Goal: Task Accomplishment & Management: Use online tool/utility

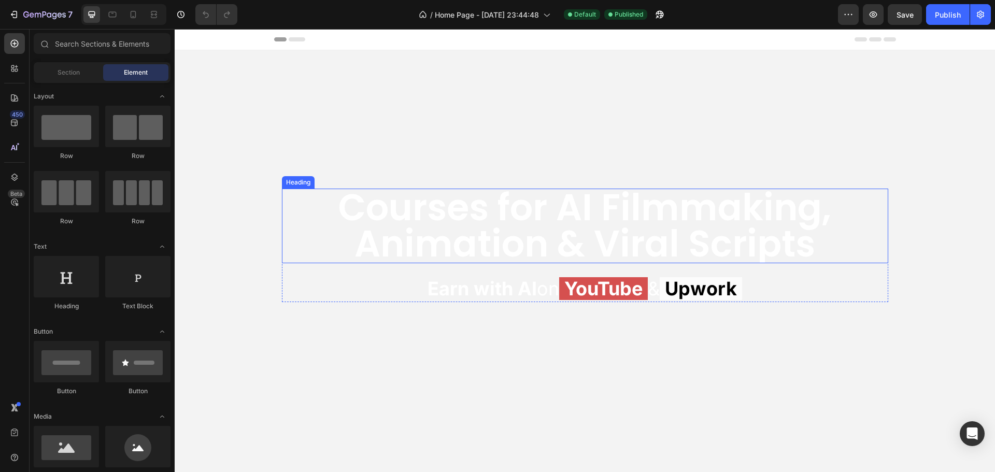
click at [421, 223] on h2 "Courses for AI Filmmaking, Animation & Viral Scripts" at bounding box center [585, 226] width 607 height 75
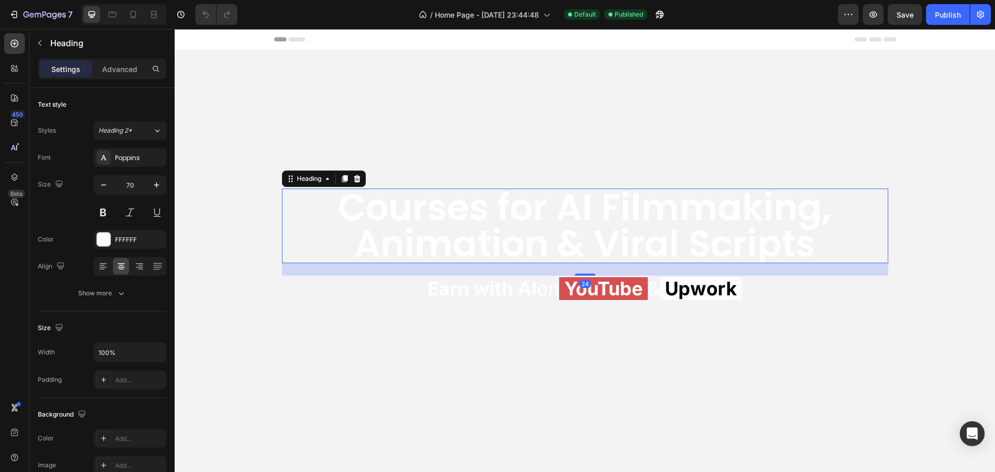
click at [421, 217] on h2 "Courses for AI Filmmaking, Animation & Viral Scripts" at bounding box center [585, 226] width 607 height 75
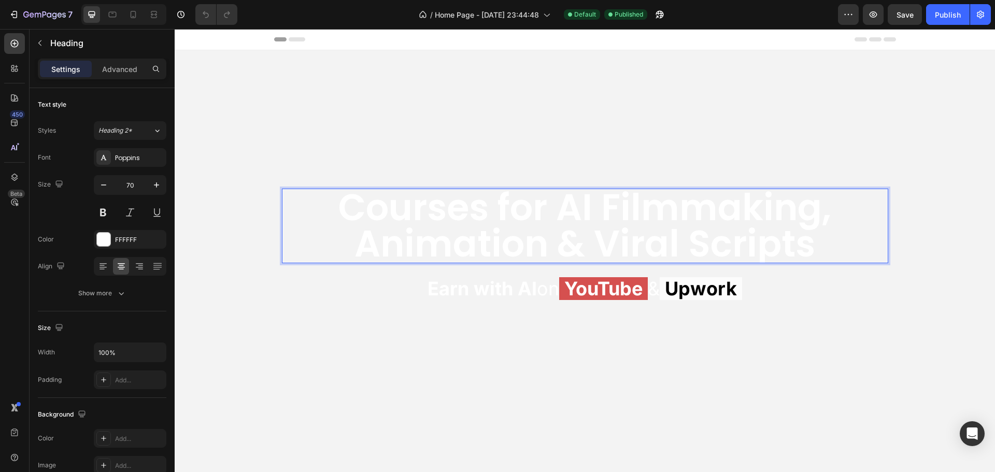
click at [403, 210] on p "Courses for AI Filmmaking, Animation & Viral Scripts" at bounding box center [585, 226] width 605 height 73
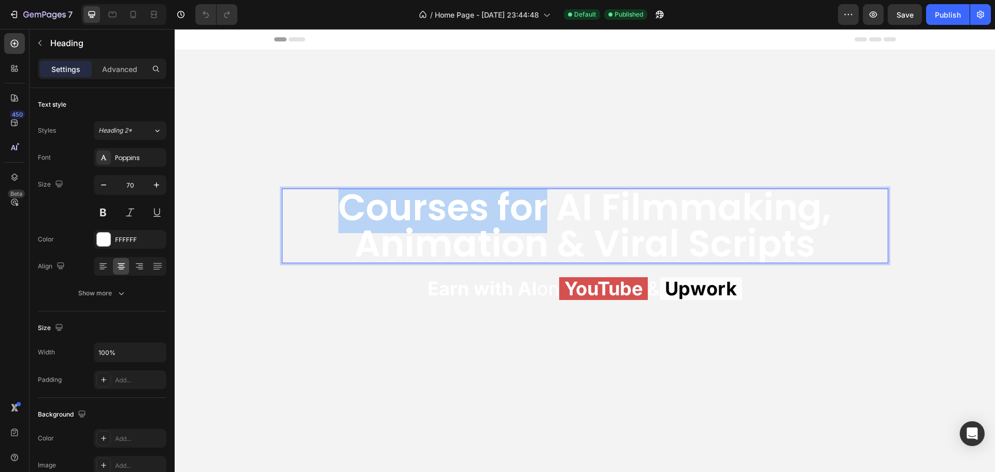
drag, startPoint x: 340, startPoint y: 212, endPoint x: 540, endPoint y: 209, distance: 199.6
click at [540, 209] on p "Courses for AI Filmmaking, Animation & Viral Scripts" at bounding box center [585, 226] width 605 height 73
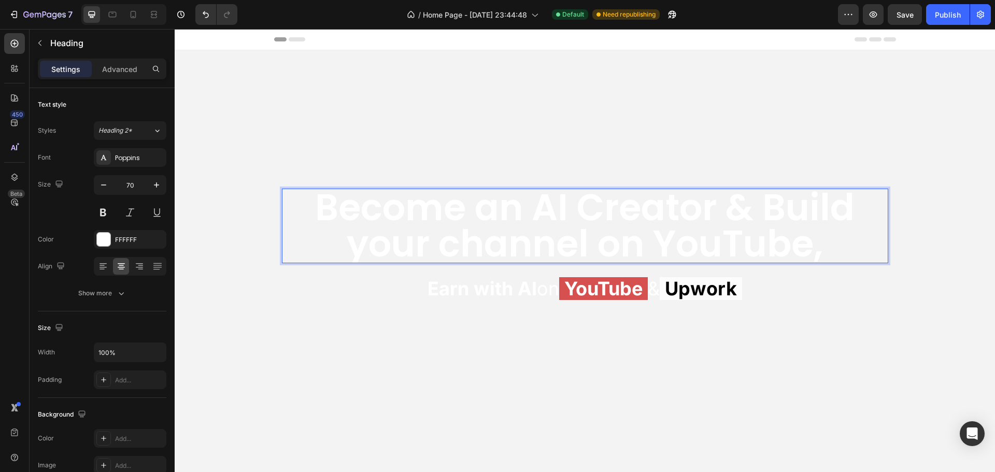
scroll to position [6, 0]
click at [484, 286] on strong "Earn with AI" at bounding box center [482, 288] width 109 height 23
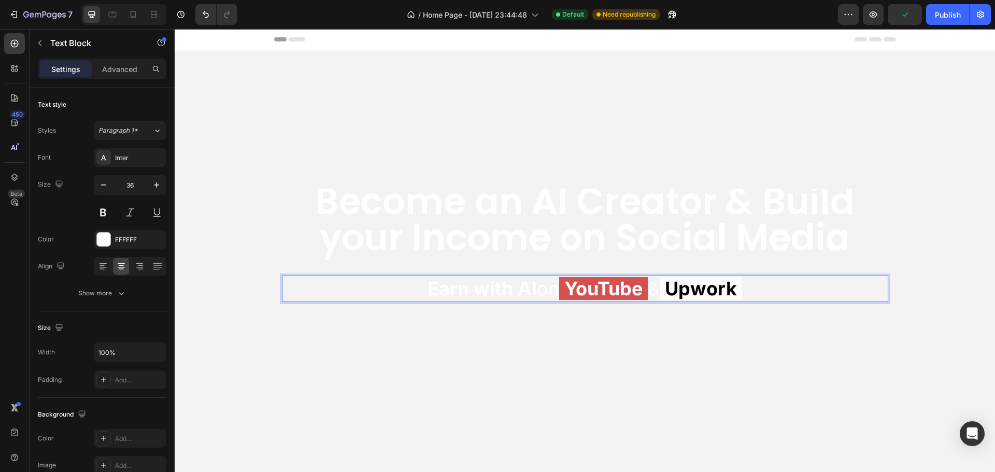
click at [477, 287] on strong "Earn with AI" at bounding box center [482, 288] width 109 height 23
click at [431, 287] on strong "Earn with AI" at bounding box center [482, 288] width 109 height 23
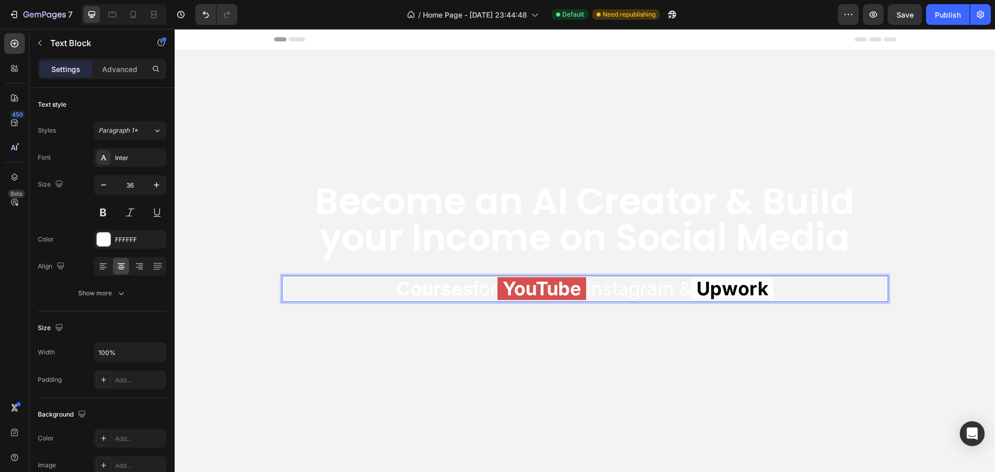
click at [632, 286] on p "Courses for YouTube Instagram & Upwork" at bounding box center [585, 289] width 605 height 24
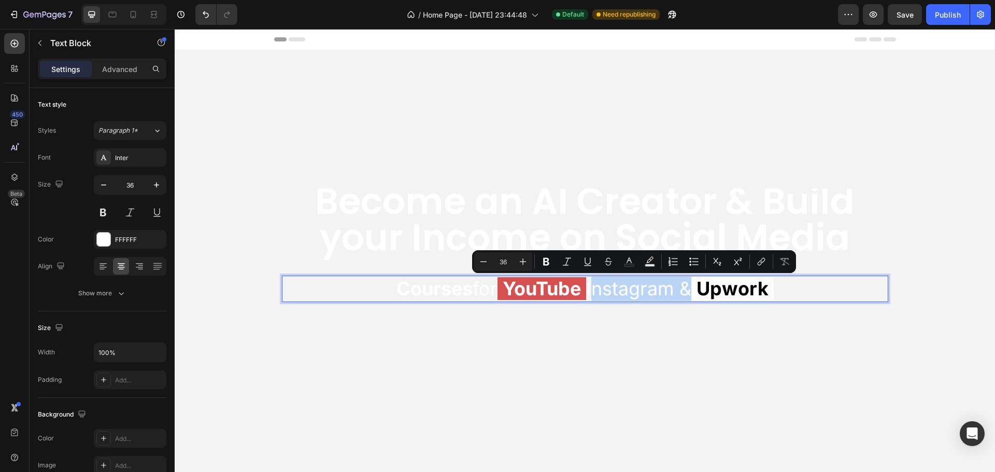
click at [586, 289] on p "Courses for YouTube Instagram & Upwork" at bounding box center [585, 289] width 605 height 24
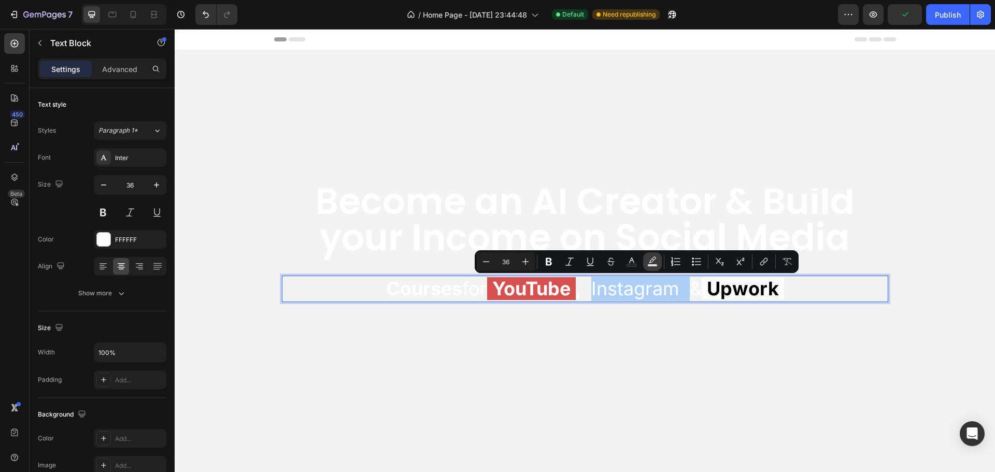
click at [648, 262] on icon "Editor contextual toolbar" at bounding box center [653, 262] width 10 height 10
type input "000000"
type input "77"
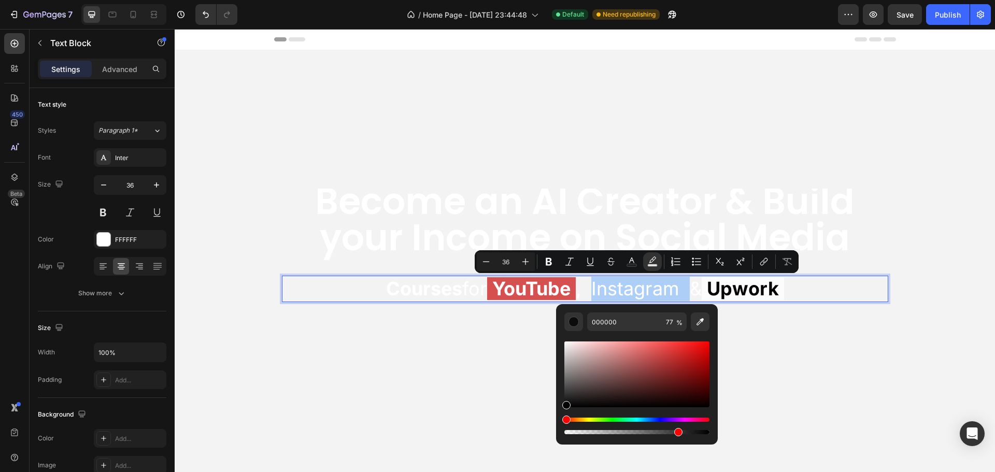
click at [676, 418] on div "Hue" at bounding box center [637, 420] width 145 height 4
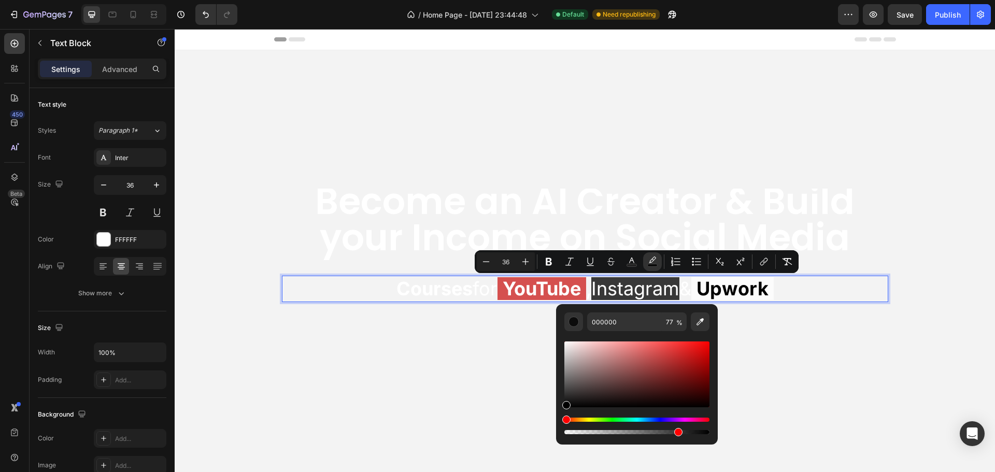
click at [674, 418] on div "Hue" at bounding box center [637, 420] width 145 height 4
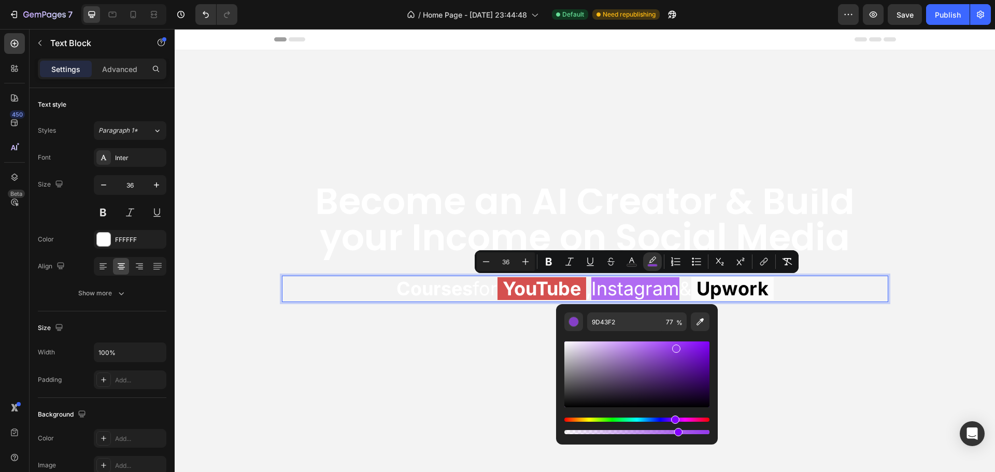
type input "9438EA"
drag, startPoint x: 657, startPoint y: 372, endPoint x: 676, endPoint y: 346, distance: 31.6
click at [676, 346] on div "Editor contextual toolbar" at bounding box center [637, 375] width 145 height 66
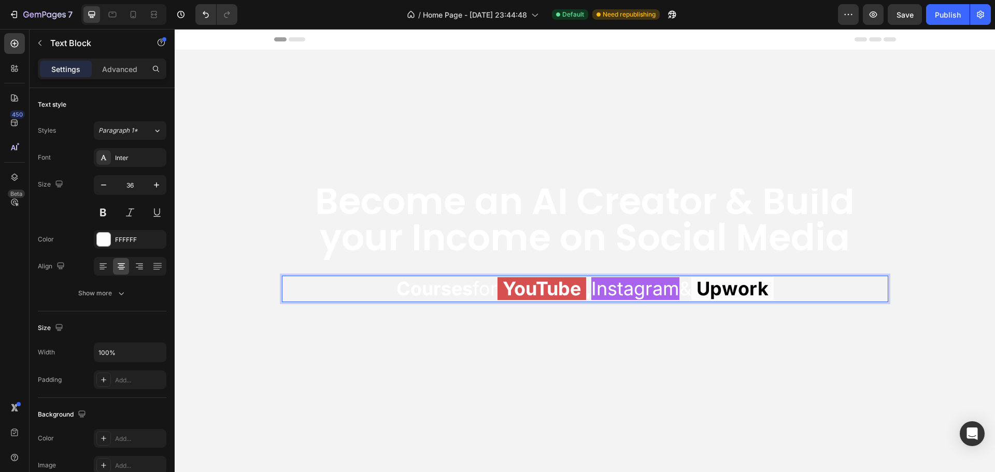
click at [648, 287] on span "Instagram" at bounding box center [636, 288] width 88 height 23
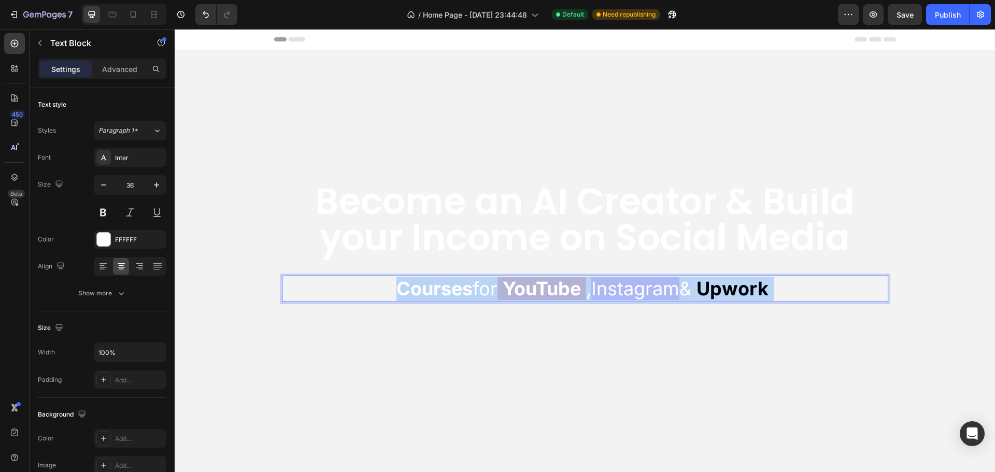
click at [648, 287] on span "Instagram" at bounding box center [636, 288] width 88 height 23
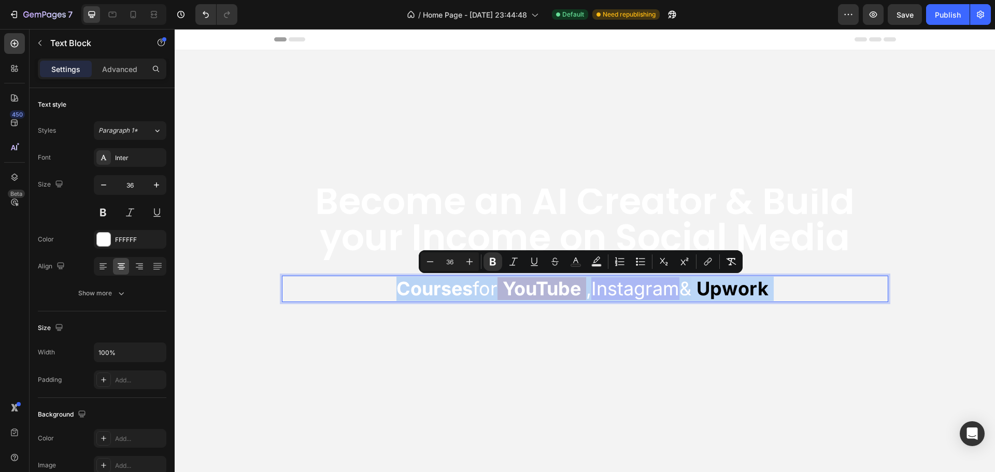
click at [648, 287] on span "Instagram" at bounding box center [636, 288] width 88 height 23
click at [599, 287] on span "Instagram" at bounding box center [636, 288] width 88 height 23
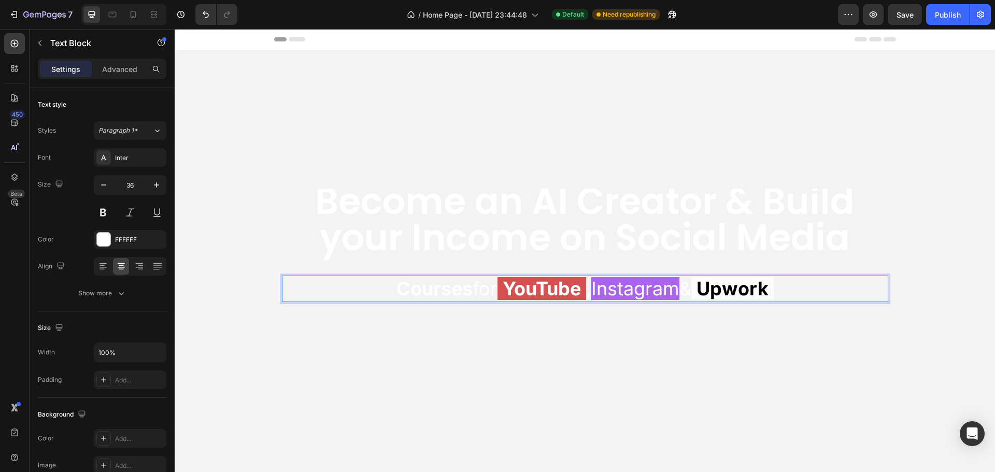
drag, startPoint x: 590, startPoint y: 288, endPoint x: 686, endPoint y: 290, distance: 95.9
click at [680, 290] on span "Instagram" at bounding box center [636, 288] width 88 height 23
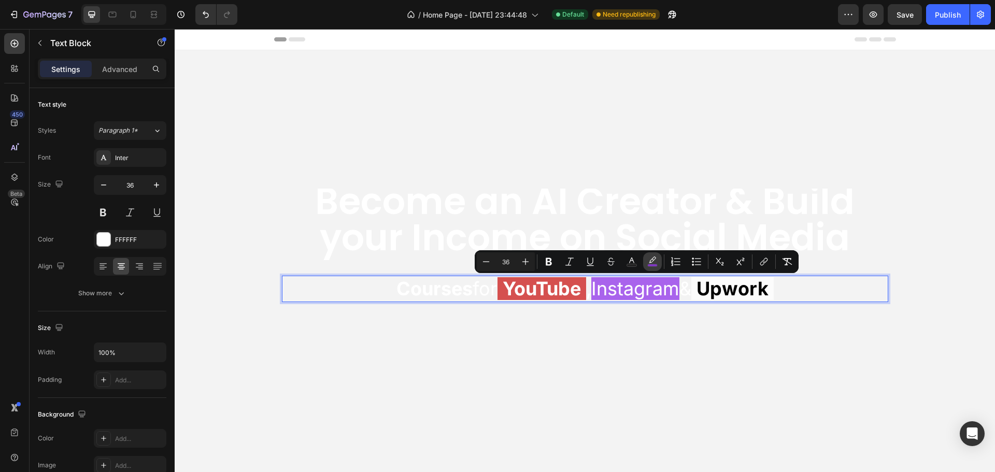
click at [652, 264] on rect "Editor contextual toolbar" at bounding box center [653, 265] width 10 height 3
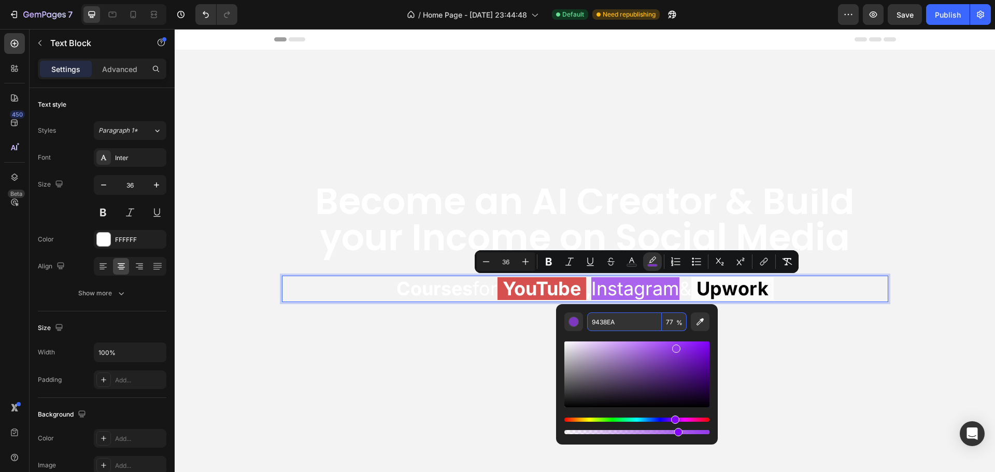
click at [639, 316] on input "9438EA" at bounding box center [624, 322] width 75 height 19
paste input "#833AB4"
type input "833AB4"
type input "100"
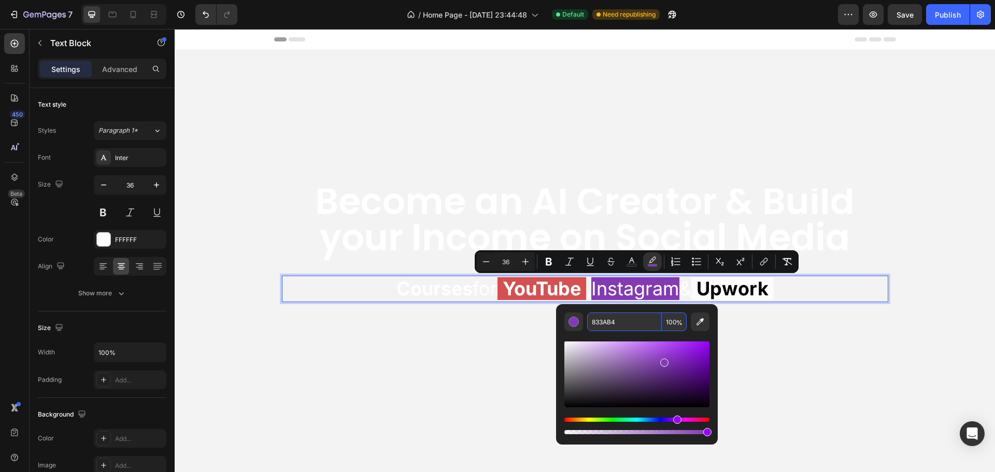
click at [623, 322] on input "833AB4" at bounding box center [624, 322] width 75 height 19
click at [627, 324] on input "833AB4" at bounding box center [624, 322] width 75 height 19
click at [642, 285] on span "Instagram" at bounding box center [636, 288] width 88 height 23
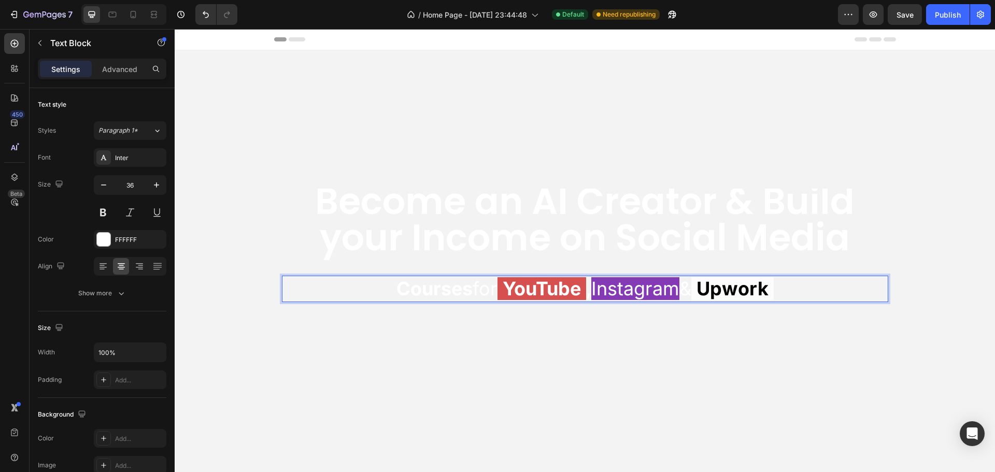
click at [397, 285] on strong "Courses" at bounding box center [435, 288] width 76 height 23
click at [397, 290] on strong "Courses" at bounding box center [435, 288] width 76 height 23
click at [133, 7] on div at bounding box center [133, 14] width 17 height 17
type input "18"
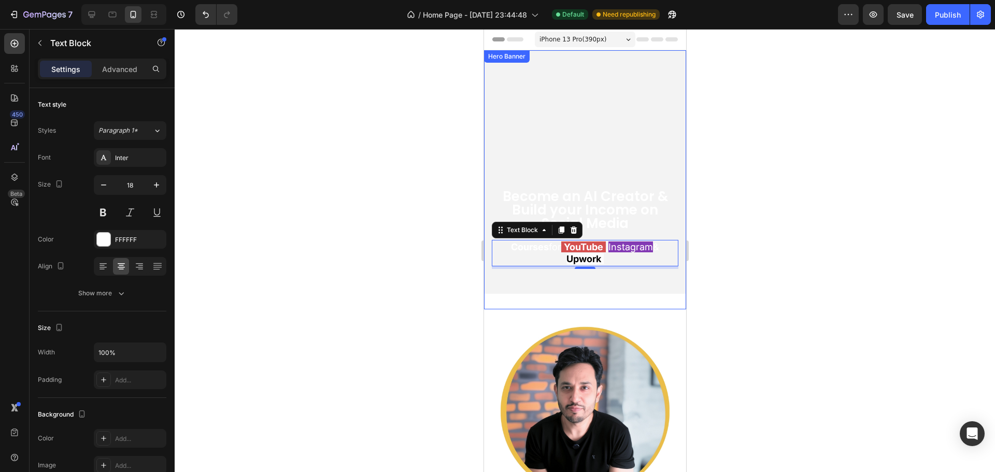
click at [623, 298] on div "Become an AI Creator & Build your Income on Social Media Heading Courses for Yo…" at bounding box center [585, 179] width 202 height 259
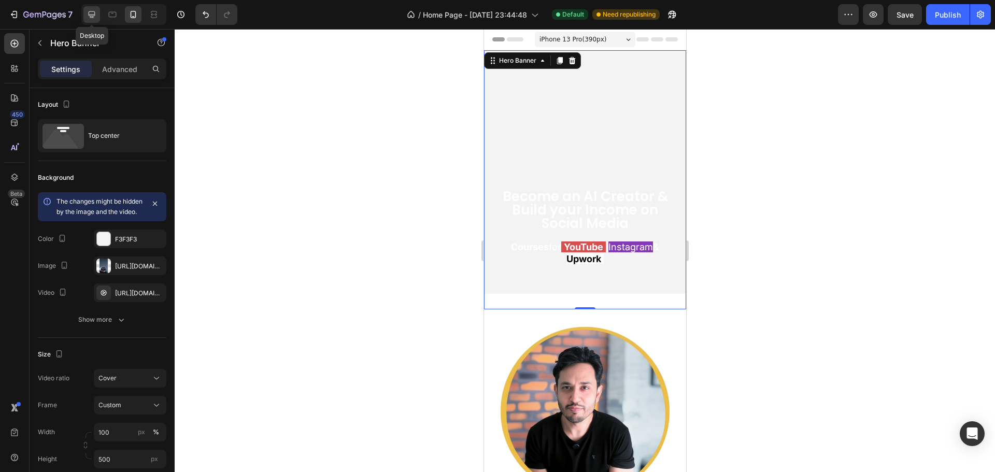
click at [94, 17] on icon at bounding box center [92, 14] width 10 height 10
type input "100 vh"
type input "1200"
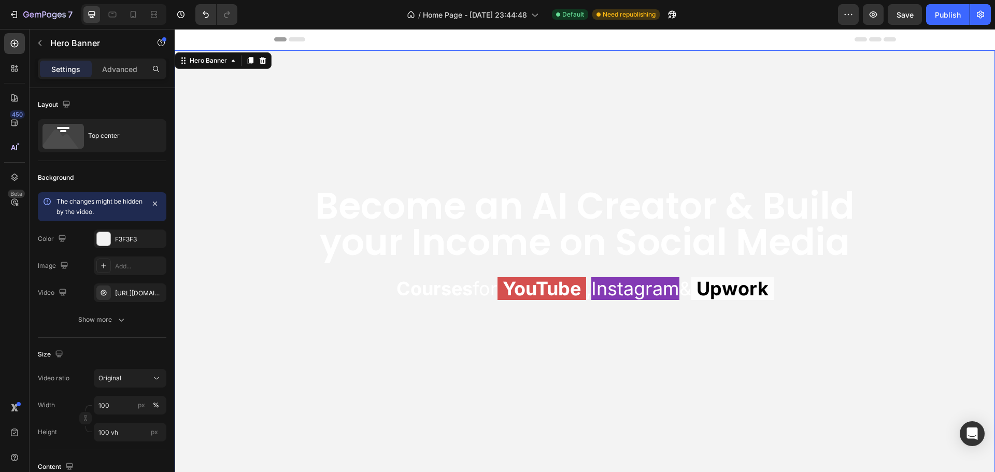
scroll to position [6, 0]
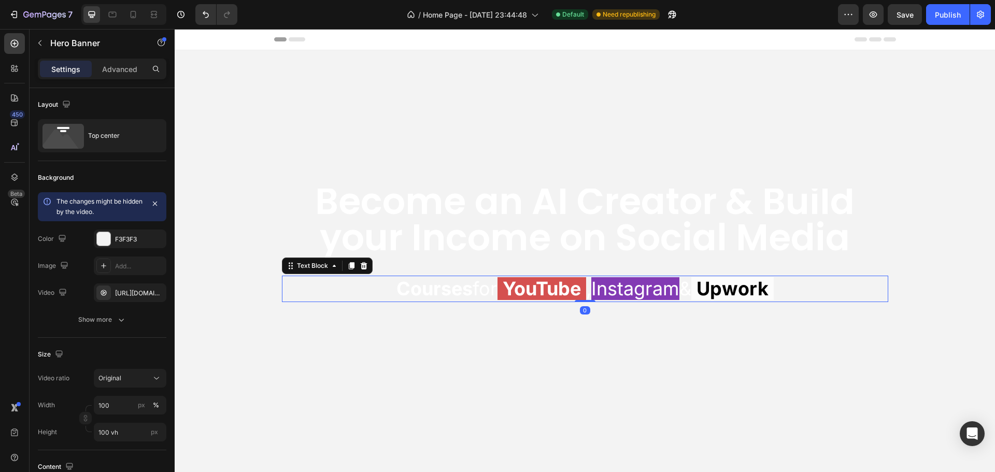
click at [498, 278] on span "YouTube" at bounding box center [542, 288] width 89 height 23
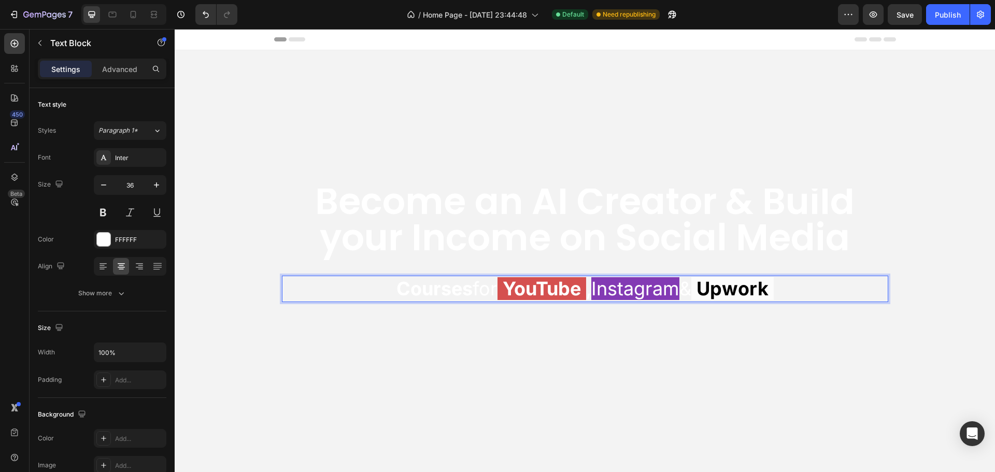
click at [503, 289] on strong "YouTube" at bounding box center [542, 288] width 78 height 23
click at [503, 290] on strong "YouTube" at bounding box center [542, 288] width 78 height 23
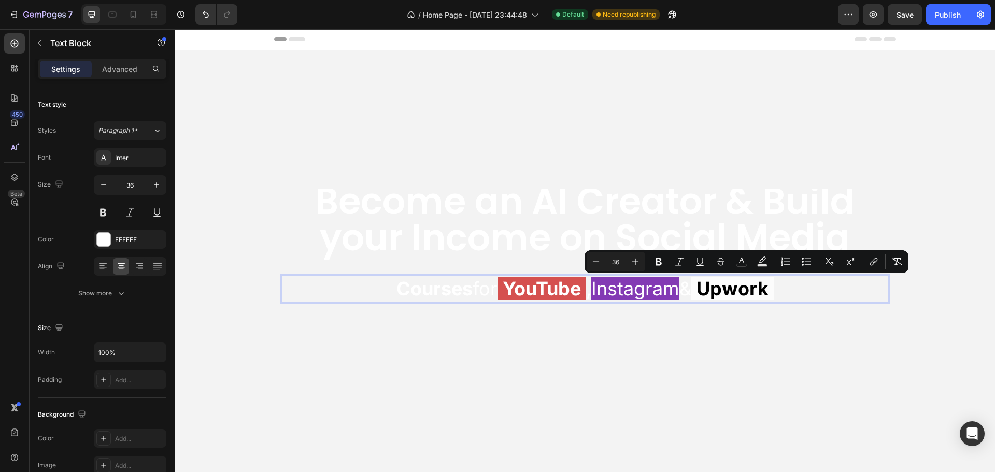
drag, startPoint x: 804, startPoint y: 289, endPoint x: 705, endPoint y: 291, distance: 99.0
click at [705, 291] on p "Courses for YouTube , Instagram & Upwork" at bounding box center [585, 289] width 605 height 24
click at [765, 259] on icon "Editor contextual toolbar" at bounding box center [765, 262] width 10 height 10
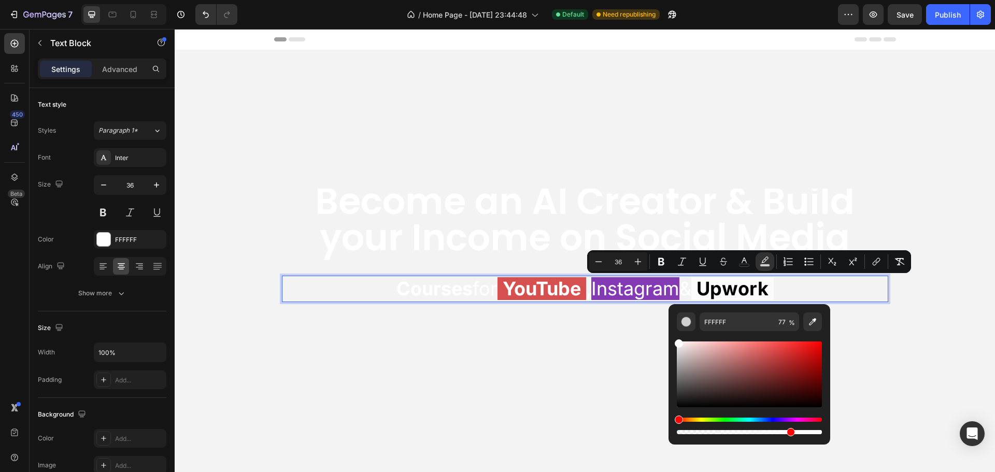
click at [503, 291] on strong "YouTube" at bounding box center [542, 288] width 78 height 23
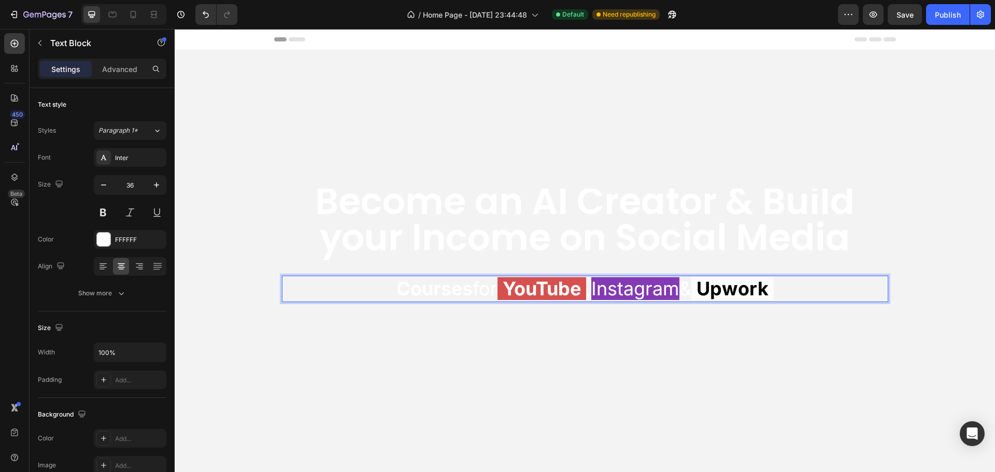
click at [475, 284] on p "Courses for YouTube , Instagram & Upwork" at bounding box center [585, 289] width 605 height 24
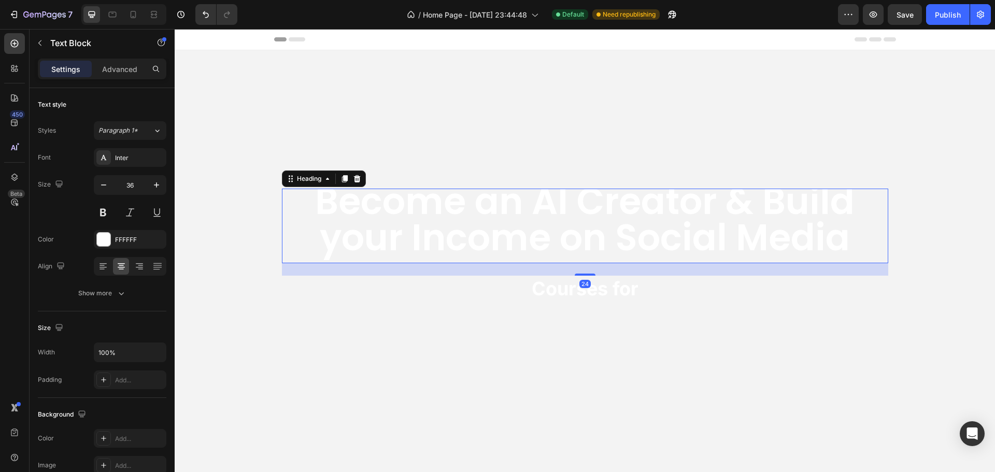
click at [544, 224] on p "Become an AI Creator & Build your Income on Social Media" at bounding box center [585, 220] width 605 height 73
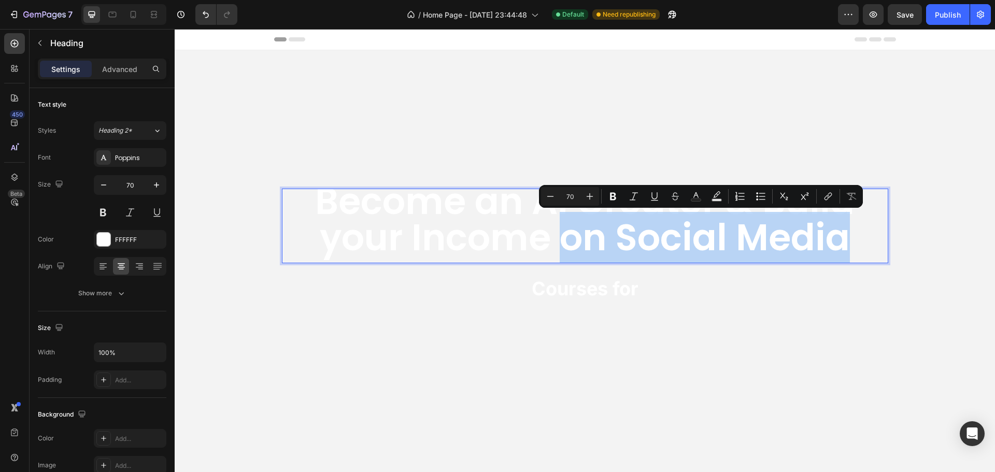
drag, startPoint x: 560, startPoint y: 238, endPoint x: 842, endPoint y: 247, distance: 282.2
click at [842, 247] on p "Become an AI Creator & Build your Income on Social Media" at bounding box center [585, 220] width 605 height 73
click at [749, 237] on p "Become an AI Creator & Build your Income on Social Media" at bounding box center [585, 220] width 605 height 73
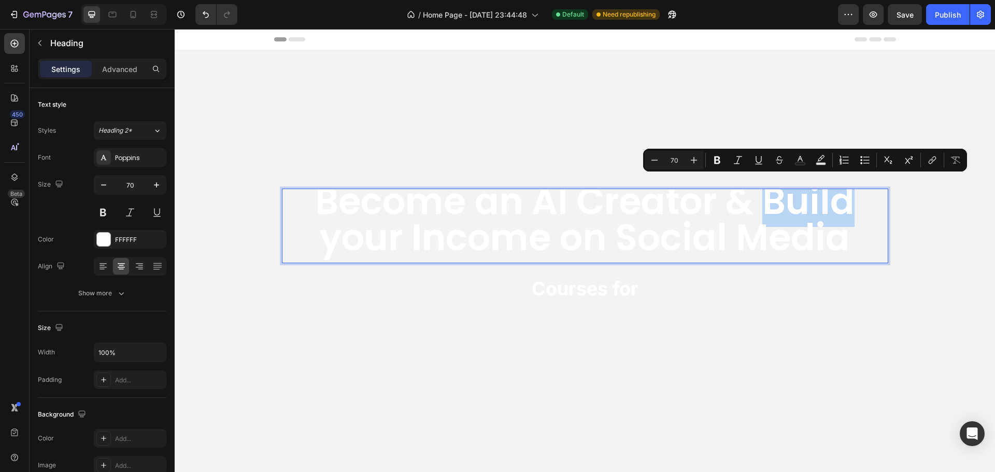
drag, startPoint x: 758, startPoint y: 198, endPoint x: 844, endPoint y: 198, distance: 85.5
click at [844, 198] on p "Become an AI Creator & Build your Income on Social Media" at bounding box center [585, 220] width 605 height 73
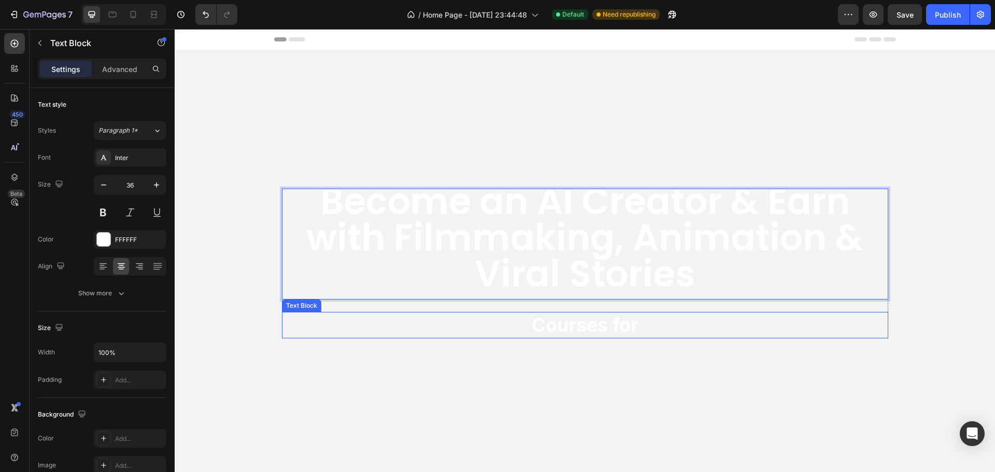
click at [584, 320] on strong "Courses for" at bounding box center [585, 325] width 107 height 23
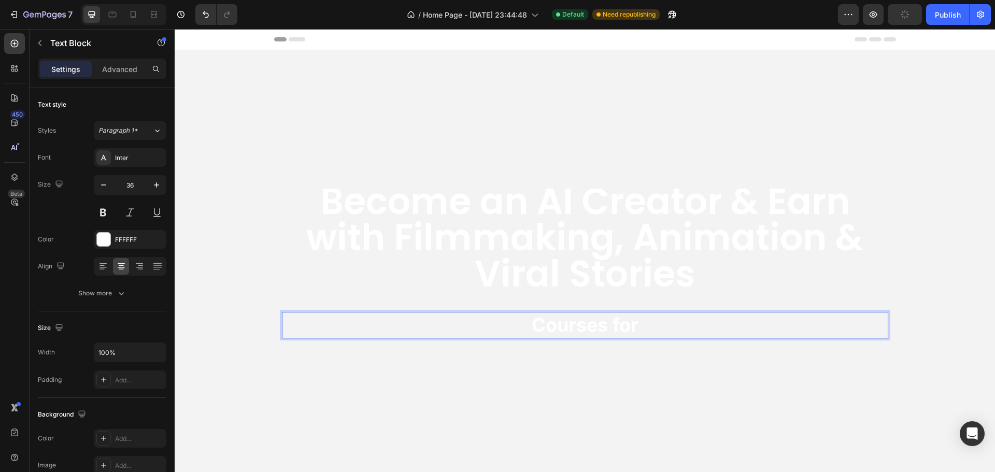
click at [607, 324] on strong "Courses for" at bounding box center [585, 325] width 107 height 23
click at [625, 321] on strong "Courses for" at bounding box center [585, 325] width 107 height 23
click at [637, 324] on p "Courses for" at bounding box center [585, 325] width 605 height 24
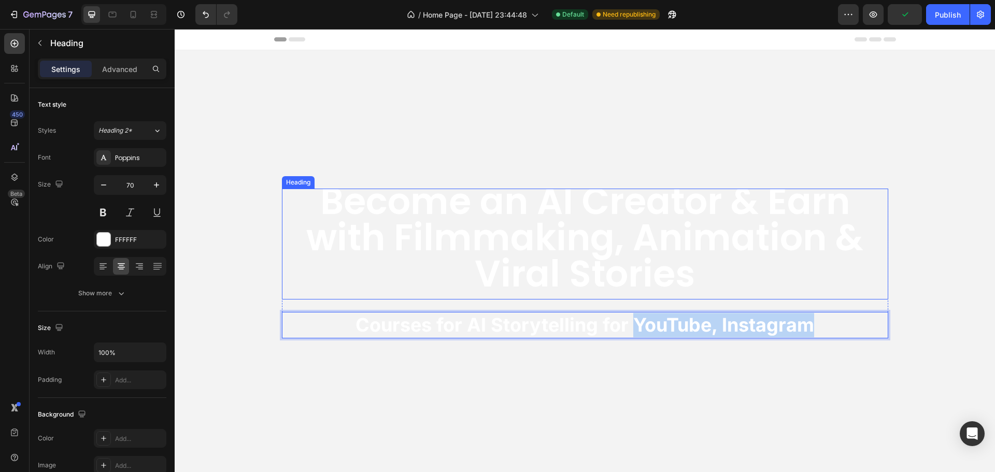
click at [651, 235] on p "Become an AI Creator & Earn with Filmmaking, Animation & Viral Stories" at bounding box center [585, 238] width 605 height 109
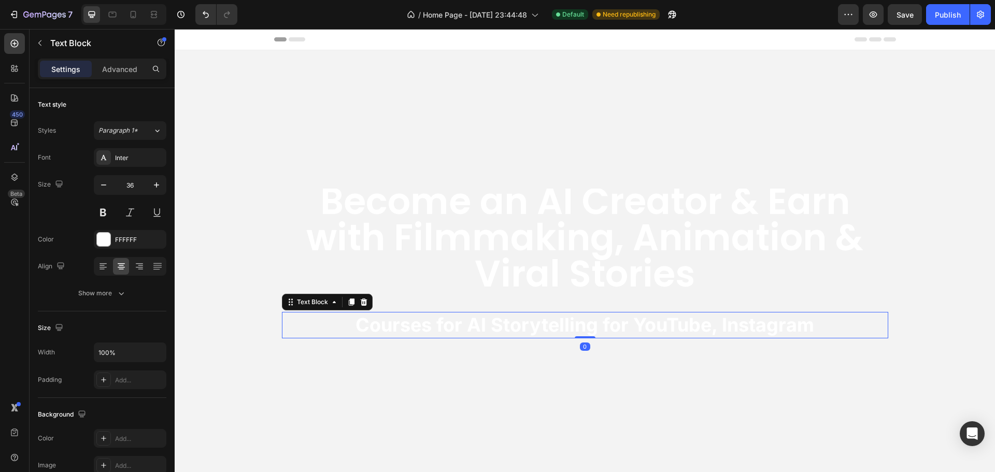
click at [516, 323] on strong "Courses for AI Storytelling for YouTube, Instagram" at bounding box center [585, 325] width 459 height 23
click at [483, 324] on strong "Courses for AI Storytelling for YouTube, Instagram" at bounding box center [585, 325] width 459 height 23
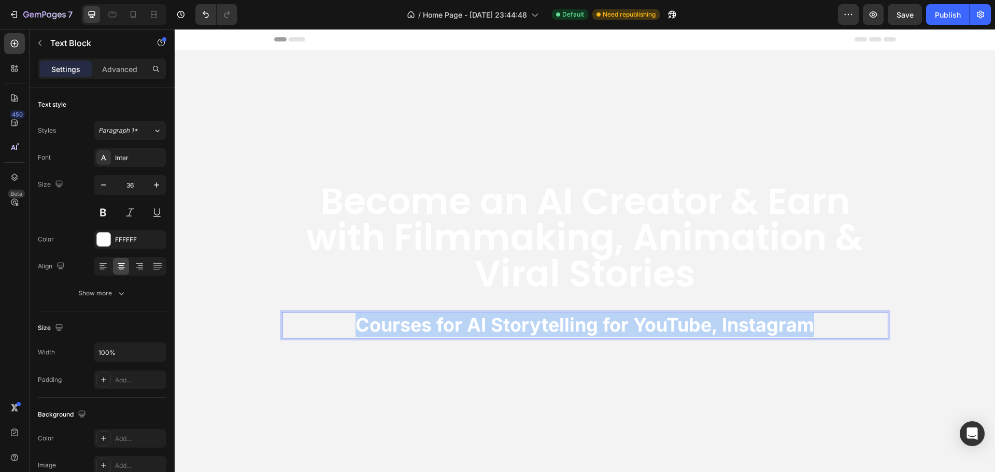
click at [483, 324] on strong "Courses for AI Storytelling for YouTube, Instagram" at bounding box center [585, 325] width 459 height 23
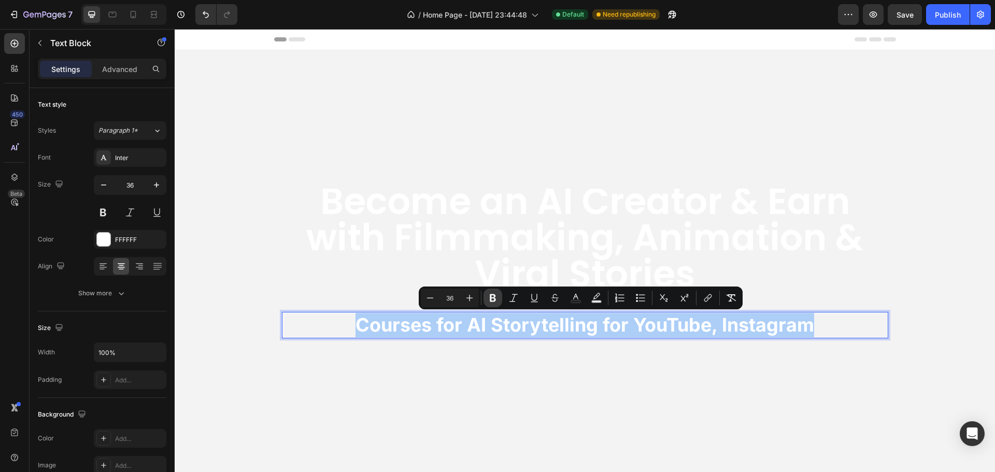
click at [493, 298] on icon "Editor contextual toolbar" at bounding box center [493, 298] width 6 height 8
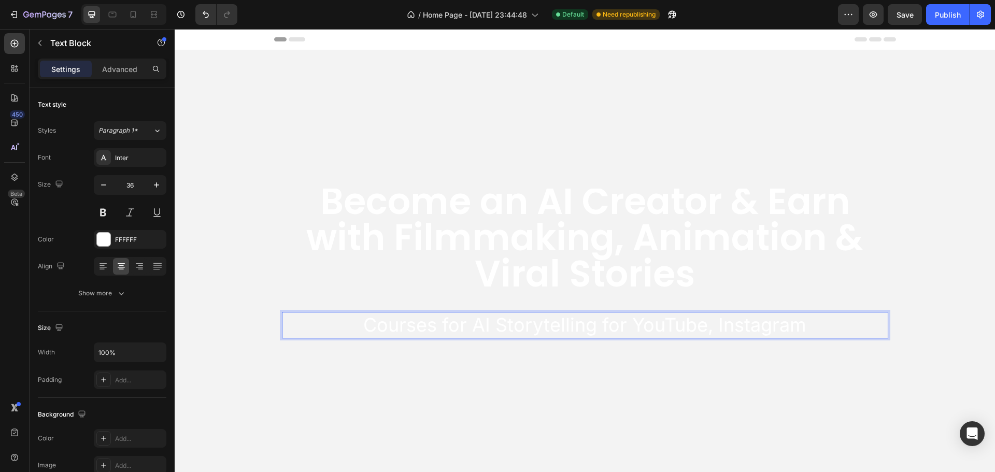
click at [450, 322] on p "Courses for AI Storytelling for YouTube, Instagram" at bounding box center [585, 325] width 605 height 24
click at [589, 323] on p "Courses for AI Storytelling for YouTube, Instagram" at bounding box center [585, 325] width 605 height 24
click at [469, 321] on p "Courses for AI Storytelling for YouTube, Instagram" at bounding box center [585, 325] width 605 height 24
click at [761, 227] on p "Become an AI Creator & Earn with Filmmaking, Animation & Viral Stories" at bounding box center [585, 238] width 605 height 109
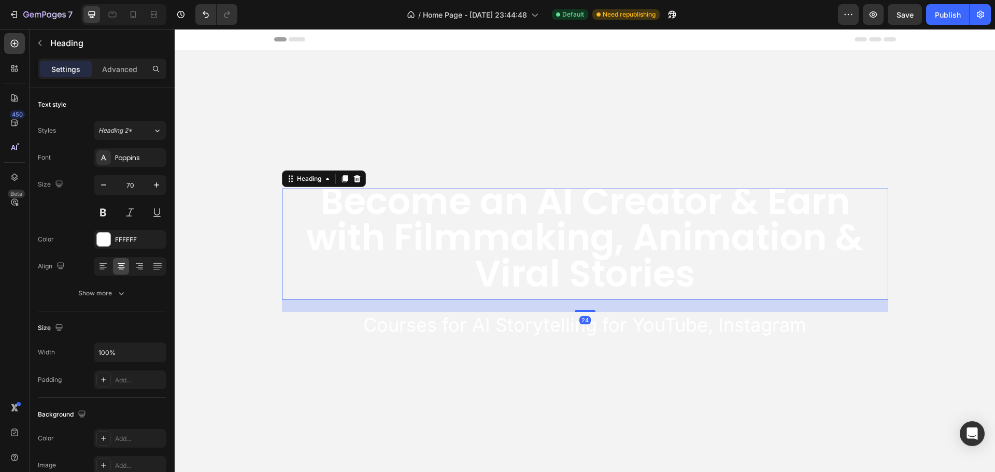
scroll to position [0, 0]
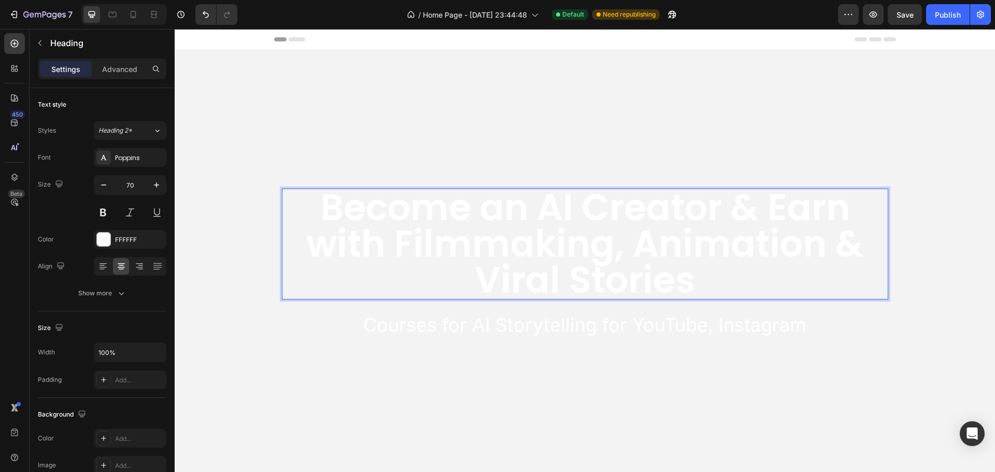
click at [812, 236] on p "Become an AI Creator & Earn with Filmmaking, Animation & Viral Stories" at bounding box center [585, 244] width 605 height 109
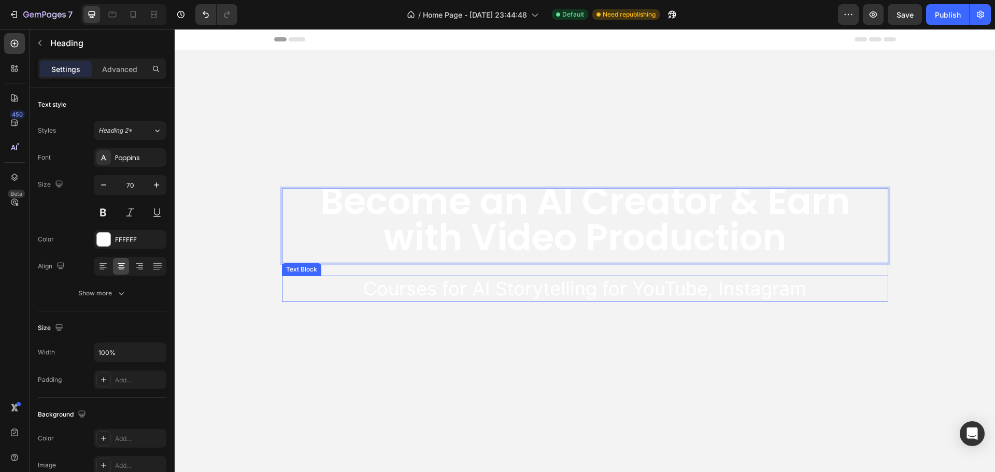
click at [636, 285] on p "Courses for AI Storytelling for YouTube, Instagram" at bounding box center [585, 289] width 605 height 24
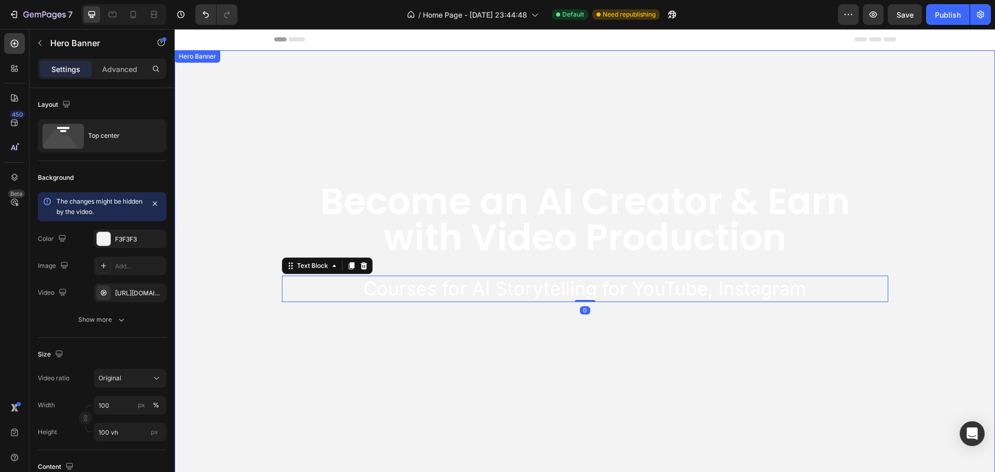
click at [526, 319] on video "Background Image" at bounding box center [585, 255] width 821 height 411
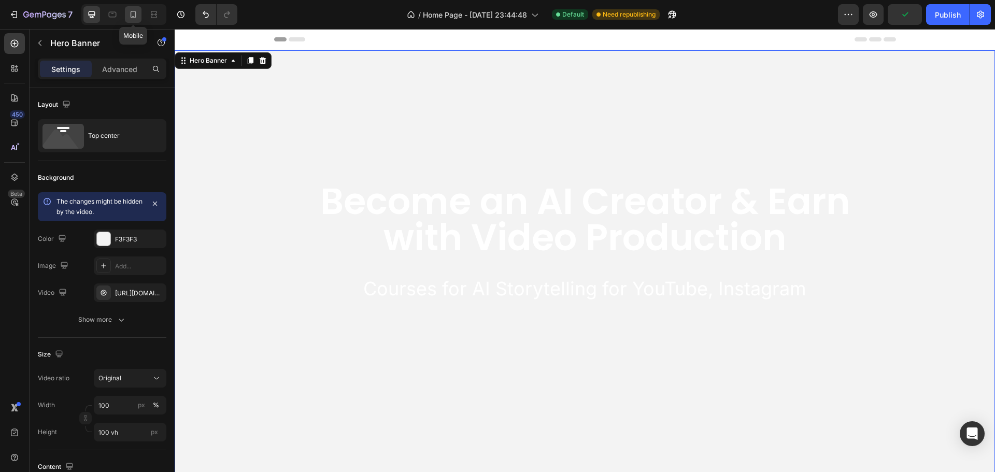
click at [138, 18] on icon at bounding box center [133, 14] width 10 height 10
type input "500"
type input "100%"
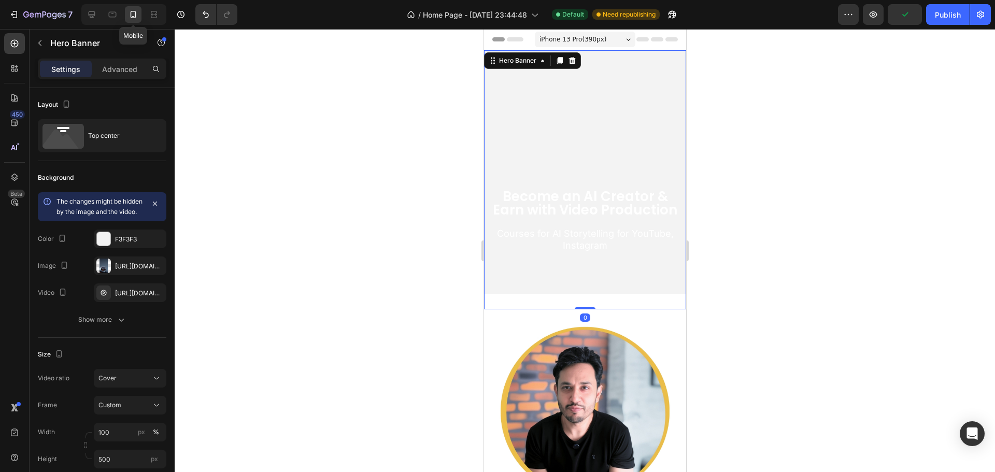
scroll to position [2, 0]
click at [94, 10] on icon at bounding box center [92, 14] width 10 height 10
type input "100 vh"
type input "1200"
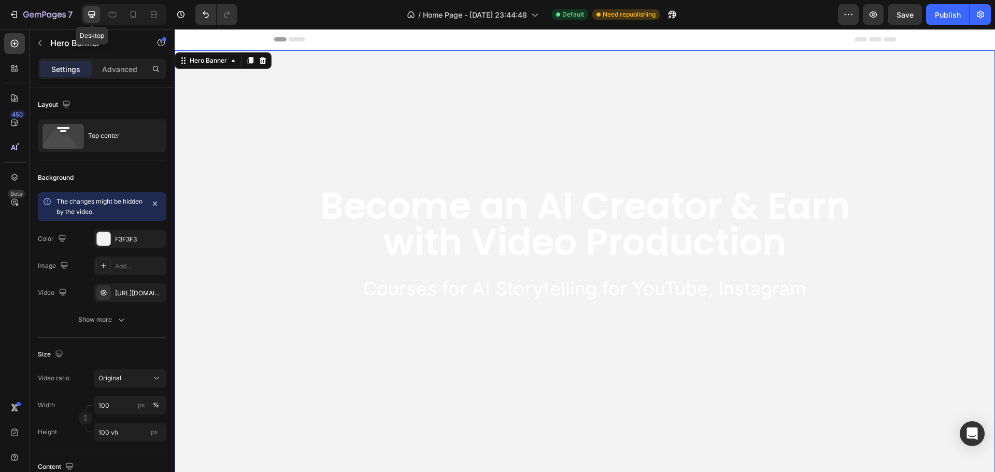
scroll to position [6, 0]
click at [553, 228] on p "Become an AI Creator & Earn with Video Production" at bounding box center [585, 220] width 605 height 73
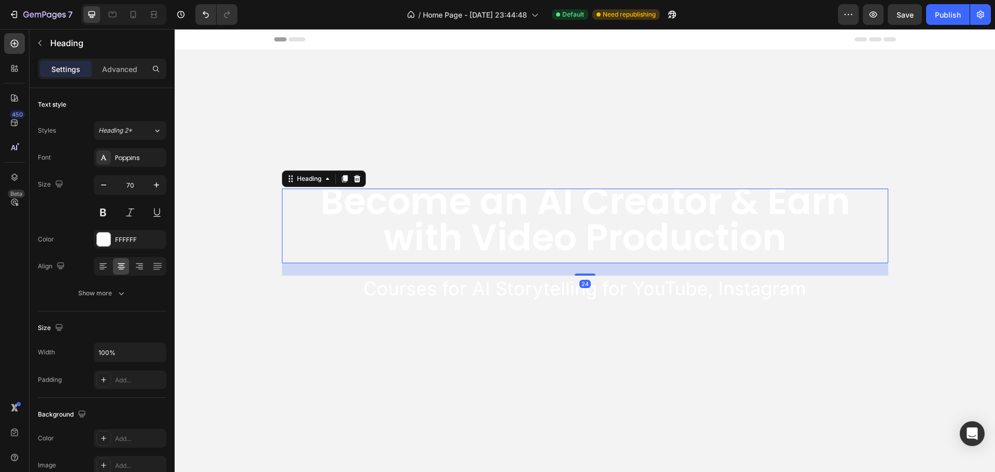
scroll to position [0, 0]
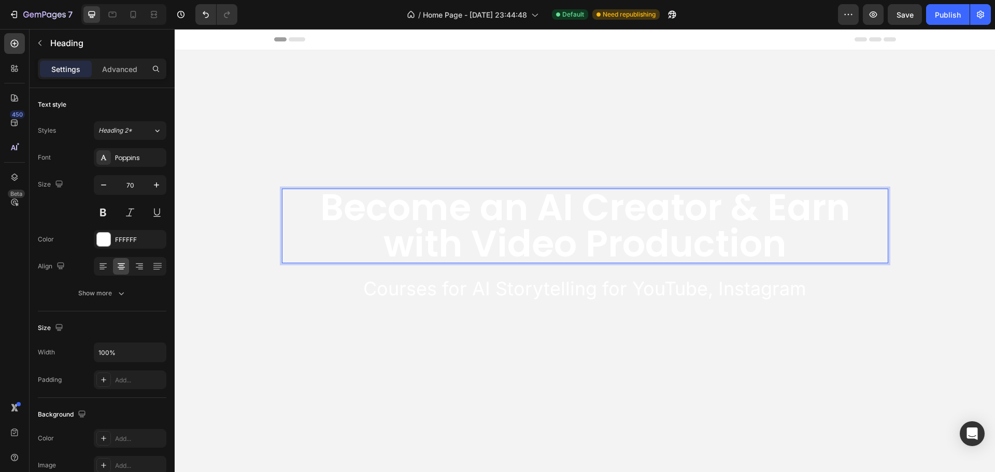
click at [477, 232] on p "Become an AI Creator & Earn with Video Production" at bounding box center [585, 226] width 605 height 73
click at [754, 198] on p "Become an AI Creator & Earn with Video Production" at bounding box center [585, 226] width 605 height 73
click at [531, 283] on p "Courses for AI Storytelling for YouTube, Instagram" at bounding box center [585, 289] width 605 height 24
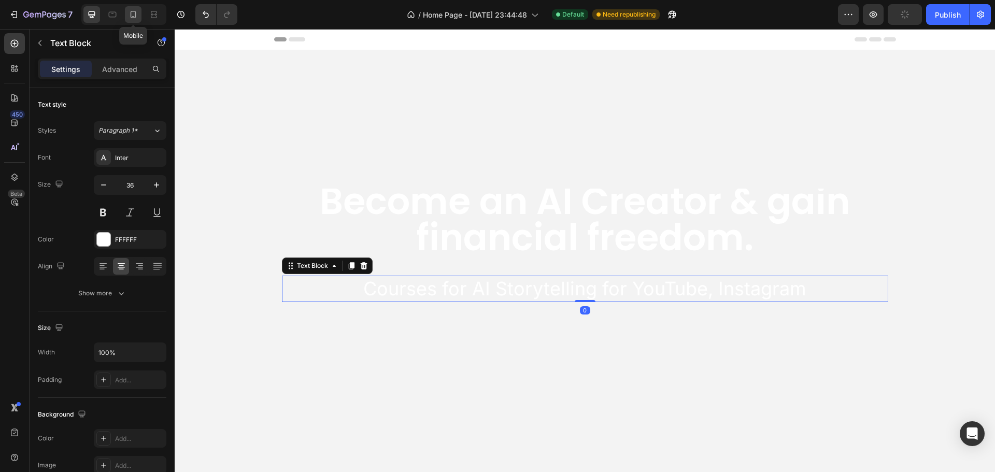
click at [129, 18] on icon at bounding box center [133, 14] width 10 height 10
type input "18"
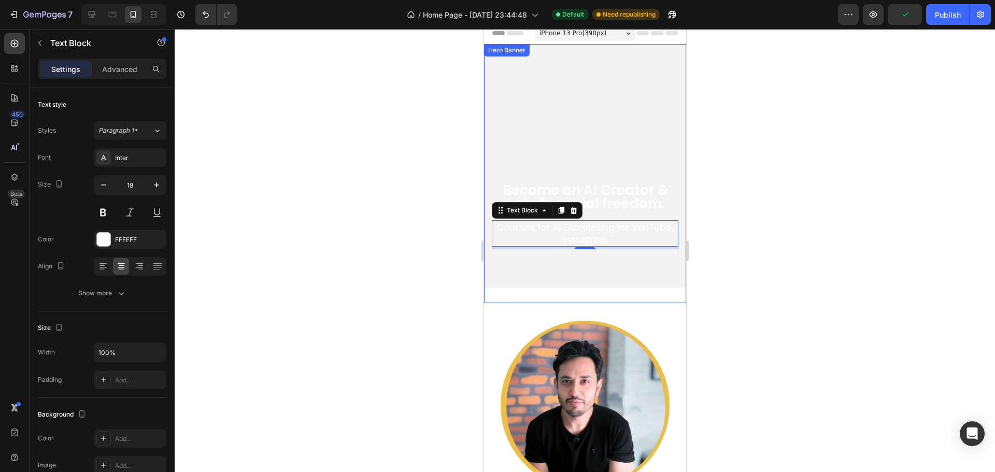
scroll to position [6, 0]
click at [563, 119] on div "Become an AI Creator & gain financial freedom. Heading Courses for AI Storytell…" at bounding box center [584, 165] width 187 height 169
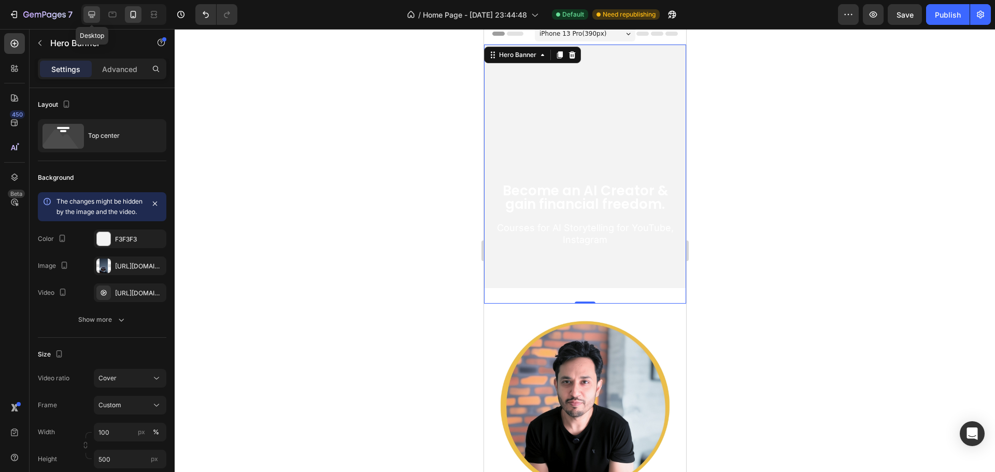
click at [91, 13] on icon at bounding box center [92, 14] width 10 height 10
type input "100 vh"
type input "1200"
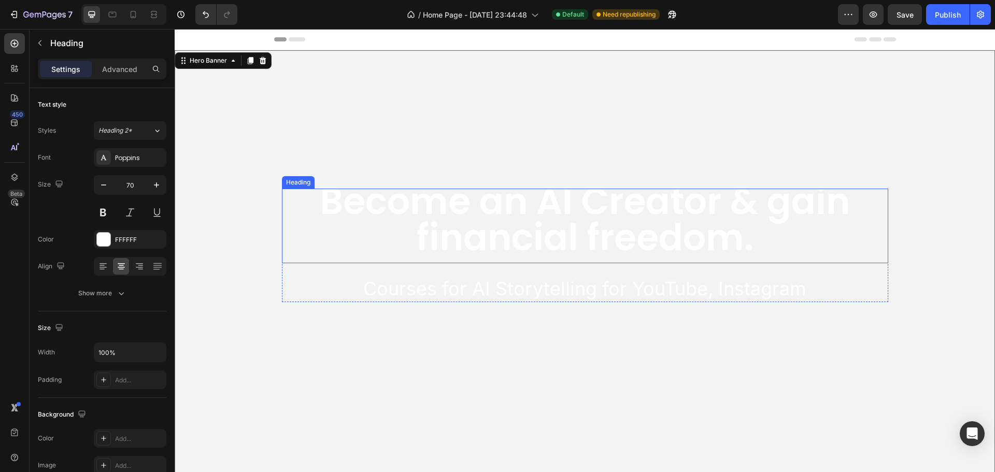
click at [599, 198] on p "Become an AI Creator & gain financial freedom." at bounding box center [585, 220] width 605 height 73
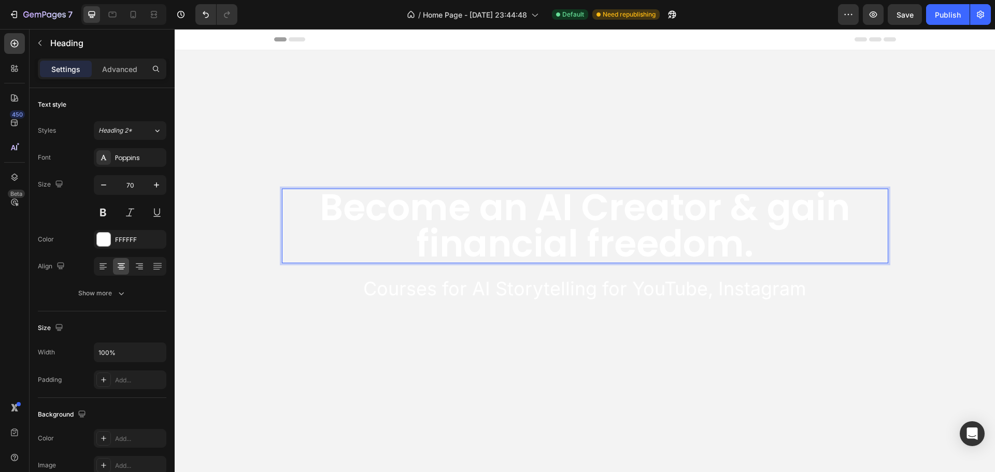
click at [691, 204] on p "Become an AI Creator & gain financial freedom." at bounding box center [585, 226] width 605 height 73
click at [727, 208] on p "Become an AI Creator & gain financial freedom." at bounding box center [585, 226] width 605 height 73
click at [754, 204] on p "Become an AI Creator & gain financial freedom." at bounding box center [585, 226] width 605 height 73
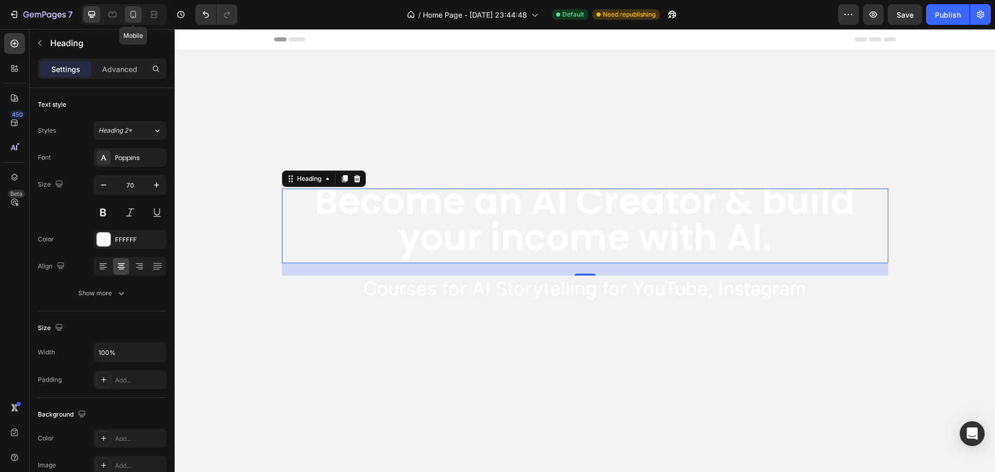
click at [131, 13] on icon at bounding box center [133, 14] width 10 height 10
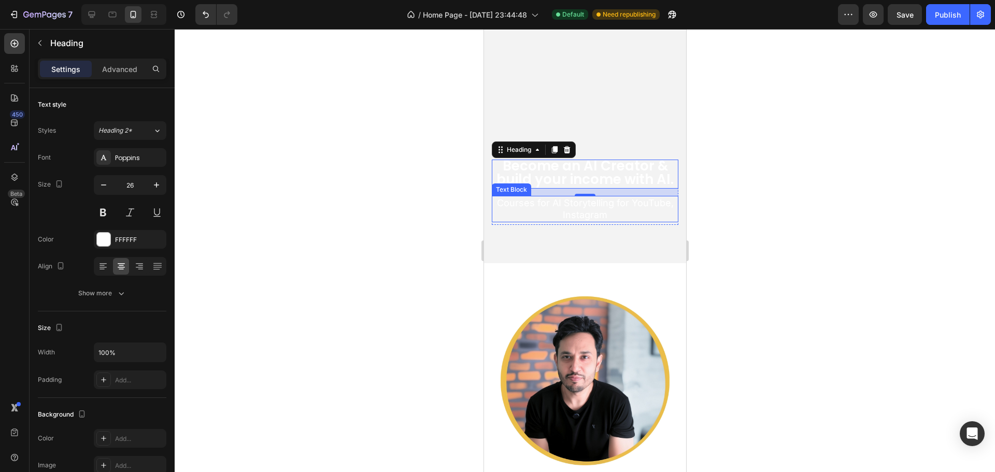
scroll to position [21, 0]
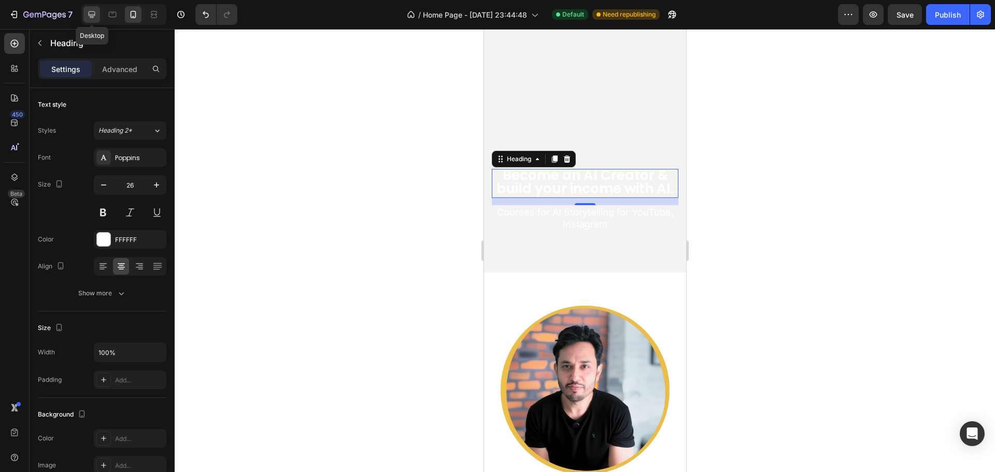
click at [90, 10] on icon at bounding box center [92, 14] width 10 height 10
type input "70"
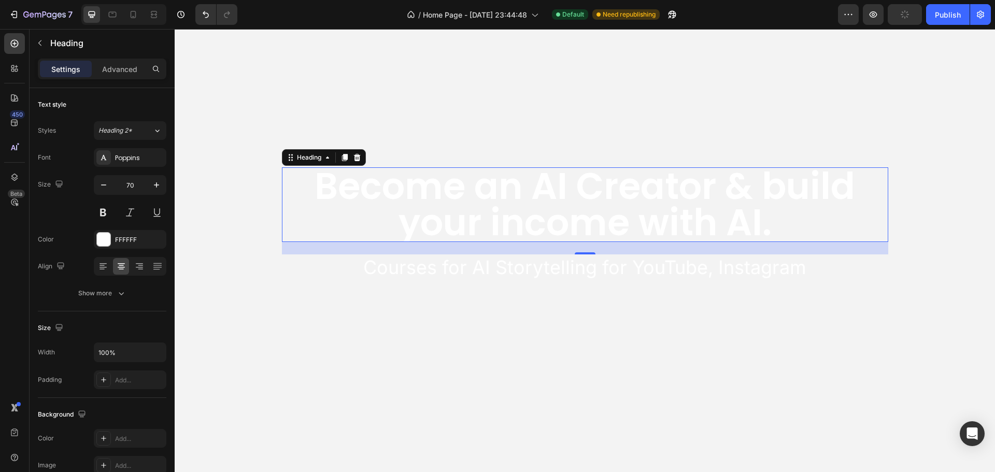
scroll to position [123, 0]
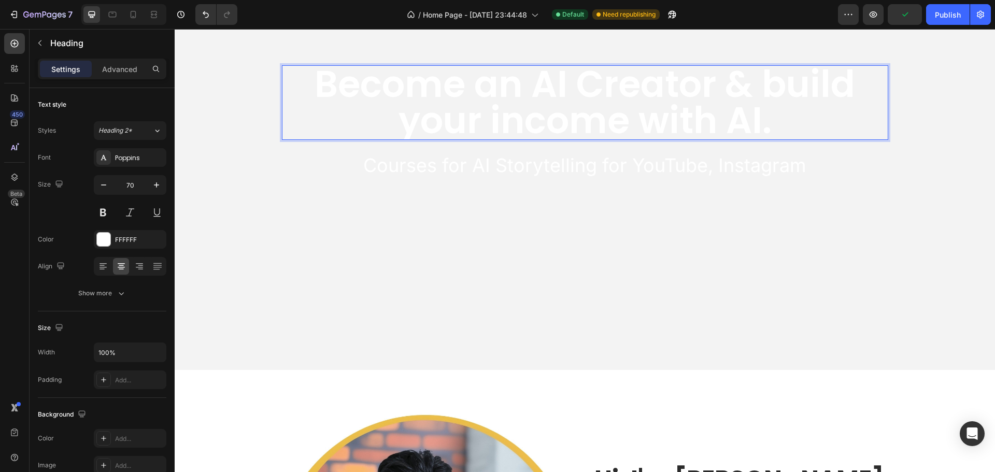
click at [765, 125] on p "Become an AI Creator & build your income with AI." at bounding box center [585, 102] width 605 height 73
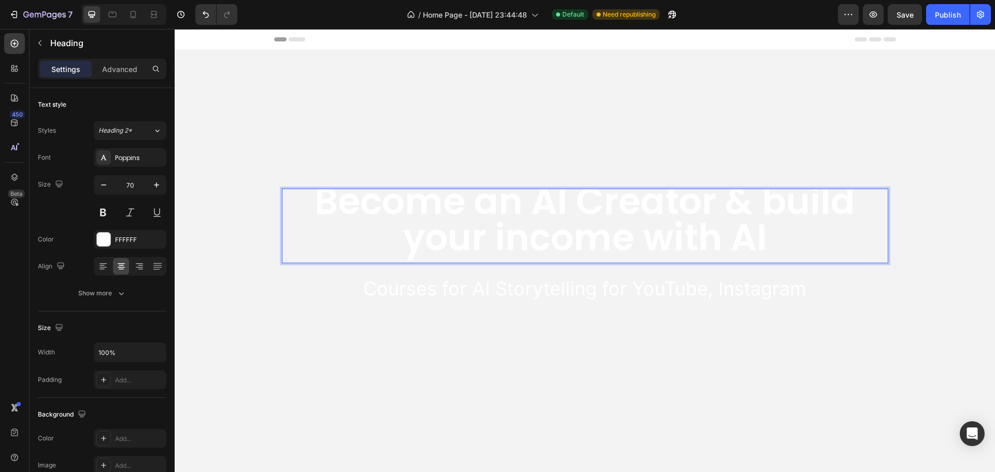
click at [568, 204] on p "Become an AI Creator & build your income with AI" at bounding box center [585, 220] width 605 height 73
click at [496, 199] on p "Become an AI Creator & build your income with AI" at bounding box center [585, 220] width 605 height 73
click at [415, 285] on p "Courses for AI Storytelling for YouTube, Instagram" at bounding box center [585, 289] width 605 height 24
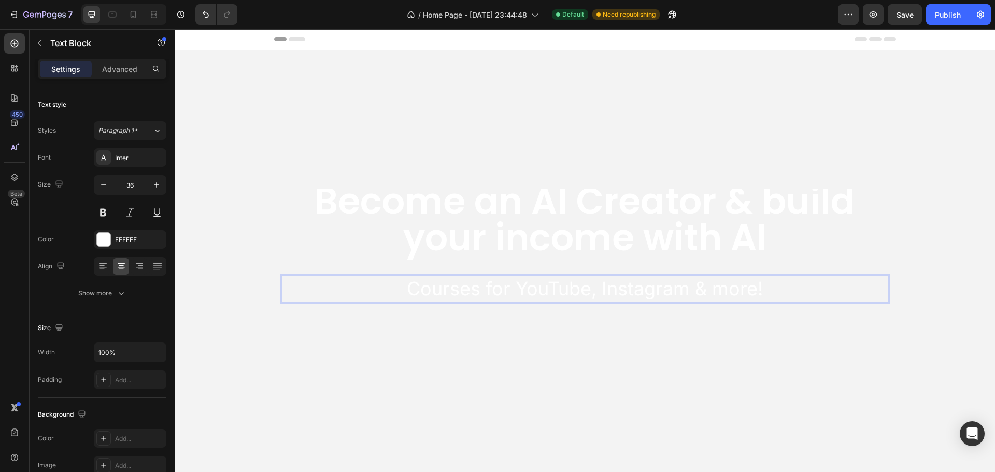
click at [386, 286] on p "Courses for YouTube, Instagram & more!" at bounding box center [585, 289] width 605 height 24
click at [371, 318] on div "Become an AI Creator & build your income with AI Heading Master storytelling fo…" at bounding box center [585, 184] width 622 height 269
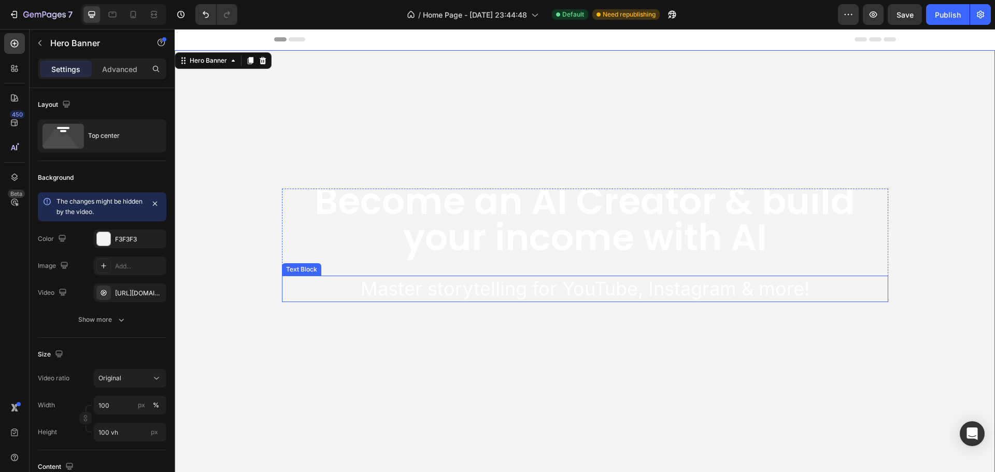
click at [411, 292] on p "Master storytelling for YouTube, Instagram & more!" at bounding box center [585, 289] width 605 height 24
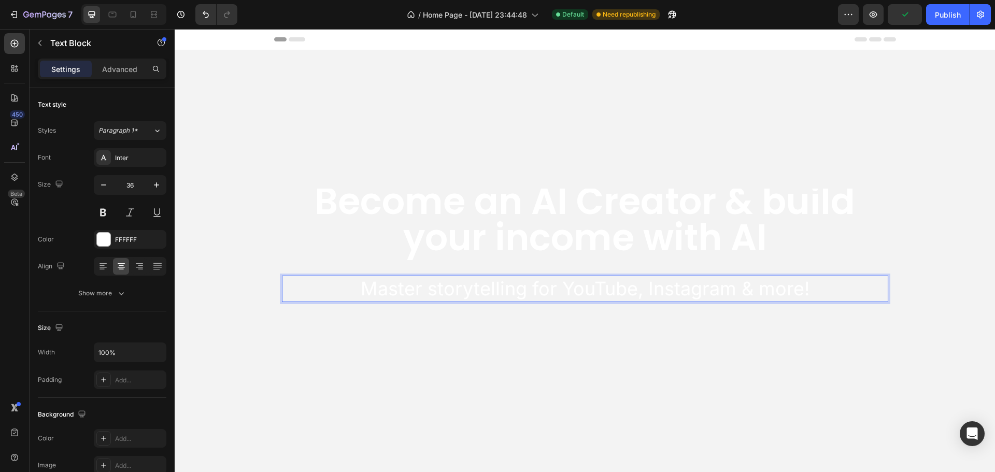
click at [420, 287] on p "Master storytelling for YouTube, Instagram & more!" at bounding box center [585, 289] width 605 height 24
click at [433, 324] on video "Background Image" at bounding box center [585, 255] width 821 height 411
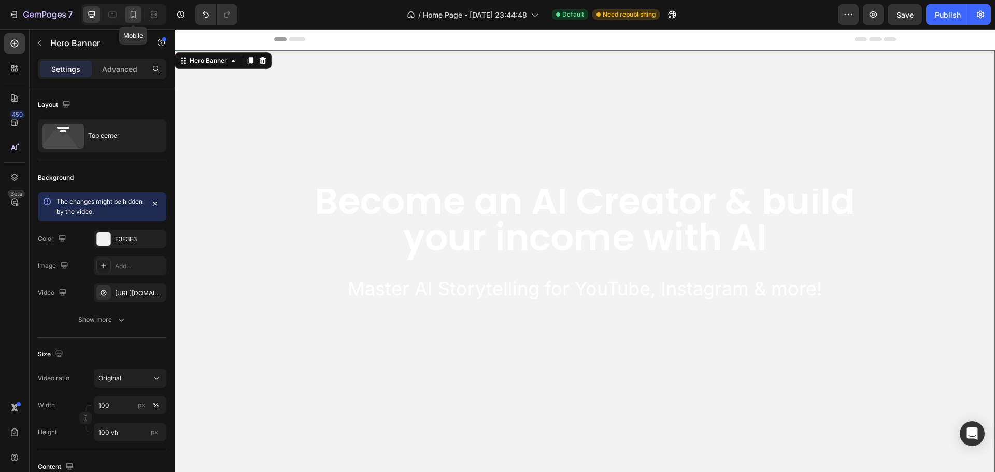
click at [138, 9] on div at bounding box center [133, 14] width 17 height 17
type input "500"
type input "100%"
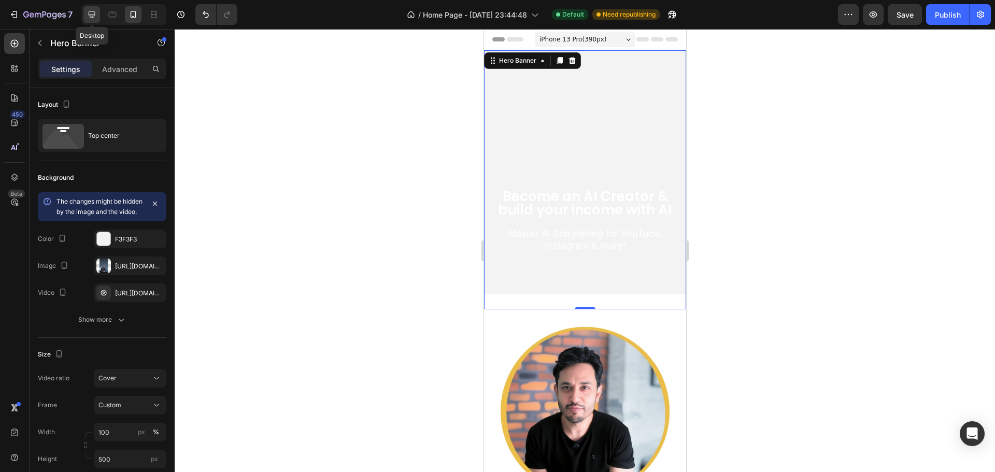
click at [91, 12] on icon at bounding box center [92, 14] width 7 height 7
type input "100 vh"
type input "1200"
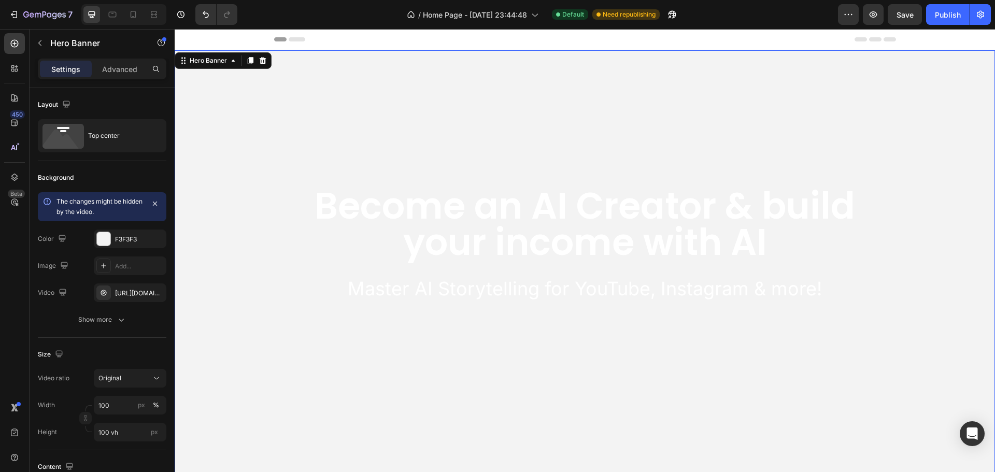
scroll to position [6, 0]
click at [718, 193] on p "Become an AI Creator & build your income with AI" at bounding box center [585, 220] width 605 height 73
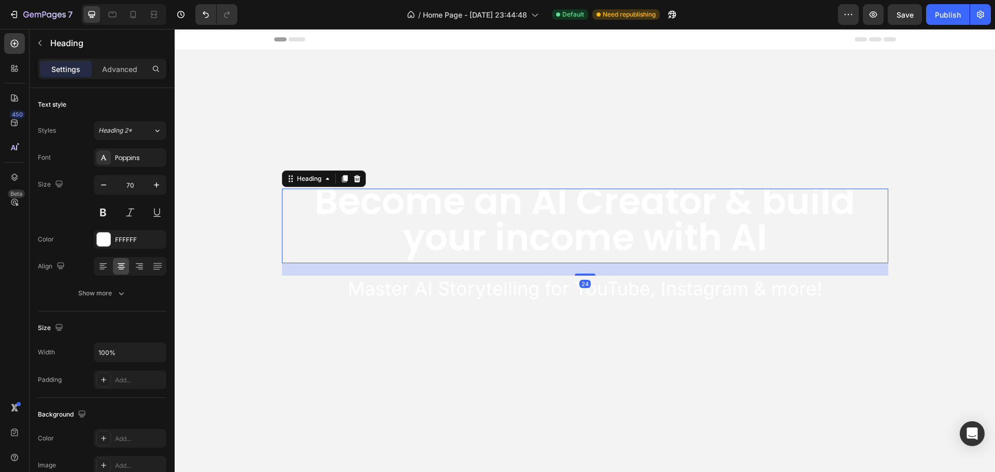
scroll to position [0, 0]
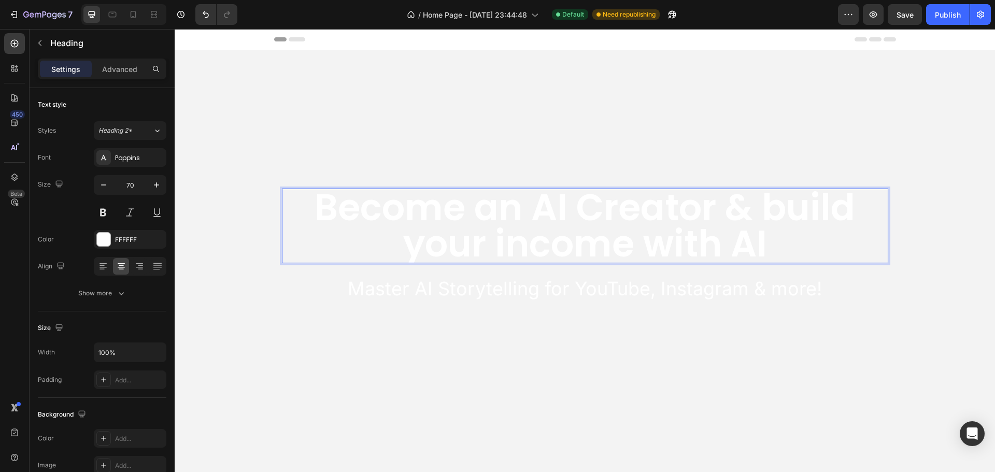
click at [754, 201] on p "Become an AI Creator & build your income with AI" at bounding box center [585, 226] width 605 height 73
click at [761, 205] on p "Become an AI Creator & build your income with AI" at bounding box center [585, 226] width 605 height 73
click at [246, 162] on video "Background Image" at bounding box center [585, 255] width 821 height 411
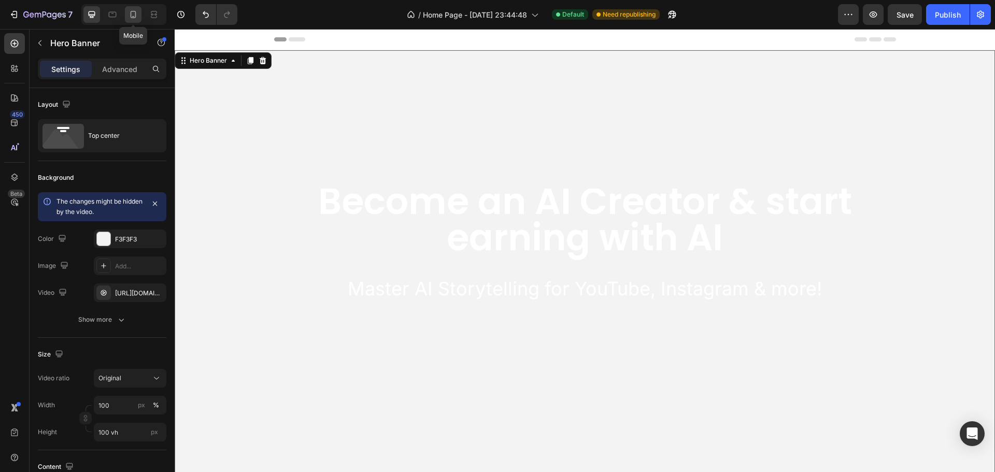
click at [135, 13] on icon at bounding box center [134, 14] width 6 height 7
type input "500"
type input "100%"
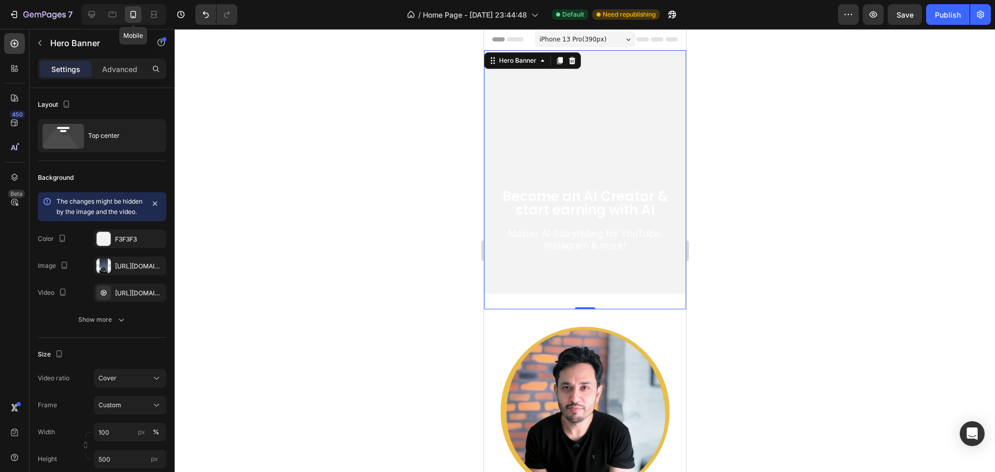
scroll to position [2, 0]
click at [92, 12] on icon at bounding box center [92, 14] width 10 height 10
type input "100 vh"
type input "1200"
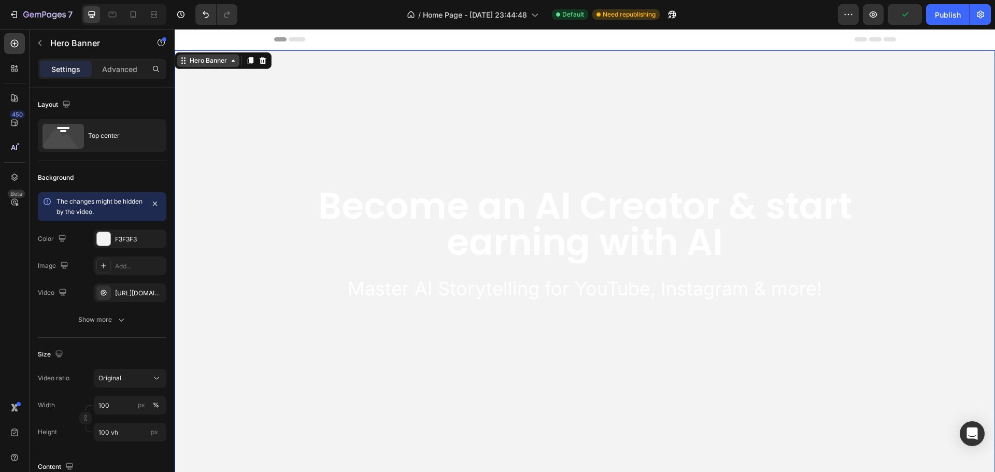
scroll to position [6, 0]
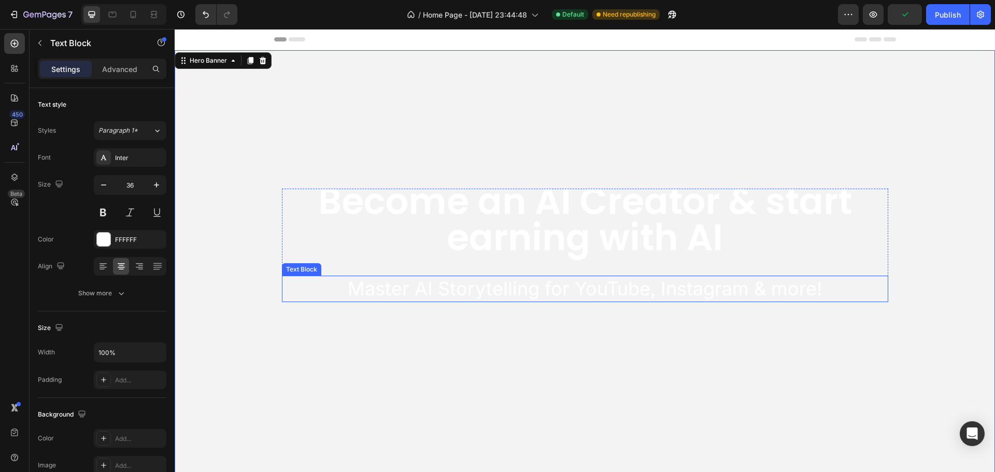
click at [382, 288] on p "Master AI Storytelling for YouTube, Instagram & more!" at bounding box center [585, 289] width 605 height 24
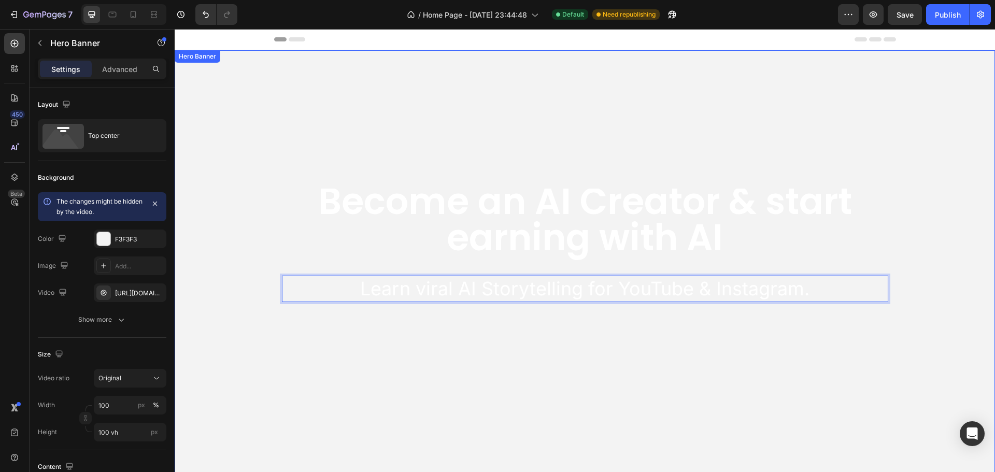
click at [320, 324] on video "Background Image" at bounding box center [585, 255] width 821 height 411
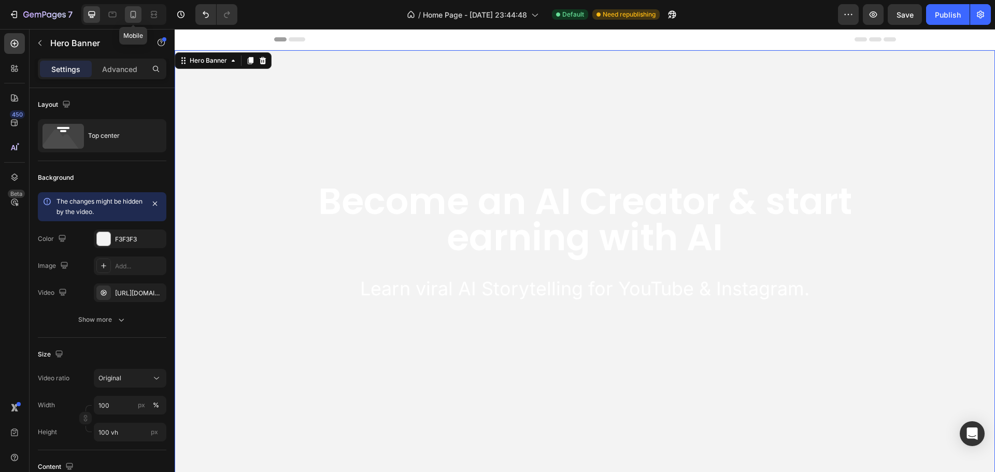
click at [133, 15] on icon at bounding box center [133, 14] width 10 height 10
type input "500"
type input "100%"
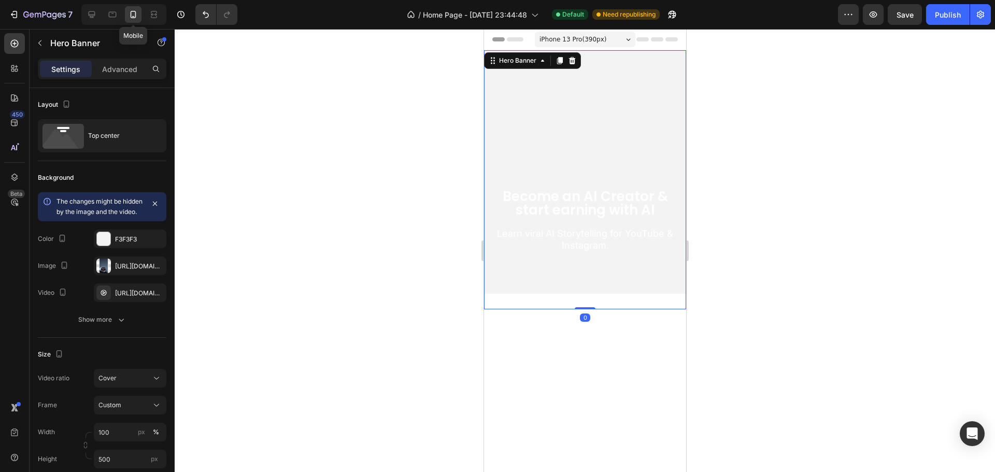
scroll to position [2, 0]
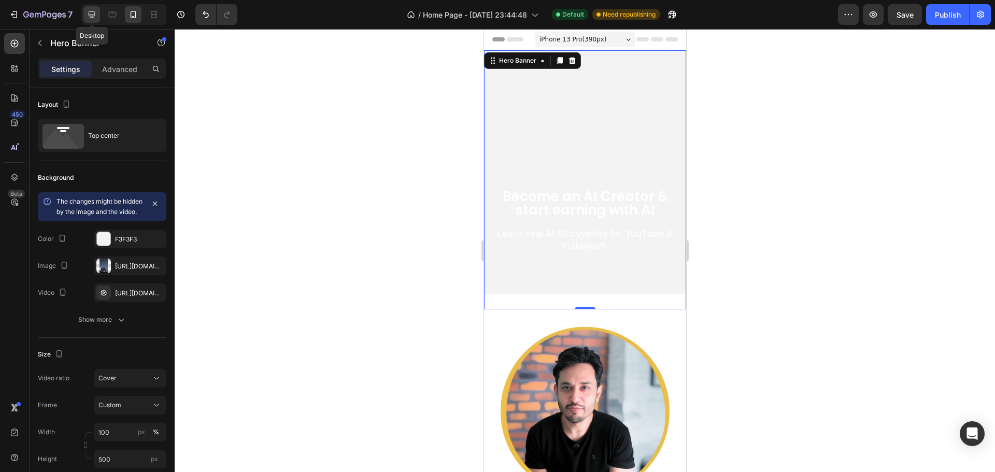
click at [89, 10] on icon at bounding box center [92, 14] width 10 height 10
type input "100 vh"
type input "1200"
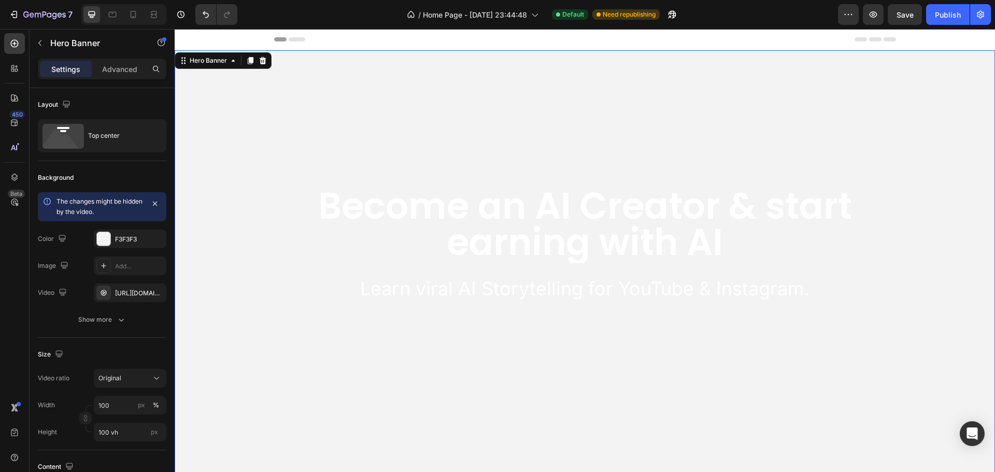
scroll to position [6, 0]
click at [427, 285] on p "Learn viral AI Storytelling for YouTube & Instagram." at bounding box center [585, 289] width 605 height 24
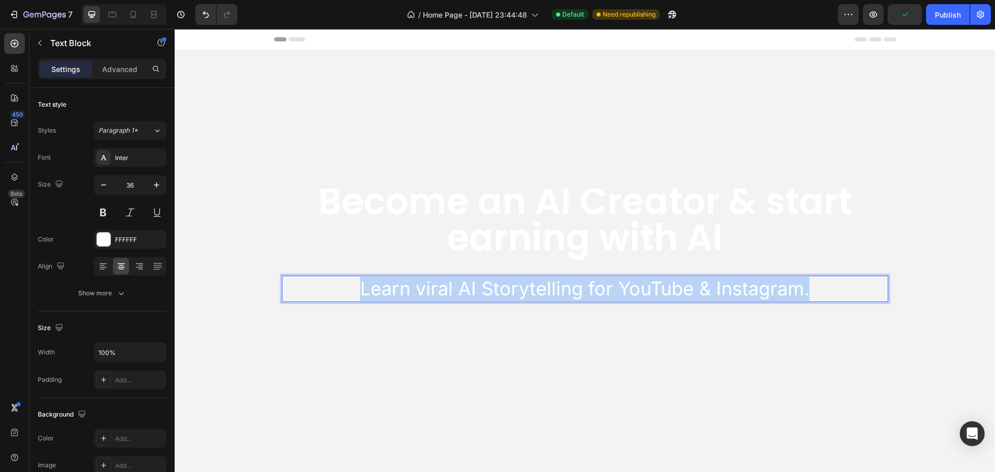
click at [427, 285] on p "Learn viral AI Storytelling for YouTube & Instagram." at bounding box center [585, 289] width 605 height 24
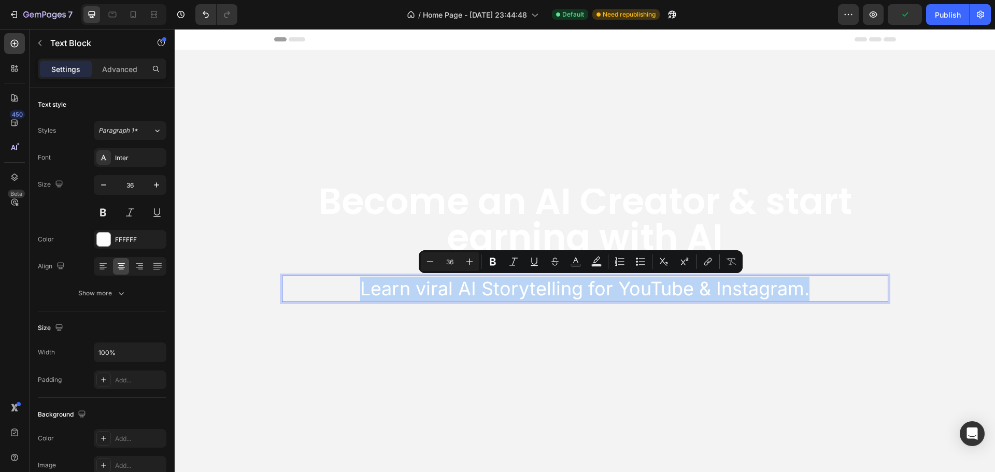
click at [379, 289] on p "Learn viral AI Storytelling for YouTube & Instagram." at bounding box center [585, 289] width 605 height 24
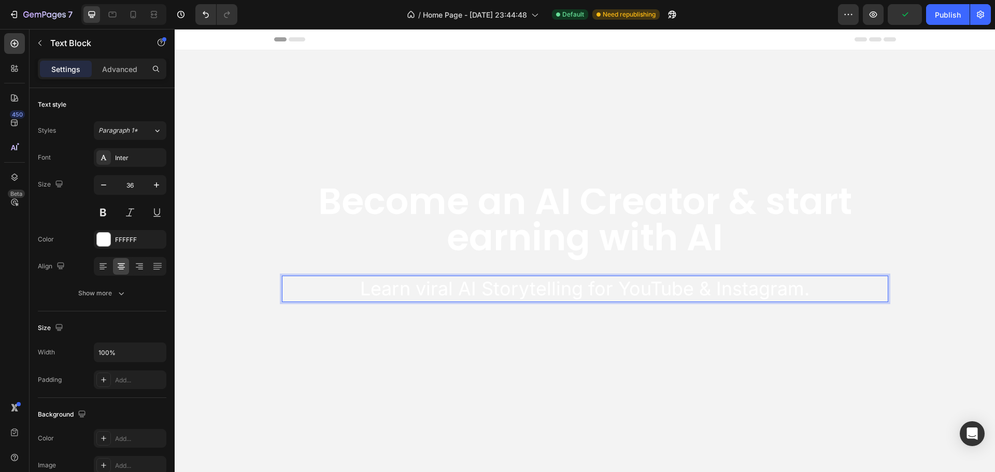
click at [346, 290] on p "Learn viral AI Storytelling for YouTube & Instagram." at bounding box center [585, 289] width 605 height 24
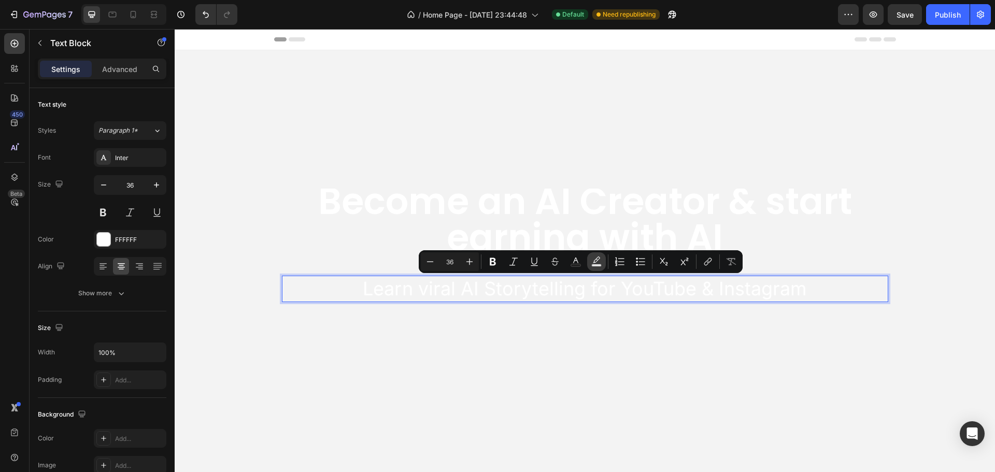
click at [599, 262] on icon "Editor contextual toolbar" at bounding box center [597, 262] width 10 height 10
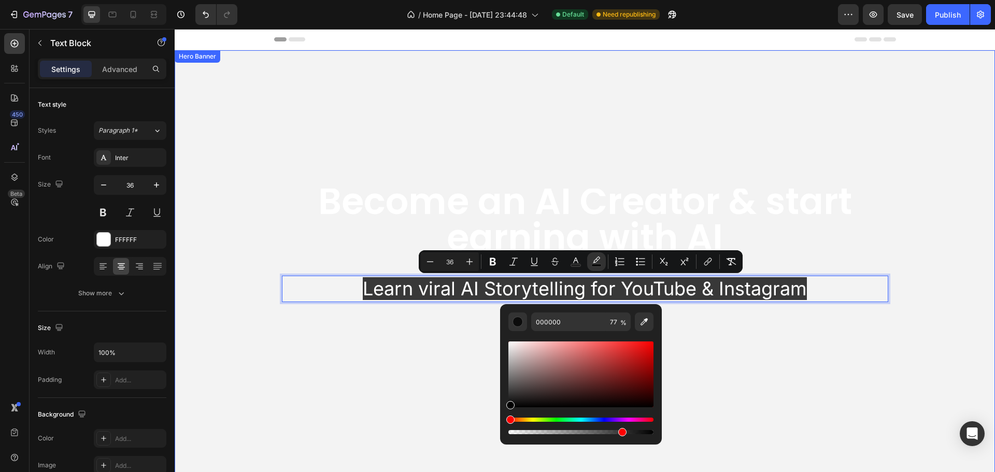
drag, startPoint x: 683, startPoint y: 432, endPoint x: 483, endPoint y: 419, distance: 200.5
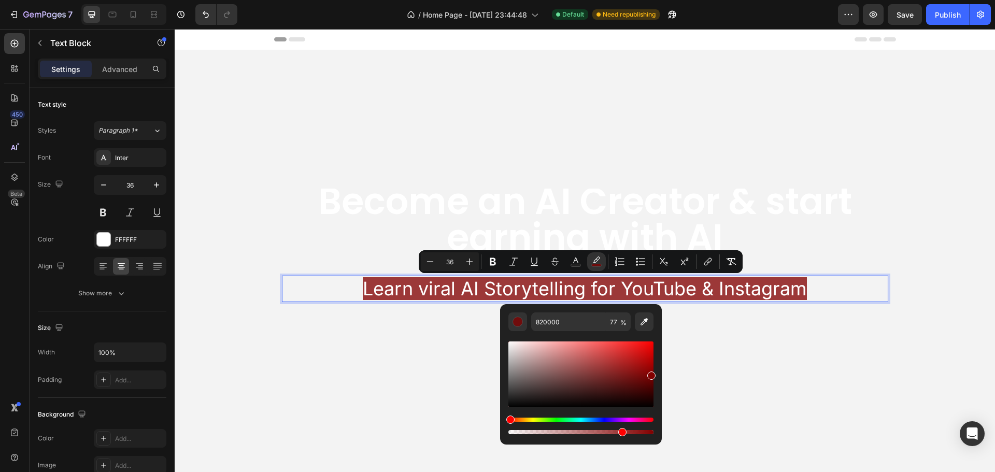
drag, startPoint x: 515, startPoint y: 387, endPoint x: 660, endPoint y: 374, distance: 145.8
click at [660, 374] on div "820000 77 %" at bounding box center [581, 370] width 162 height 132
drag, startPoint x: 652, startPoint y: 375, endPoint x: 654, endPoint y: 397, distance: 22.3
click at [654, 397] on div "Editor contextual toolbar" at bounding box center [652, 400] width 8 height 8
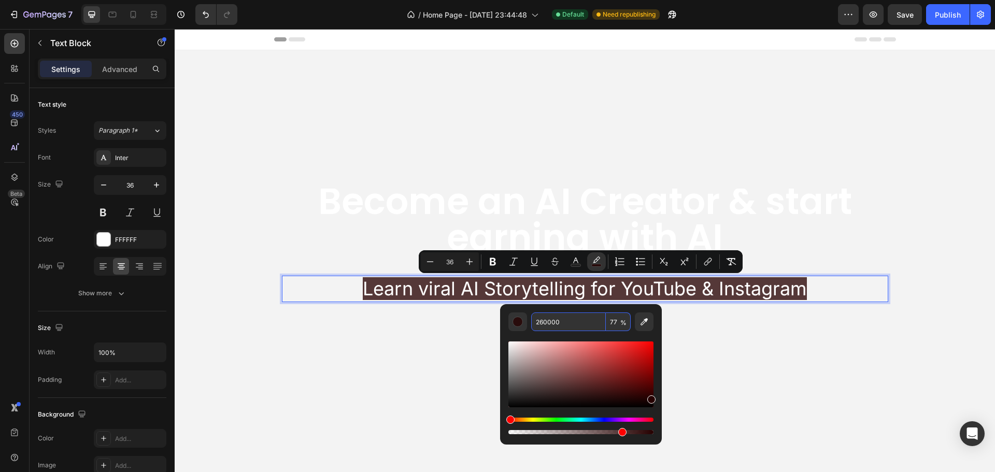
click at [551, 324] on input "260000" at bounding box center [568, 322] width 75 height 19
type input "CD201F"
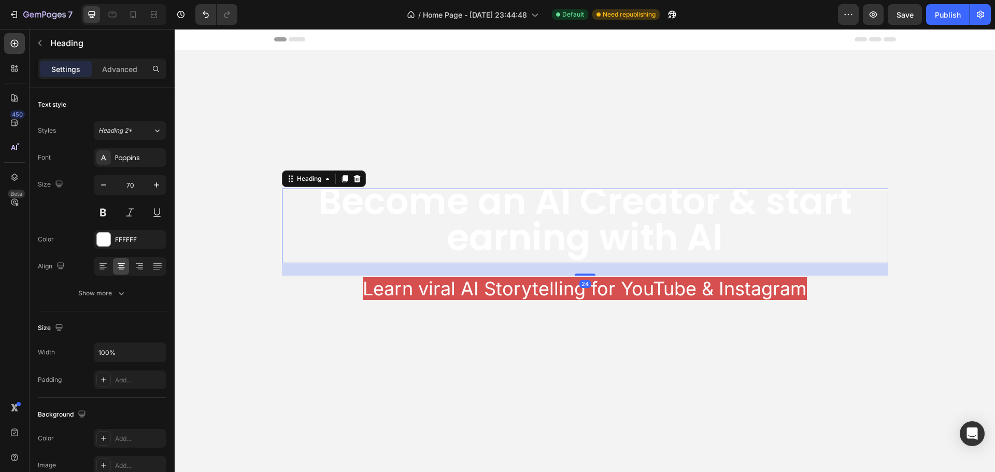
click at [406, 228] on p "Become an AI Creator & start earning with AI" at bounding box center [585, 220] width 605 height 73
click at [133, 13] on icon at bounding box center [133, 14] width 10 height 10
type input "26"
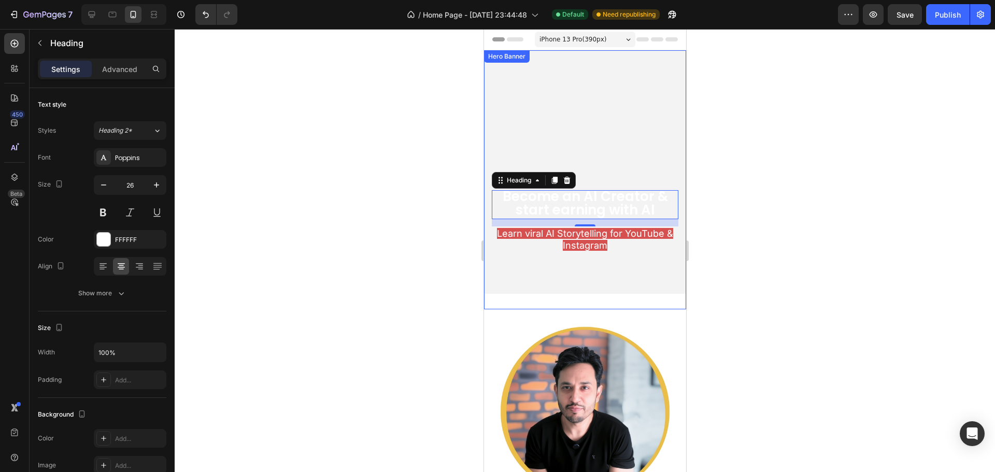
click at [609, 136] on div "Become an AI Creator & start earning with AI Heading 24 Learn viral AI Storytel…" at bounding box center [584, 171] width 187 height 169
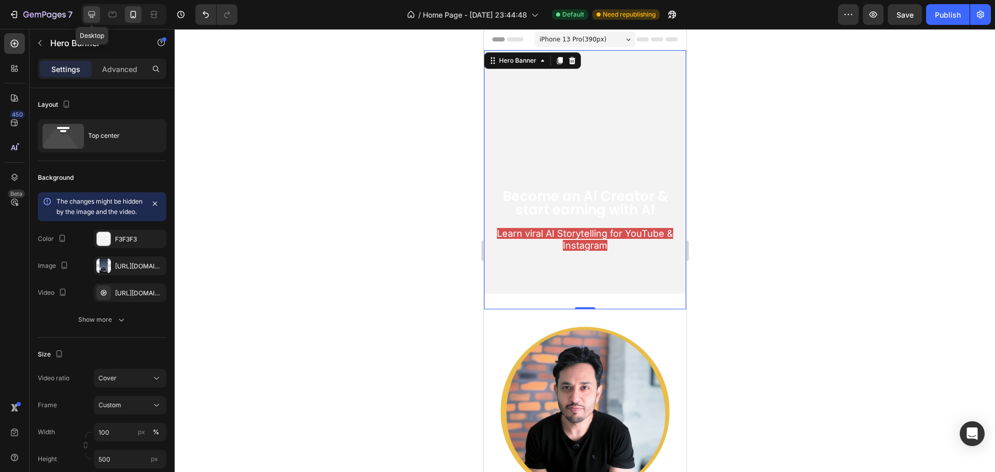
click at [92, 13] on icon at bounding box center [92, 14] width 10 height 10
type input "100 vh"
type input "1200"
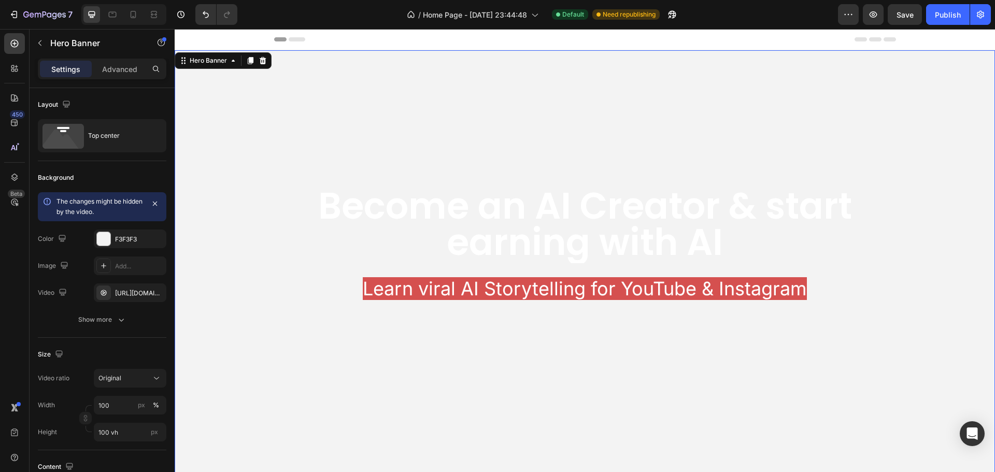
scroll to position [6, 0]
click at [480, 285] on span "Learn viral AI Storytelling for YouTube & Instagram" at bounding box center [585, 288] width 444 height 23
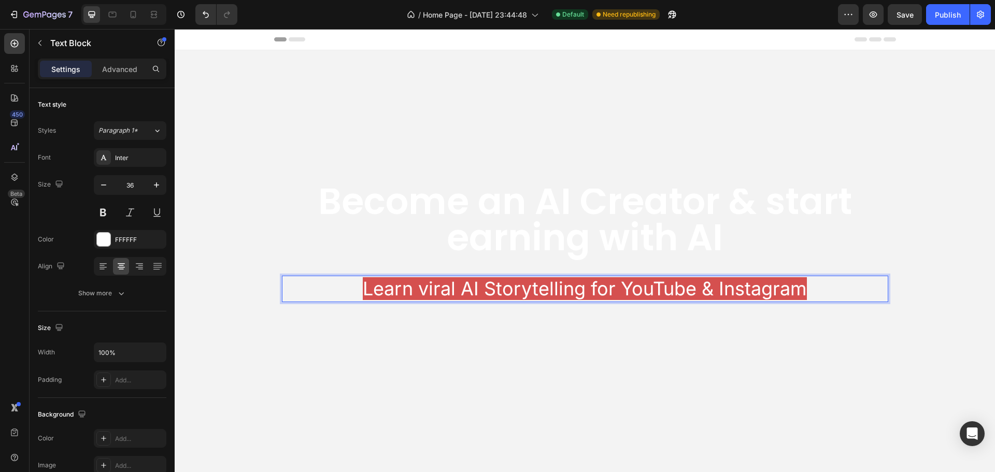
click at [484, 286] on span "Learn viral AI Storytelling for YouTube & Instagram" at bounding box center [585, 288] width 444 height 23
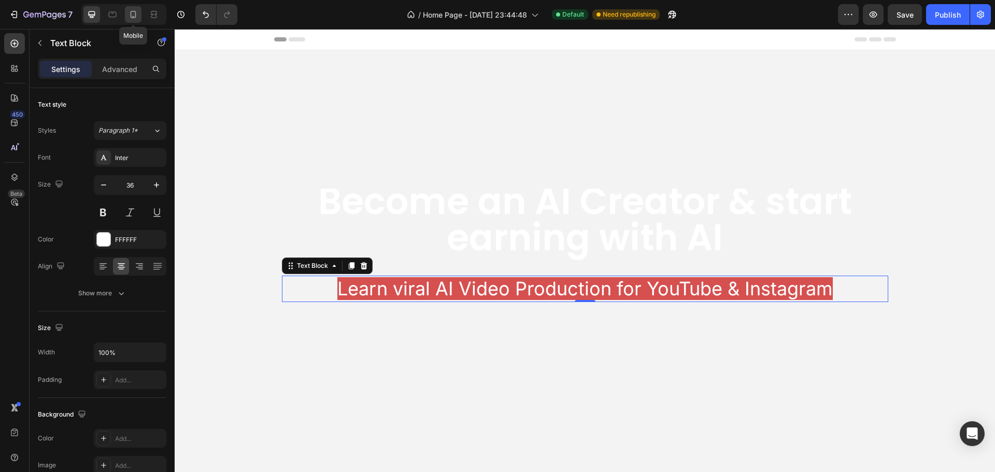
click at [132, 10] on icon at bounding box center [133, 14] width 10 height 10
type input "18"
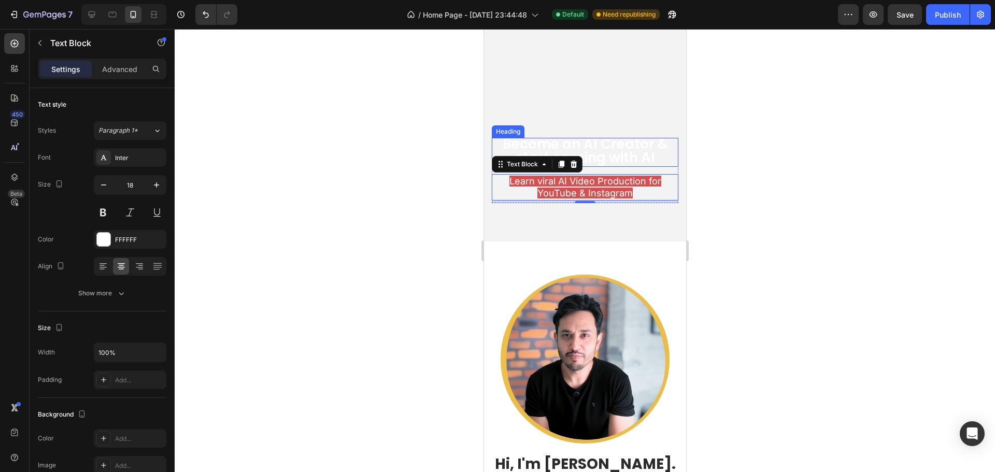
scroll to position [6, 0]
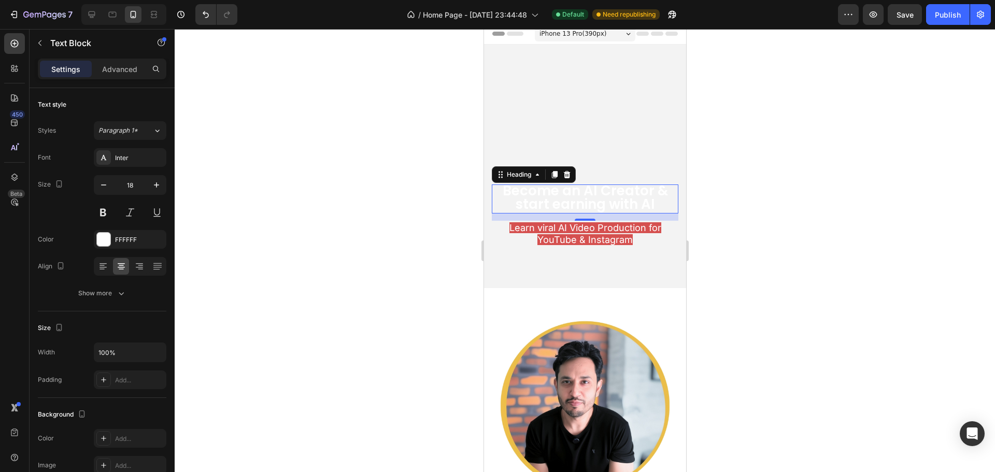
click at [564, 185] on p "Become an AI Creator & start earning with AI" at bounding box center [585, 197] width 185 height 27
click at [94, 17] on icon at bounding box center [92, 14] width 10 height 10
type input "70"
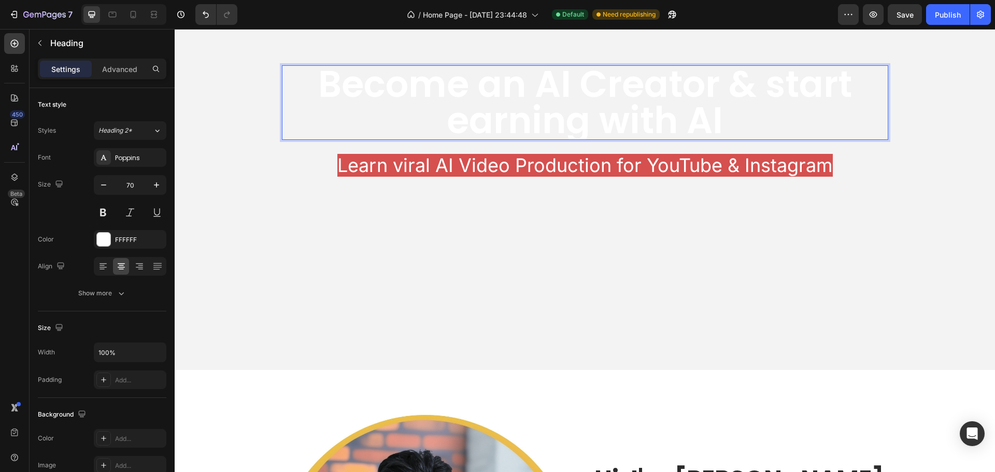
click at [732, 82] on p "Become an AI Creator & start earning with AI" at bounding box center [585, 102] width 605 height 73
click at [756, 82] on p "Become an AI Creator & start earning with AI" at bounding box center [585, 102] width 605 height 73
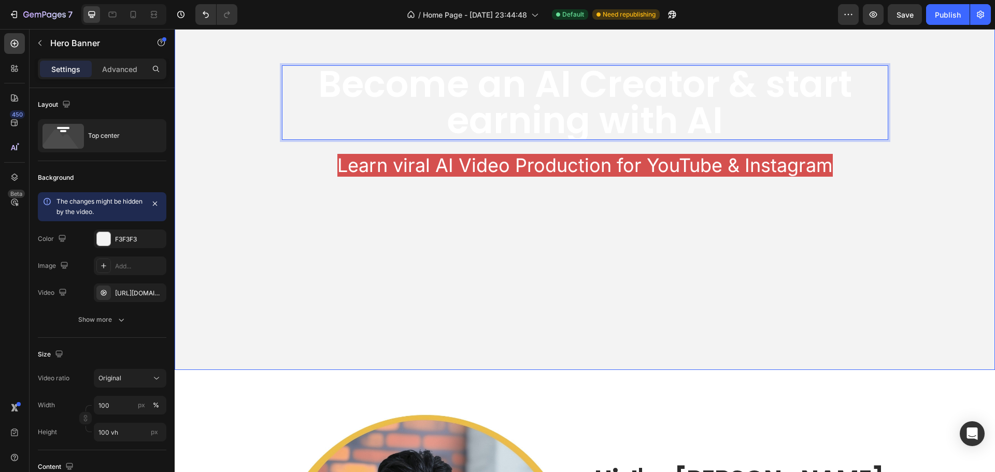
click at [667, 186] on div "Become an AI Creator & start earning with AI Heading 14 Learn viral AI Video Pr…" at bounding box center [585, 61] width 622 height 269
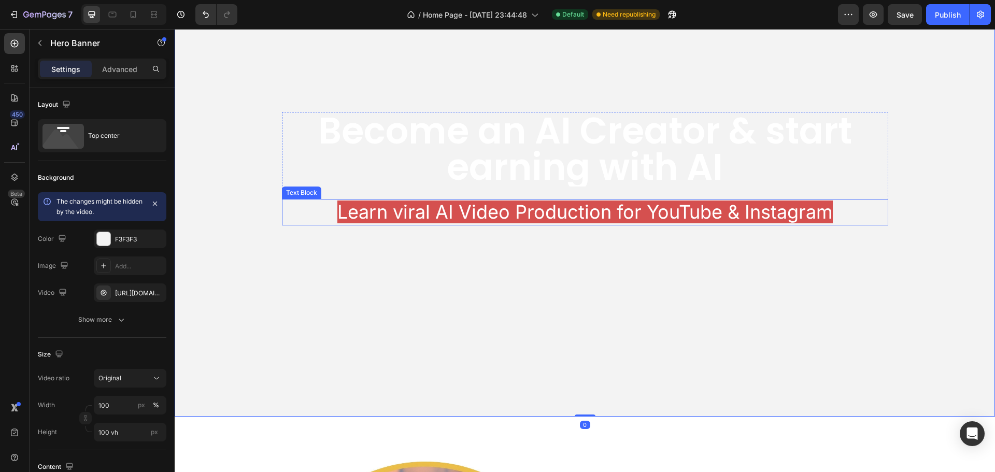
scroll to position [20, 0]
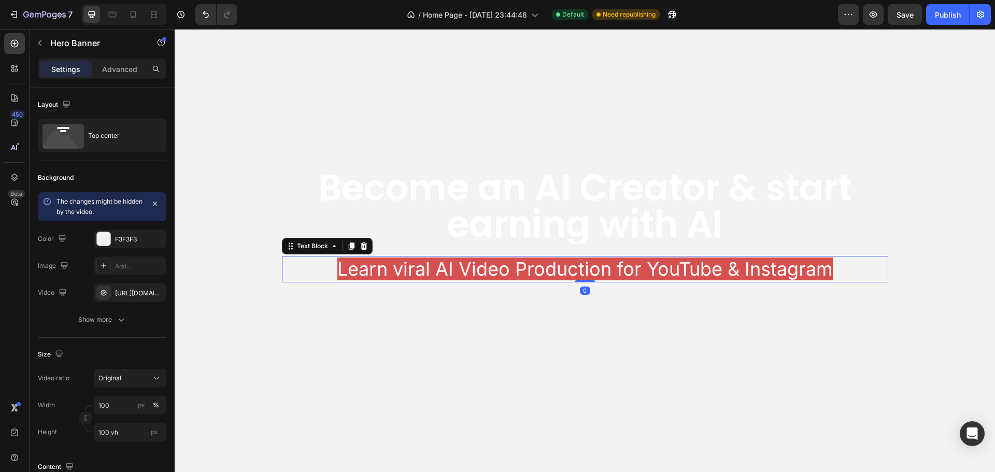
click at [445, 266] on span "Learn viral AI Video Production for YouTube & Instagram" at bounding box center [586, 269] width 496 height 23
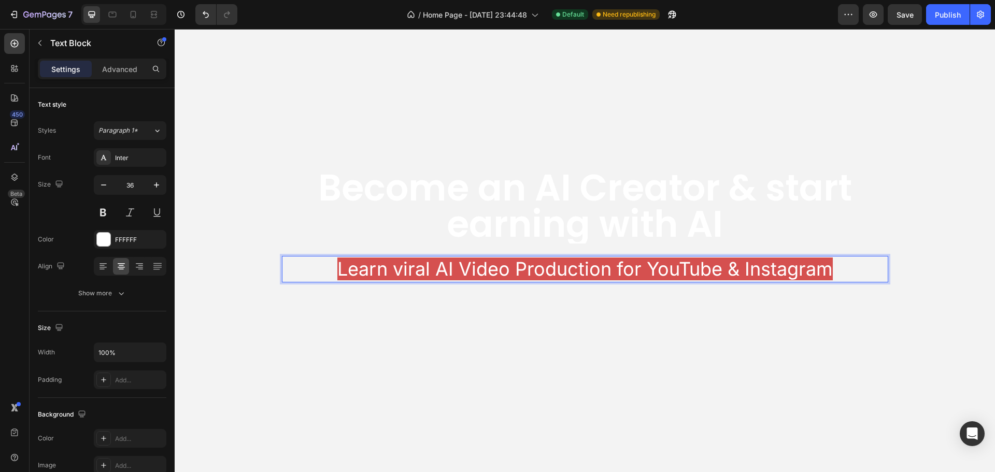
click at [431, 270] on span "Learn viral AI Video Production for YouTube & Instagram" at bounding box center [586, 269] width 496 height 23
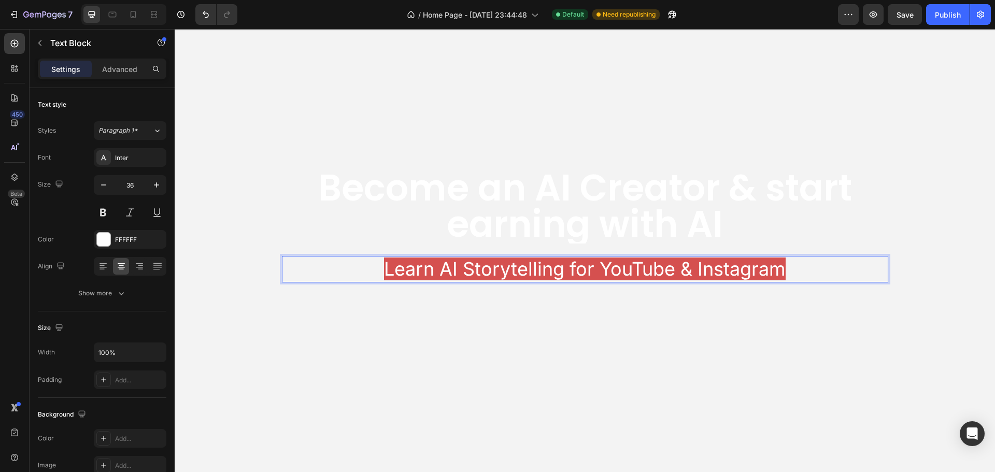
click at [396, 271] on span "Learn AI Storytelling for YouTube & Instagram" at bounding box center [585, 269] width 402 height 23
click at [432, 298] on div "Become an AI Creator & start earning with AI Heading Master AI Storytelling for…" at bounding box center [585, 165] width 622 height 269
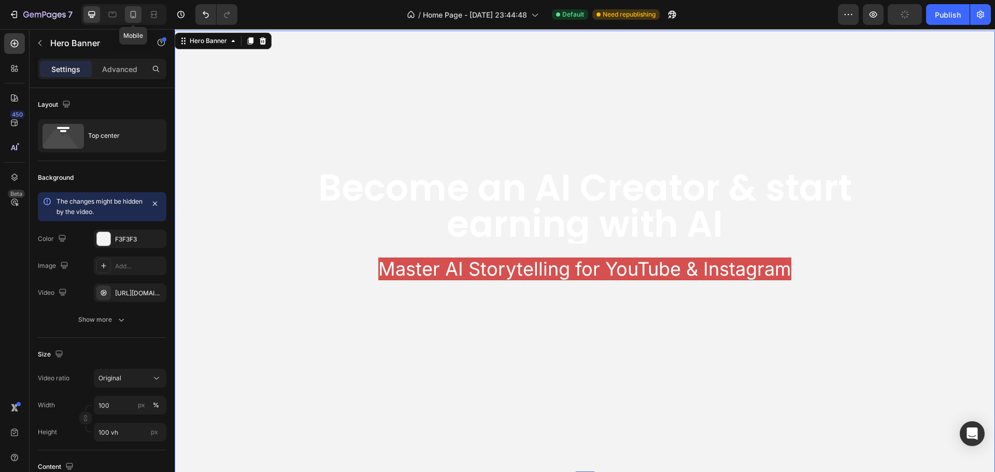
click at [137, 16] on icon at bounding box center [133, 14] width 10 height 10
type input "500"
type input "100%"
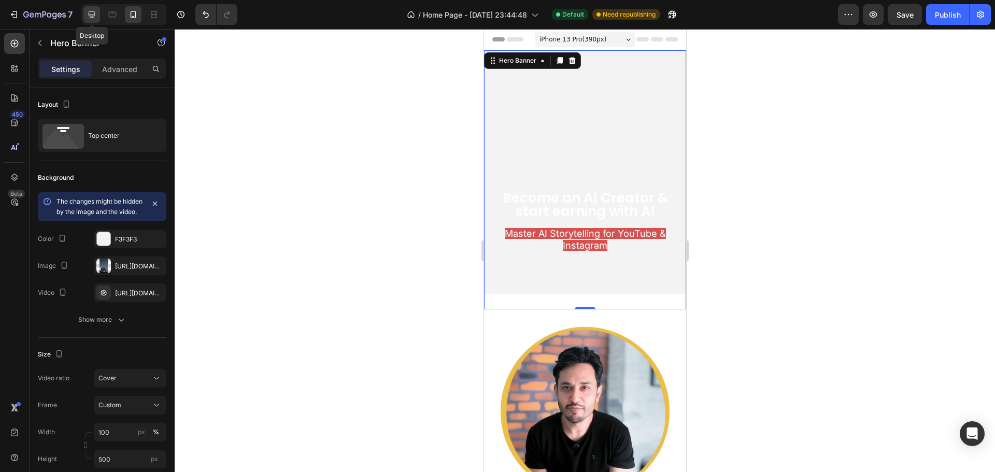
click at [91, 11] on icon at bounding box center [92, 14] width 10 height 10
type input "100 vh"
type input "1200"
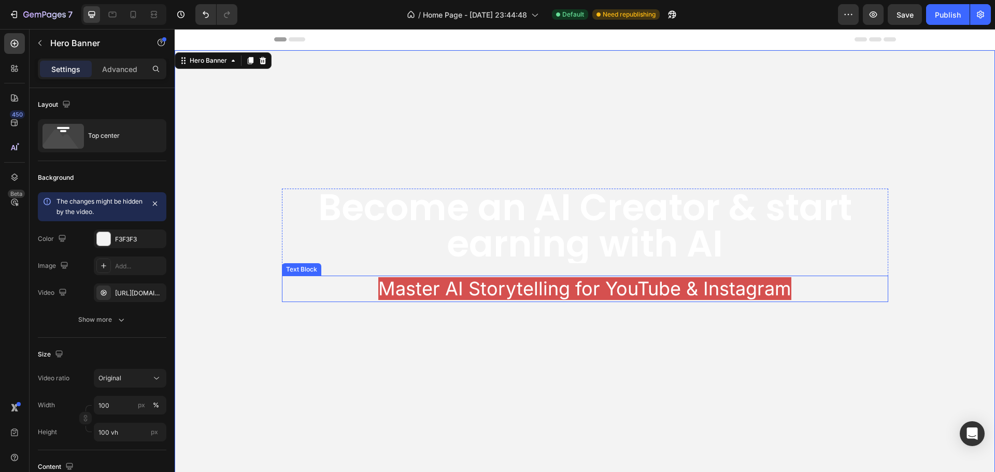
click at [555, 288] on span "Master AI Storytelling for YouTube & Instagram" at bounding box center [584, 288] width 413 height 23
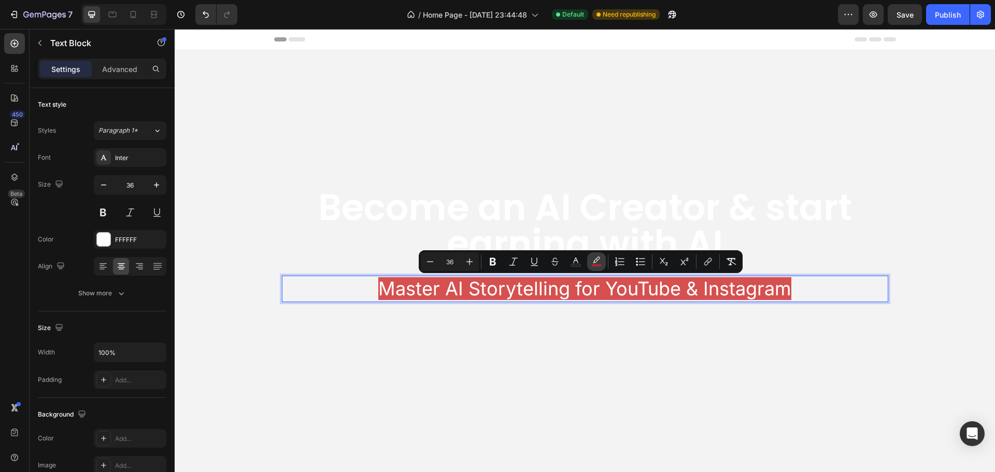
click at [595, 261] on icon "Editor contextual toolbar" at bounding box center [596, 260] width 7 height 6
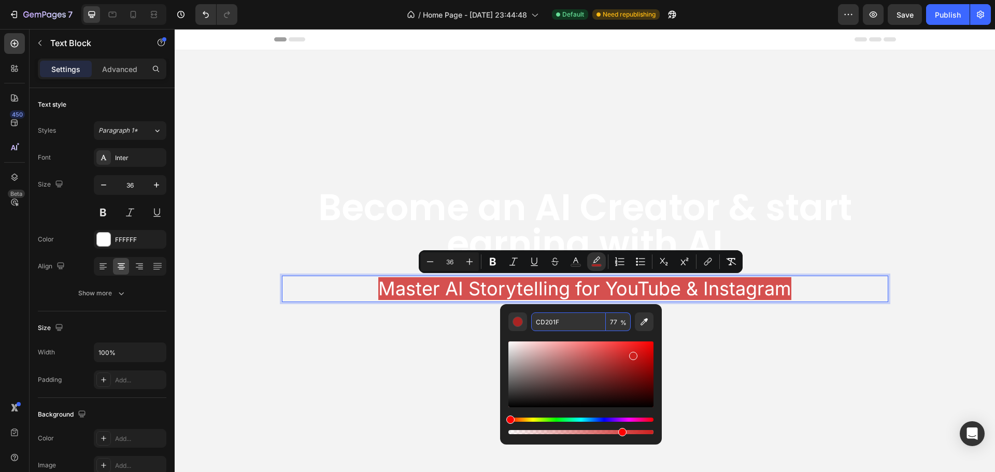
click at [547, 320] on input "CD201F" at bounding box center [568, 322] width 75 height 19
type input "000000"
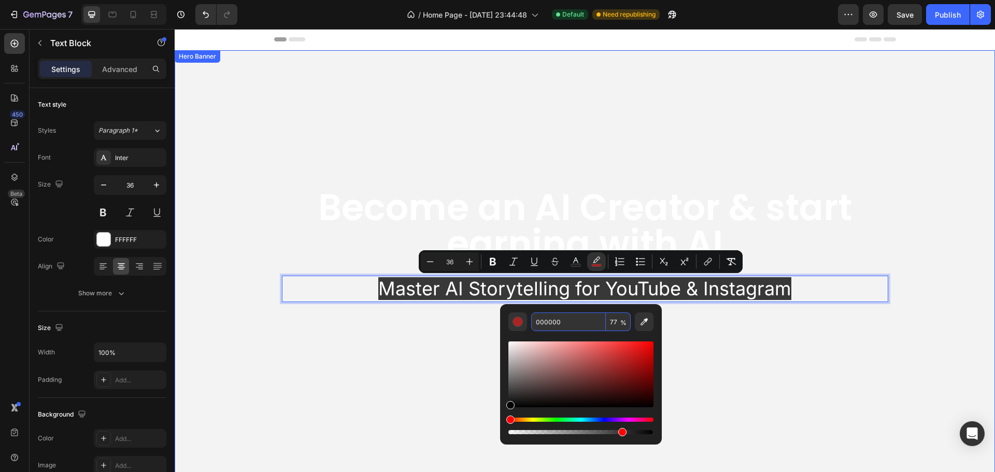
drag, startPoint x: 687, startPoint y: 434, endPoint x: 491, endPoint y: 423, distance: 195.8
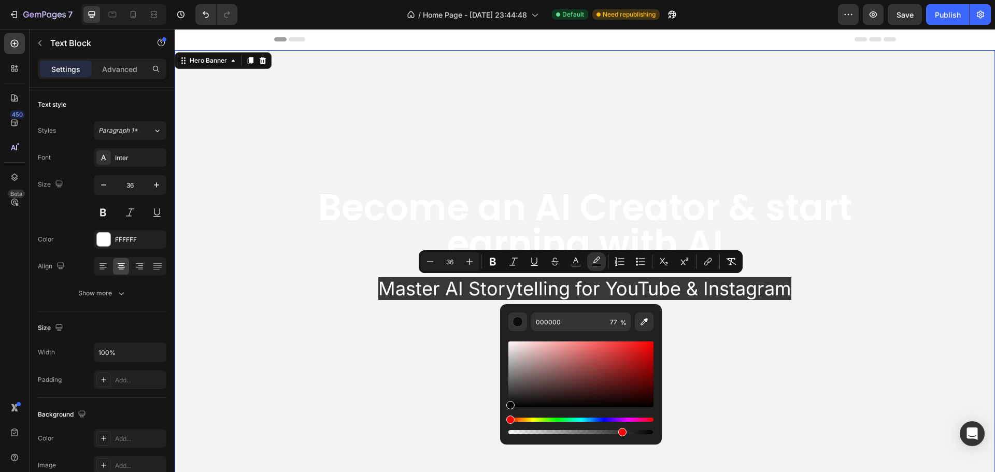
click at [447, 333] on video "Background Image" at bounding box center [585, 255] width 821 height 411
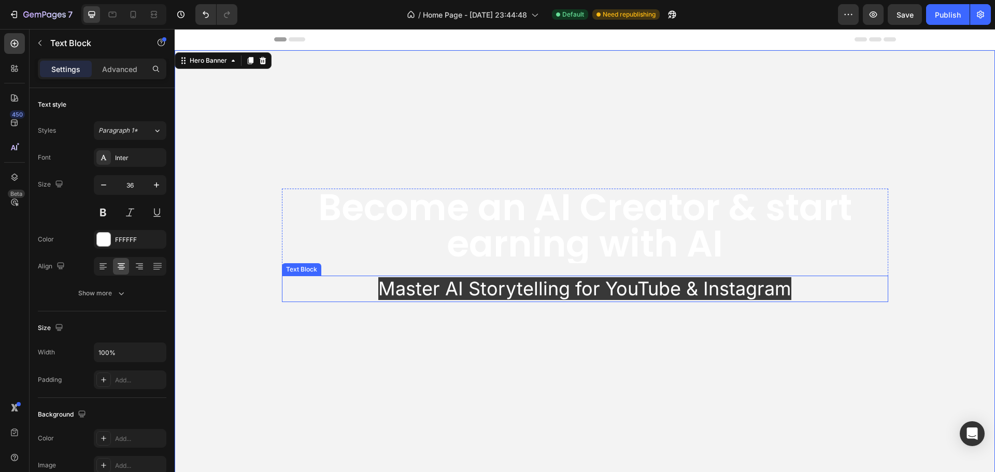
click at [448, 290] on span "Master AI Storytelling for YouTube & Instagram" at bounding box center [584, 288] width 413 height 23
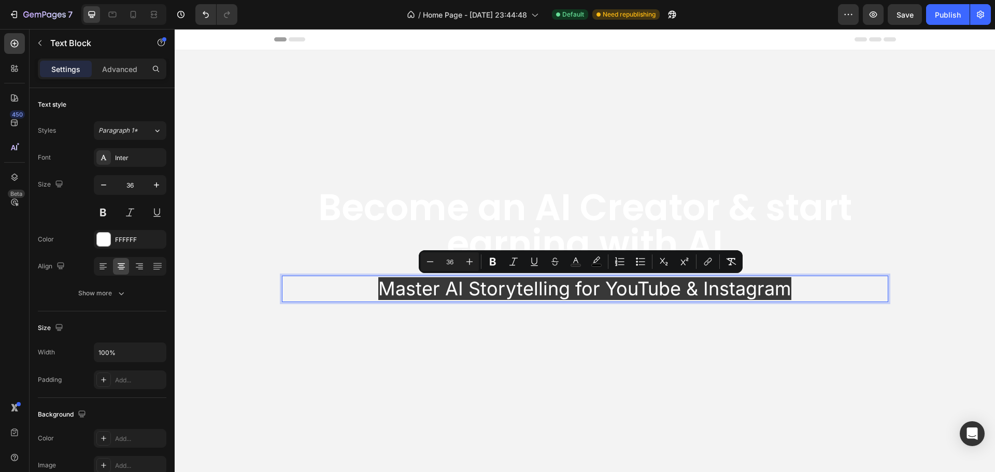
click at [530, 289] on span "Master AI Storytelling for YouTube & Instagram" at bounding box center [584, 288] width 413 height 23
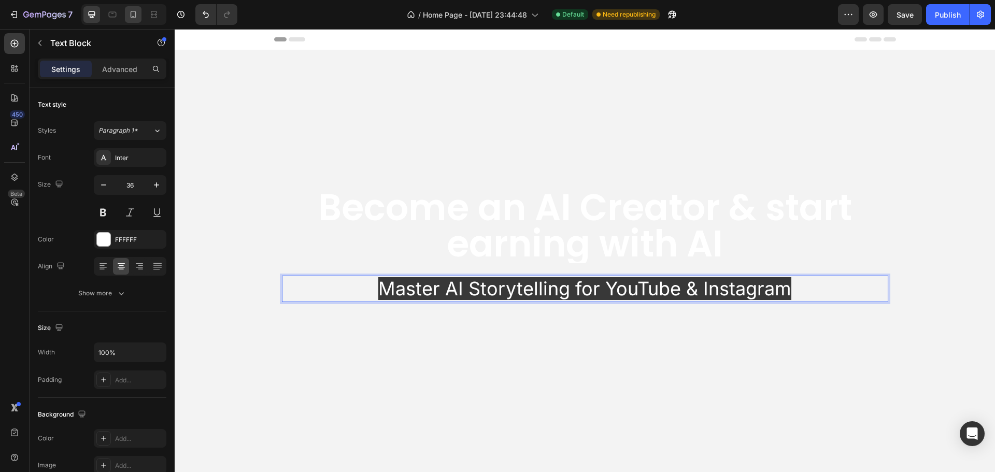
click at [134, 20] on div at bounding box center [133, 14] width 17 height 17
type input "18"
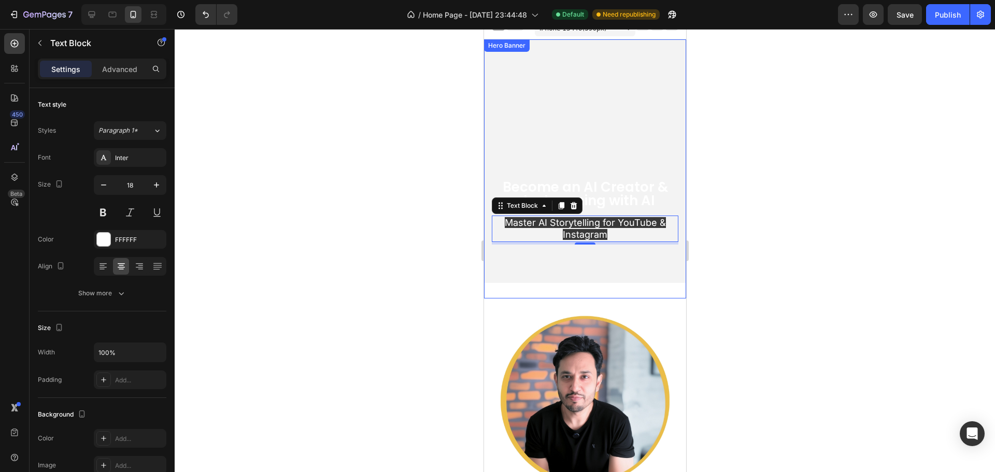
scroll to position [6, 0]
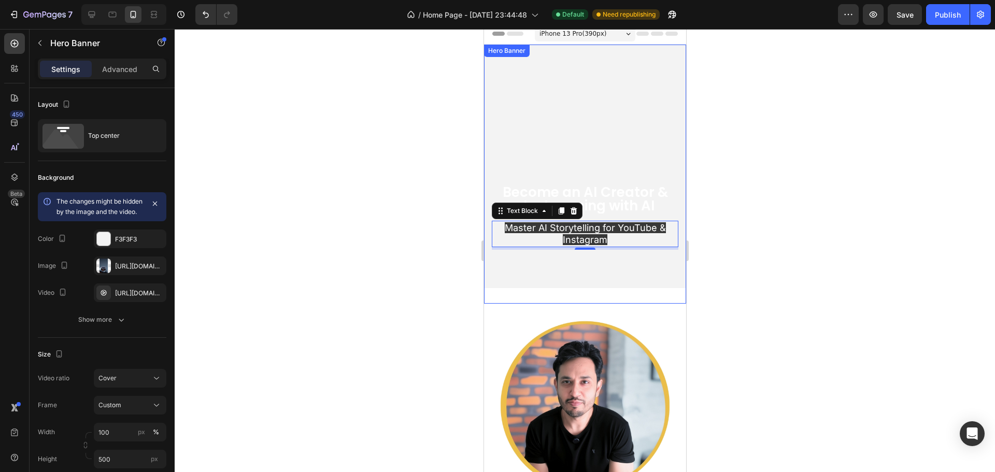
click at [556, 151] on div "Become an AI Creator & start earning with AI Heading Master AI Storytelling for…" at bounding box center [584, 165] width 187 height 169
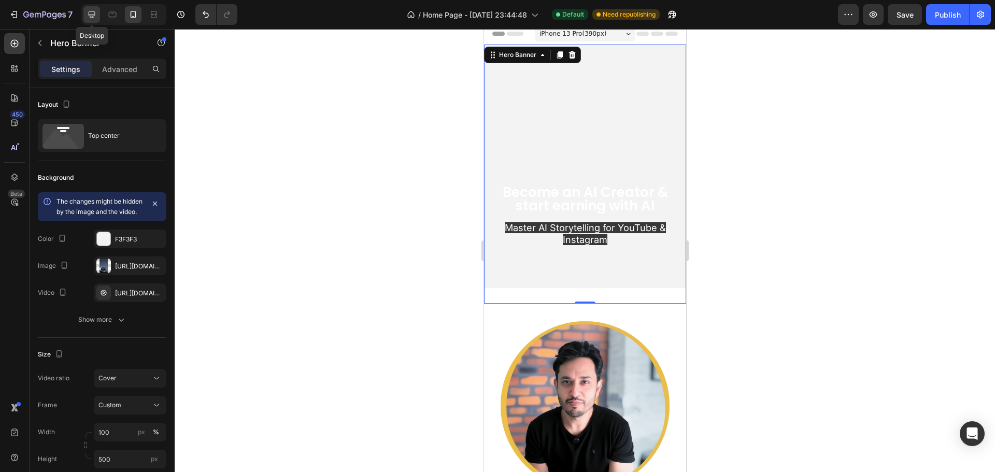
click at [94, 17] on icon at bounding box center [92, 14] width 10 height 10
type input "100 vh"
type input "1200"
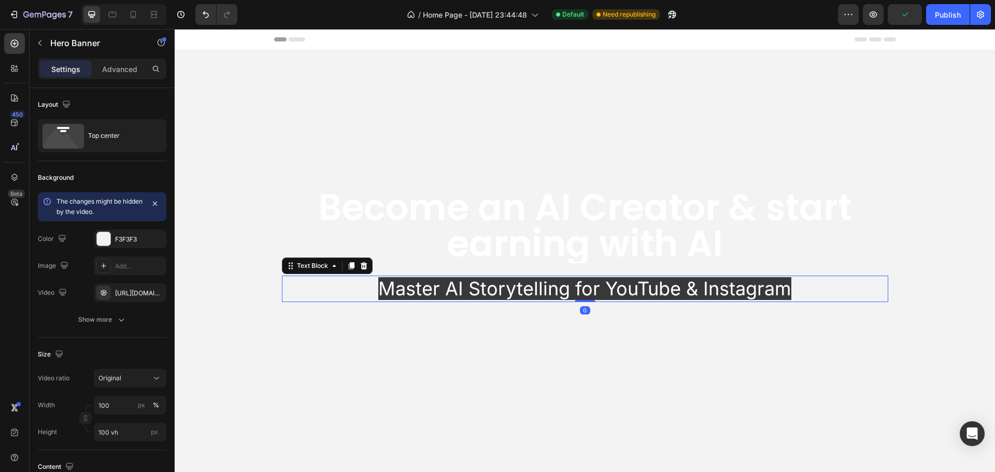
click at [414, 283] on span "Master AI Storytelling for YouTube & Instagram" at bounding box center [584, 288] width 413 height 23
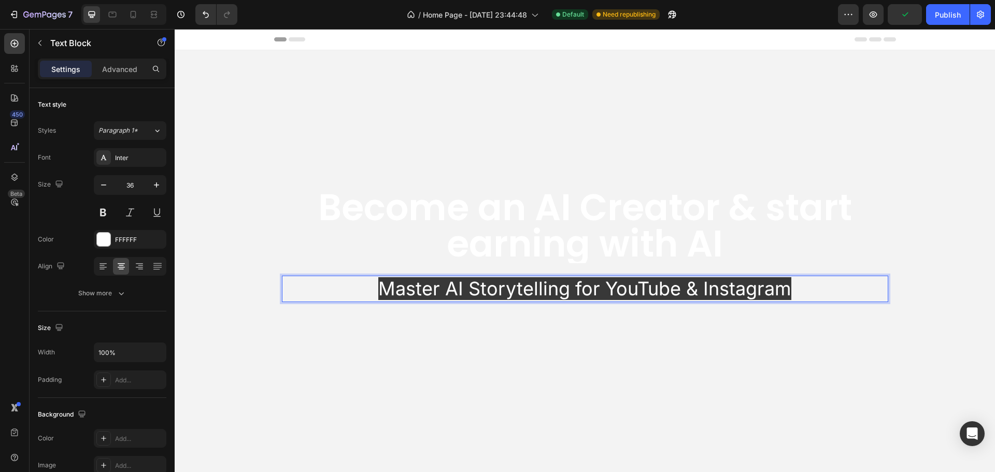
click at [356, 287] on p "Master AI Storytelling for YouTube & Instagram" at bounding box center [585, 289] width 605 height 24
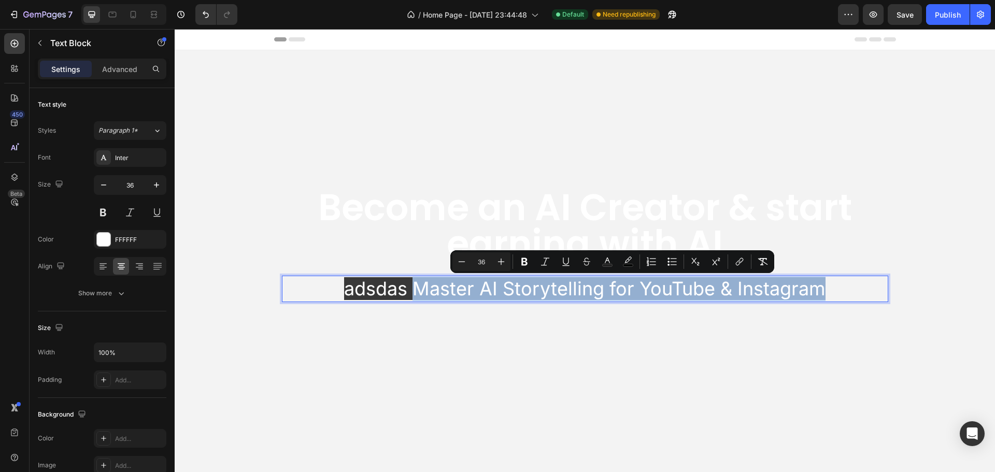
copy span "Master AI Storytelling for YouTube & Instagram"
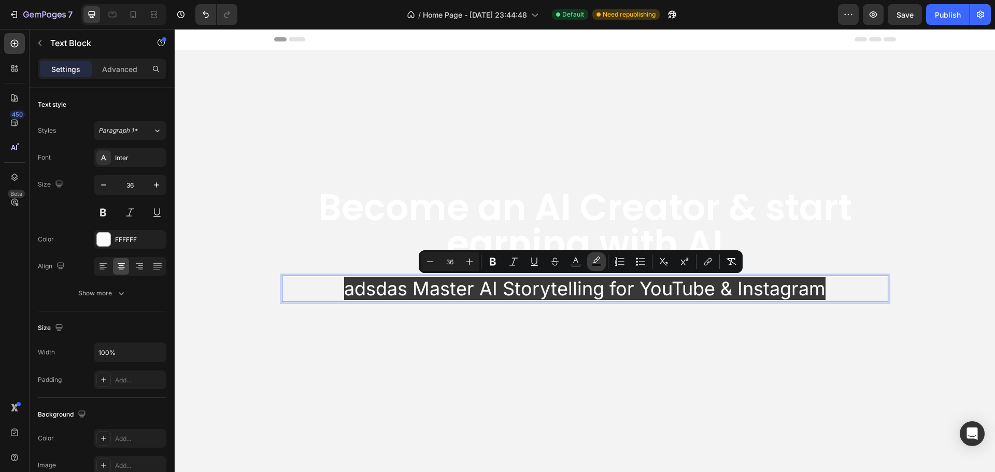
click at [599, 262] on icon "Editor contextual toolbar" at bounding box center [597, 262] width 10 height 10
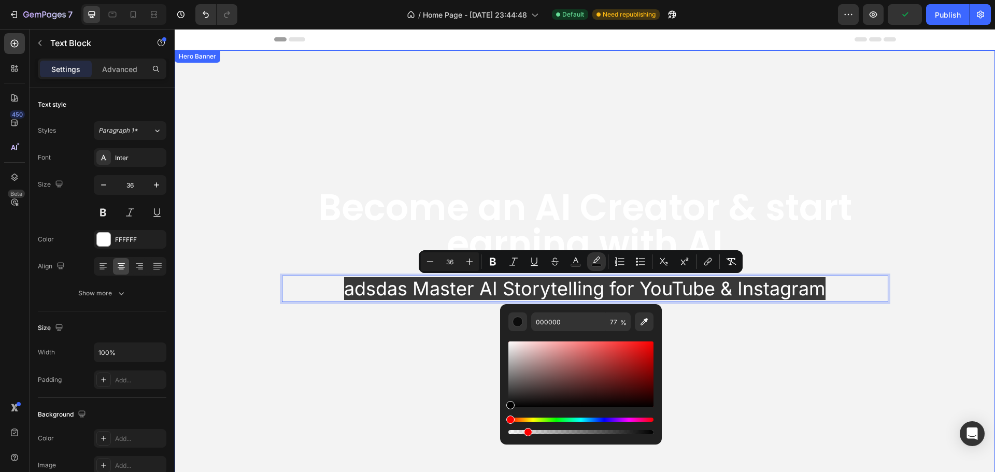
drag, startPoint x: 796, startPoint y: 460, endPoint x: 260, endPoint y: 422, distance: 537.9
type input "12"
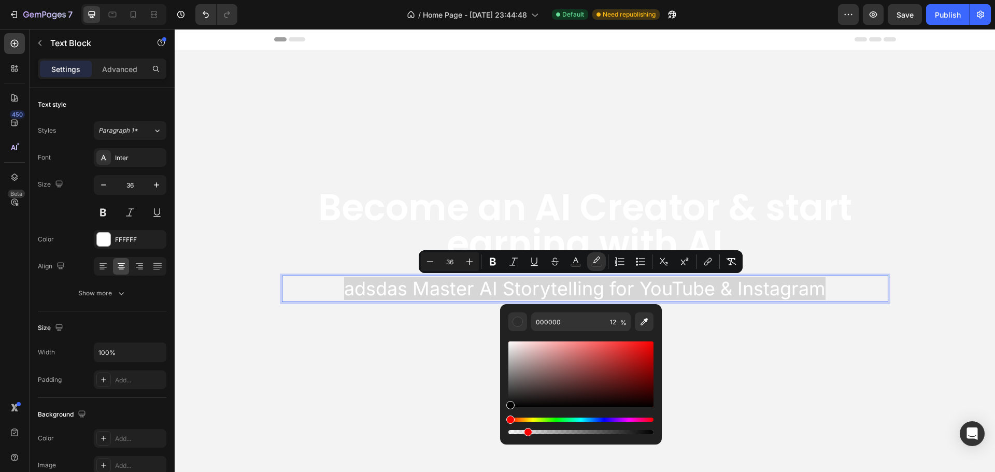
click at [316, 283] on p "adsdas Master AI Storytelling for YouTube & Instagram" at bounding box center [585, 289] width 605 height 24
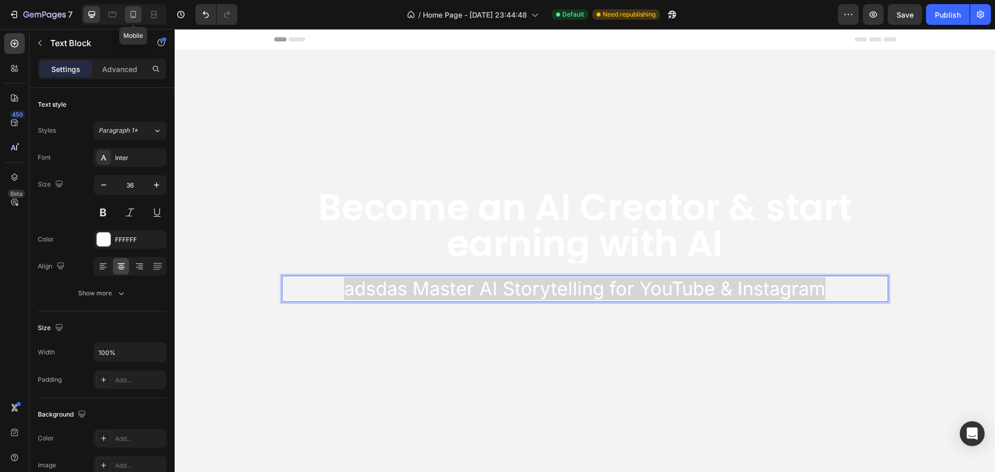
click at [130, 15] on icon at bounding box center [133, 14] width 10 height 10
type input "18"
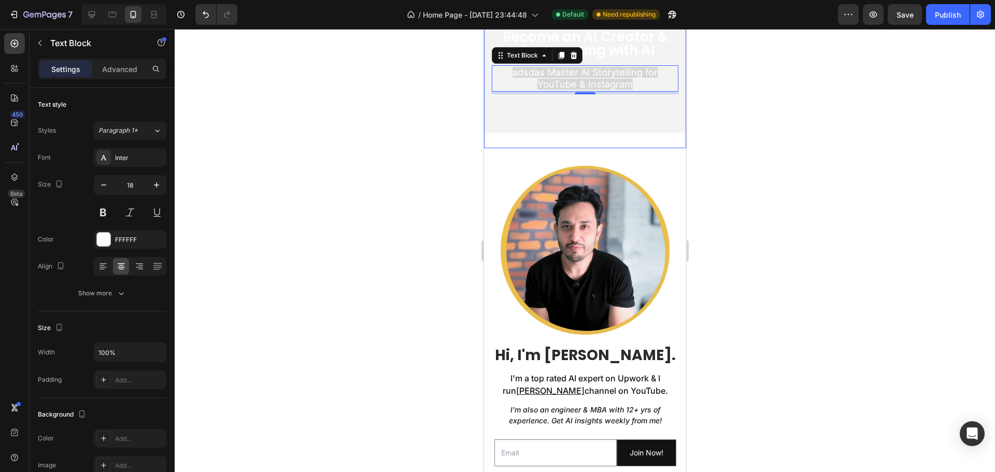
scroll to position [58, 0]
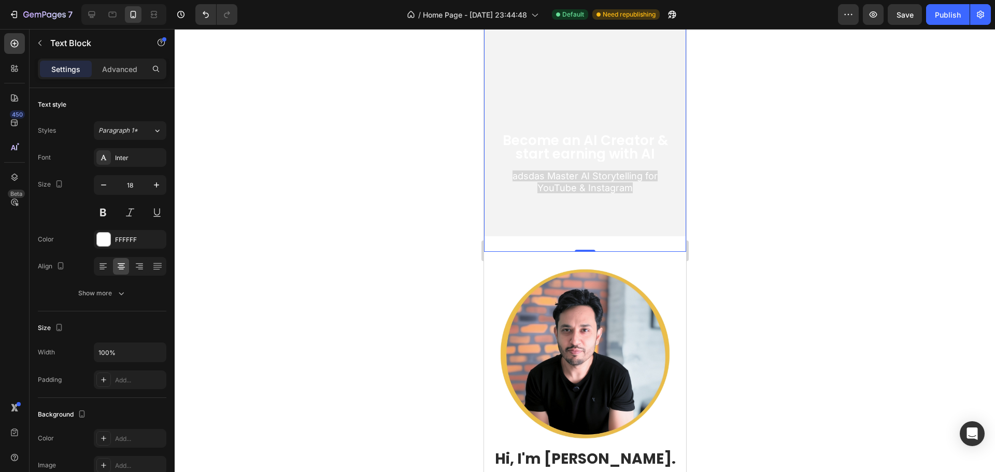
click at [522, 105] on div "Become an AI Creator & start earning with AI Heading adsdas Master AI Storytell…" at bounding box center [584, 113] width 187 height 169
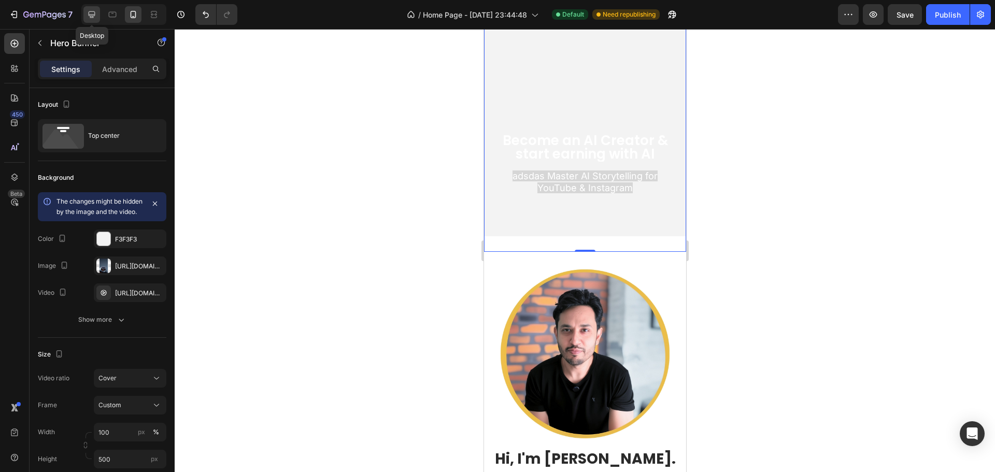
click at [98, 13] on div at bounding box center [91, 14] width 17 height 17
type input "100 vh"
type input "1200"
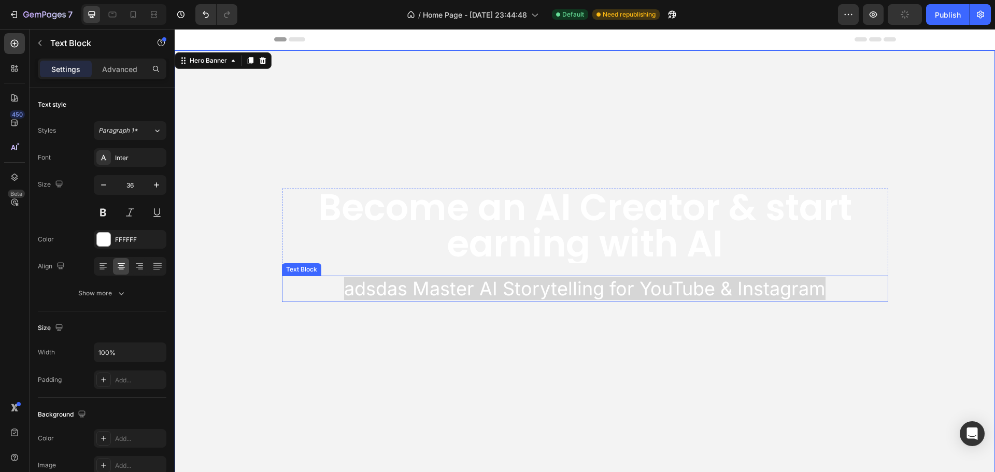
click at [346, 289] on span "adsdas Master AI Storytelling for YouTube & Instagram" at bounding box center [585, 288] width 482 height 23
click at [364, 287] on span "adsdas Master AI Storytelling for YouTube & Instagram" at bounding box center [585, 288] width 482 height 23
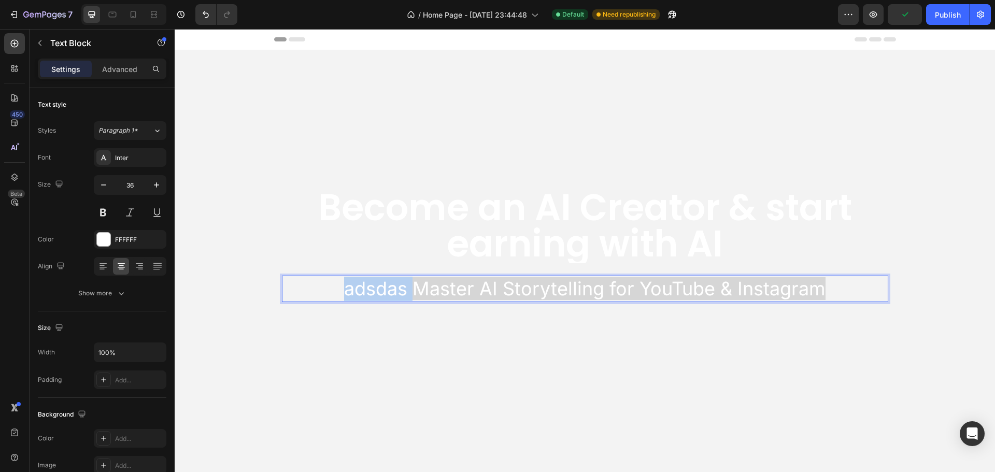
click at [364, 287] on span "adsdas Master AI Storytelling for YouTube & Instagram" at bounding box center [585, 288] width 482 height 23
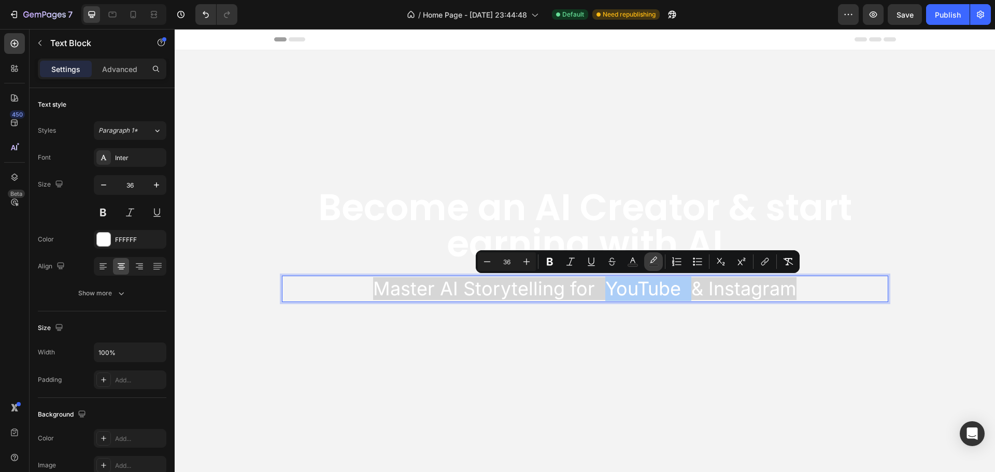
click at [653, 259] on icon "Editor contextual toolbar" at bounding box center [654, 262] width 10 height 10
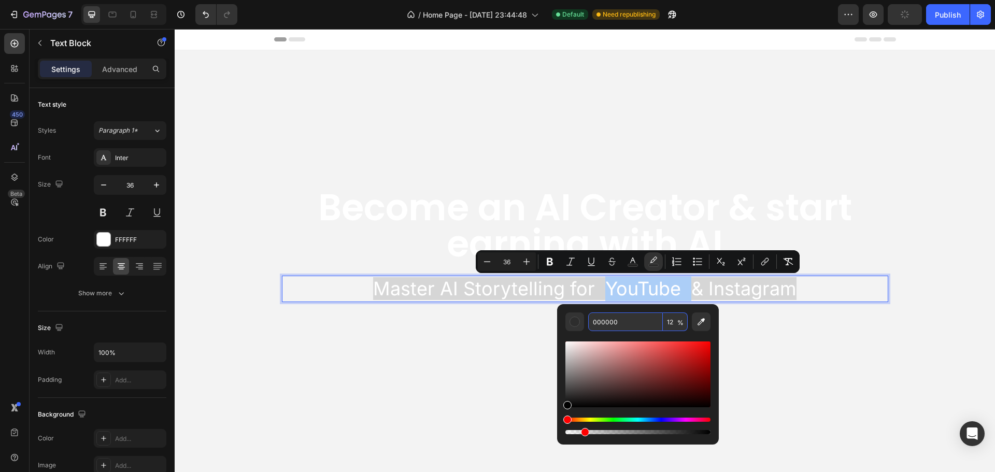
click at [636, 318] on input "000000" at bounding box center [625, 322] width 75 height 19
type input "CD201F"
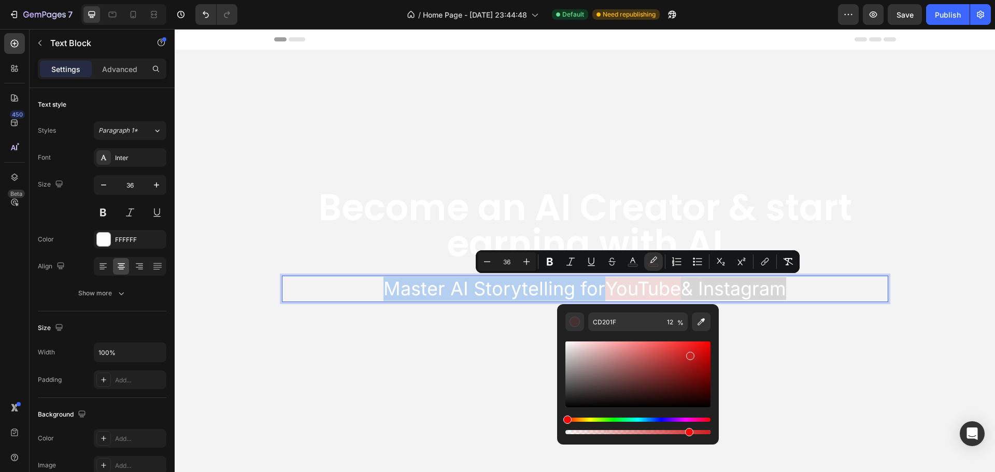
type input "84"
drag, startPoint x: 586, startPoint y: 435, endPoint x: 687, endPoint y: 419, distance: 102.4
click at [687, 419] on div "Editor contextual toolbar" at bounding box center [638, 426] width 145 height 17
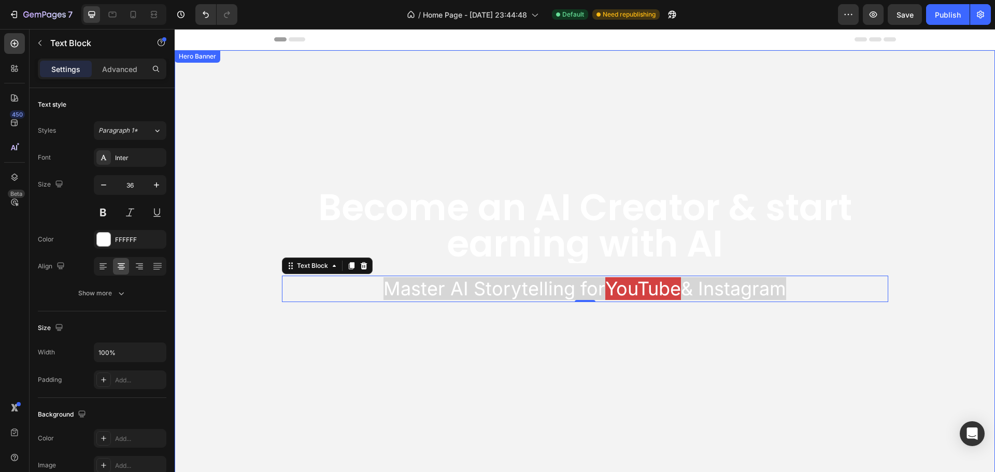
drag, startPoint x: 866, startPoint y: 454, endPoint x: 683, endPoint y: 426, distance: 184.7
click at [683, 291] on span "& Instagram" at bounding box center [733, 288] width 105 height 23
click at [701, 289] on span "& Instagram" at bounding box center [733, 288] width 105 height 23
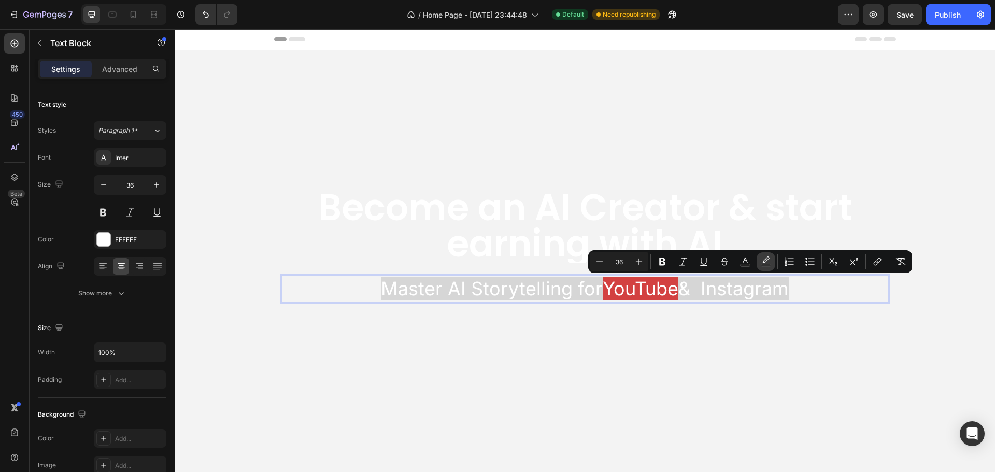
click at [761, 262] on icon "Editor contextual toolbar" at bounding box center [766, 262] width 10 height 10
type input "000000"
type input "12"
click at [765, 288] on span "& Instagram" at bounding box center [734, 288] width 110 height 23
drag, startPoint x: 701, startPoint y: 286, endPoint x: 786, endPoint y: 275, distance: 85.7
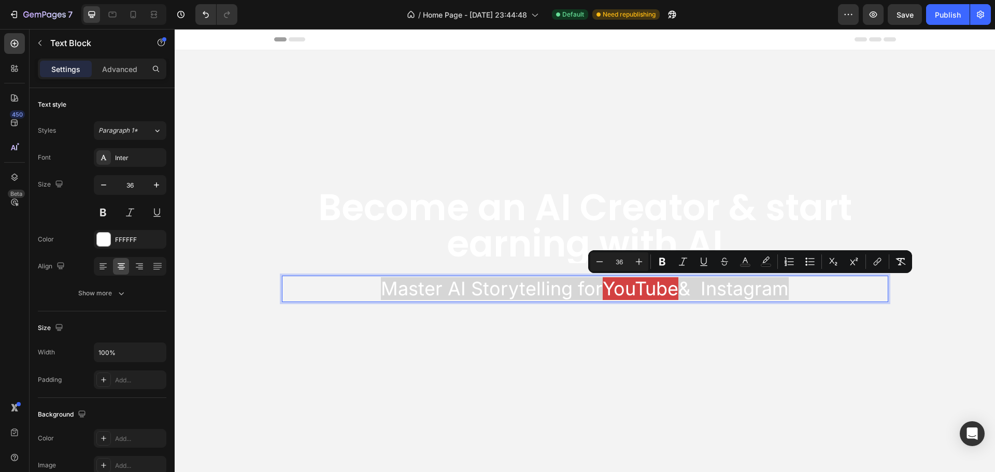
click at [804, 286] on p "Master AI Storytelling for YouTube & Instagram" at bounding box center [585, 289] width 605 height 24
click at [747, 261] on icon "Editor contextual toolbar" at bounding box center [745, 261] width 5 height 6
type input "FFFFFF"
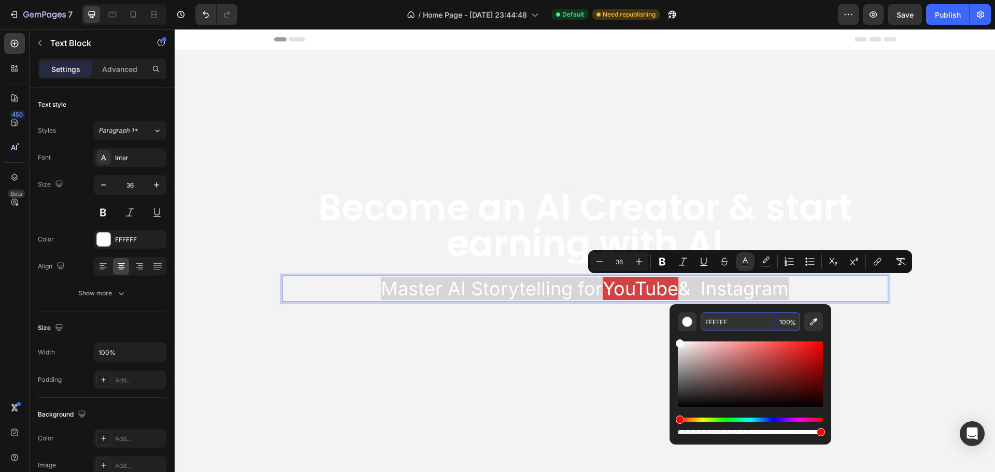
click at [728, 316] on input "FFFFFF" at bounding box center [738, 322] width 75 height 19
paste input "#833AB4"
type input "833AB4"
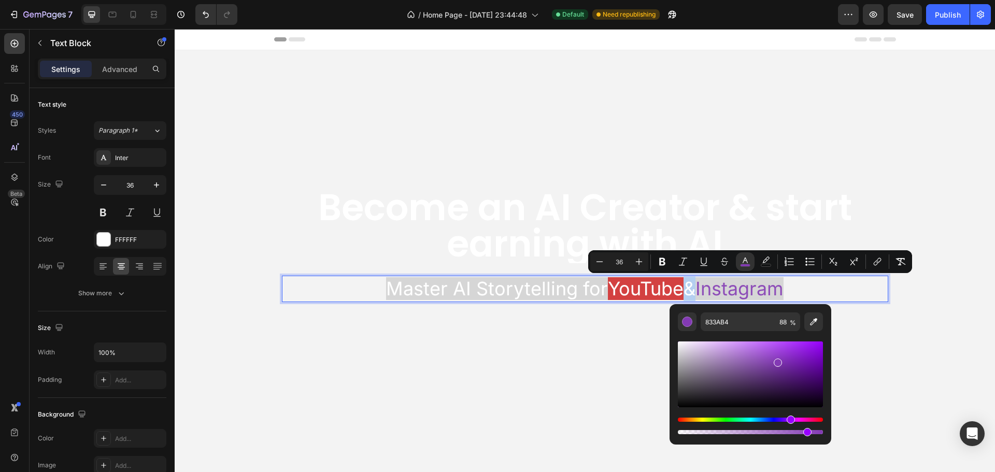
drag, startPoint x: 821, startPoint y: 433, endPoint x: 806, endPoint y: 433, distance: 14.5
click at [806, 433] on div "Editor contextual toolbar" at bounding box center [808, 432] width 8 height 8
drag, startPoint x: 806, startPoint y: 433, endPoint x: 818, endPoint y: 433, distance: 11.9
click at [818, 433] on div "Editor contextual toolbar" at bounding box center [821, 432] width 8 height 8
type input "97"
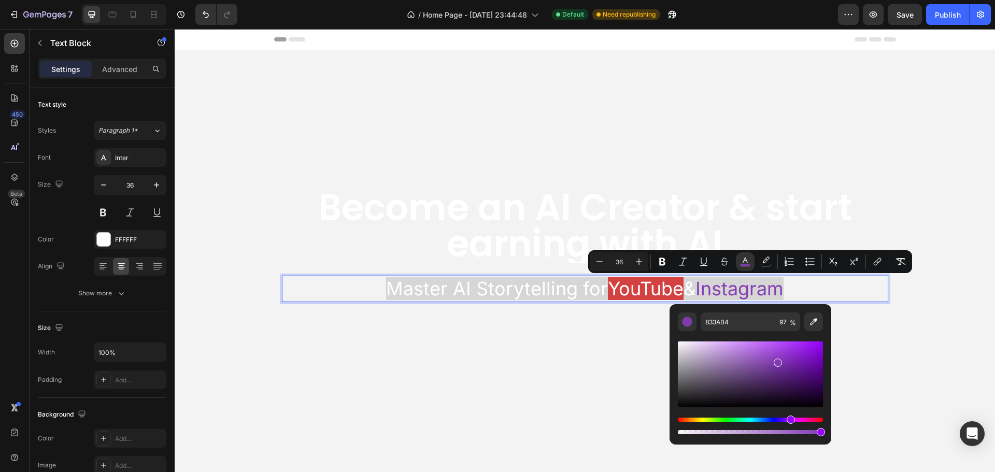
click at [662, 286] on span "YouTube" at bounding box center [646, 288] width 76 height 23
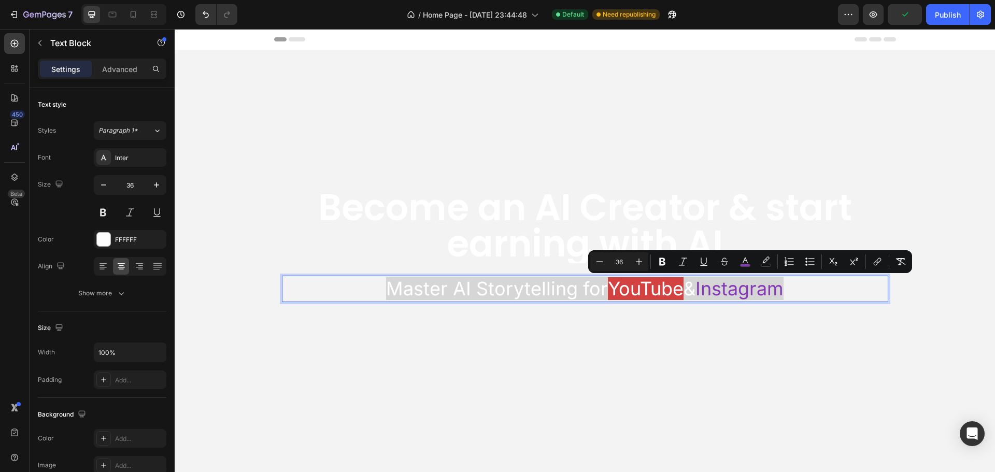
click at [751, 292] on span "Instagram" at bounding box center [740, 288] width 88 height 23
click at [761, 290] on span "& Instagram" at bounding box center [734, 288] width 110 height 23
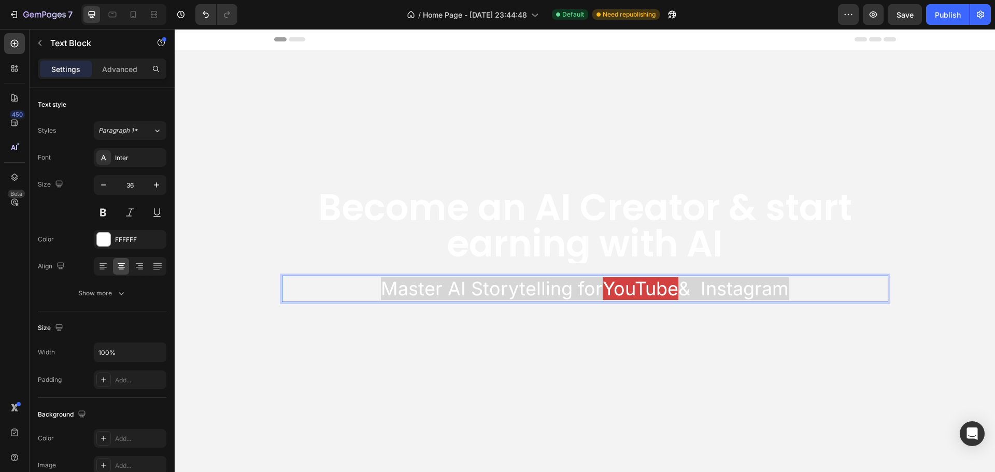
drag, startPoint x: 702, startPoint y: 289, endPoint x: 807, endPoint y: 291, distance: 104.7
click at [807, 291] on p "Master AI Storytelling for YouTube & Instagram" at bounding box center [585, 289] width 605 height 24
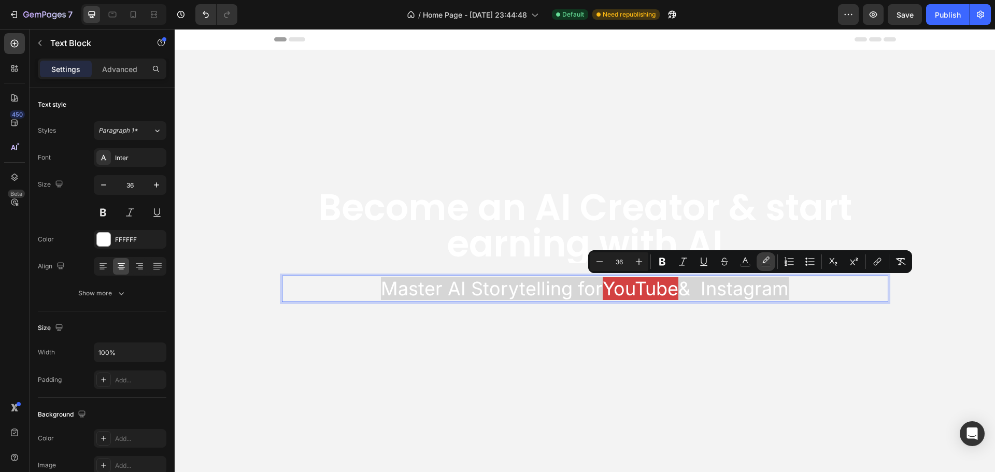
click at [762, 260] on icon "Editor contextual toolbar" at bounding box center [766, 262] width 10 height 10
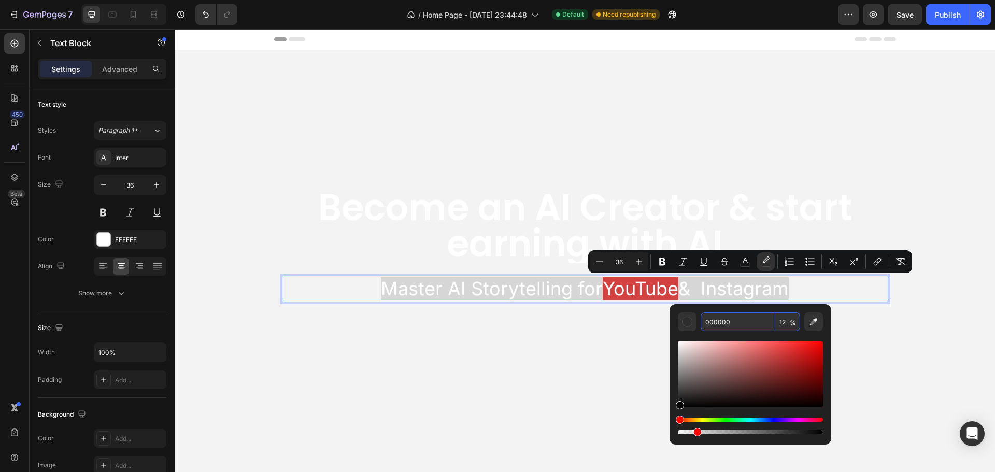
click at [744, 317] on input "000000" at bounding box center [738, 322] width 75 height 19
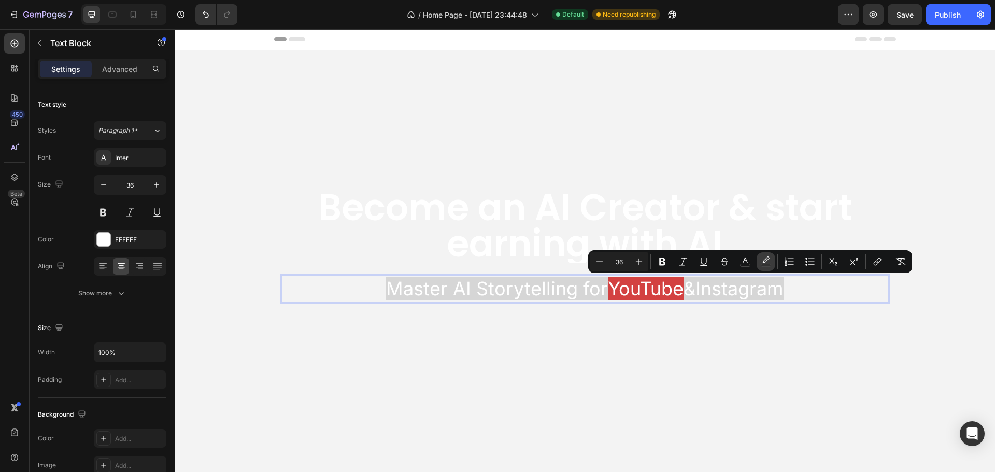
click at [768, 262] on icon "Editor contextual toolbar" at bounding box center [766, 262] width 10 height 10
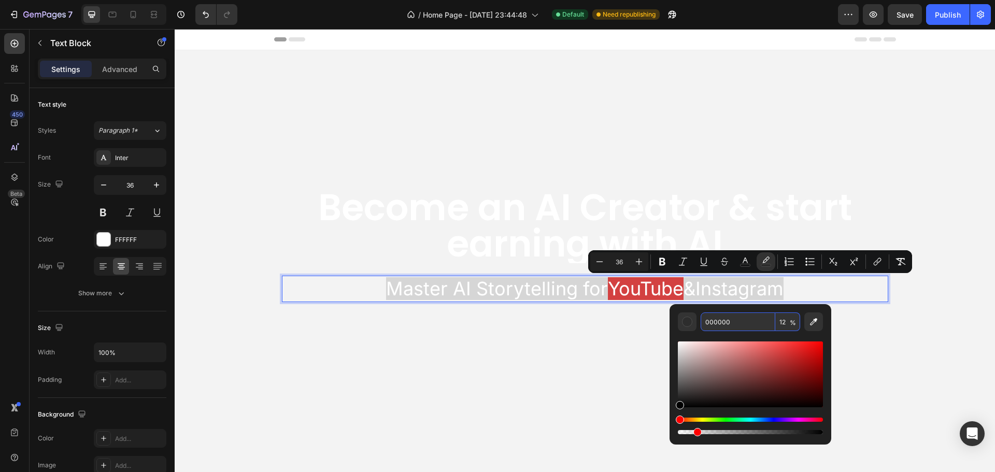
click at [746, 322] on input "000000" at bounding box center [738, 322] width 75 height 19
paste input "#833AB4"
type input "833AB4"
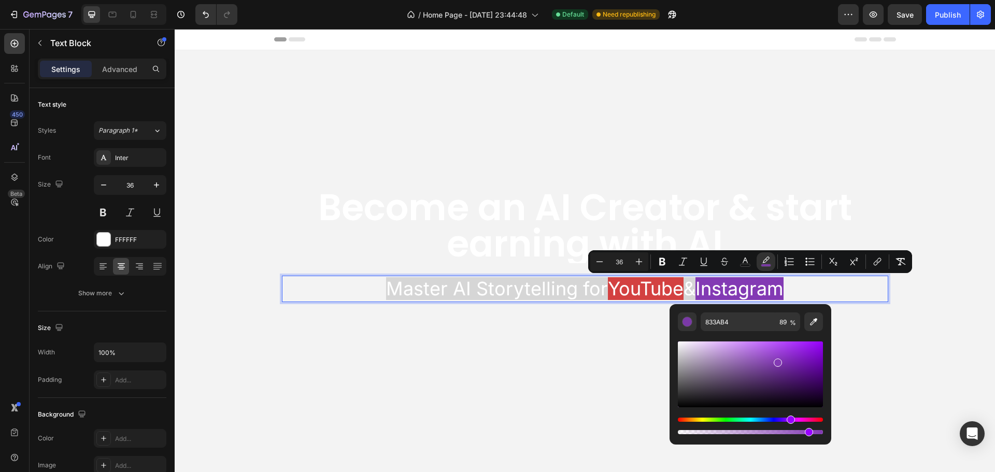
drag, startPoint x: 820, startPoint y: 431, endPoint x: 807, endPoint y: 432, distance: 13.0
click at [807, 432] on div "Editor contextual toolbar" at bounding box center [809, 432] width 8 height 8
click at [803, 433] on div "Editor contextual toolbar" at bounding box center [807, 432] width 8 height 8
click at [800, 433] on div "Editor contextual toolbar" at bounding box center [802, 432] width 8 height 8
type input "84"
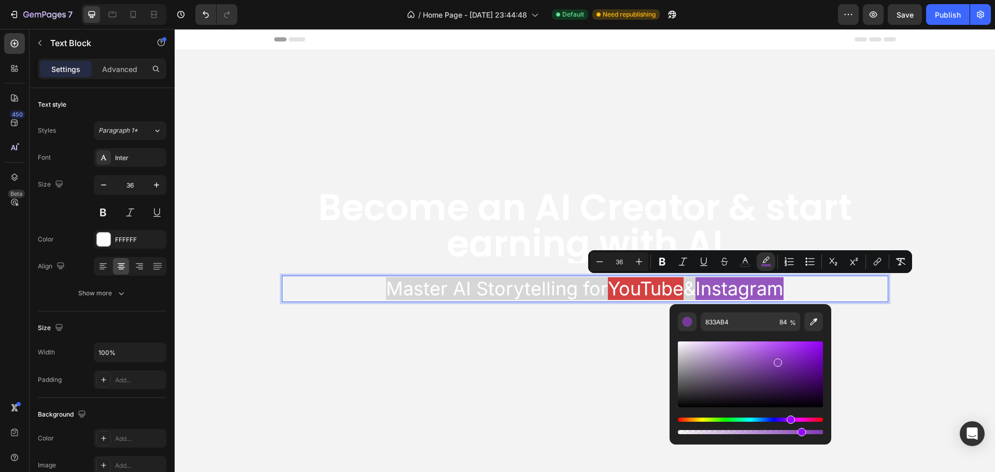
click at [563, 287] on span "Master AI Storytelling for" at bounding box center [497, 288] width 222 height 23
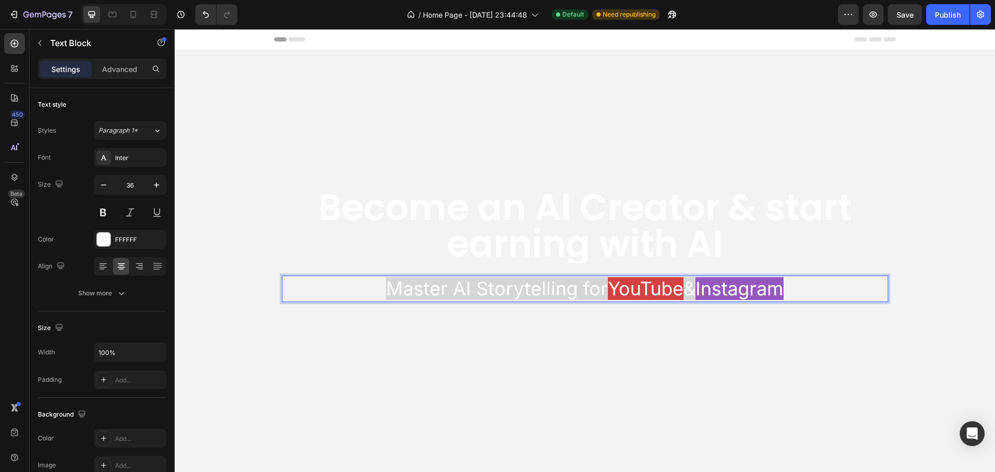
click at [643, 286] on span "YouTube" at bounding box center [646, 288] width 76 height 23
click at [735, 285] on span "Instagram" at bounding box center [740, 288] width 88 height 23
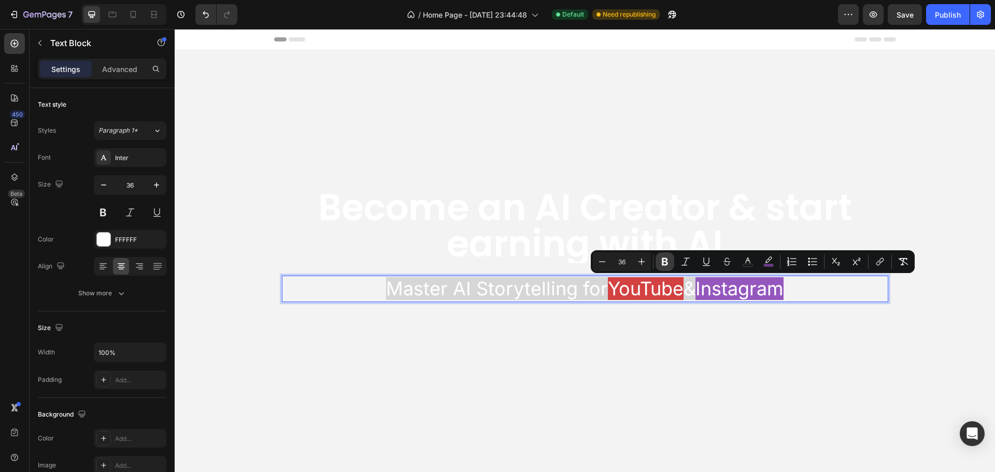
click at [660, 260] on icon "Editor contextual toolbar" at bounding box center [665, 262] width 10 height 10
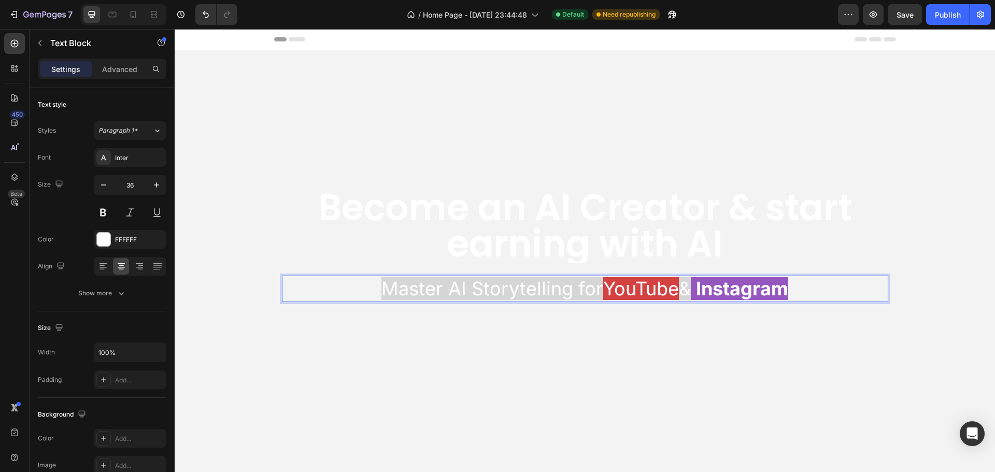
click at [531, 291] on span "Master AI Storytelling for" at bounding box center [493, 288] width 222 height 23
click at [382, 284] on span "Master AI Storytelling for" at bounding box center [493, 288] width 222 height 23
drag, startPoint x: 349, startPoint y: 286, endPoint x: 587, endPoint y: 285, distance: 238.5
click at [587, 285] on p "Master AI Storytelling for YouTube & Instagram" at bounding box center [585, 289] width 605 height 24
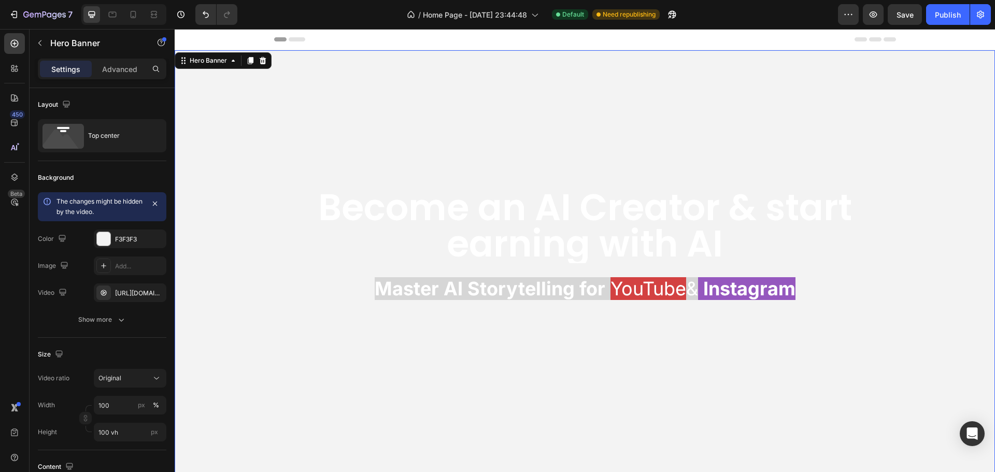
click at [386, 323] on video "Background Image" at bounding box center [585, 255] width 821 height 411
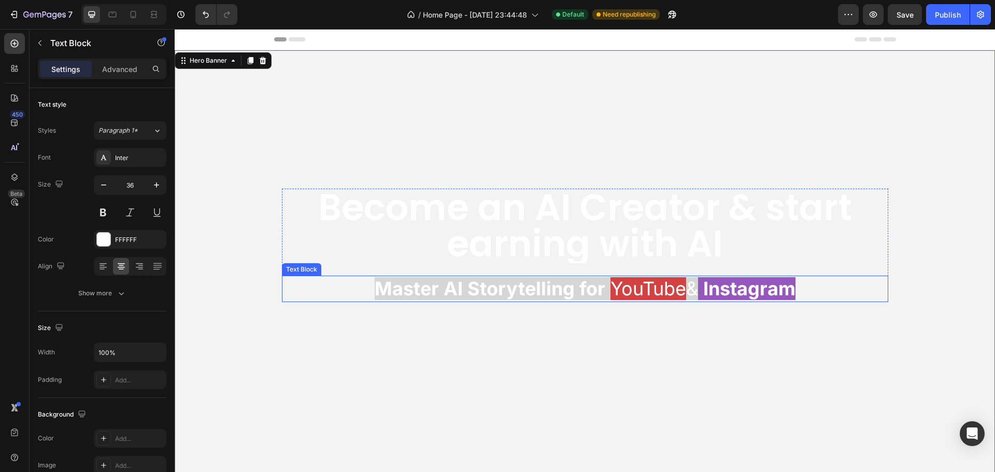
click at [375, 287] on strong "Master AI Storytelling for" at bounding box center [490, 288] width 231 height 23
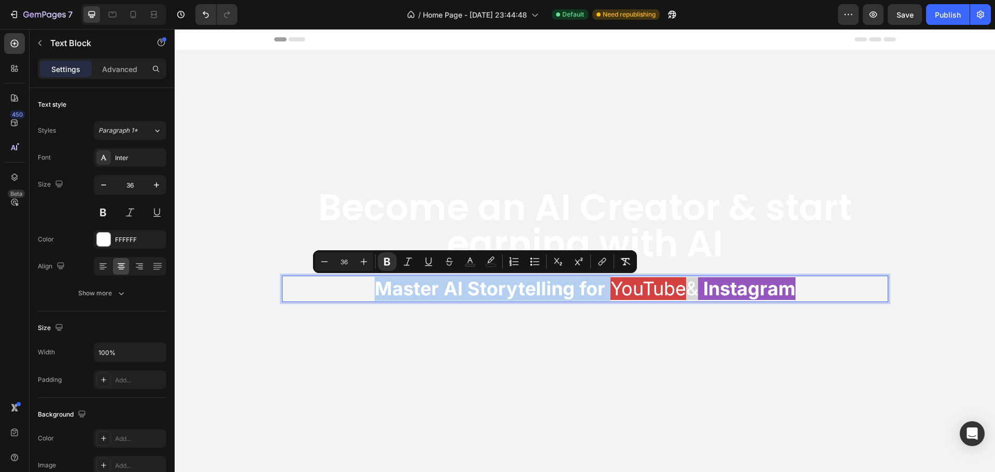
drag, startPoint x: 344, startPoint y: 285, endPoint x: 593, endPoint y: 292, distance: 248.9
click at [593, 292] on p "Master AI Storytelling for YouTube & Instagram" at bounding box center [585, 289] width 605 height 24
click at [485, 260] on button "color" at bounding box center [491, 261] width 19 height 19
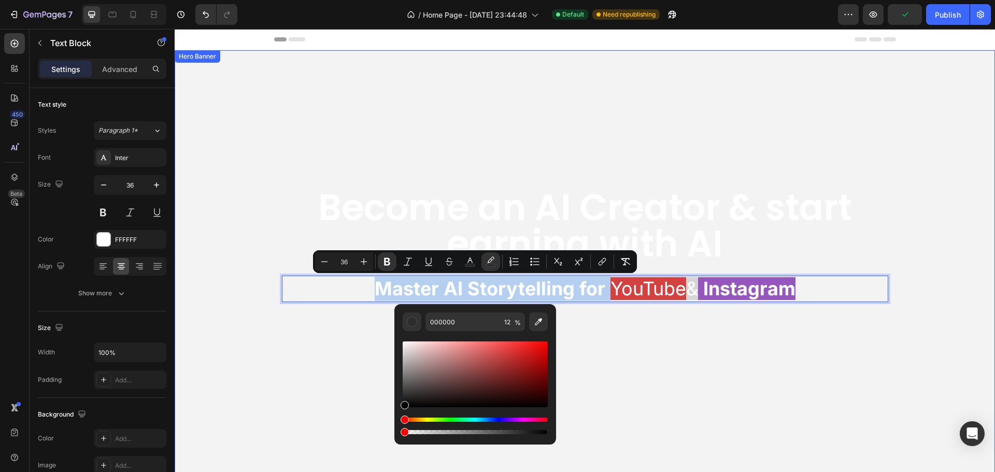
type input "0"
drag, startPoint x: 595, startPoint y: 461, endPoint x: 350, endPoint y: 431, distance: 247.1
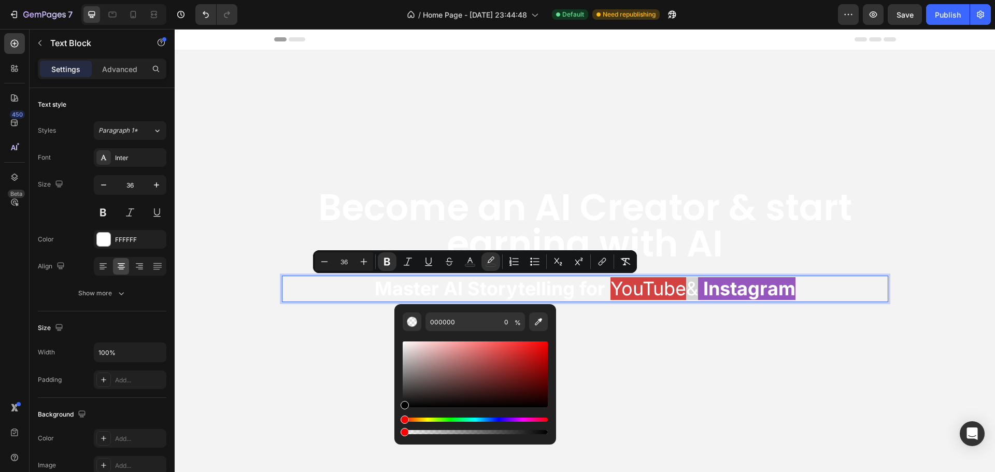
click at [375, 289] on strong "Master AI Storytelling for" at bounding box center [490, 288] width 231 height 23
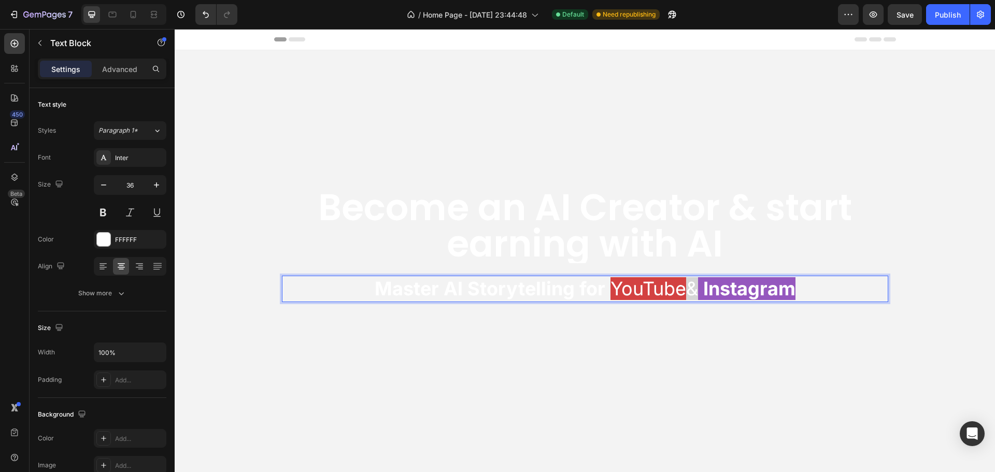
click at [705, 289] on span "Instagram" at bounding box center [746, 288] width 97 height 23
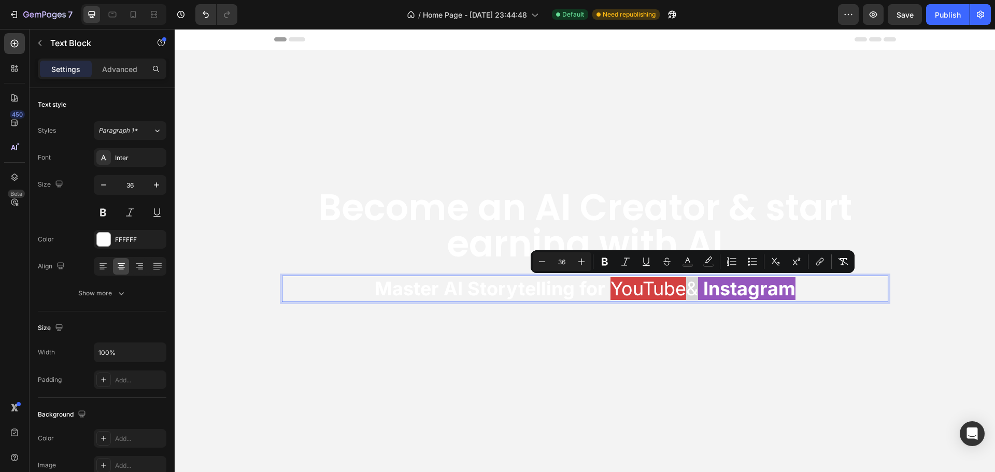
drag, startPoint x: 702, startPoint y: 289, endPoint x: 681, endPoint y: 293, distance: 22.2
click at [681, 293] on p "Master AI Storytelling for YouTube & Instagram" at bounding box center [585, 289] width 605 height 24
click at [705, 261] on icon "Editor contextual toolbar" at bounding box center [709, 262] width 10 height 10
type input "12"
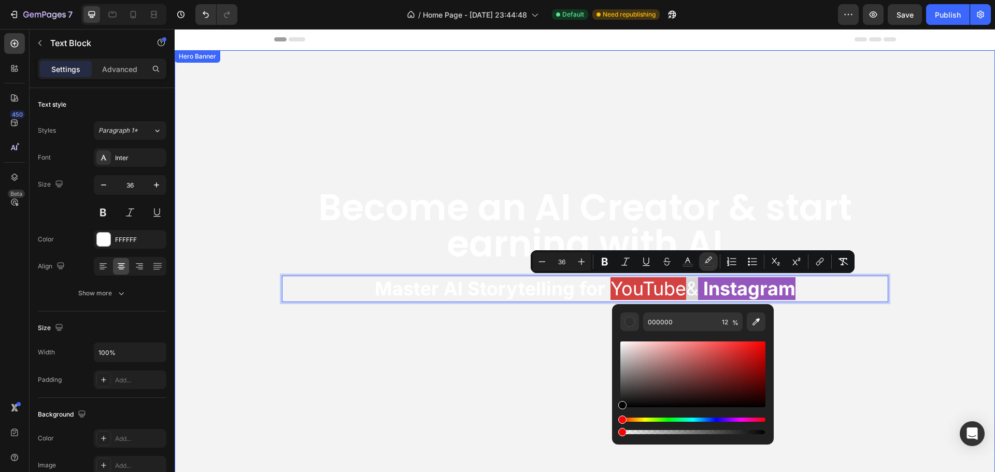
type input "0"
drag, startPoint x: 815, startPoint y: 461, endPoint x: 531, endPoint y: 439, distance: 284.5
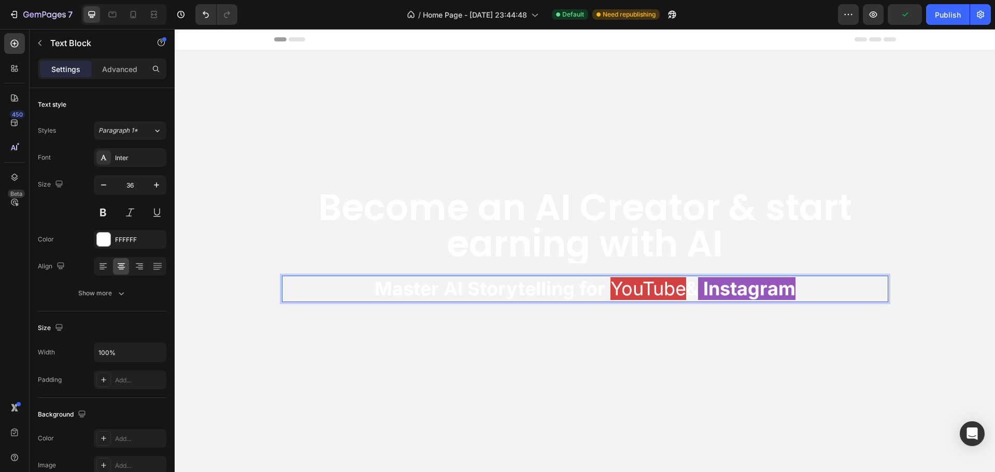
click at [474, 280] on strong "Master AI Storytelling for" at bounding box center [490, 288] width 231 height 23
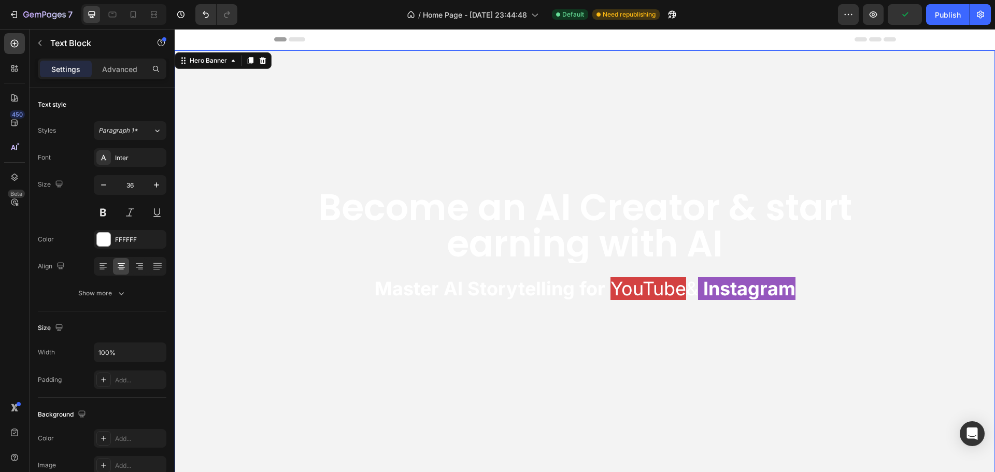
click at [421, 349] on video "Background Image" at bounding box center [585, 255] width 821 height 411
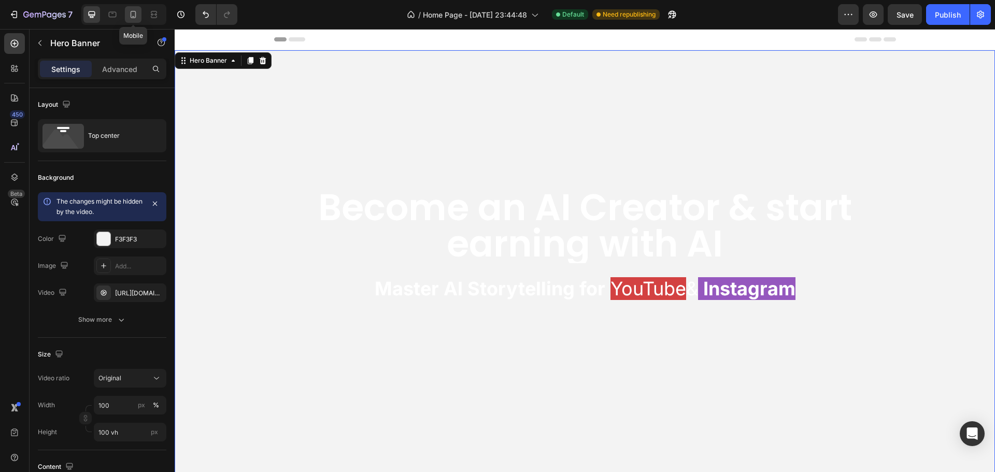
click at [131, 13] on icon at bounding box center [134, 14] width 6 height 7
type input "500"
type input "100%"
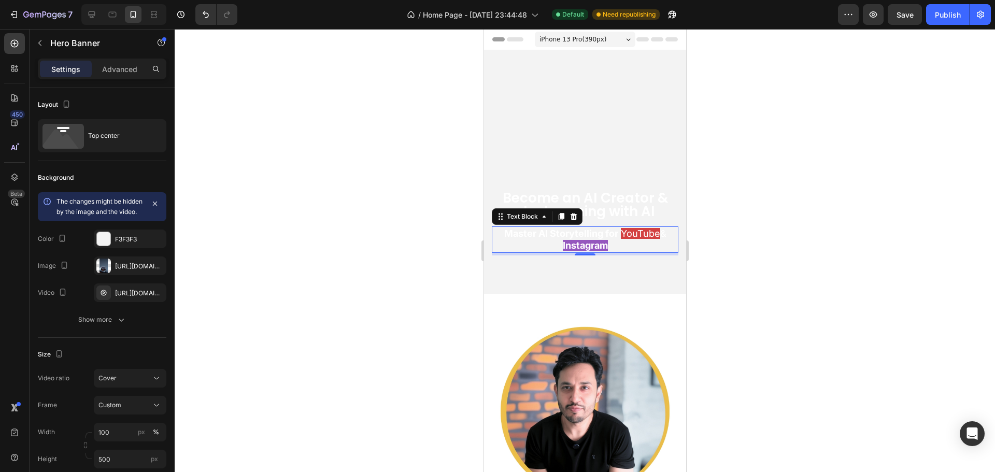
click at [573, 246] on strong "Instagram" at bounding box center [585, 245] width 45 height 11
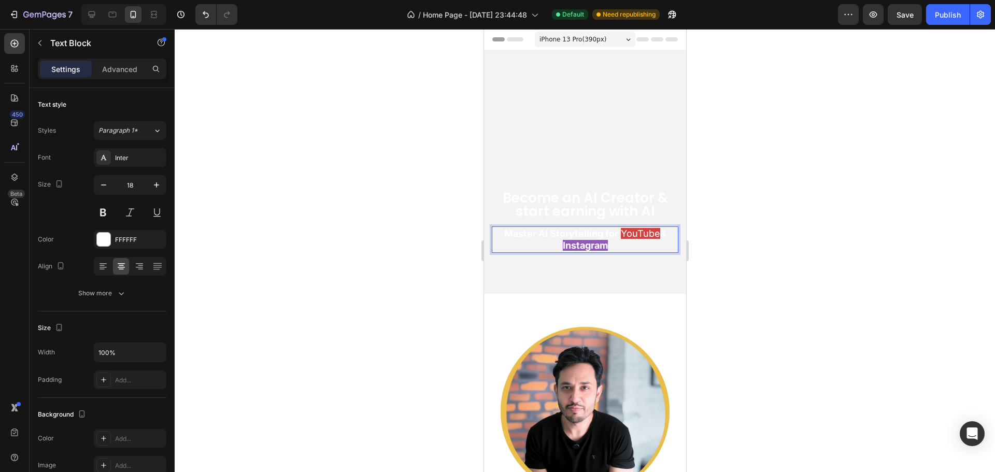
click at [563, 246] on strong "Instagram" at bounding box center [585, 245] width 45 height 11
click at [633, 232] on span "YouTube" at bounding box center [640, 233] width 39 height 11
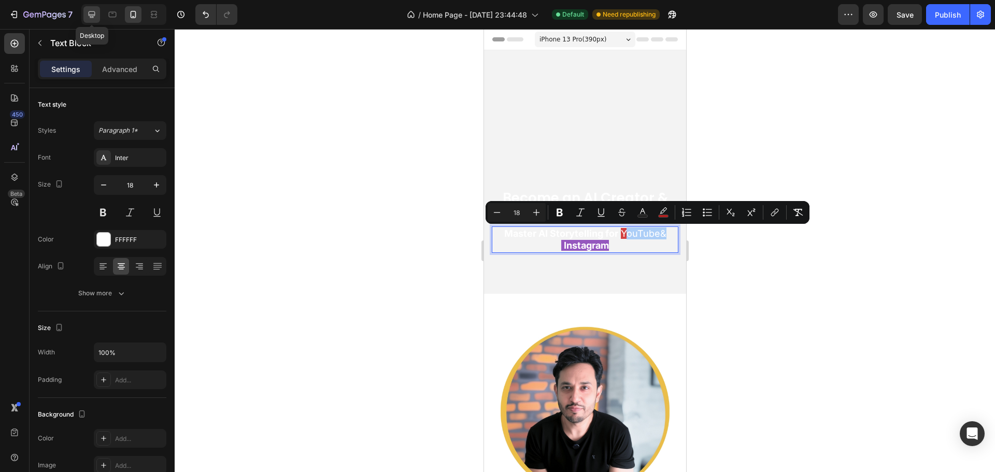
click at [92, 10] on icon at bounding box center [92, 14] width 10 height 10
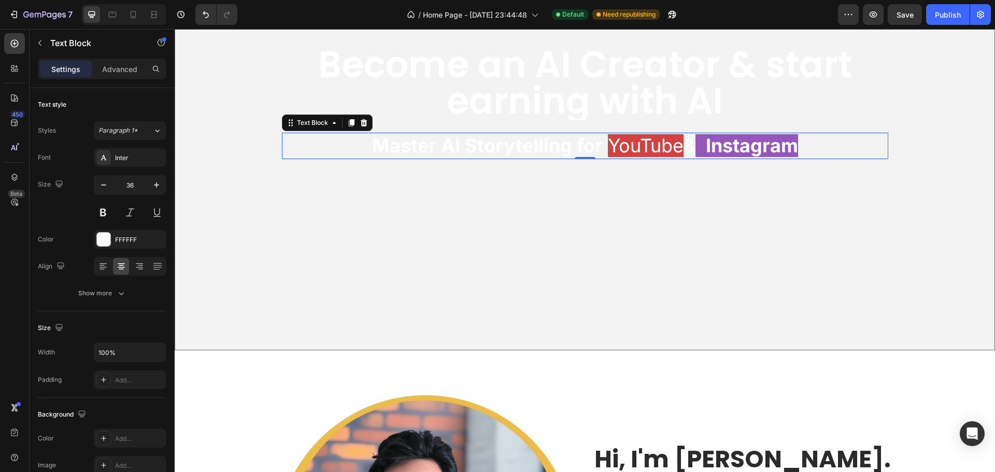
scroll to position [3, 0]
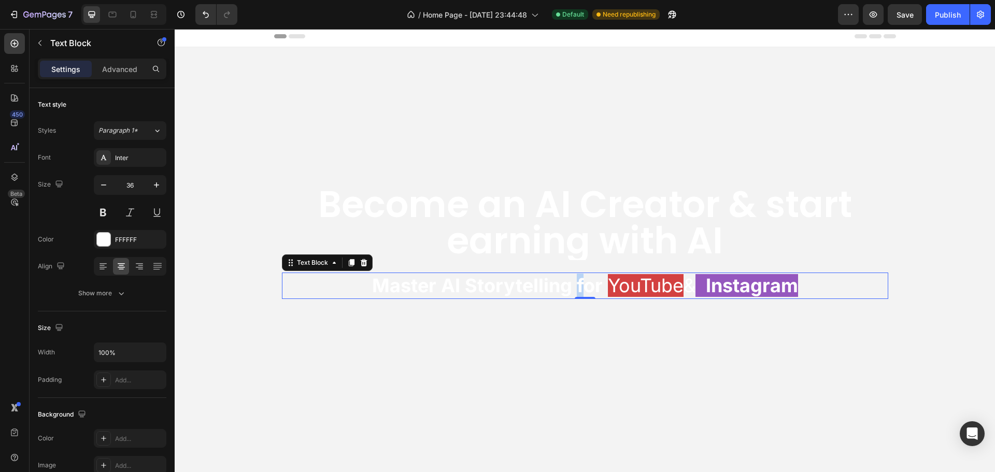
click at [554, 284] on strong "Master AI Storytelling for" at bounding box center [487, 285] width 231 height 23
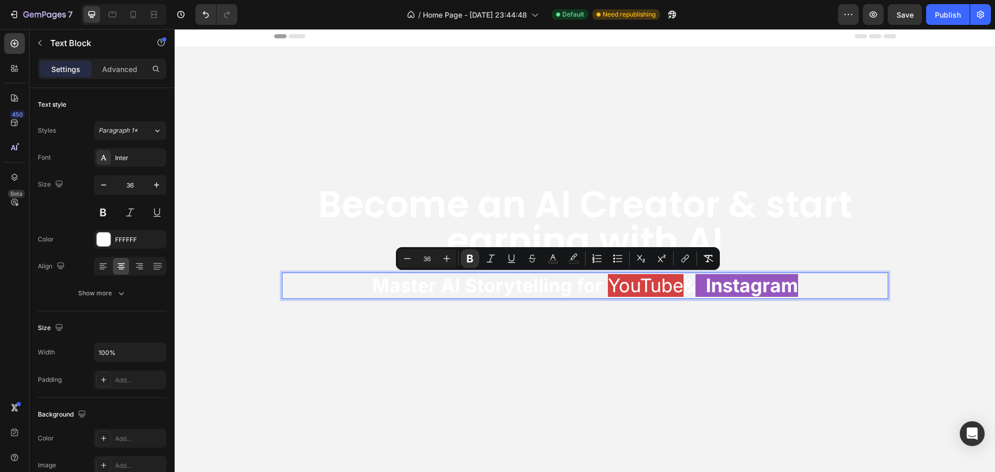
click at [588, 283] on span "Master AI Storytelling for" at bounding box center [490, 285] width 236 height 23
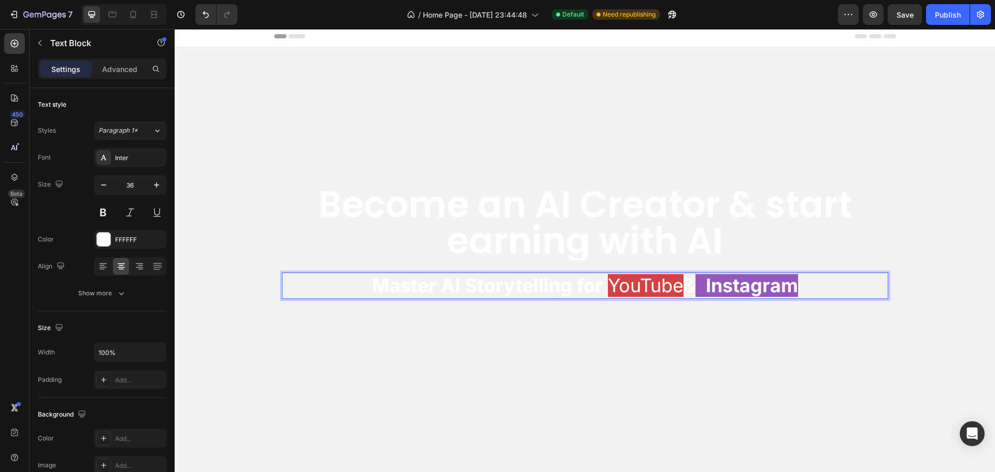
drag, startPoint x: 585, startPoint y: 283, endPoint x: 299, endPoint y: 282, distance: 286.2
click at [299, 282] on p "Master AI Storytelling for YouTube & Instagram" at bounding box center [585, 286] width 605 height 24
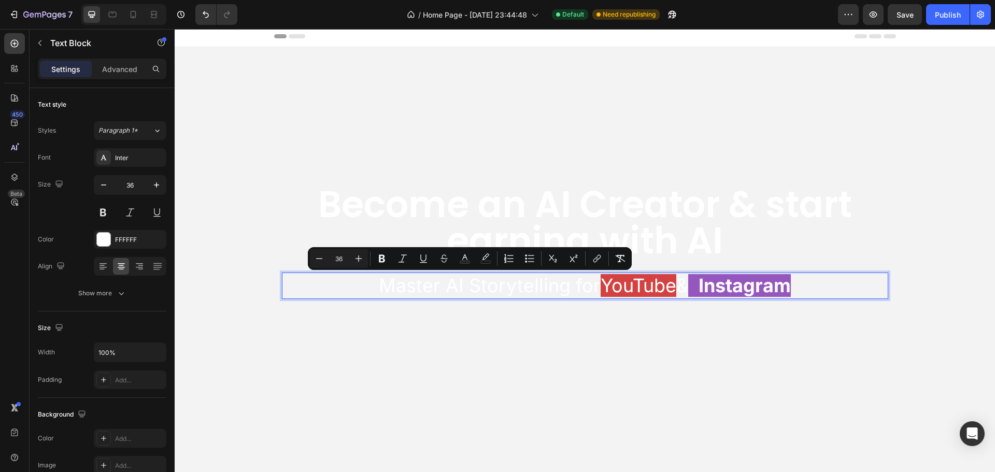
click at [615, 284] on span "YouTube" at bounding box center [639, 285] width 76 height 23
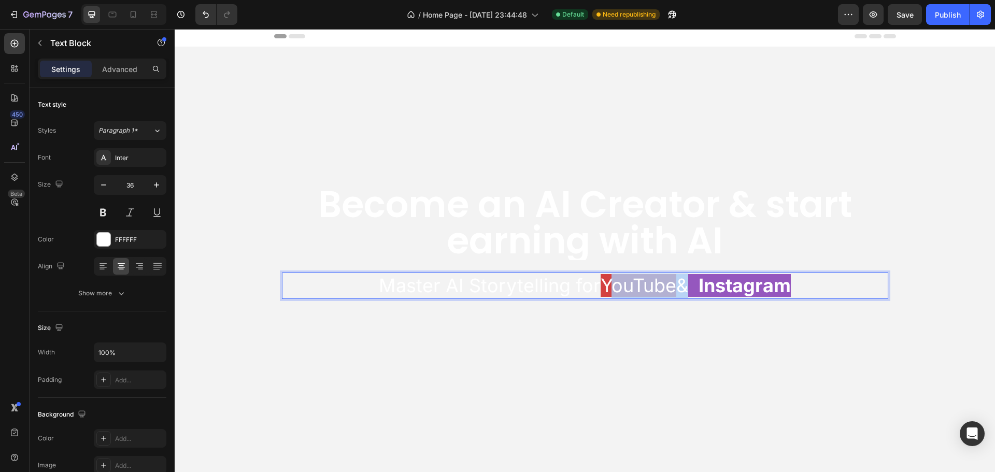
click at [615, 284] on span "YouTube" at bounding box center [639, 285] width 76 height 23
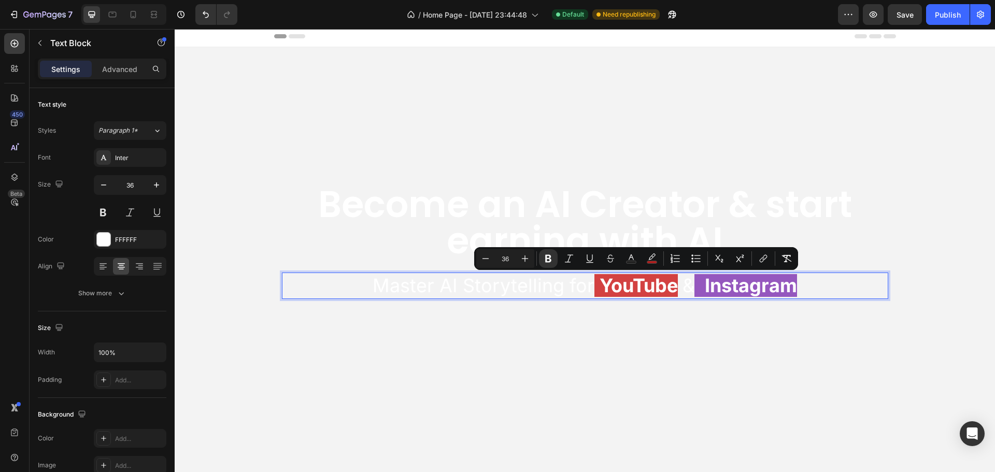
click at [720, 277] on strong "Instagram" at bounding box center [751, 285] width 92 height 23
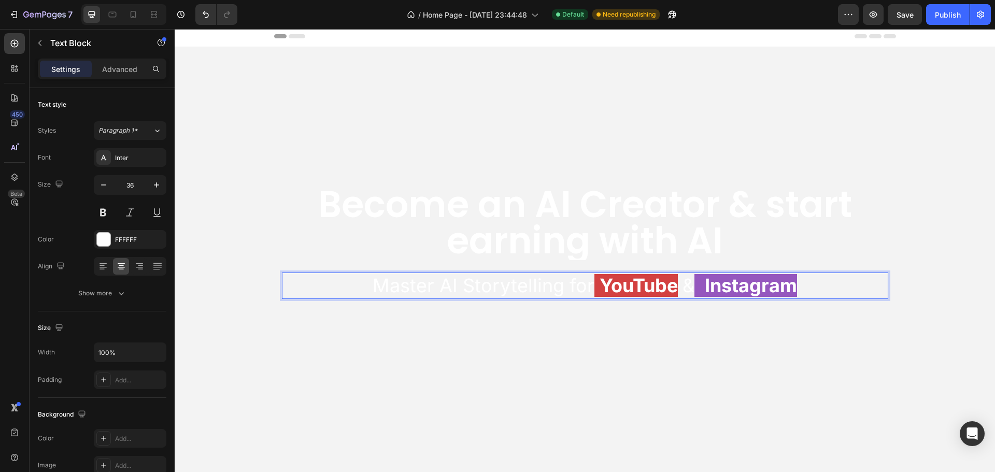
click at [710, 280] on strong "Instagram" at bounding box center [751, 285] width 92 height 23
click at [137, 9] on icon at bounding box center [133, 14] width 10 height 10
type input "18"
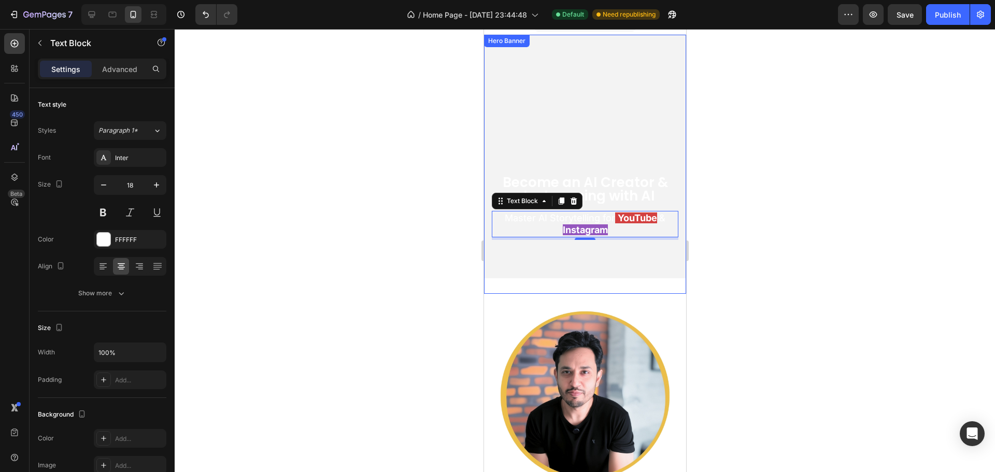
scroll to position [15, 0]
click at [548, 113] on div "Become an AI Creator & start earning with AI Heading Master AI Storytelling for…" at bounding box center [584, 156] width 187 height 169
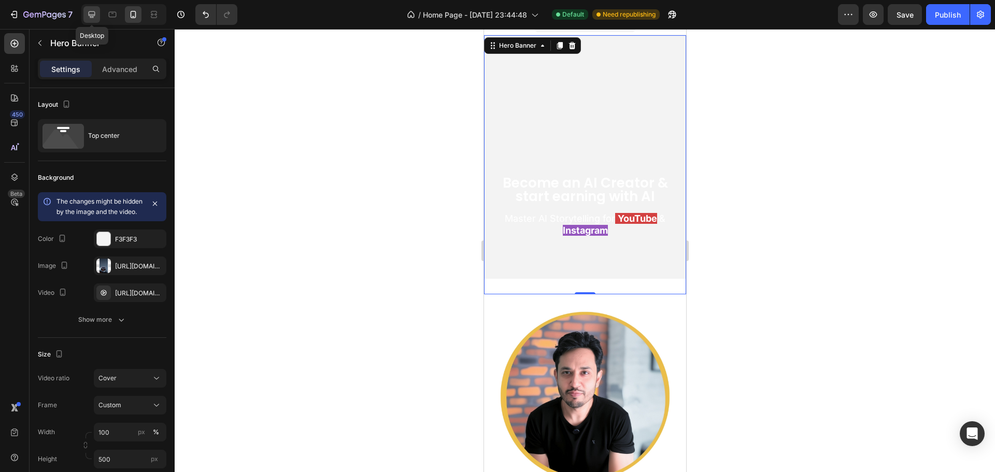
click at [93, 13] on icon at bounding box center [92, 14] width 10 height 10
type input "100 vh"
type input "1200"
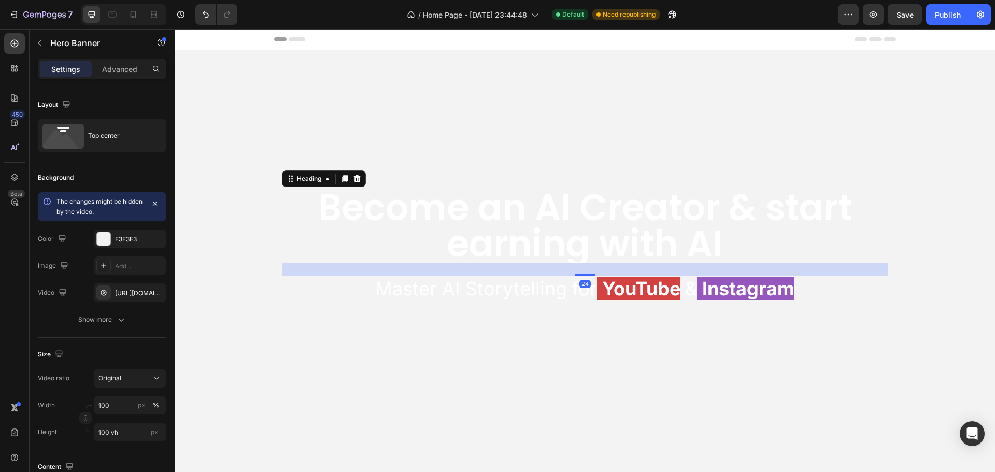
click at [688, 238] on p "Become an AI Creator & start earning with AI" at bounding box center [585, 226] width 605 height 73
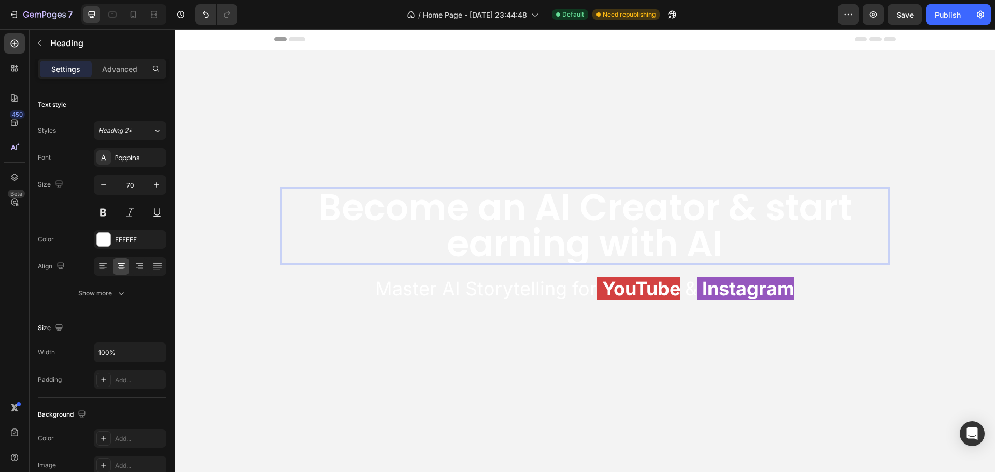
click at [690, 240] on p "Become an AI Creator & start earning with AI" at bounding box center [585, 226] width 605 height 73
click at [462, 290] on span "Master AI Storytelling for" at bounding box center [486, 288] width 222 height 23
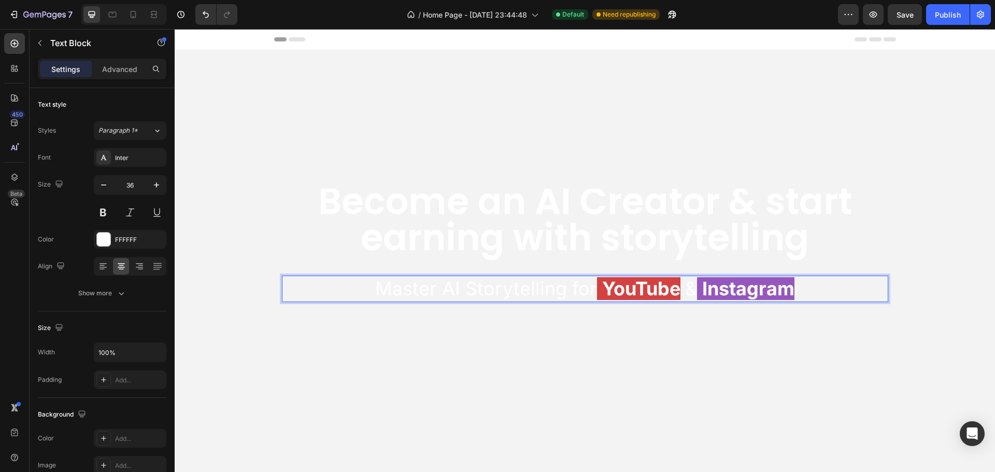
click at [455, 290] on span "Master AI Storytelling for" at bounding box center [486, 288] width 222 height 23
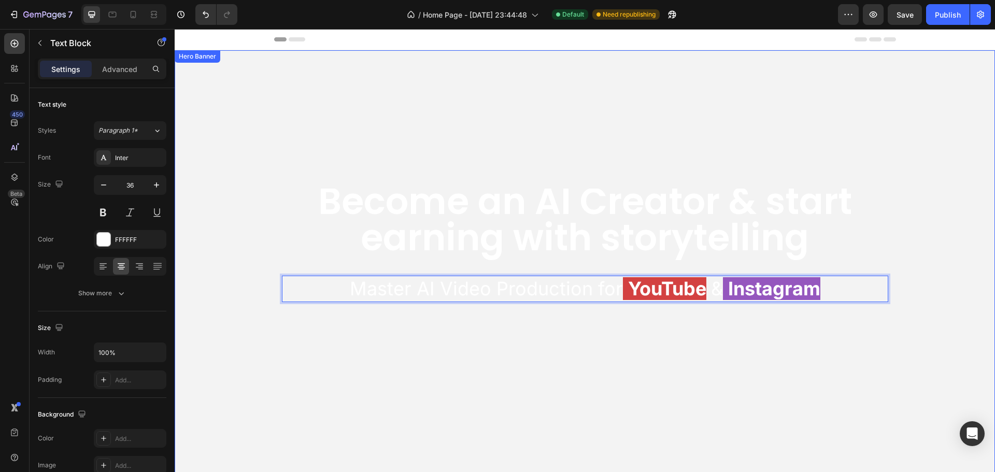
click at [469, 341] on video "Background Image" at bounding box center [585, 255] width 821 height 411
click at [435, 287] on span "Master AI Video Production for" at bounding box center [486, 288] width 273 height 23
click at [438, 284] on span "Master AI Video Production for" at bounding box center [486, 288] width 273 height 23
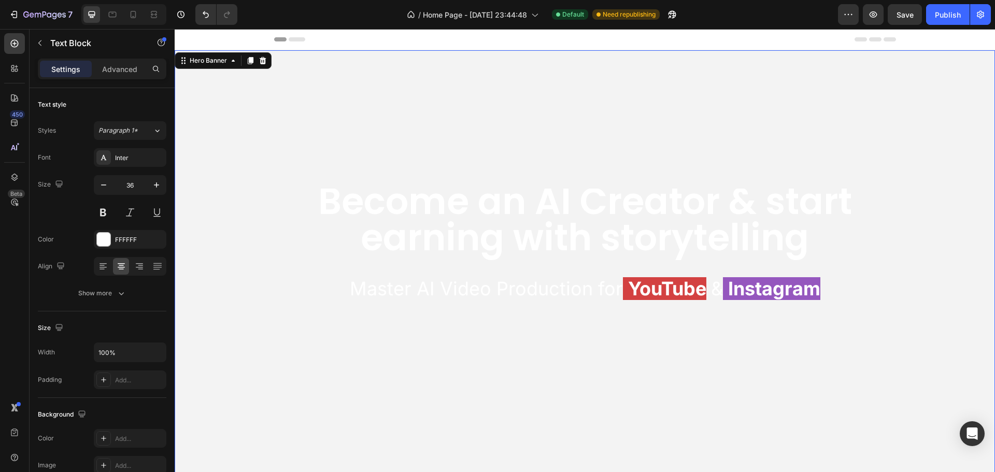
click at [419, 319] on video "Background Image" at bounding box center [585, 255] width 821 height 411
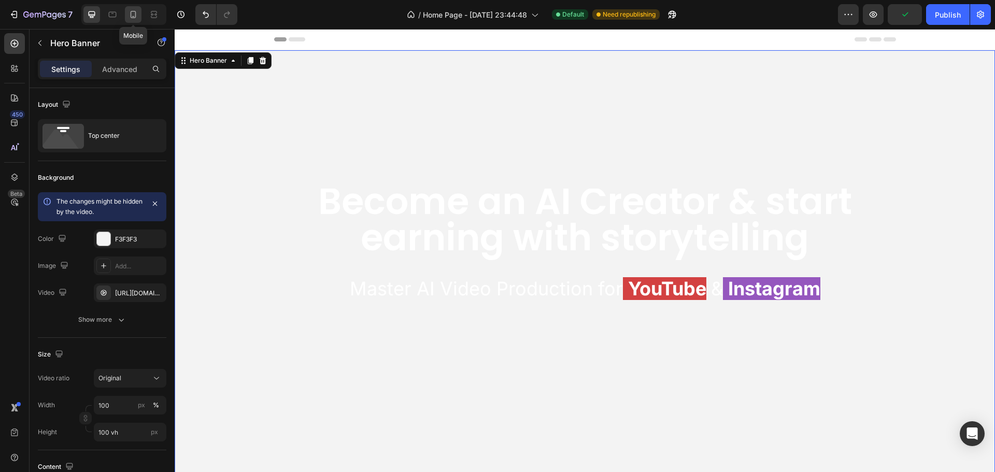
click at [136, 12] on icon at bounding box center [134, 14] width 6 height 7
type input "500"
type input "100%"
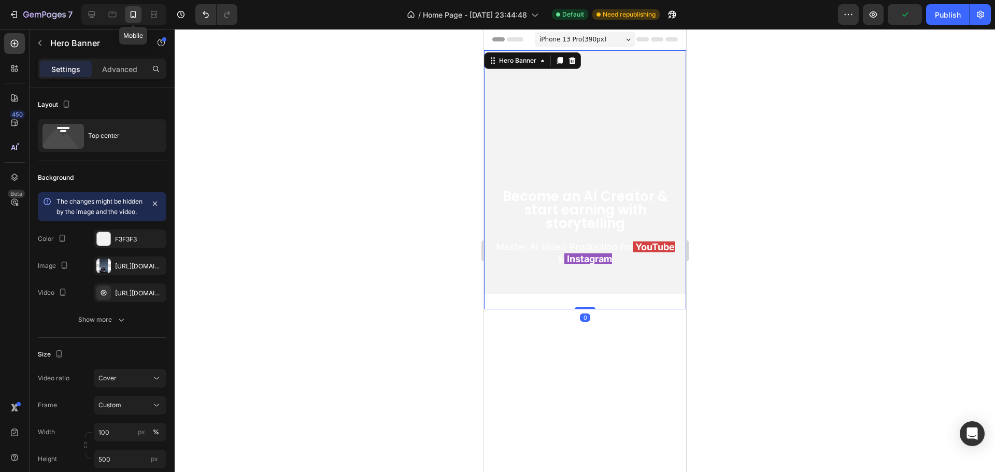
scroll to position [2, 0]
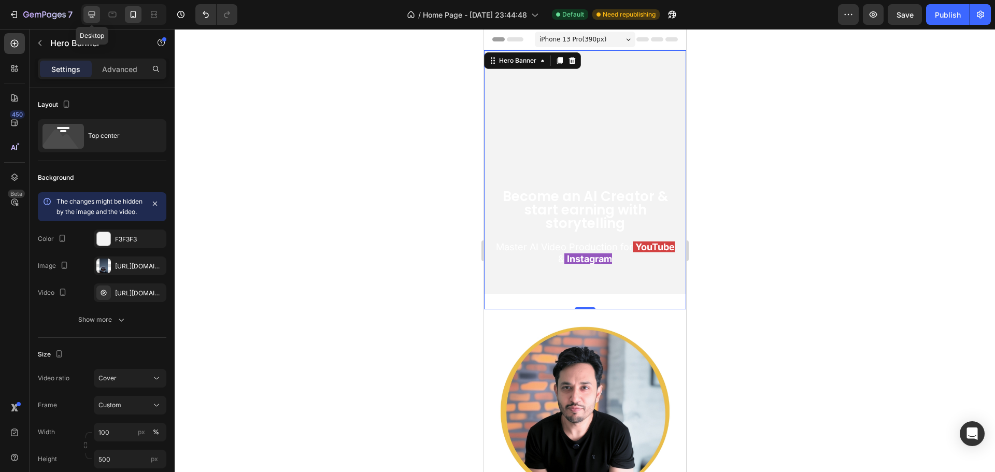
click at [92, 12] on icon at bounding box center [92, 14] width 10 height 10
type input "100 vh"
type input "1200"
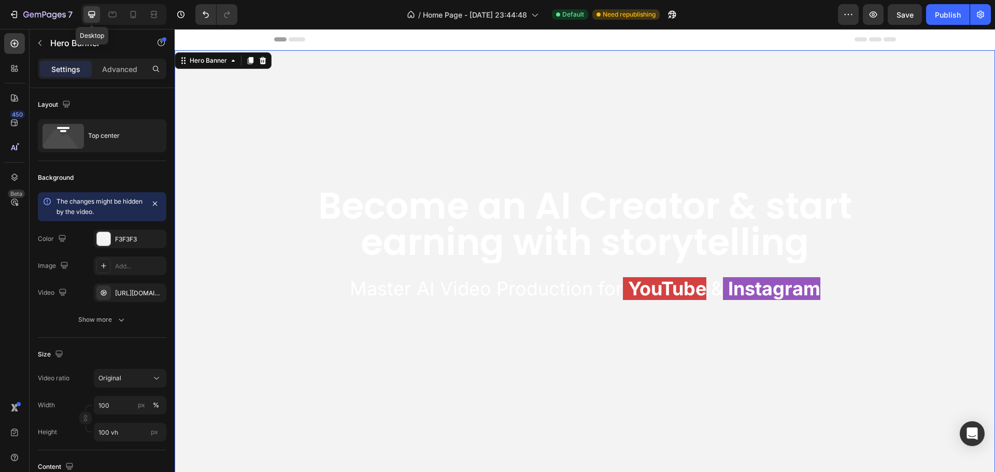
scroll to position [6, 0]
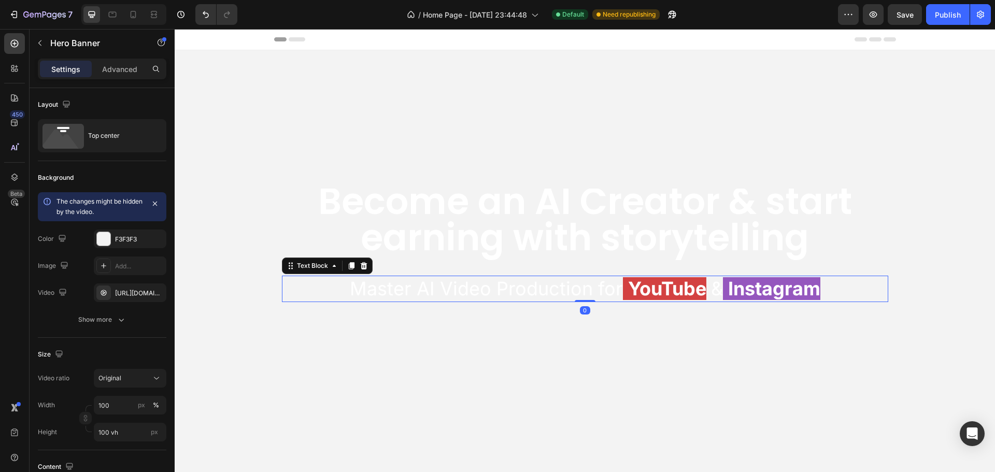
click at [603, 284] on span "Master AI Video Production for" at bounding box center [486, 288] width 273 height 23
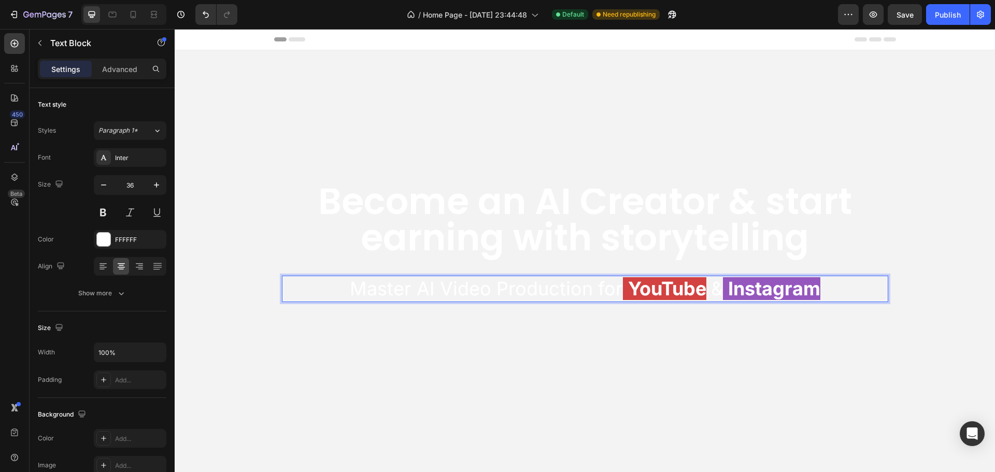
click at [611, 288] on span "Master AI Video Production for" at bounding box center [486, 288] width 273 height 23
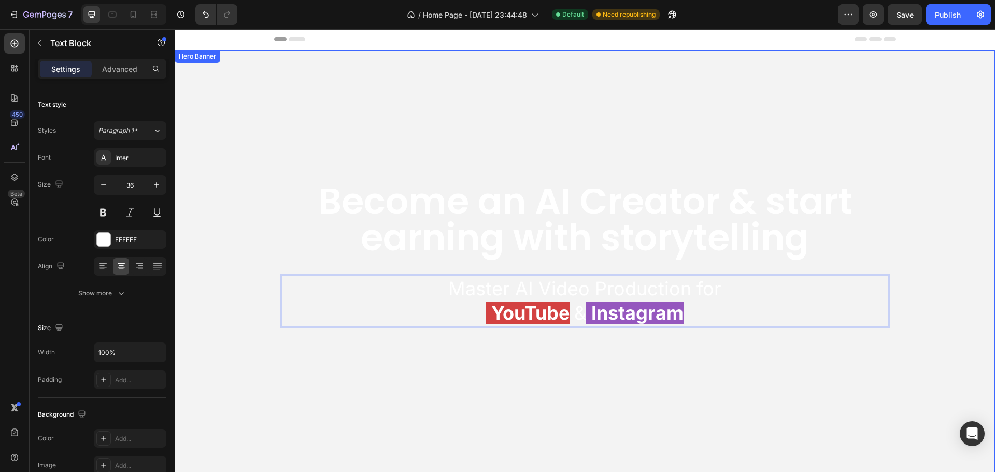
click at [463, 373] on video "Background Image" at bounding box center [585, 255] width 821 height 411
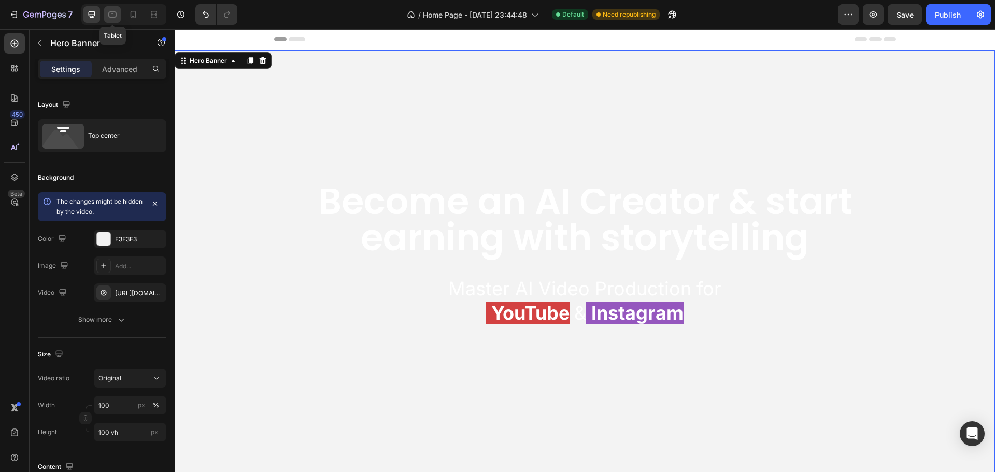
click at [114, 15] on icon at bounding box center [112, 14] width 10 height 10
type input "100%"
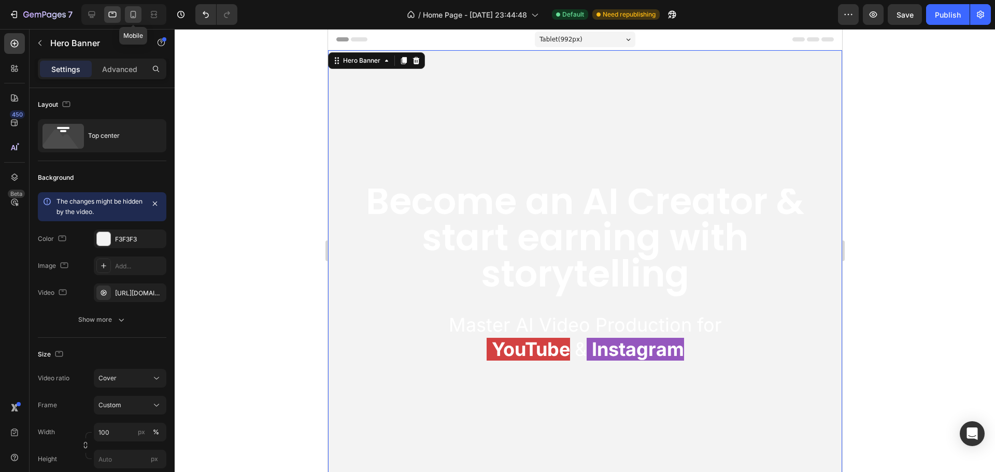
click at [134, 15] on icon at bounding box center [133, 14] width 10 height 10
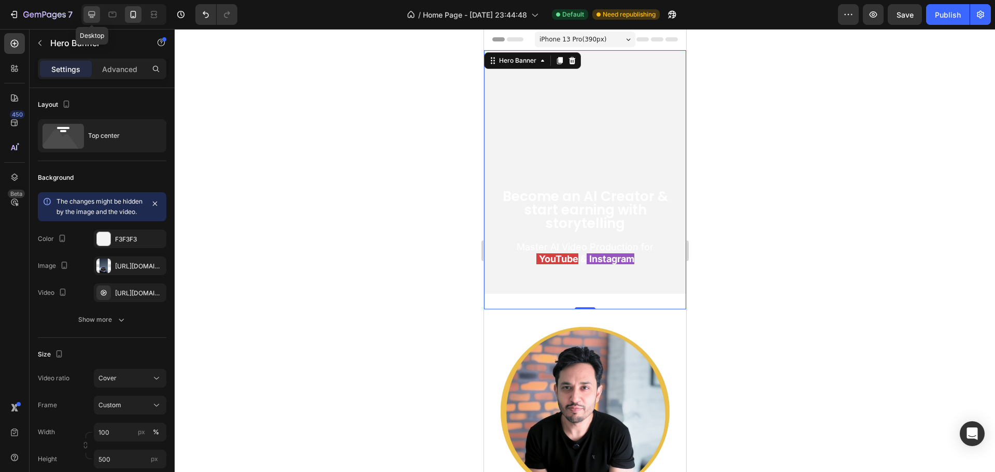
click at [88, 13] on icon at bounding box center [92, 14] width 10 height 10
type input "100 vh"
type input "1200"
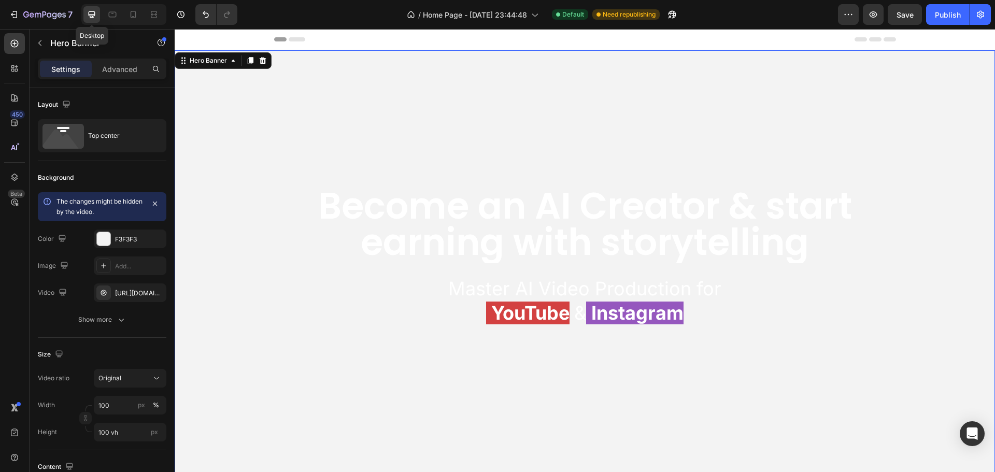
scroll to position [6, 0]
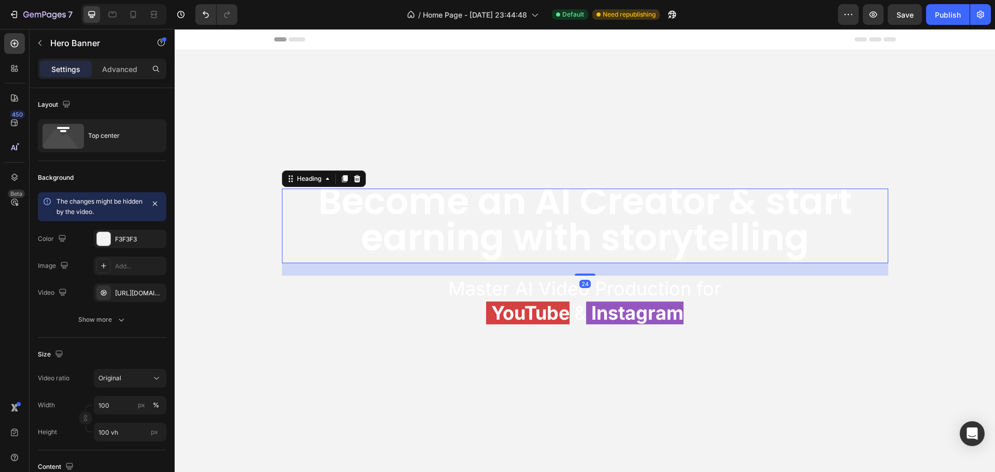
click at [617, 231] on p "Become an AI Creator & start earning with storytelling" at bounding box center [585, 220] width 605 height 73
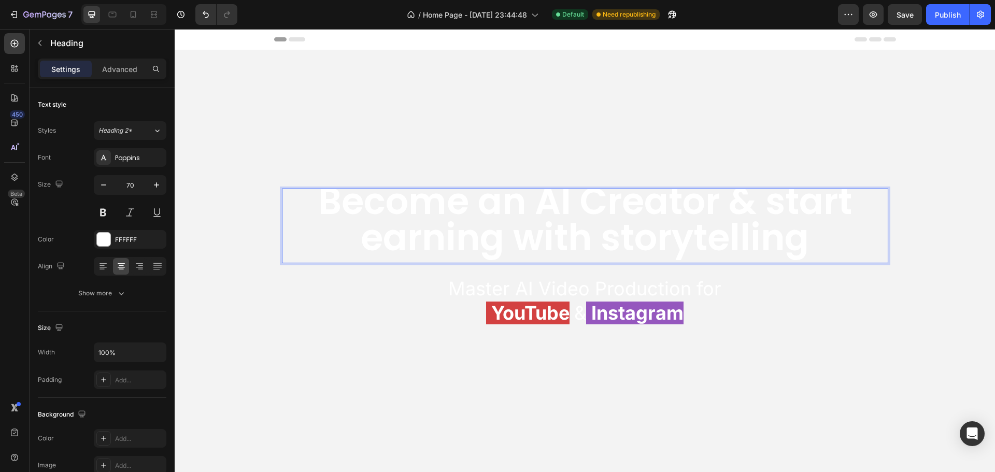
scroll to position [0, 0]
click at [563, 236] on p "Become an AI Creator & start earning with storytelling" at bounding box center [585, 226] width 605 height 73
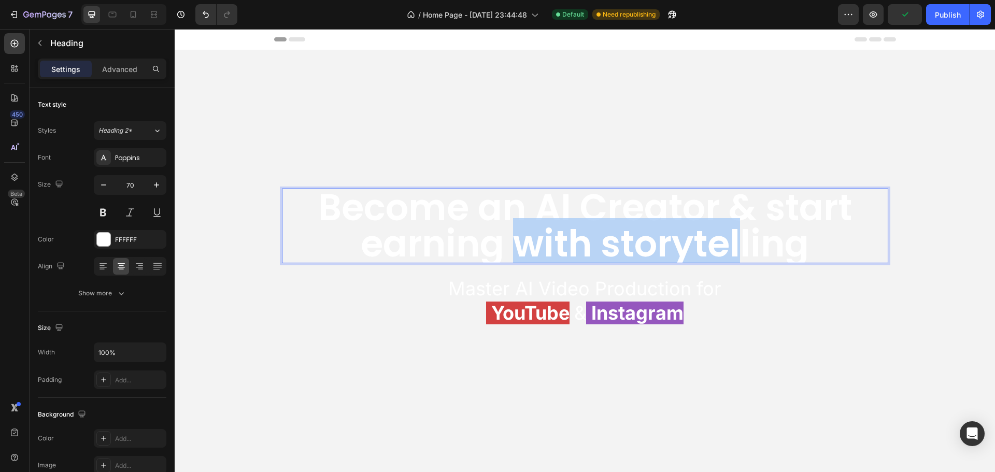
drag, startPoint x: 516, startPoint y: 244, endPoint x: 737, endPoint y: 235, distance: 221.1
click at [737, 235] on p "Become an AI Creator & start earning with storytelling" at bounding box center [585, 226] width 605 height 73
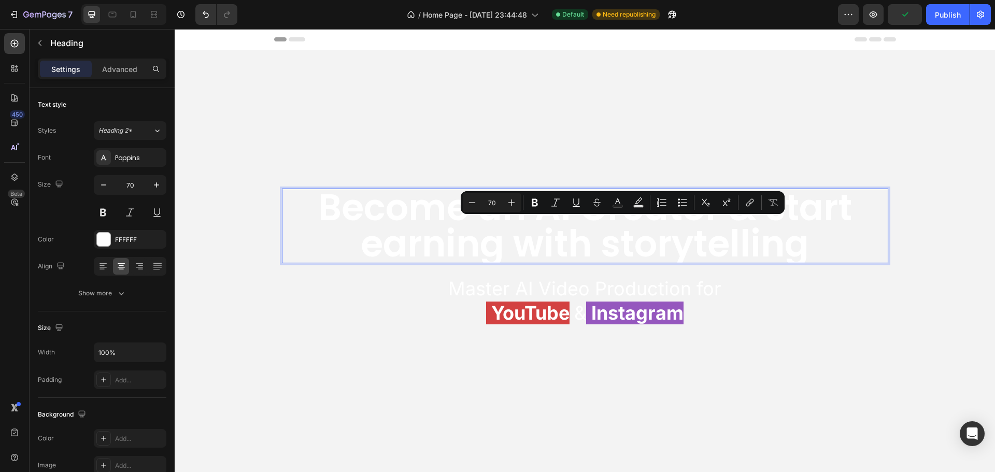
click at [763, 220] on p "Become an AI Creator & start earning with storytelling" at bounding box center [585, 226] width 605 height 73
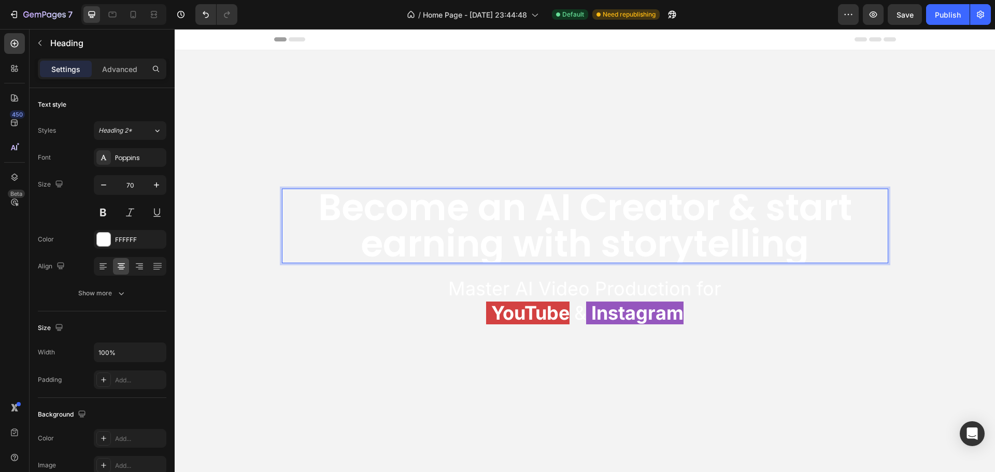
scroll to position [6, 0]
click at [408, 152] on div "Become an AI Creator & start earning with storytelling Heading 24 Master AI Vid…" at bounding box center [585, 206] width 607 height 242
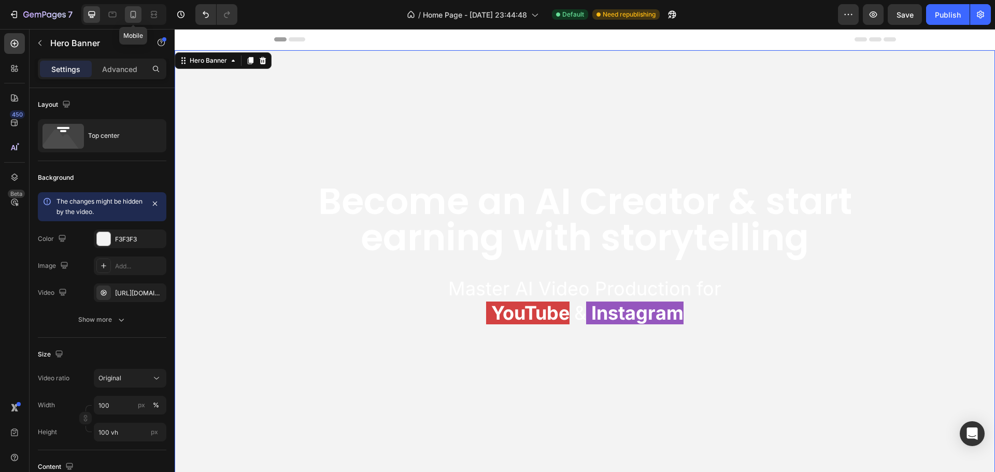
click at [129, 14] on icon at bounding box center [133, 14] width 10 height 10
type input "500"
type input "100%"
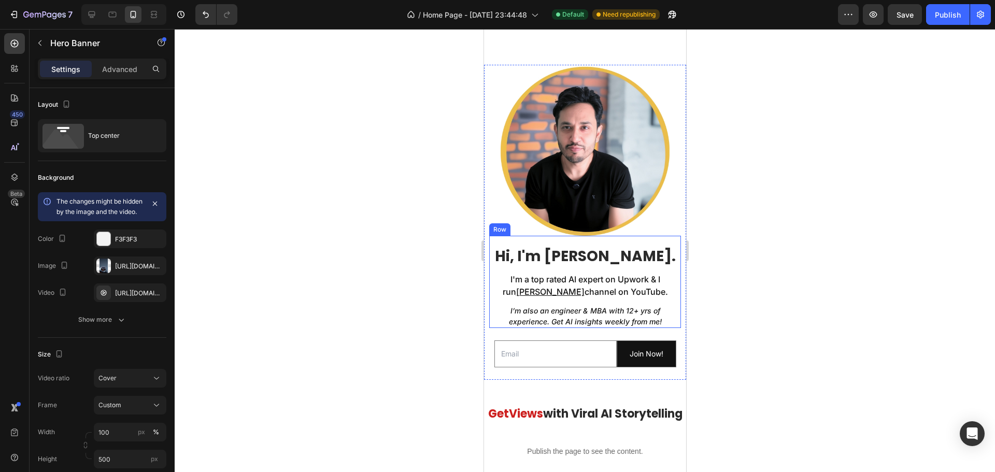
scroll to position [311, 0]
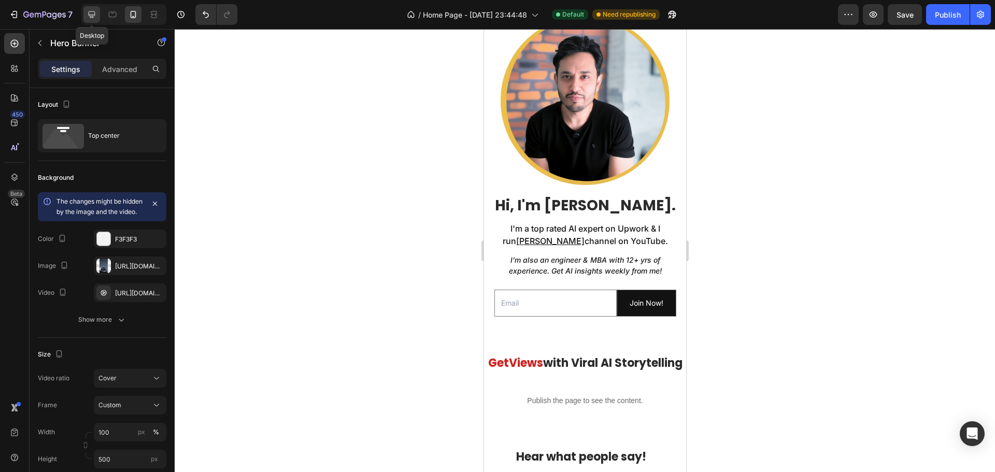
click at [87, 16] on icon at bounding box center [92, 14] width 10 height 10
type input "100 vh"
type input "1200"
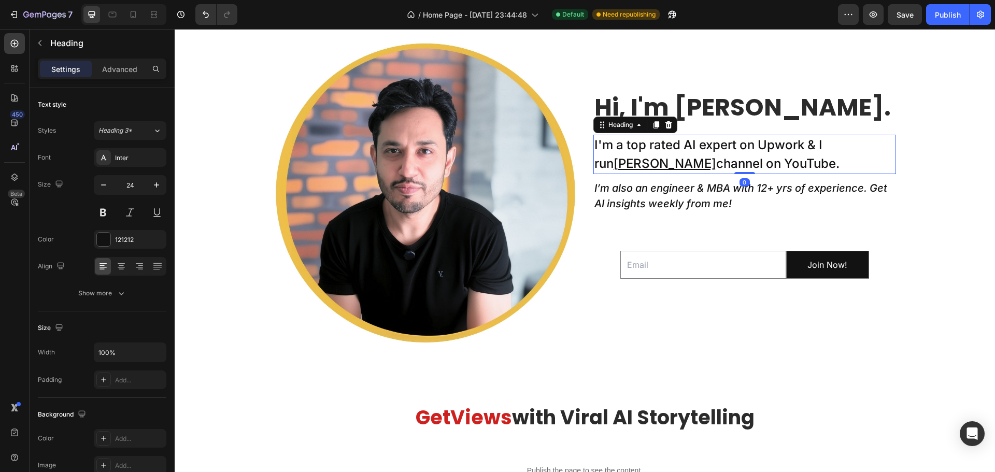
click at [679, 164] on h2 "I'm a top rated AI expert on Upwork & I run Taklu Dada channel on YouTube." at bounding box center [745, 154] width 303 height 39
click at [689, 158] on h2 "I'm a top rated AI expert on Upwork & I run Taklu Dada channel on YouTube." at bounding box center [745, 154] width 303 height 39
click at [713, 151] on p "I'm a top rated AI expert on Upwork & I run Taklu Dada channel on YouTube." at bounding box center [745, 154] width 301 height 37
click at [739, 159] on p "I'm a top rated AI expert on Upwork & I run Taklu Dada channel on YouTube." at bounding box center [745, 154] width 301 height 37
click at [744, 161] on p "I'm a top rated AI expert on Upwork & I run Taklu Dada channel on YouTube." at bounding box center [745, 154] width 301 height 37
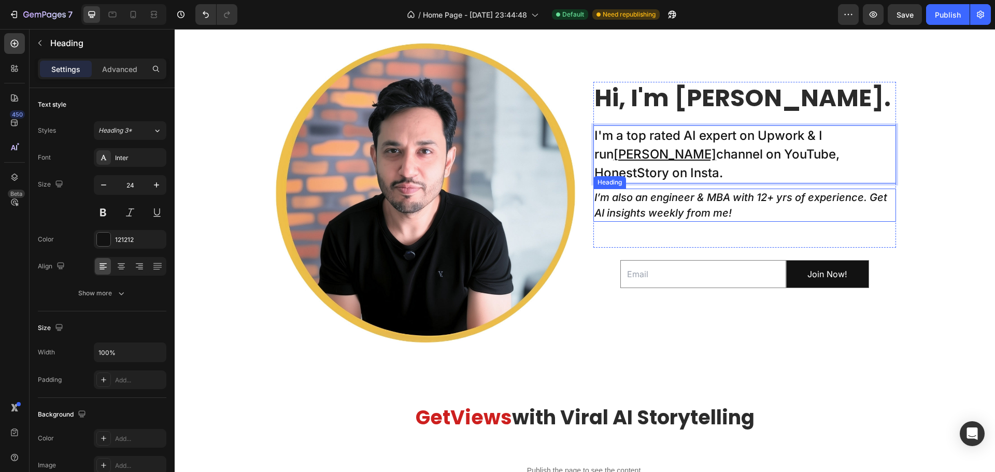
scroll to position [302, 0]
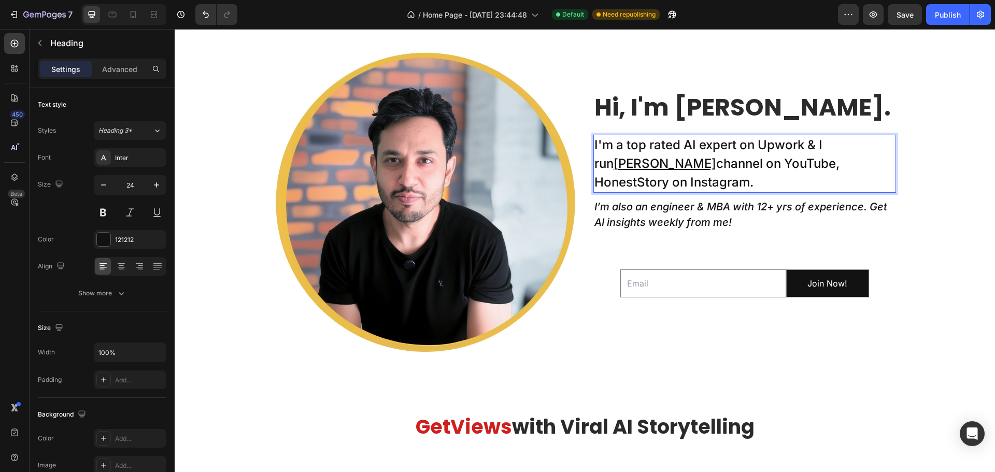
click at [775, 166] on p "I'm a top rated AI expert on Upwork & I run Taklu Dada channel on YouTube, Hone…" at bounding box center [745, 164] width 301 height 56
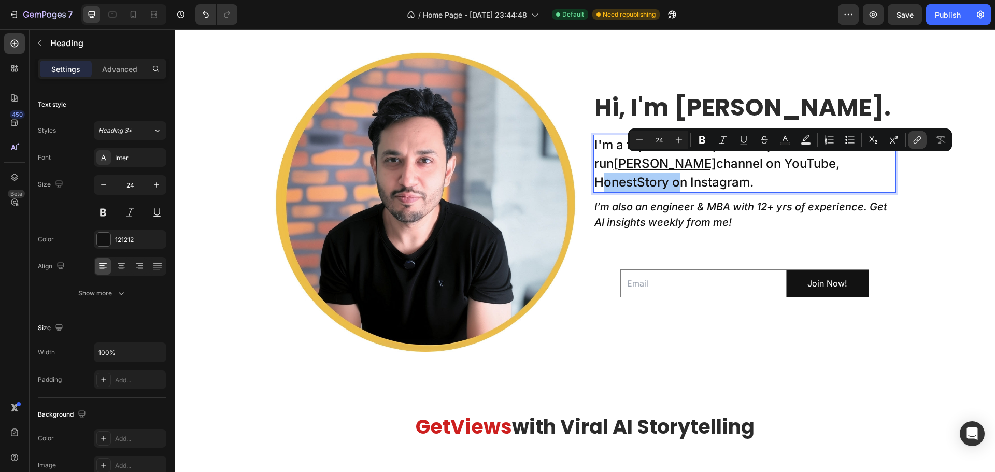
click at [911, 139] on button "link" at bounding box center [917, 140] width 19 height 19
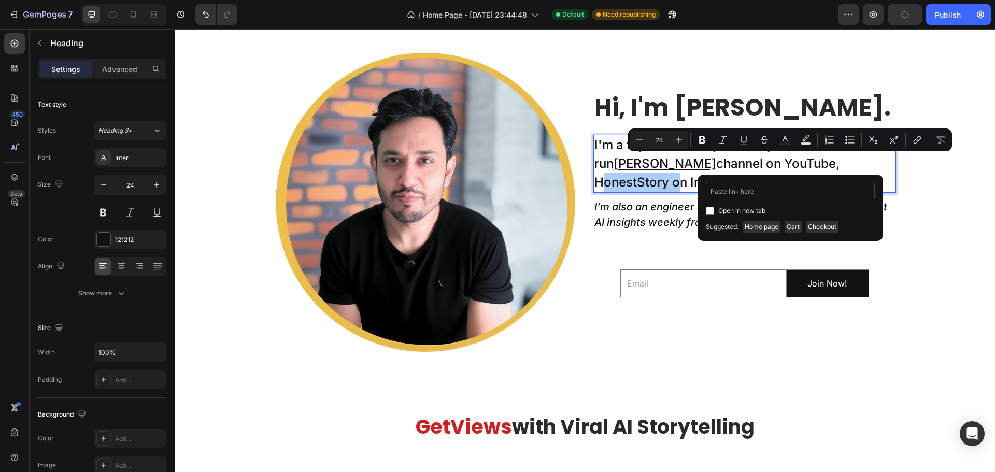
type input "[URL][DOMAIN_NAME][DOMAIN_NAME]"
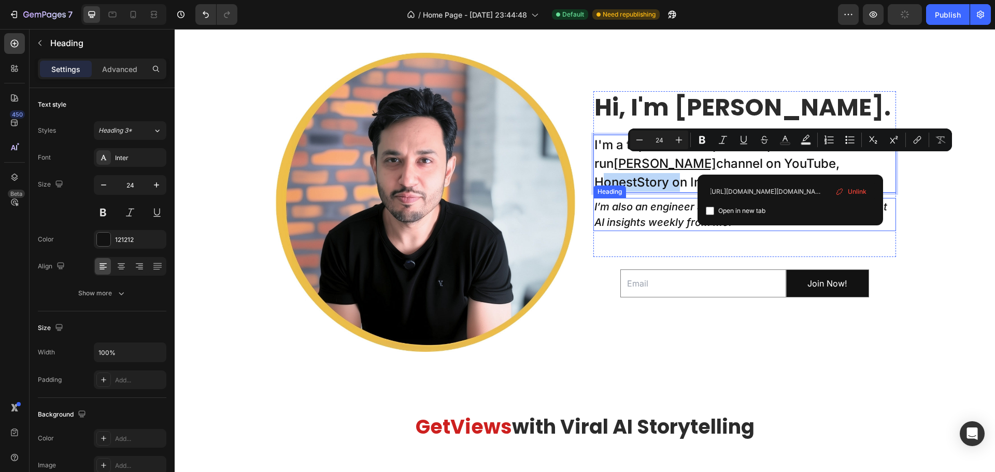
click at [672, 223] on icon "I’m also an engineer & MBA with 12+ yrs of experience. Get AI insights weekly f…" at bounding box center [741, 215] width 293 height 28
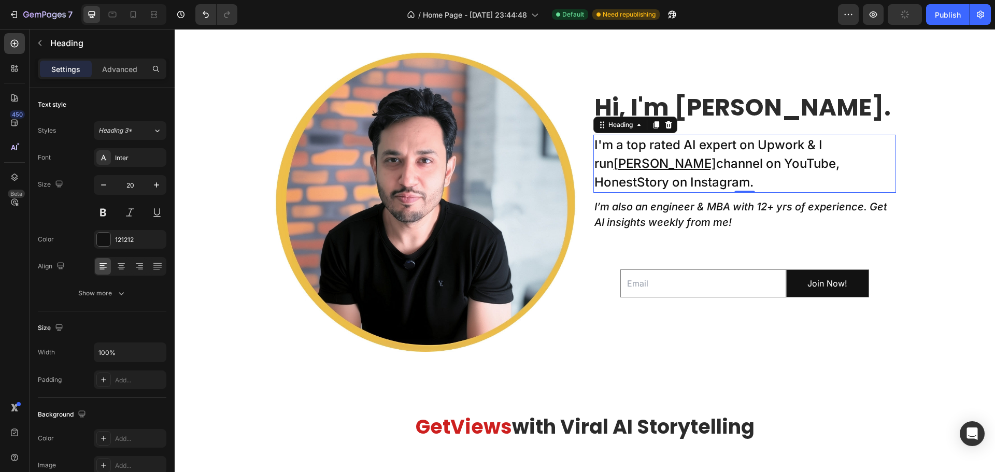
click at [781, 167] on p "I'm a top rated AI expert on Upwork & I run Taklu Dada channel on YouTube, Hone…" at bounding box center [745, 164] width 301 height 56
click at [780, 166] on p "I'm a top rated AI expert on Upwork & I run Taklu Dada channel on YouTube, Hone…" at bounding box center [745, 164] width 301 height 56
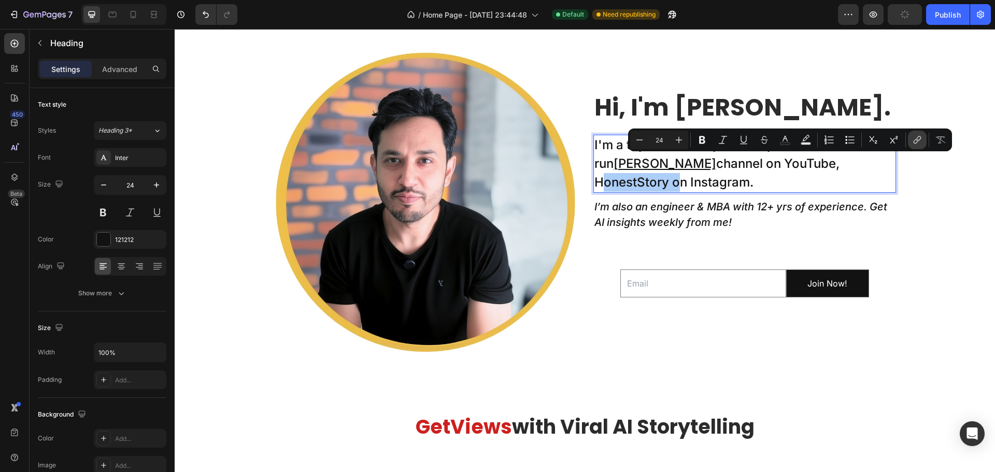
click at [916, 139] on icon "Editor contextual toolbar" at bounding box center [917, 140] width 10 height 10
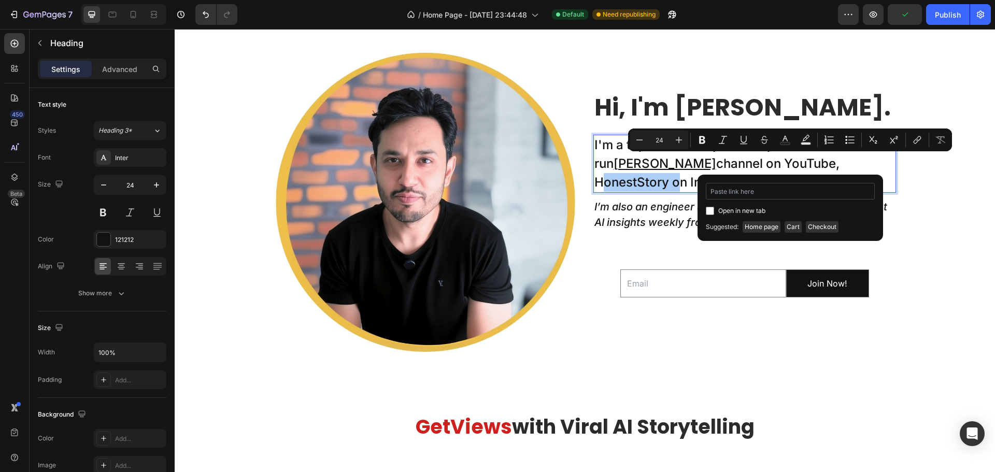
type input "[URL][DOMAIN_NAME][DOMAIN_NAME]"
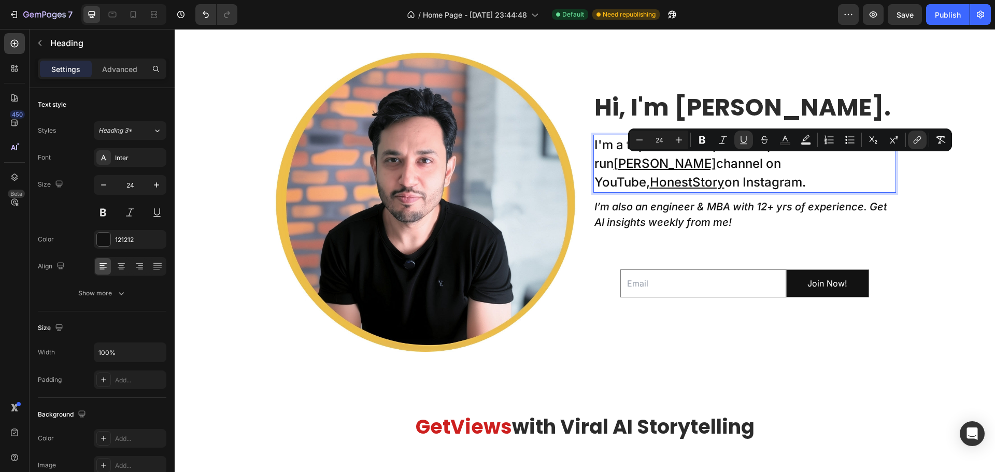
click at [831, 167] on p "I'm a top rated AI expert on Upwork & I run Taklu Dada channel on YouTube, Hone…" at bounding box center [745, 164] width 301 height 56
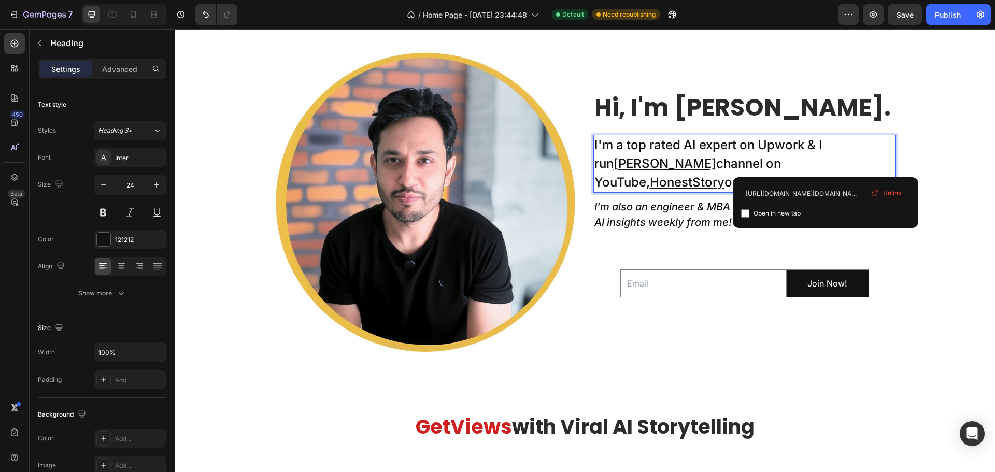
click at [834, 162] on p "I'm a top rated AI expert on Upwork & I run Taklu Dada channel on YouTube, Hone…" at bounding box center [745, 164] width 301 height 56
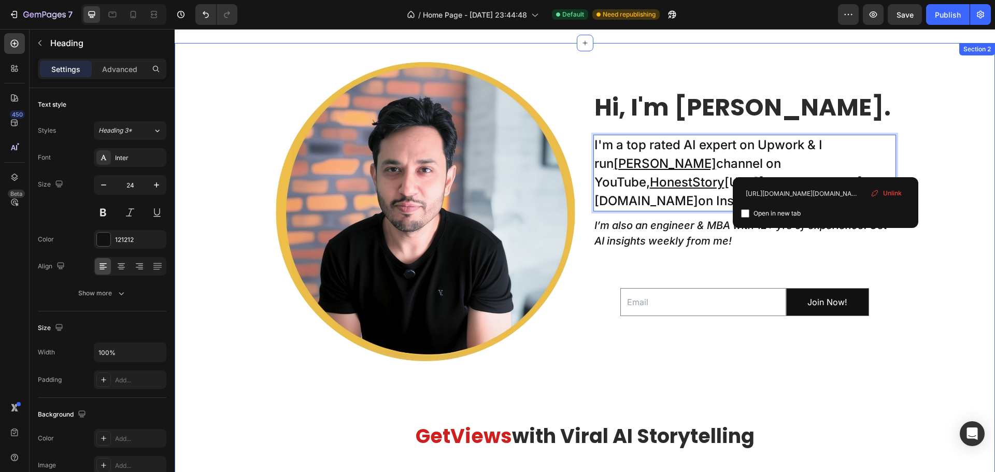
scroll to position [302, 0]
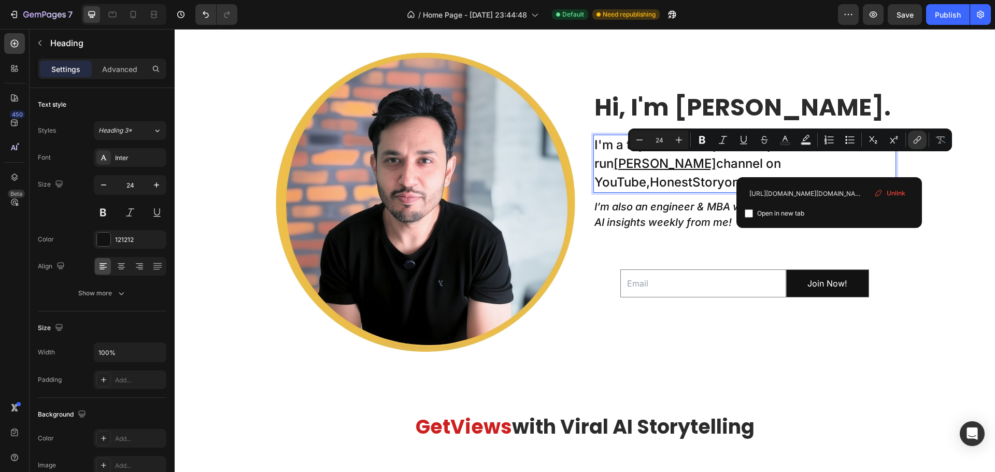
click at [725, 175] on link "HonestStory" at bounding box center [687, 182] width 75 height 15
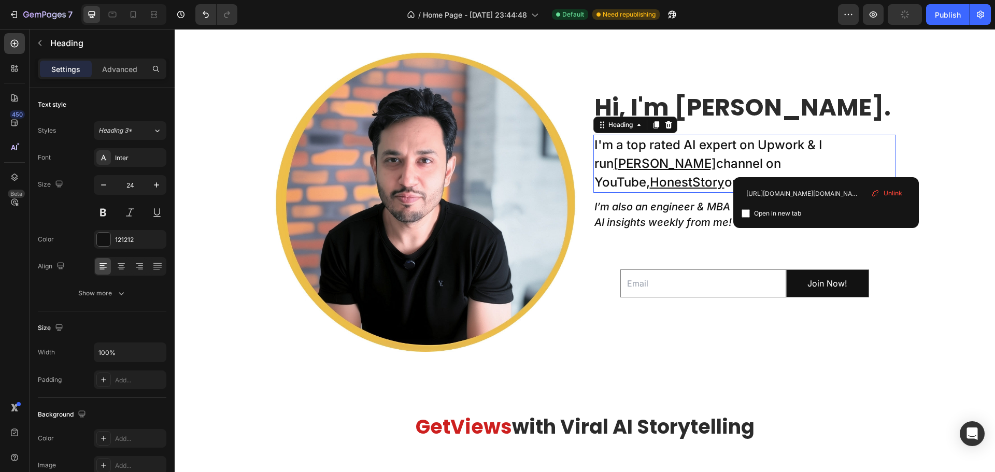
click at [880, 187] on div "Unlink" at bounding box center [886, 193] width 39 height 13
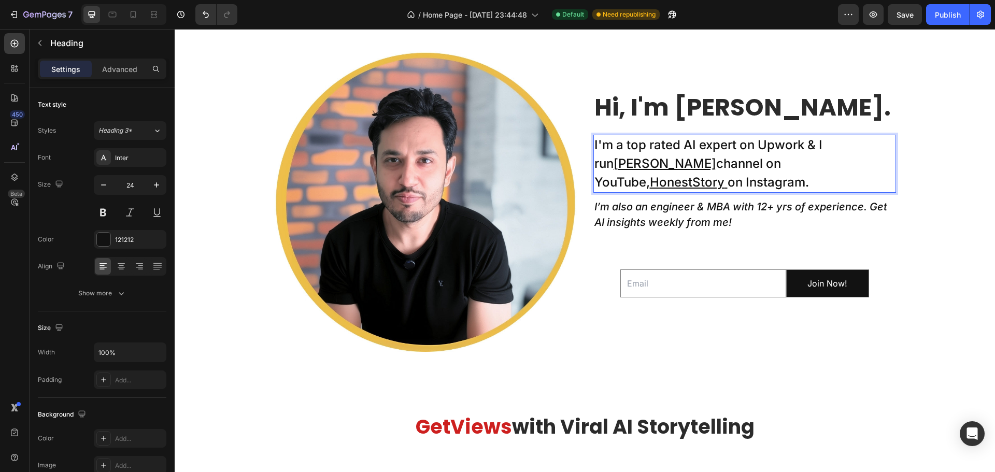
click at [831, 164] on p "I'm a top rated AI expert on Upwork & I run Taklu Dada channel on YouTube, Hone…" at bounding box center [745, 164] width 301 height 56
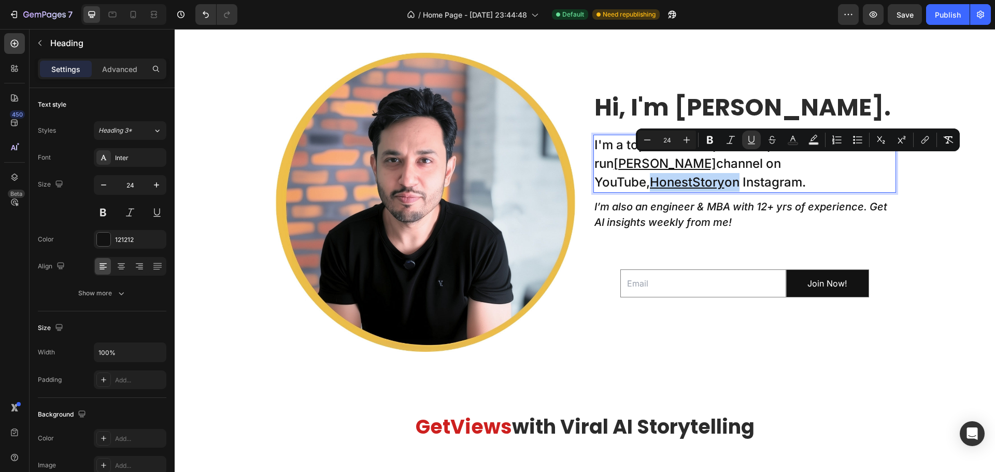
drag, startPoint x: 831, startPoint y: 164, endPoint x: 807, endPoint y: 161, distance: 23.5
click at [807, 161] on p "I'm a top rated AI expert on Upwork & I run Taklu Dada channel on YouTube, Hone…" at bounding box center [745, 164] width 301 height 56
click at [830, 162] on p "I'm a top rated AI expert on Upwork & I run Taklu Dada channel on YouTube, Hone…" at bounding box center [745, 164] width 301 height 56
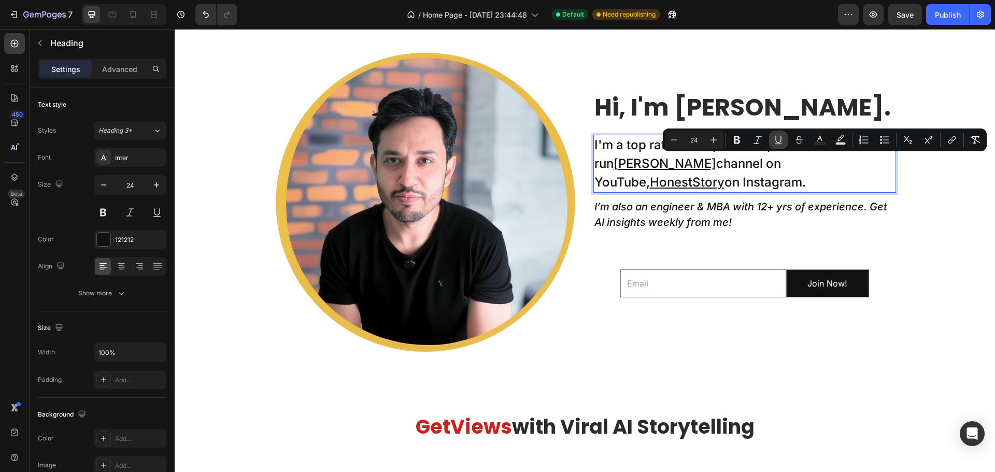
click at [777, 139] on icon "Editor contextual toolbar" at bounding box center [779, 140] width 10 height 10
click at [725, 175] on u "HonestStory" at bounding box center [687, 182] width 75 height 15
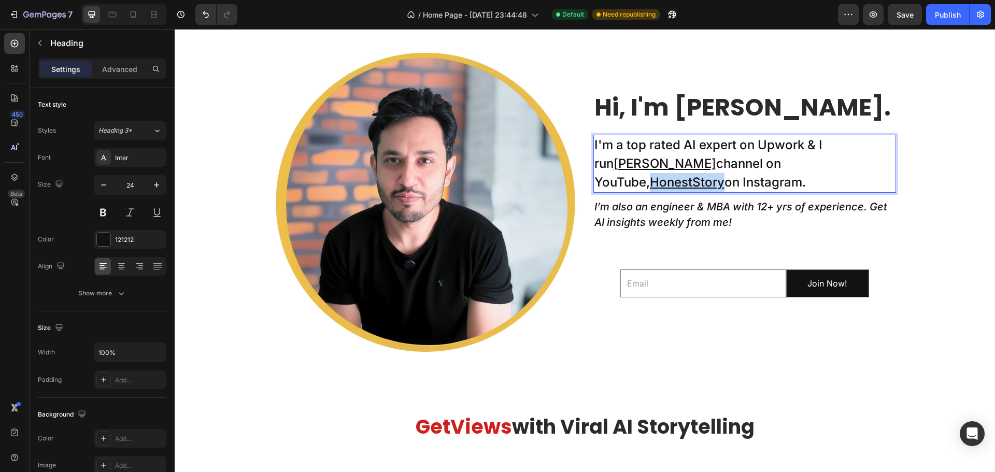
drag, startPoint x: 825, startPoint y: 164, endPoint x: 752, endPoint y: 162, distance: 73.1
click at [725, 175] on u "HonestStory" at bounding box center [687, 182] width 75 height 15
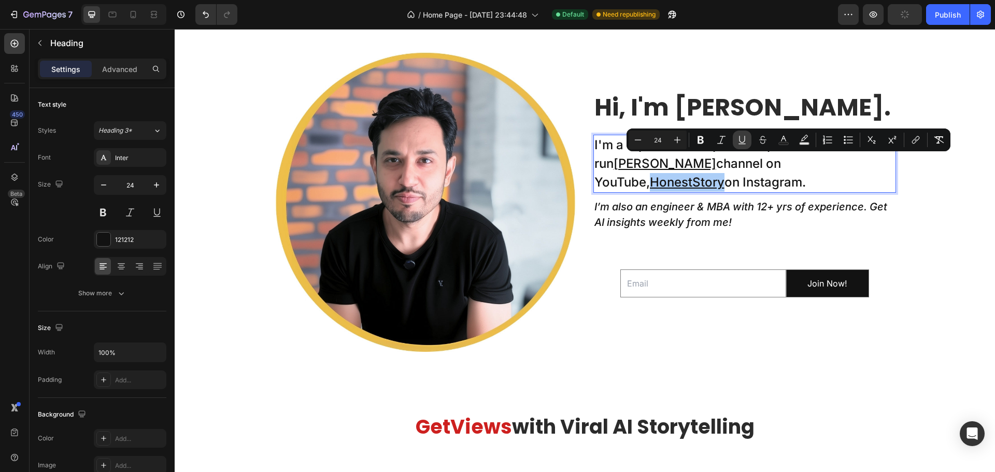
click at [743, 136] on icon "Editor contextual toolbar" at bounding box center [742, 140] width 10 height 10
click at [819, 165] on p "I'm a top rated AI expert on Upwork & I run Taklu Dada channel on YouTube, Hone…" at bounding box center [745, 164] width 301 height 56
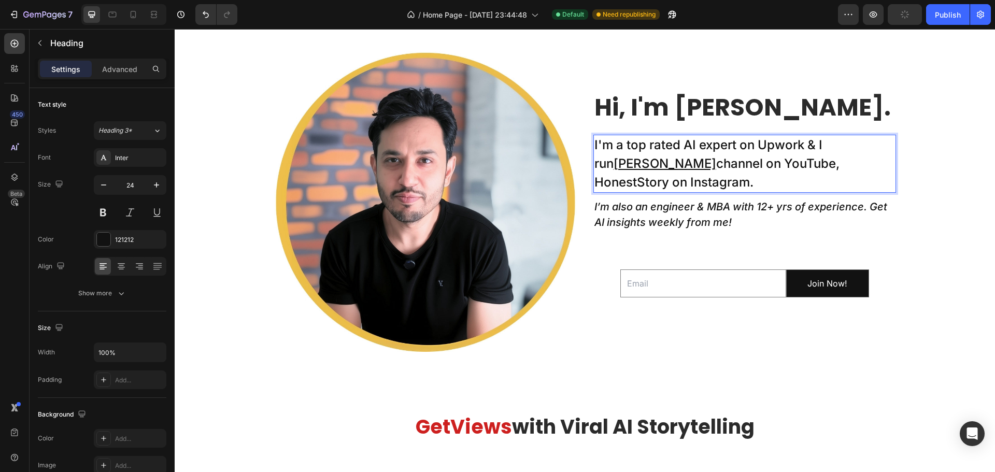
click at [791, 162] on p "I'm a top rated AI expert on Upwork & I run Taklu Dada channel on YouTube, Hone…" at bounding box center [745, 164] width 301 height 56
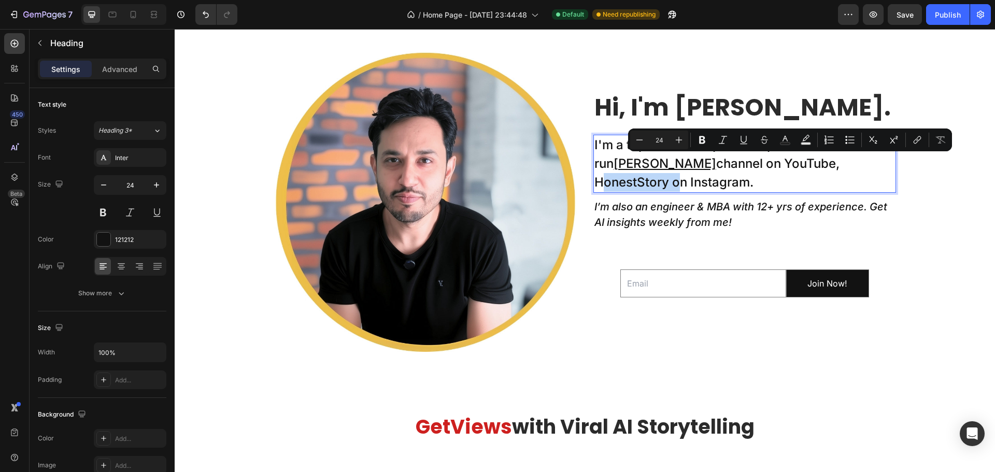
click at [811, 164] on p "I'm a top rated AI expert on Upwork & I run Taklu Dada channel on YouTube, Hone…" at bounding box center [745, 164] width 301 height 56
drag, startPoint x: 827, startPoint y: 164, endPoint x: 754, endPoint y: 163, distance: 73.1
click at [754, 163] on p "I'm a top rated AI expert on Upwork & I run Taklu Dada channel on YouTube, Hone…" at bounding box center [745, 164] width 301 height 56
drag, startPoint x: 919, startPoint y: 143, endPoint x: 912, endPoint y: 147, distance: 7.9
click at [919, 143] on icon "Editor contextual toolbar" at bounding box center [916, 140] width 10 height 10
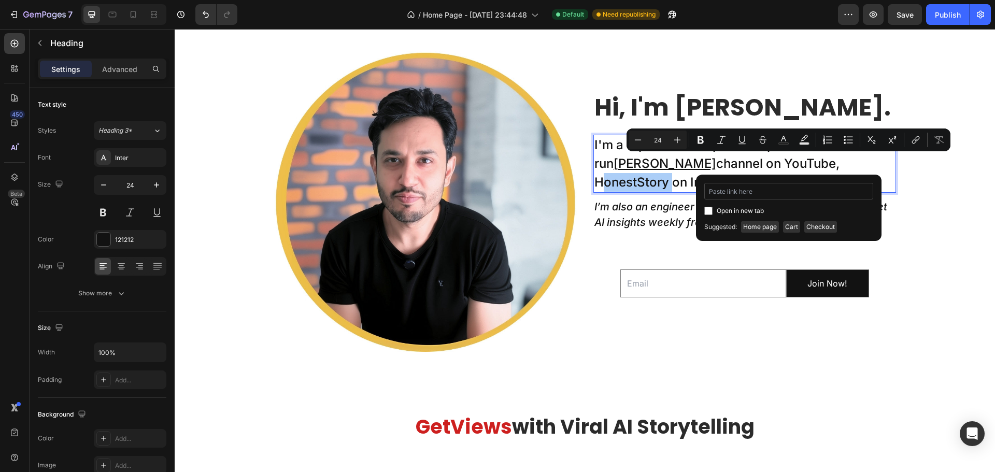
click at [824, 190] on input "Editor contextual toolbar" at bounding box center [789, 191] width 169 height 17
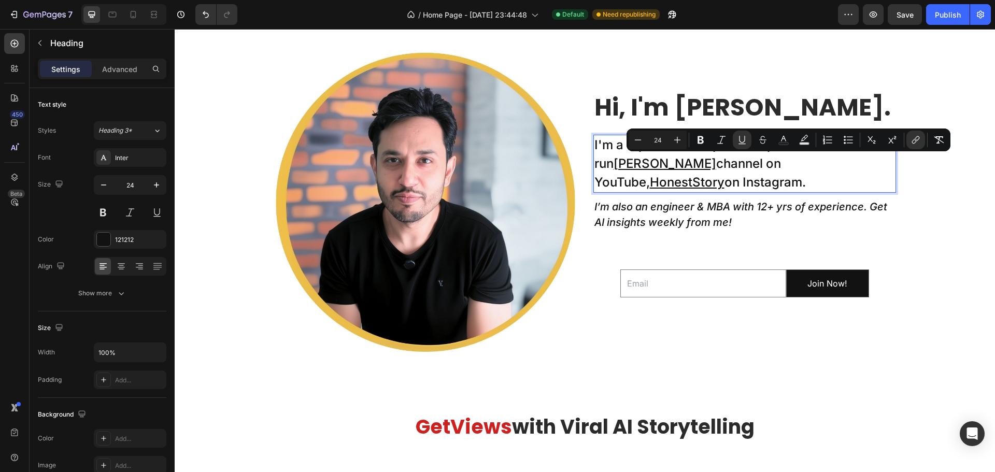
click at [732, 185] on p "I'm a top rated AI expert on Upwork & I run Taklu Dada channel on YouTube, Hone…" at bounding box center [745, 164] width 301 height 56
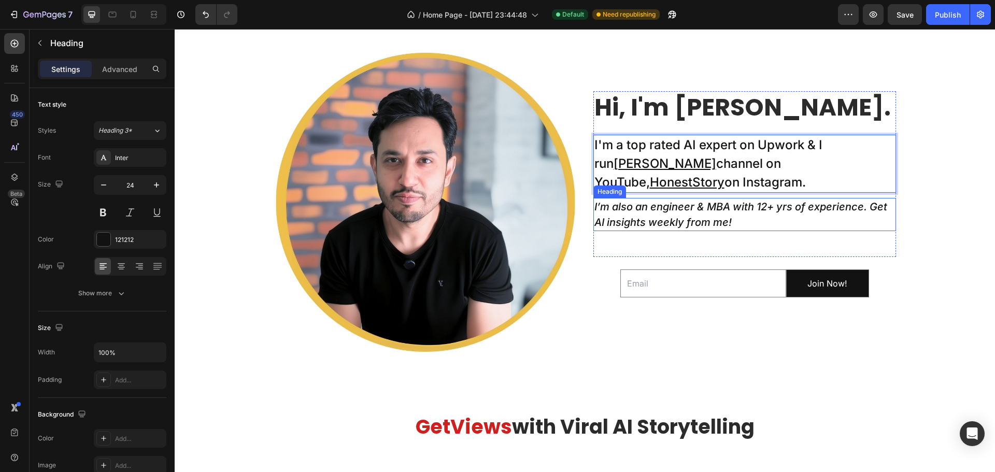
click at [737, 222] on h2 "I’m also an engineer & MBA with 12+ yrs of experience. Get AI insights weekly f…" at bounding box center [745, 214] width 303 height 33
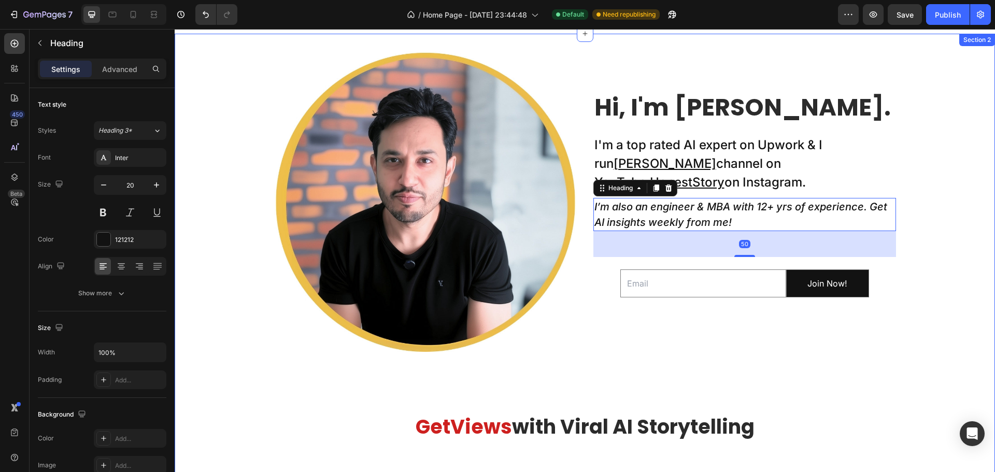
click at [924, 235] on div "Image Hi, I'm Nadeem. Heading I'm a top rated AI expert on Upwork & I run Taklu…" at bounding box center [585, 443] width 821 height 788
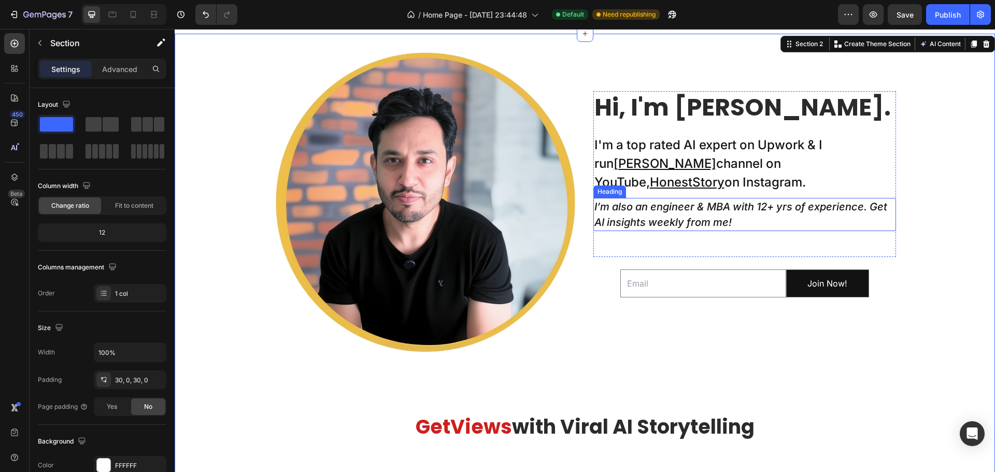
click at [716, 207] on icon "I’m also an engineer & MBA with 12+ yrs of experience. Get AI insights weekly f…" at bounding box center [741, 215] width 293 height 28
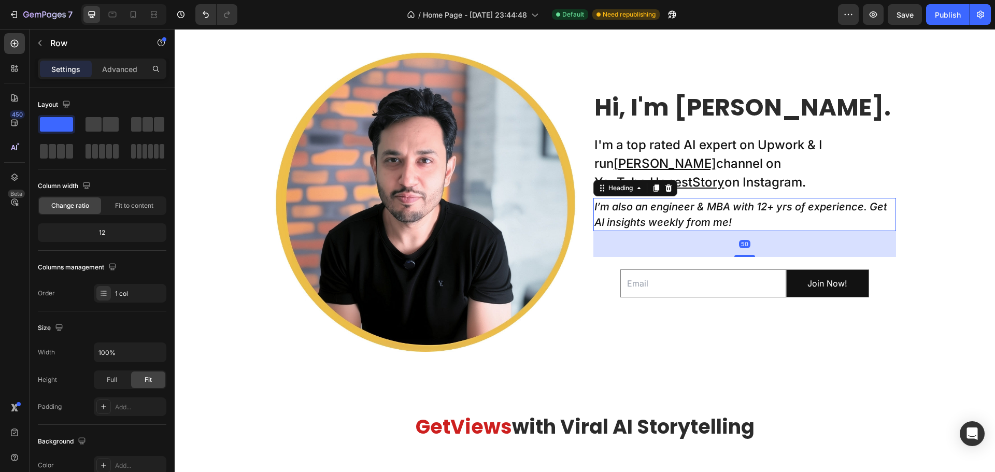
click at [786, 197] on div "Hi, I'm Nadeem. Heading I'm a top rated AI expert on Upwork & I run Taklu Dada …" at bounding box center [745, 174] width 303 height 166
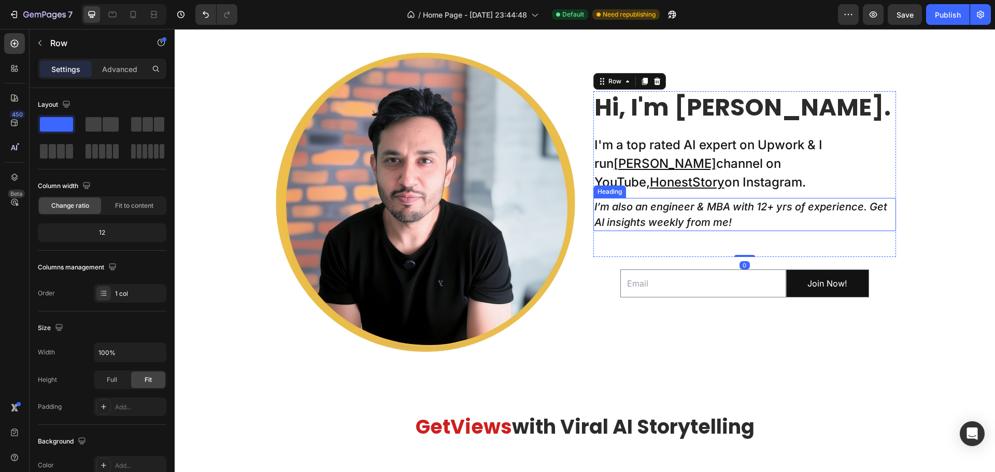
click at [855, 211] on icon "I’m also an engineer & MBA with 12+ yrs of experience. Get AI insights weekly f…" at bounding box center [741, 215] width 293 height 28
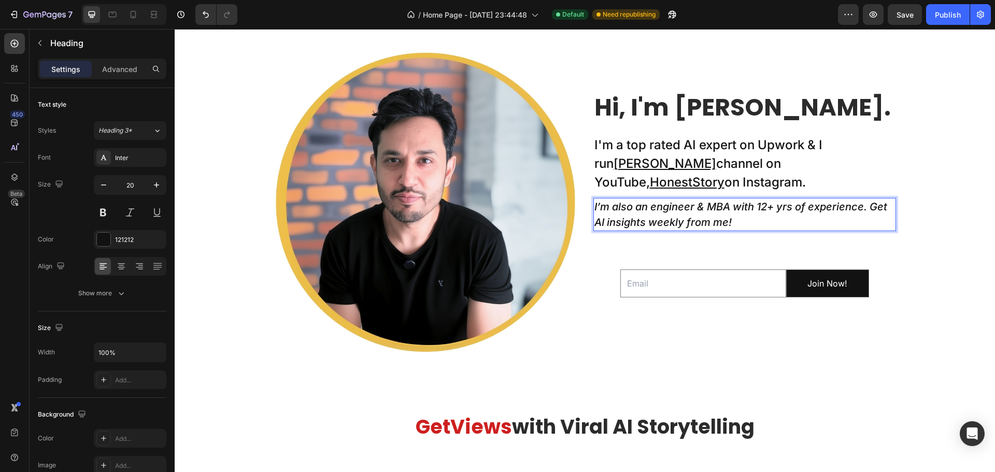
click at [865, 206] on icon "I’m also an engineer & MBA with 12+ yrs of experience. Get AI insights weekly f…" at bounding box center [741, 215] width 293 height 28
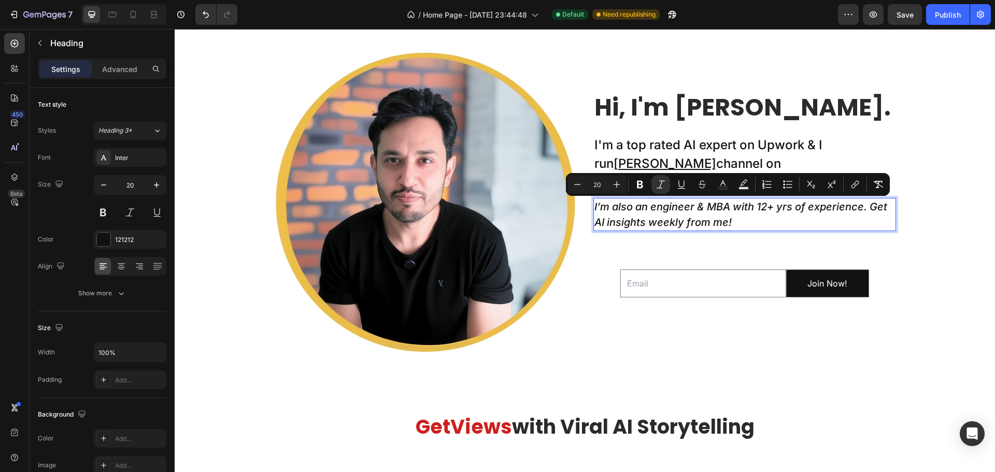
scroll to position [310, 0]
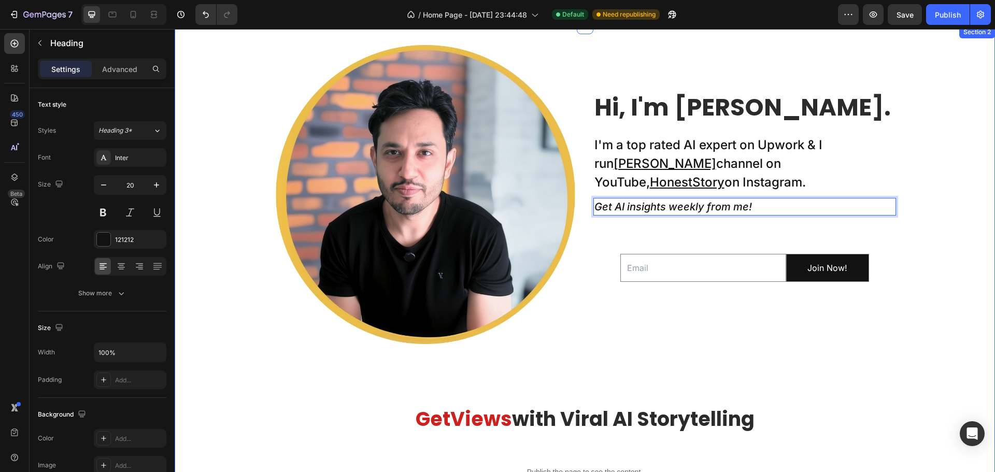
click at [920, 241] on div "Image Hi, I'm Nadeem. Heading I'm a top rated AI expert on Upwork & I run Taklu…" at bounding box center [585, 435] width 821 height 788
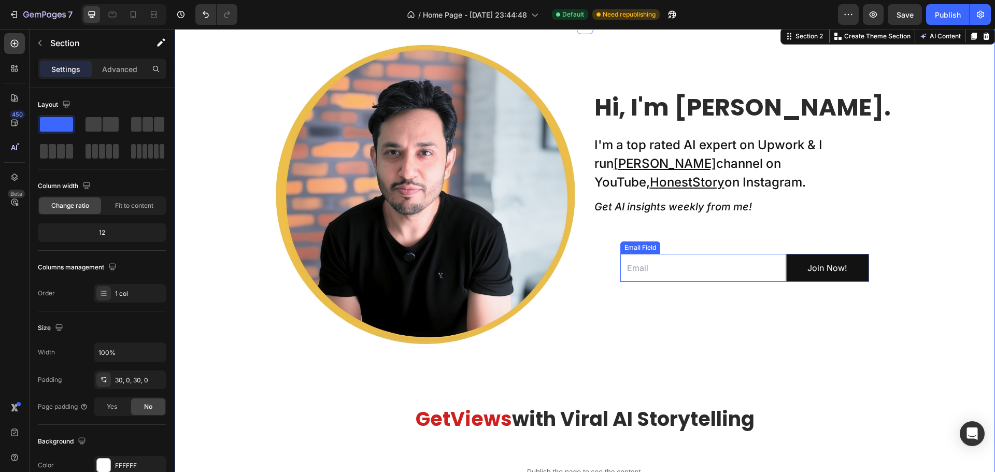
click at [687, 273] on input "email" at bounding box center [704, 268] width 166 height 29
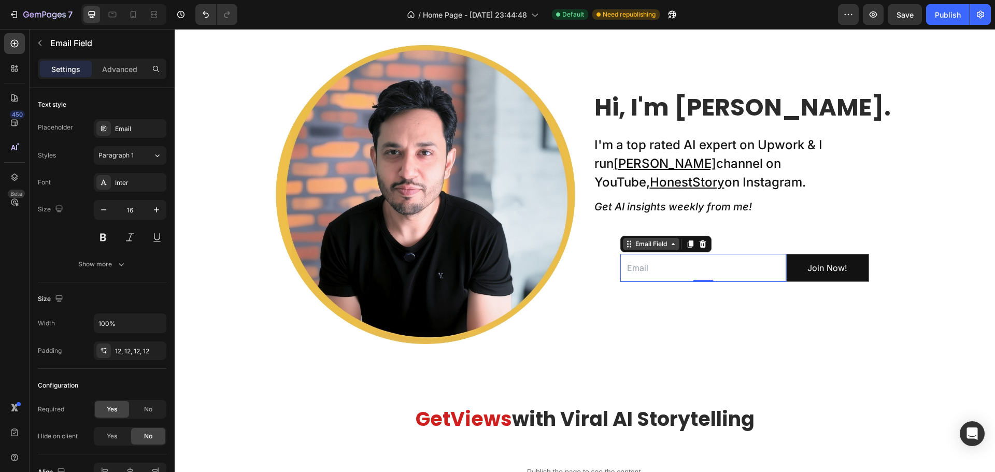
click at [645, 245] on div "Email Field" at bounding box center [652, 244] width 36 height 9
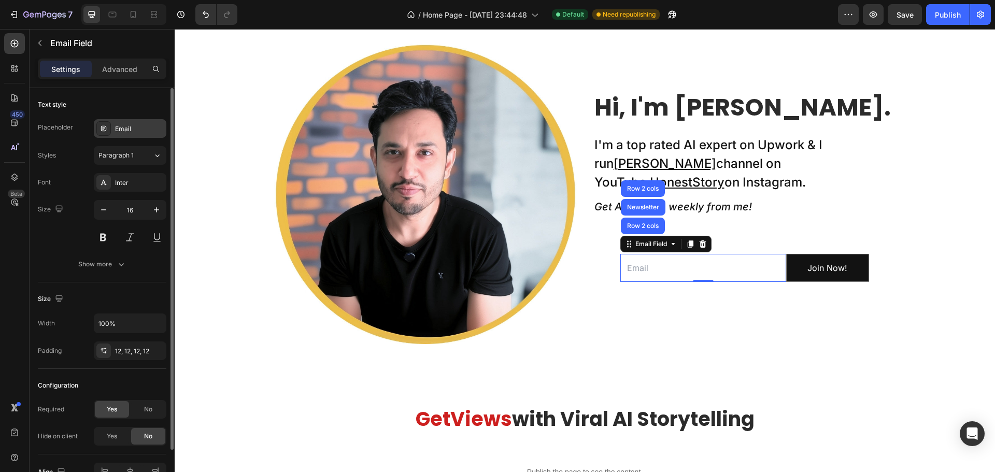
click at [133, 131] on div "Email" at bounding box center [139, 128] width 49 height 9
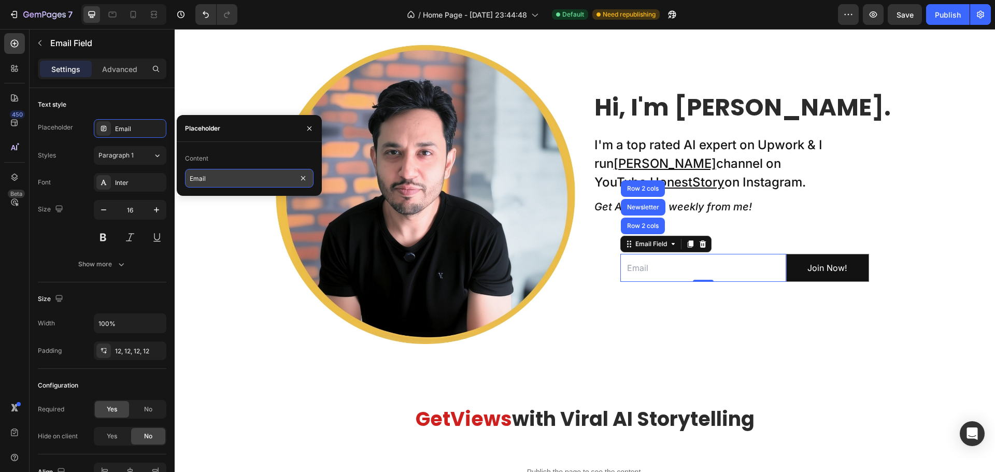
click at [220, 173] on input "Email" at bounding box center [249, 178] width 129 height 19
click at [231, 182] on input "Email" at bounding box center [249, 178] width 129 height 19
type input "Enter Email to get weekly AI stories!"
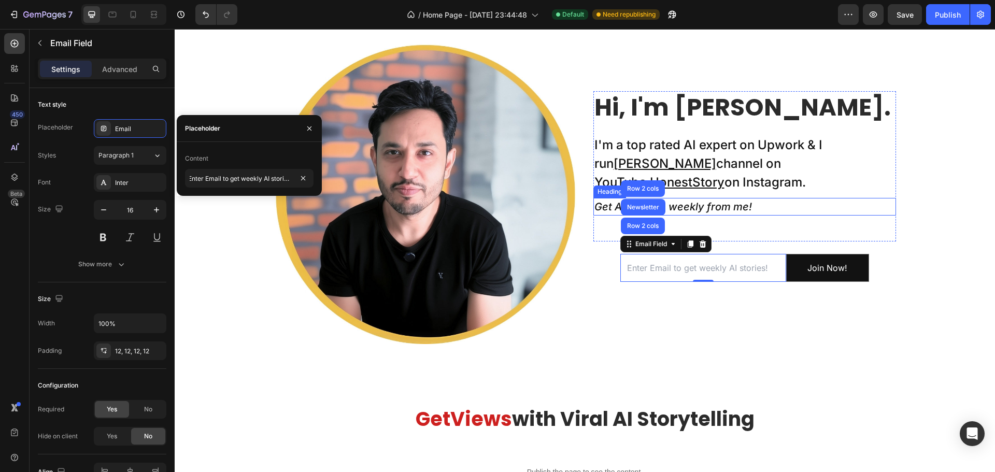
click at [734, 203] on icon "Get AI insights weekly from me!" at bounding box center [674, 207] width 158 height 12
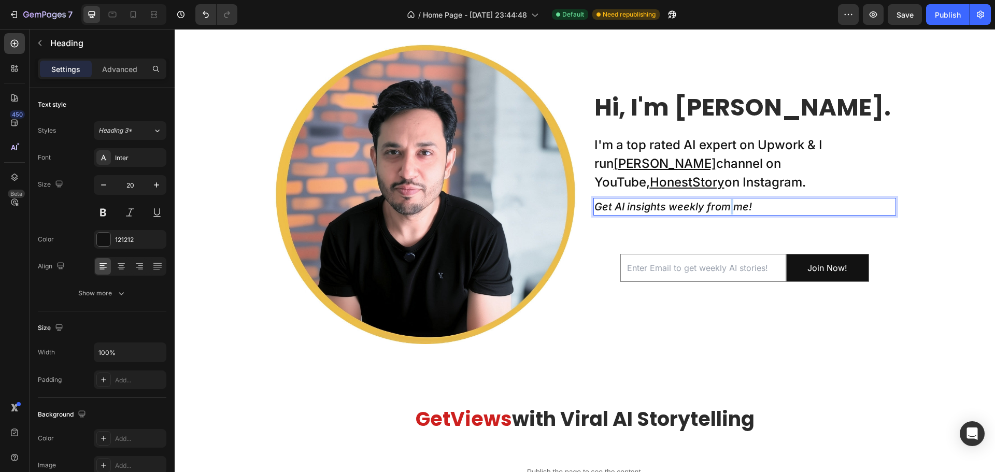
click at [725, 206] on icon "Get AI insights weekly from me!" at bounding box center [674, 207] width 158 height 12
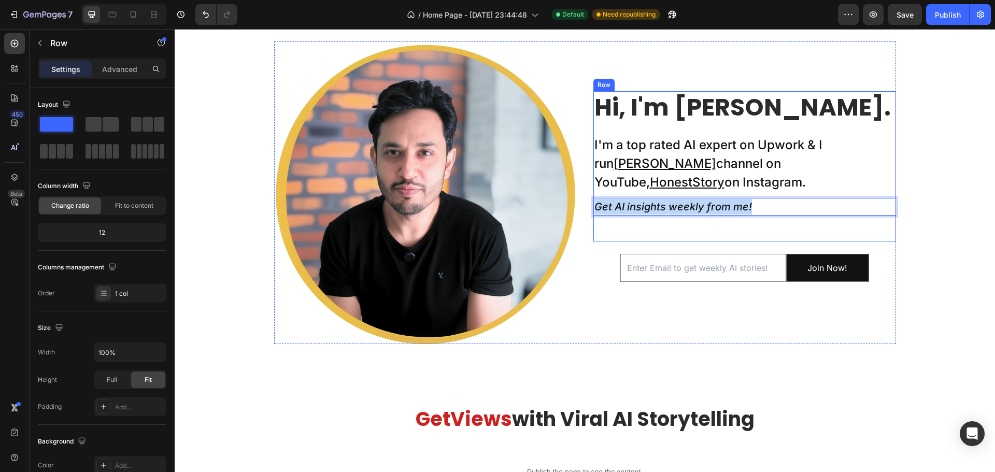
click at [720, 223] on div "Hi, I'm Nadeem. Heading I'm a top rated AI expert on Upwork & I run Taklu Dada …" at bounding box center [745, 166] width 303 height 150
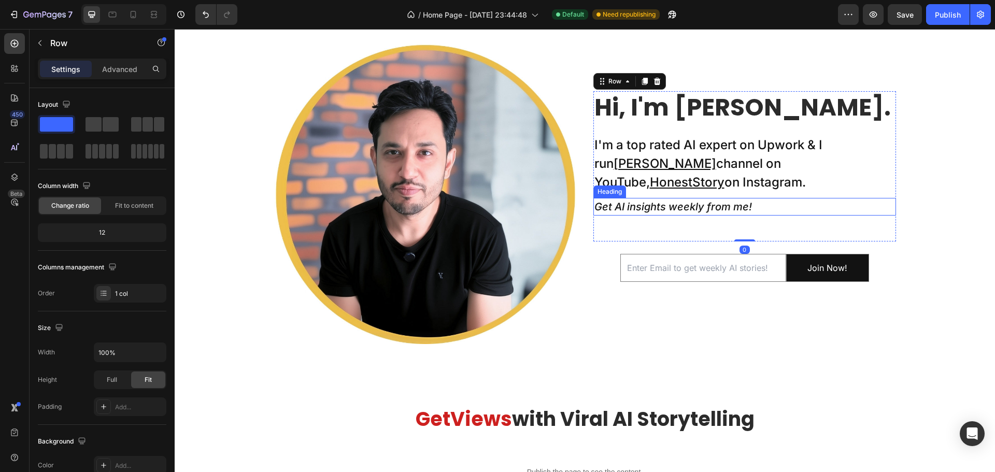
click at [731, 209] on icon "Get AI insights weekly from me!" at bounding box center [674, 207] width 158 height 12
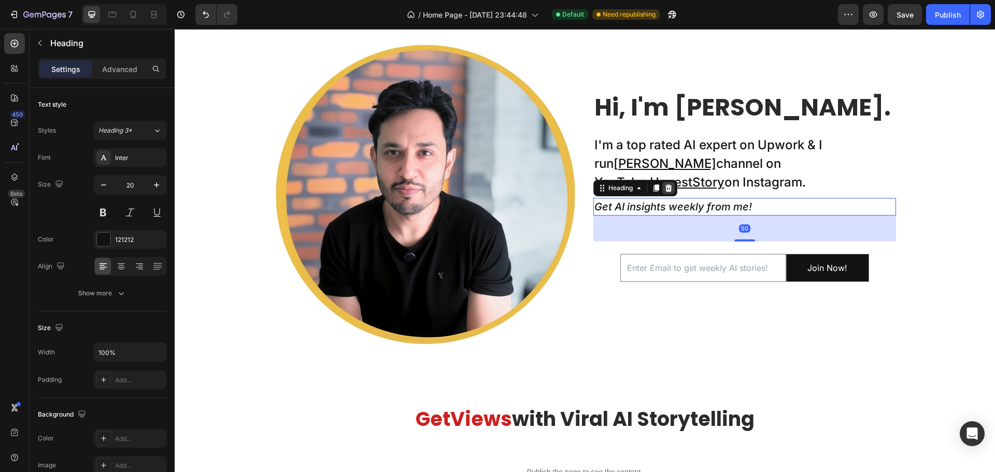
click at [666, 189] on icon at bounding box center [669, 188] width 8 height 8
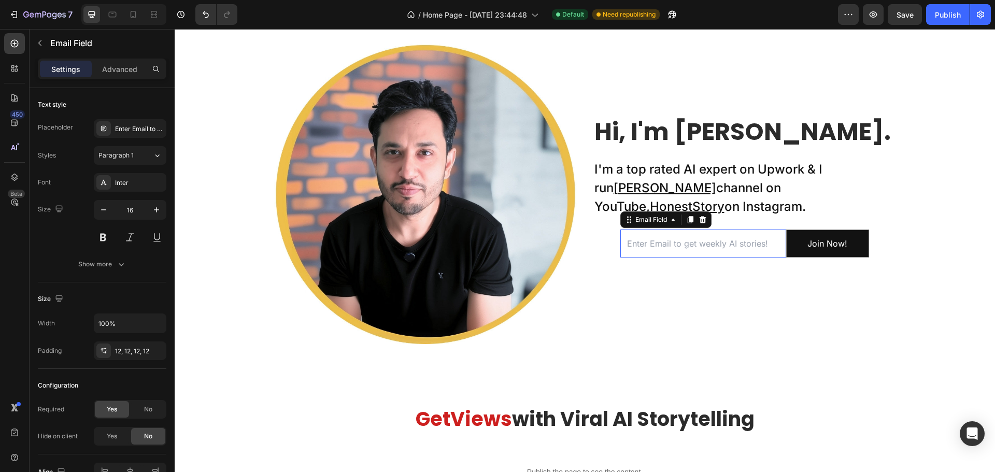
click at [702, 243] on input "email" at bounding box center [704, 244] width 166 height 29
click at [735, 241] on input "email" at bounding box center [704, 244] width 166 height 29
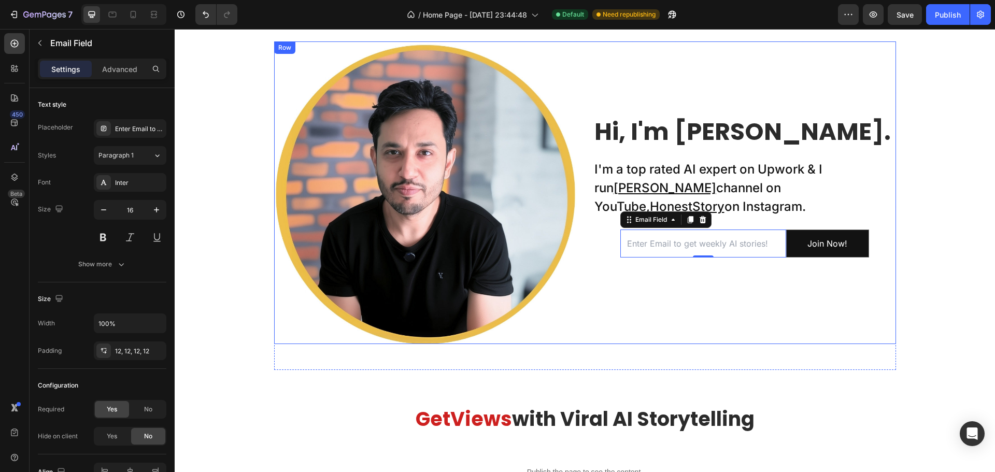
click at [642, 277] on div "Hi, I'm Nadeem. Heading I'm a top rated AI expert on Upwork & I run Taklu Dada …" at bounding box center [745, 192] width 303 height 303
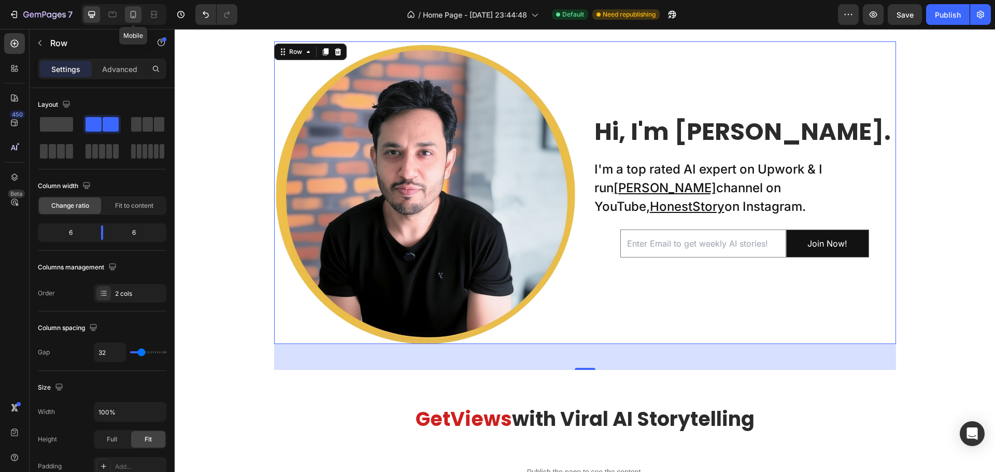
click at [128, 14] on icon at bounding box center [133, 14] width 10 height 10
type input "0"
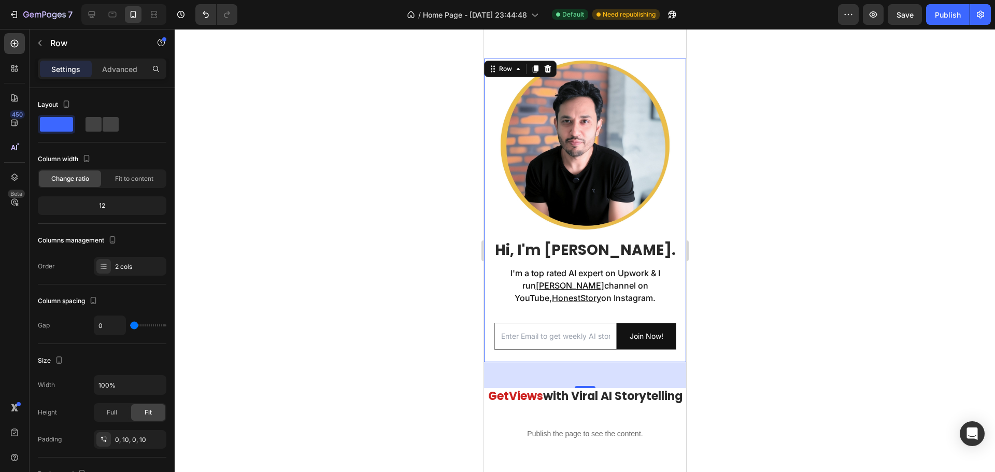
scroll to position [260, 0]
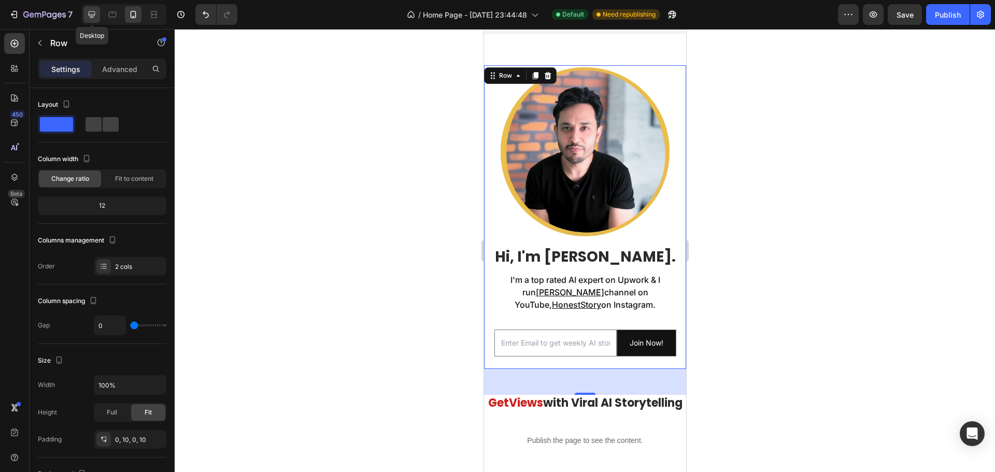
click at [95, 16] on icon at bounding box center [92, 14] width 7 height 7
type input "32"
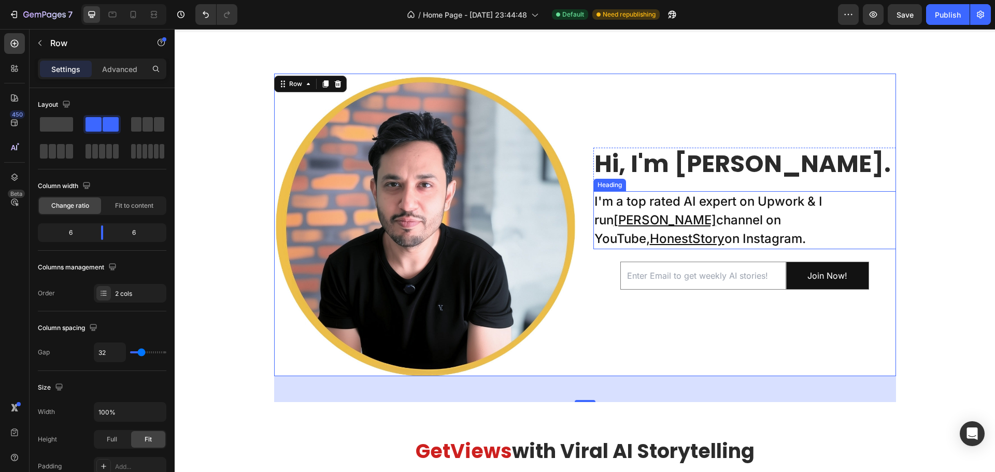
scroll to position [470, 0]
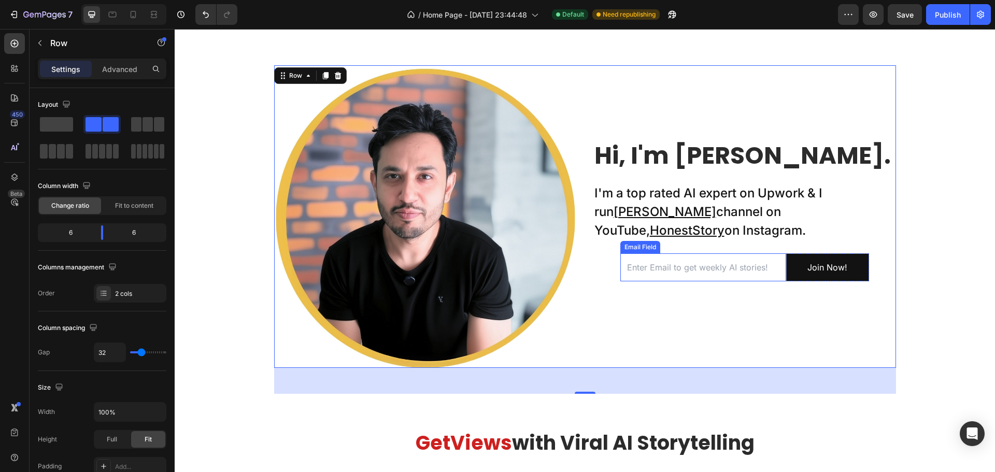
click at [657, 267] on input "email" at bounding box center [704, 268] width 166 height 29
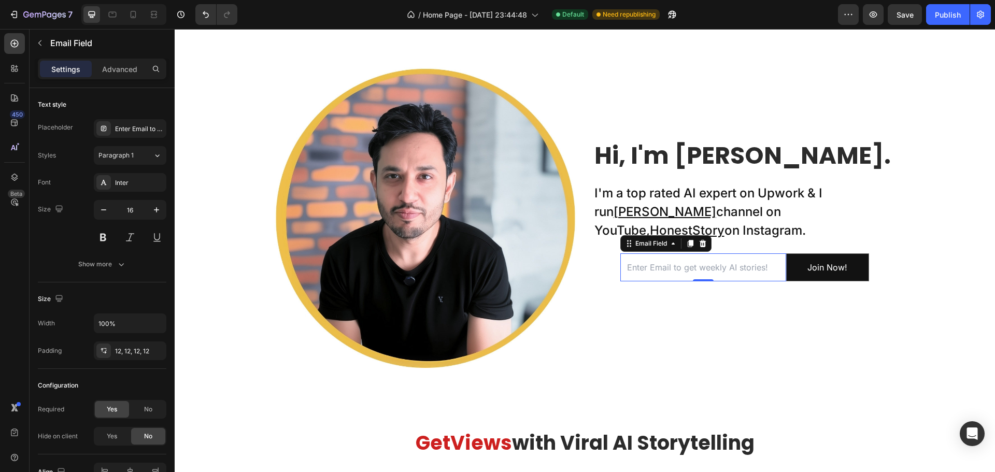
click at [663, 266] on input "email" at bounding box center [704, 268] width 166 height 29
click at [676, 268] on input "email" at bounding box center [704, 268] width 166 height 29
click at [122, 128] on div "Enter Email to get weekly AI stories!" at bounding box center [139, 128] width 49 height 9
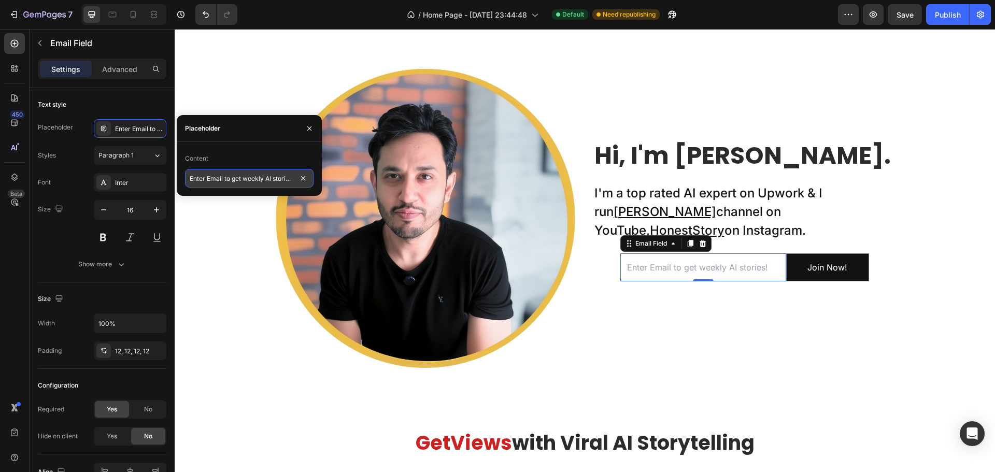
click at [232, 178] on input "Enter Email to get weekly AI stories!" at bounding box center [249, 178] width 129 height 19
type input "Enter Email for weekly AI stories!"
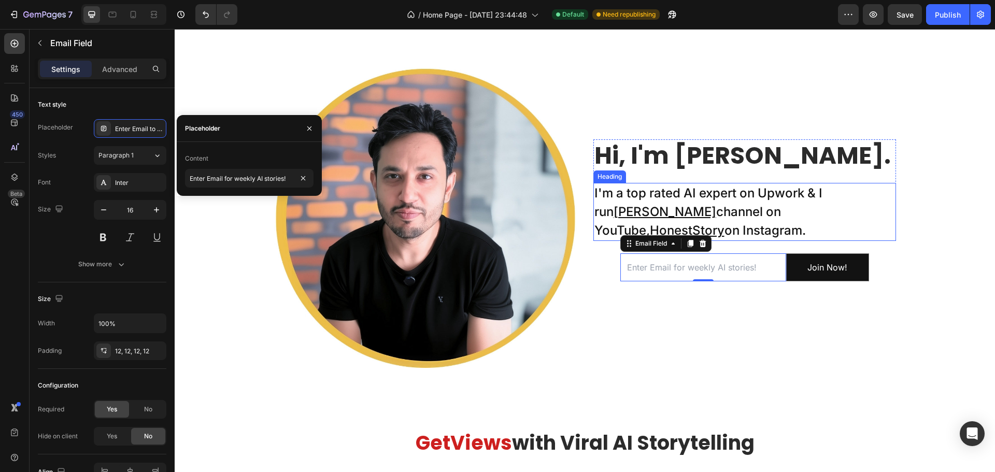
click at [649, 184] on p "I'm a top rated AI expert on Upwork & I run Taklu Dada channel on YouTube, Hone…" at bounding box center [745, 212] width 301 height 56
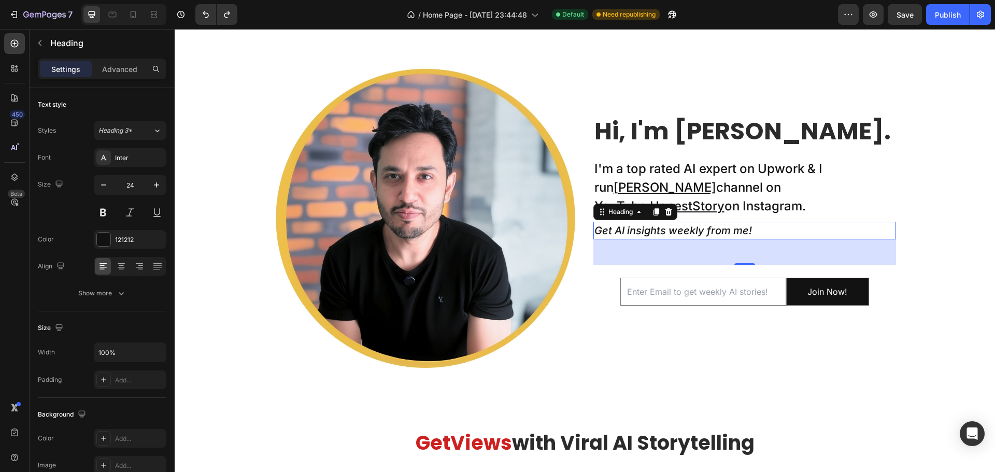
click at [659, 233] on icon "Get AI insights weekly from me!" at bounding box center [674, 230] width 158 height 12
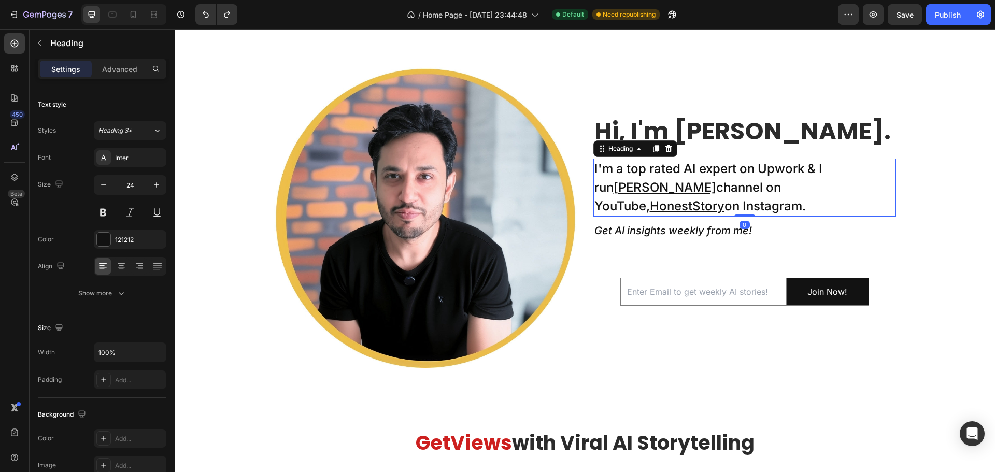
click at [714, 192] on p "I'm a top rated AI expert on Upwork & I run Taklu Dada channel on YouTube, Hone…" at bounding box center [745, 188] width 301 height 56
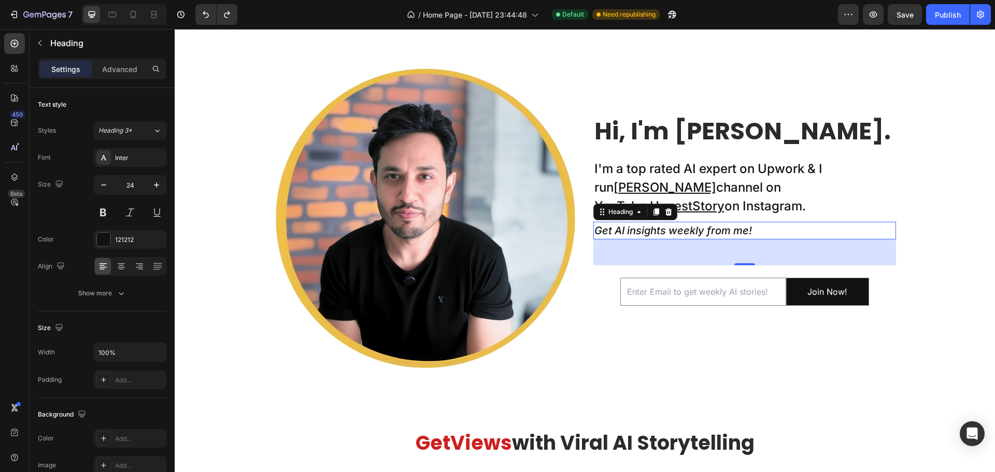
click at [694, 236] on icon "Get AI insights weekly from me!" at bounding box center [674, 230] width 158 height 12
click at [135, 15] on icon at bounding box center [133, 14] width 10 height 10
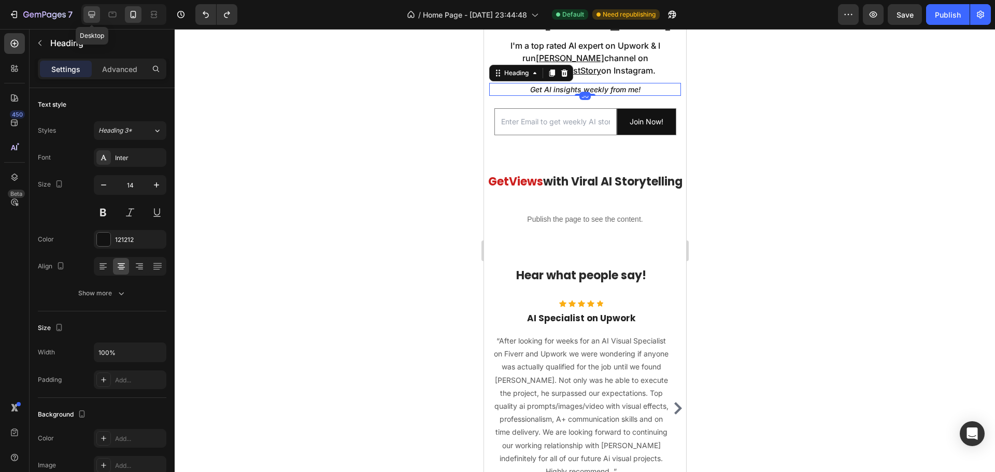
click at [94, 18] on icon at bounding box center [92, 14] width 7 height 7
type input "20"
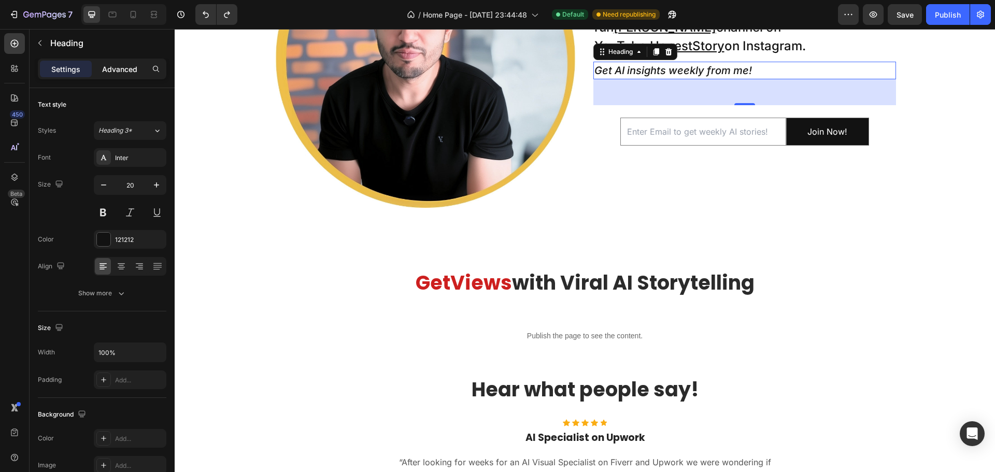
scroll to position [626, 0]
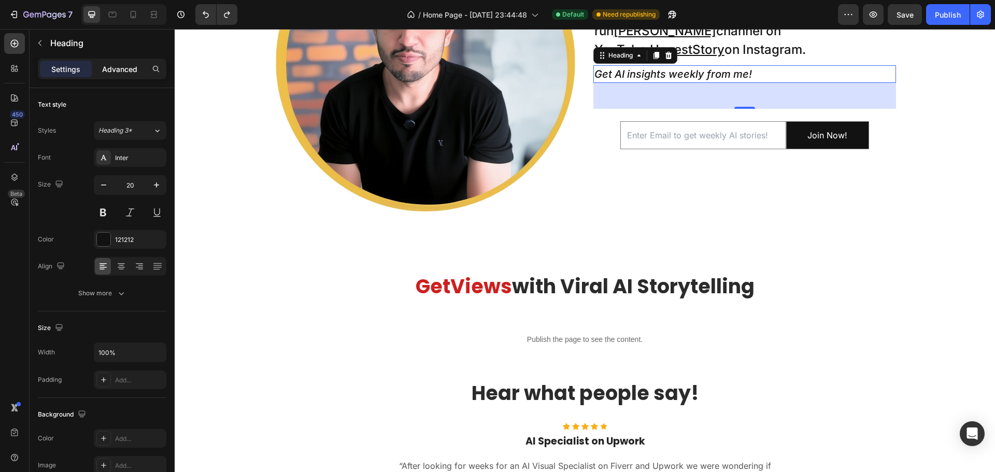
click at [125, 71] on p "Advanced" at bounding box center [119, 69] width 35 height 11
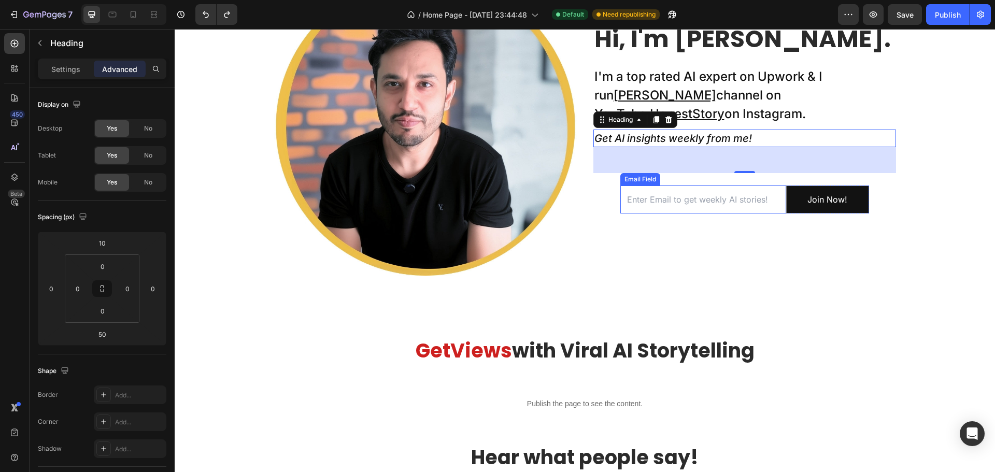
scroll to position [419, 0]
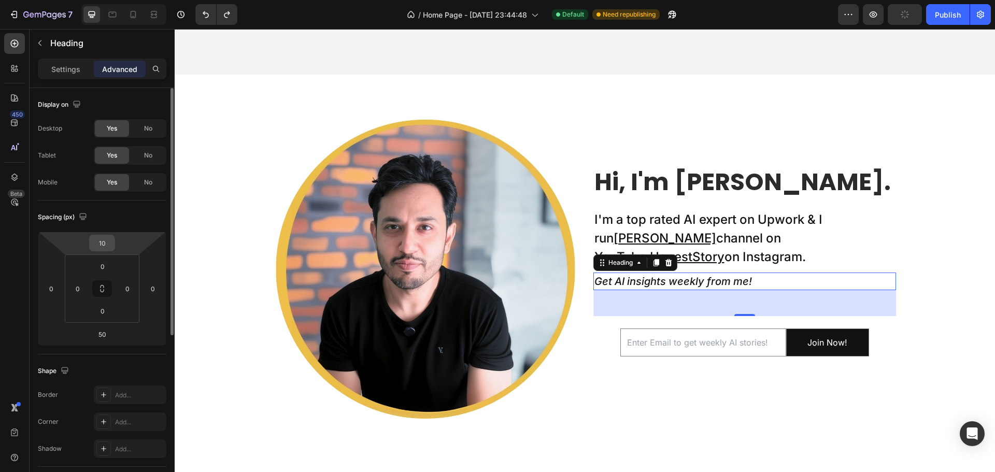
click at [97, 240] on input "10" at bounding box center [102, 243] width 21 height 16
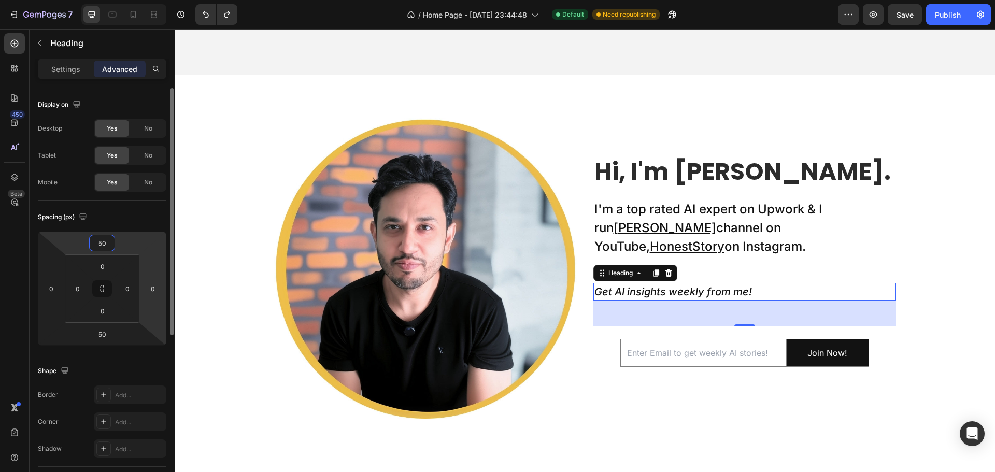
type input "50"
click at [160, 0] on html "7 Version history / Home Page - Jul 1, 23:44:48 Default Need republishing Previ…" at bounding box center [497, 0] width 995 height 0
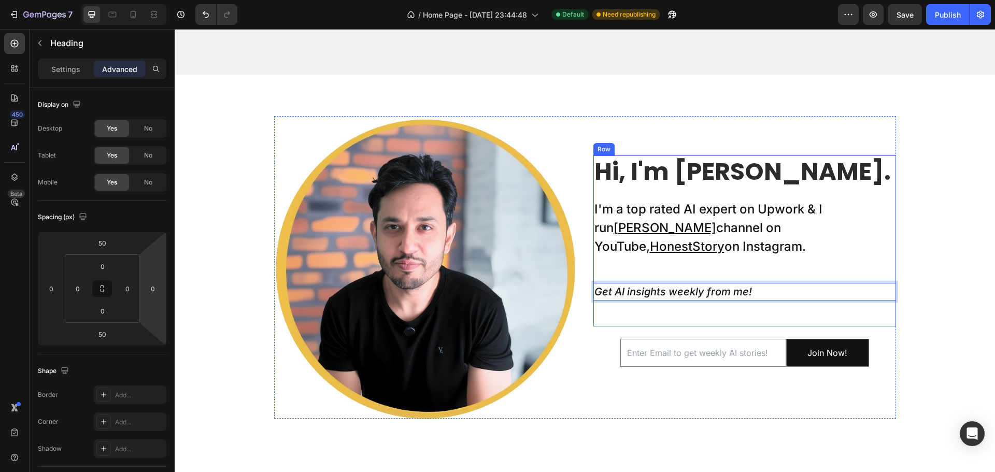
click at [706, 278] on div "Hi, I'm Nadeem. Heading I'm a top rated AI expert on Upwork & I run Taklu Dada …" at bounding box center [745, 241] width 303 height 171
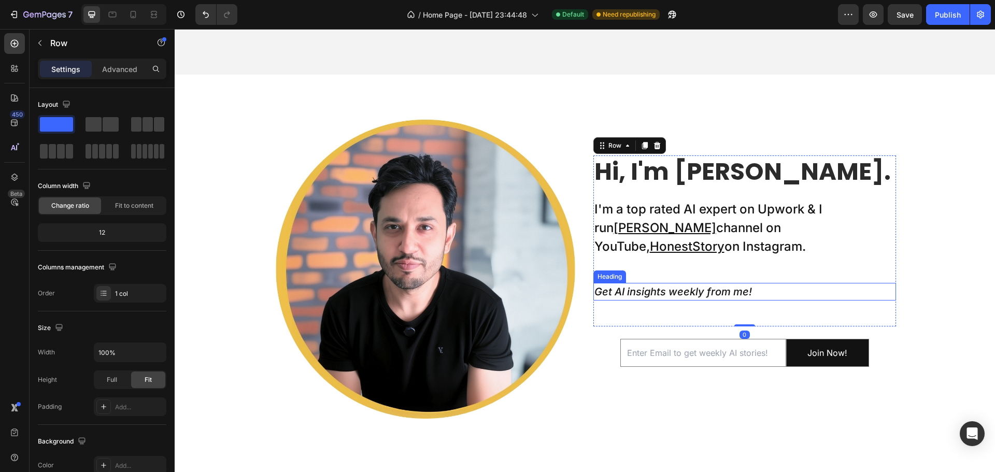
click at [705, 287] on icon "Get AI insights weekly from me!" at bounding box center [674, 292] width 158 height 12
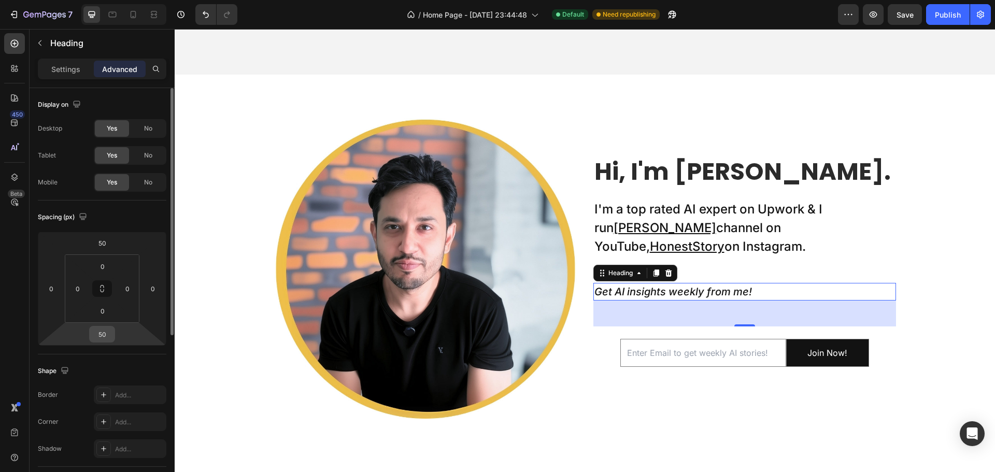
click at [104, 330] on input "50" at bounding box center [102, 335] width 21 height 16
type input "0"
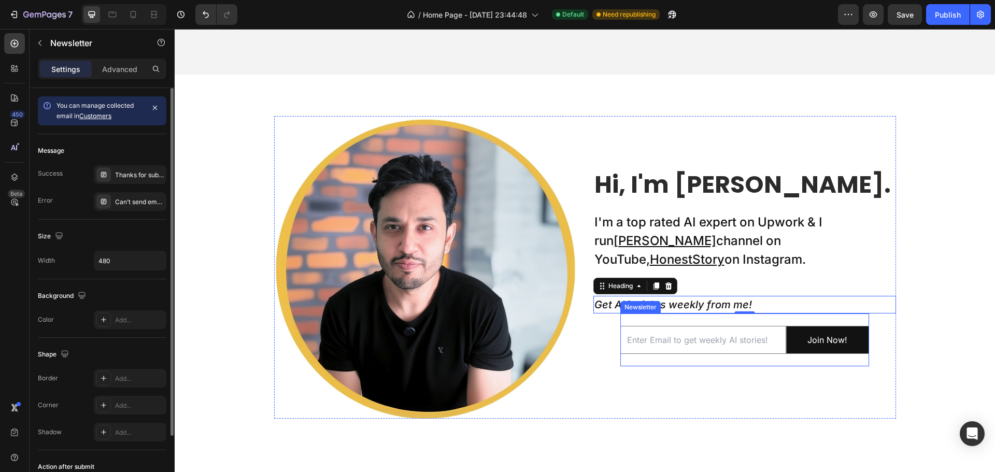
click at [685, 320] on div "Email Field Join Now! Submit Button Row Newsletter" at bounding box center [745, 340] width 249 height 53
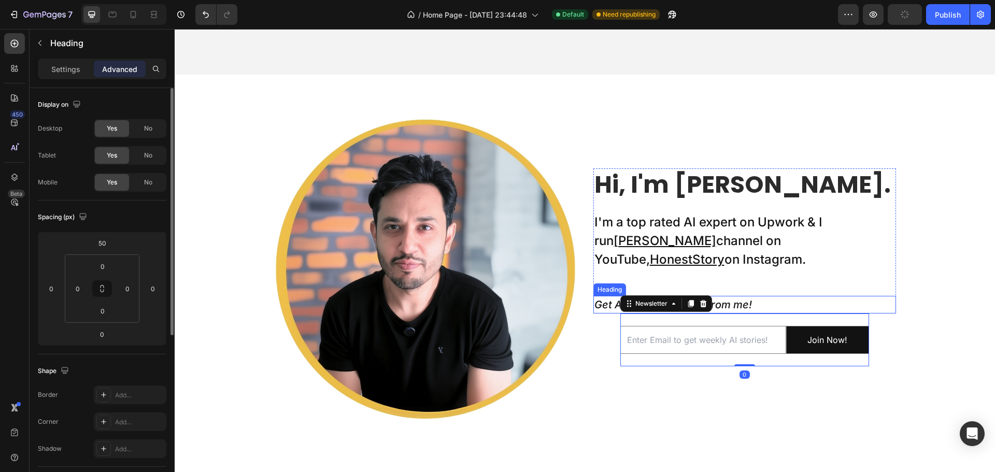
click at [738, 307] on icon "Get AI insights weekly from me!" at bounding box center [674, 305] width 158 height 12
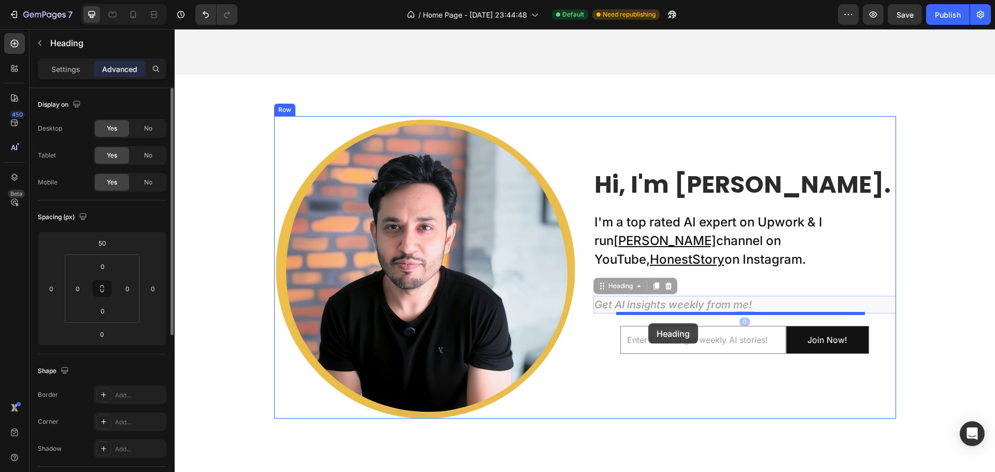
drag, startPoint x: 601, startPoint y: 288, endPoint x: 649, endPoint y: 324, distance: 59.2
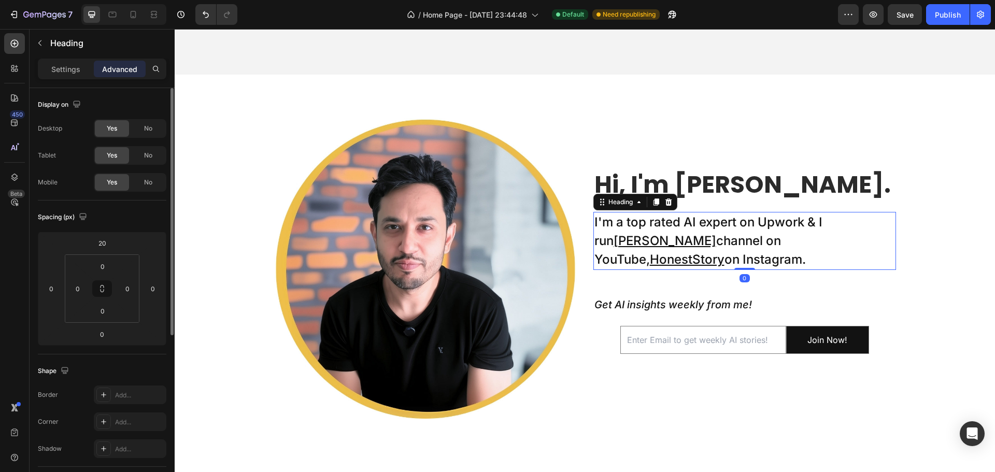
click at [706, 268] on p "I'm a top rated AI expert on Upwork & I run Taklu Dada channel on YouTube, Hone…" at bounding box center [745, 241] width 301 height 56
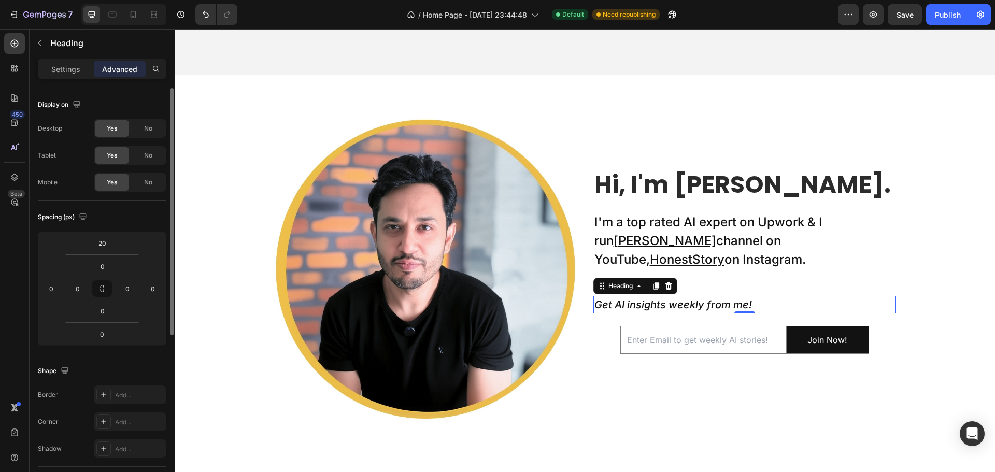
click at [687, 302] on icon "Get AI insights weekly from me!" at bounding box center [674, 305] width 158 height 12
click at [50, 71] on div "Settings" at bounding box center [66, 69] width 52 height 17
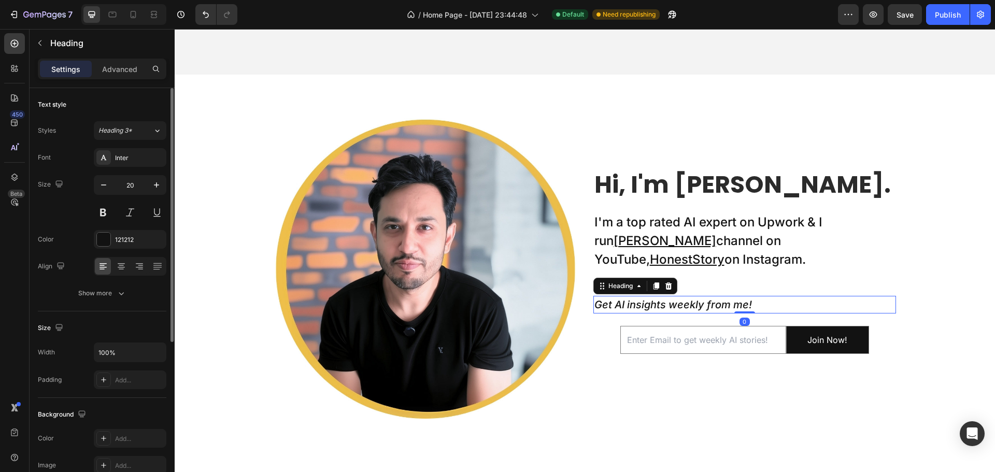
scroll to position [259, 0]
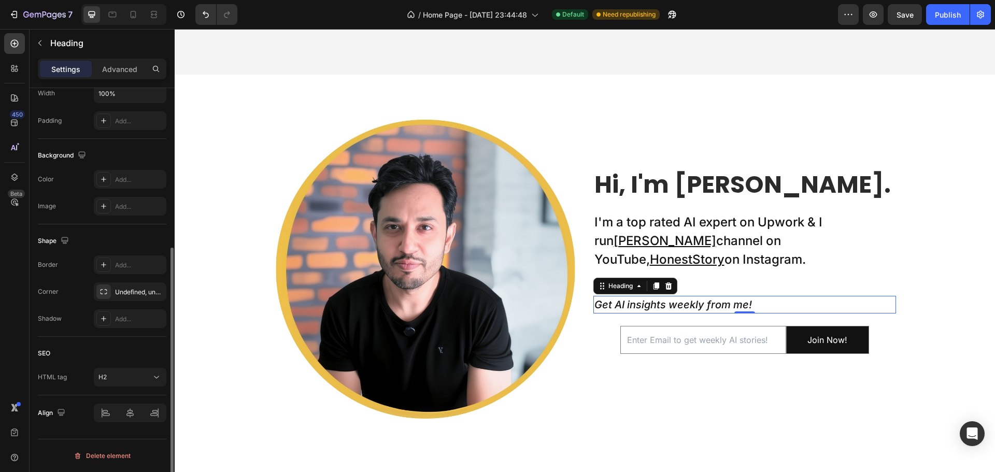
click at [129, 416] on div at bounding box center [130, 413] width 73 height 19
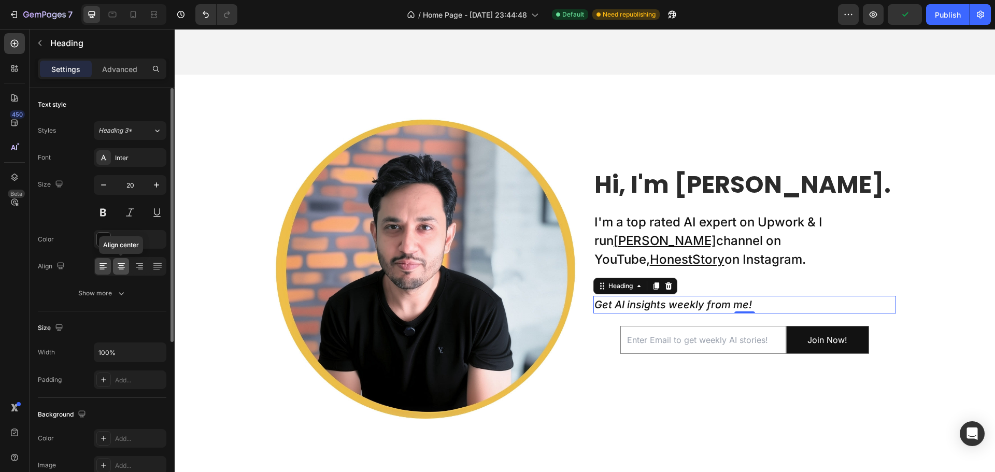
click at [124, 264] on icon at bounding box center [121, 263] width 7 height 1
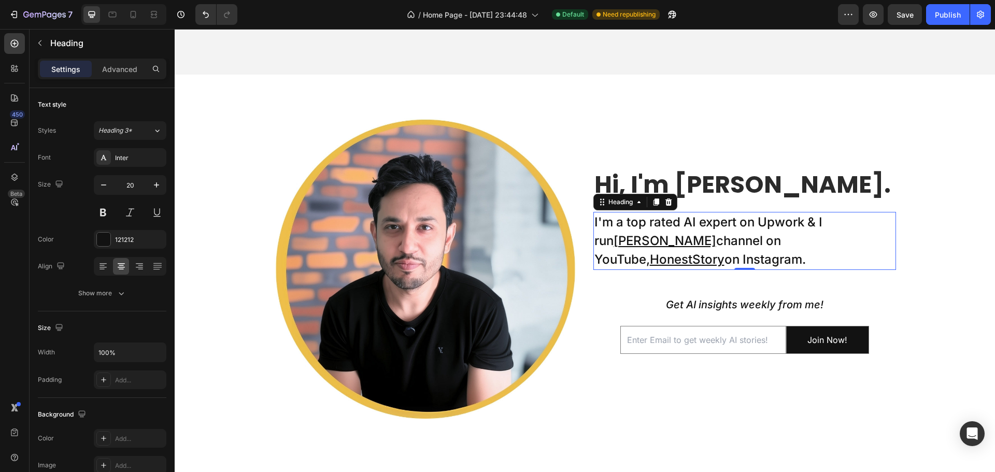
click at [736, 224] on p "I'm a top rated AI expert on Upwork & I run Taklu Dada channel on YouTube, Hone…" at bounding box center [745, 241] width 301 height 56
click at [107, 18] on icon at bounding box center [112, 14] width 10 height 10
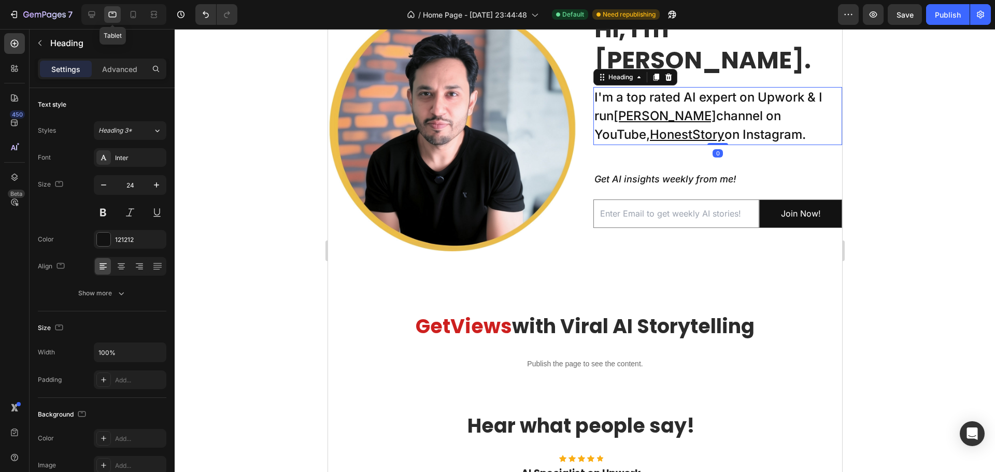
scroll to position [598, 0]
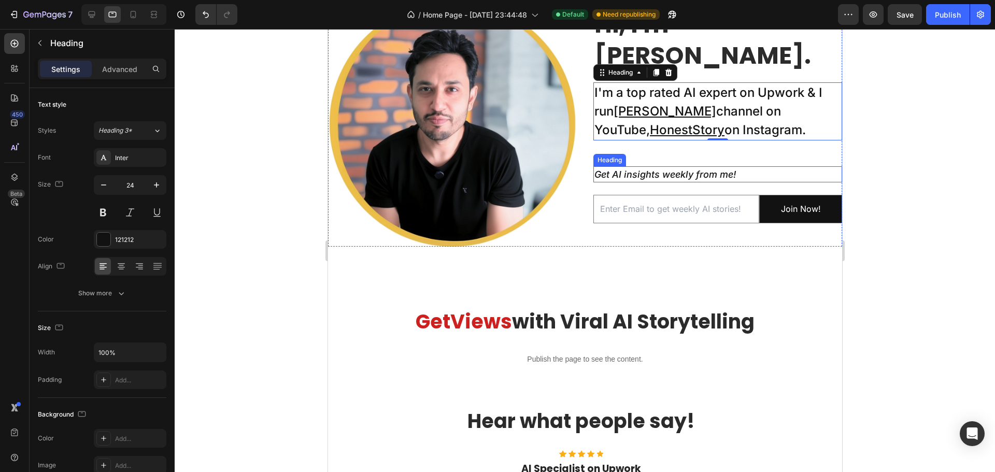
click at [647, 166] on h2 "Get AI insights weekly from me!" at bounding box center [717, 174] width 249 height 16
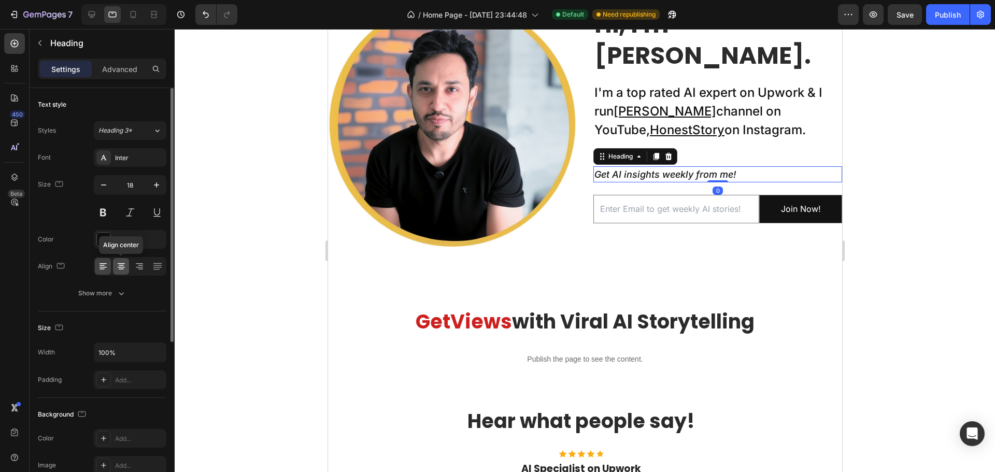
click at [126, 262] on icon at bounding box center [121, 266] width 10 height 10
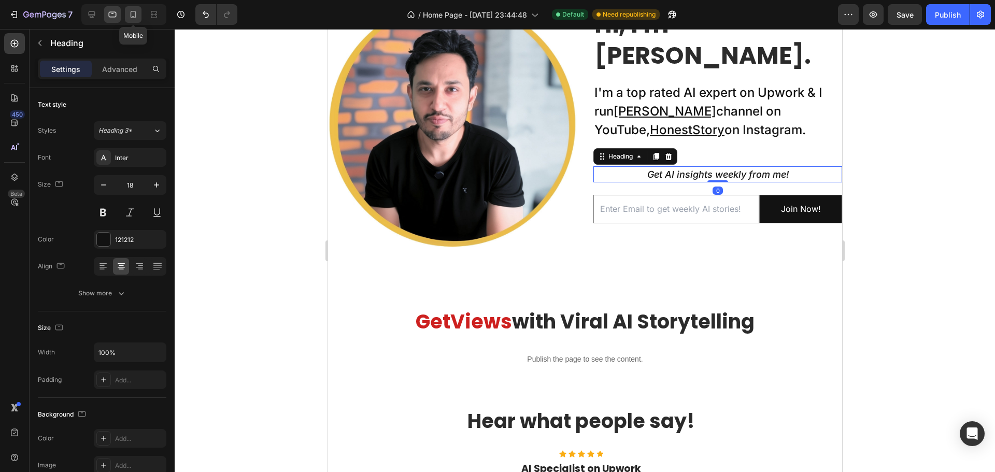
click at [134, 10] on icon at bounding box center [133, 14] width 10 height 10
type input "14"
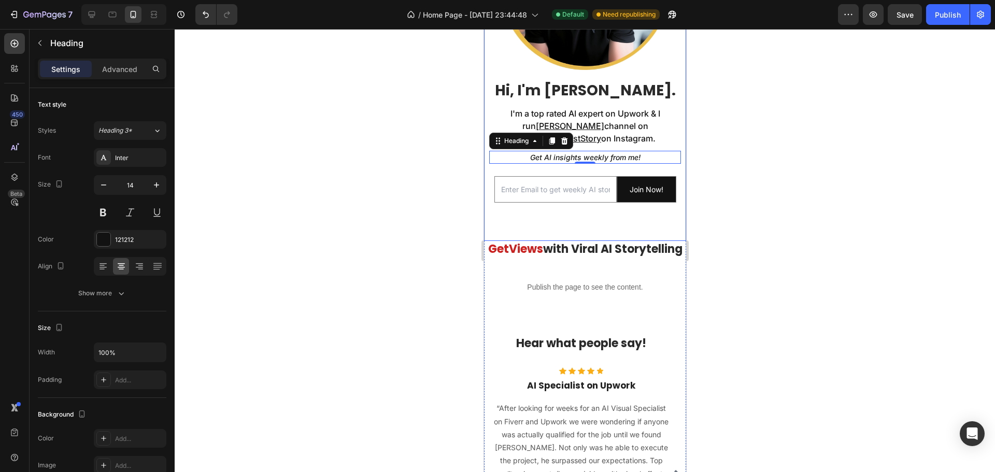
scroll to position [593, 0]
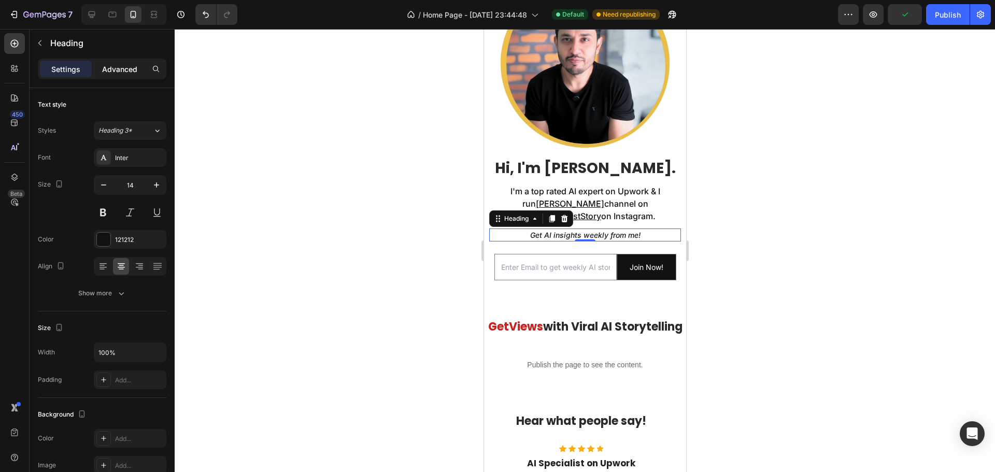
click at [133, 71] on p "Advanced" at bounding box center [119, 69] width 35 height 11
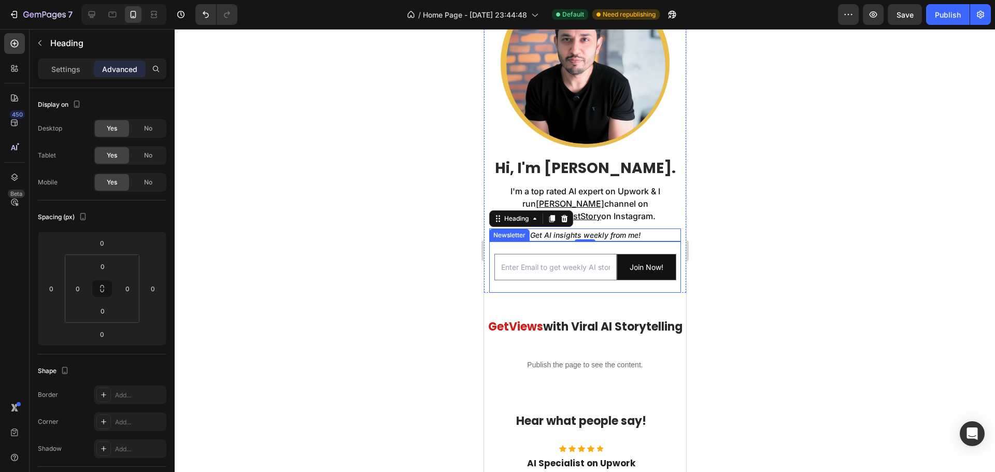
click at [556, 242] on div "Email Field Join Now! Submit Button Row Newsletter" at bounding box center [585, 267] width 192 height 51
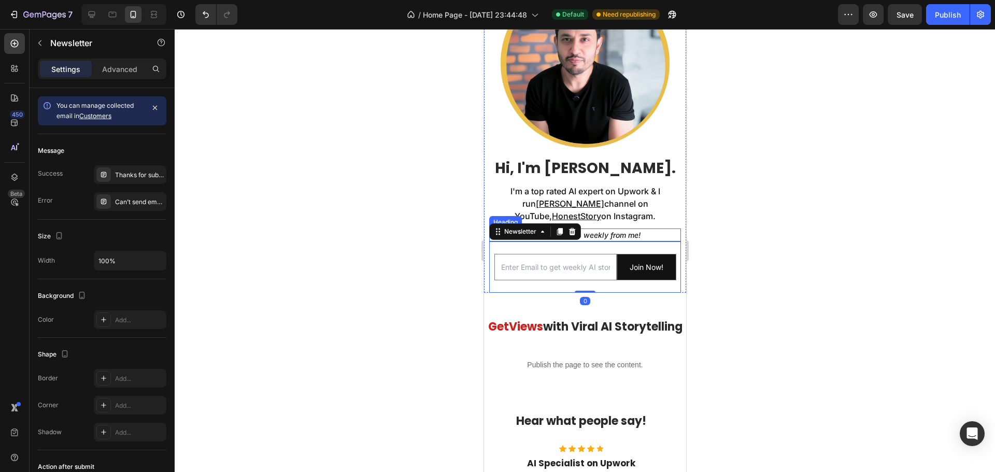
click at [596, 231] on icon "Get AI insights weekly from me!" at bounding box center [585, 235] width 110 height 9
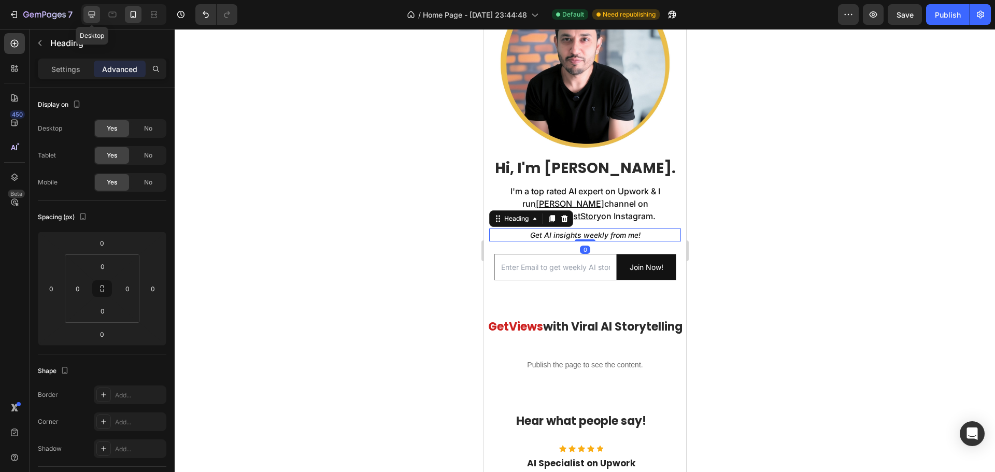
click at [97, 14] on div at bounding box center [91, 14] width 17 height 17
type input "50"
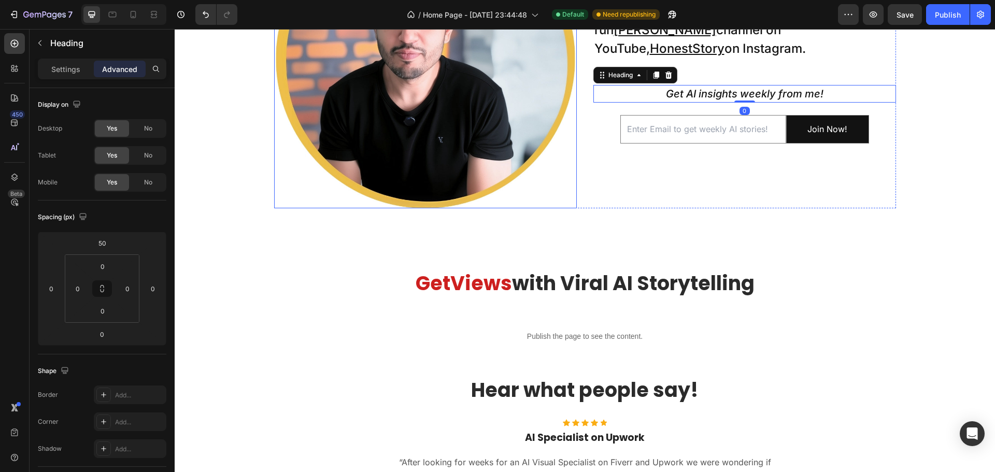
scroll to position [710, 0]
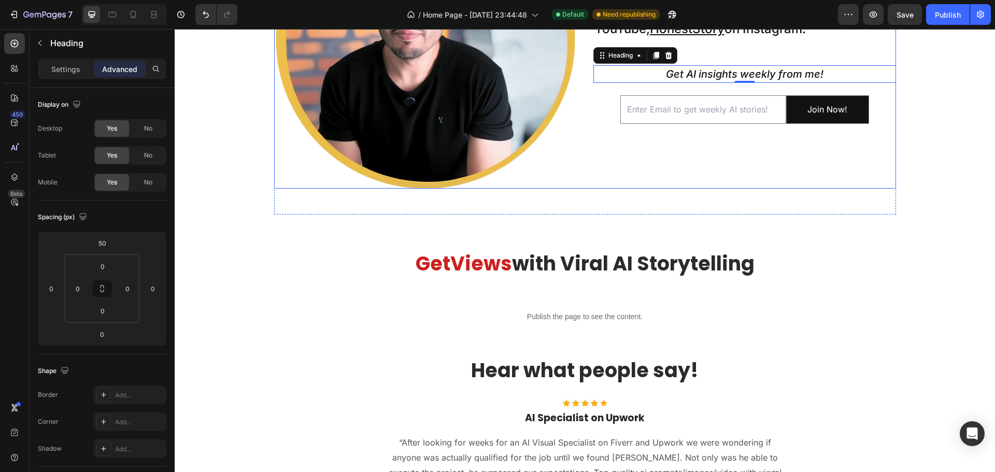
click at [752, 152] on div "Hi, I'm Nadeem. Heading I'm a top rated AI expert on Upwork & I run Taklu Dada …" at bounding box center [745, 37] width 303 height 303
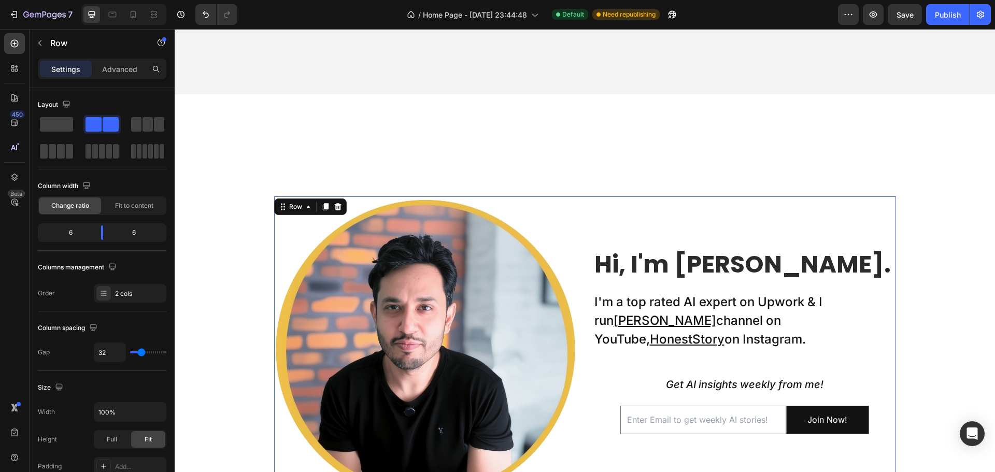
scroll to position [399, 0]
click at [687, 414] on input "email" at bounding box center [704, 420] width 166 height 29
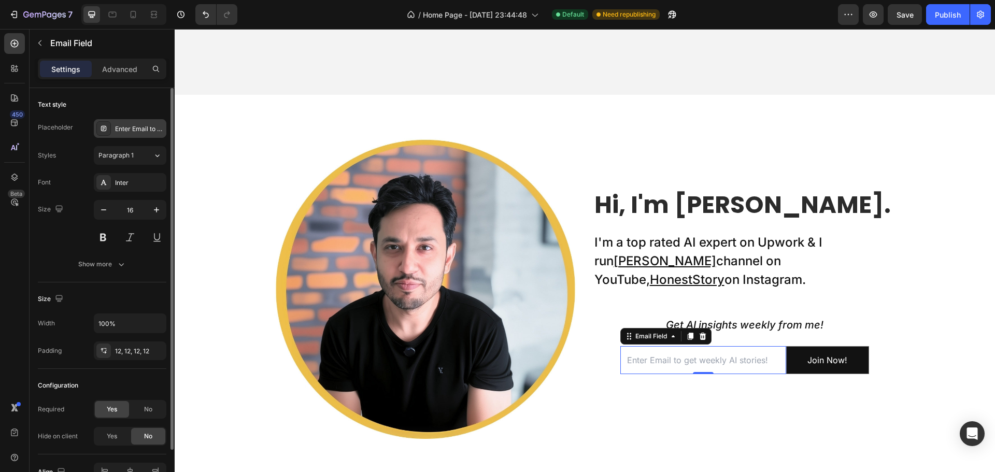
click at [135, 135] on div "Enter Email to get weekly AI stories!" at bounding box center [130, 128] width 73 height 19
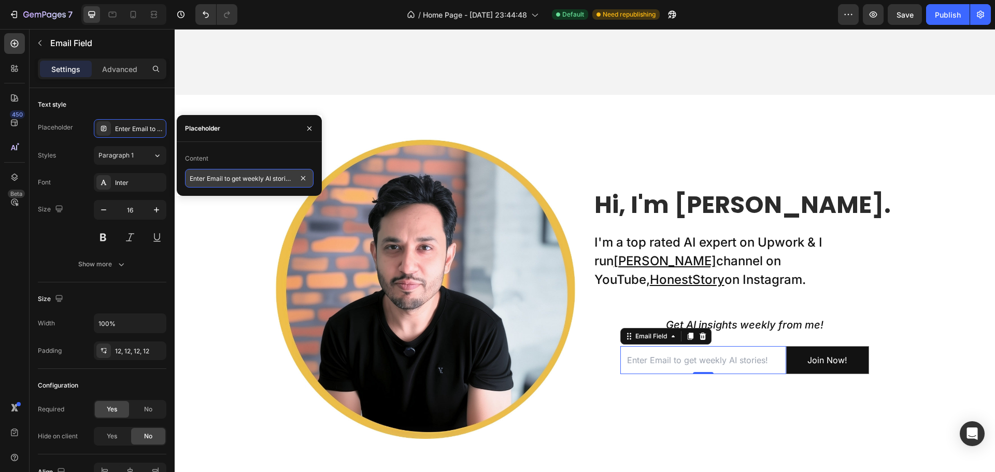
click at [274, 178] on input "Enter Email to get weekly AI stories!" at bounding box center [249, 178] width 129 height 19
click at [228, 175] on input "Enter Email to get weekly AI stories!" at bounding box center [249, 178] width 129 height 19
drag, startPoint x: 398, startPoint y: 204, endPoint x: 403, endPoint y: 176, distance: 28.4
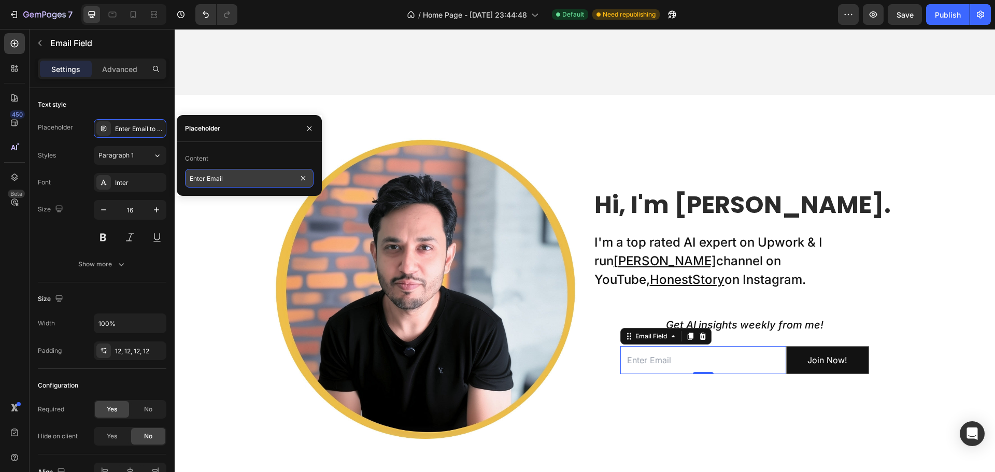
click at [194, 179] on input "Enter Email" at bounding box center [249, 178] width 129 height 19
type input "Email"
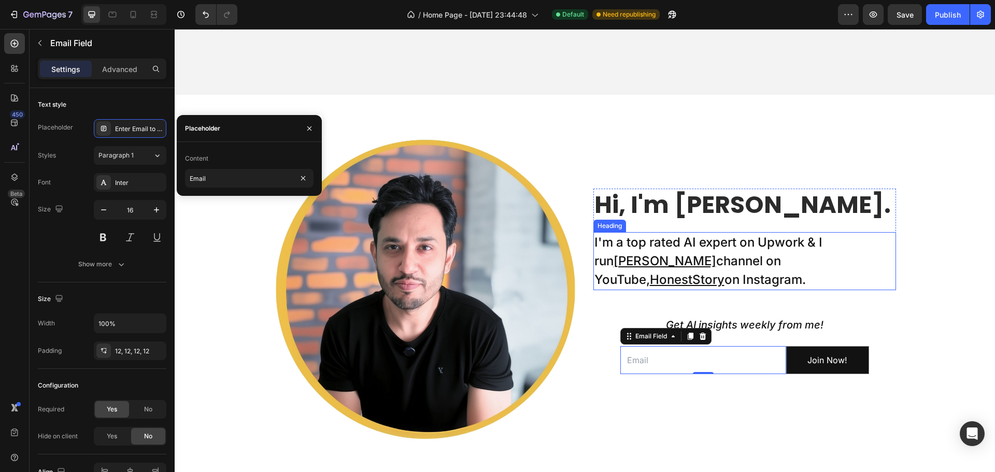
click at [833, 244] on p "I'm a top rated AI expert on Upwork & I run Taklu Dada channel on YouTube, Hone…" at bounding box center [745, 261] width 301 height 56
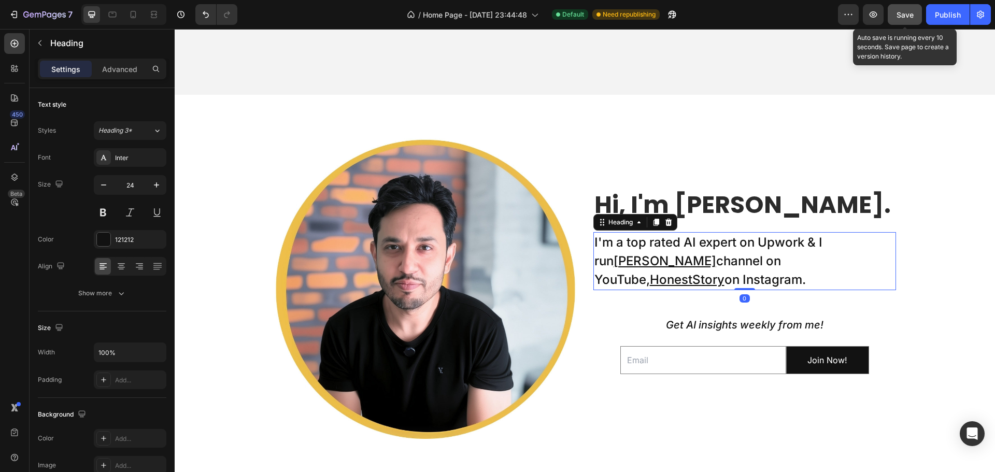
click at [915, 14] on button "Save" at bounding box center [905, 14] width 34 height 21
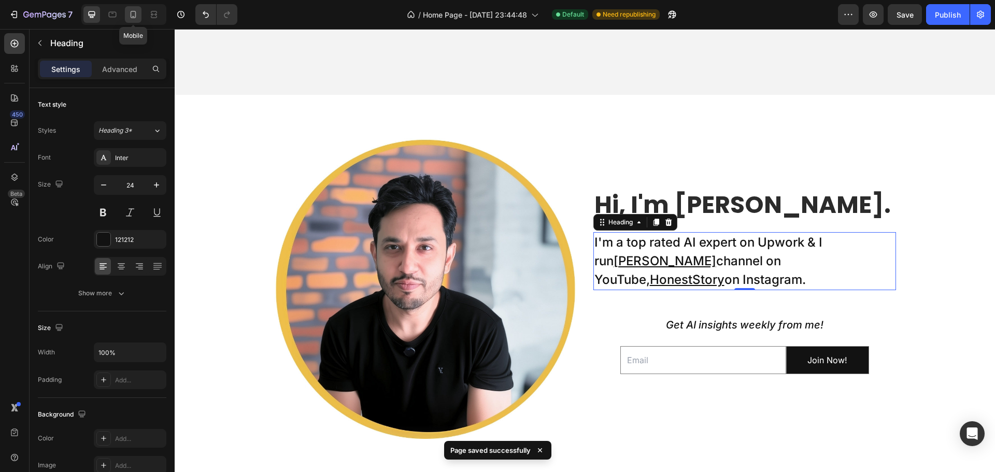
click at [135, 16] on icon at bounding box center [134, 14] width 6 height 7
type input "16"
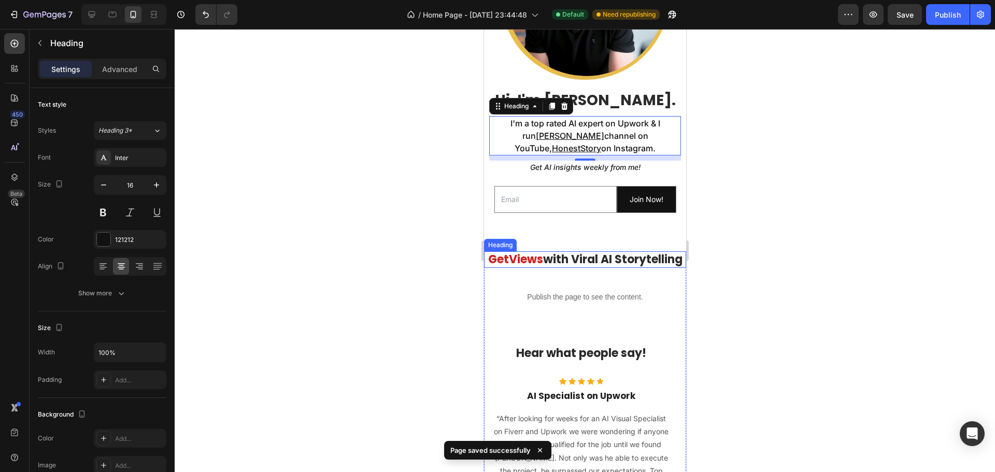
scroll to position [356, 0]
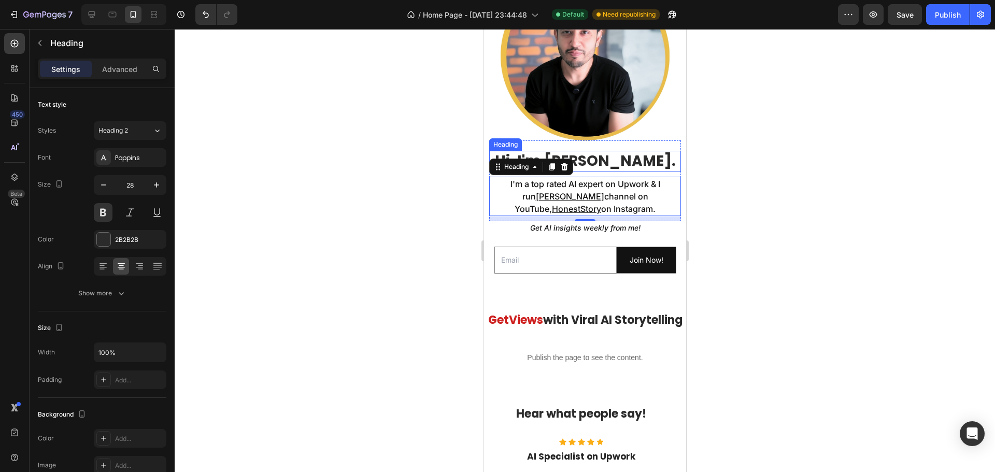
click at [652, 155] on h2 "Hi, I'm [PERSON_NAME]." at bounding box center [585, 161] width 192 height 21
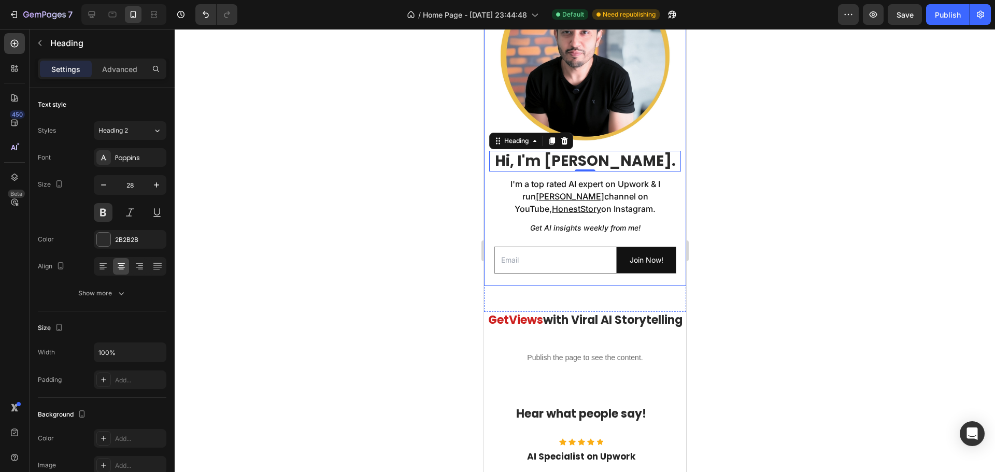
click at [485, 240] on div "Image Hi, I'm Nadeem. Heading 0 I'm a top rated AI expert on Upwork & I run Tak…" at bounding box center [585, 127] width 202 height 317
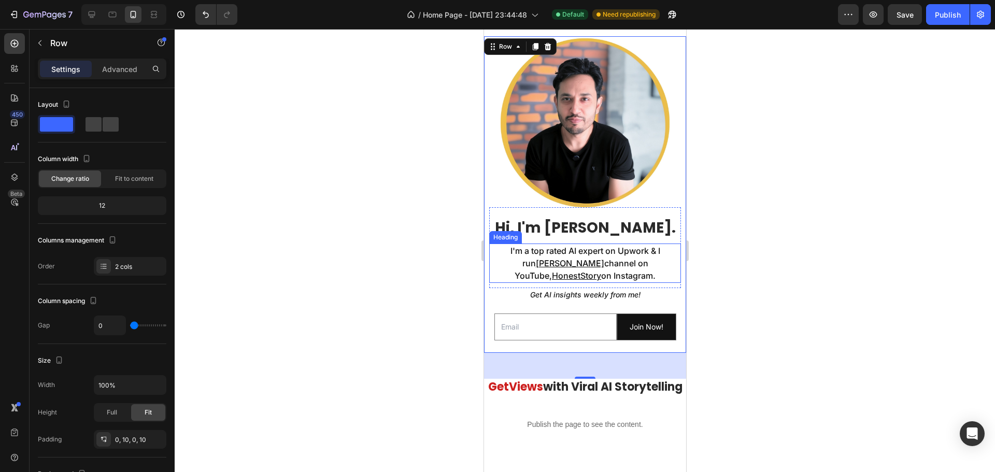
scroll to position [311, 0]
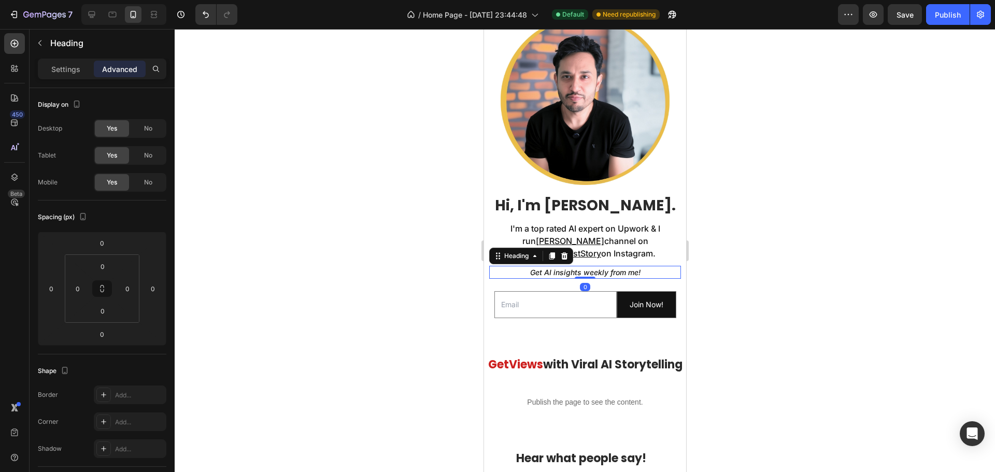
click at [564, 268] on icon "Get AI insights weekly from me!" at bounding box center [585, 272] width 110 height 9
click at [117, 71] on p "Advanced" at bounding box center [119, 69] width 35 height 11
click at [97, 242] on input "0" at bounding box center [102, 243] width 21 height 16
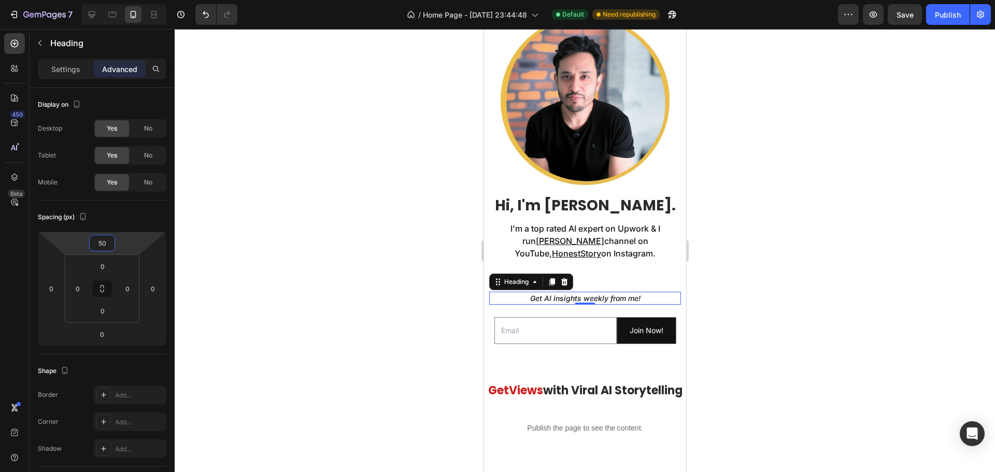
type input "30"
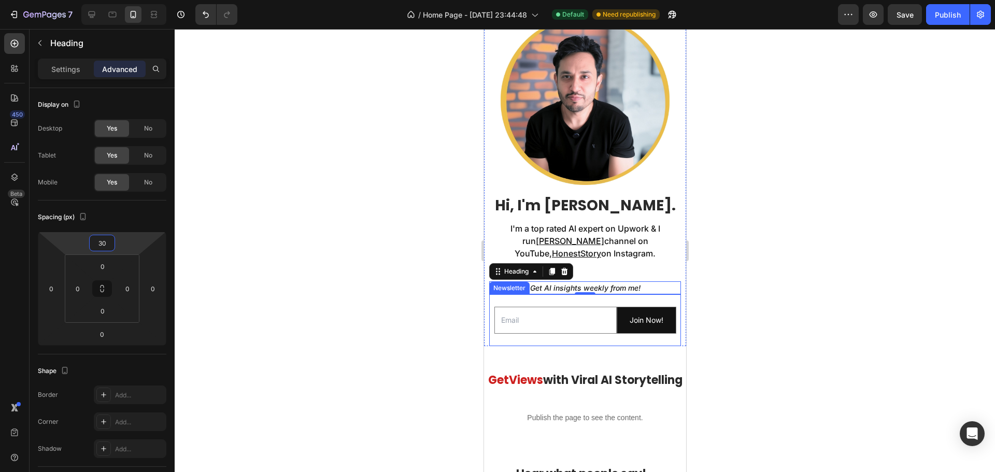
click at [539, 295] on div "Email Field Join Now! Submit Button Row Newsletter" at bounding box center [585, 319] width 192 height 51
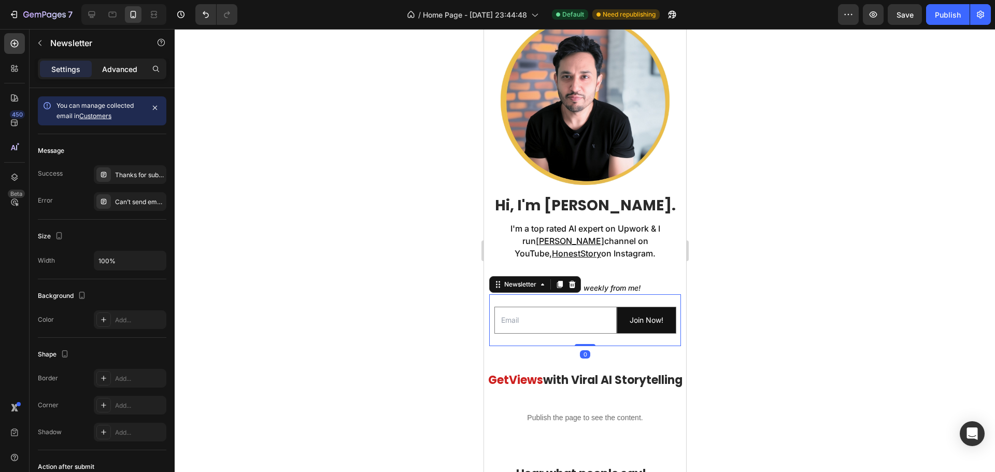
click at [112, 69] on p "Advanced" at bounding box center [119, 69] width 35 height 11
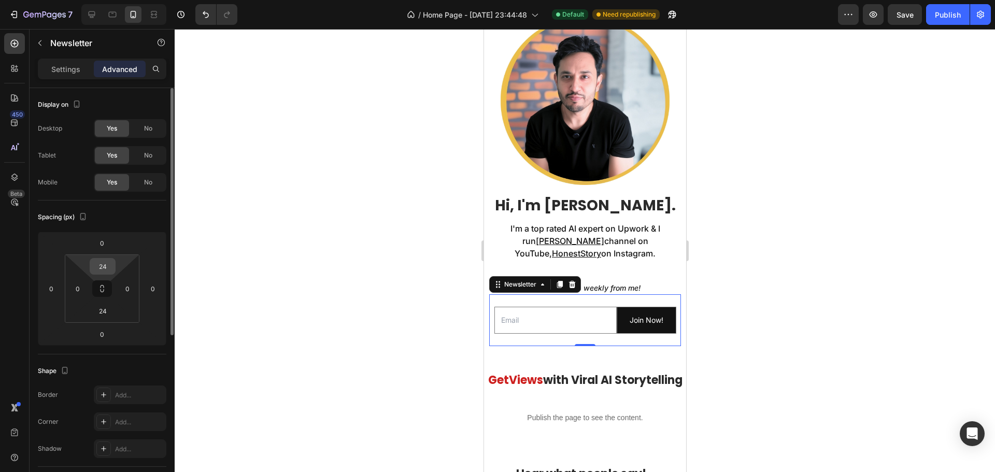
click at [101, 266] on input "24" at bounding box center [102, 267] width 21 height 16
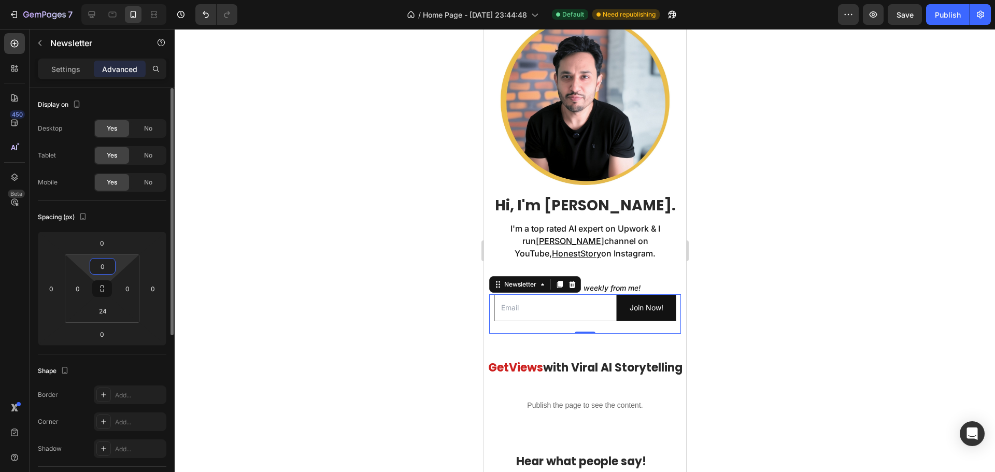
type input "10"
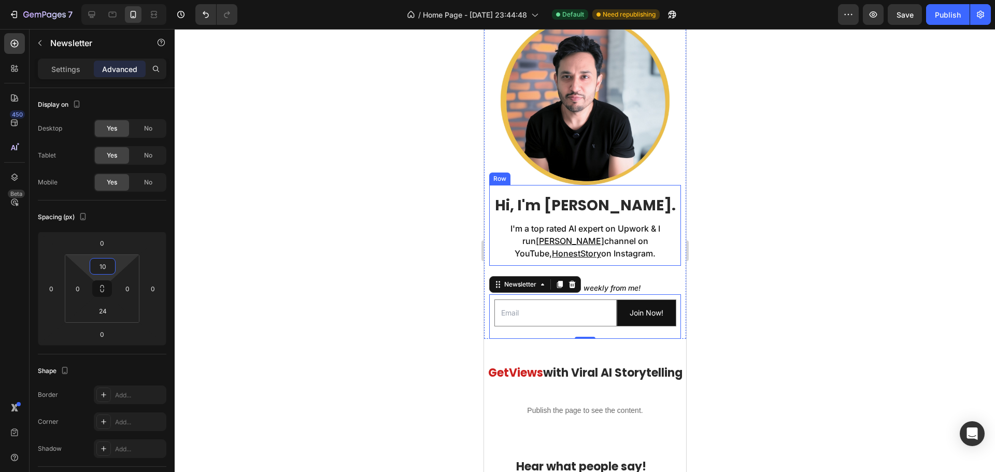
click at [641, 258] on div "Hi, I'm Nadeem. Heading I'm a top rated AI expert on Upwork & I run Taklu Dada …" at bounding box center [585, 225] width 192 height 81
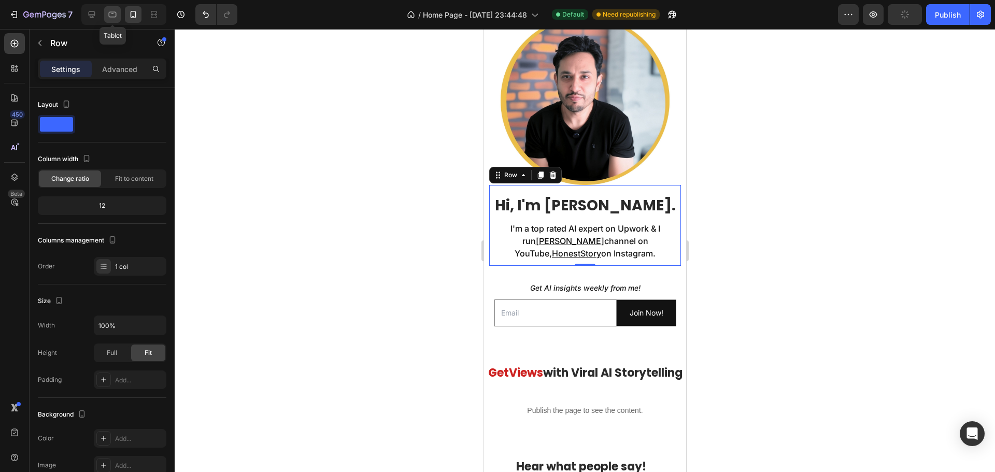
click at [114, 13] on icon at bounding box center [112, 13] width 3 height 1
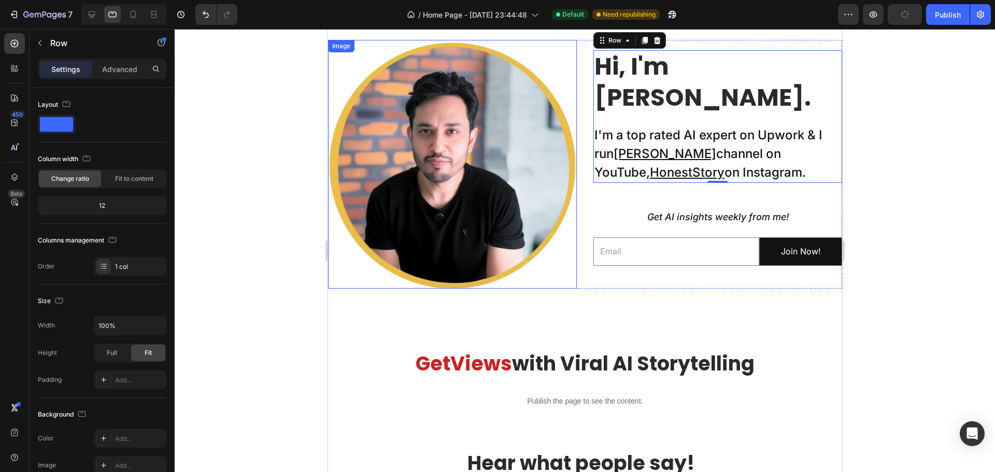
scroll to position [310, 0]
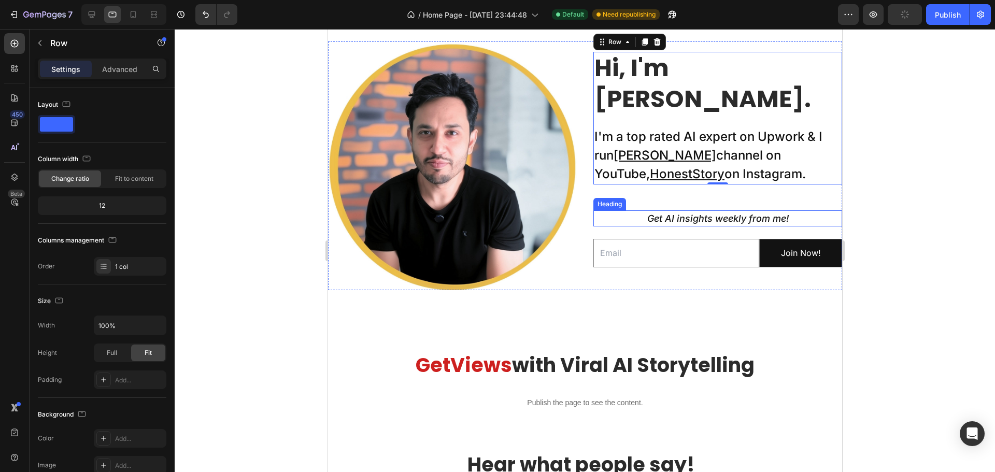
click at [667, 213] on icon "Get AI insights weekly from me!" at bounding box center [718, 218] width 142 height 11
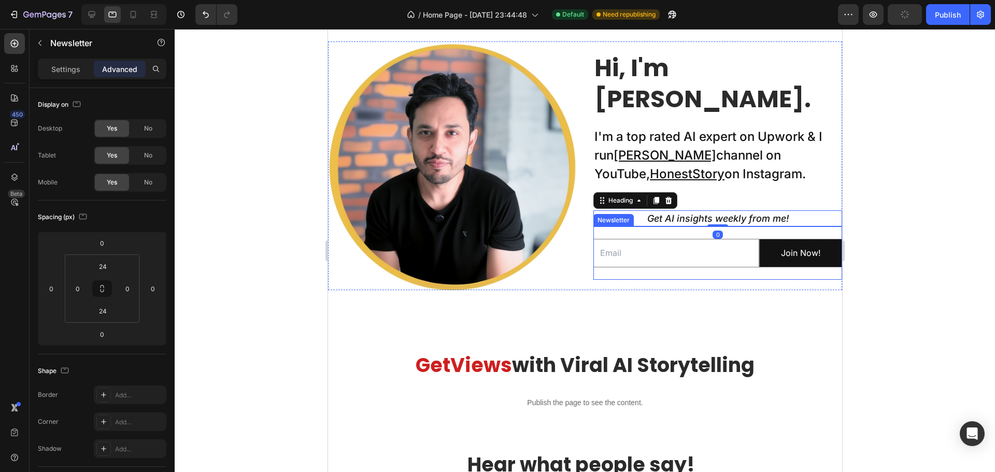
click at [666, 227] on div "Email Field Join Now! Submit Button Row Newsletter" at bounding box center [717, 253] width 249 height 53
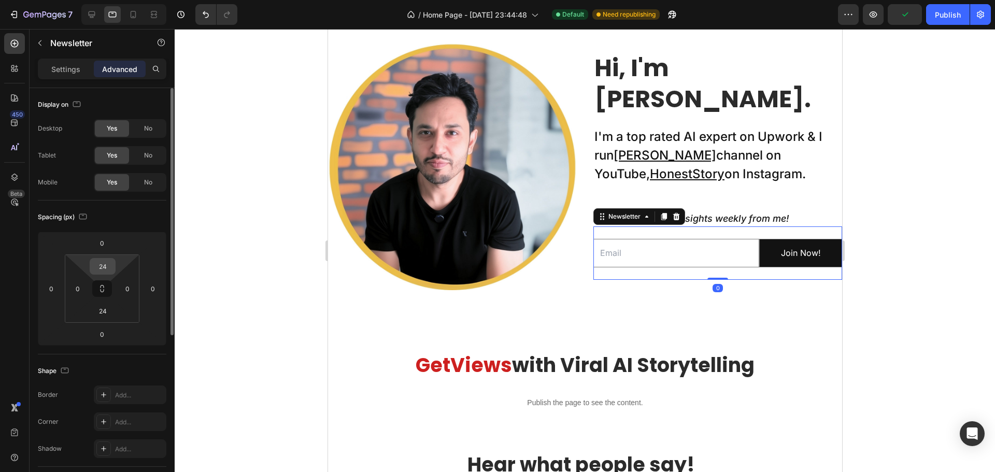
click at [101, 264] on input "24" at bounding box center [102, 267] width 21 height 16
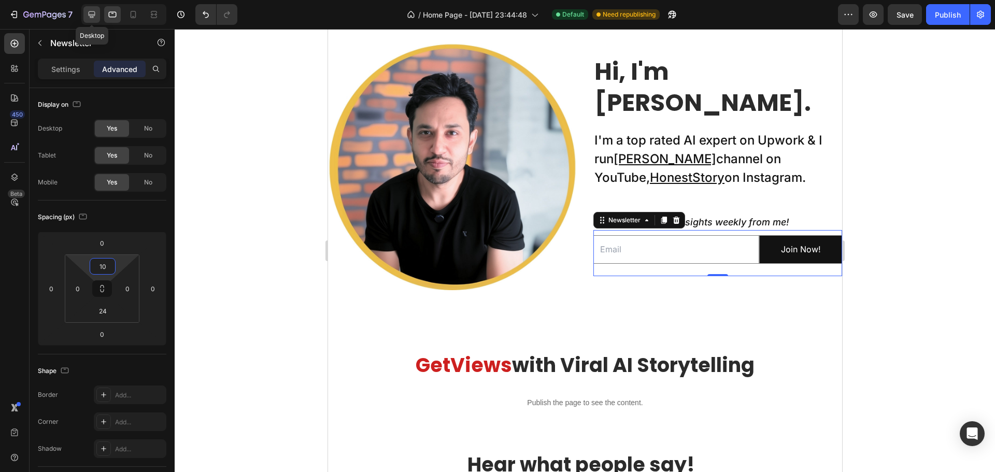
click at [87, 16] on icon at bounding box center [92, 14] width 10 height 10
type input "24"
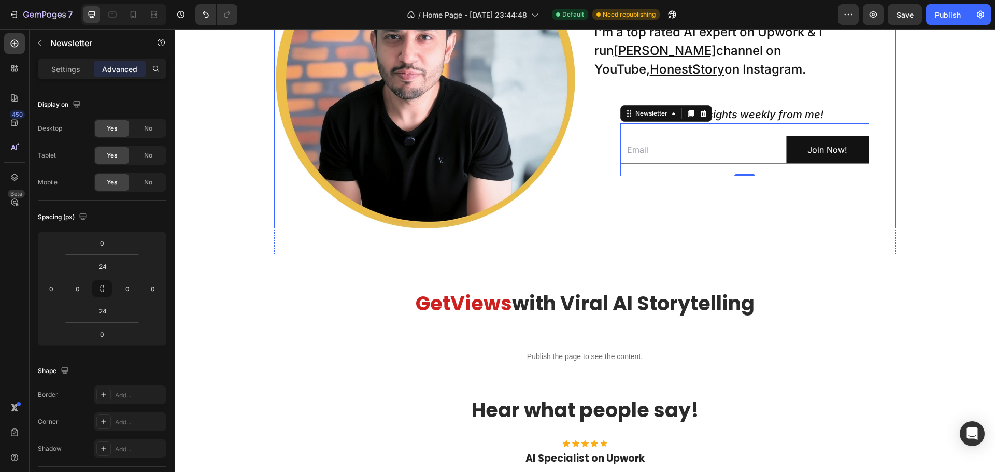
scroll to position [328, 0]
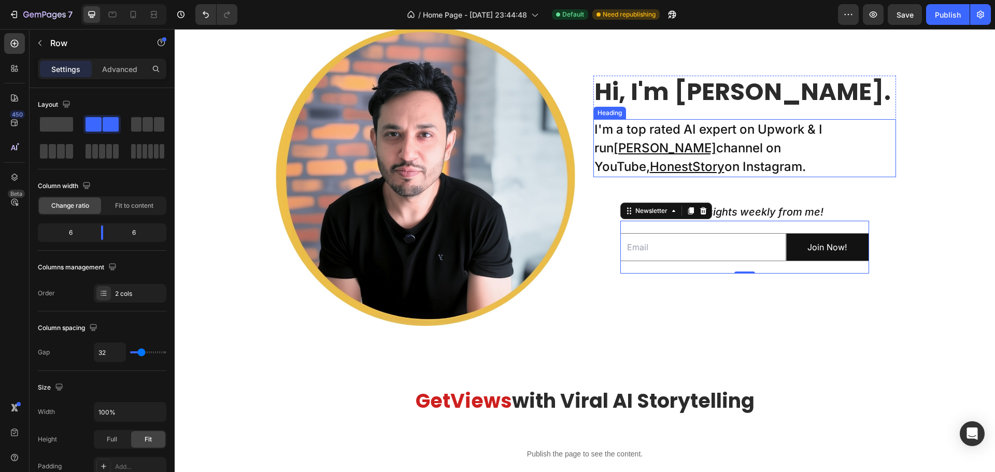
click at [754, 177] on div "Hi, I'm Nadeem. Heading I'm a top rated AI expert on Upwork & I run Taklu Dada …" at bounding box center [745, 174] width 303 height 303
click at [733, 224] on div "Email Field Join Now! Submit Button Row Newsletter 0" at bounding box center [745, 247] width 249 height 53
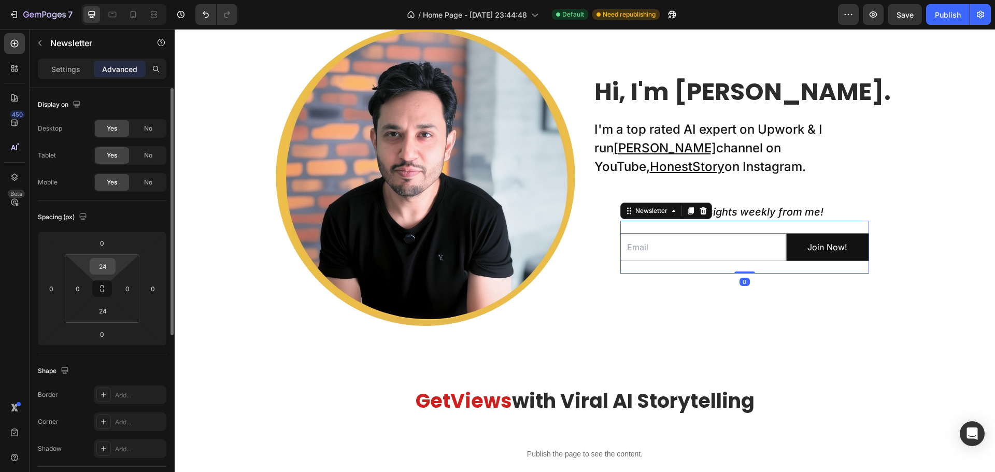
click at [102, 268] on input "24" at bounding box center [102, 267] width 21 height 16
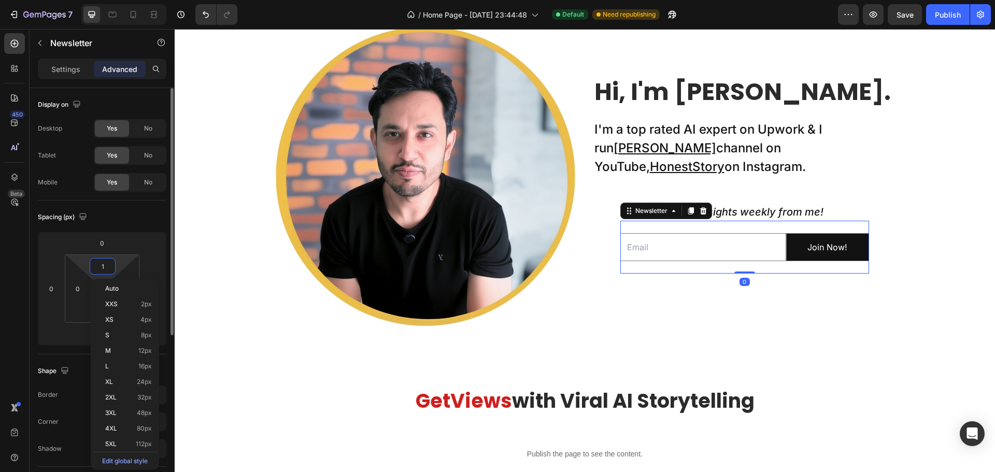
type input "10"
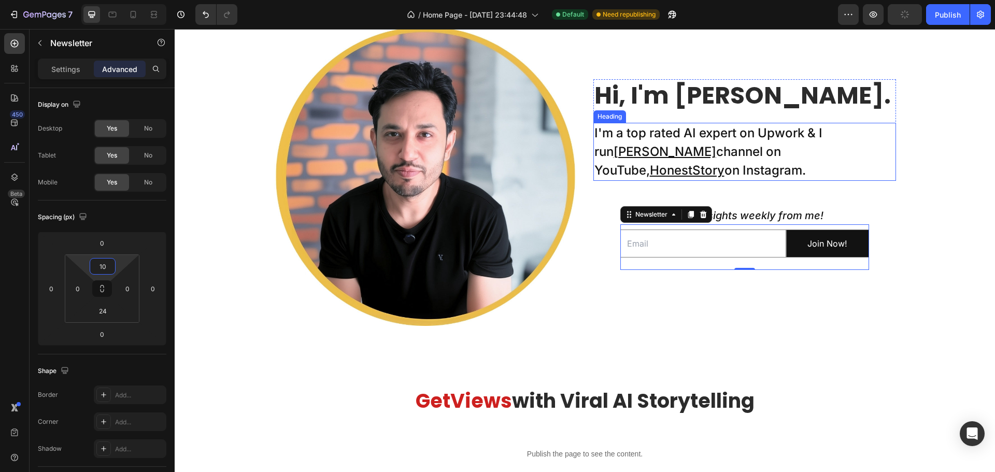
click at [623, 172] on p "I'm a top rated AI expert on Upwork & I run Taklu Dada channel on YouTube, Hone…" at bounding box center [745, 152] width 301 height 56
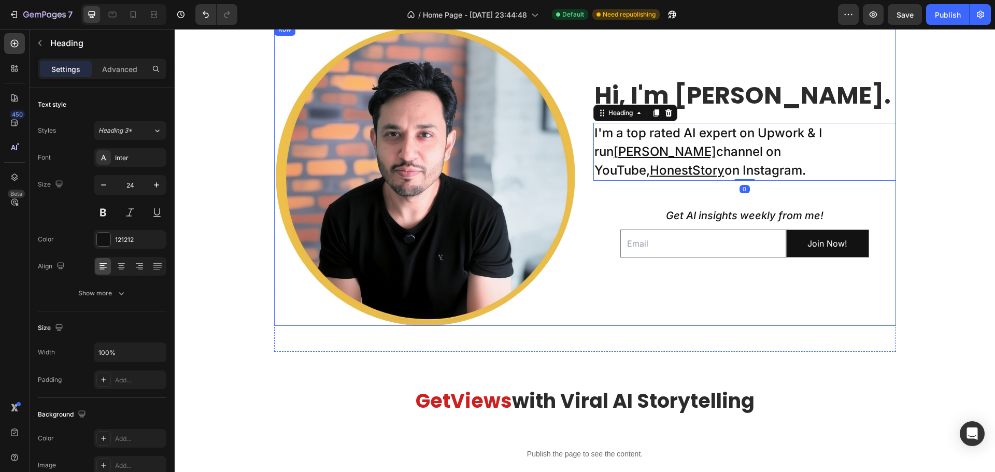
click at [605, 294] on div "Hi, I'm Nadeem. Heading I'm a top rated AI expert on Upwork & I run Taklu Dada …" at bounding box center [745, 174] width 303 height 303
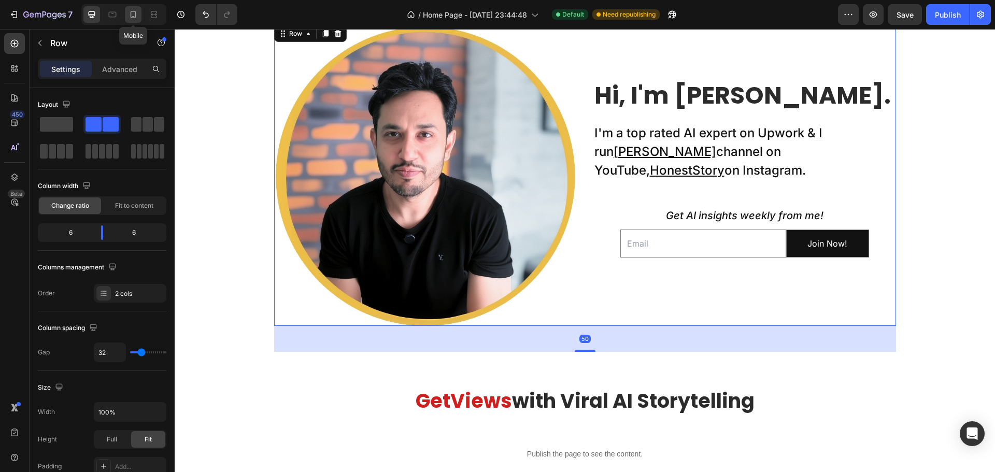
click at [134, 13] on icon at bounding box center [133, 14] width 10 height 10
type input "0"
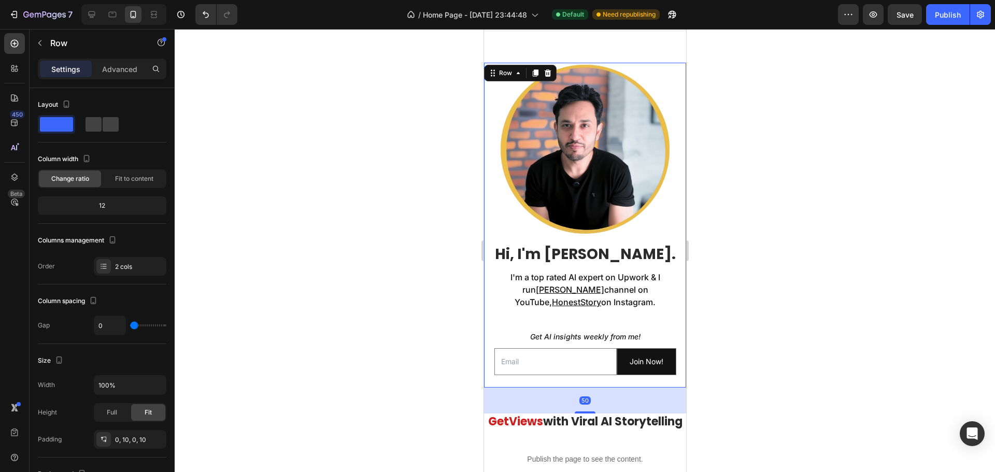
scroll to position [260, 0]
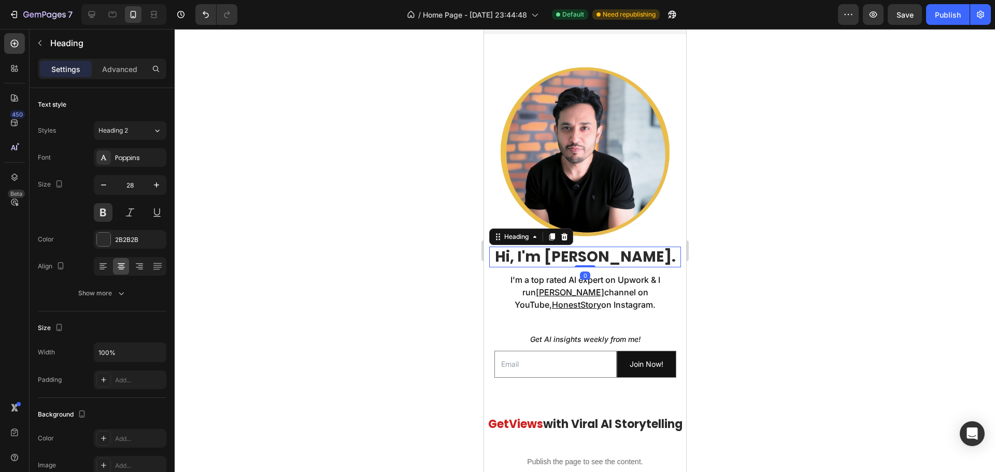
click at [539, 257] on h2 "Hi, I'm [PERSON_NAME]." at bounding box center [585, 257] width 192 height 21
click at [493, 195] on div "Image" at bounding box center [585, 150] width 192 height 171
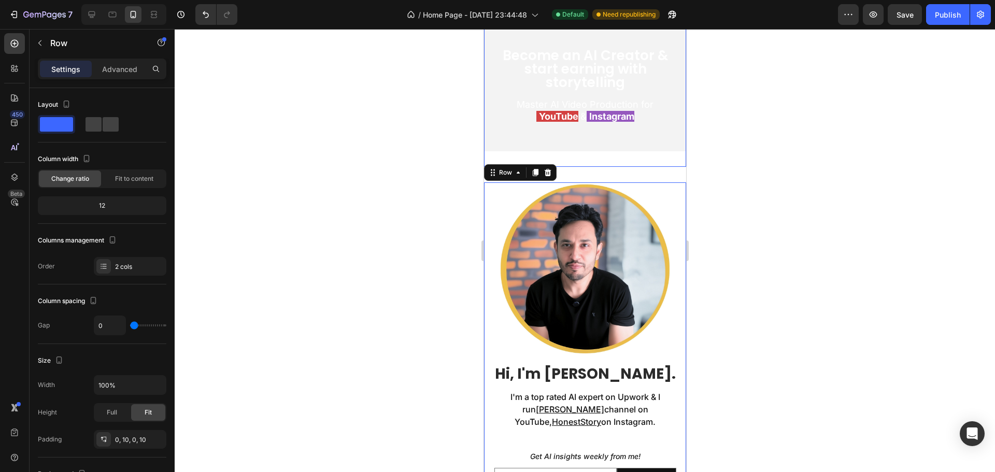
scroll to position [207, 0]
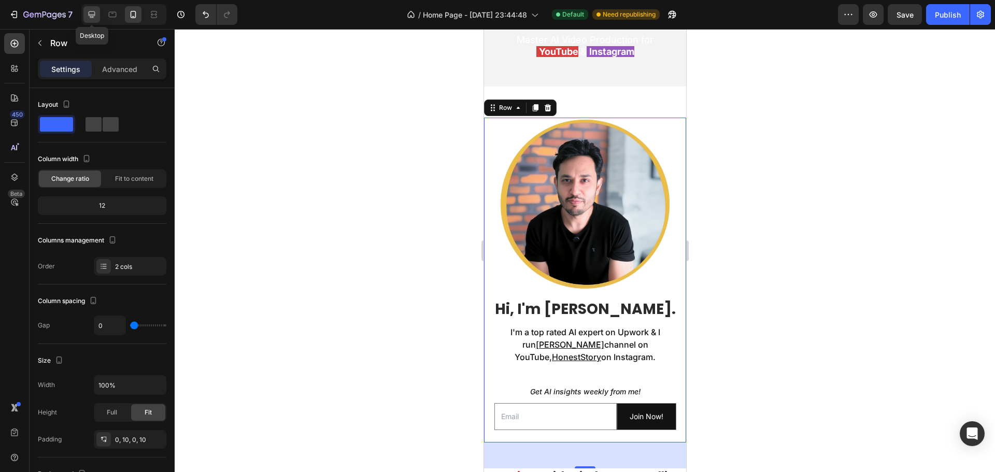
click at [92, 18] on icon at bounding box center [92, 14] width 7 height 7
type input "32"
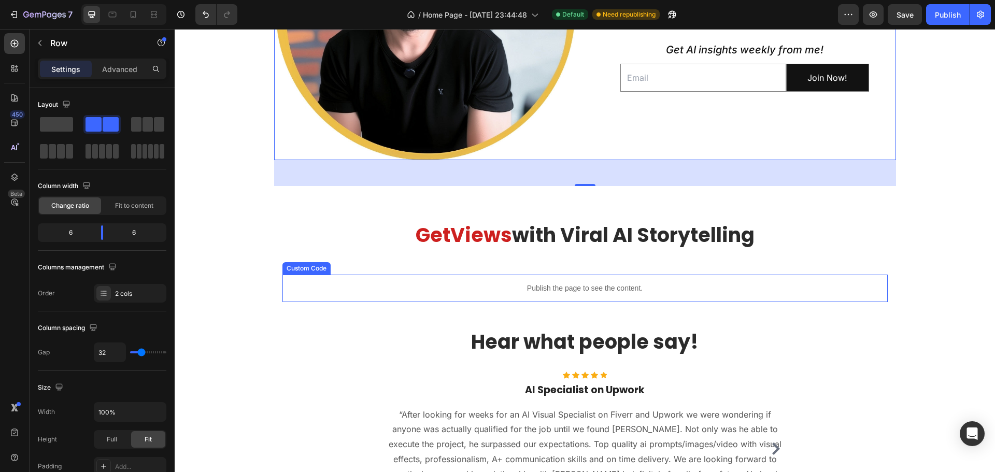
scroll to position [677, 0]
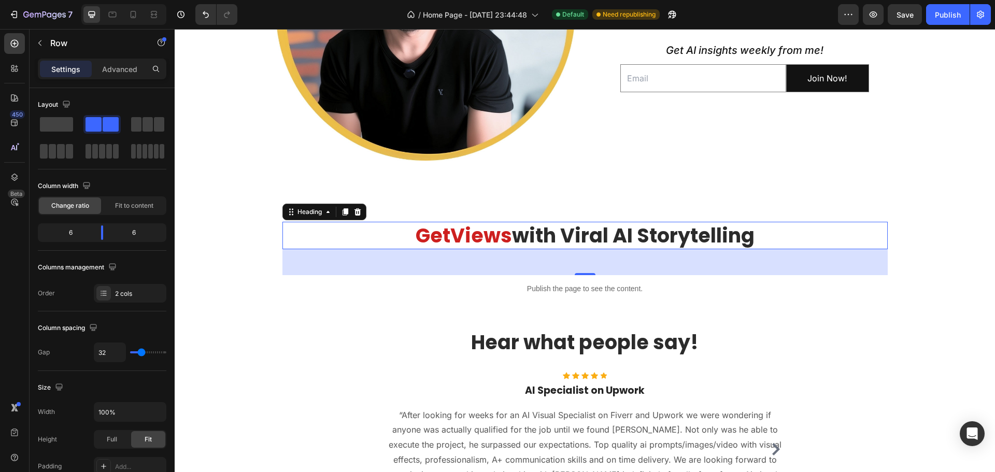
click at [567, 242] on span "with Viral AI Storytelling" at bounding box center [633, 235] width 243 height 27
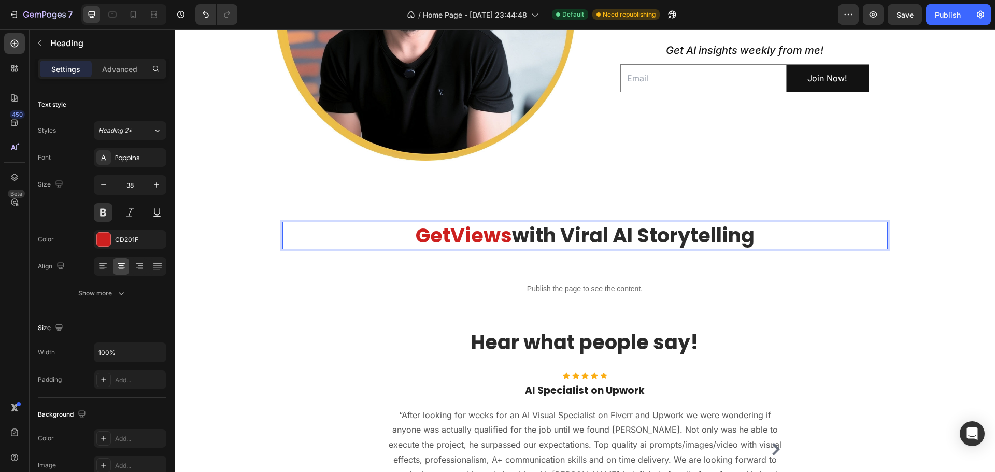
click at [556, 235] on span "with Viral AI Storytelling" at bounding box center [633, 235] width 243 height 27
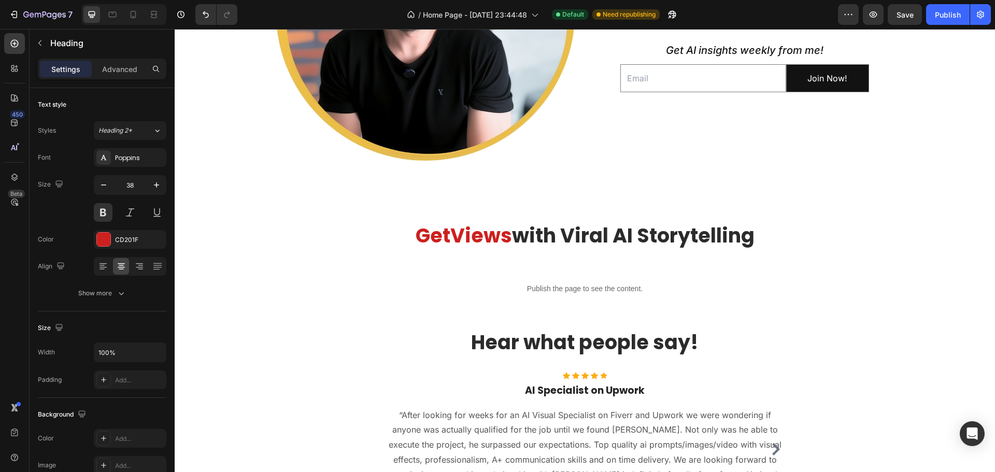
click at [577, 235] on span "with Viral AI Storytelling" at bounding box center [633, 235] width 243 height 27
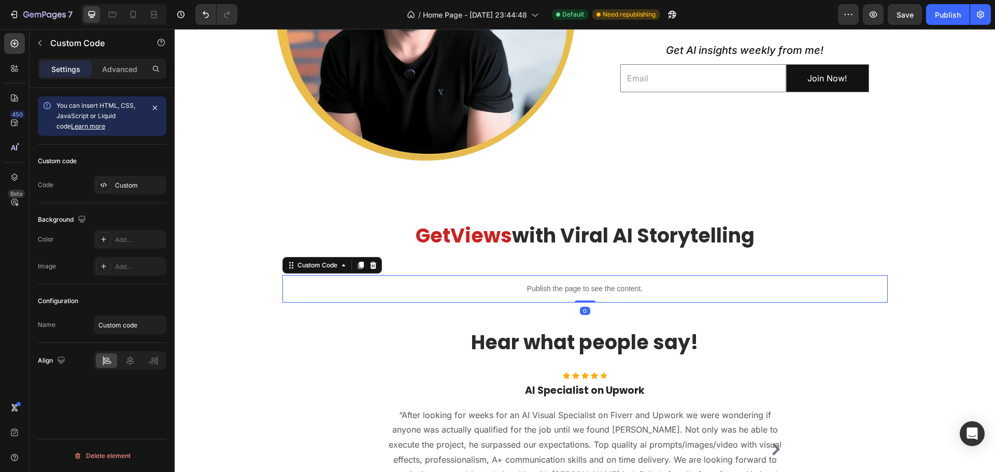
click at [588, 279] on div "Publish the page to see the content." at bounding box center [586, 288] width 606 height 27
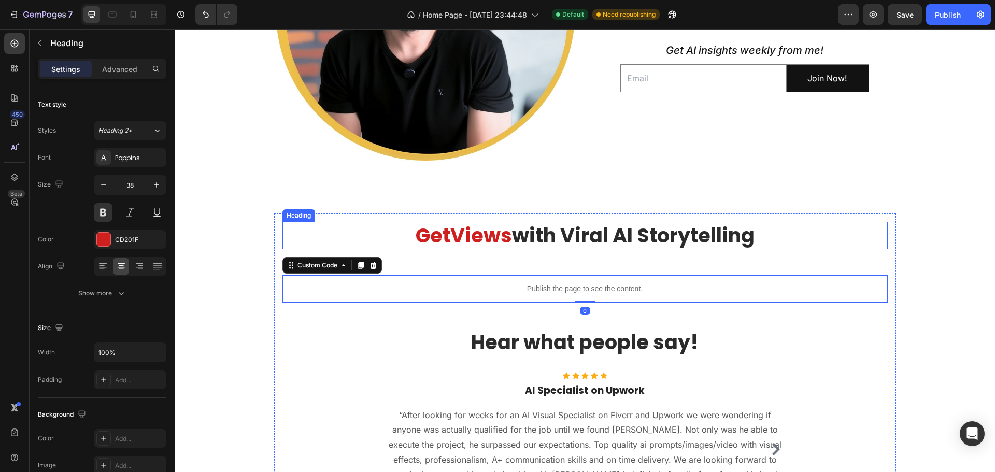
click at [588, 238] on span "with Viral AI Storytelling" at bounding box center [633, 235] width 243 height 27
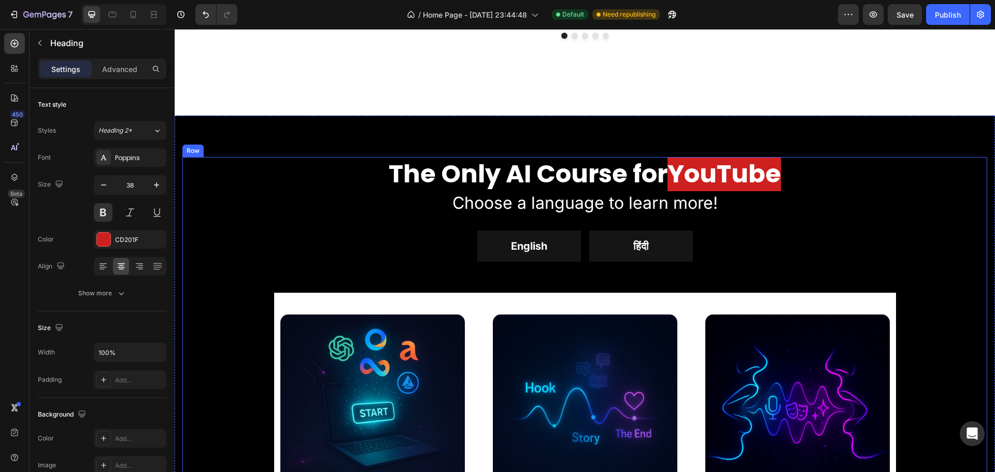
scroll to position [1144, 0]
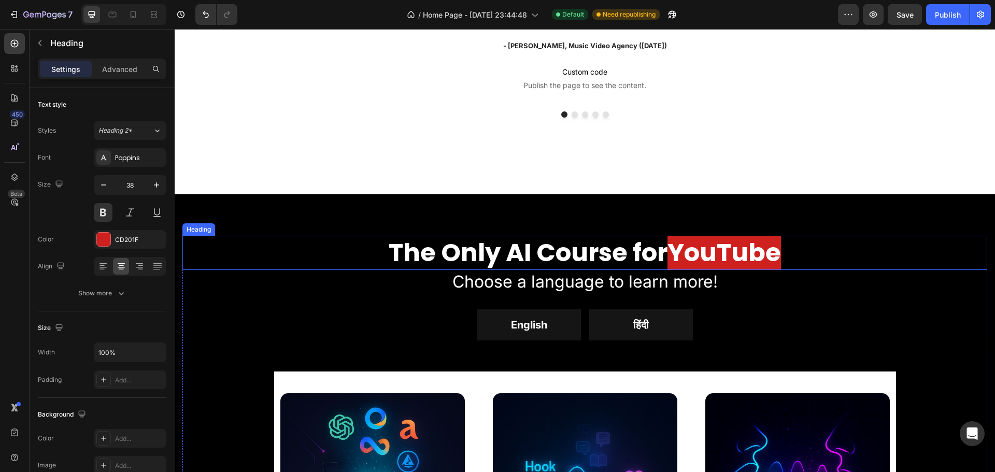
click at [675, 253] on strong "YouTube" at bounding box center [725, 252] width 114 height 35
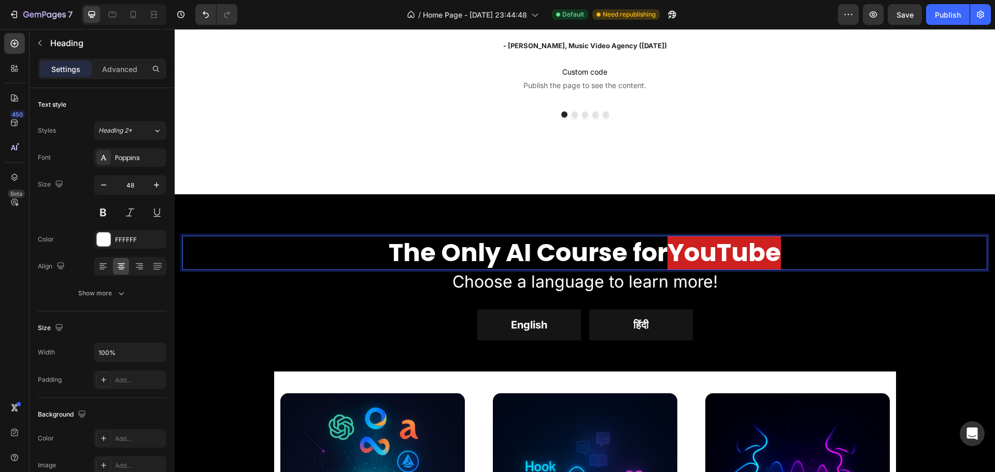
click at [690, 252] on strong "YouTube" at bounding box center [725, 252] width 114 height 35
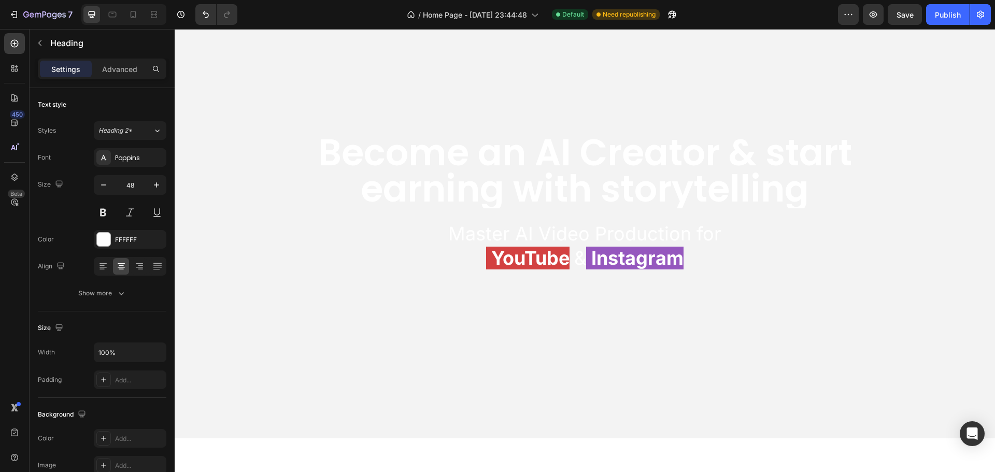
scroll to position [0, 0]
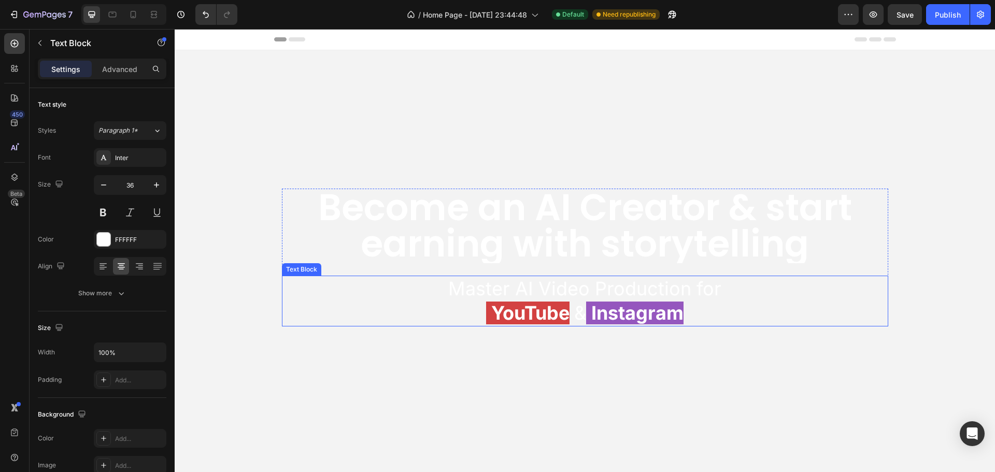
click at [504, 287] on span "Master AI Video Production for" at bounding box center [584, 288] width 273 height 23
click at [488, 290] on span "Master AI Video Production for" at bounding box center [584, 288] width 273 height 23
click at [480, 290] on span "Master AI Video Production for" at bounding box center [584, 288] width 273 height 23
click at [437, 346] on video "Background Image" at bounding box center [585, 255] width 821 height 411
click at [526, 288] on span "Course for AI Video Production on" at bounding box center [585, 288] width 303 height 23
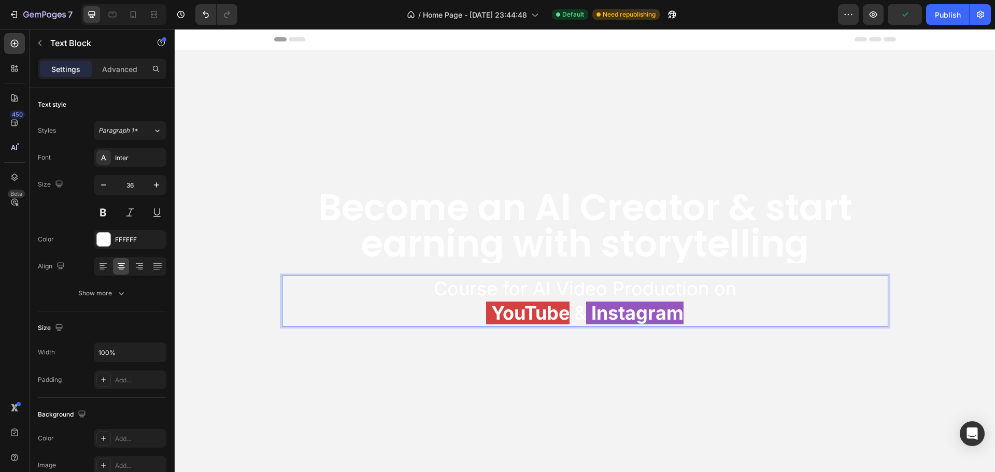
click at [509, 289] on span "Course for AI Video Production on" at bounding box center [585, 288] width 303 height 23
click at [499, 289] on span "Course for AI Video Production on" at bounding box center [585, 288] width 303 height 23
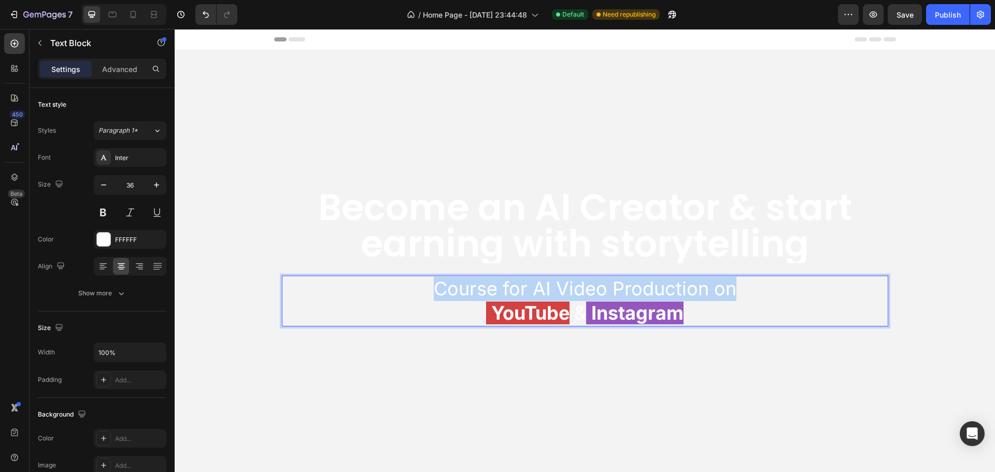
click at [499, 289] on span "Course for AI Video Production on" at bounding box center [585, 288] width 303 height 23
copy div "Course for AI Video Production on YouTube &"
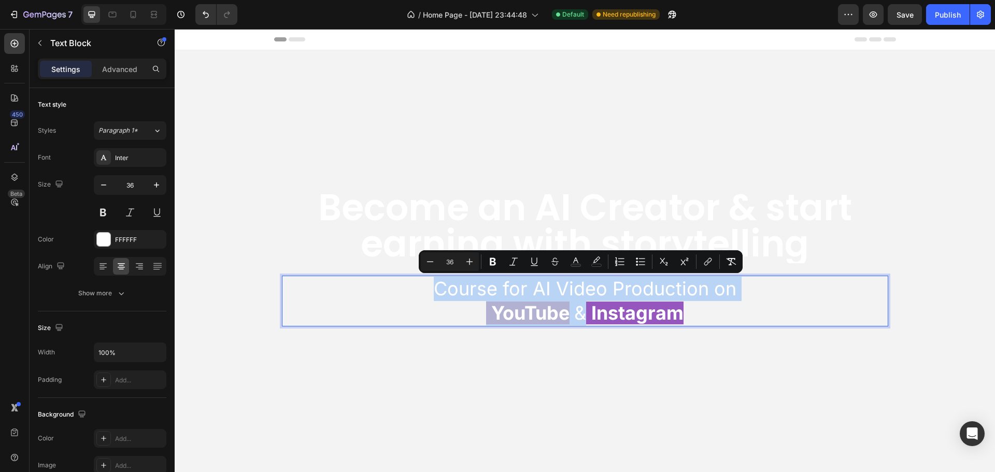
click at [465, 283] on span "Course for AI Video Production on" at bounding box center [585, 288] width 303 height 23
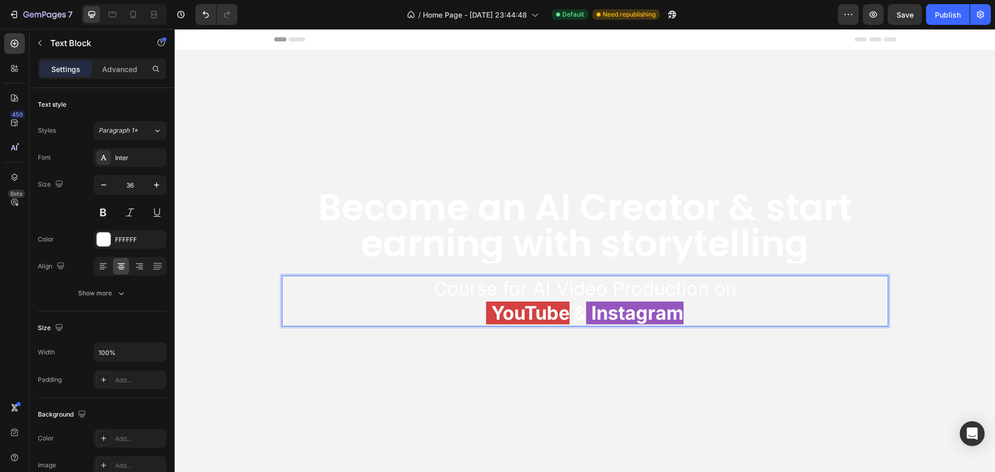
click at [455, 286] on span "Course for AI Video Production on" at bounding box center [585, 288] width 303 height 23
click at [435, 287] on span "Course for AI Video Production on" at bounding box center [585, 288] width 303 height 23
click at [131, 16] on icon at bounding box center [134, 14] width 6 height 7
type input "18"
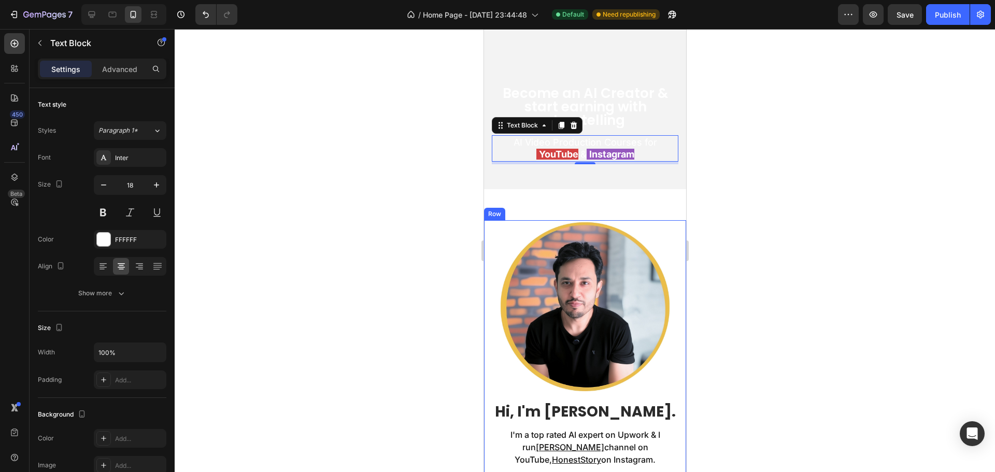
scroll to position [71, 0]
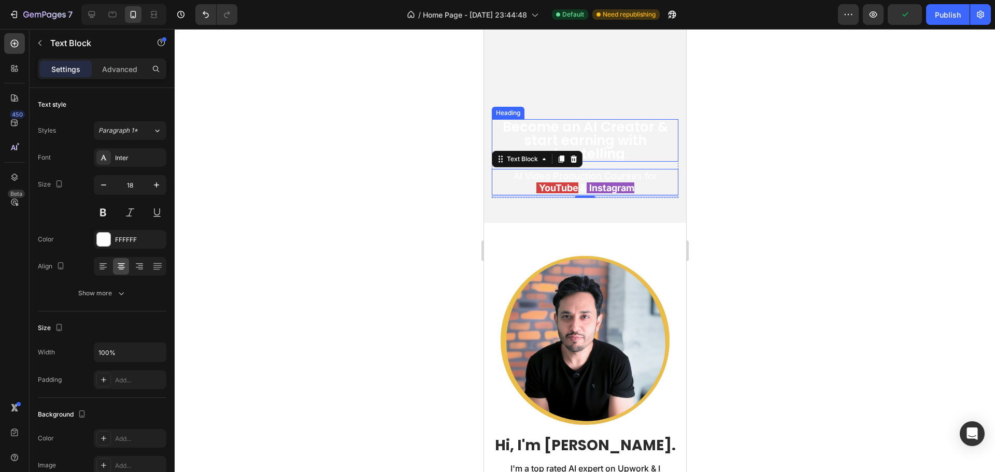
click at [531, 128] on h2 "Become an AI Creator & start earning with storytelling" at bounding box center [584, 140] width 187 height 43
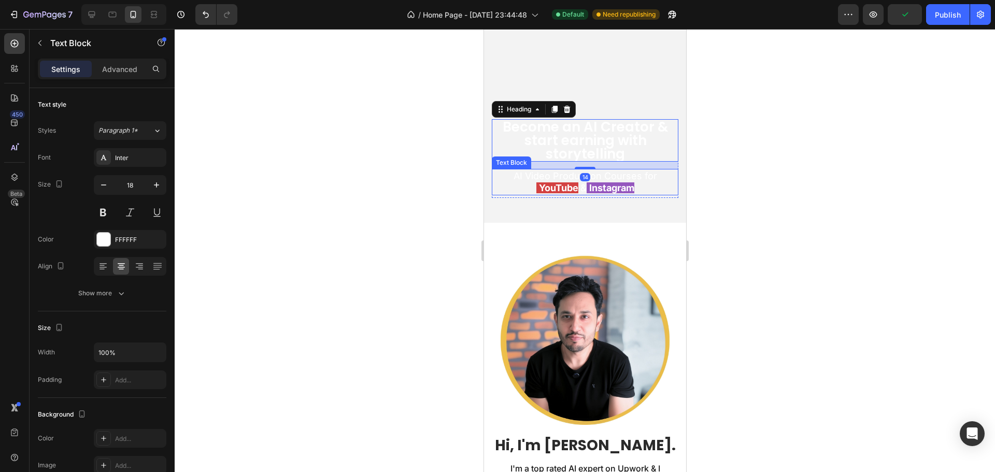
click at [513, 176] on span "AI Video Production Courses for" at bounding box center [585, 176] width 144 height 11
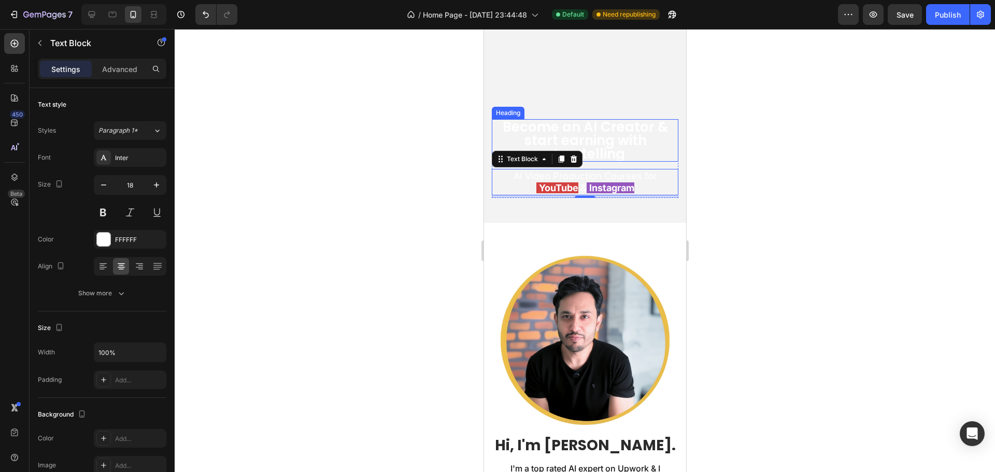
click at [520, 138] on h2 "Become an AI Creator & start earning with storytelling" at bounding box center [584, 140] width 187 height 43
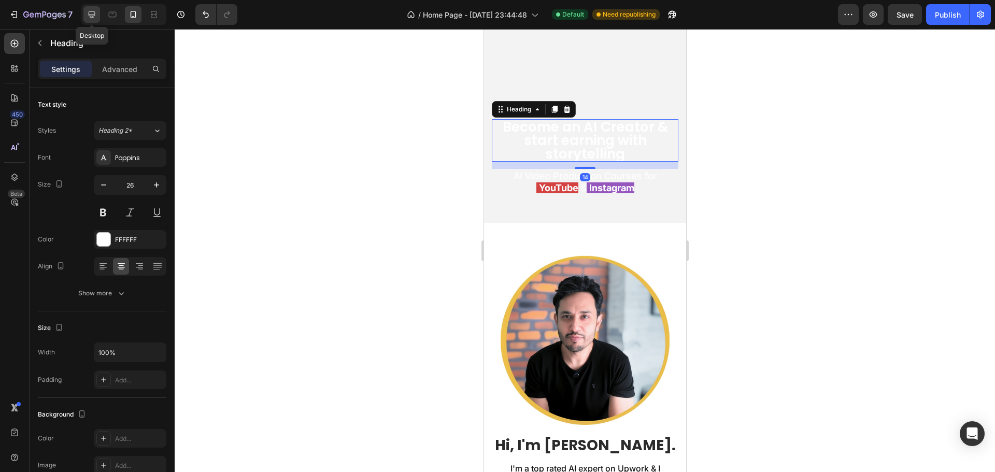
click at [97, 13] on div at bounding box center [91, 14] width 17 height 17
type input "70"
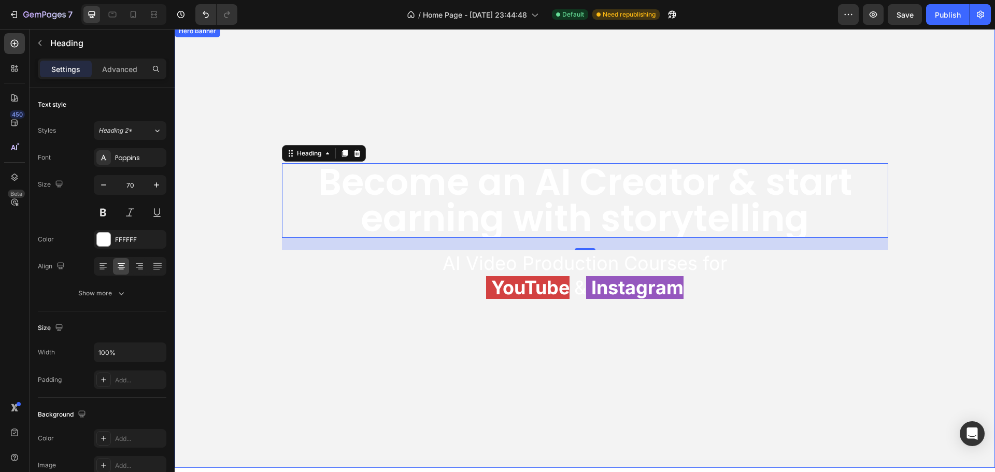
scroll to position [20, 0]
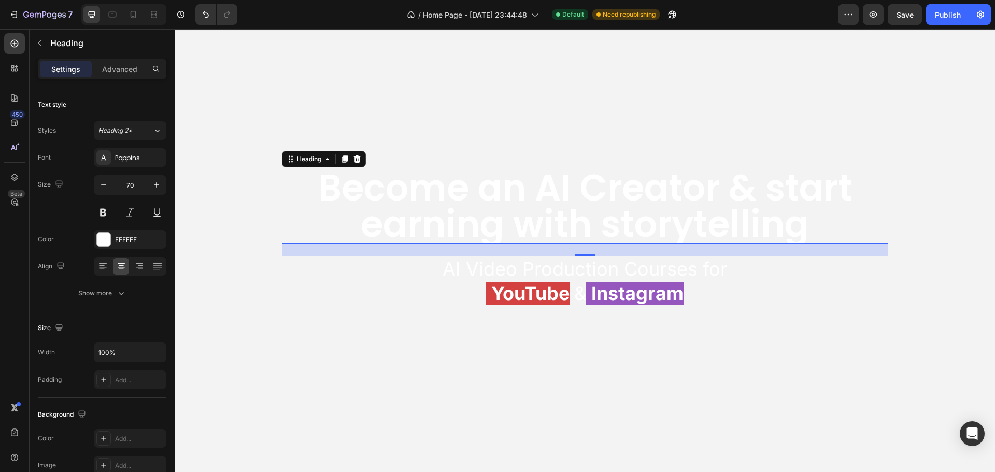
click at [613, 213] on h2 "Become an AI Creator & start earning with storytelling" at bounding box center [585, 206] width 607 height 75
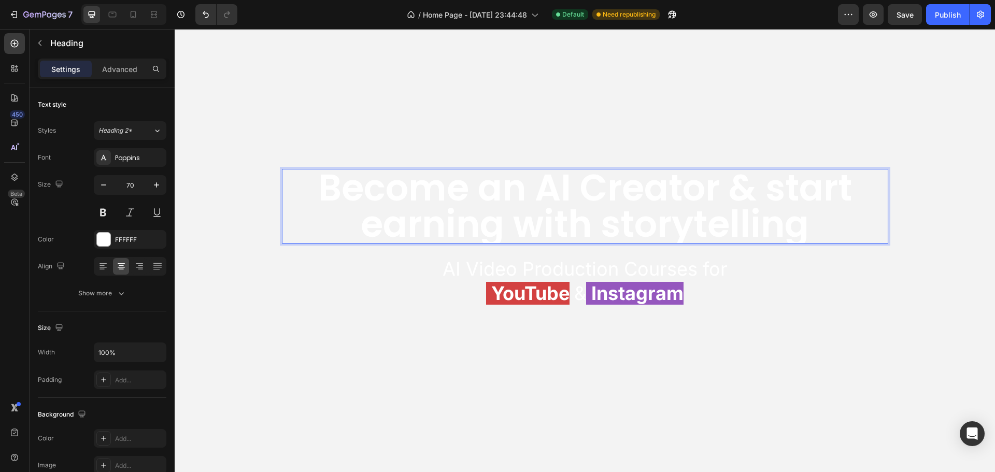
click at [600, 230] on p "Become an AI Creator & start earning with storytelling" at bounding box center [585, 206] width 605 height 73
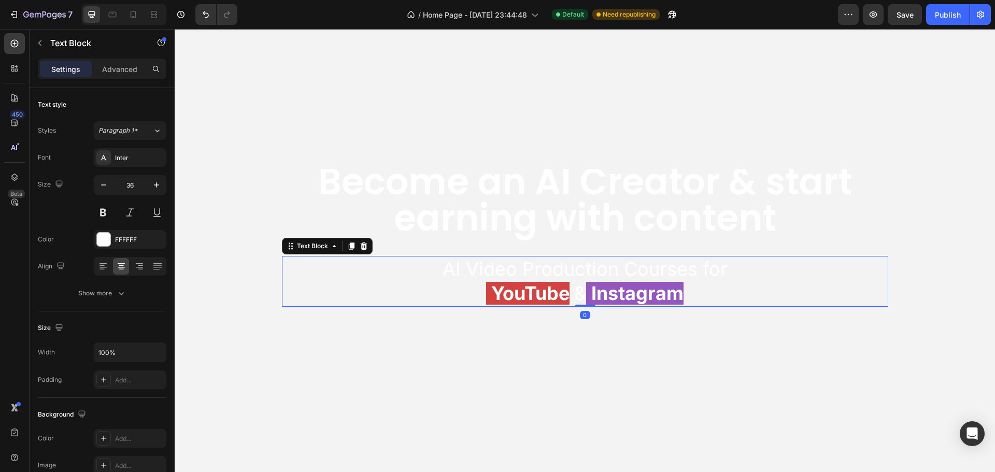
click at [410, 275] on p "AI Video Production Courses for" at bounding box center [585, 269] width 605 height 24
click at [226, 217] on video "Background Image" at bounding box center [585, 236] width 821 height 411
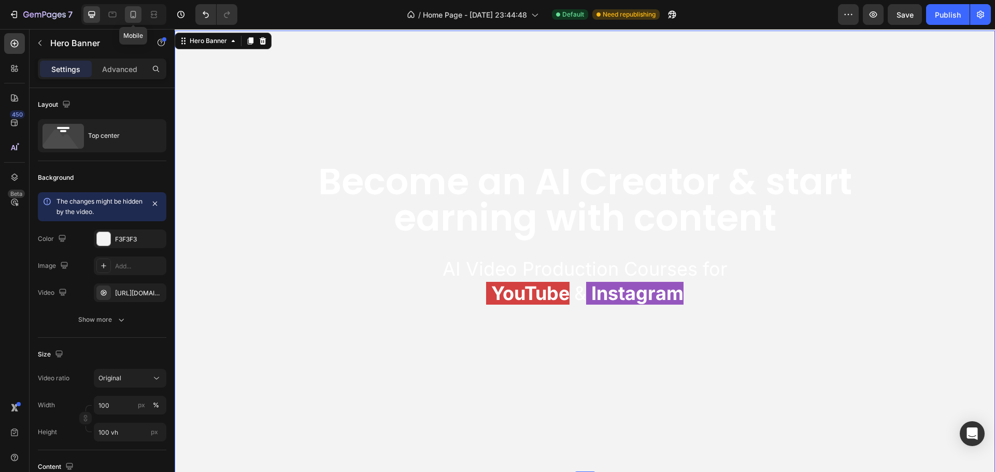
click at [130, 17] on icon at bounding box center [133, 14] width 10 height 10
type input "500"
type input "100%"
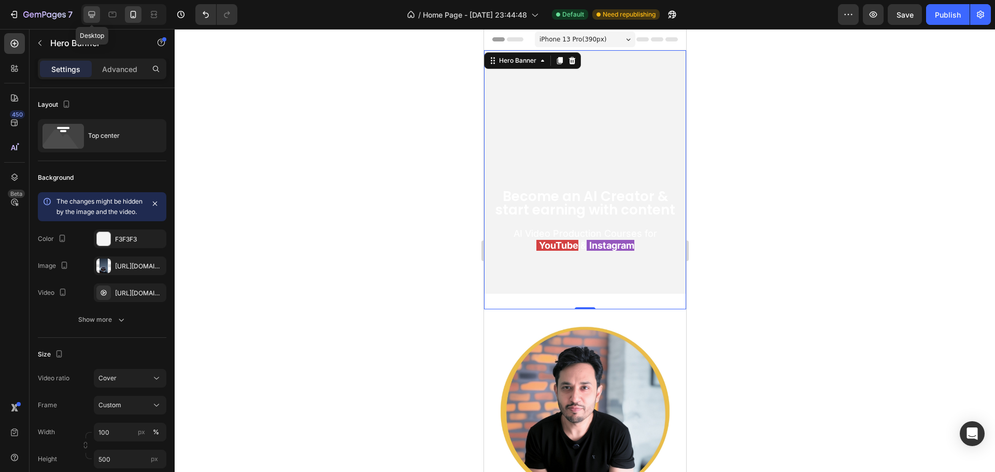
click at [94, 11] on icon at bounding box center [92, 14] width 7 height 7
type input "100 vh"
type input "1200"
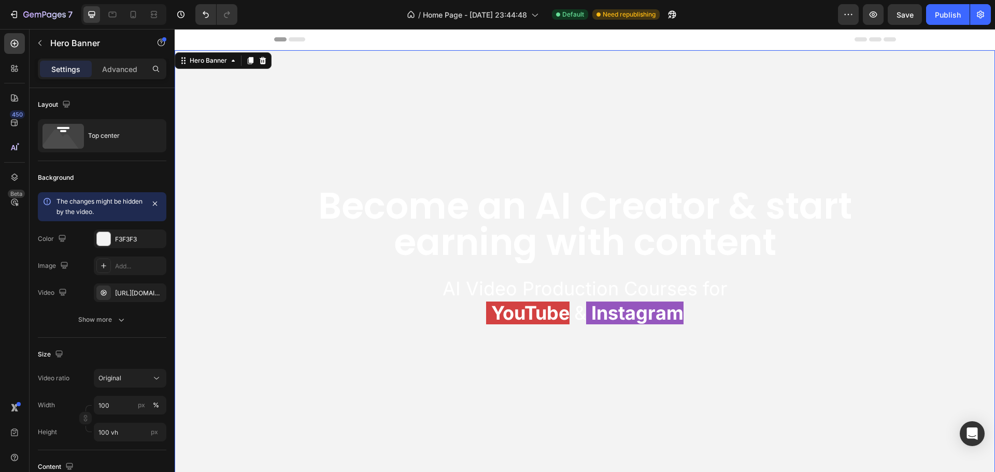
scroll to position [6, 0]
click at [768, 202] on p "Become an AI Creator & start earning with content" at bounding box center [585, 220] width 605 height 73
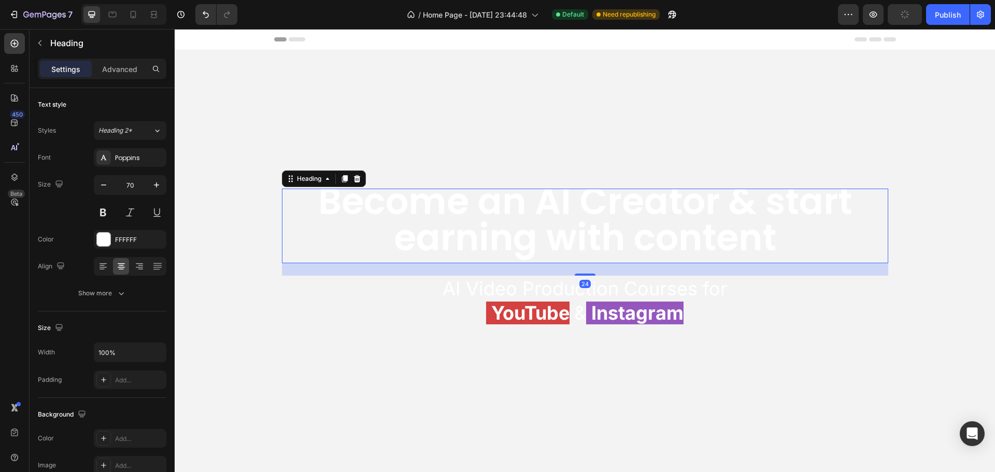
scroll to position [0, 0]
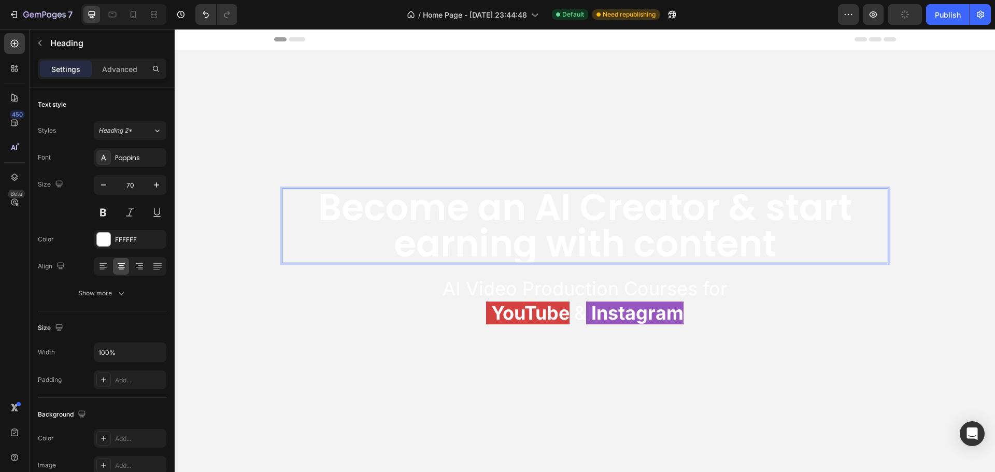
click at [769, 204] on p "Become an AI Creator & start earning with content" at bounding box center [585, 226] width 605 height 73
click at [725, 206] on p "Become an AI Creator & make earning with content" at bounding box center [585, 220] width 605 height 73
click at [754, 203] on p "Become an AI Creator & make earning with content" at bounding box center [585, 220] width 605 height 73
click at [134, 15] on icon at bounding box center [133, 14] width 10 height 10
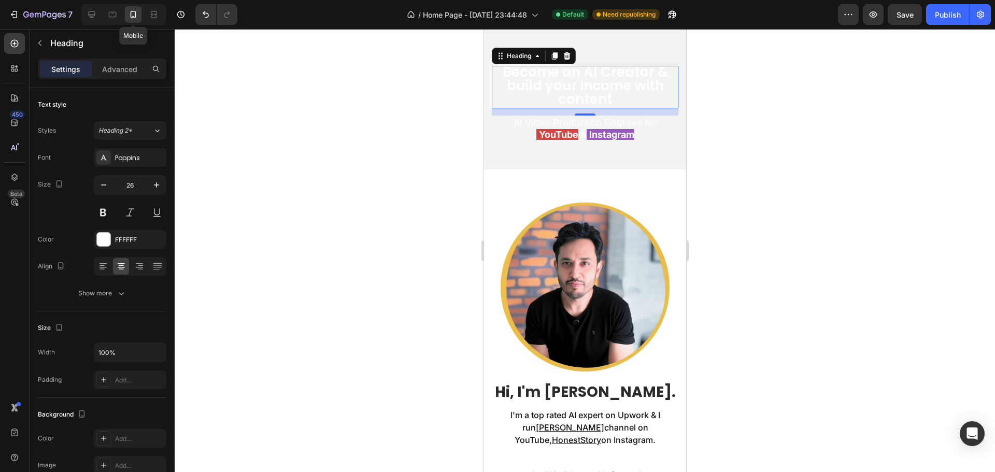
scroll to position [125, 0]
click at [95, 11] on icon at bounding box center [92, 14] width 10 height 10
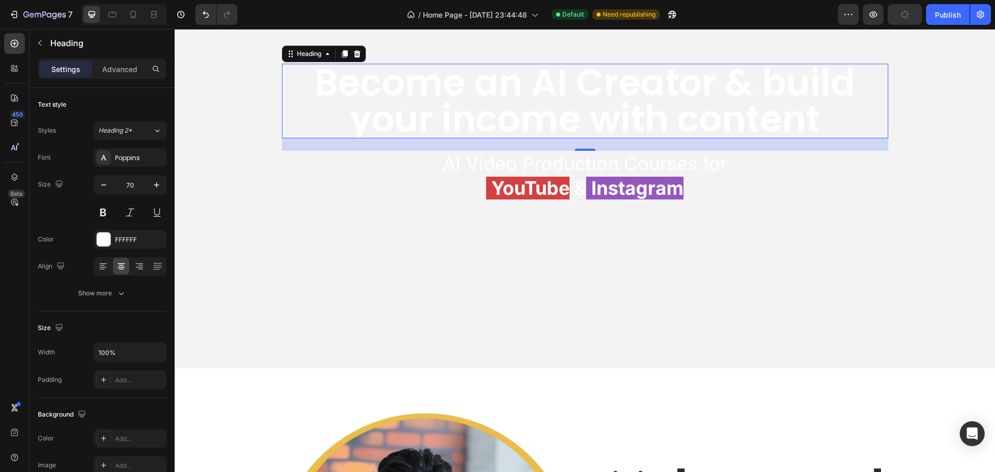
scroll to position [123, 0]
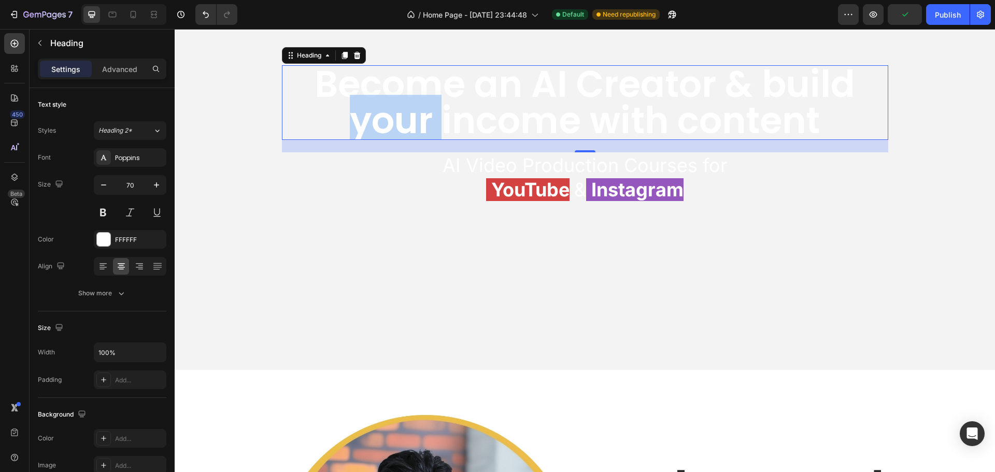
click at [393, 118] on p "Become an AI Creator & build your income with content" at bounding box center [585, 102] width 605 height 73
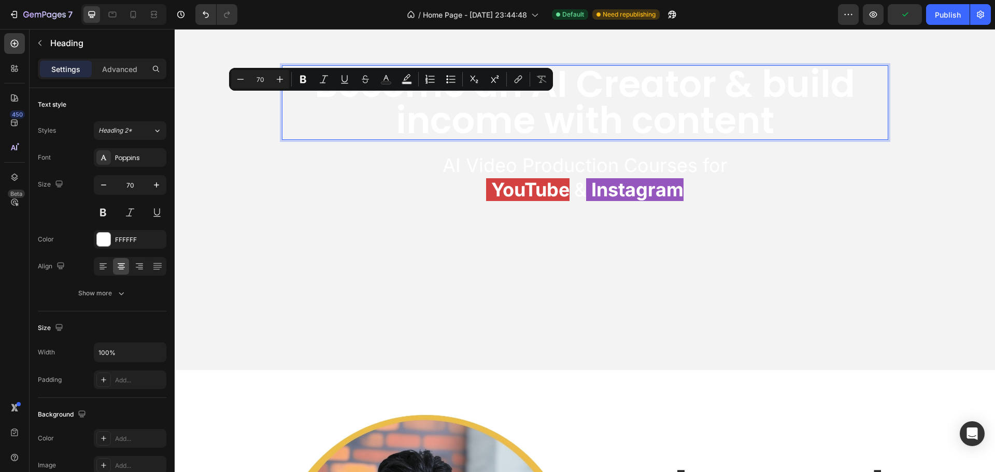
scroll to position [6, 0]
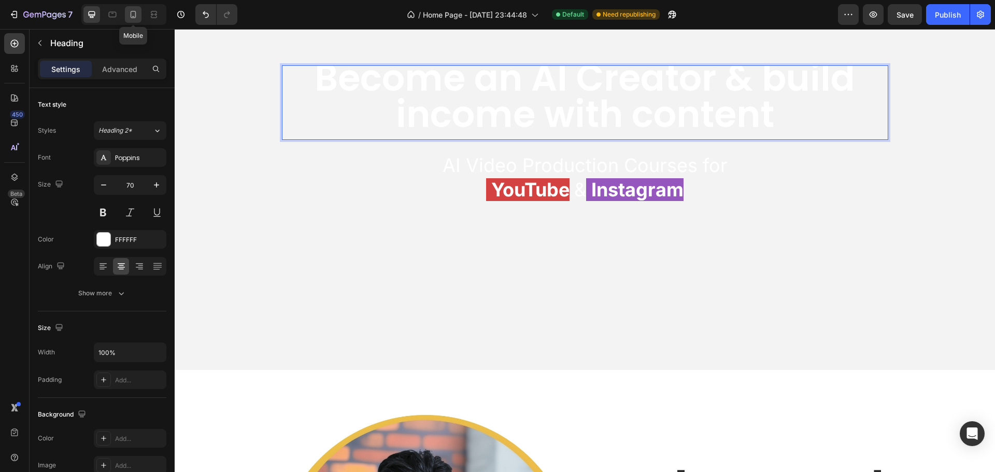
click at [137, 14] on icon at bounding box center [133, 14] width 10 height 10
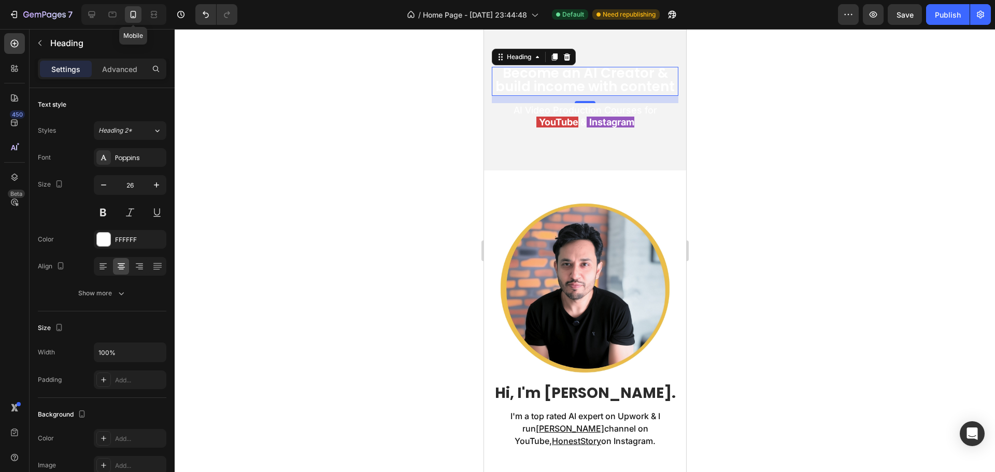
scroll to position [125, 0]
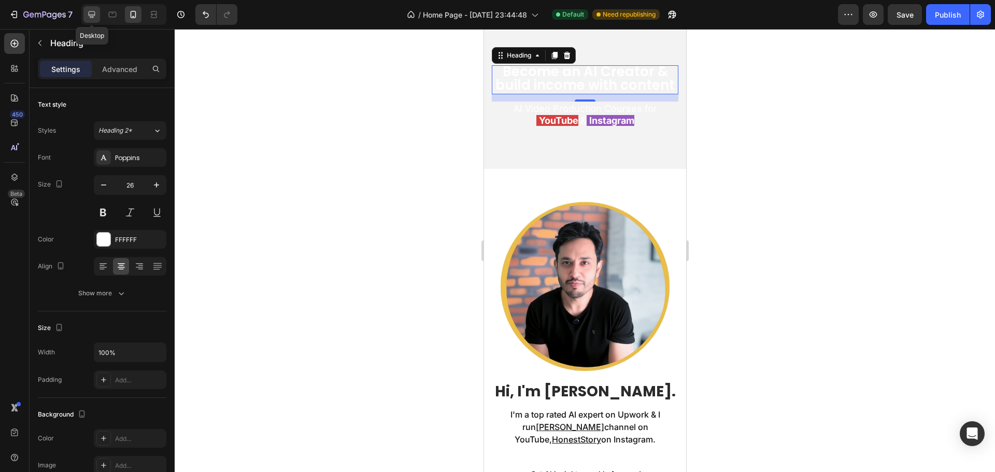
click at [93, 13] on icon at bounding box center [92, 14] width 10 height 10
type input "70"
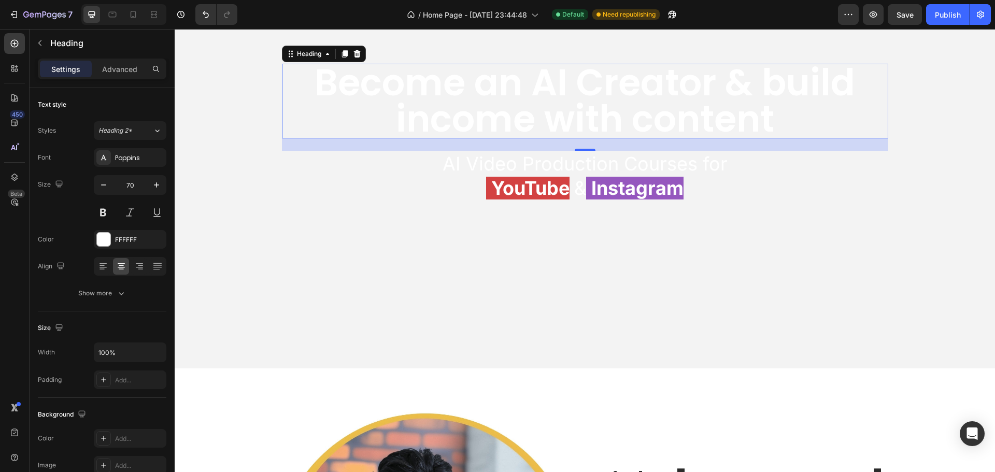
scroll to position [123, 0]
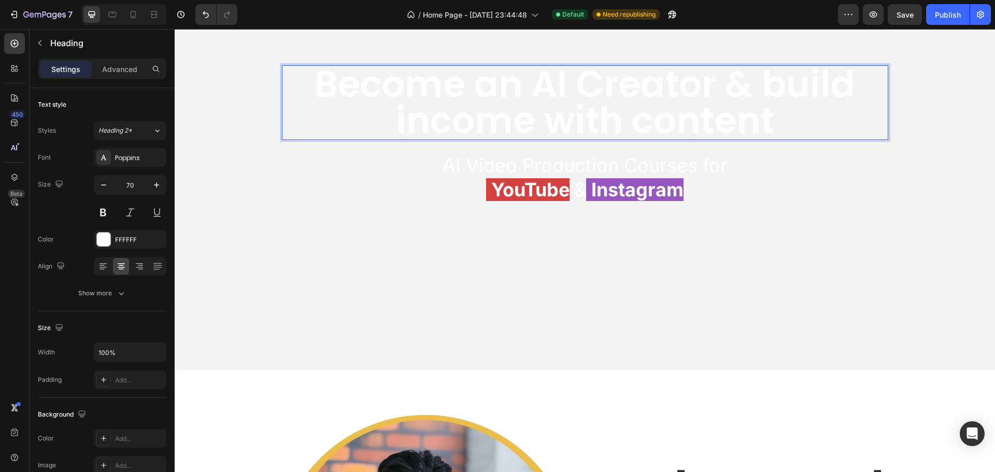
click at [760, 81] on p "Become an AI Creator & build income with content" at bounding box center [585, 102] width 605 height 73
click at [238, 160] on video "Background Image" at bounding box center [585, 132] width 821 height 411
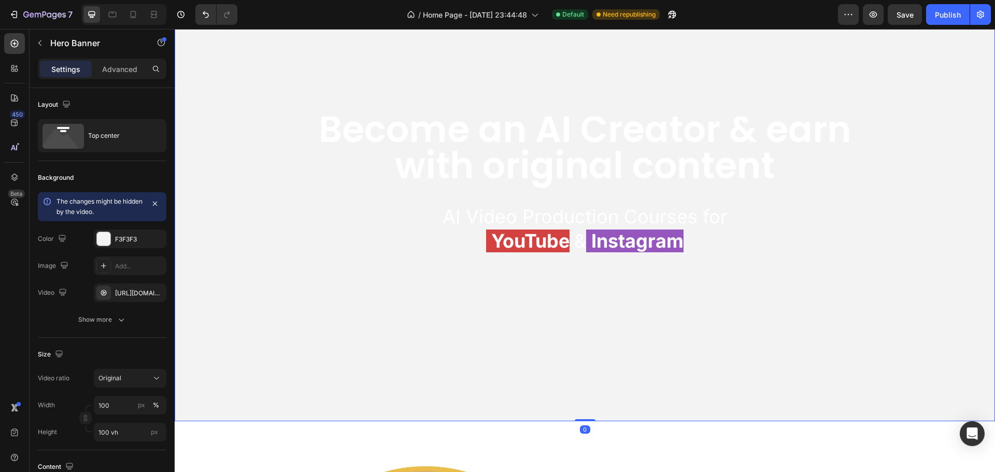
scroll to position [0, 0]
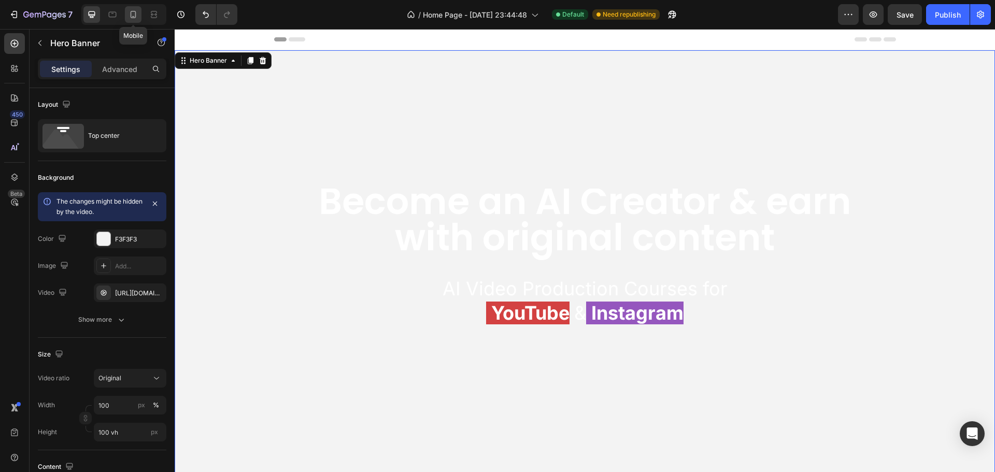
click at [129, 16] on icon at bounding box center [133, 14] width 10 height 10
type input "500"
type input "100%"
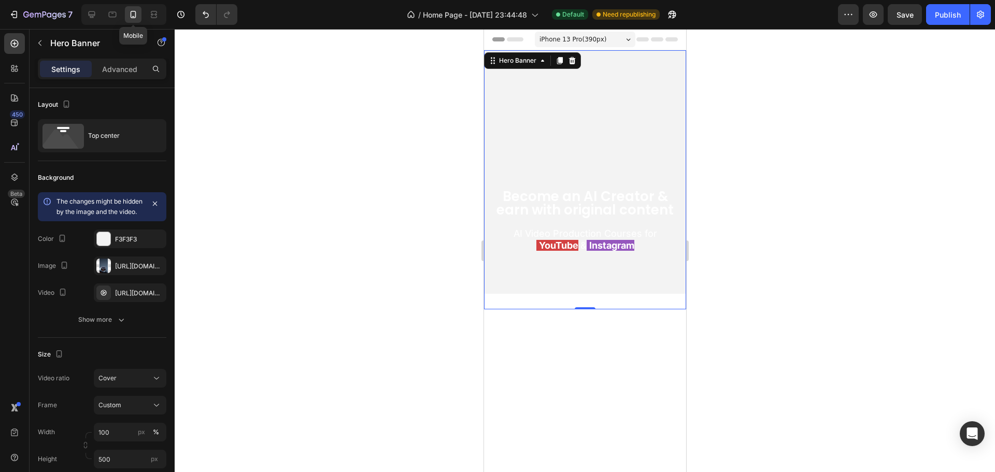
scroll to position [2, 0]
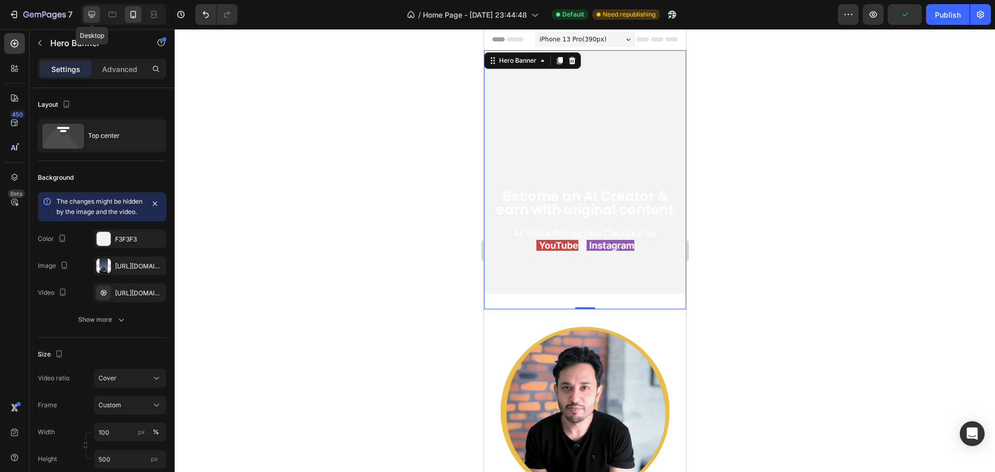
click at [92, 15] on icon at bounding box center [92, 14] width 7 height 7
type input "100 vh"
type input "1200"
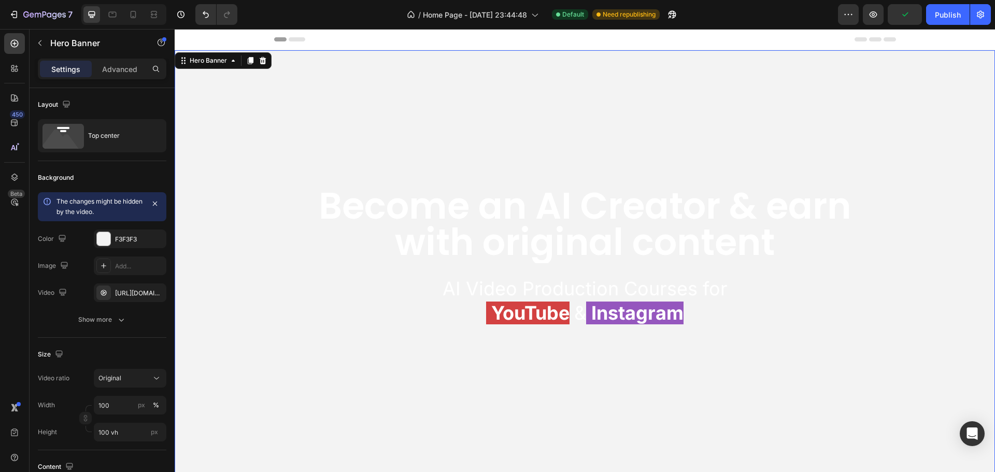
scroll to position [6, 0]
click at [524, 234] on p "Become an AI Creator & earn with original content" at bounding box center [585, 220] width 605 height 73
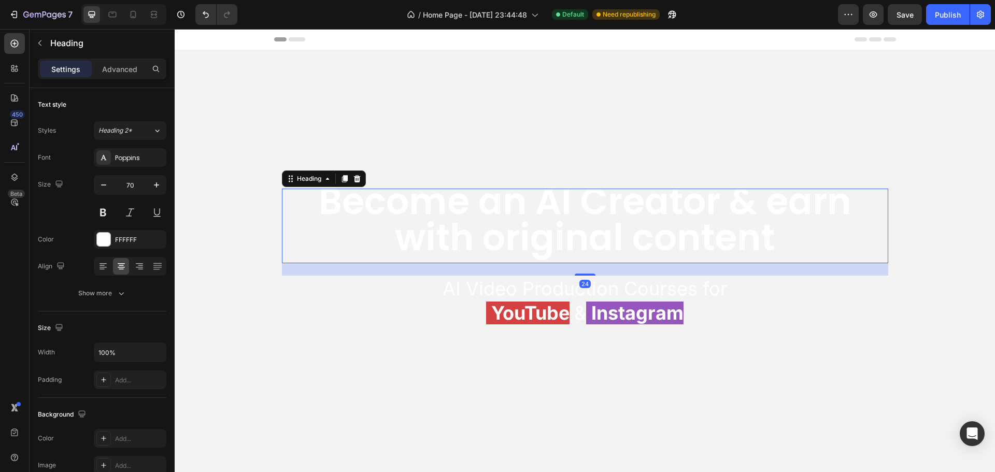
scroll to position [0, 0]
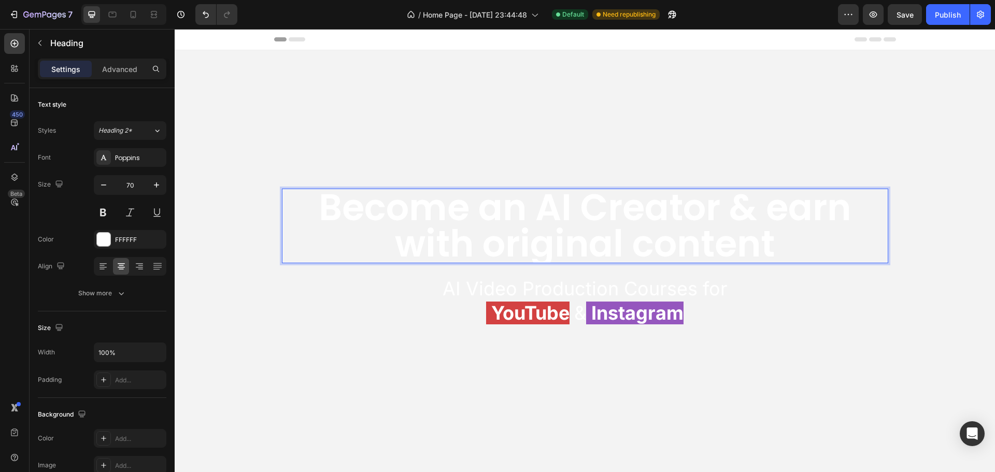
click at [494, 242] on p "Become an AI Creator & earn with original content" at bounding box center [585, 226] width 605 height 73
click at [795, 242] on p "Become an AI Creator & start earning with content" at bounding box center [585, 220] width 605 height 73
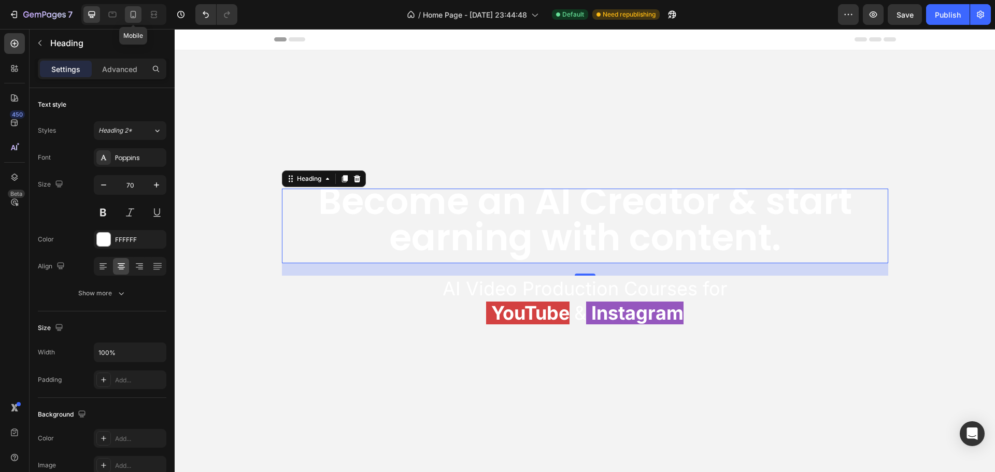
click at [137, 13] on icon at bounding box center [133, 14] width 10 height 10
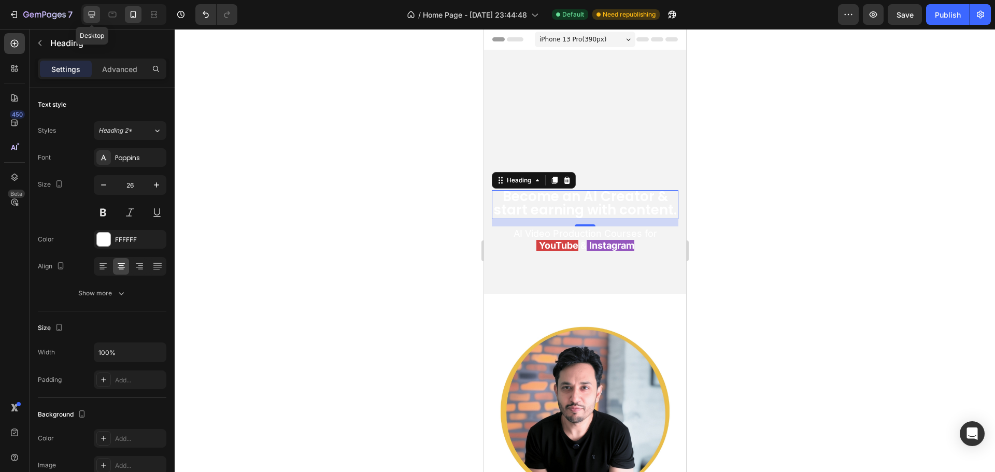
click at [92, 12] on icon at bounding box center [92, 14] width 10 height 10
type input "70"
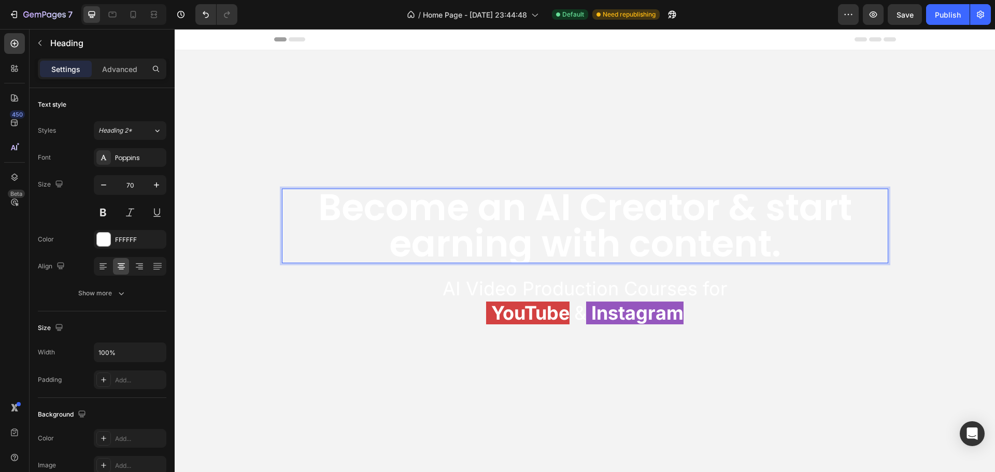
click at [766, 201] on p "Become an AI Creator & start earning with content." at bounding box center [585, 226] width 605 height 73
click at [282, 159] on div "Become an AI Creator & earn with content. Heading 24 AI Video Production Course…" at bounding box center [585, 206] width 607 height 242
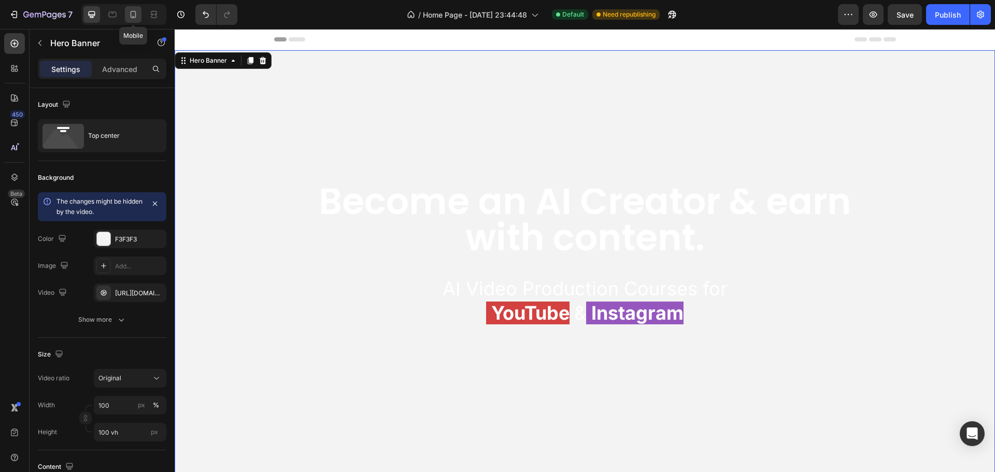
click at [135, 16] on icon at bounding box center [134, 14] width 6 height 7
type input "500"
type input "100%"
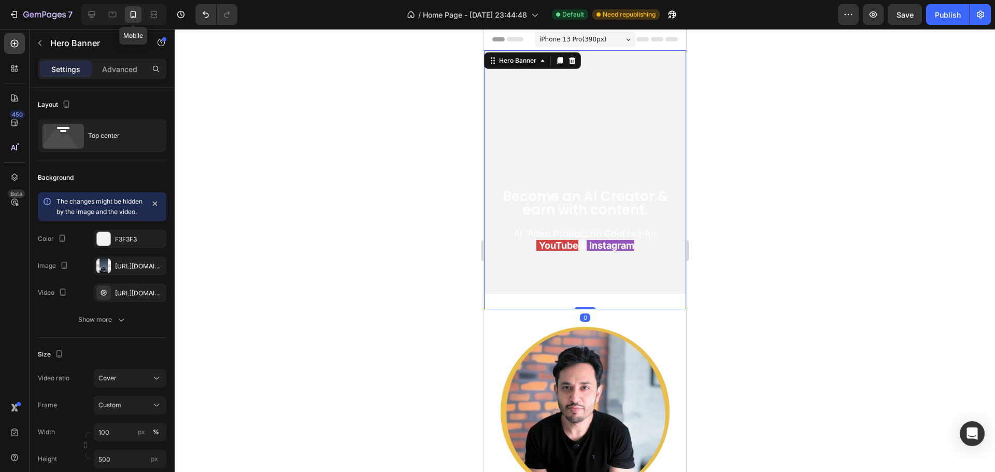
scroll to position [2, 0]
click at [90, 12] on icon at bounding box center [92, 14] width 10 height 10
type input "100 vh"
type input "1200"
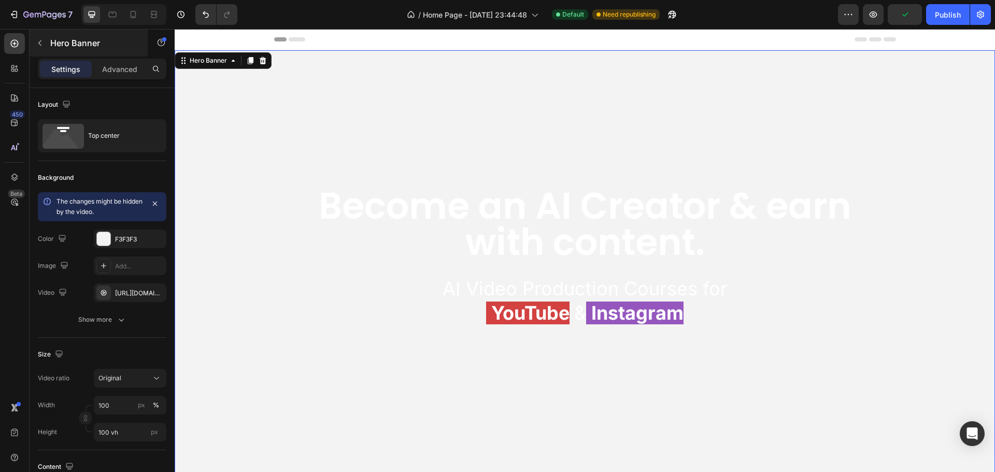
scroll to position [6, 0]
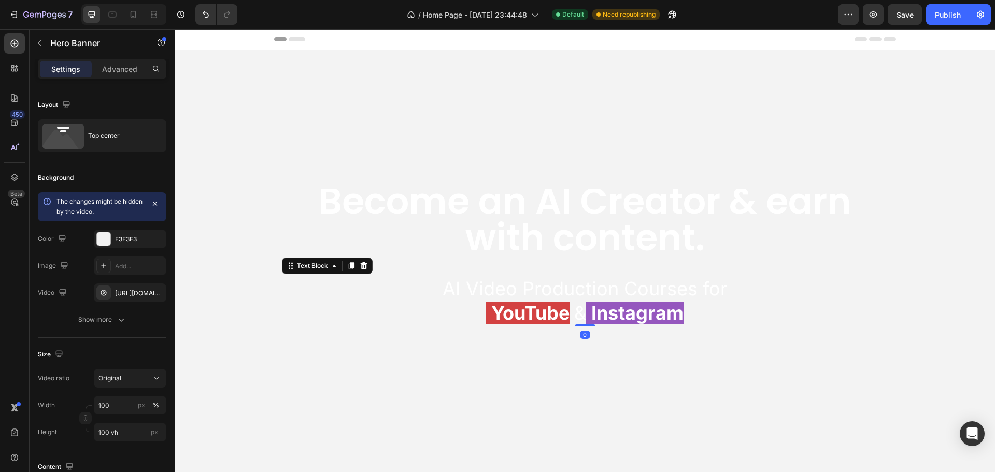
click at [512, 289] on span "AI Video Production Courses for" at bounding box center [585, 288] width 285 height 23
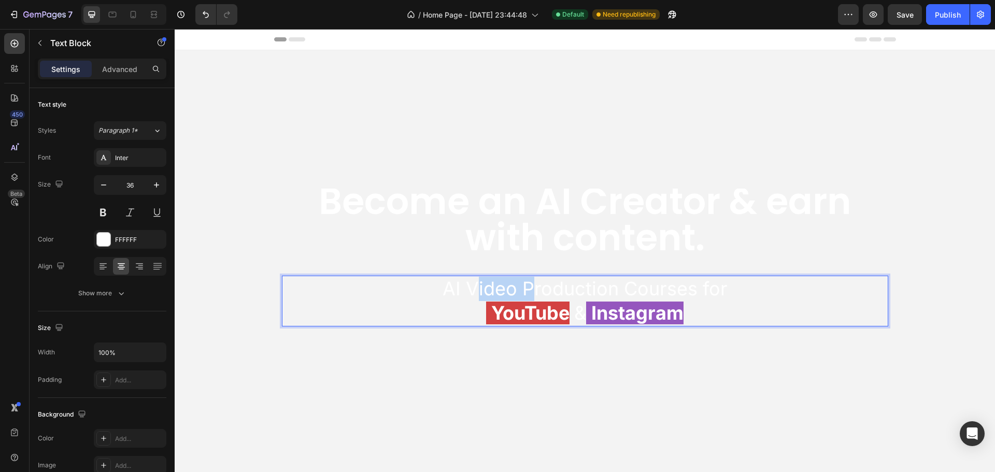
click at [498, 288] on span "AI Video Production Courses for" at bounding box center [585, 288] width 285 height 23
click at [137, 12] on icon at bounding box center [133, 14] width 10 height 10
type input "18"
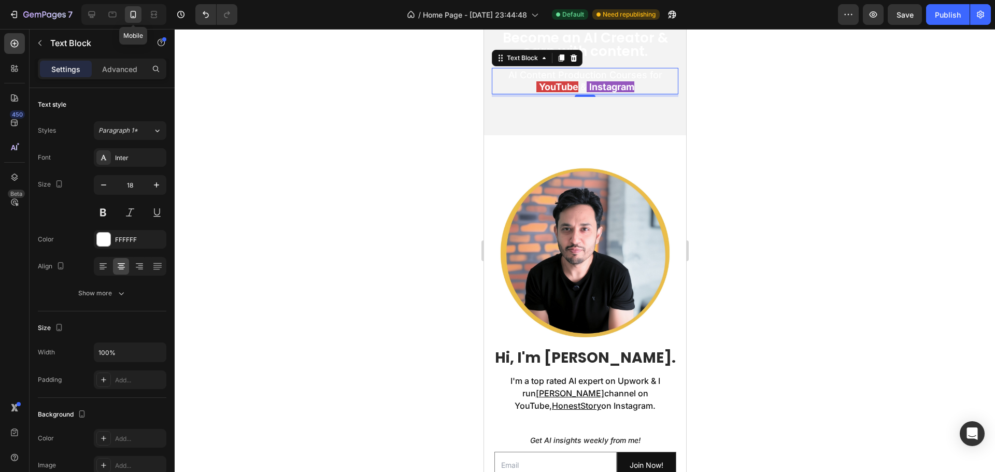
scroll to position [161, 0]
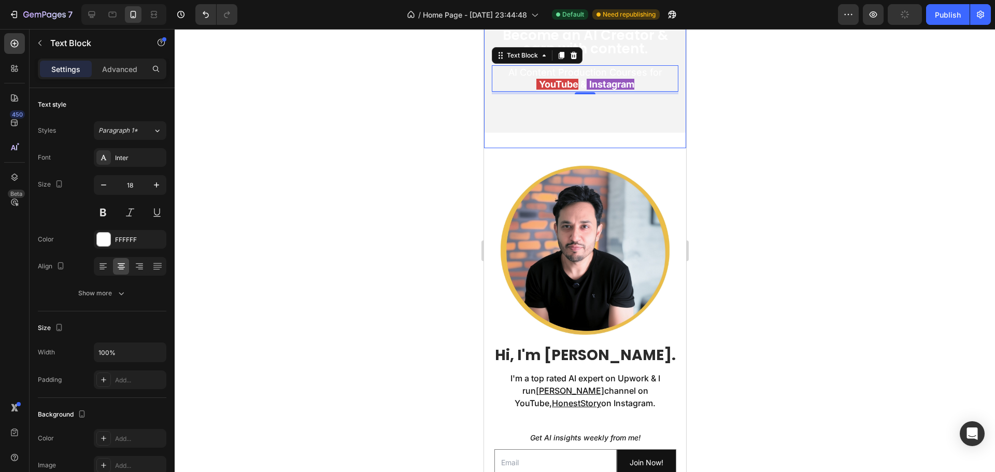
click at [525, 118] on video "Background Image" at bounding box center [585, 11] width 202 height 244
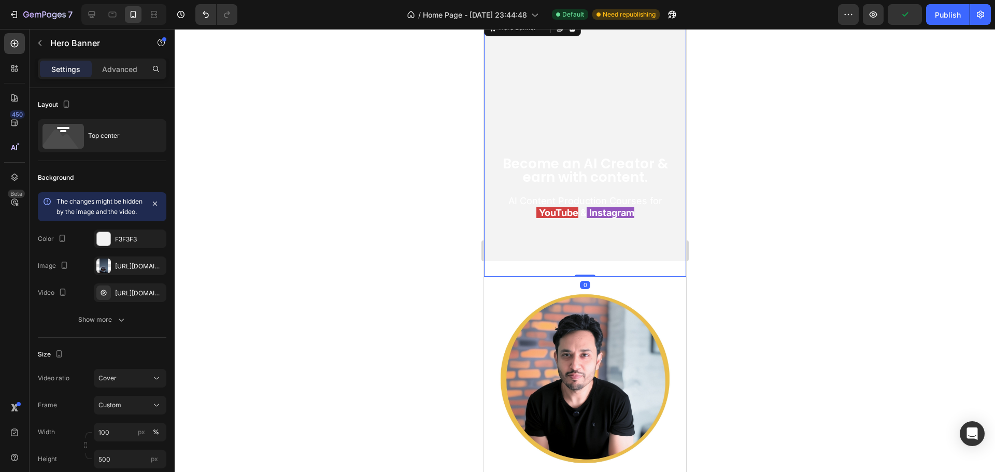
scroll to position [0, 0]
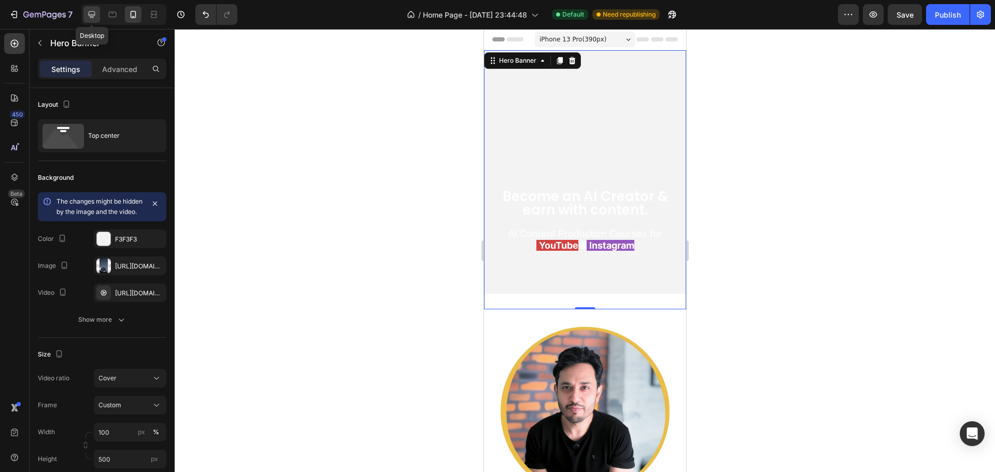
click at [90, 9] on div at bounding box center [91, 14] width 17 height 17
type input "100 vh"
type input "1200"
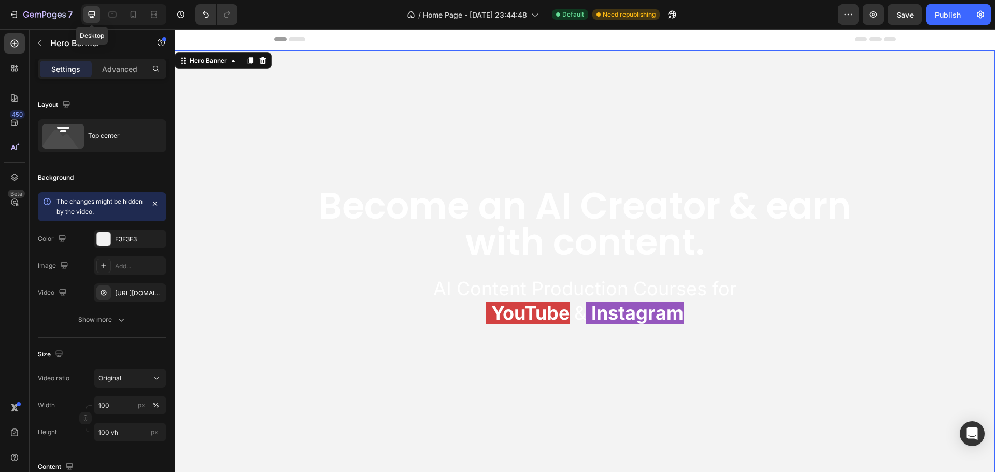
scroll to position [6, 0]
click at [551, 229] on p "Become an AI Creator & earn with content." at bounding box center [585, 220] width 605 height 73
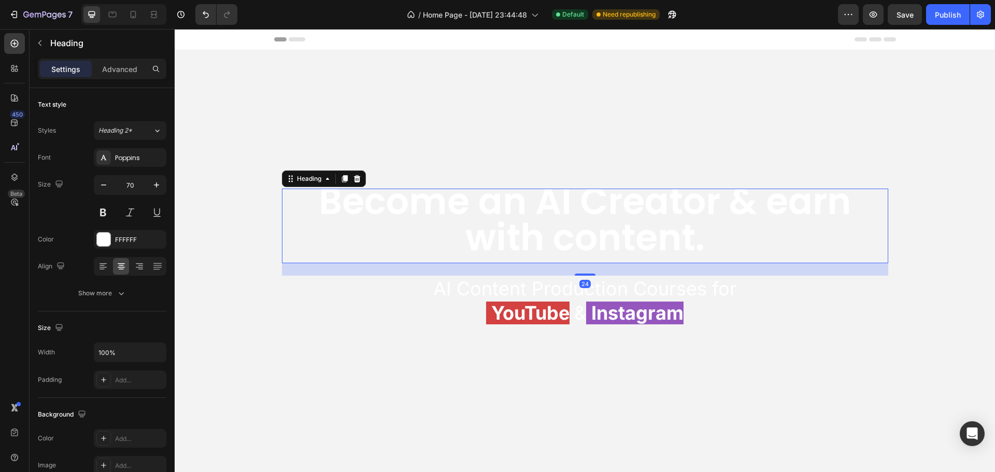
scroll to position [0, 0]
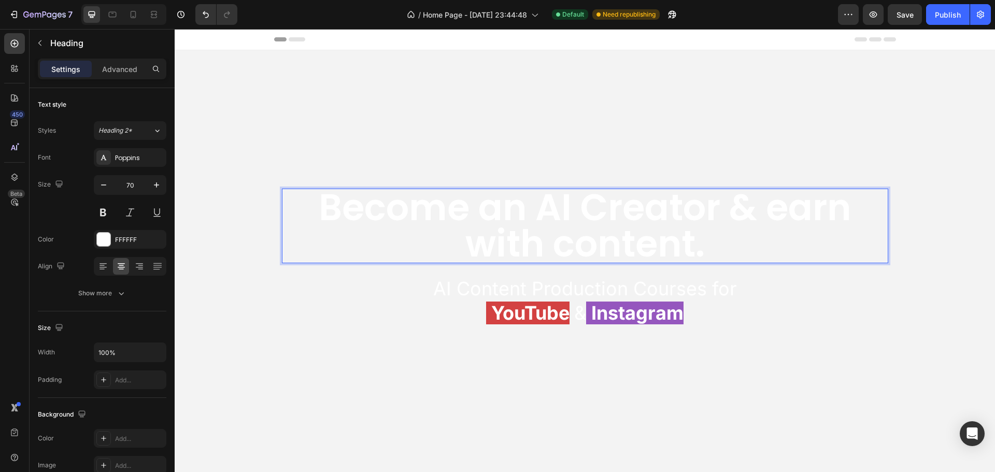
click at [553, 238] on p "Become an AI Creator & earn with content." at bounding box center [585, 226] width 605 height 73
click at [418, 286] on p "AI Content Production Courses for" at bounding box center [585, 289] width 605 height 24
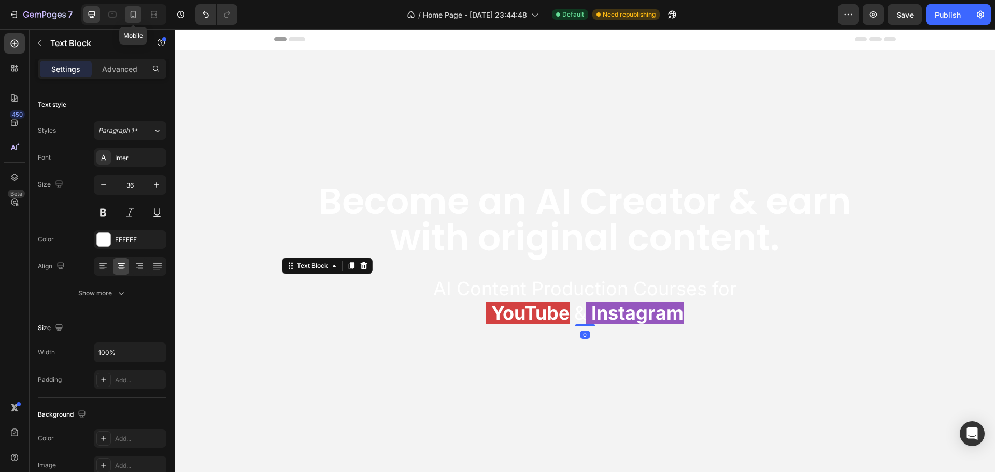
click at [135, 10] on icon at bounding box center [133, 14] width 10 height 10
type input "18"
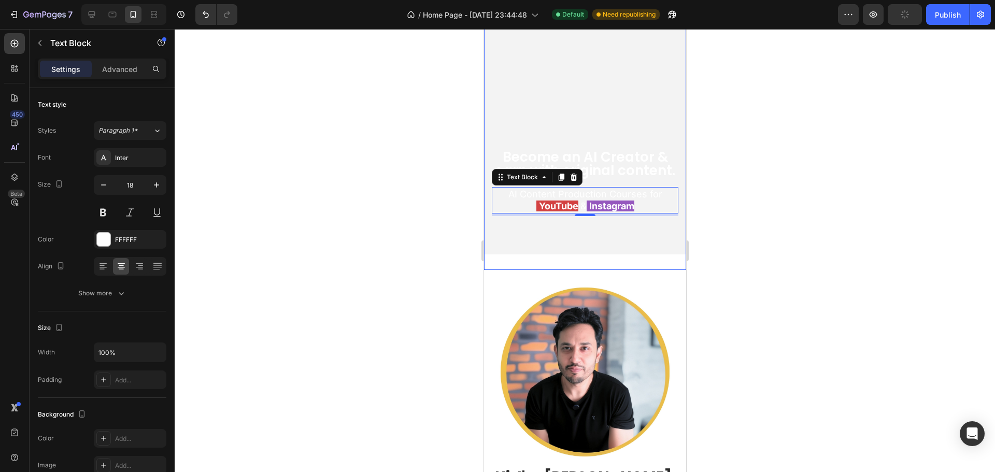
scroll to position [36, 0]
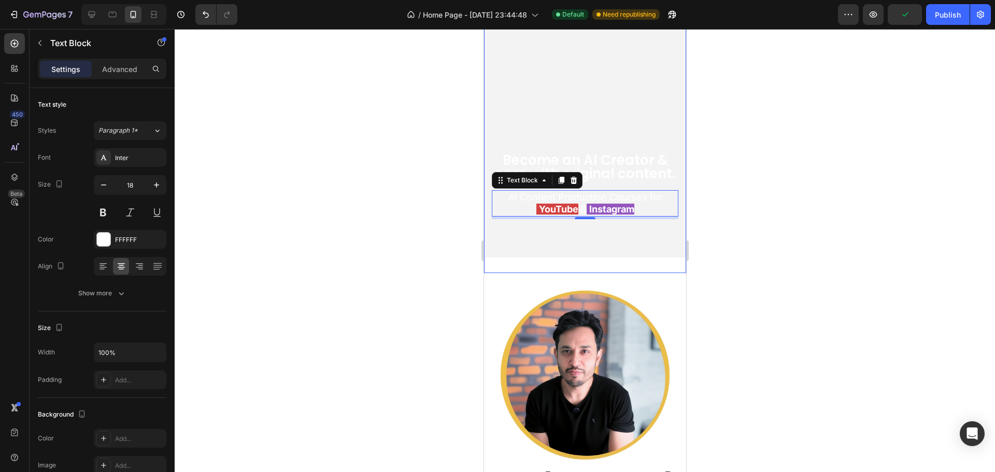
click at [589, 122] on div "Become an AI Creator & earn with original content. Heading AI Content Productio…" at bounding box center [584, 134] width 187 height 169
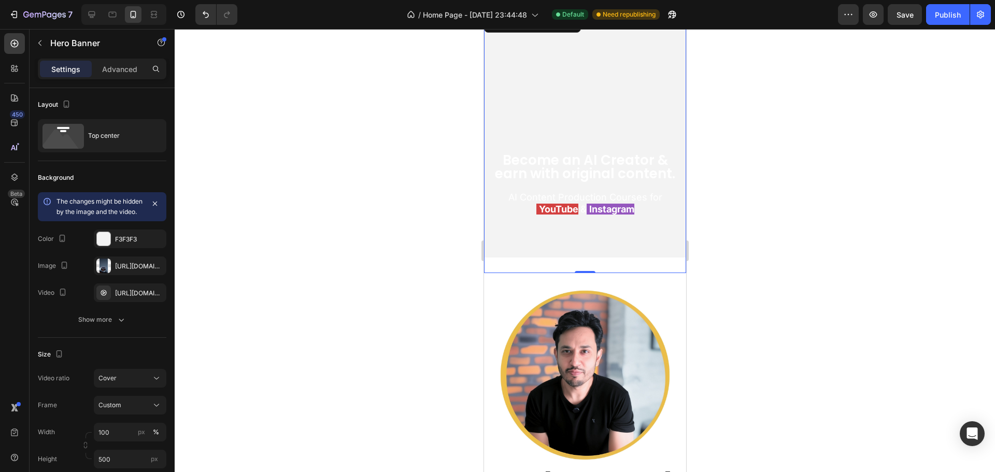
scroll to position [0, 0]
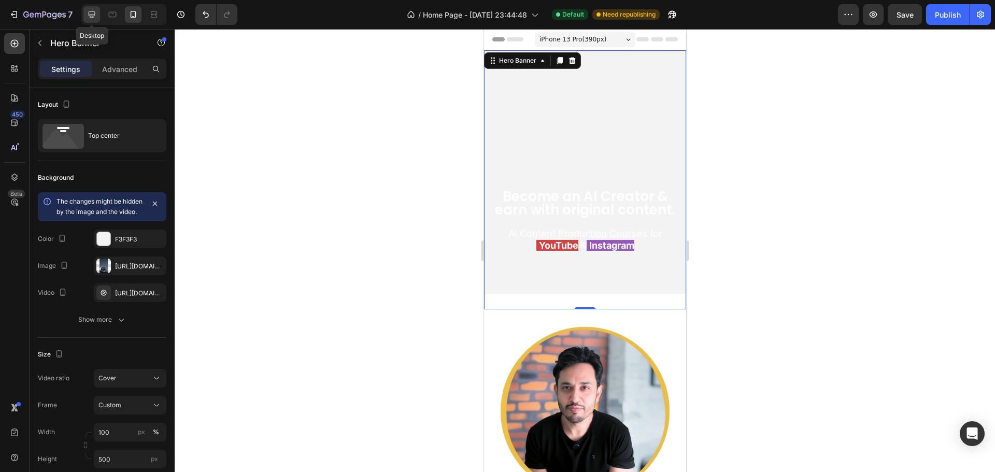
click at [90, 12] on icon at bounding box center [92, 14] width 10 height 10
type input "100 vh"
type input "1200"
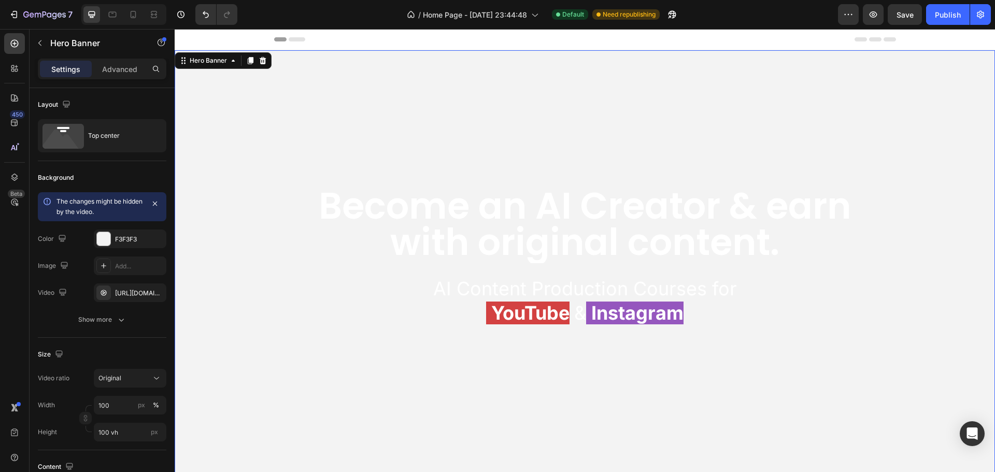
scroll to position [6, 0]
click at [552, 242] on p "Become an AI Creator & earn with original content." at bounding box center [585, 220] width 605 height 73
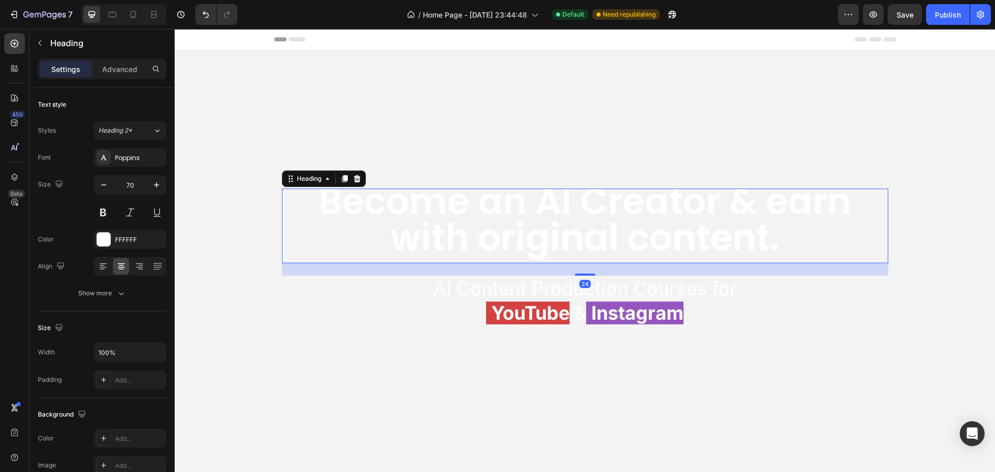
scroll to position [0, 0]
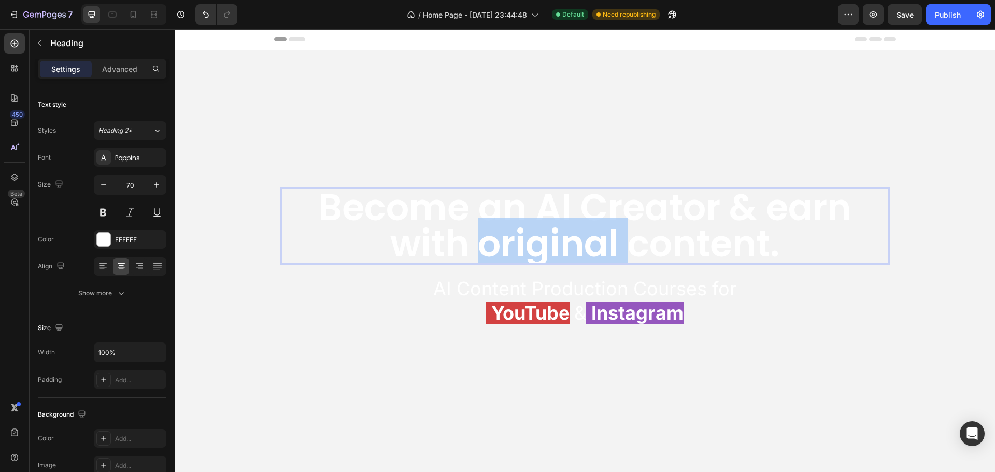
click at [526, 239] on p "Become an AI Creator & earn with original content." at bounding box center [585, 226] width 605 height 73
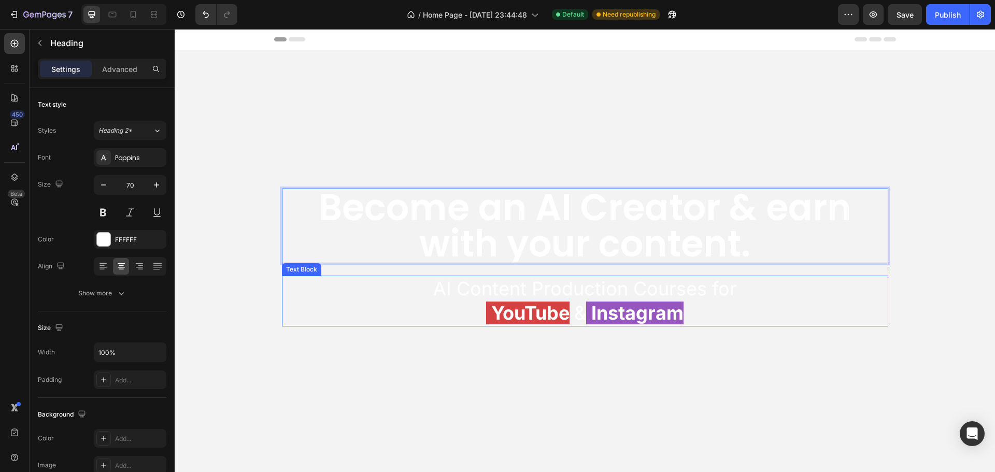
click at [393, 293] on p "AI Content Production Courses for" at bounding box center [585, 289] width 605 height 24
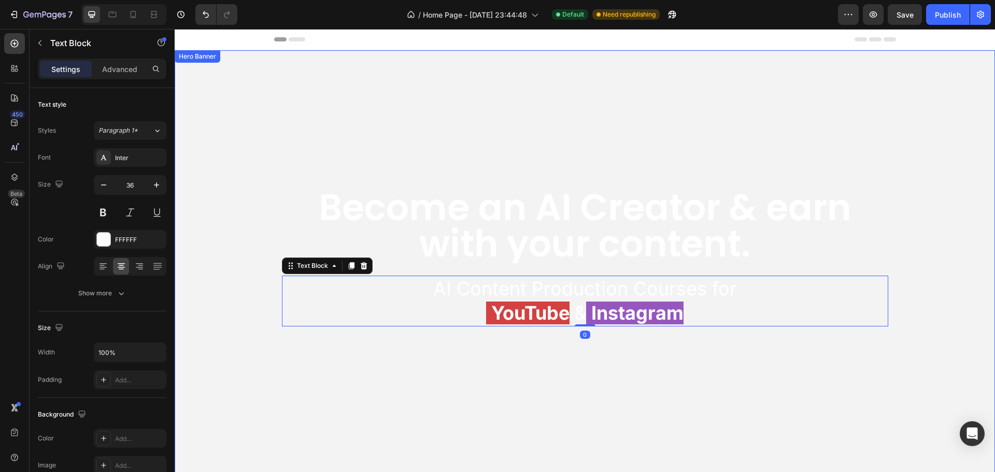
click at [274, 234] on div "Become an AI Creator & earn with your content. Heading AI Content Production Co…" at bounding box center [585, 196] width 622 height 293
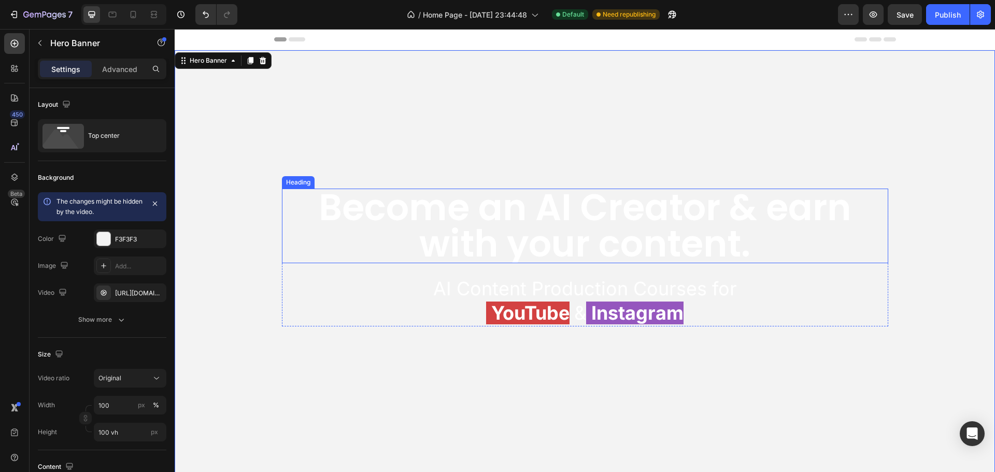
click at [555, 215] on p "Become an AI Creator & earn with your content." at bounding box center [585, 226] width 605 height 73
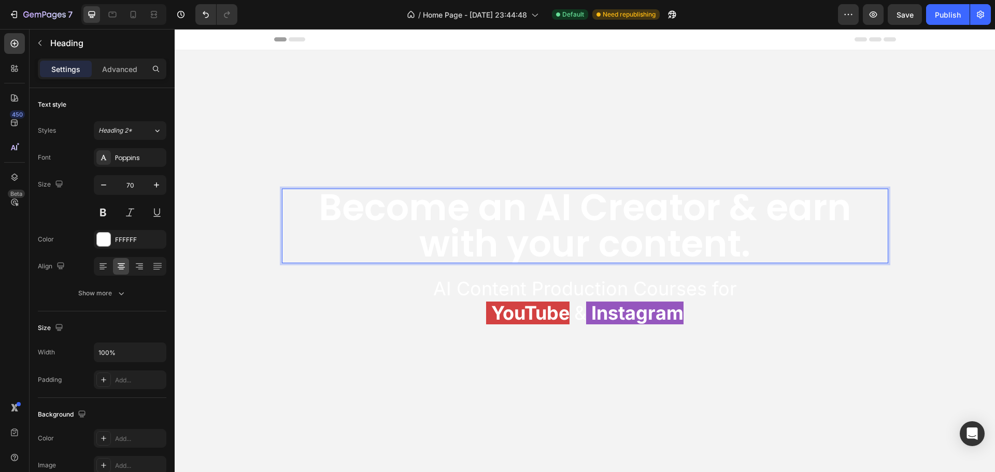
click at [672, 209] on p "Become an AI Creator & earn with your content." at bounding box center [585, 226] width 605 height 73
click at [722, 208] on p "Become an AI Creator & earn with your content." at bounding box center [585, 226] width 605 height 73
click at [758, 208] on p "Become an AI Creator & earn with your content." at bounding box center [585, 226] width 605 height 73
click at [471, 285] on span "AI Content Production Courses for" at bounding box center [585, 288] width 304 height 23
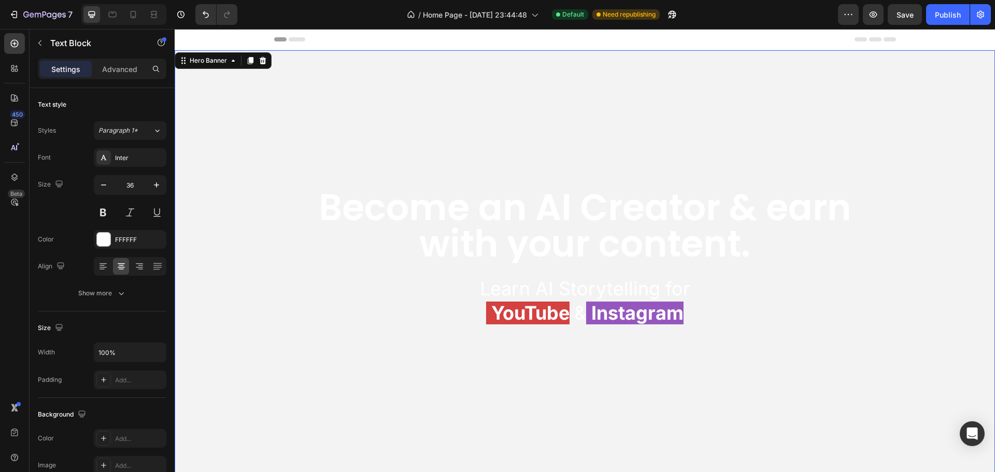
click at [215, 243] on video "Background Image" at bounding box center [585, 255] width 821 height 411
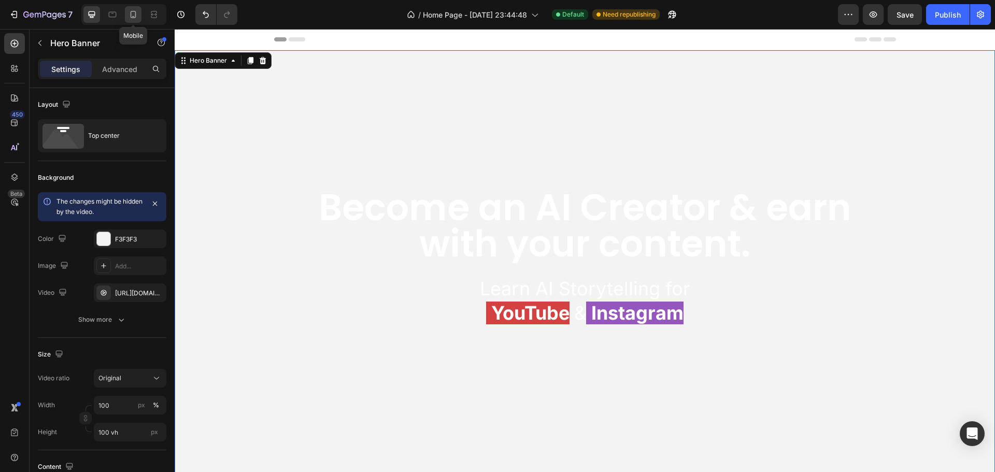
click at [137, 14] on icon at bounding box center [133, 14] width 10 height 10
type input "500"
type input "100%"
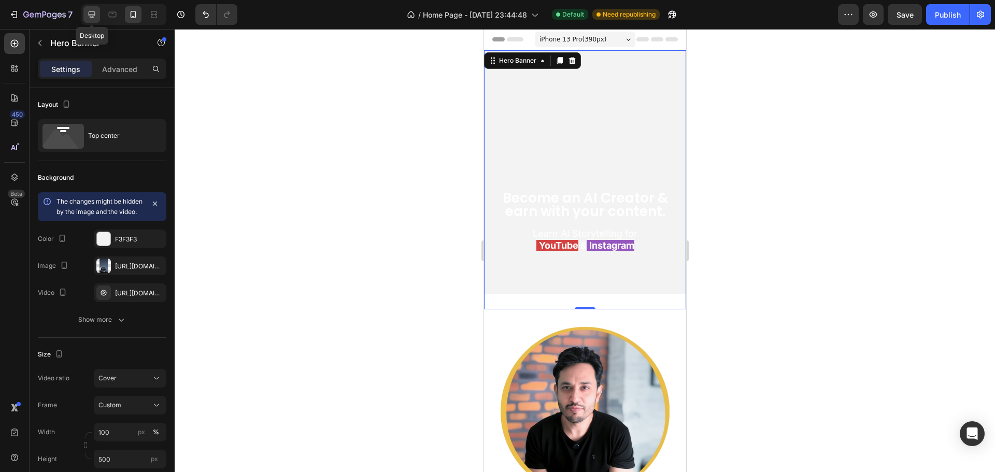
click at [92, 15] on icon at bounding box center [92, 14] width 7 height 7
type input "100 vh"
type input "1200"
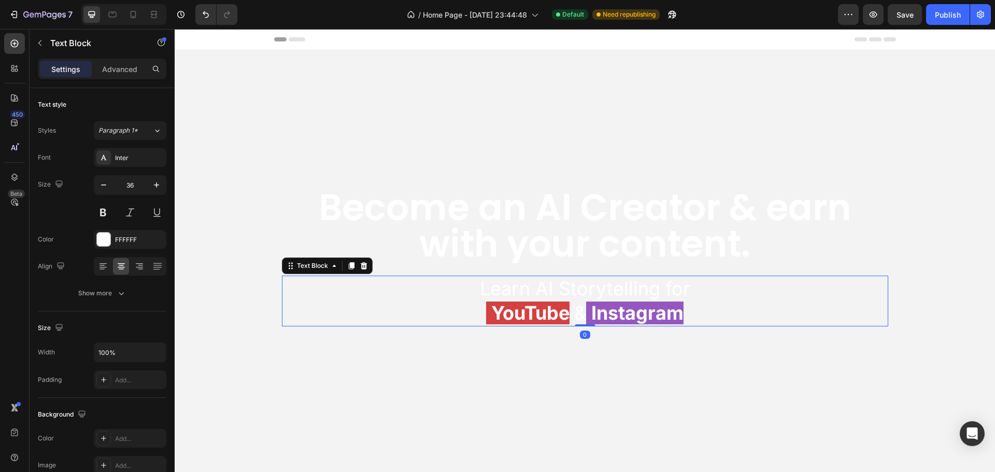
click at [515, 291] on span "Learn AI Storytelling for" at bounding box center [585, 288] width 210 height 23
click at [528, 285] on span "Learn AI Storytelling for" at bounding box center [585, 288] width 210 height 23
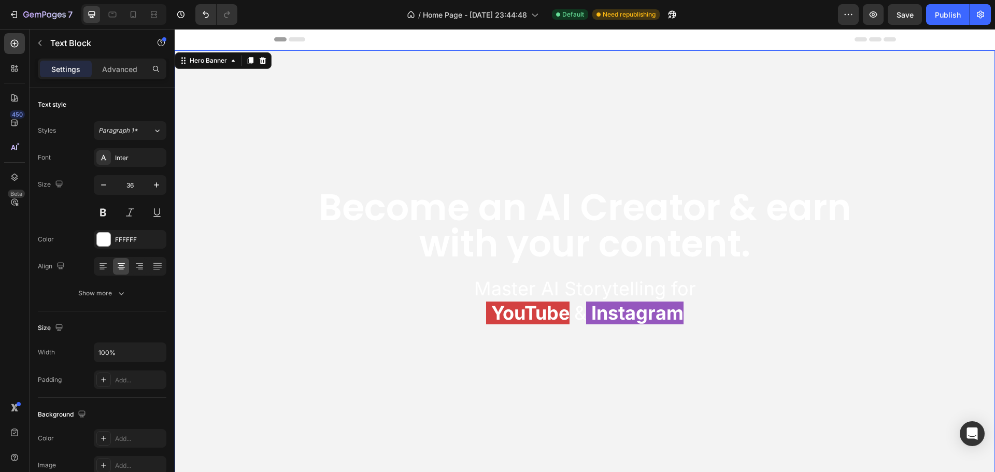
click at [484, 344] on video "Background Image" at bounding box center [585, 255] width 821 height 411
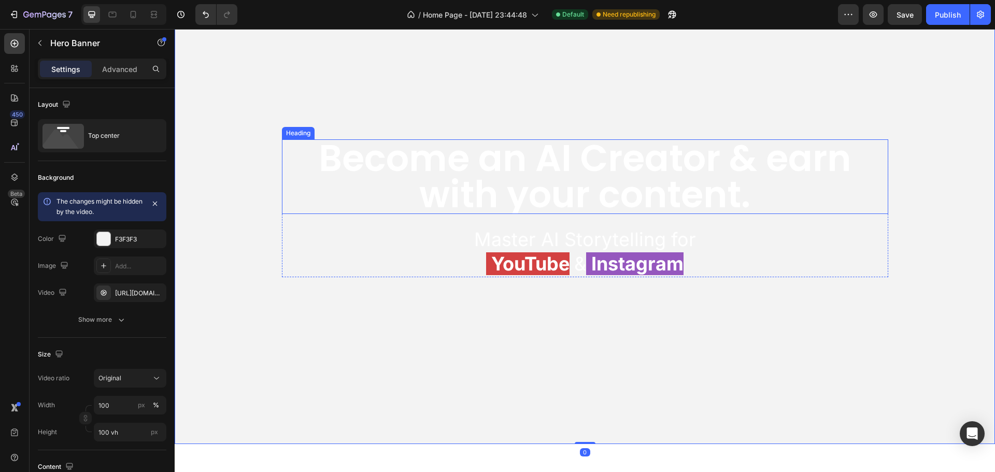
scroll to position [104, 0]
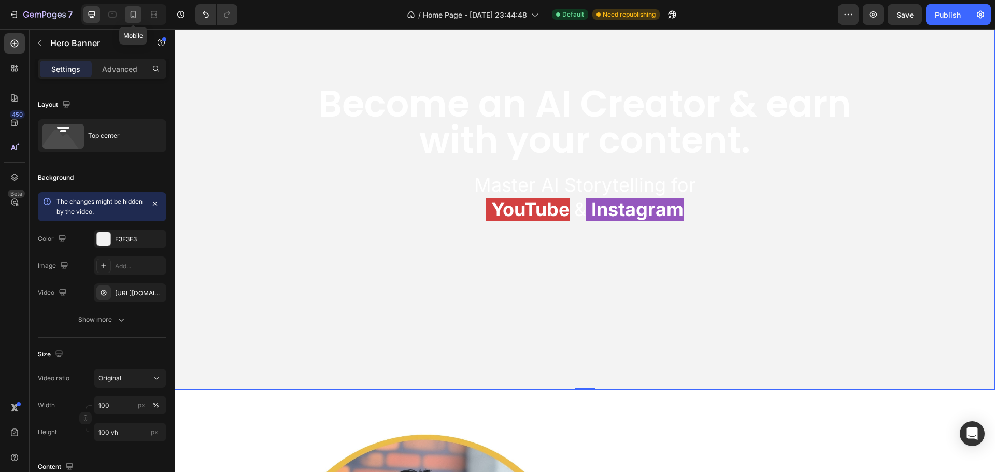
click at [133, 10] on icon at bounding box center [133, 14] width 10 height 10
type input "500"
type input "100%"
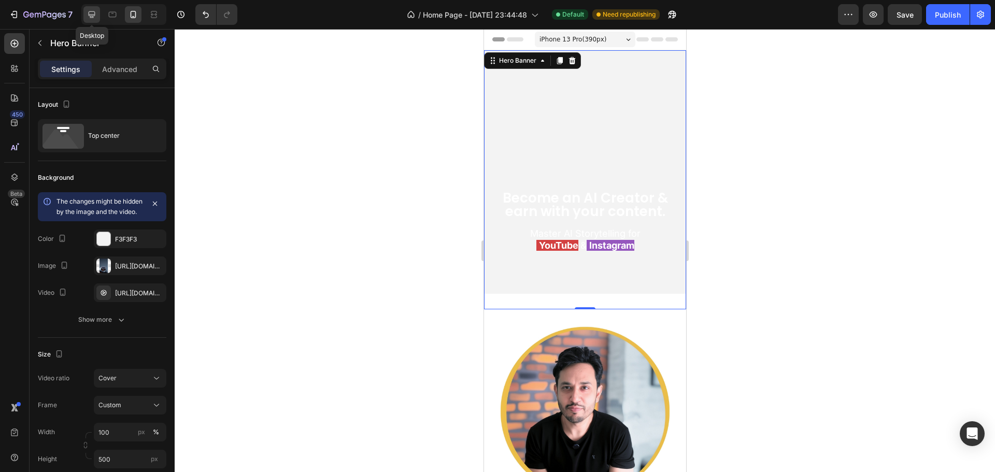
click at [93, 10] on icon at bounding box center [92, 14] width 10 height 10
type input "100 vh"
type input "1200"
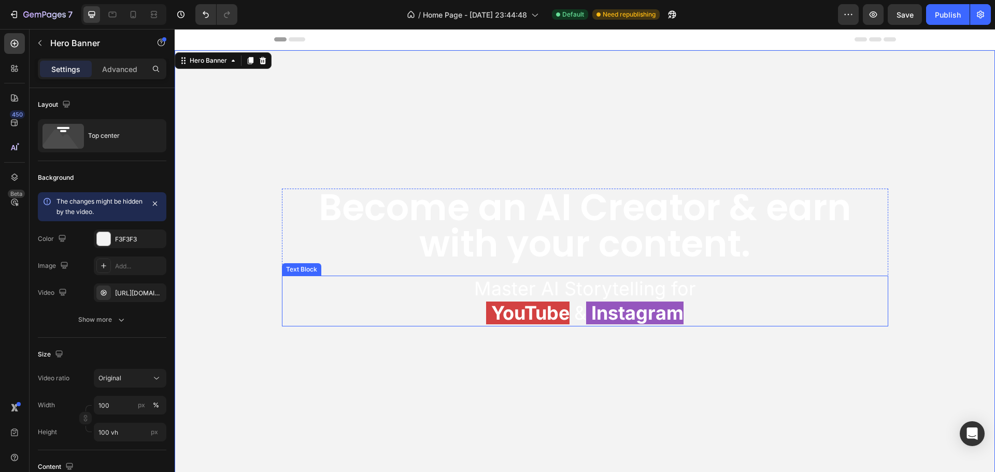
click at [543, 290] on span "Master AI Storytelling for" at bounding box center [585, 288] width 222 height 23
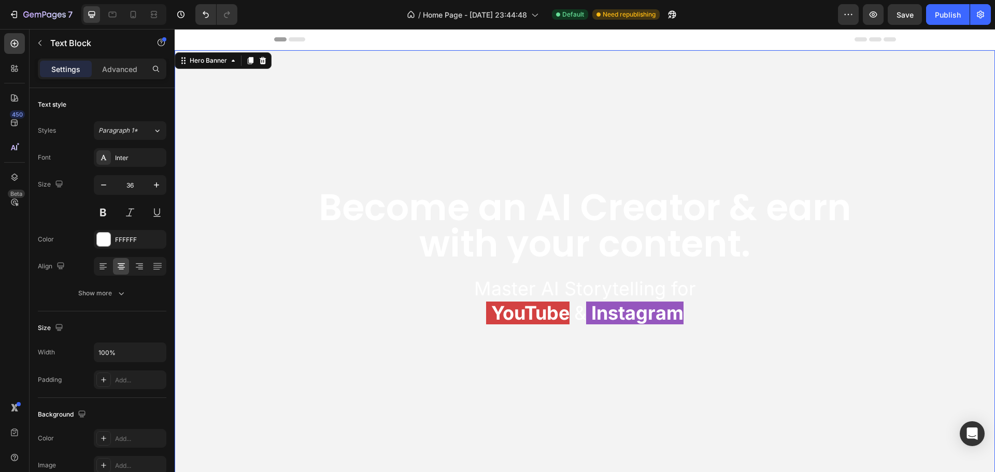
click at [501, 358] on video "Background Image" at bounding box center [585, 255] width 821 height 411
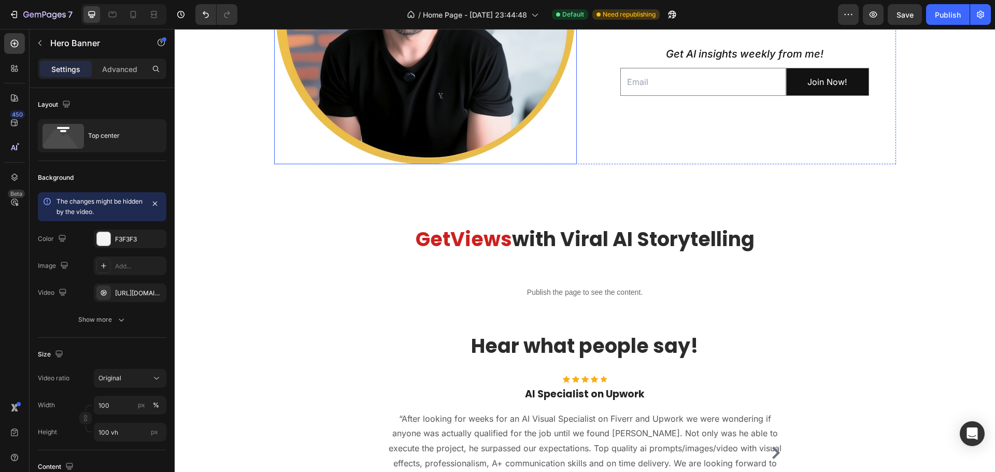
scroll to position [674, 0]
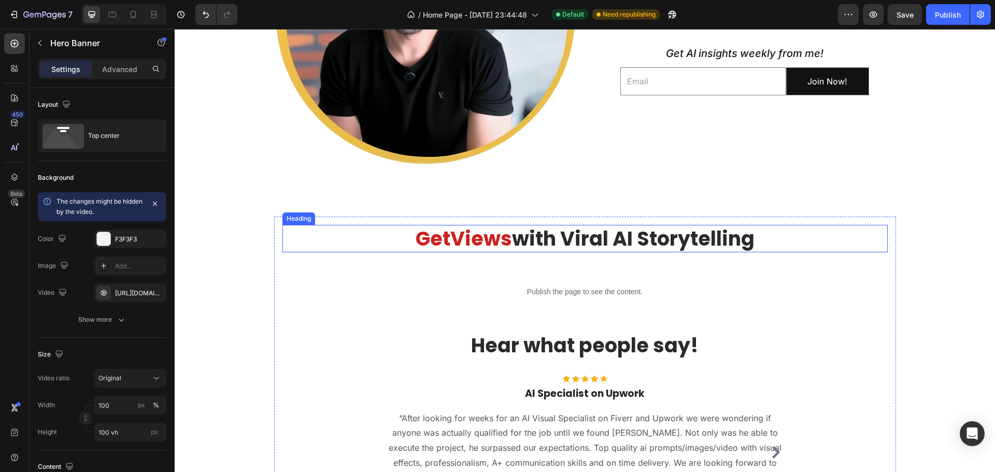
click at [576, 234] on span "with Viral AI Storytelling" at bounding box center [633, 238] width 243 height 27
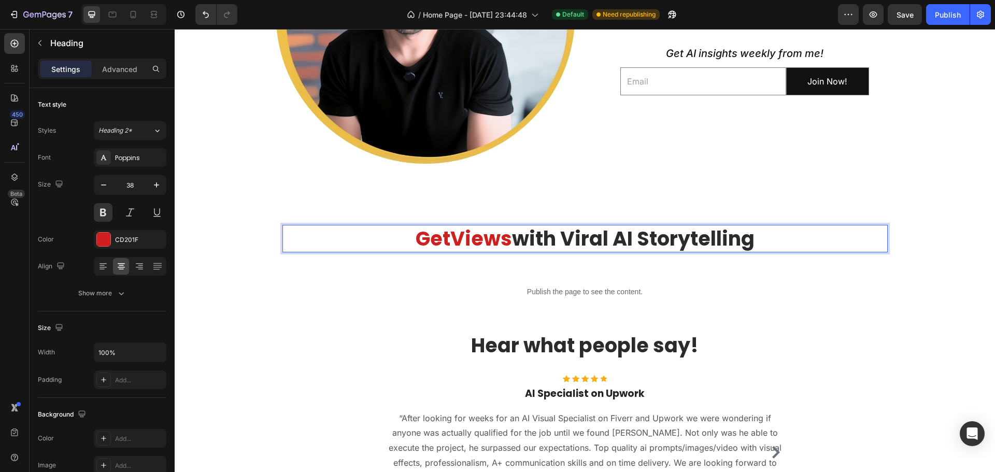
click at [566, 236] on span "with Viral AI Storytelling" at bounding box center [633, 238] width 243 height 27
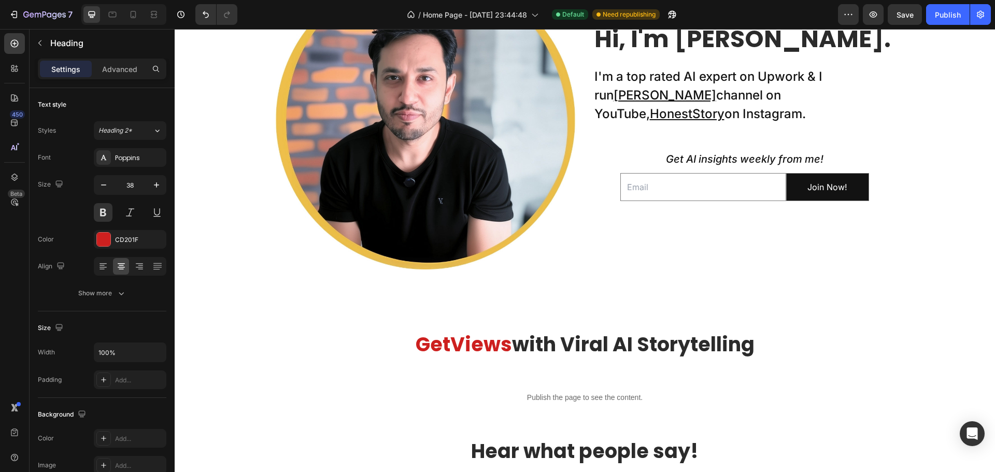
scroll to position [570, 0]
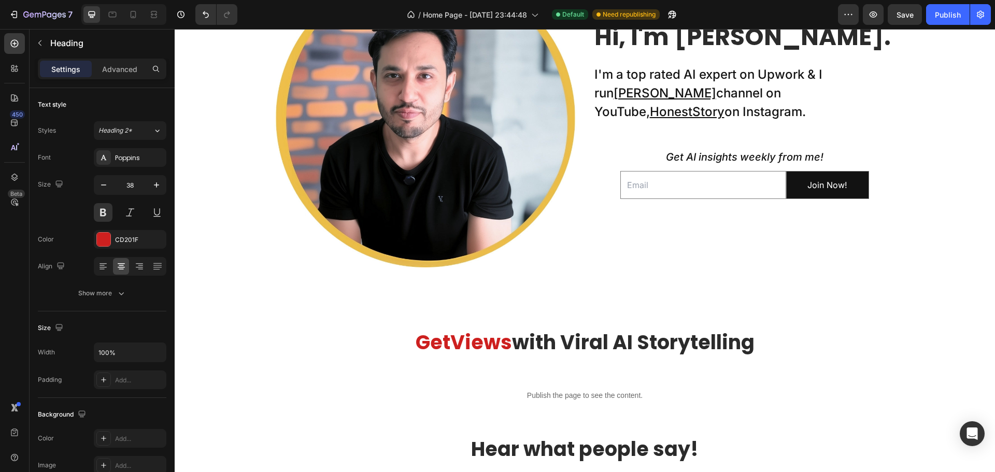
click at [585, 340] on span "with Viral AI Storytelling" at bounding box center [633, 342] width 243 height 27
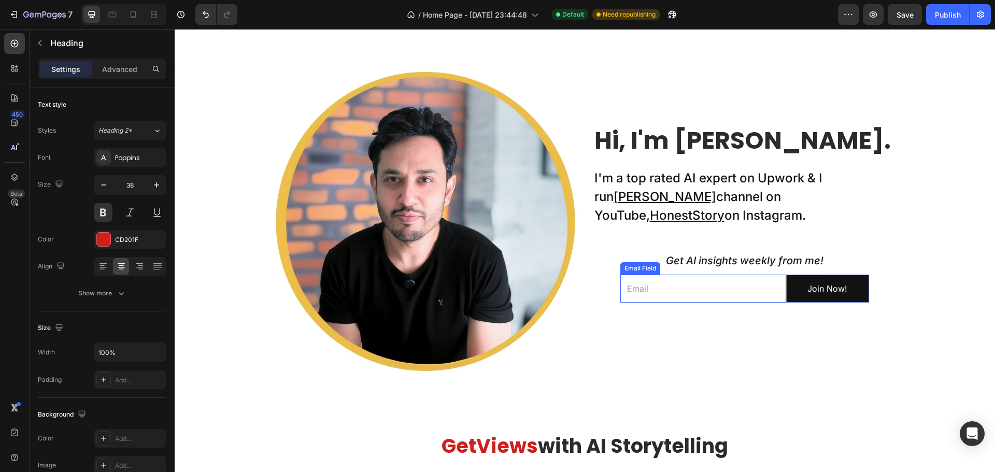
scroll to position [622, 0]
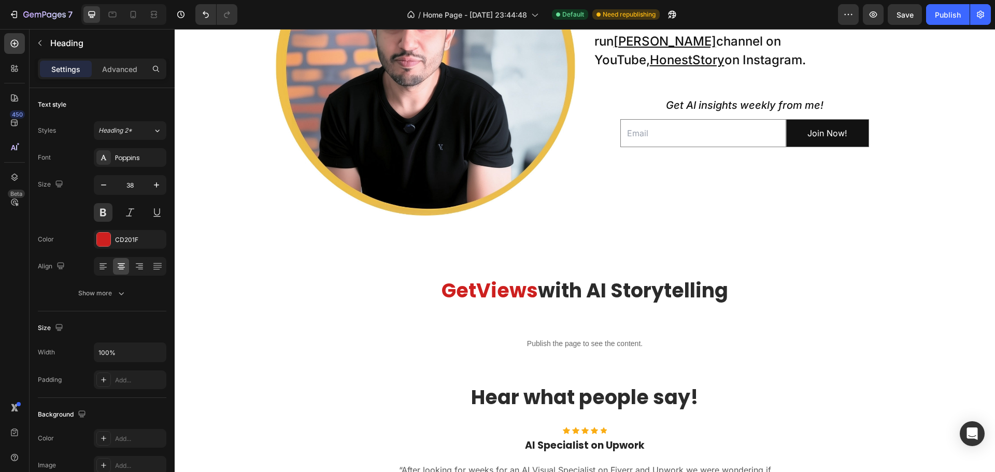
click at [615, 291] on span "with AI Storytelling" at bounding box center [633, 290] width 190 height 27
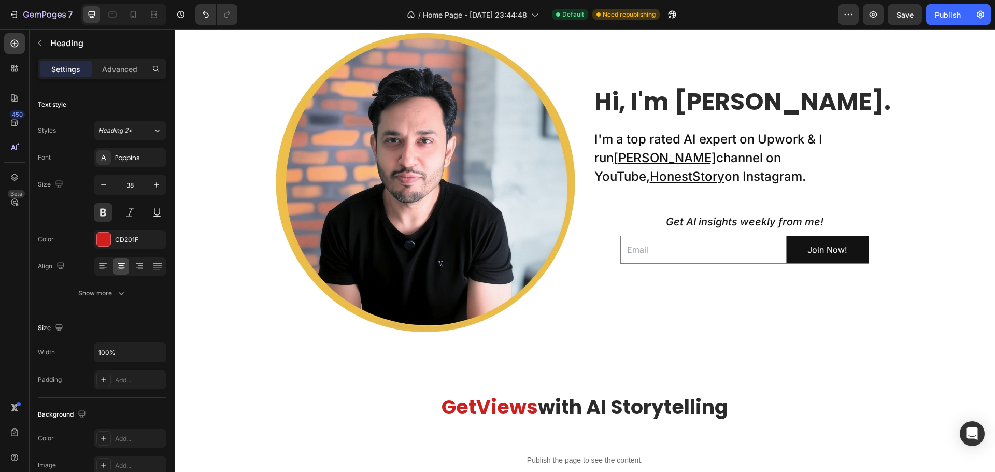
scroll to position [570, 0]
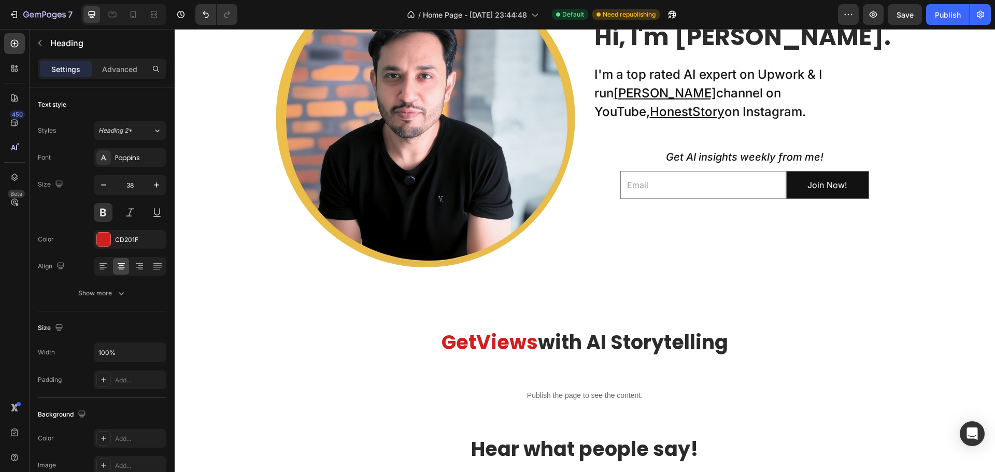
click at [580, 339] on span "with AI Storytelling" at bounding box center [633, 342] width 190 height 27
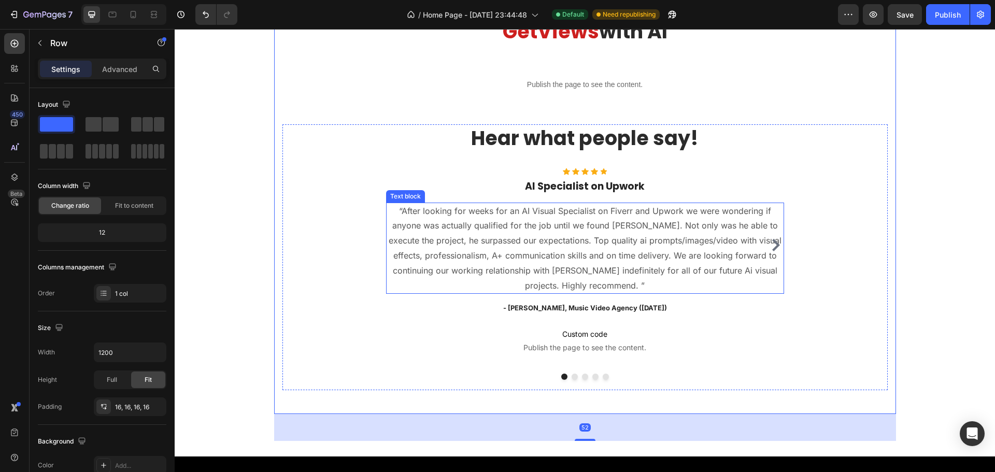
scroll to position [1089, 0]
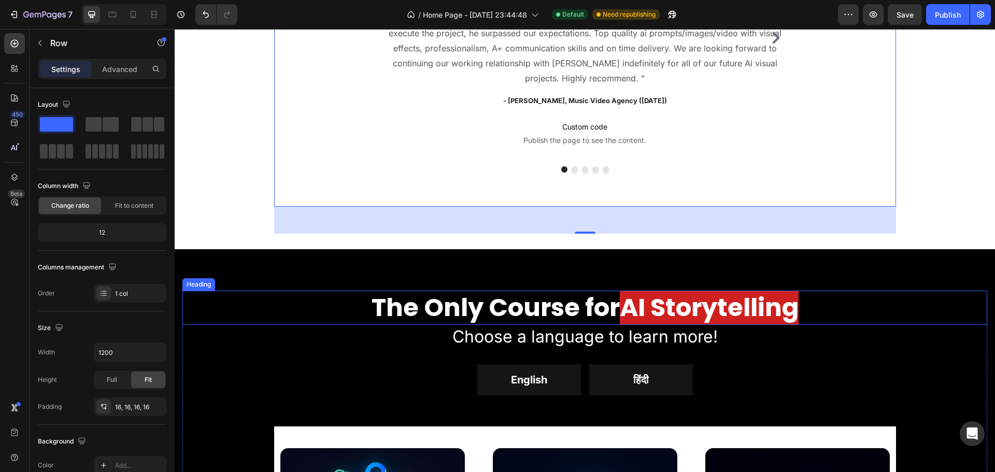
click at [507, 302] on strong "The Only Course for" at bounding box center [496, 307] width 248 height 35
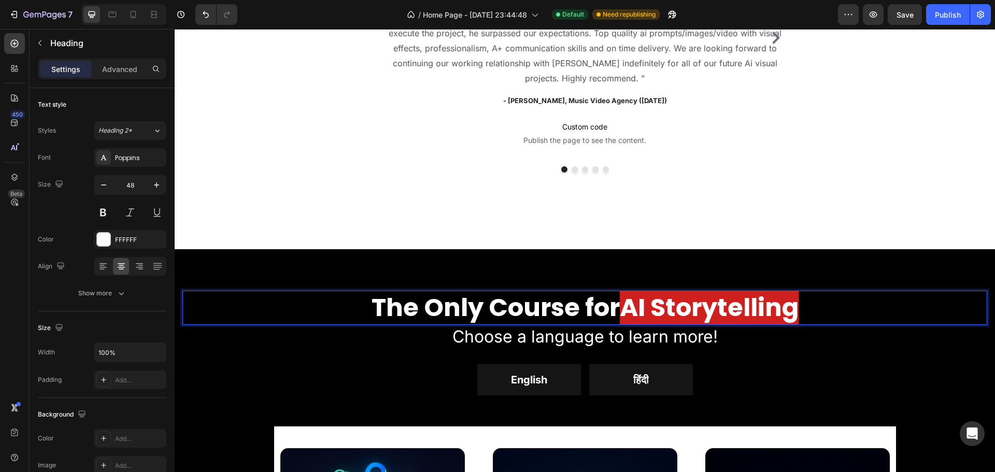
click at [456, 303] on strong "The Only Course for" at bounding box center [496, 307] width 248 height 35
click at [111, 14] on icon at bounding box center [112, 14] width 10 height 10
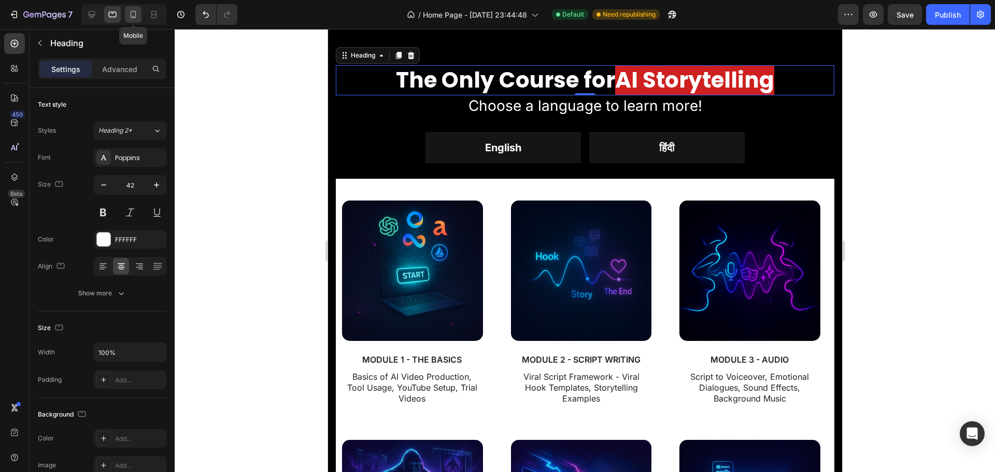
click at [132, 14] on icon at bounding box center [133, 14] width 10 height 10
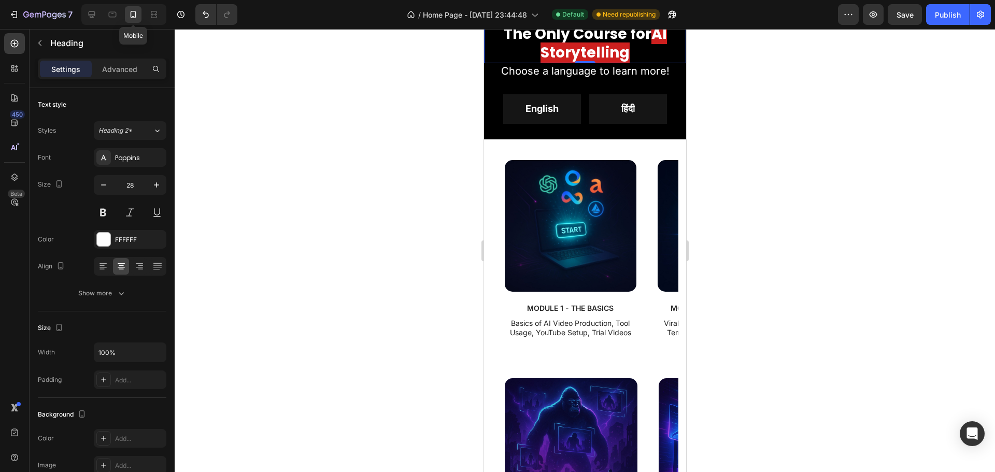
scroll to position [1201, 0]
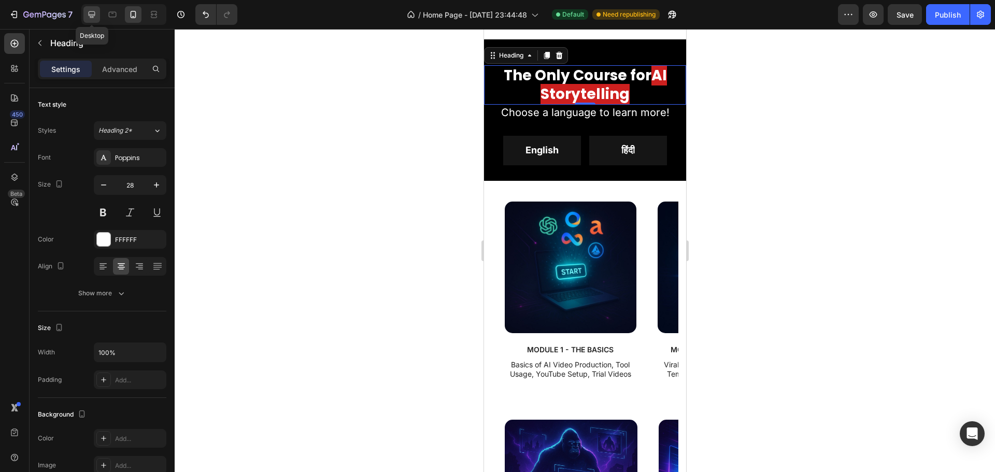
click at [93, 15] on icon at bounding box center [92, 14] width 7 height 7
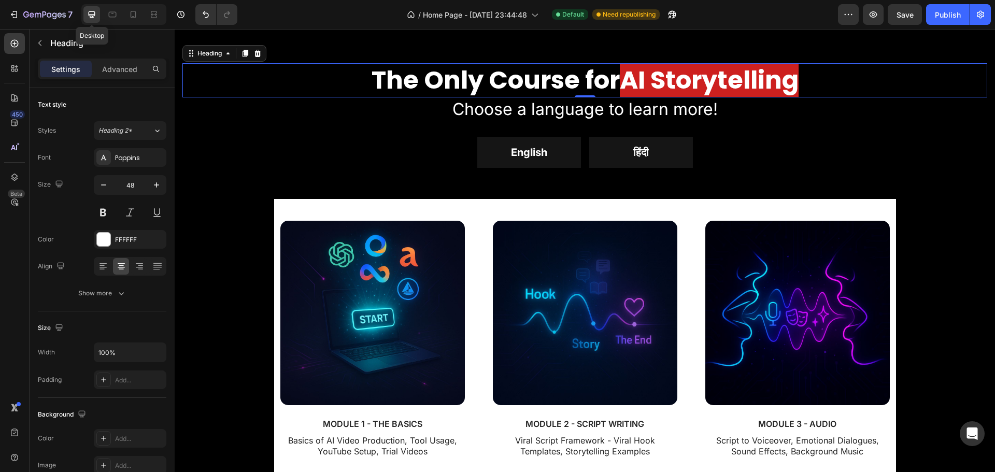
scroll to position [1243, 0]
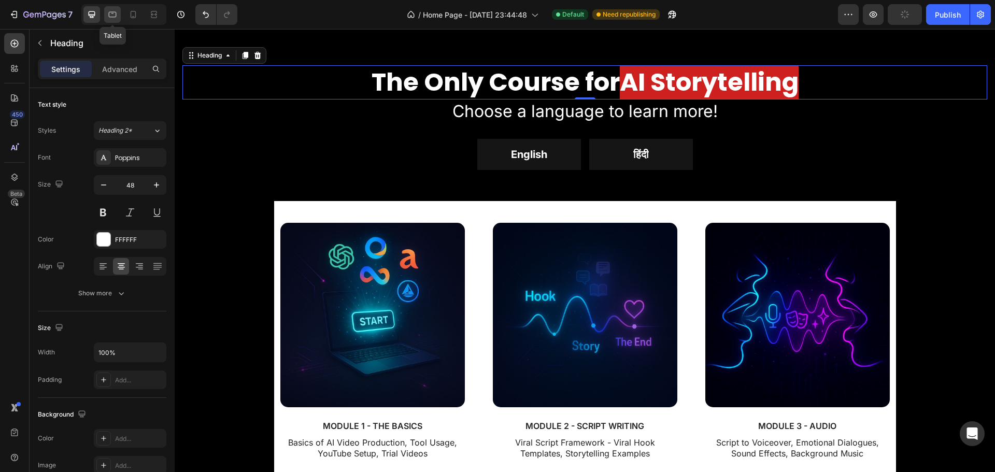
click at [110, 17] on icon at bounding box center [113, 15] width 8 height 6
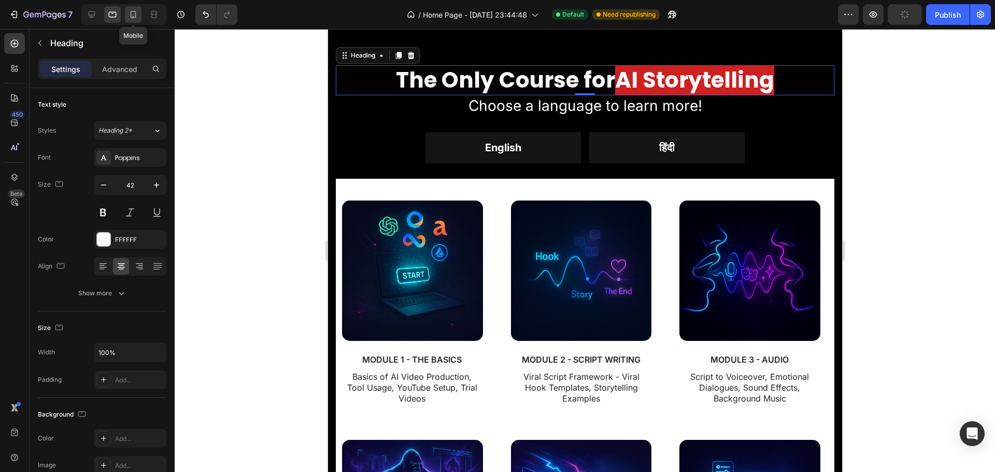
click at [133, 13] on icon at bounding box center [133, 14] width 10 height 10
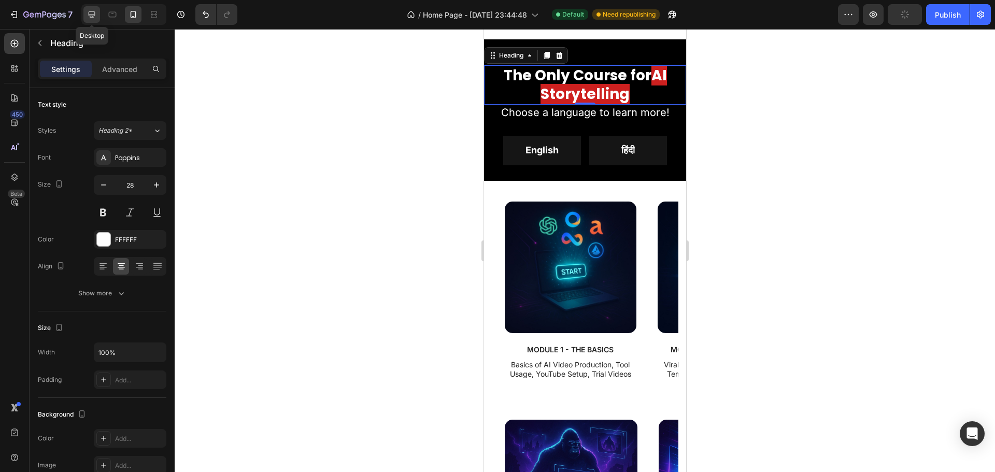
click at [93, 14] on icon at bounding box center [92, 14] width 10 height 10
type input "48"
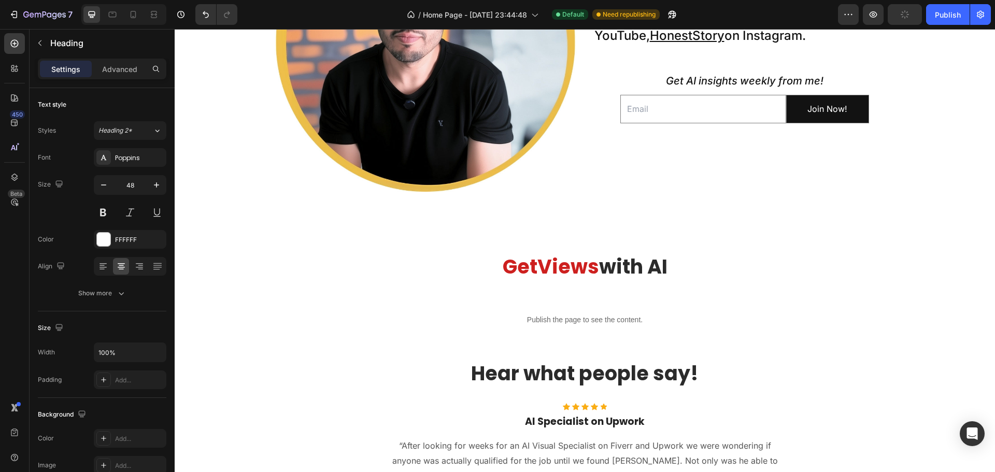
scroll to position [561, 0]
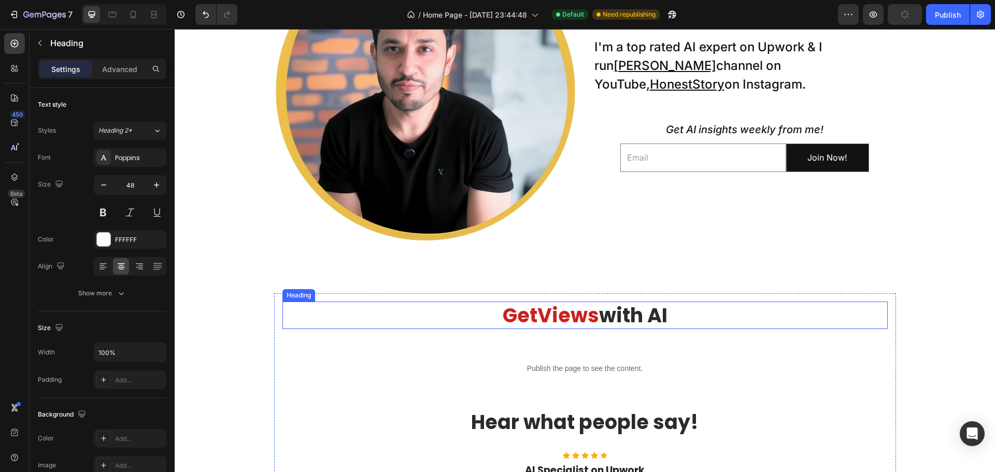
click at [550, 314] on span "Views" at bounding box center [569, 315] width 62 height 27
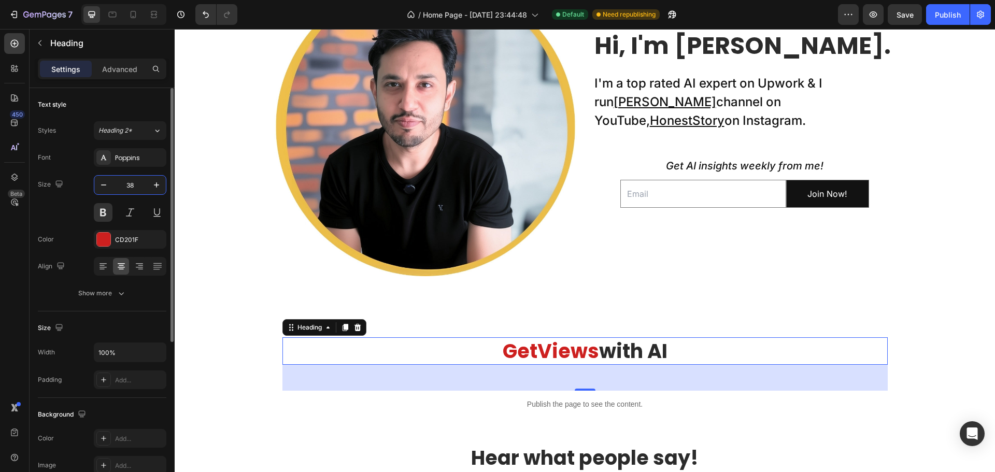
drag, startPoint x: 131, startPoint y: 184, endPoint x: 140, endPoint y: 194, distance: 14.3
click at [130, 184] on input "38" at bounding box center [130, 185] width 34 height 19
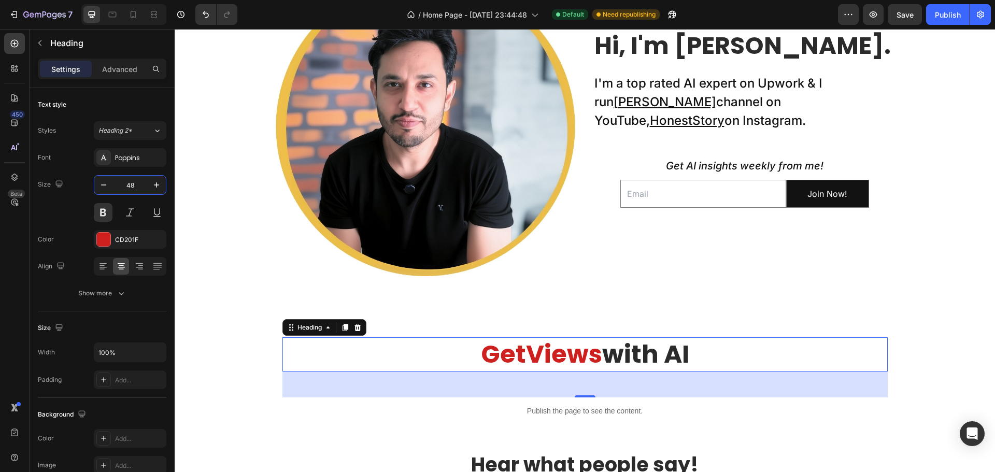
click at [111, 6] on div at bounding box center [123, 14] width 85 height 21
click at [109, 13] on icon at bounding box center [113, 15] width 8 height 6
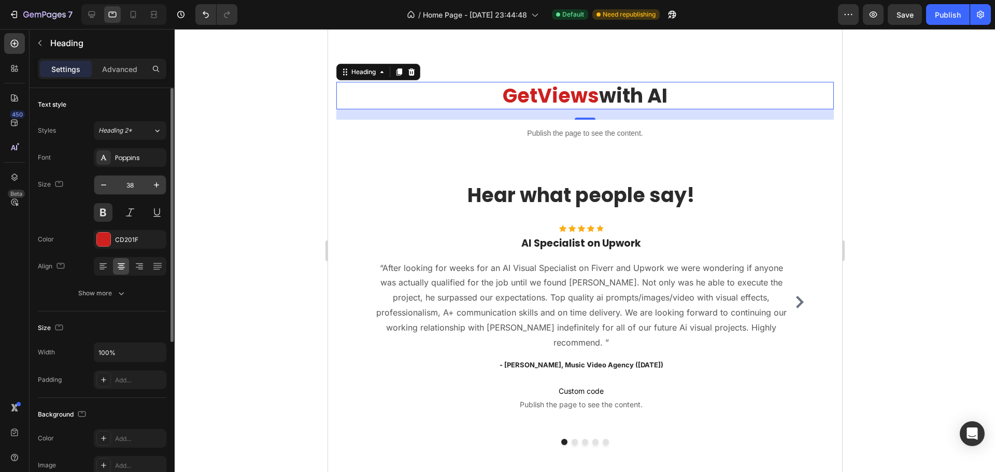
scroll to position [776, 0]
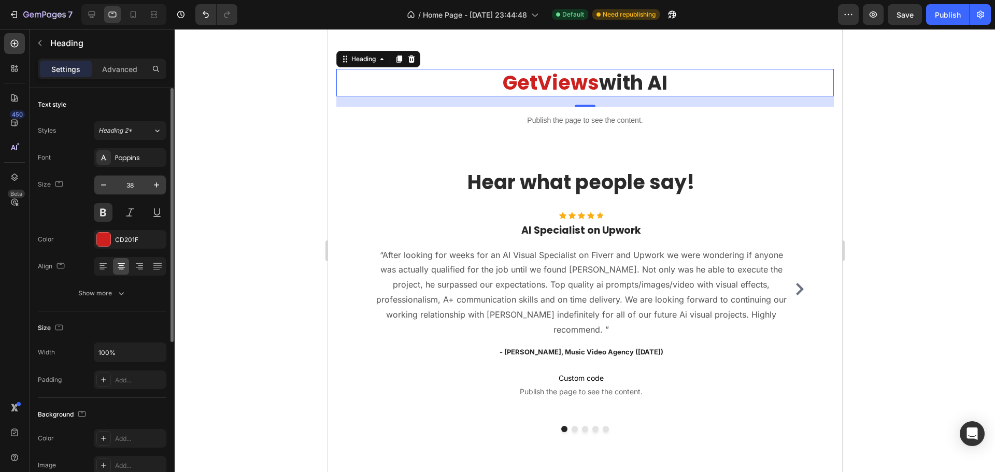
click at [127, 186] on input "38" at bounding box center [130, 185] width 34 height 19
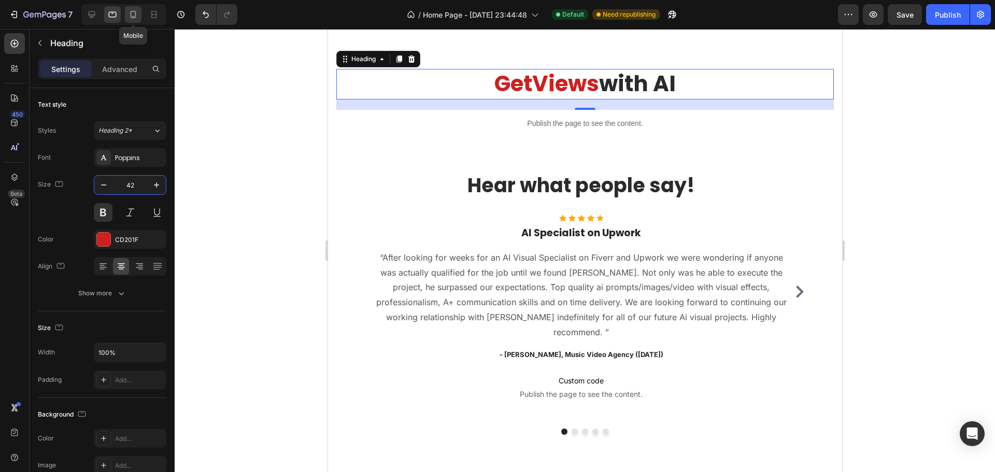
click at [133, 10] on icon at bounding box center [133, 14] width 10 height 10
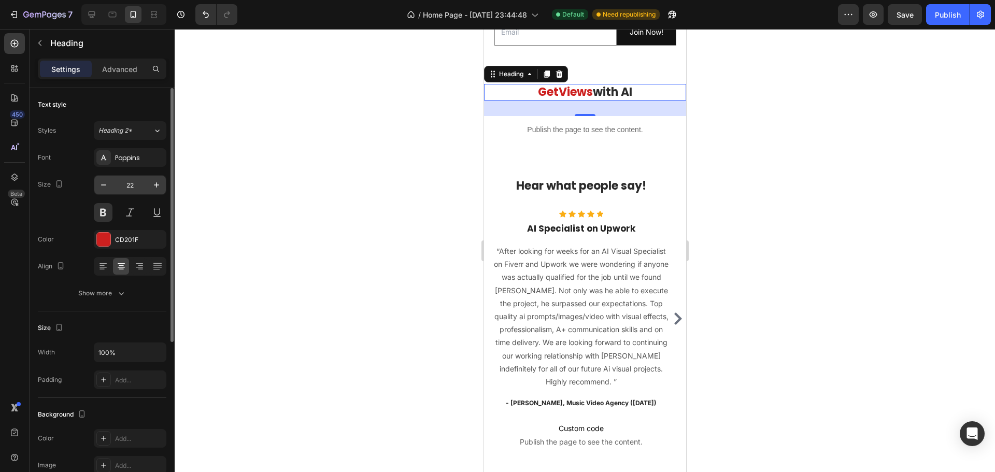
scroll to position [787, 0]
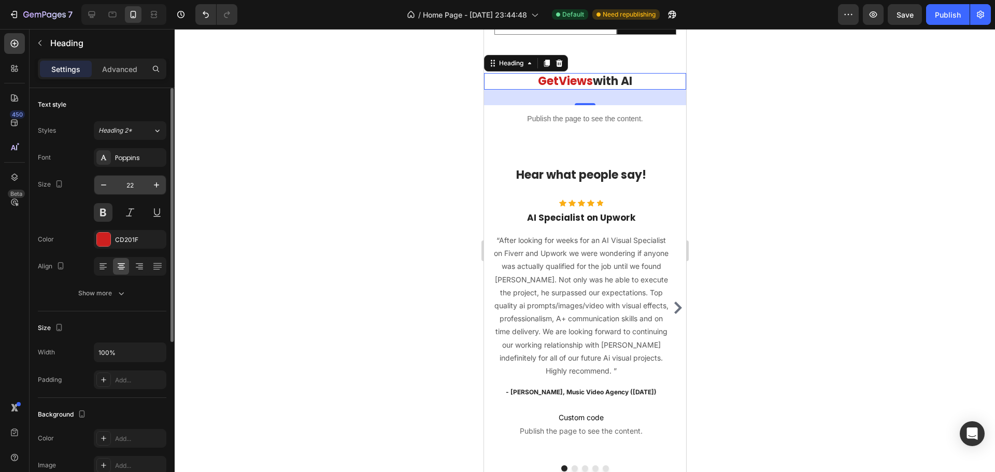
click at [130, 182] on input "22" at bounding box center [130, 185] width 34 height 19
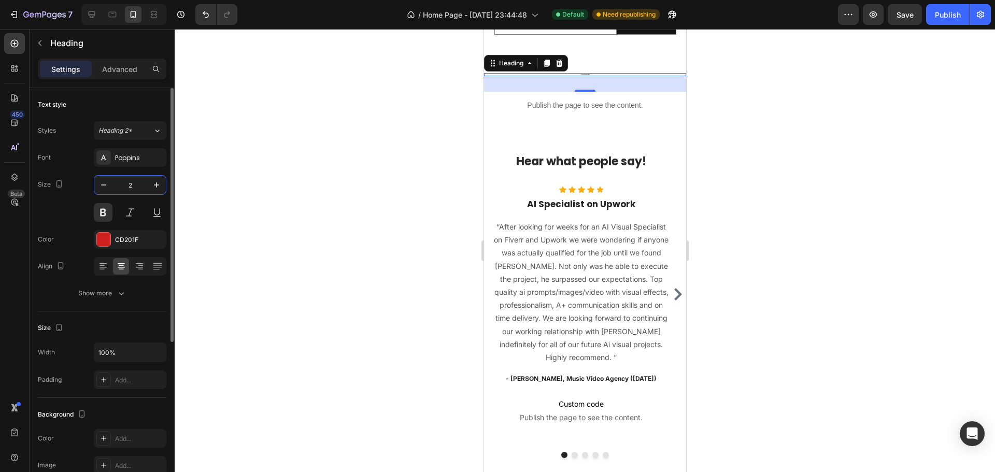
type input "28"
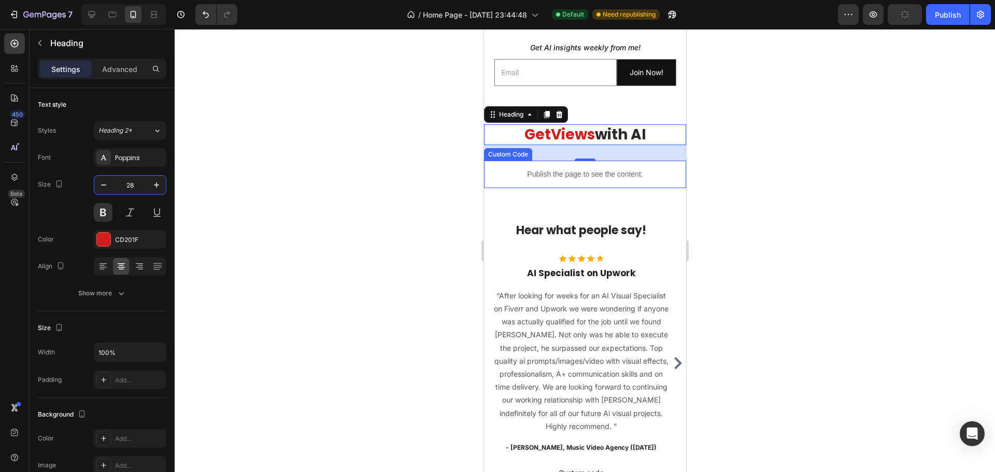
scroll to position [631, 0]
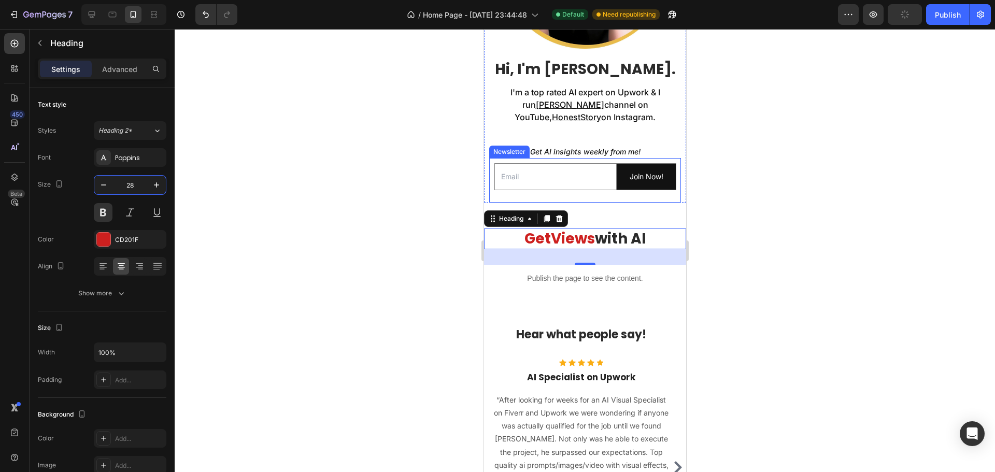
click at [593, 187] on div "Email Field Join Now! Submit Button Row Newsletter" at bounding box center [585, 180] width 192 height 44
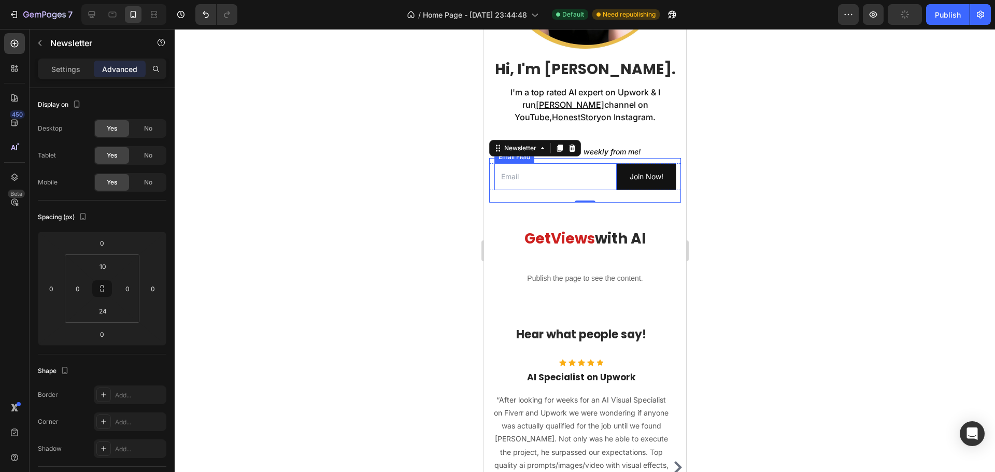
scroll to position [476, 0]
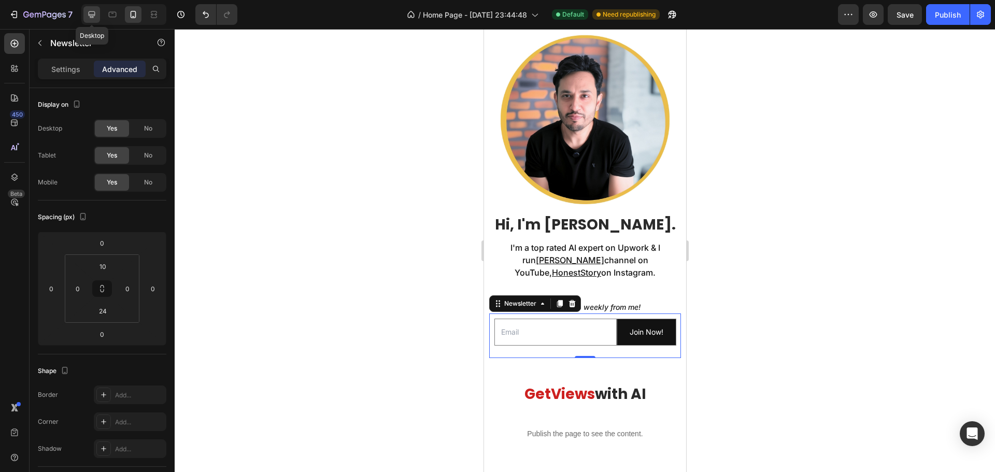
click at [92, 15] on icon at bounding box center [92, 14] width 7 height 7
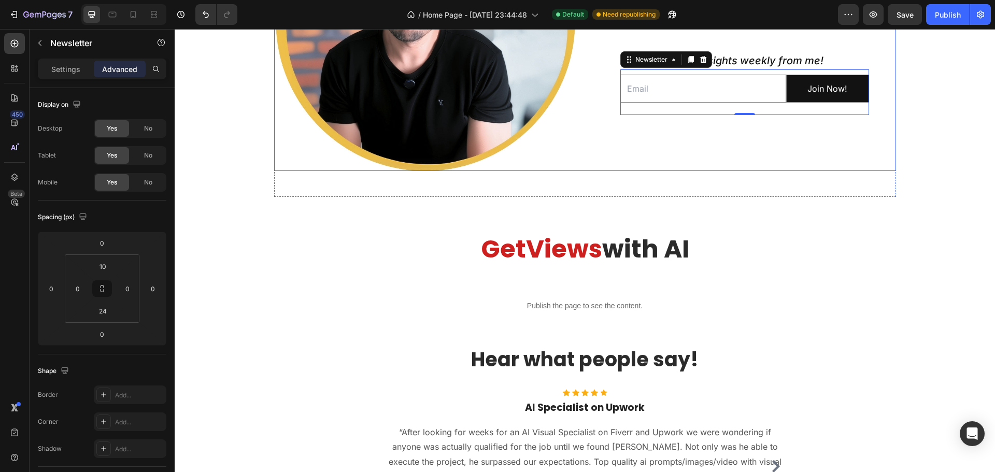
scroll to position [723, 0]
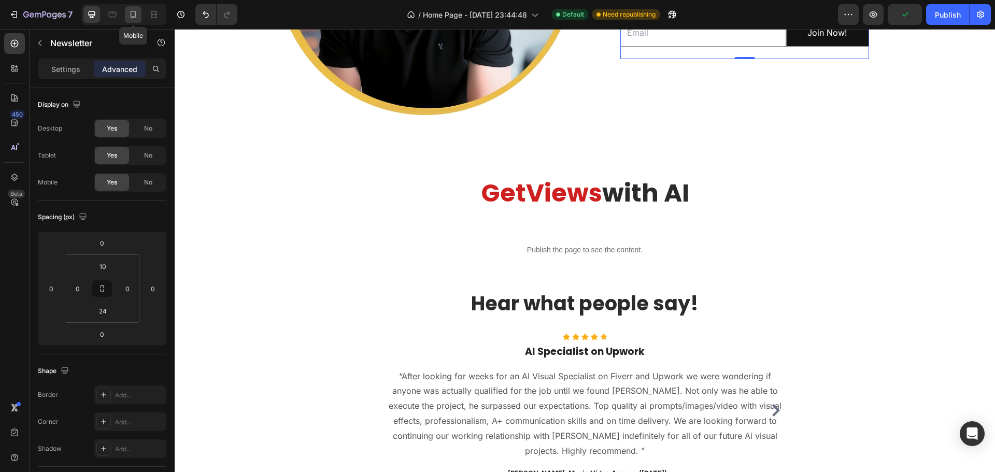
click at [135, 11] on icon at bounding box center [133, 14] width 10 height 10
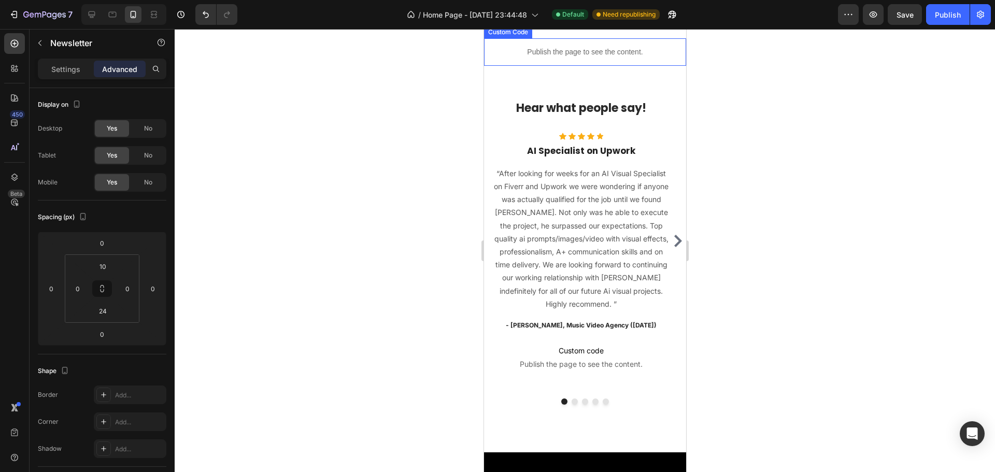
scroll to position [518, 0]
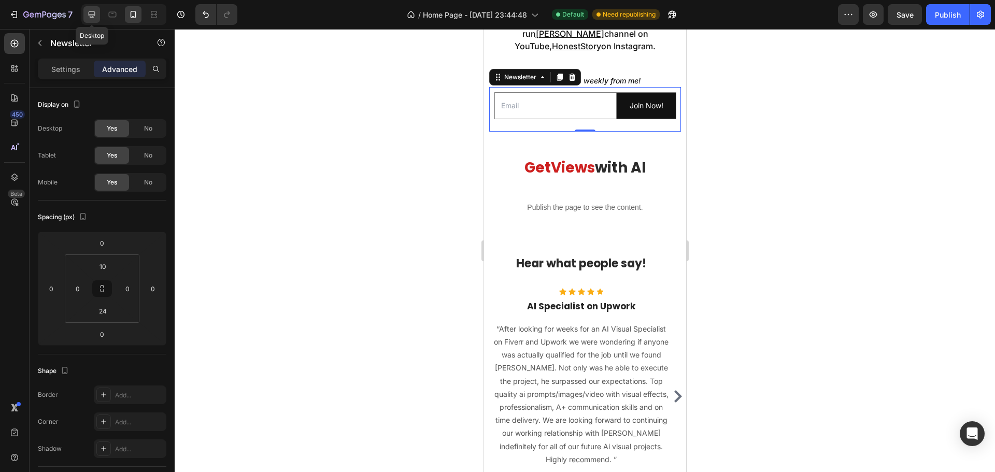
click at [90, 15] on icon at bounding box center [92, 14] width 7 height 7
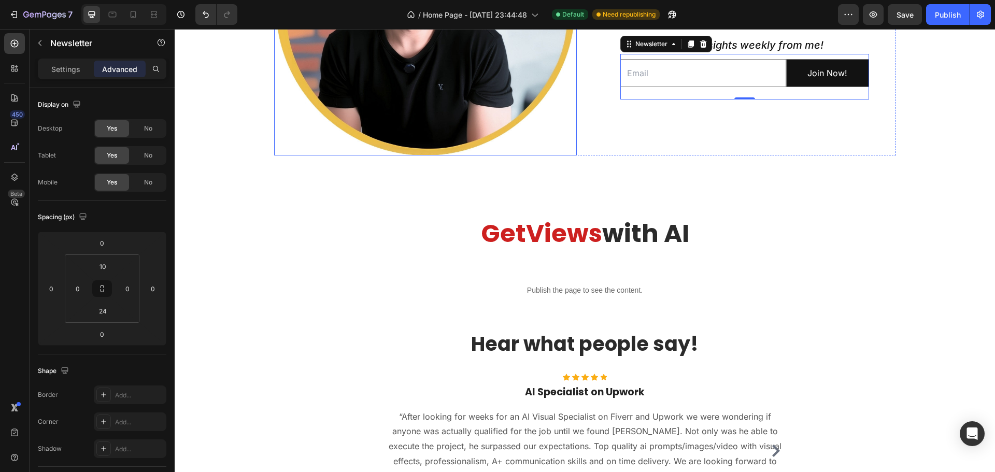
scroll to position [487, 0]
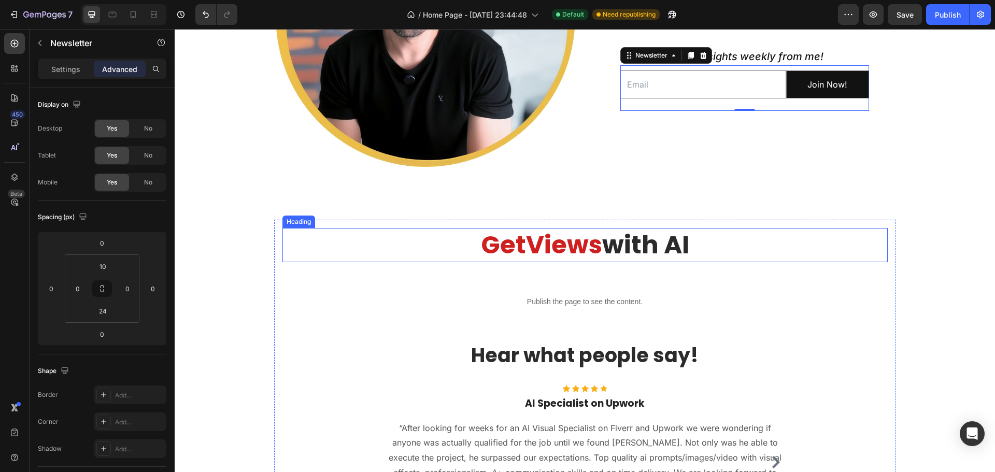
click at [504, 250] on h2 "Get Views with AI" at bounding box center [586, 245] width 606 height 34
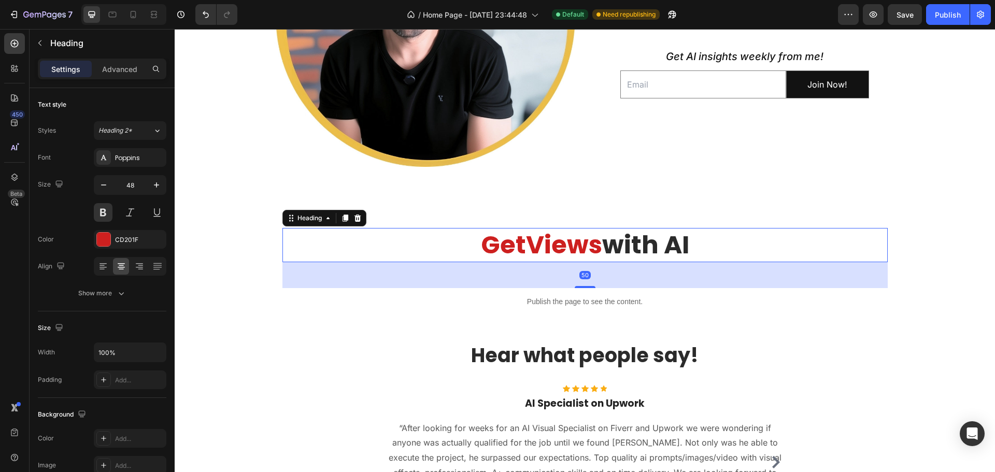
click at [481, 245] on h2 "Get Views with AI" at bounding box center [586, 245] width 606 height 34
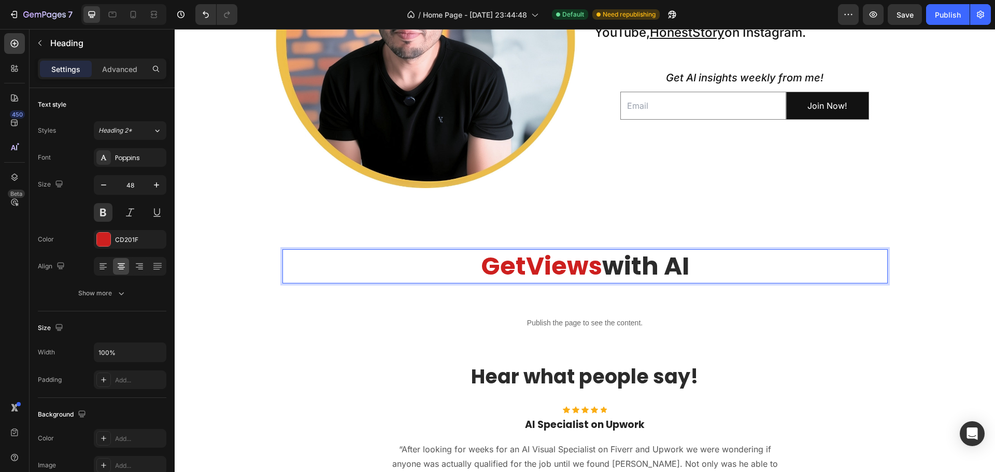
scroll to position [467, 0]
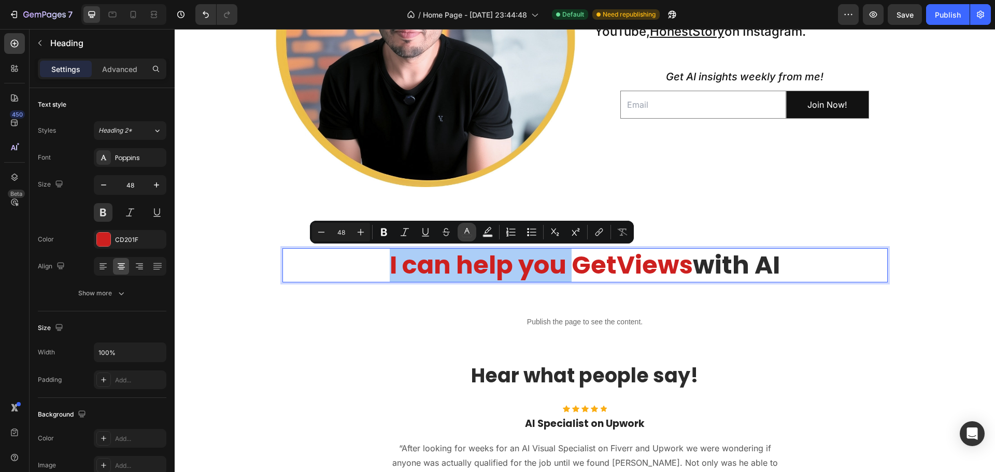
click at [468, 230] on icon "Editor contextual toolbar" at bounding box center [467, 232] width 10 height 10
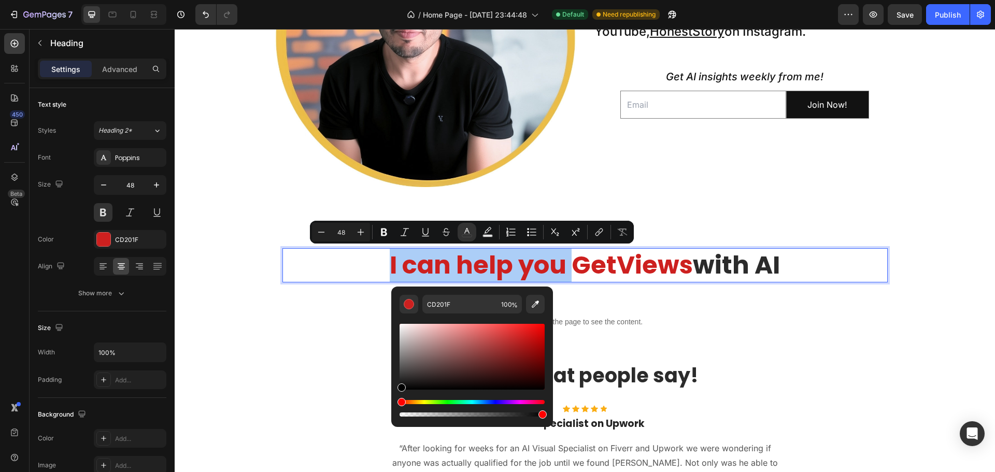
drag, startPoint x: 406, startPoint y: 383, endPoint x: 393, endPoint y: 397, distance: 19.1
click at [393, 397] on div "CD201F 100 %" at bounding box center [472, 353] width 162 height 132
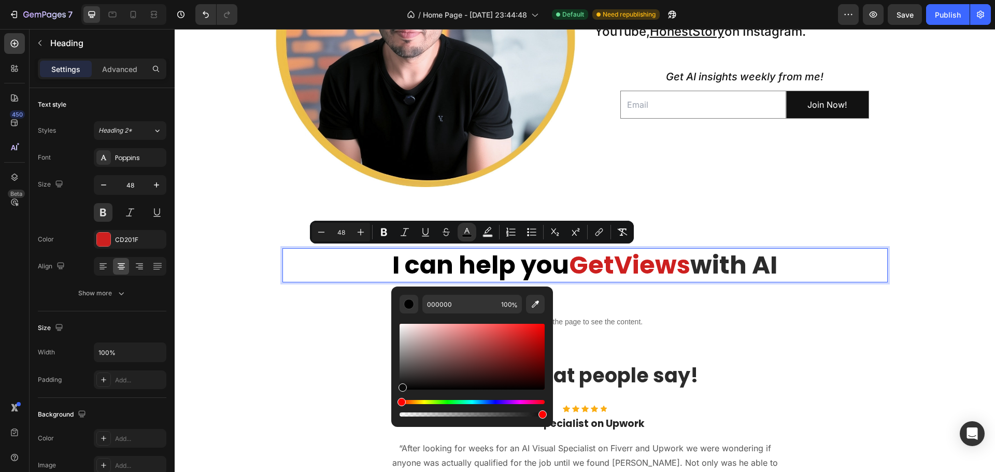
click at [402, 387] on div "Editor contextual toolbar" at bounding box center [403, 388] width 8 height 8
type input "0A0A0A"
click at [720, 266] on span "with AI" at bounding box center [734, 265] width 87 height 35
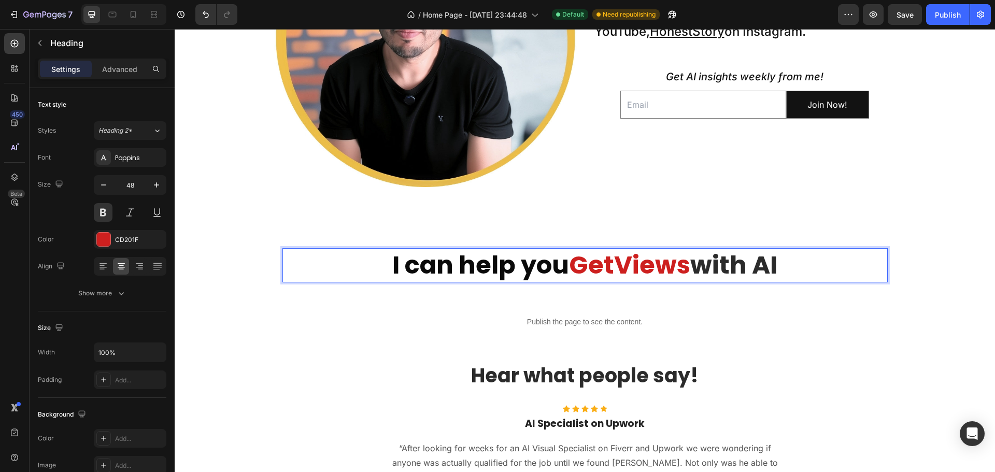
click at [725, 265] on span "with AI" at bounding box center [734, 265] width 87 height 35
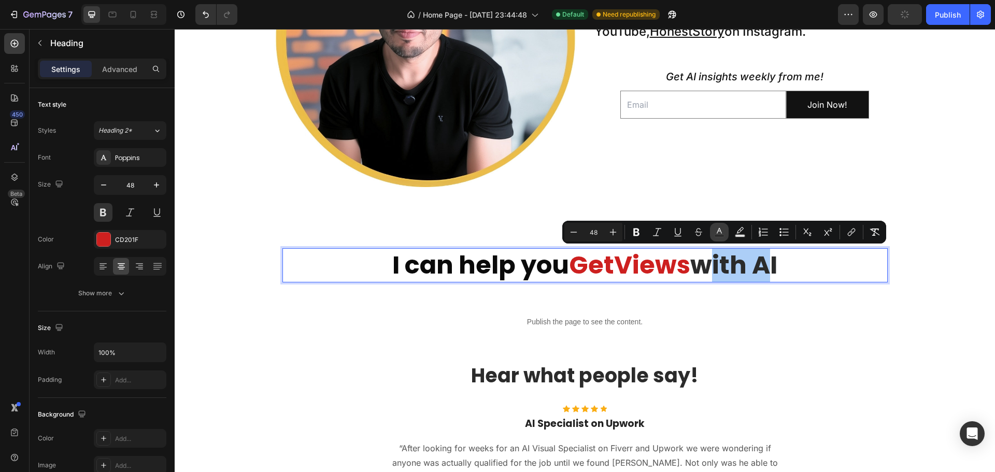
click at [719, 234] on icon "Editor contextual toolbar" at bounding box center [719, 232] width 10 height 10
type input "2B2B2B"
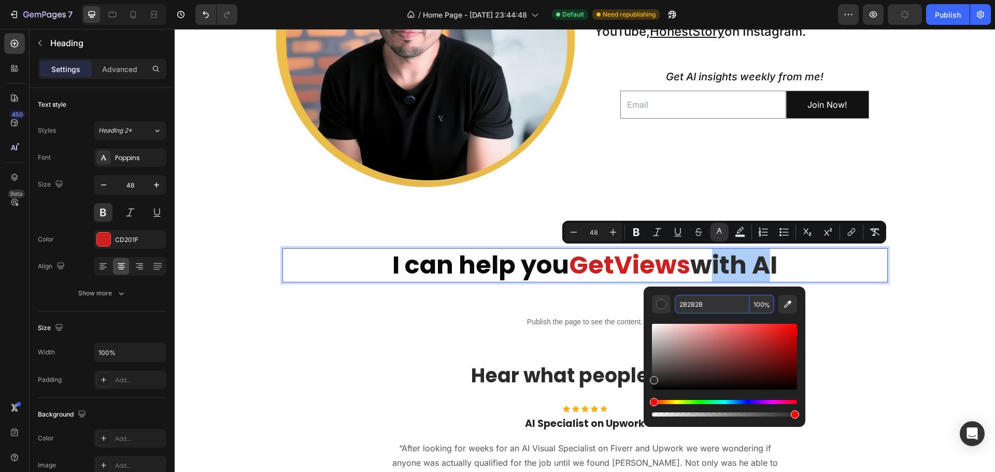
click at [689, 303] on input "2B2B2B" at bounding box center [712, 304] width 75 height 19
click at [526, 272] on span "I can help you" at bounding box center [480, 265] width 177 height 35
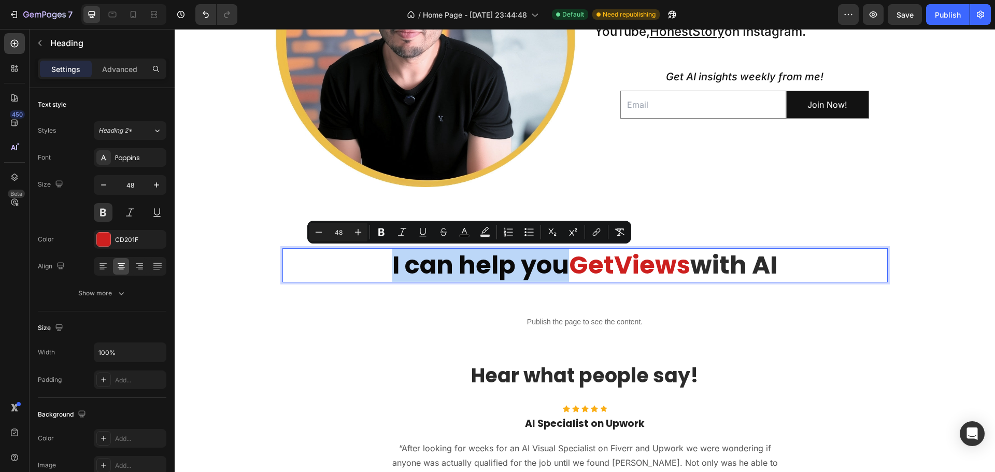
drag, startPoint x: 369, startPoint y: 264, endPoint x: 557, endPoint y: 260, distance: 188.3
click at [557, 260] on p "I can help you Get Views with AI" at bounding box center [585, 265] width 603 height 32
click at [462, 232] on icon "Editor contextual toolbar" at bounding box center [464, 232] width 10 height 10
type input "0A0A0A"
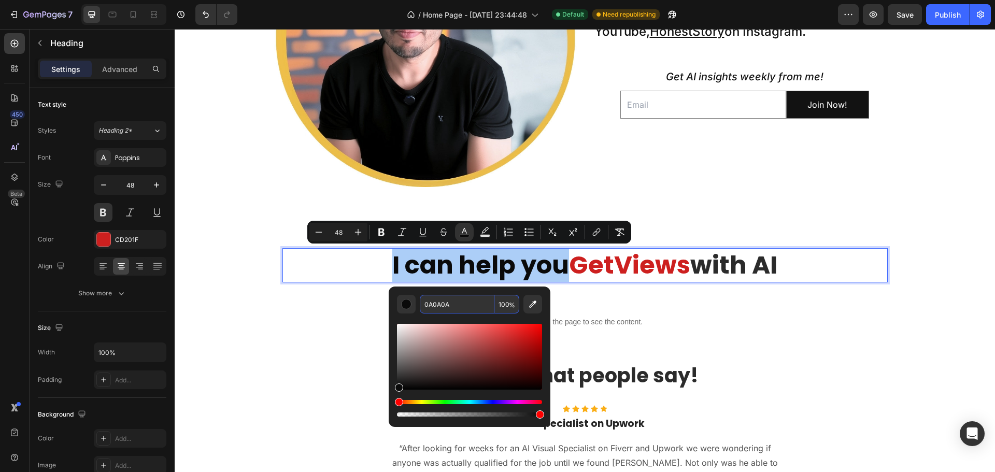
click at [454, 306] on input "0A0A0A" at bounding box center [457, 304] width 75 height 19
paste input "2B2B2B"
type input "2B2B2B"
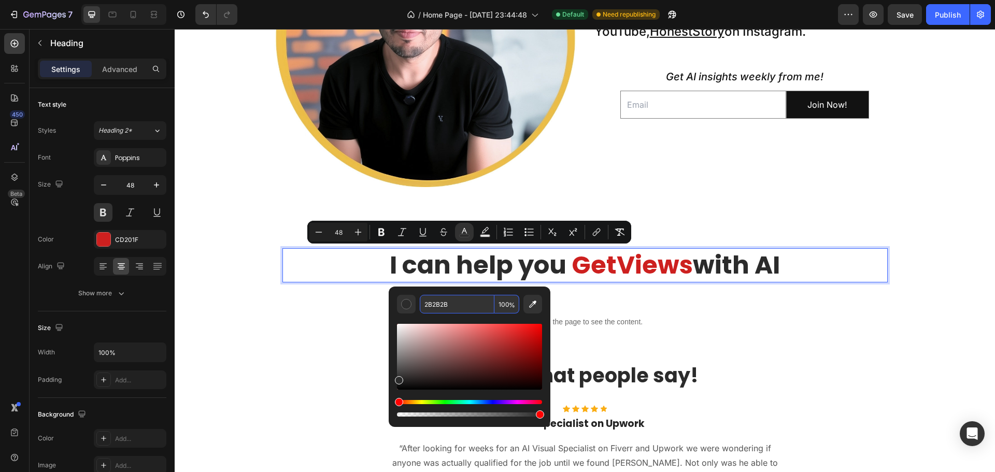
click at [485, 304] on input "2B2B2B" at bounding box center [457, 304] width 75 height 19
click at [471, 300] on input "2B2B2B" at bounding box center [457, 304] width 75 height 19
click at [555, 273] on span "I can help you" at bounding box center [478, 265] width 177 height 35
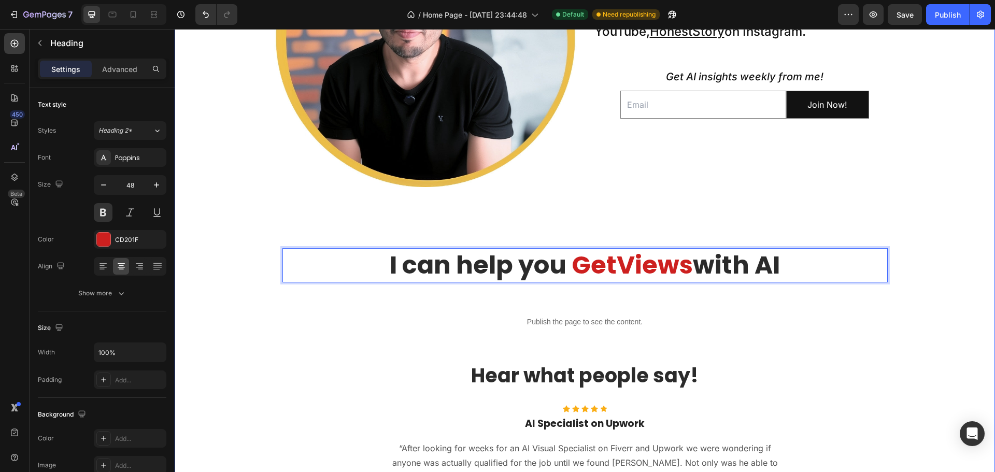
click at [243, 203] on div "Image Hi, I'm Nadeem. Heading I'm a top rated AI expert on Upwork & I run Taklu…" at bounding box center [585, 281] width 821 height 794
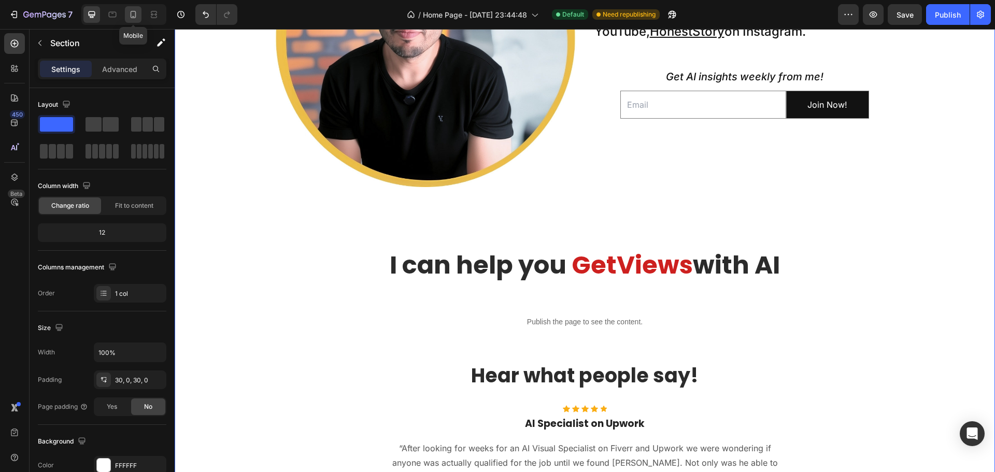
click at [135, 15] on icon at bounding box center [134, 14] width 6 height 7
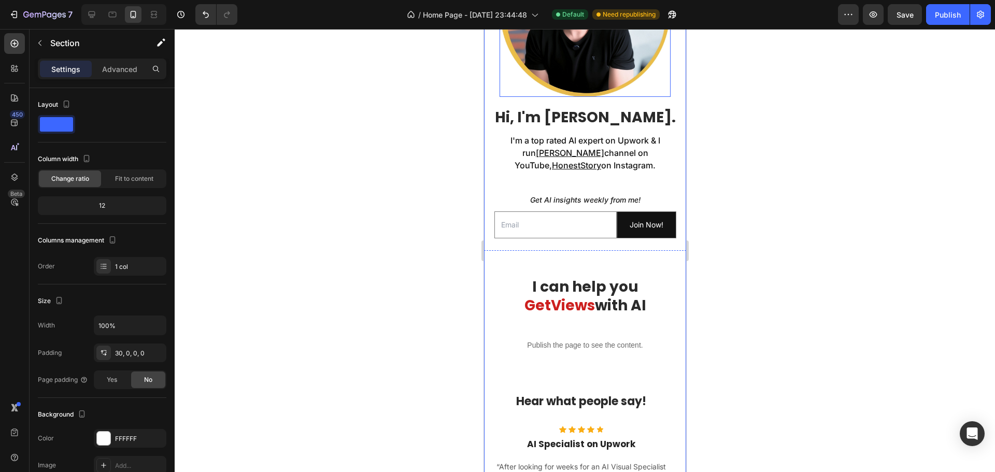
scroll to position [400, 0]
click at [91, 11] on icon at bounding box center [92, 14] width 10 height 10
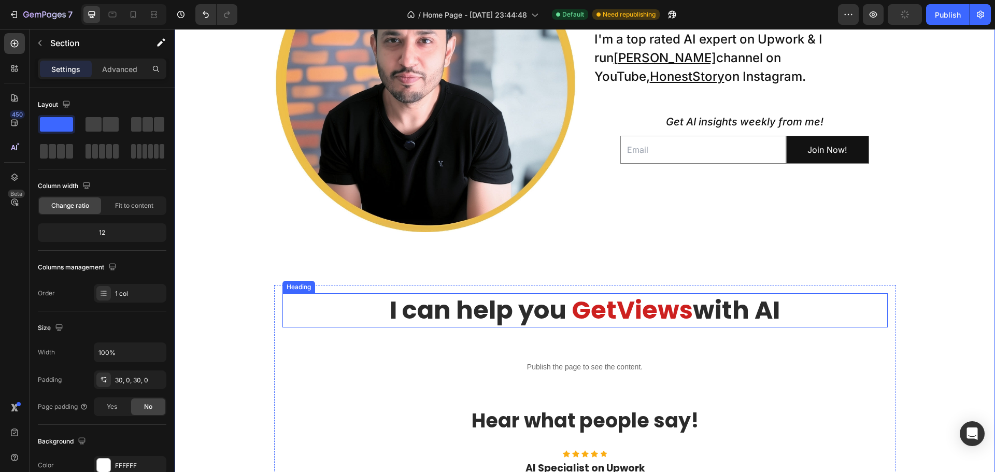
scroll to position [426, 0]
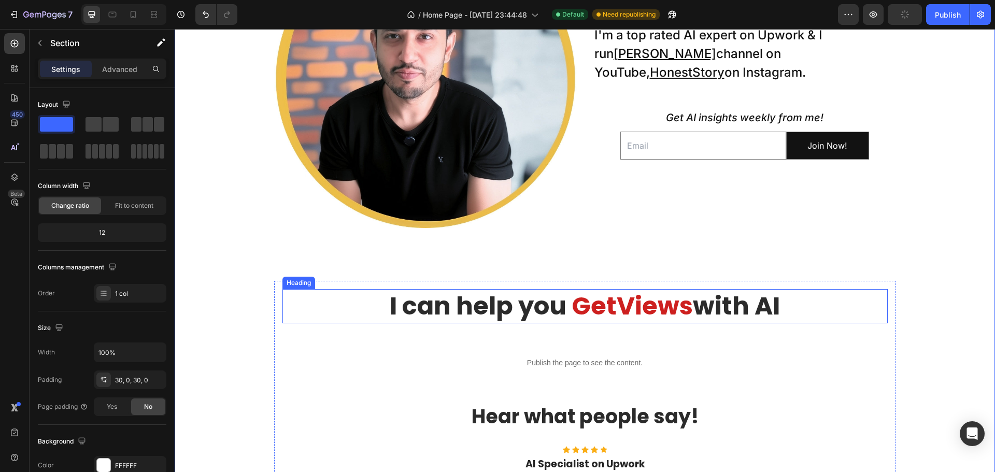
click at [461, 311] on span "I can help you" at bounding box center [478, 306] width 177 height 35
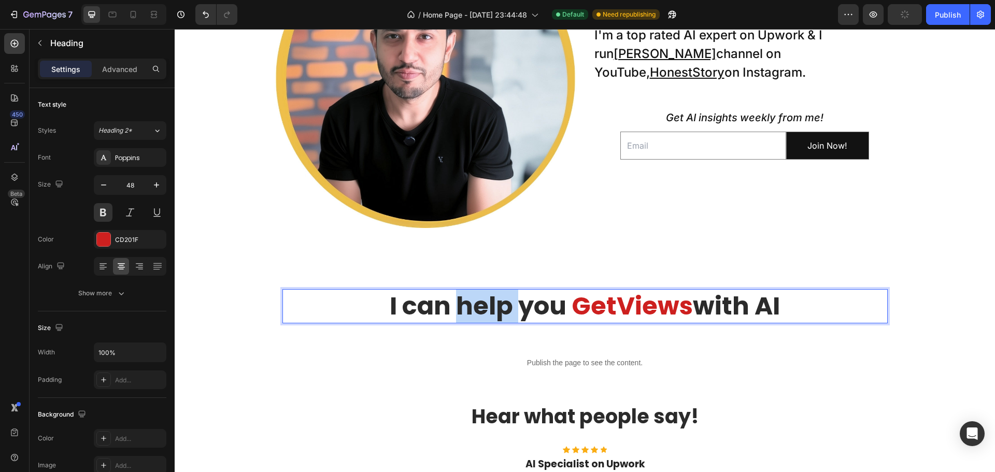
click at [452, 308] on span "I can help you" at bounding box center [478, 306] width 177 height 35
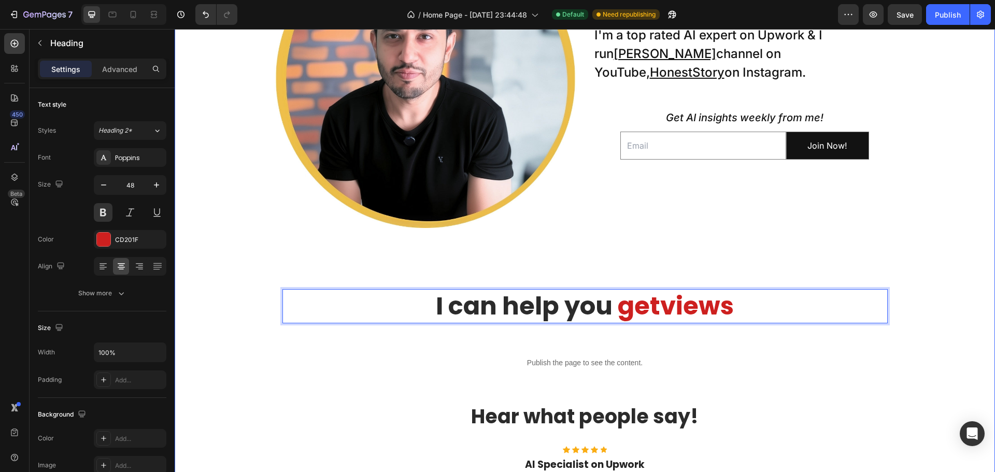
click at [233, 274] on div "Image Hi, I'm Nadeem. Heading I'm a top rated AI expert on Upwork & I run Taklu…" at bounding box center [585, 322] width 821 height 794
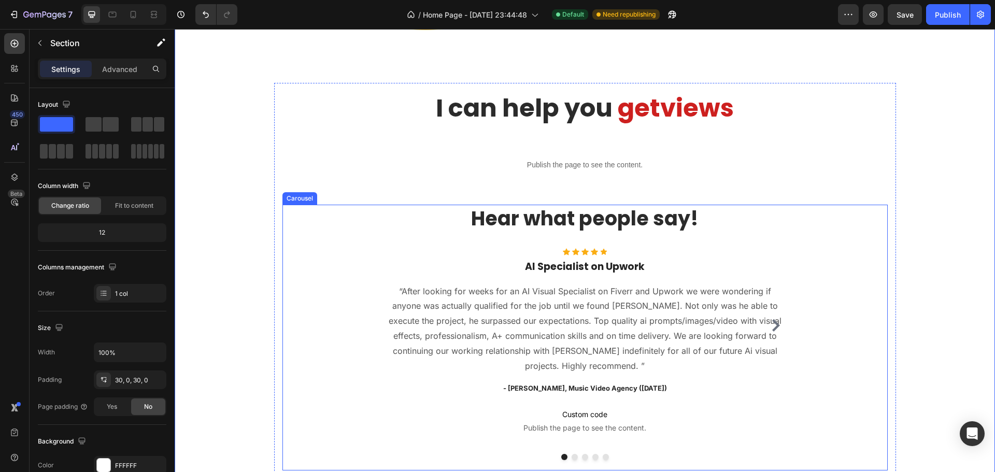
scroll to position [529, 0]
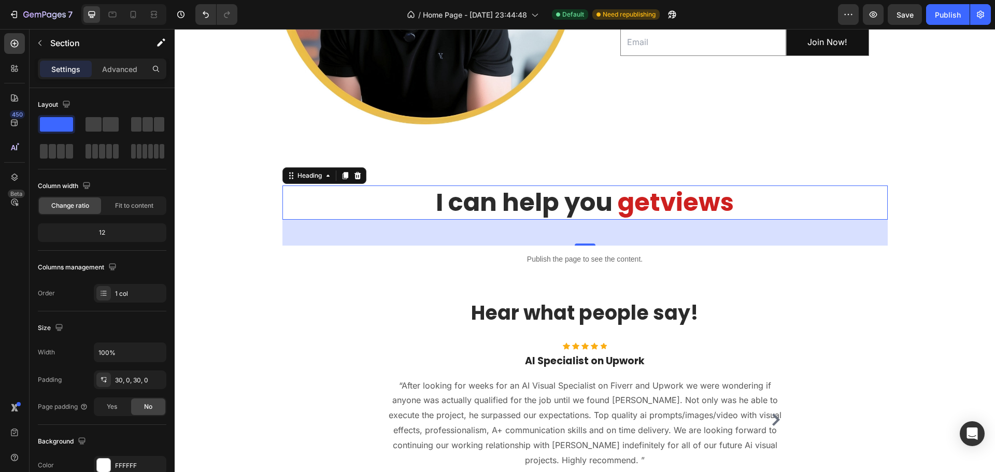
click at [698, 192] on span "views" at bounding box center [697, 202] width 74 height 35
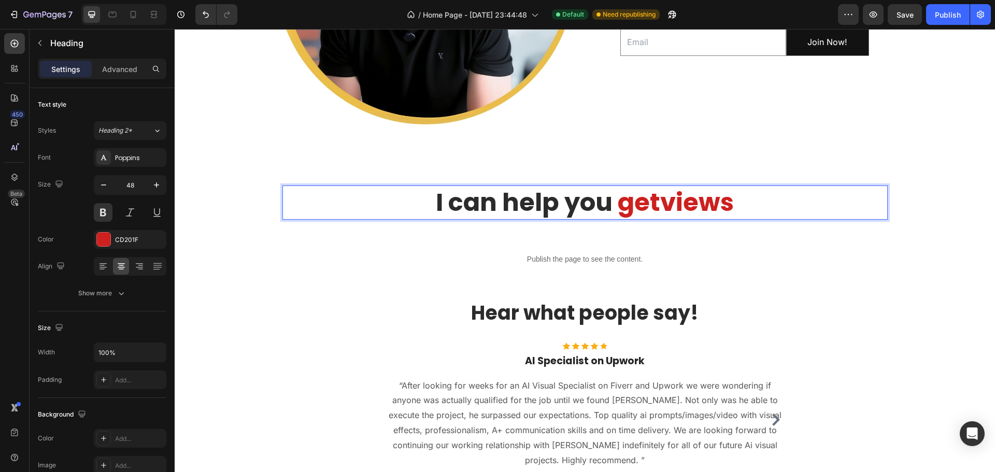
click at [718, 202] on span "views" at bounding box center [697, 202] width 74 height 35
click at [734, 204] on p "I can help you get views" at bounding box center [585, 203] width 603 height 32
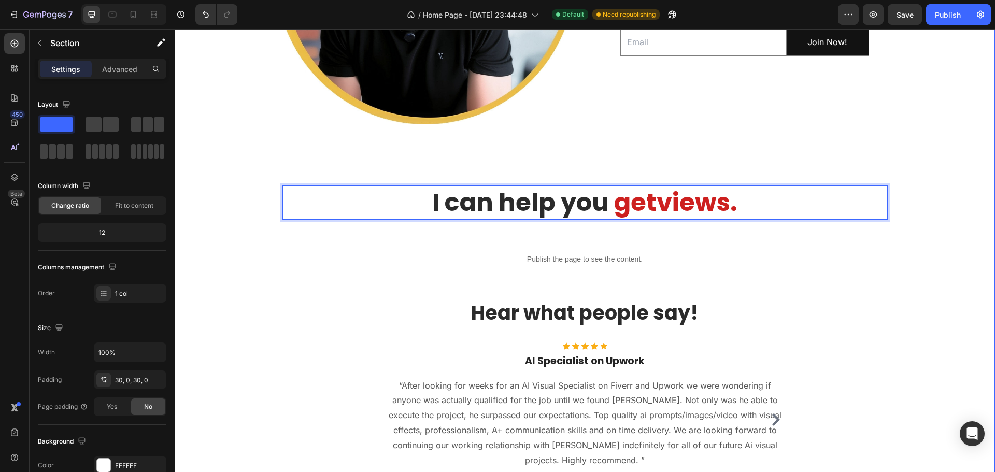
click at [244, 207] on div "Image Hi, I'm Nadeem. Heading I'm a top rated AI expert on Upwork & I run Taklu…" at bounding box center [585, 219] width 821 height 794
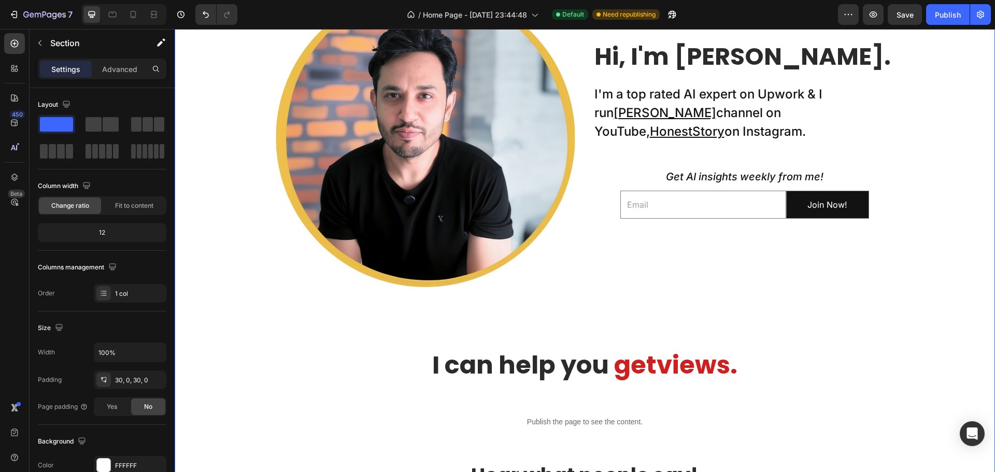
scroll to position [477, 0]
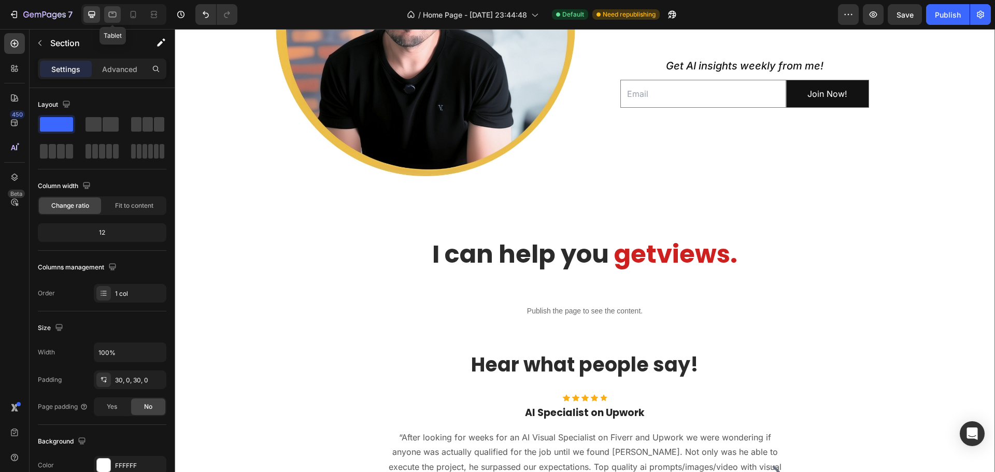
click at [116, 8] on div at bounding box center [112, 14] width 17 height 17
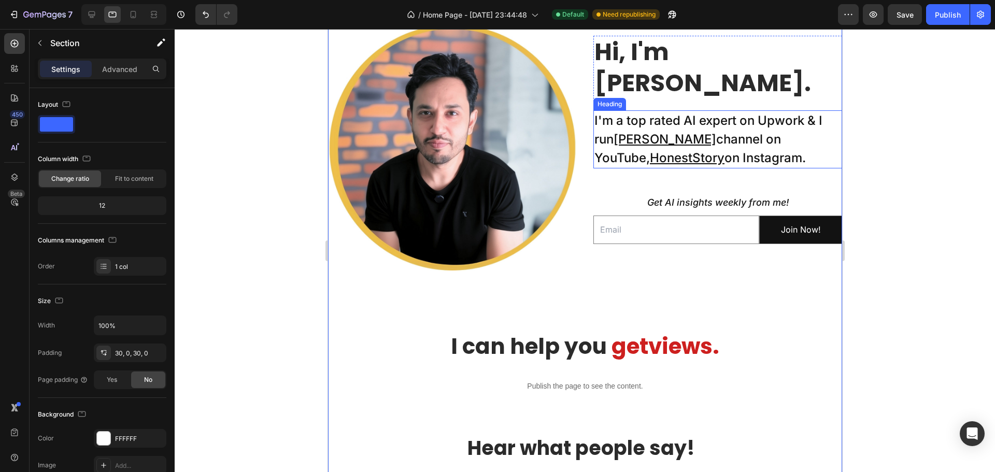
scroll to position [426, 0]
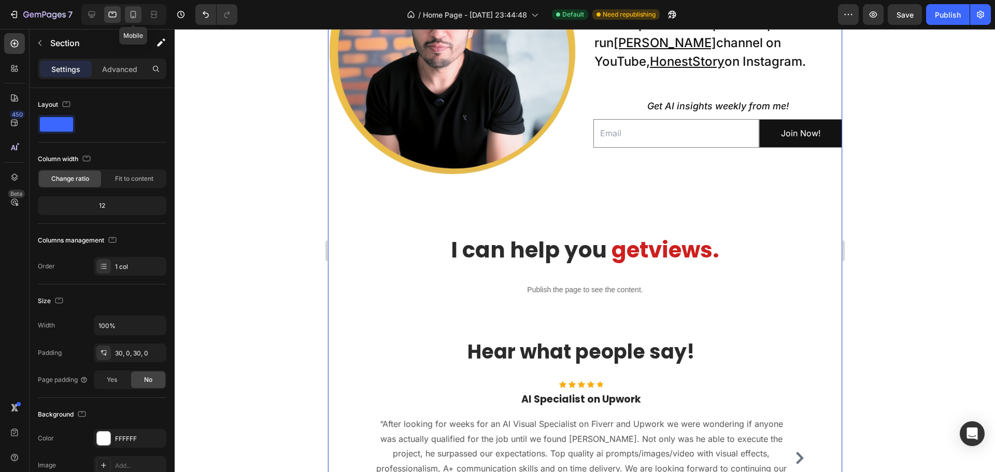
click at [138, 15] on icon at bounding box center [133, 14] width 10 height 10
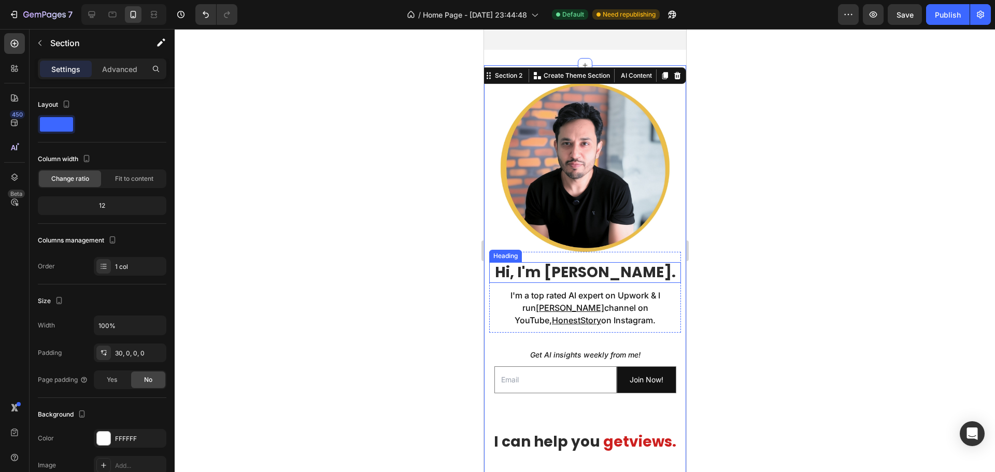
scroll to position [400, 0]
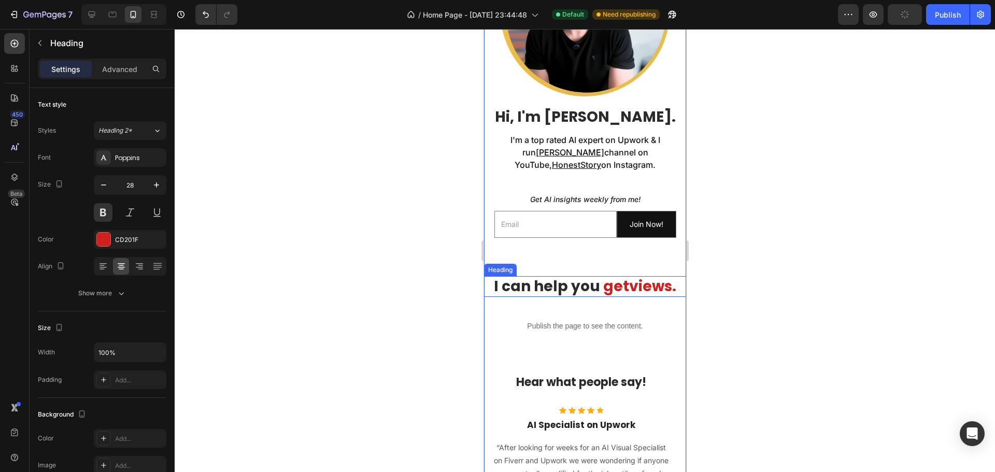
click at [532, 278] on span "I can help you" at bounding box center [547, 286] width 106 height 20
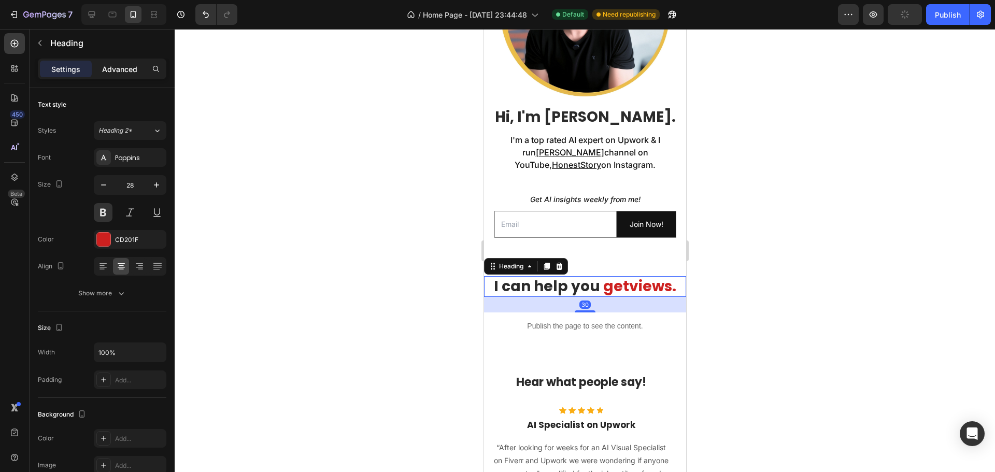
click at [111, 68] on p "Advanced" at bounding box center [119, 69] width 35 height 11
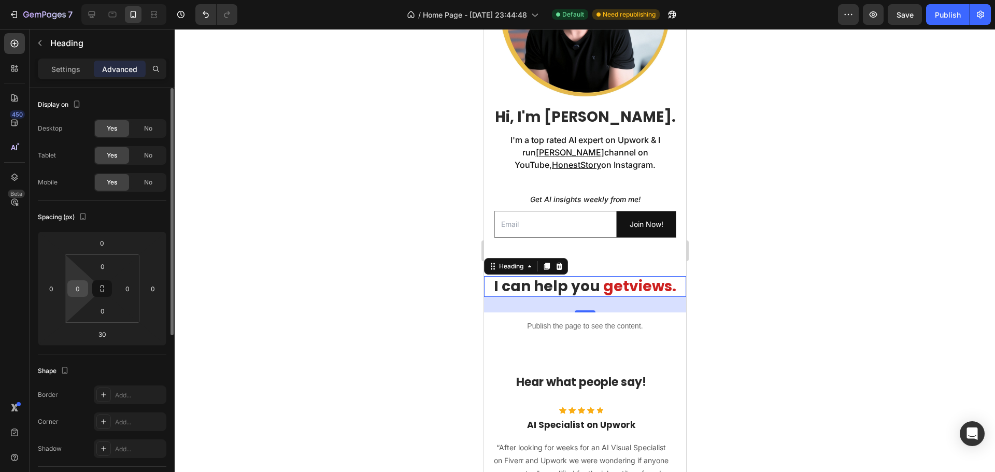
click at [70, 288] on input "0" at bounding box center [78, 289] width 16 height 16
type input "10"
click at [122, 289] on input "0" at bounding box center [128, 289] width 16 height 16
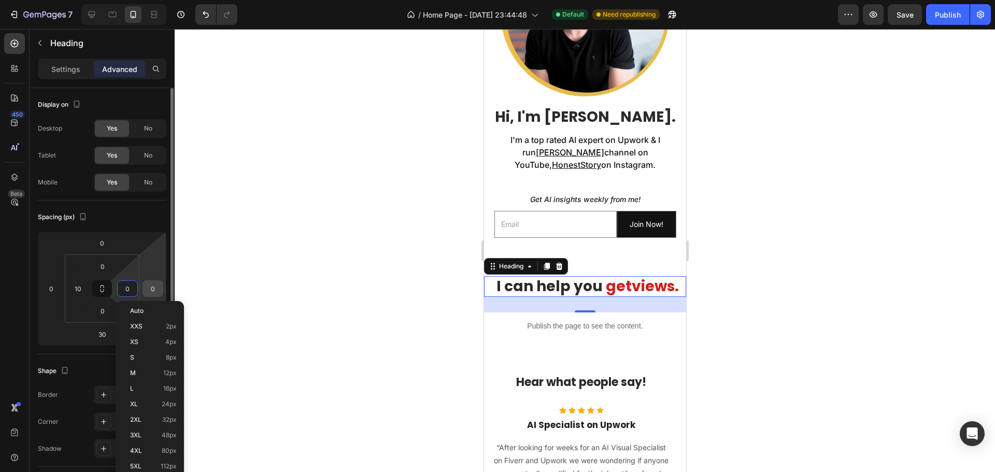
type input "10"
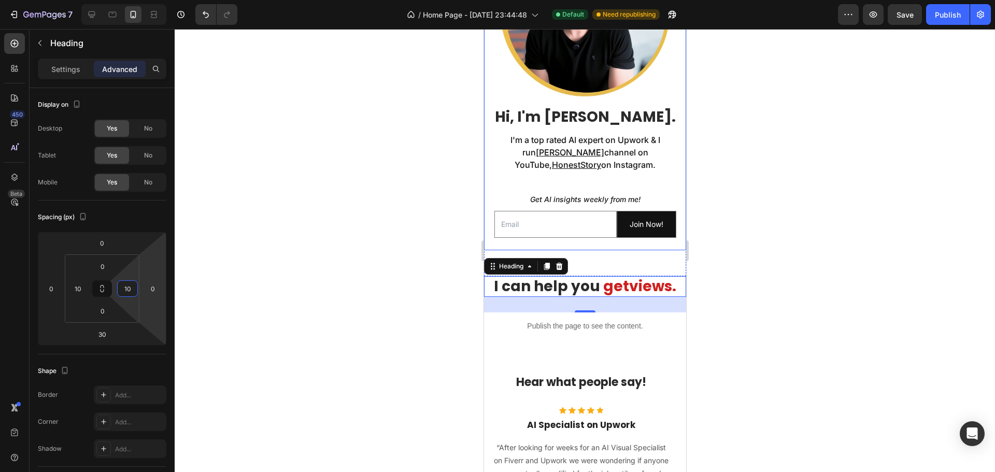
click at [514, 171] on div "Hi, I'm Nadeem. Heading I'm a top rated AI expert on Upwork & I run Taklu Dada …" at bounding box center [585, 173] width 192 height 154
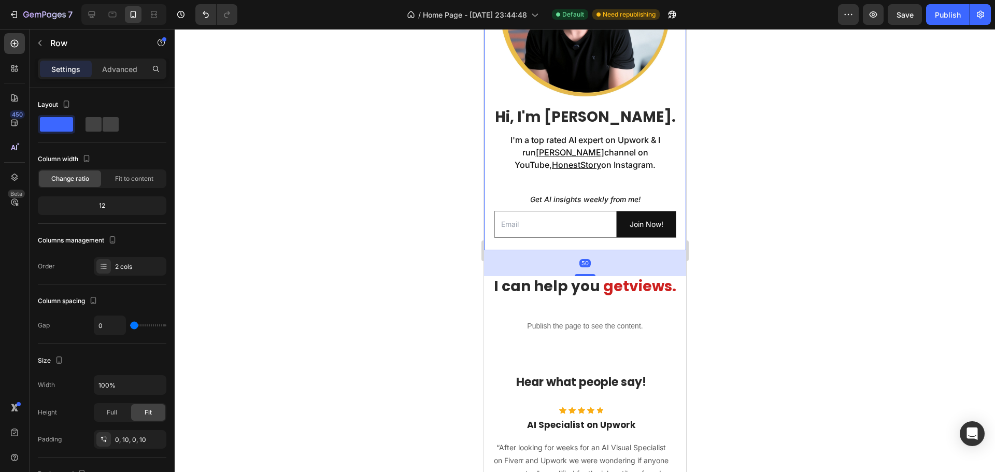
click at [514, 171] on div "Hi, I'm Nadeem. Heading I'm a top rated AI expert on Upwork & I run Taklu Dada …" at bounding box center [585, 173] width 192 height 154
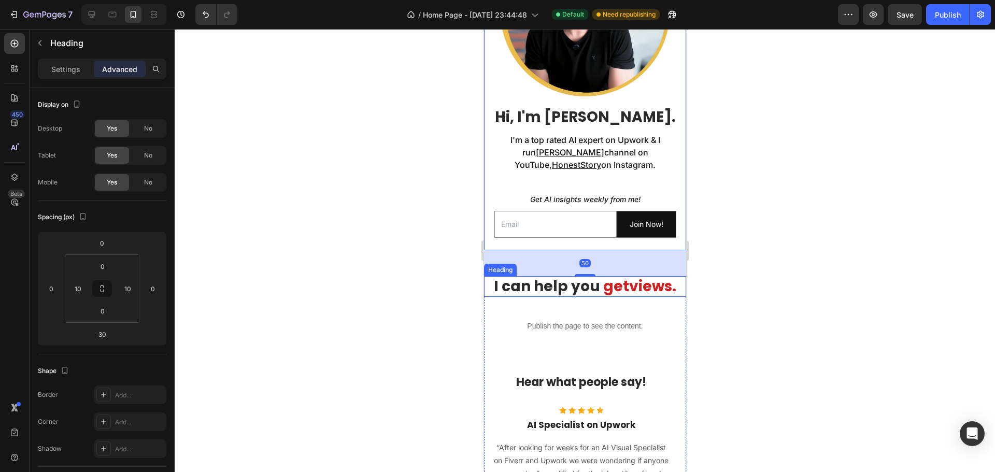
click at [529, 278] on span "I can help you" at bounding box center [547, 286] width 106 height 20
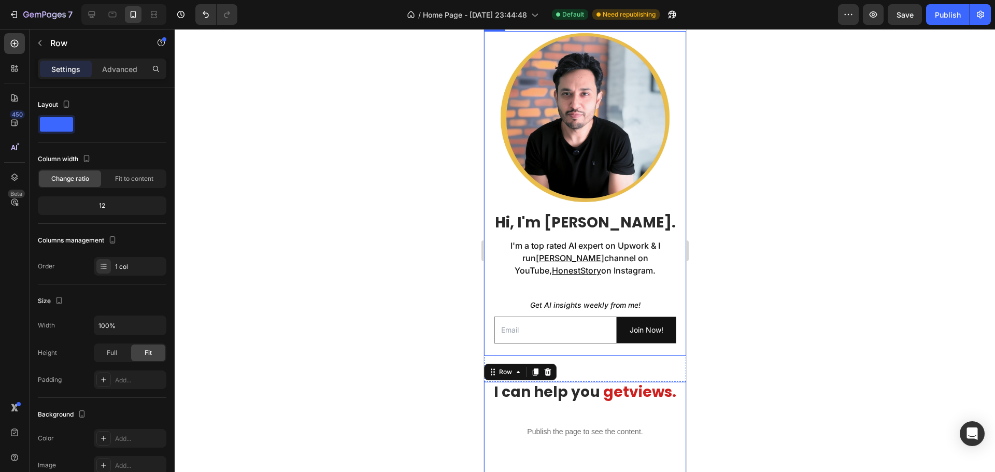
scroll to position [363, 0]
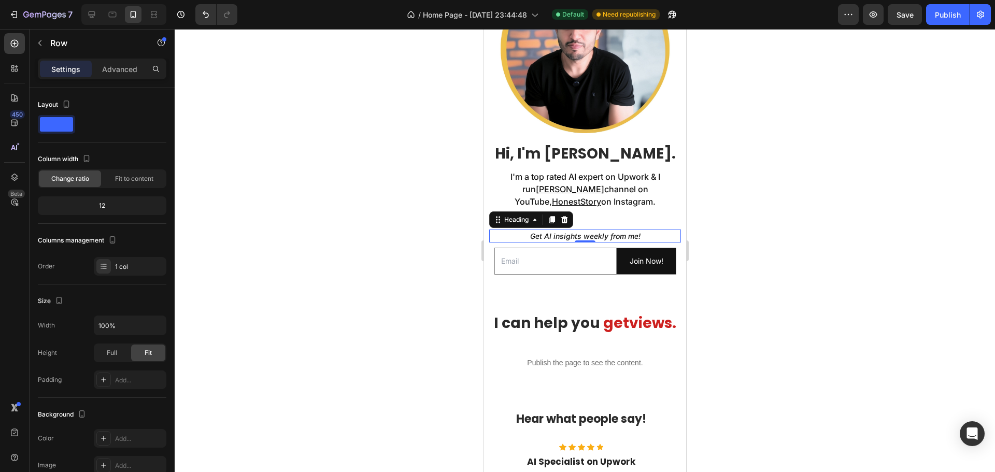
click at [543, 232] on icon "Get AI insights weekly from me!" at bounding box center [585, 236] width 110 height 9
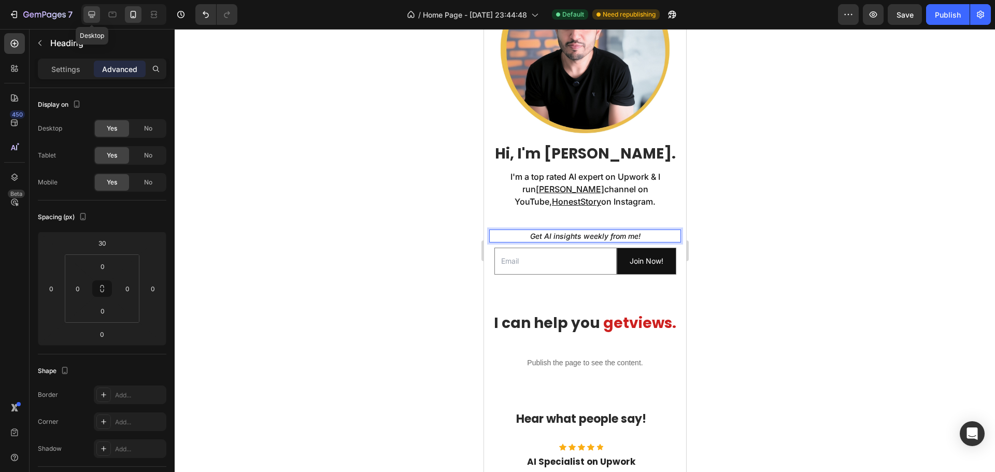
click at [88, 12] on icon at bounding box center [92, 14] width 10 height 10
type input "50"
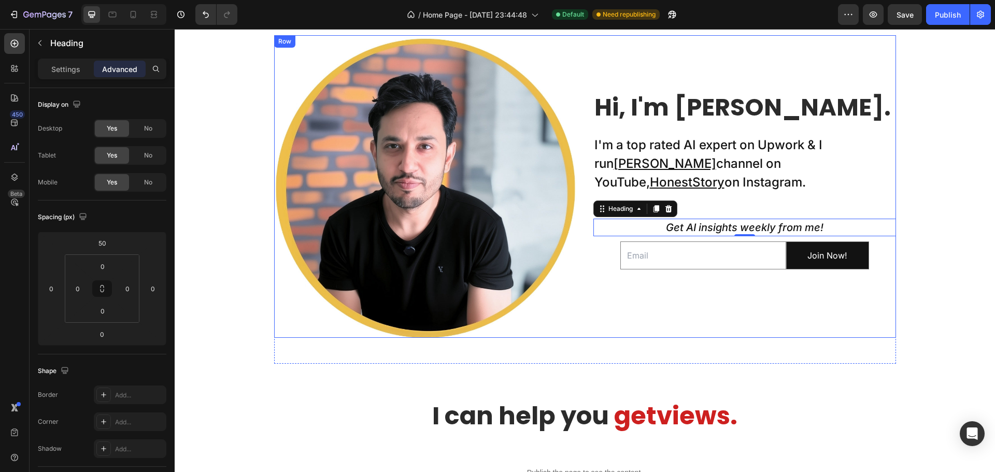
scroll to position [314, 0]
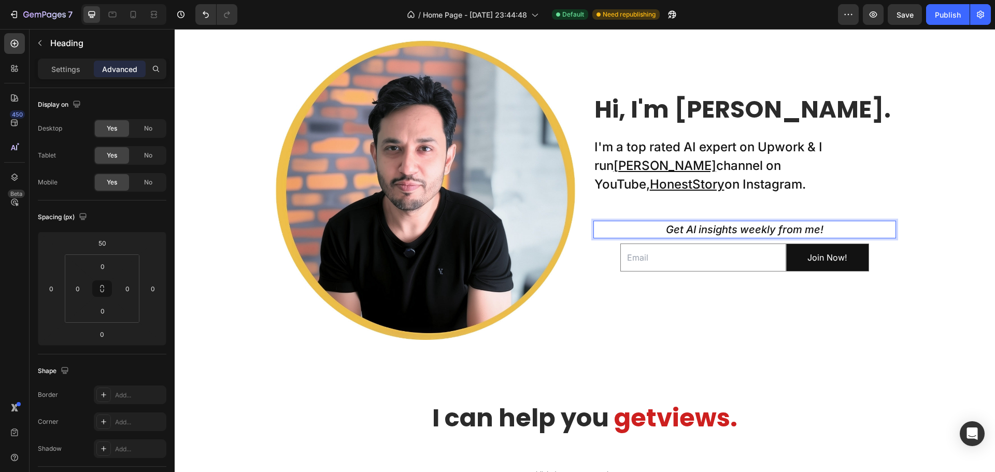
click at [695, 231] on icon "Get AI insights weekly from me!" at bounding box center [745, 229] width 158 height 12
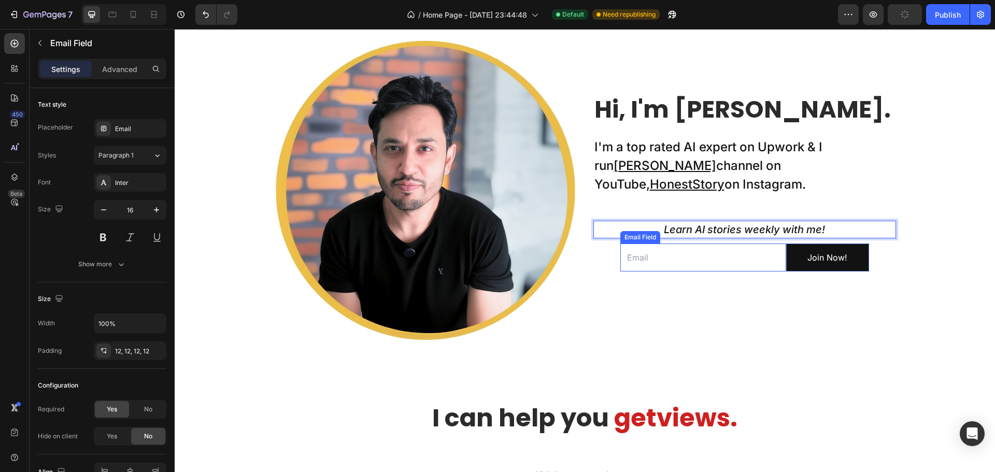
click at [667, 262] on input "email" at bounding box center [704, 258] width 166 height 29
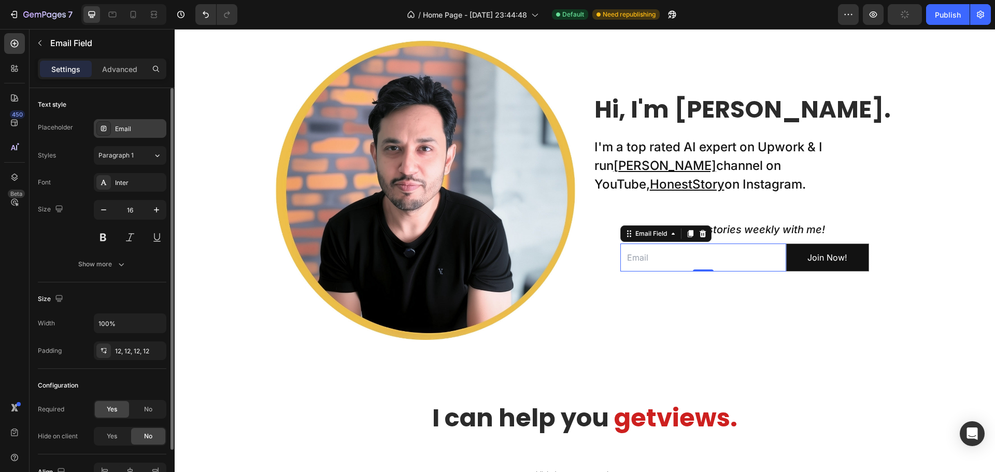
click at [129, 125] on div "Email" at bounding box center [139, 128] width 49 height 9
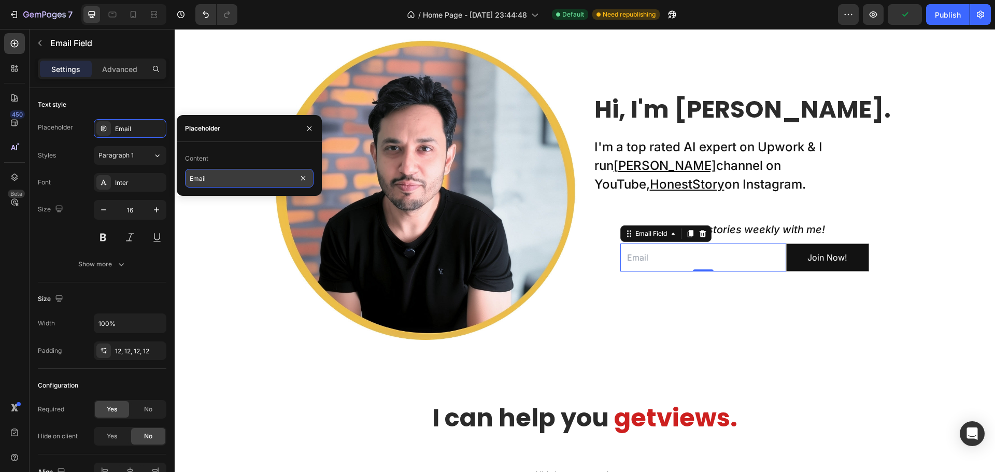
click at [230, 177] on input "Email" at bounding box center [249, 178] width 129 height 19
type input "Enter email for newsletter"
click at [676, 290] on div "Hi, I'm Nadeem. Heading I'm a top rated AI expert on Upwork & I run Taklu Dada …" at bounding box center [745, 188] width 303 height 303
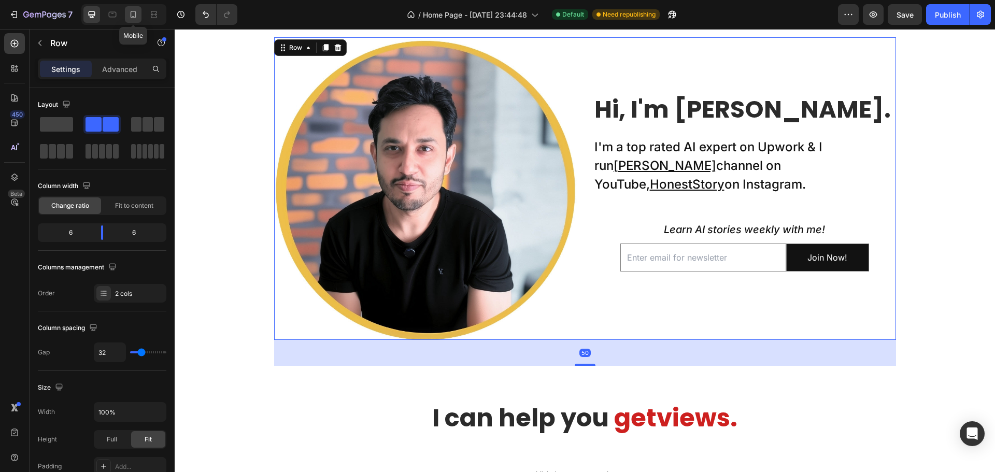
click at [137, 11] on icon at bounding box center [133, 14] width 10 height 10
type input "0"
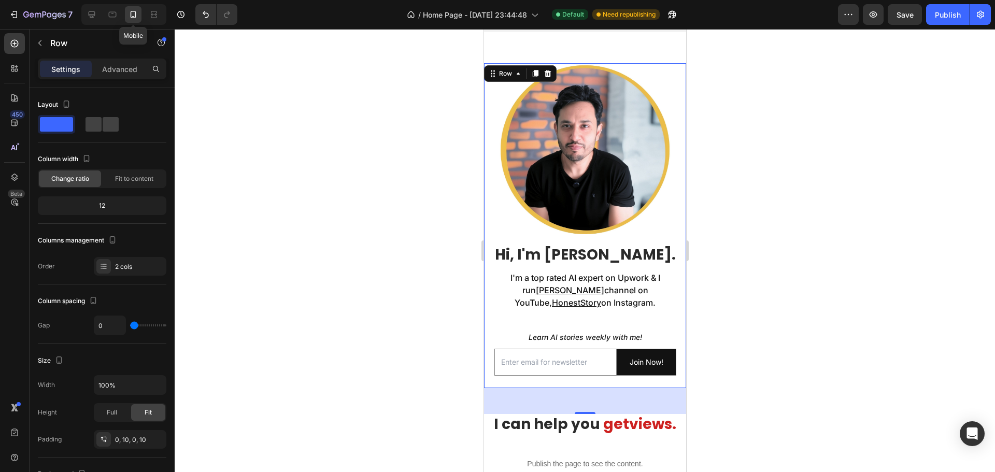
scroll to position [260, 0]
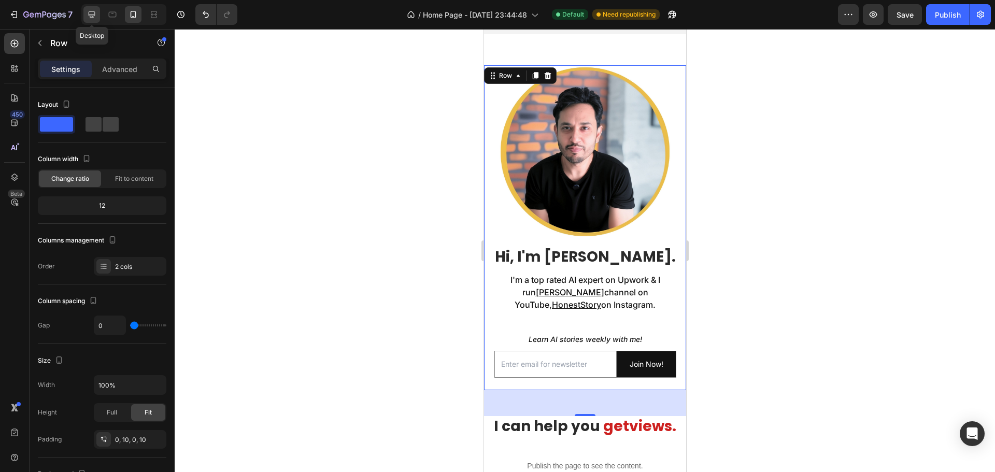
click at [94, 13] on icon at bounding box center [92, 14] width 10 height 10
type input "32"
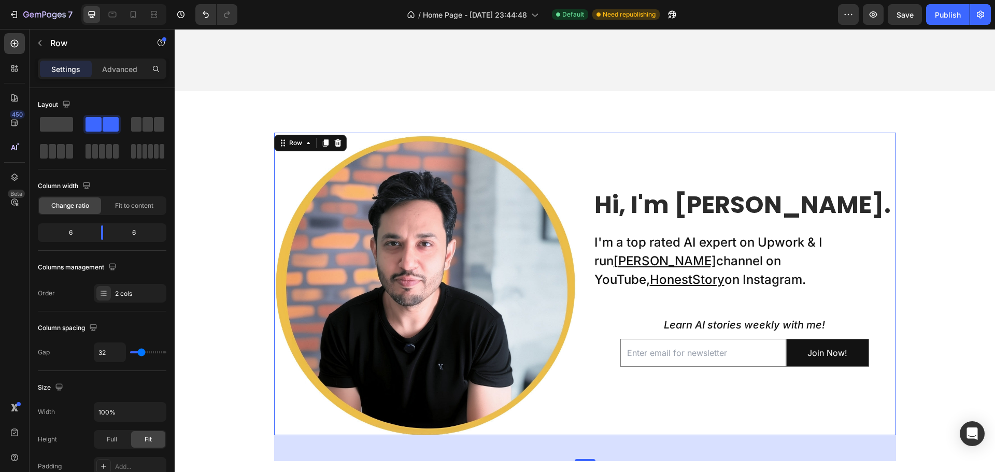
scroll to position [470, 0]
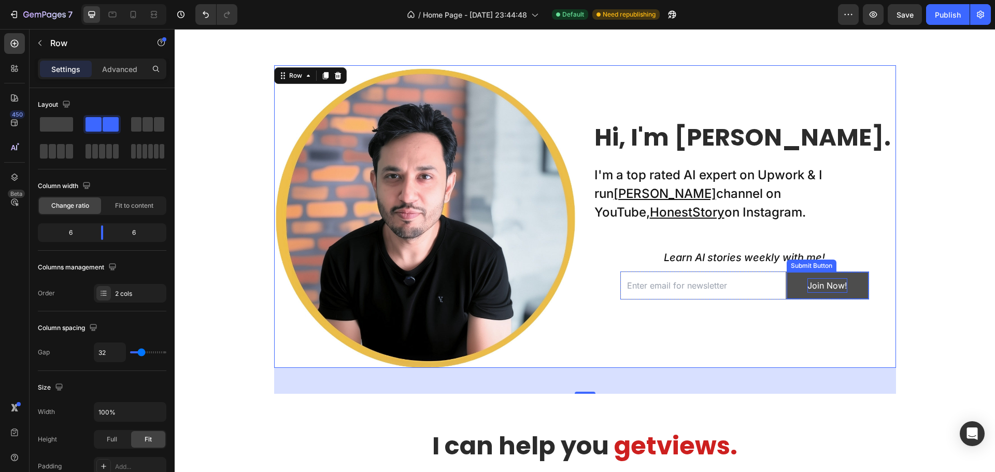
click at [840, 286] on div "Join Now!" at bounding box center [828, 285] width 40 height 15
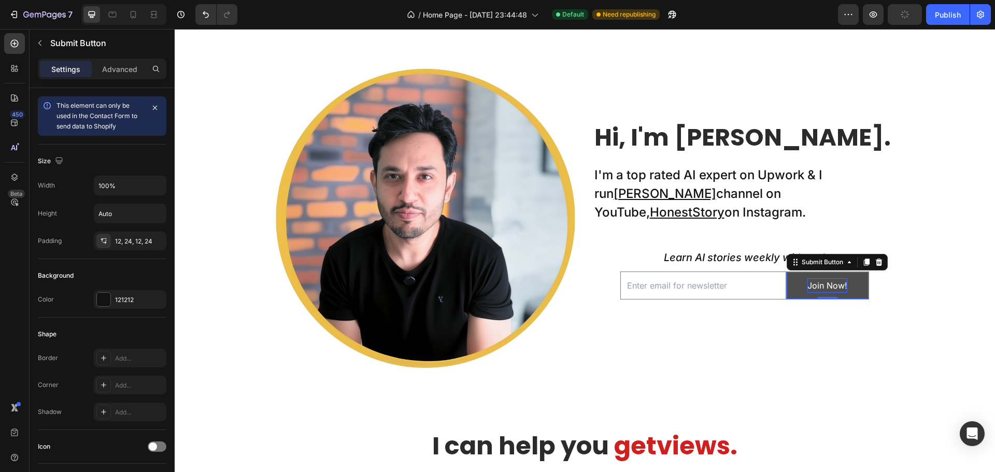
click at [838, 286] on div "Join Now!" at bounding box center [828, 285] width 40 height 15
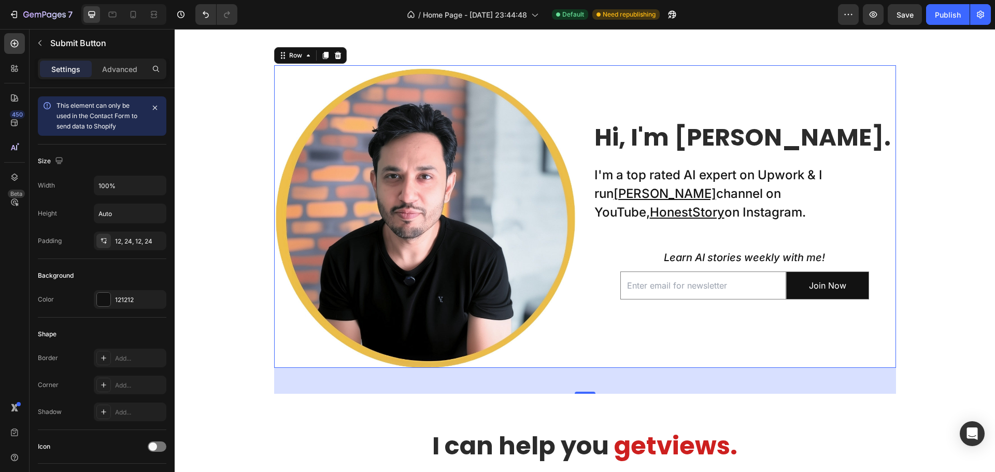
click at [726, 325] on div "Hi, I'm Nadeem. Heading I'm a top rated AI expert on Upwork & I run Taklu Dada …" at bounding box center [745, 216] width 303 height 303
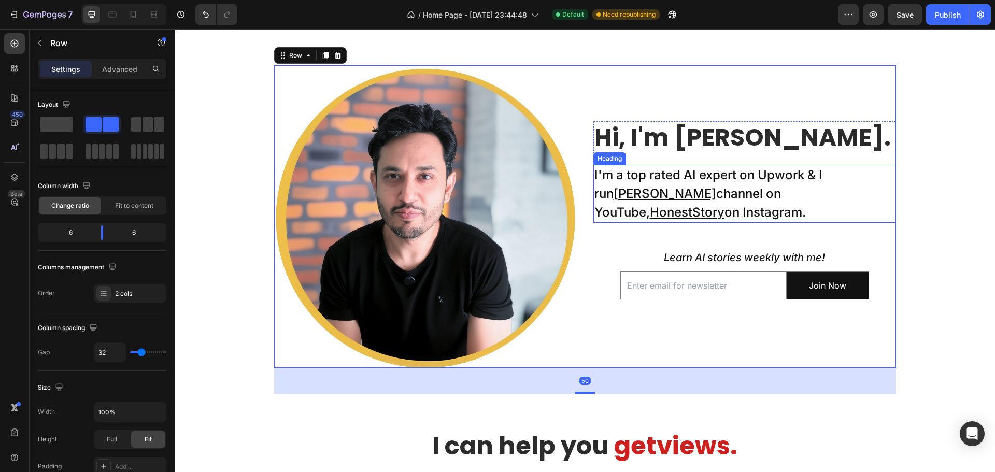
click at [677, 212] on h2 "I'm a top rated AI expert on Upwork & I run Taklu Dada channel on YouTube, Hone…" at bounding box center [745, 194] width 303 height 58
click at [636, 232] on div "Hi, I'm Nadeem. Heading I'm a top rated AI expert on Upwork & I run Taklu Dada …" at bounding box center [745, 216] width 303 height 303
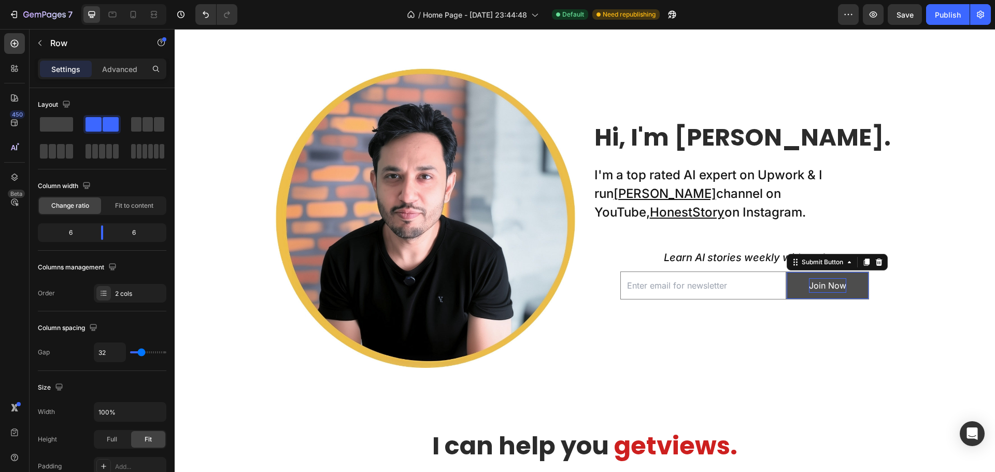
click at [813, 286] on p "Join Now" at bounding box center [827, 285] width 37 height 15
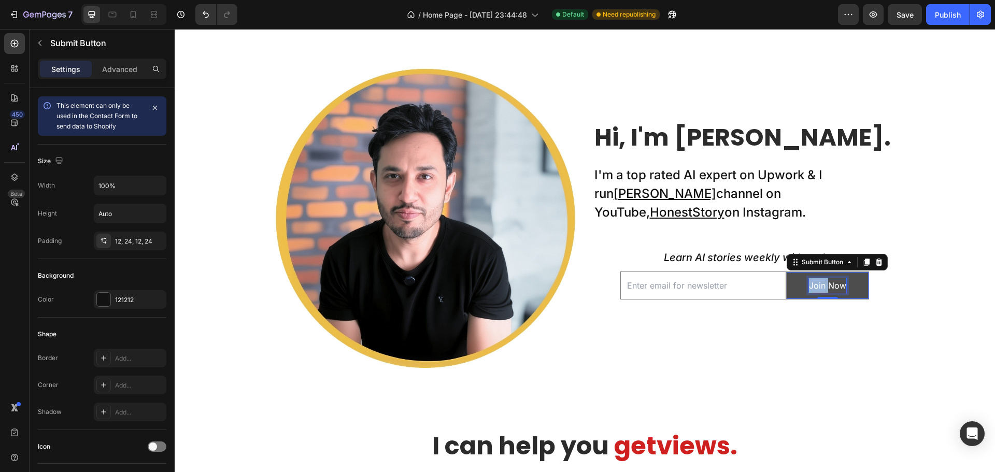
click at [816, 285] on p "Join Now" at bounding box center [827, 285] width 37 height 15
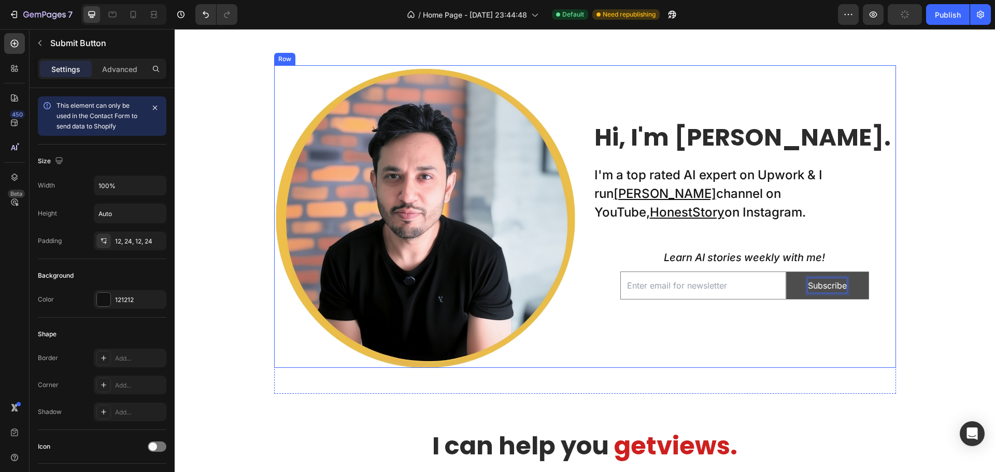
click at [763, 325] on div "Hi, I'm Nadeem. Heading I'm a top rated AI expert on Upwork & I run Taklu Dada …" at bounding box center [745, 216] width 303 height 303
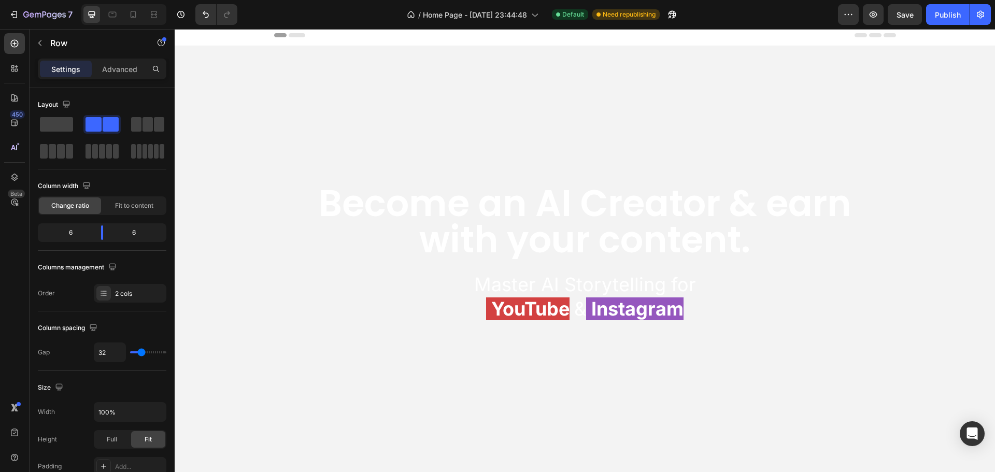
scroll to position [0, 0]
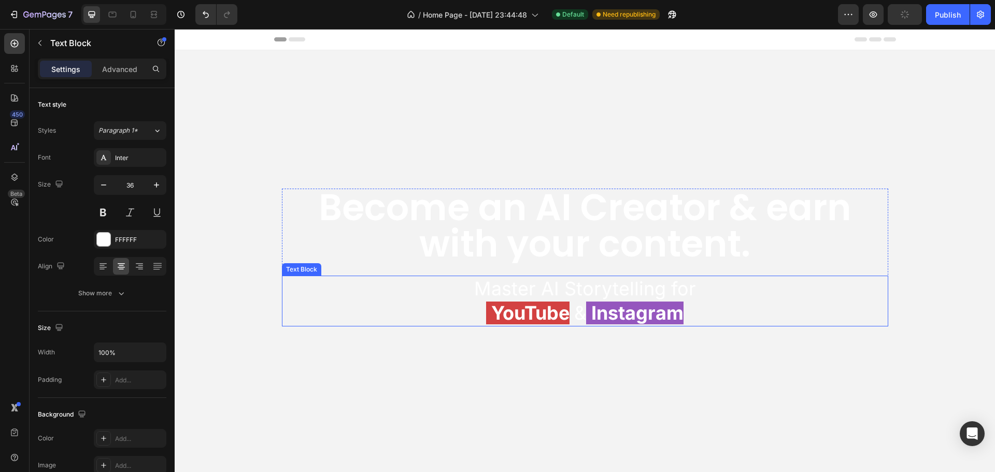
click at [615, 289] on span "Master AI Storytelling for" at bounding box center [585, 288] width 222 height 23
click at [598, 292] on span "Master AI Storytelling for" at bounding box center [585, 288] width 222 height 23
click at [539, 287] on span "Master AI Storytelling for" at bounding box center [585, 288] width 222 height 23
click at [131, 11] on icon at bounding box center [134, 14] width 6 height 7
type input "18"
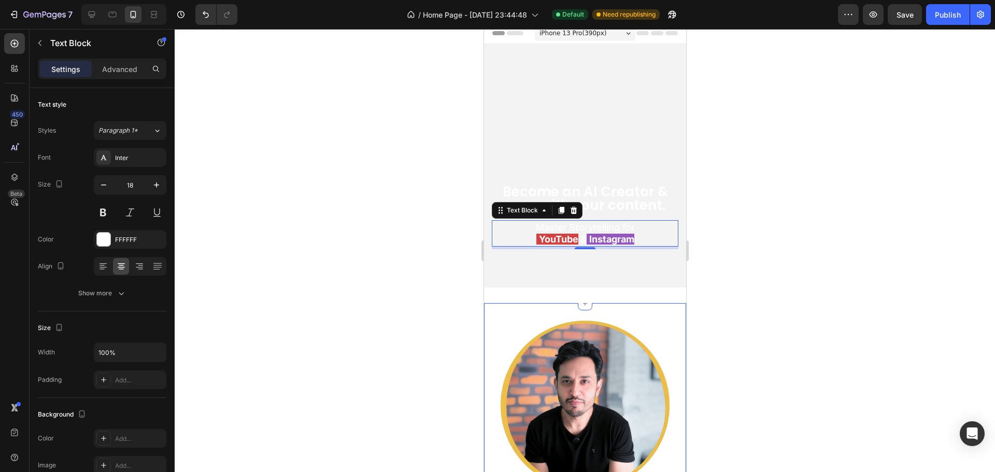
scroll to position [6, 0]
click at [591, 129] on div "Become an AI Creator & earn with your content. Heading Master Storytelling for …" at bounding box center [584, 165] width 187 height 169
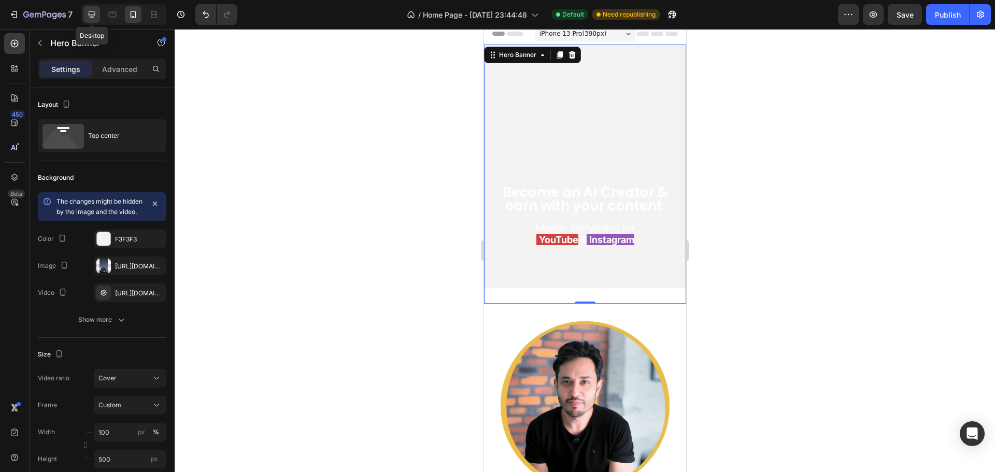
click at [91, 11] on icon at bounding box center [92, 14] width 7 height 7
type input "100 vh"
type input "1200"
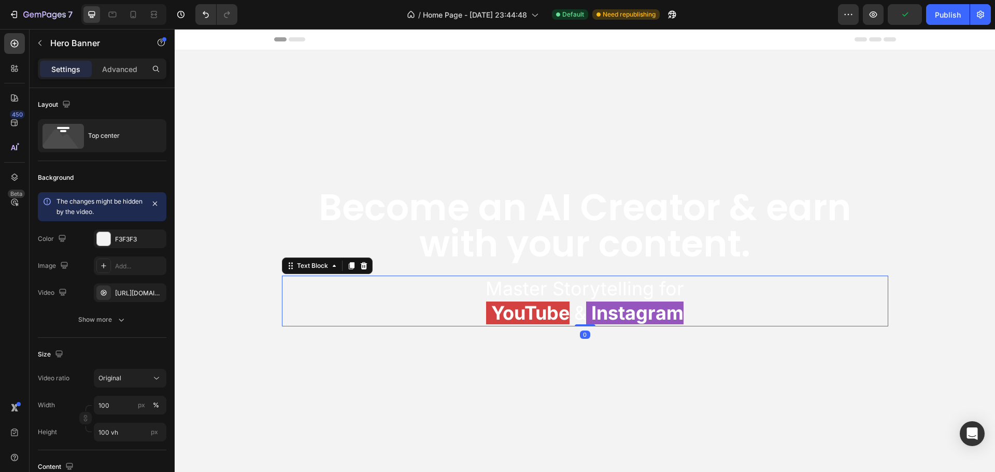
click at [550, 287] on span "Master Storytelling for" at bounding box center [585, 288] width 199 height 23
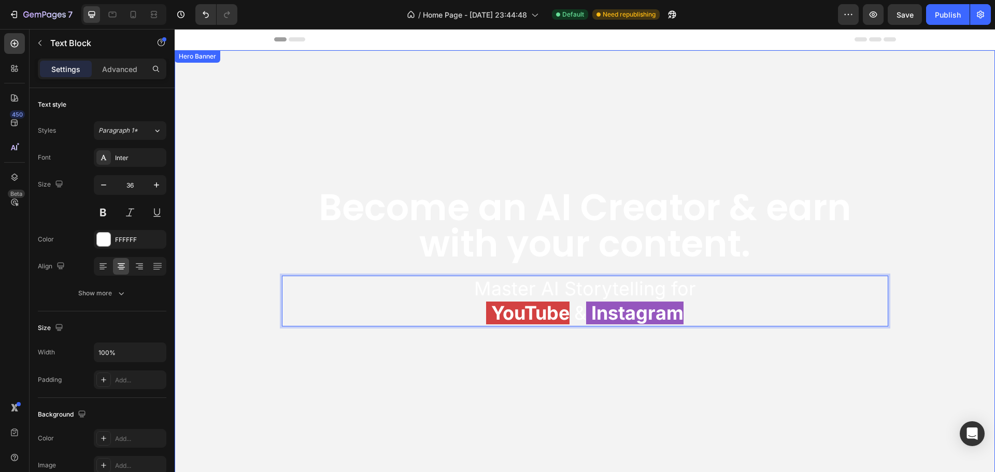
click at [582, 350] on video "Background Image" at bounding box center [585, 255] width 821 height 411
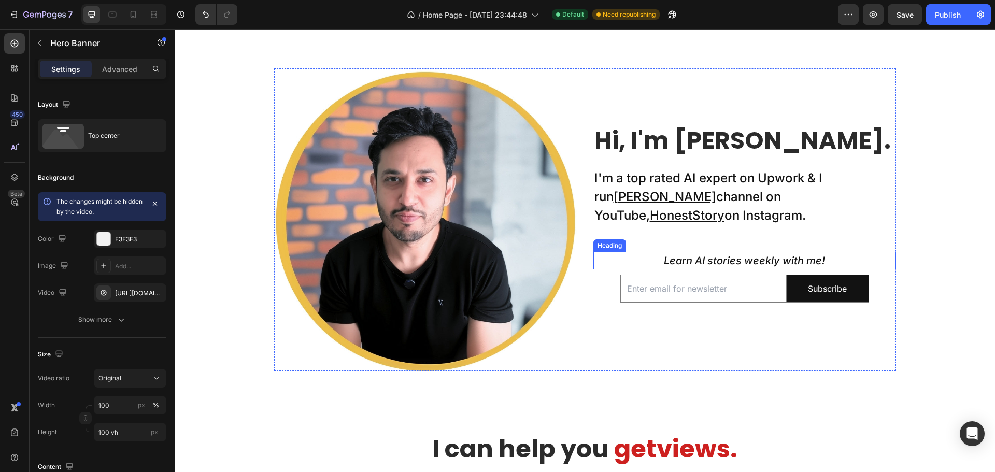
scroll to position [518, 0]
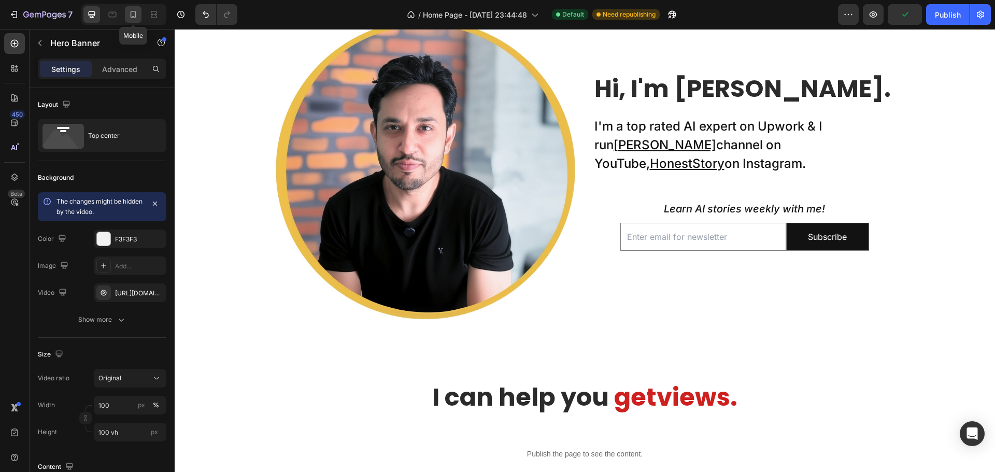
click at [136, 16] on icon at bounding box center [134, 14] width 6 height 7
type input "500"
type input "100%"
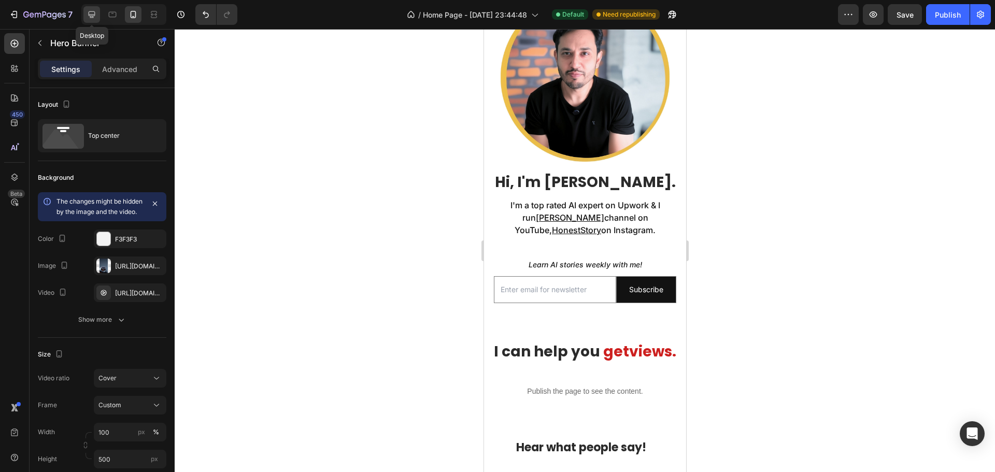
click at [90, 15] on icon at bounding box center [92, 14] width 7 height 7
type input "100 vh"
type input "1200"
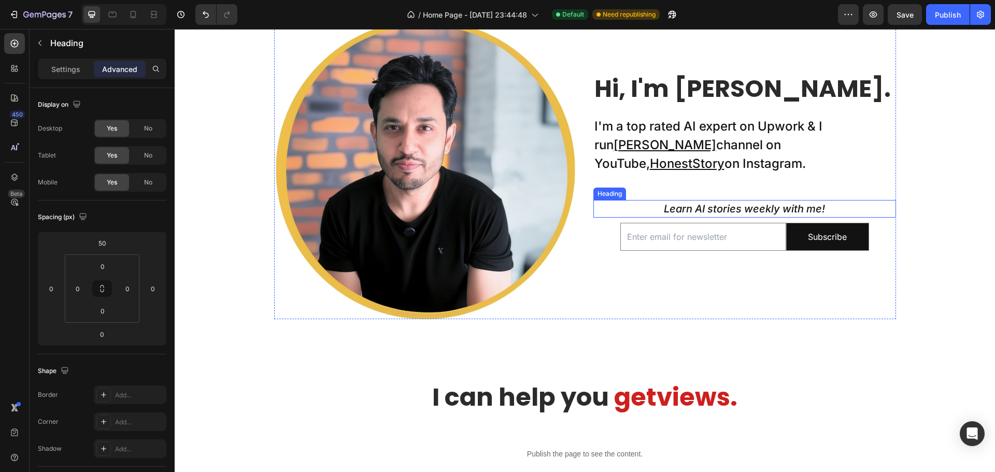
click at [687, 210] on icon "Learn AI stories weekly with me!" at bounding box center [744, 209] width 161 height 12
click at [659, 302] on div "Hi, I'm Nadeem. Heading I'm a top rated AI expert on Upwork & I run Taklu Dada …" at bounding box center [745, 168] width 303 height 303
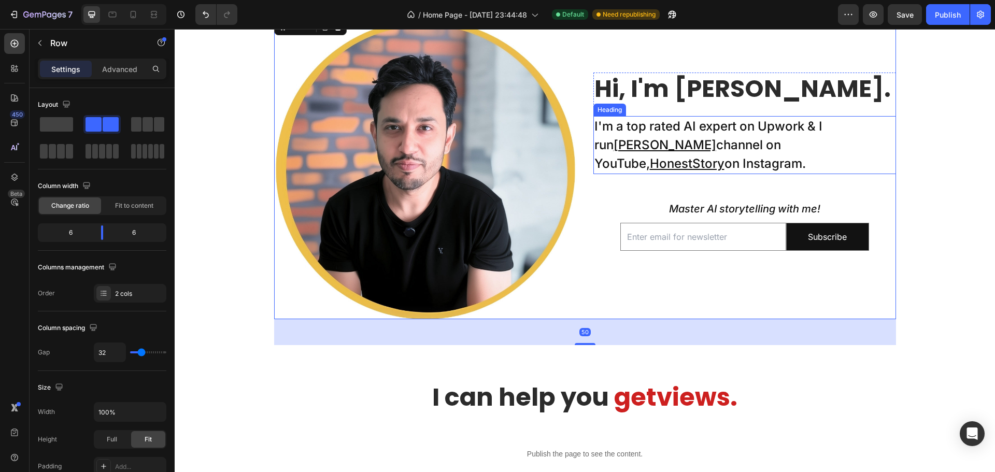
click at [631, 123] on h2 "I'm a top rated AI expert on Upwork & I run Taklu Dada channel on YouTube, Hone…" at bounding box center [745, 145] width 303 height 58
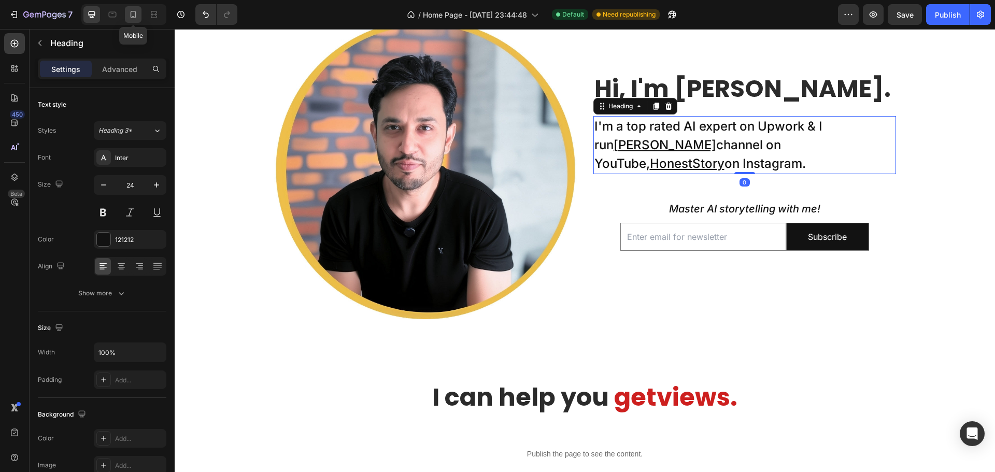
click at [130, 19] on icon at bounding box center [133, 14] width 10 height 10
type input "16"
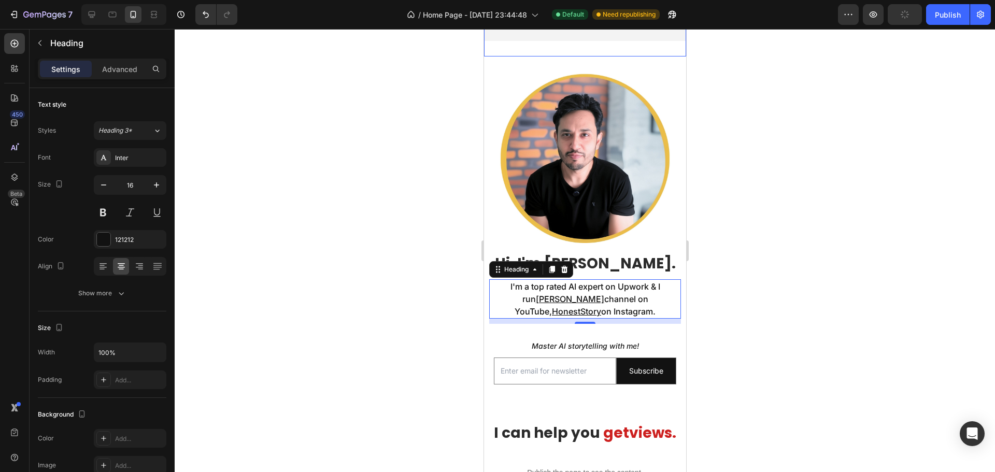
scroll to position [332, 0]
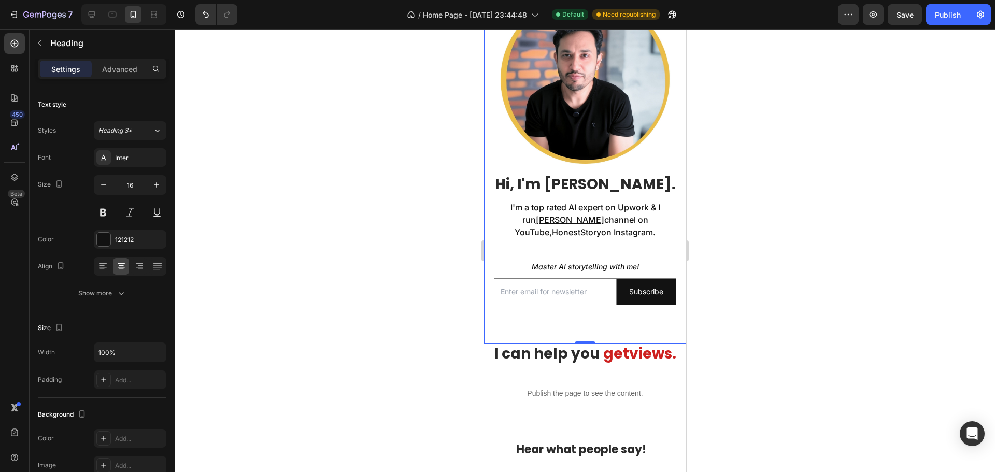
click at [605, 332] on div "Image Hi, I'm Nadeem. Heading I'm a top rated AI expert on Upwork & I run Taklu…" at bounding box center [585, 168] width 202 height 351
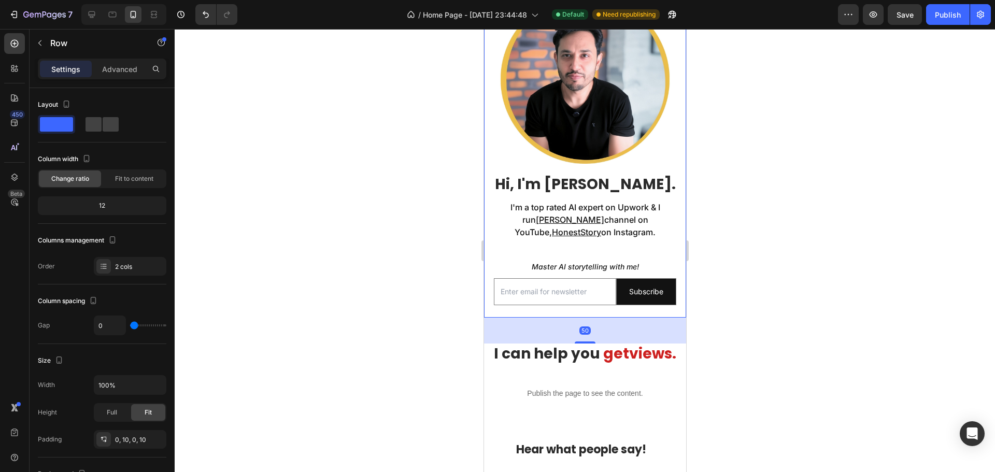
click at [646, 248] on div "Hi, I'm Nadeem. Heading I'm a top rated AI expert on Upwork & I run Taklu Dada …" at bounding box center [585, 241] width 192 height 154
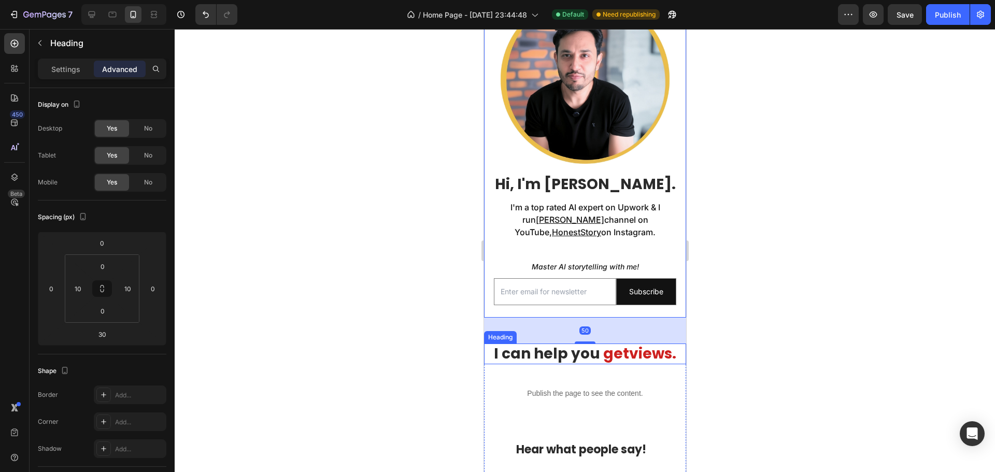
click at [664, 348] on span "views." at bounding box center [652, 354] width 47 height 20
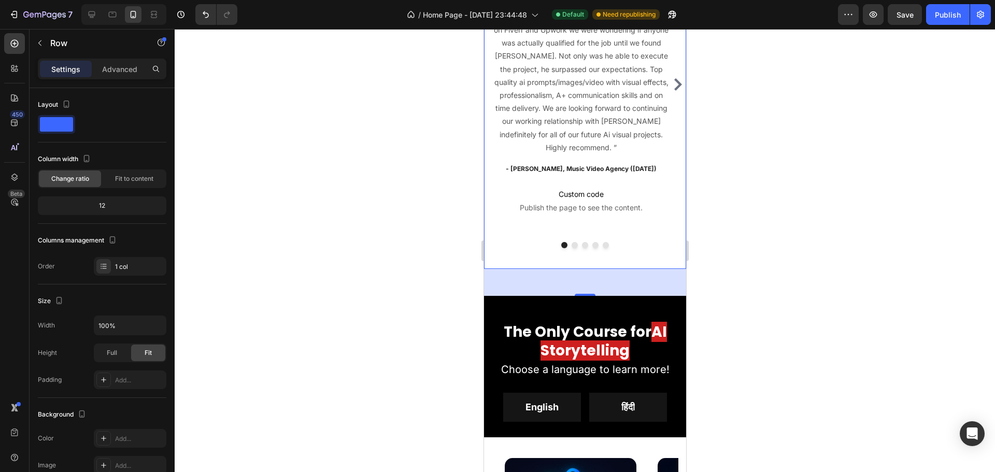
scroll to position [903, 0]
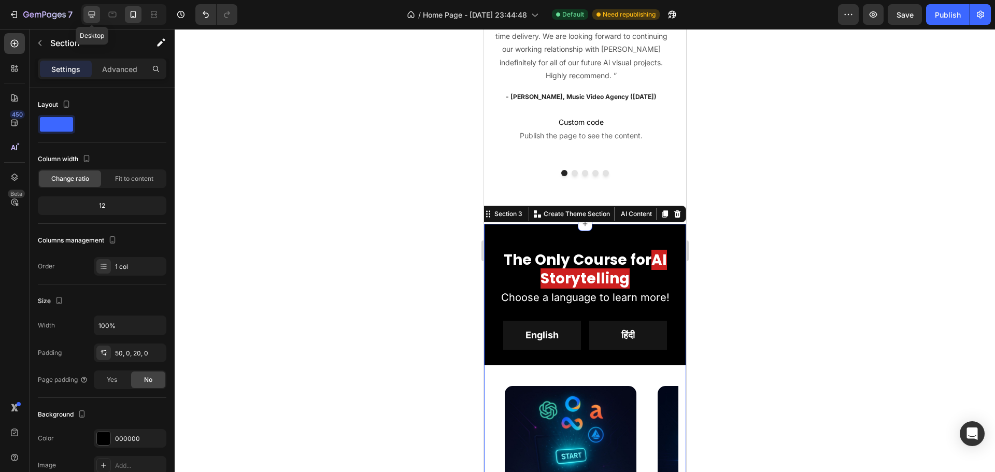
click at [94, 11] on icon at bounding box center [92, 14] width 7 height 7
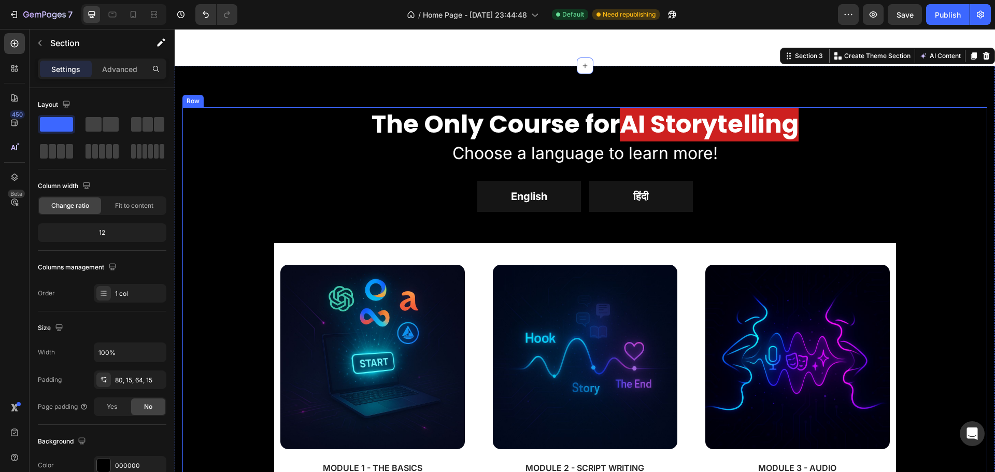
scroll to position [1095, 0]
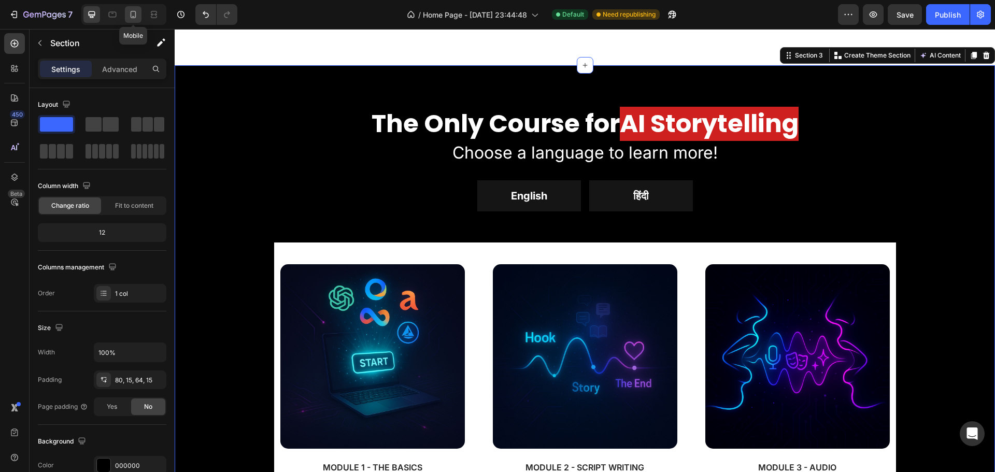
click at [136, 13] on icon at bounding box center [134, 14] width 6 height 7
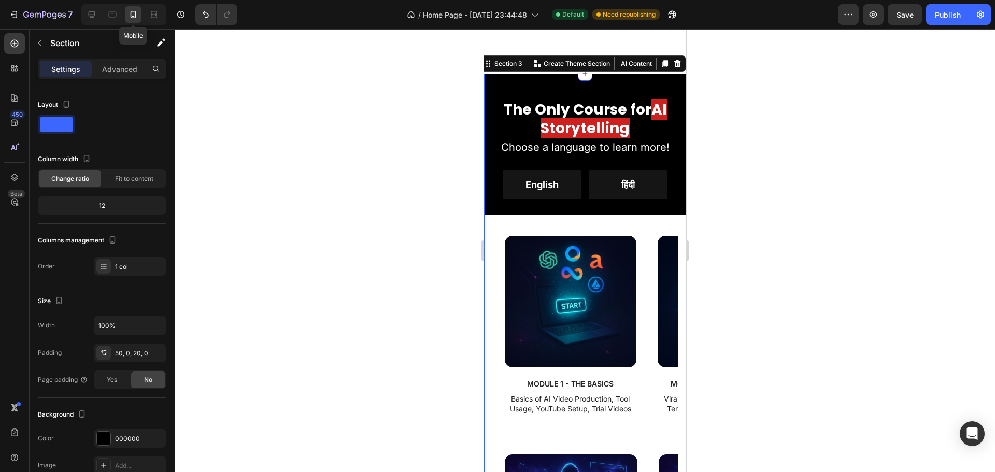
scroll to position [1053, 0]
click at [91, 16] on icon at bounding box center [92, 14] width 7 height 7
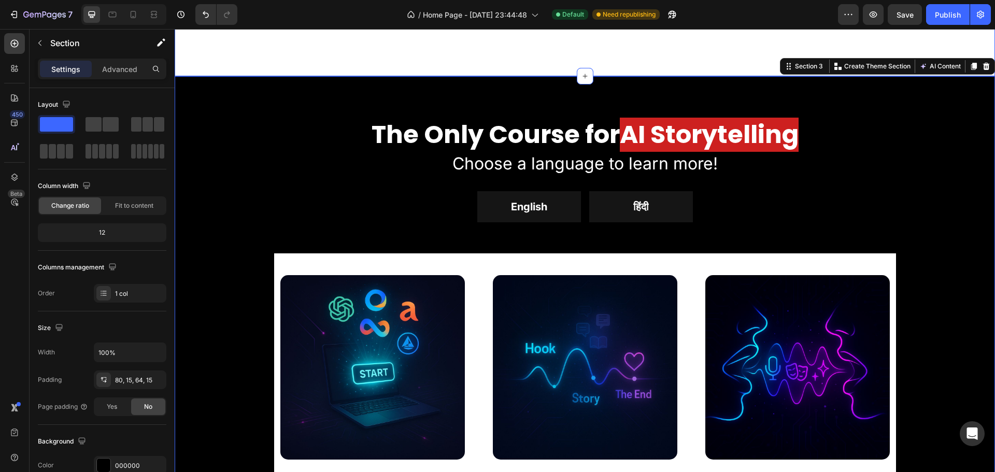
scroll to position [1095, 0]
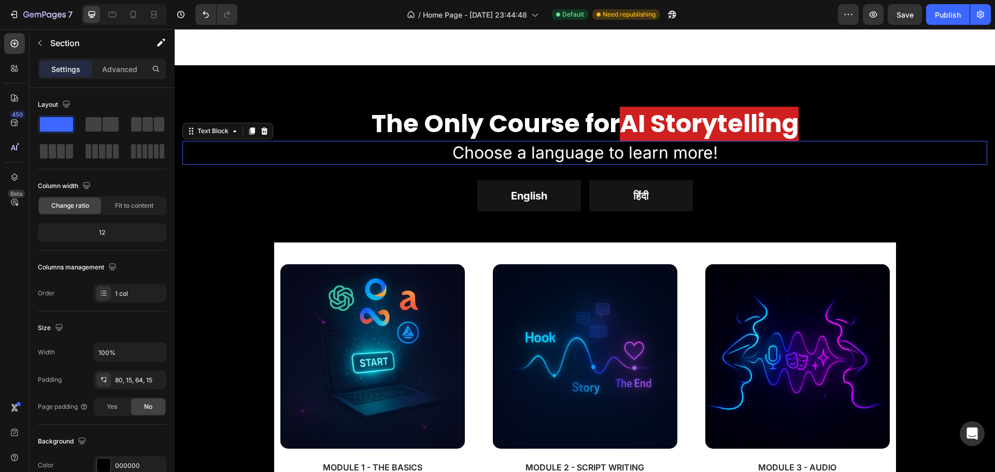
click at [613, 154] on p "Choose a language to learn more!" at bounding box center [585, 153] width 803 height 22
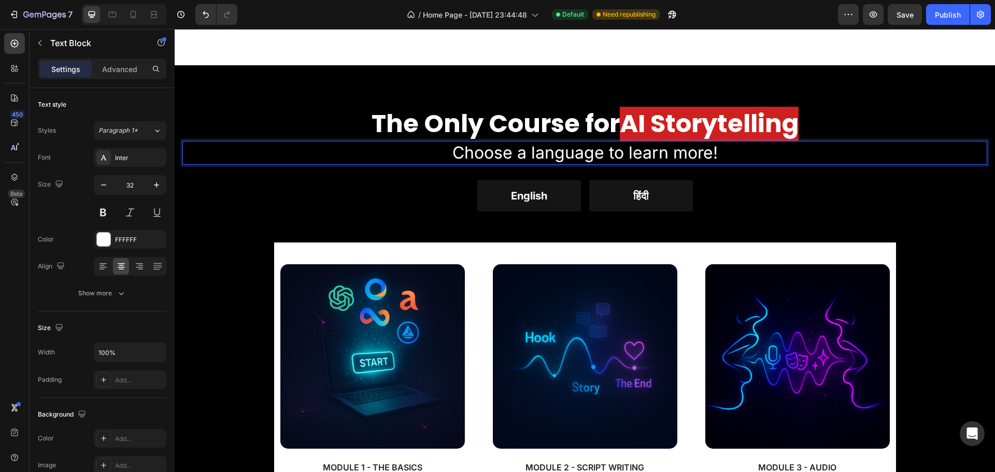
click at [587, 151] on p "Choose a language to learn more!" at bounding box center [585, 153] width 803 height 22
click at [491, 156] on p "Choose a language to learn more!" at bounding box center [585, 153] width 803 height 22
click at [453, 151] on p "Choose a language to learn more!" at bounding box center [585, 153] width 803 height 22
click at [459, 152] on p "Choose a language to learn more!" at bounding box center [585, 153] width 803 height 22
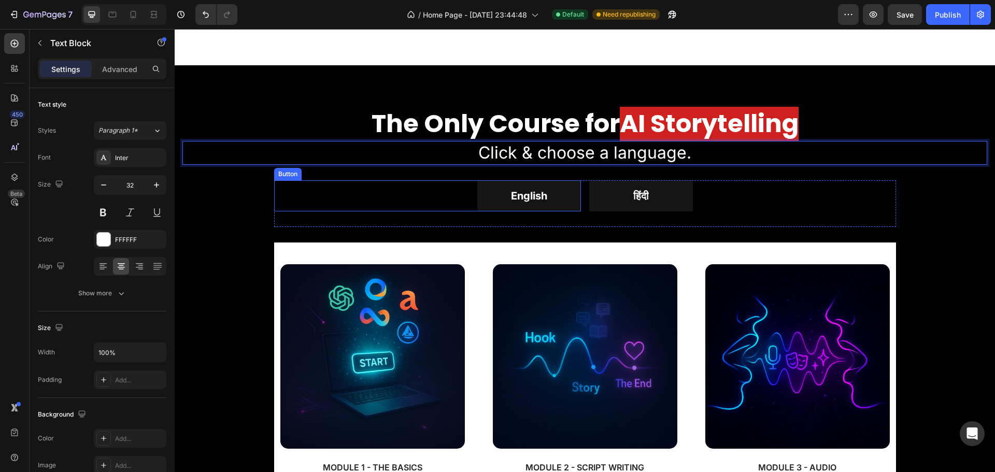
click at [310, 188] on div "English Button" at bounding box center [427, 195] width 307 height 31
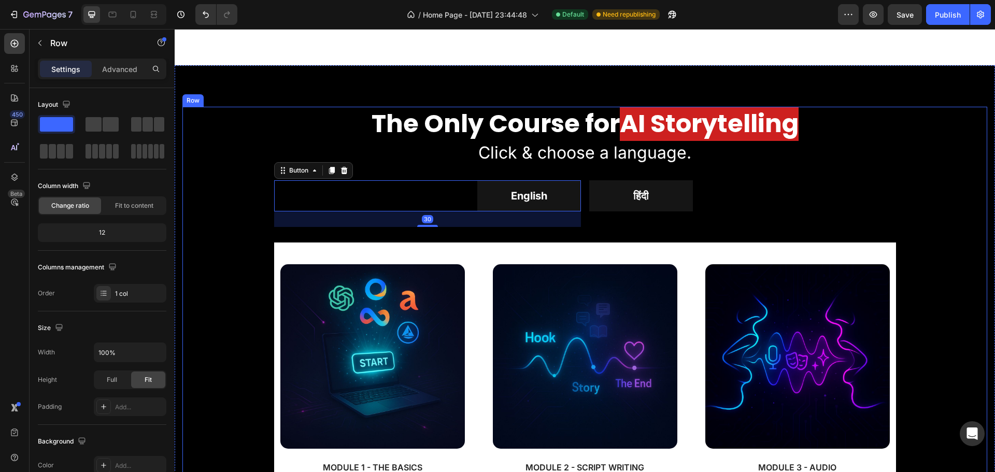
click at [188, 182] on div "The Only Course for AI Storytelling Heading Click & choose a language. Text Blo…" at bounding box center [584, 457] width 805 height 701
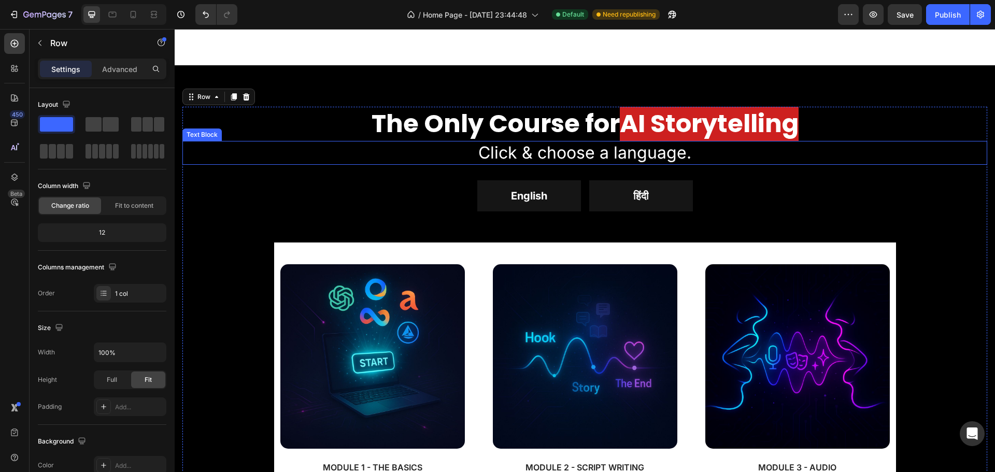
click at [583, 157] on p "Click & choose a language." at bounding box center [585, 153] width 803 height 22
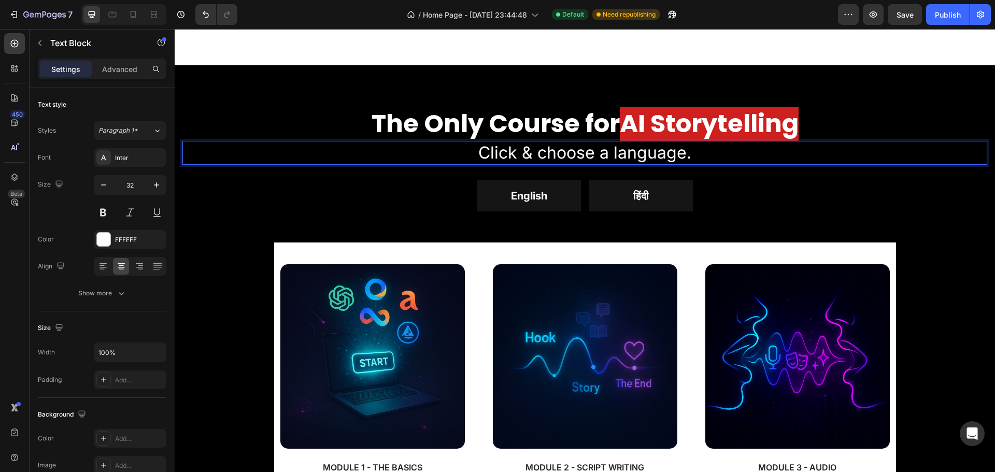
click at [594, 154] on p "Click & choose a language." at bounding box center [585, 153] width 803 height 22
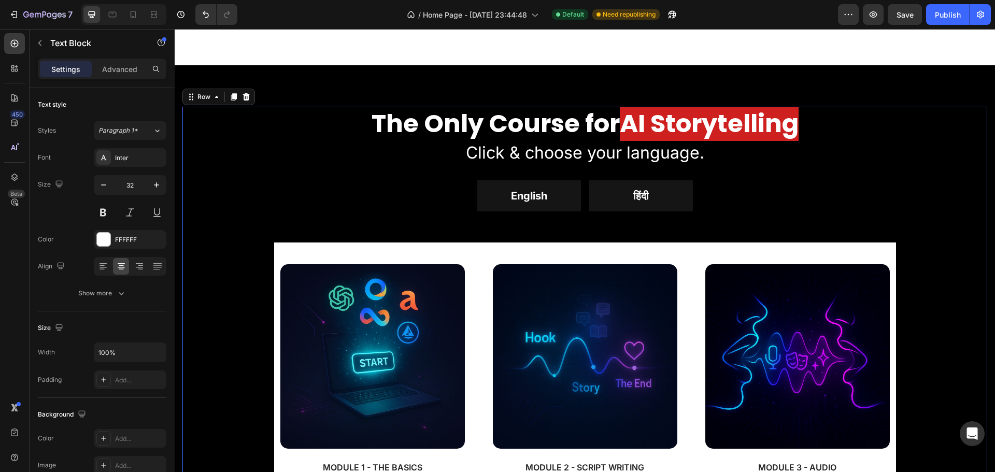
click at [266, 198] on div "The Only Course for AI Storytelling Heading Click & choose your language. Text …" at bounding box center [584, 457] width 805 height 701
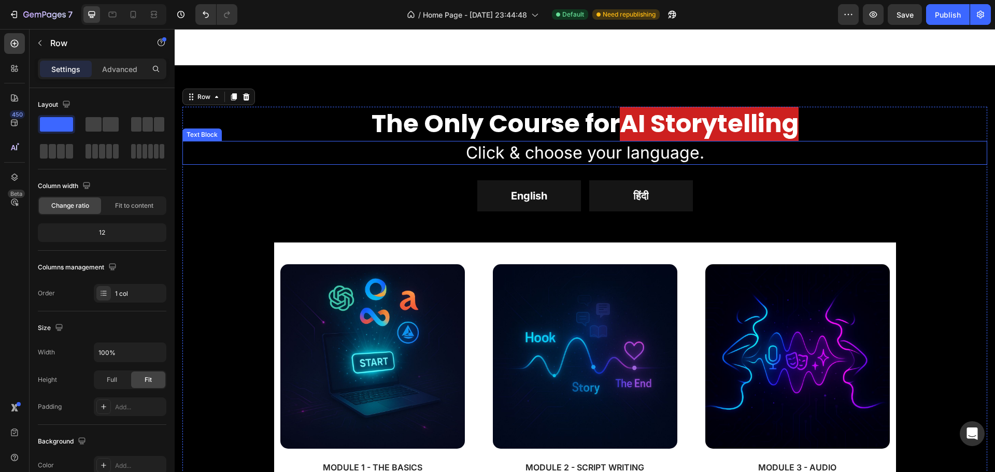
click at [540, 146] on p "Click & choose your language." at bounding box center [585, 153] width 803 height 22
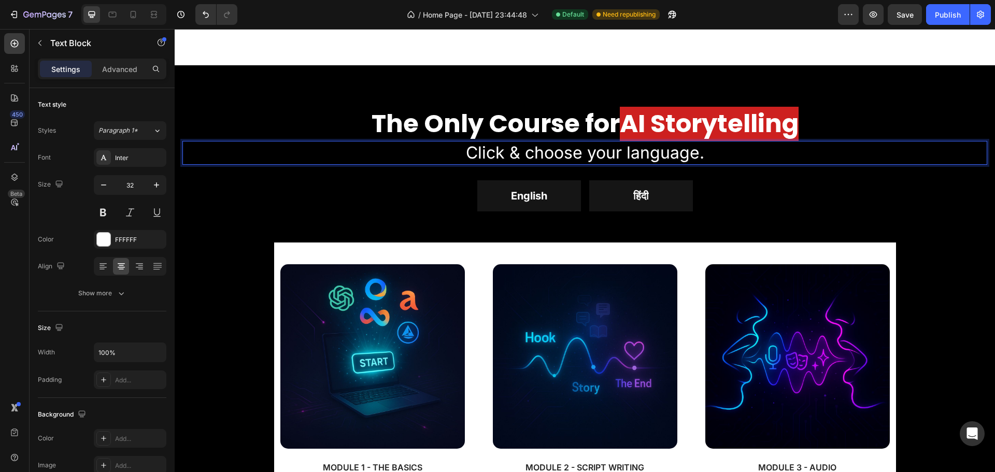
click at [524, 151] on p "Click & choose your language." at bounding box center [585, 153] width 803 height 22
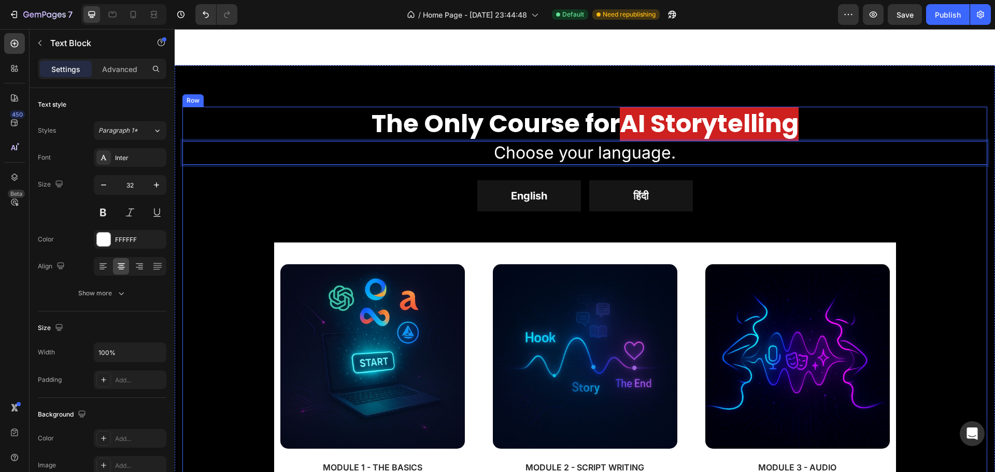
click at [237, 195] on div "The Only Course for AI Storytelling Heading Choose your language. Text Block 30…" at bounding box center [584, 457] width 805 height 701
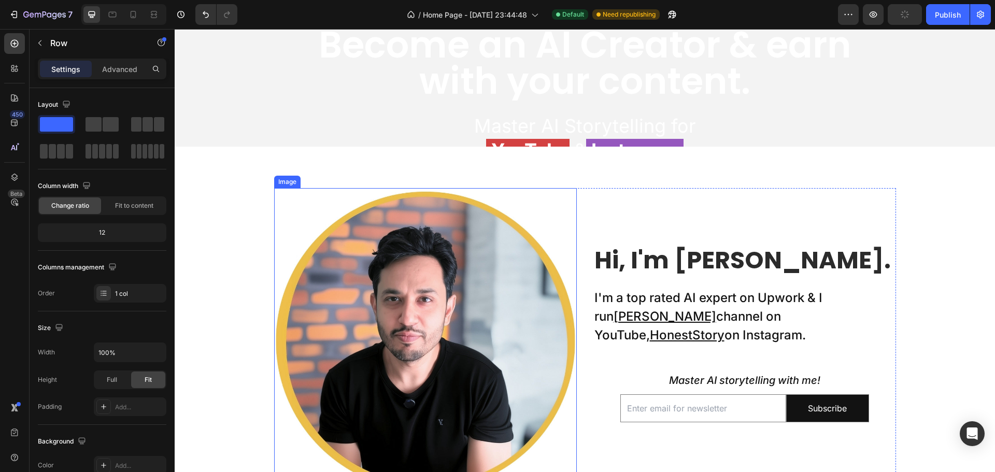
scroll to position [0, 0]
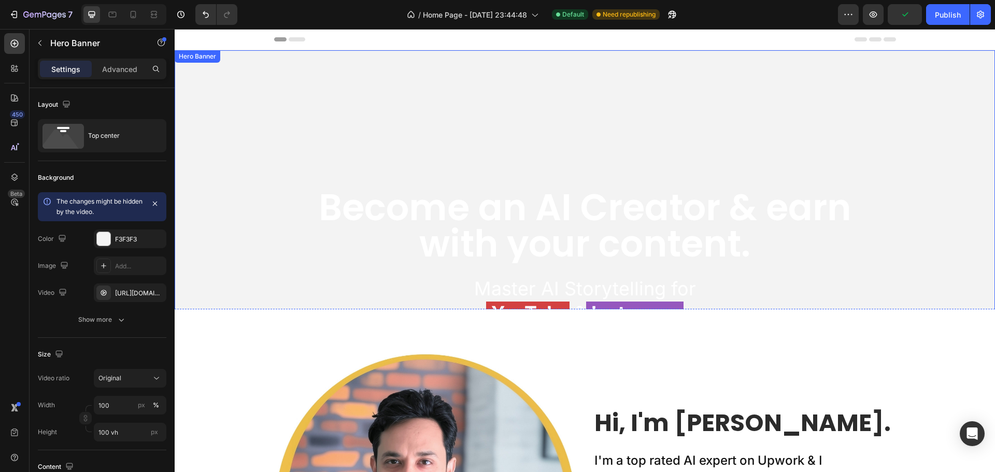
click at [238, 234] on video "Background Image" at bounding box center [585, 255] width 821 height 411
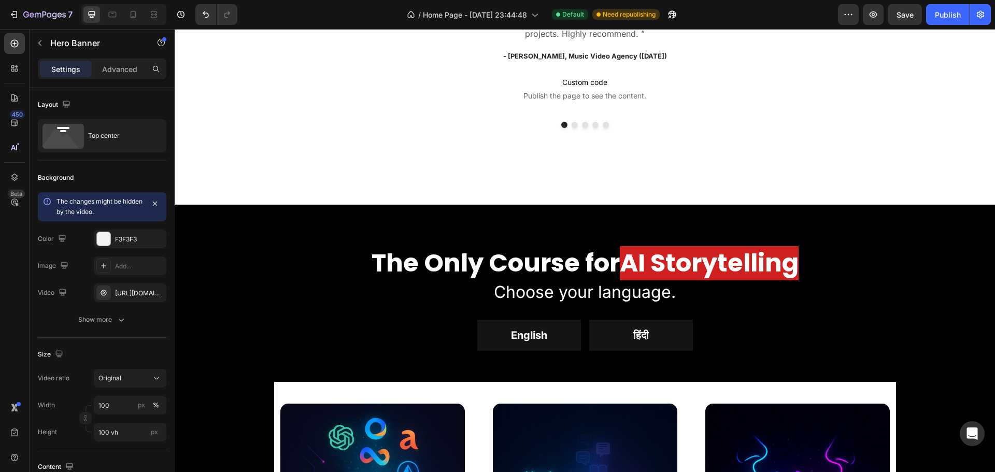
scroll to position [1141, 0]
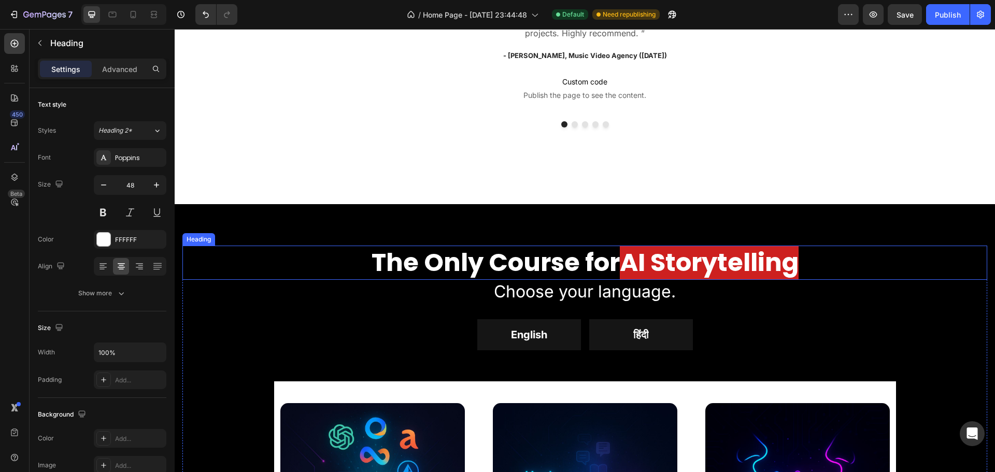
click at [554, 264] on strong "The Only Course for" at bounding box center [496, 262] width 248 height 35
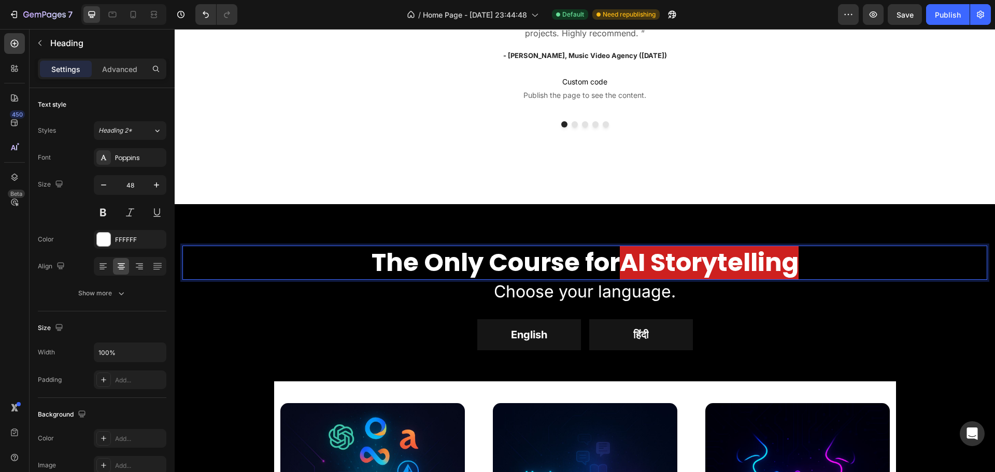
click at [563, 260] on strong "The Only Course for" at bounding box center [496, 262] width 248 height 35
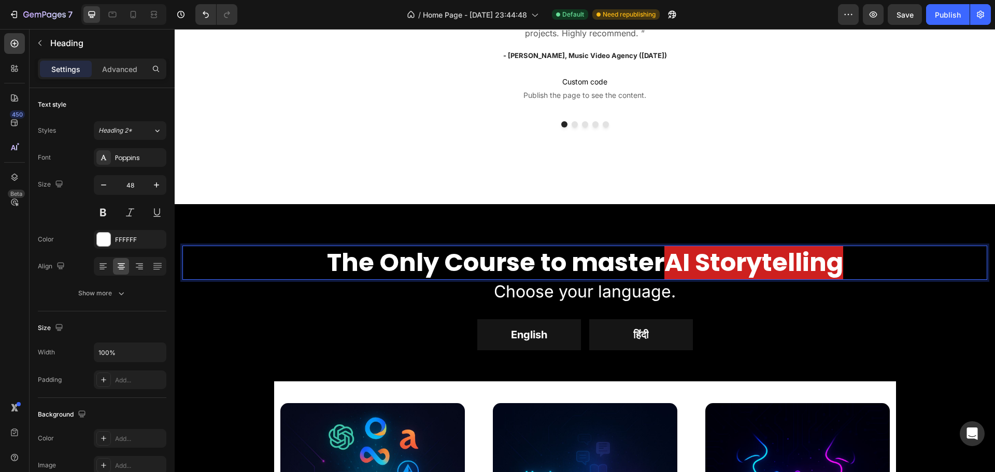
click at [556, 263] on strong "The Only Course to master" at bounding box center [496, 262] width 338 height 35
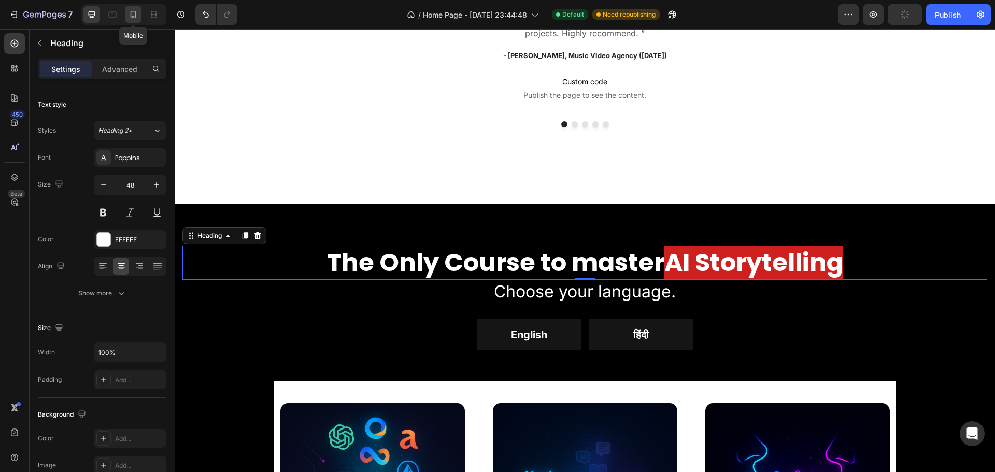
click at [132, 10] on icon at bounding box center [133, 14] width 10 height 10
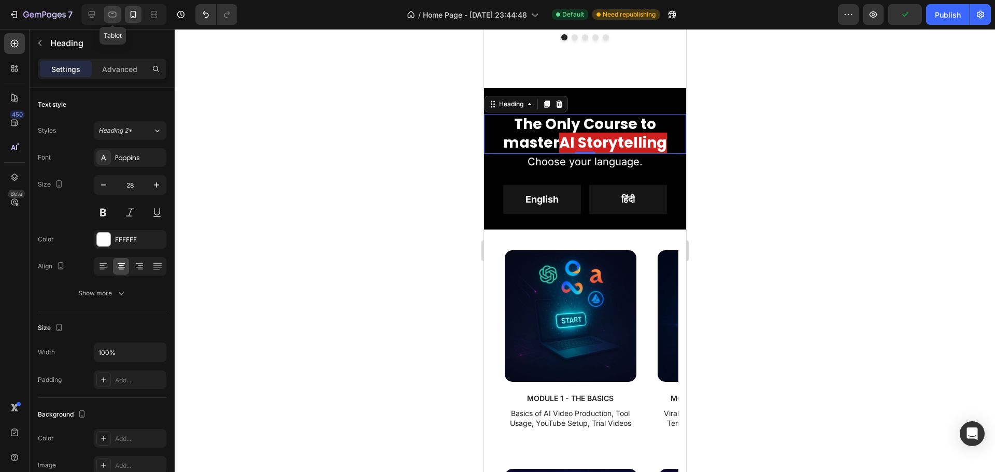
scroll to position [1263, 0]
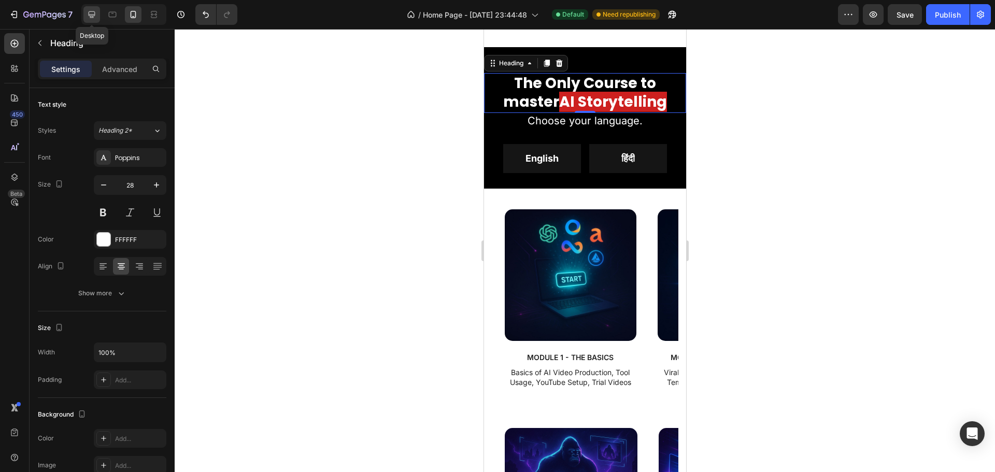
click at [92, 14] on icon at bounding box center [92, 14] width 10 height 10
type input "48"
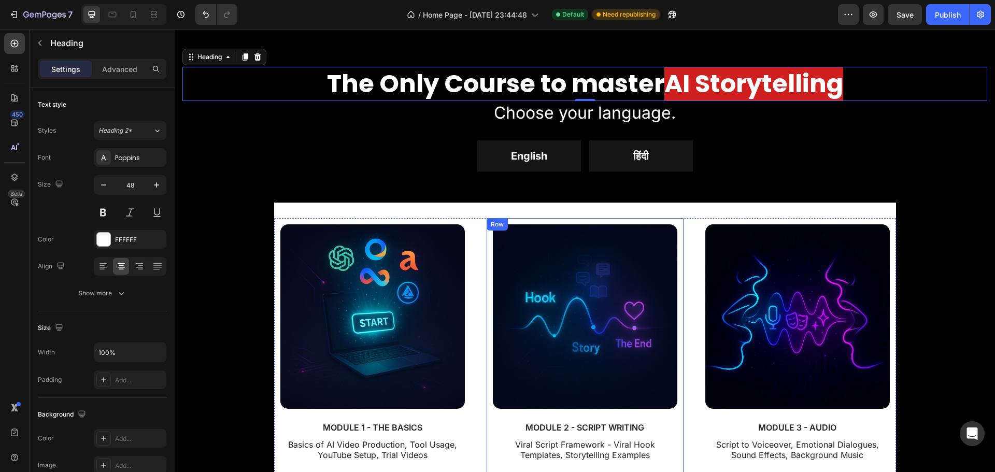
scroll to position [1321, 0]
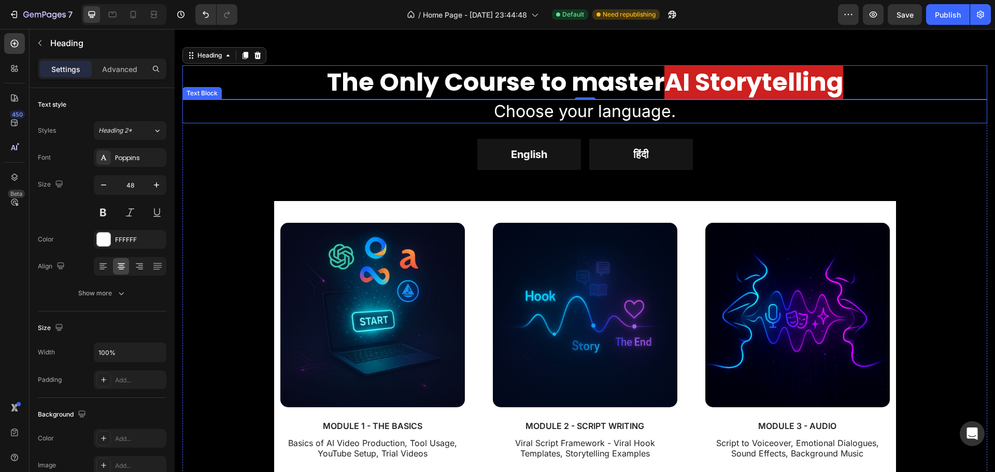
click at [525, 114] on p "Choose your language." at bounding box center [585, 112] width 803 height 22
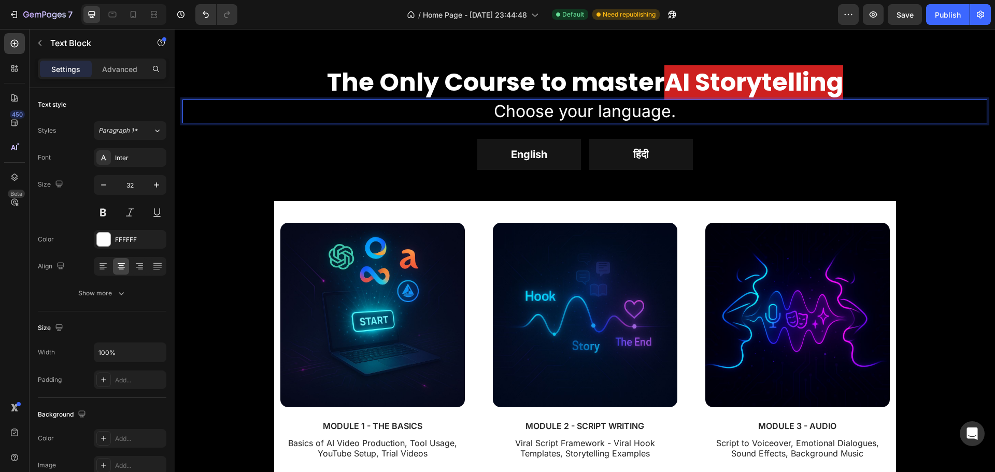
click at [508, 110] on p "Choose your language." at bounding box center [585, 112] width 803 height 22
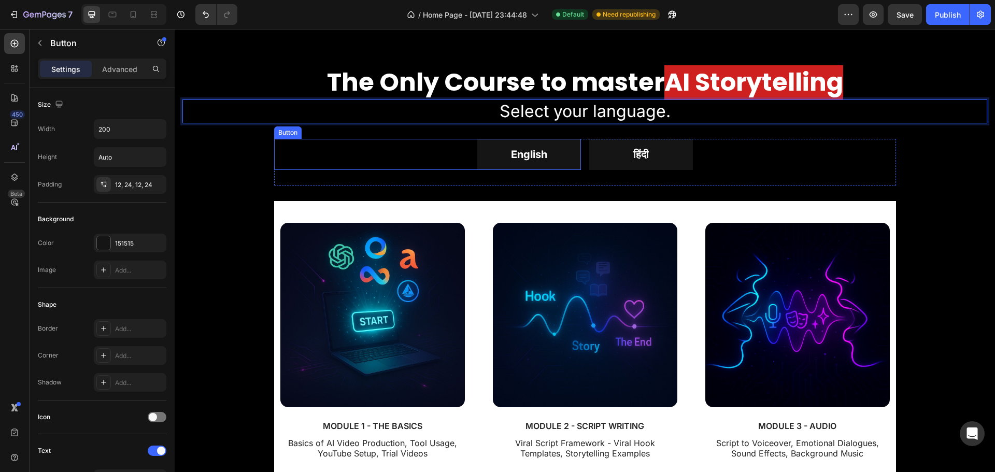
click at [437, 145] on div "English Button" at bounding box center [427, 154] width 307 height 31
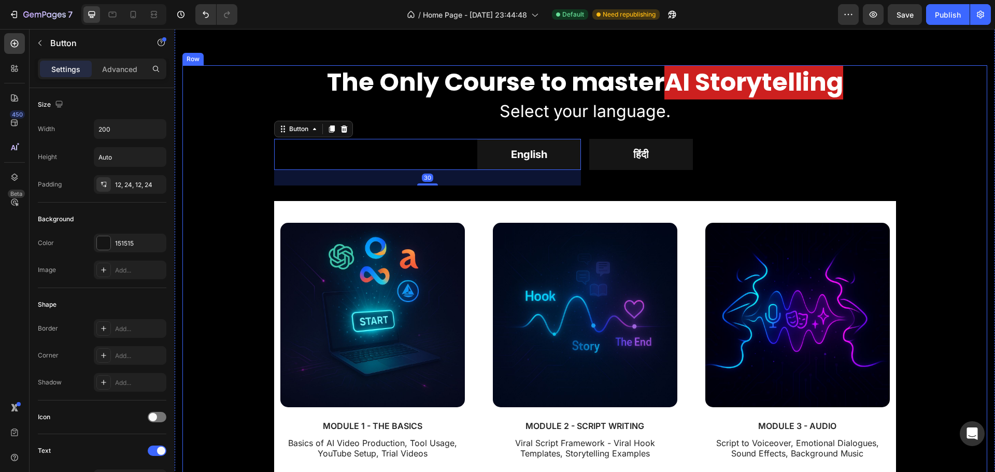
click at [227, 145] on div "⁠⁠⁠⁠⁠⁠⁠ The Only Course to master AI Storytelling Heading Select your language.…" at bounding box center [584, 415] width 805 height 701
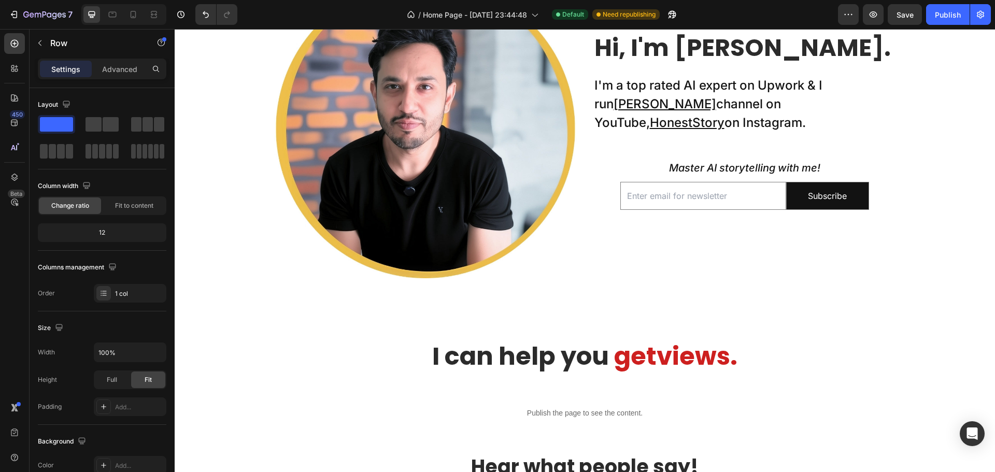
scroll to position [388, 0]
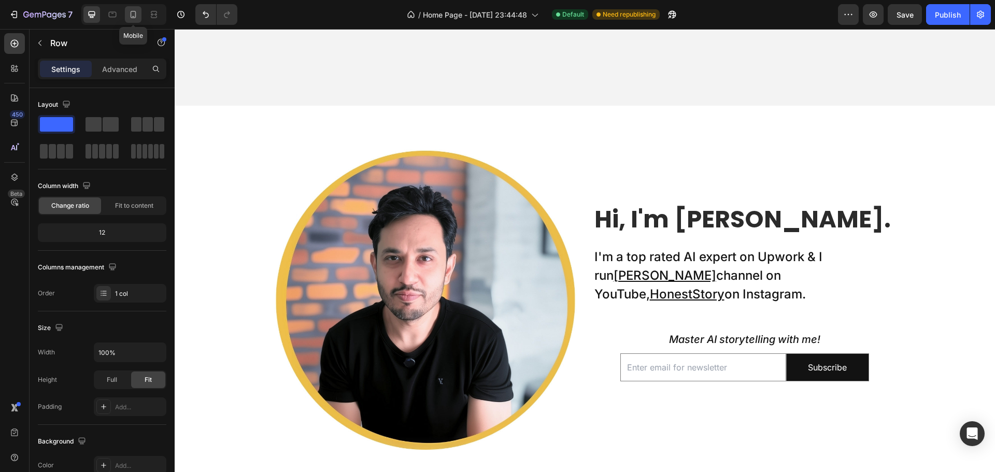
click at [133, 13] on icon at bounding box center [133, 14] width 10 height 10
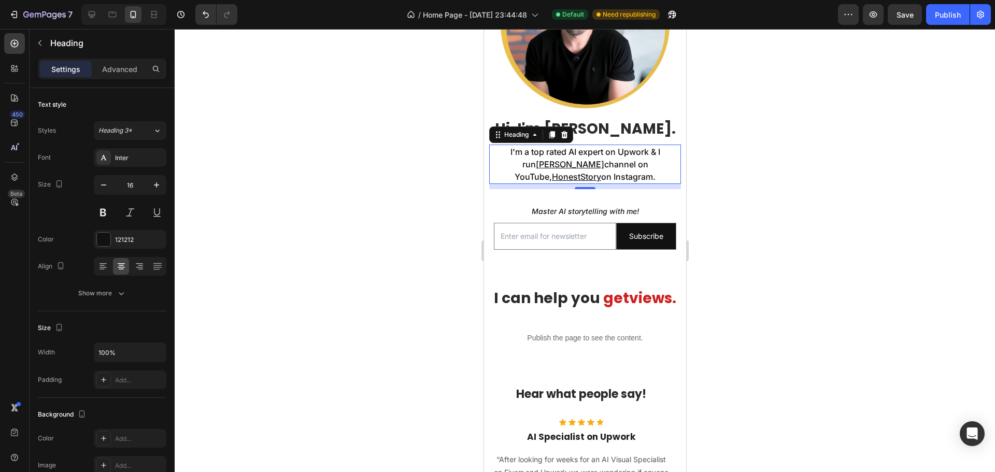
click at [616, 145] on h2 "I'm a top rated AI expert on Upwork & I run Taklu Dada channel on YouTube, Hone…" at bounding box center [585, 164] width 192 height 39
click at [91, 13] on icon at bounding box center [92, 14] width 10 height 10
type input "24"
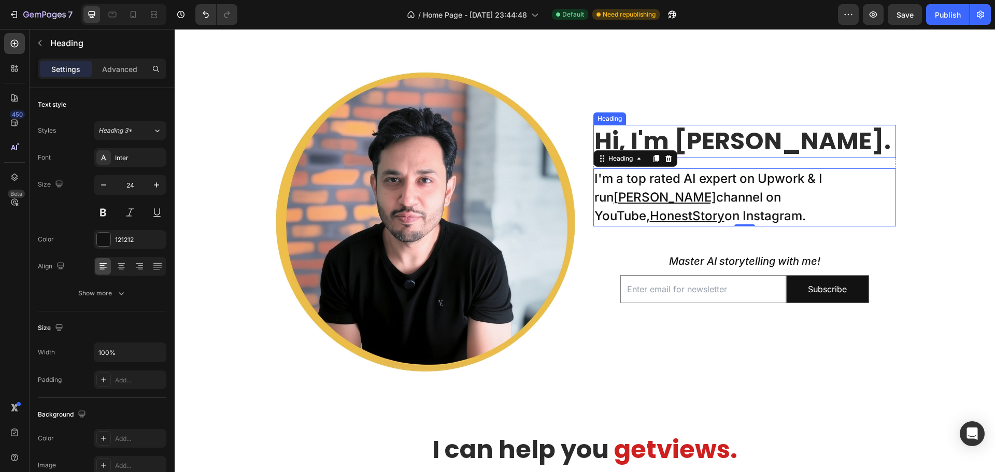
scroll to position [282, 0]
click at [777, 177] on h2 "I'm a top rated AI expert on Upwork & I run Taklu Dada channel on YouTube, Hone…" at bounding box center [745, 198] width 303 height 58
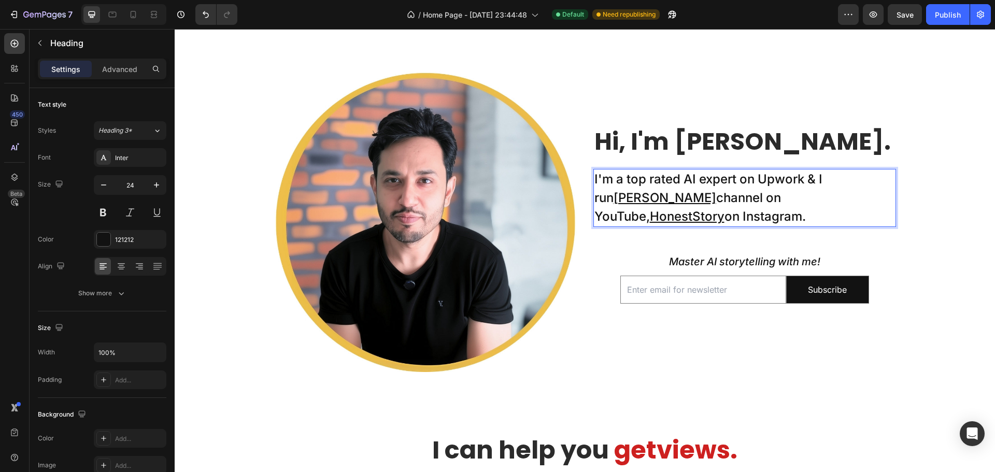
click at [777, 177] on p "I'm a top rated AI expert on Upwork & I run Taklu Dada channel on YouTube, Hone…" at bounding box center [745, 198] width 301 height 56
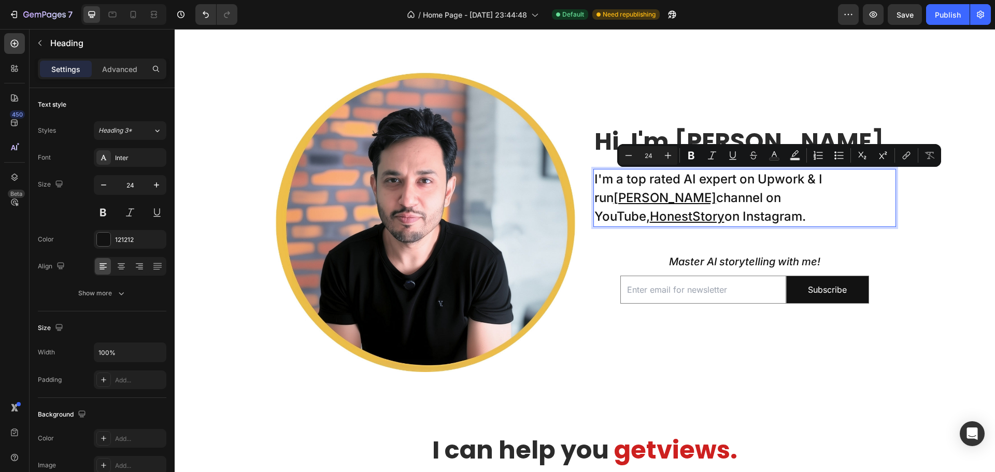
click at [771, 179] on p "I'm a top rated AI expert on Upwork & I run Taklu Dada channel on YouTube, Hone…" at bounding box center [745, 198] width 301 height 56
drag, startPoint x: 756, startPoint y: 178, endPoint x: 800, endPoint y: 177, distance: 43.6
click at [800, 177] on p "I'm a top rated AI expert on Upwork & I run Taklu Dada channel on YouTube, Hone…" at bounding box center [745, 198] width 301 height 56
click at [901, 158] on icon "Editor contextual toolbar" at bounding box center [905, 155] width 10 height 10
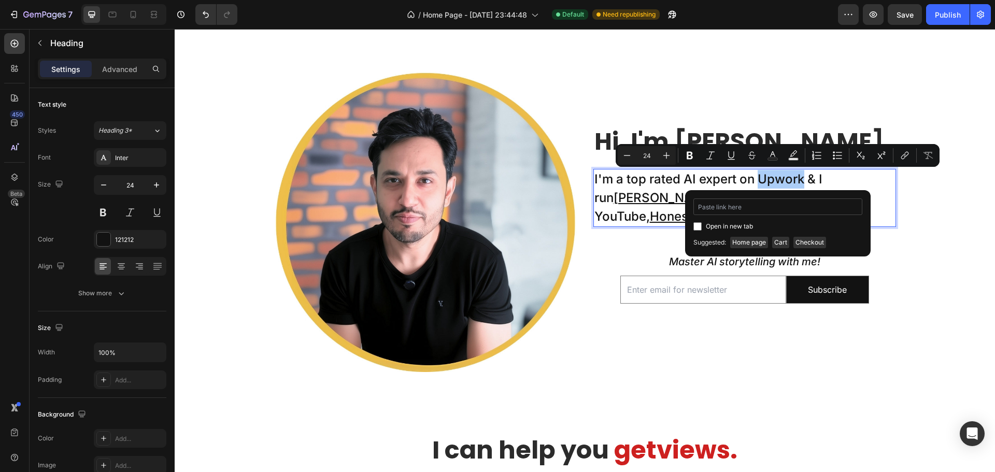
click at [755, 206] on input "Editor contextual toolbar" at bounding box center [778, 207] width 169 height 17
type input "https://www.upwork.com/freelancers/~013f7481372b53f04b"
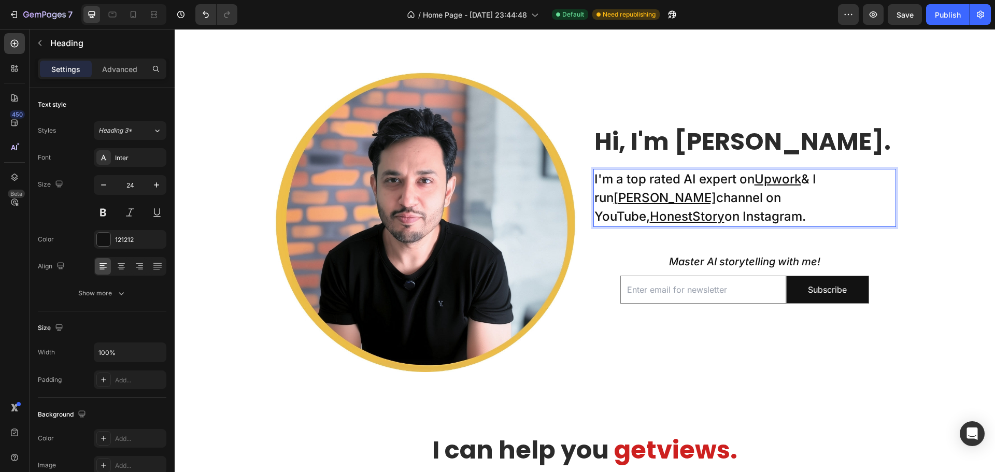
click at [722, 194] on p "I'm a top rated AI expert on Upwork & I run Taklu Dada channel on YouTube, Hone…" at bounding box center [745, 198] width 301 height 56
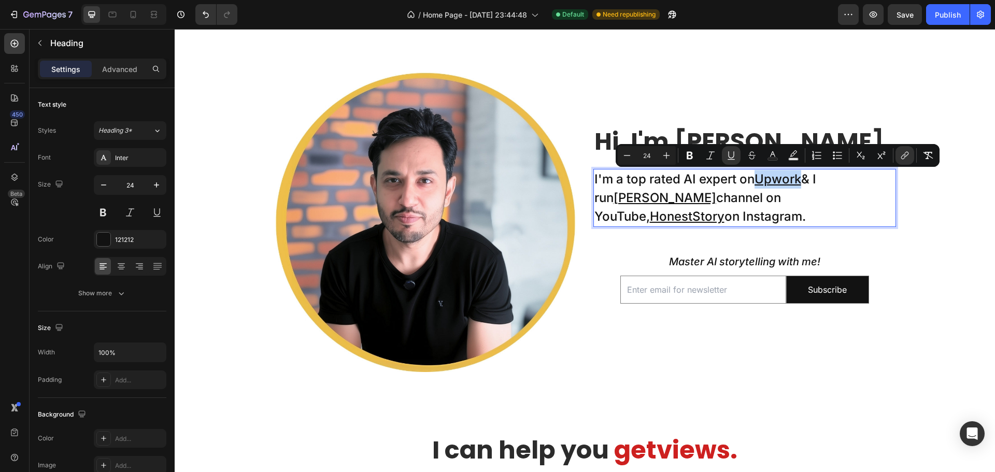
drag, startPoint x: 754, startPoint y: 178, endPoint x: 798, endPoint y: 177, distance: 44.1
click at [798, 177] on p "I'm a top rated AI expert on Upwork & I run Taklu Dada channel on YouTube, Hone…" at bounding box center [745, 198] width 301 height 56
click at [689, 155] on icon "Editor contextual toolbar" at bounding box center [690, 156] width 6 height 8
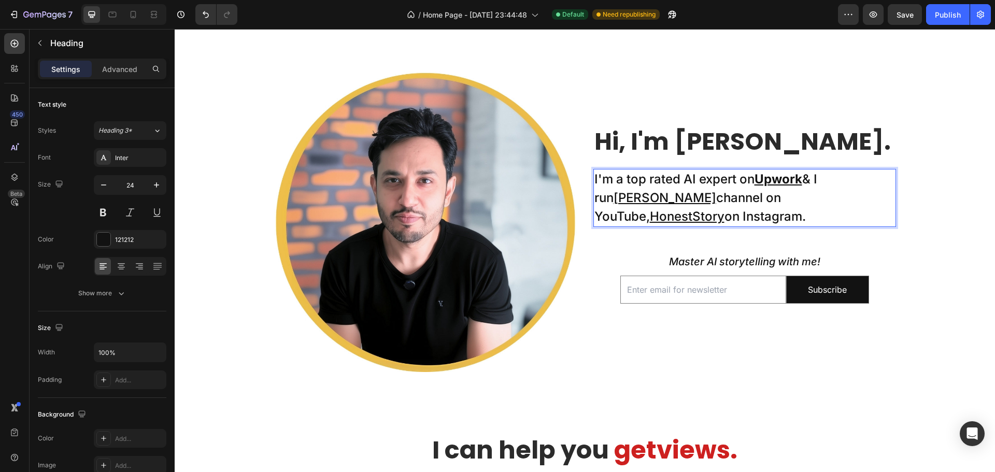
click at [844, 179] on p "I'm a top rated AI expert on Upwork & I run Taklu Dada channel on YouTube, Hone…" at bounding box center [745, 198] width 301 height 56
drag, startPoint x: 849, startPoint y: 181, endPoint x: 621, endPoint y: 201, distance: 229.0
click at [621, 201] on u "[PERSON_NAME]" at bounding box center [665, 197] width 103 height 15
click at [830, 178] on p "I'm a top rated AI expert on Upwork & I run Taklu Dada channel on YouTube, Hone…" at bounding box center [745, 198] width 301 height 56
drag, startPoint x: 845, startPoint y: 180, endPoint x: 622, endPoint y: 201, distance: 223.9
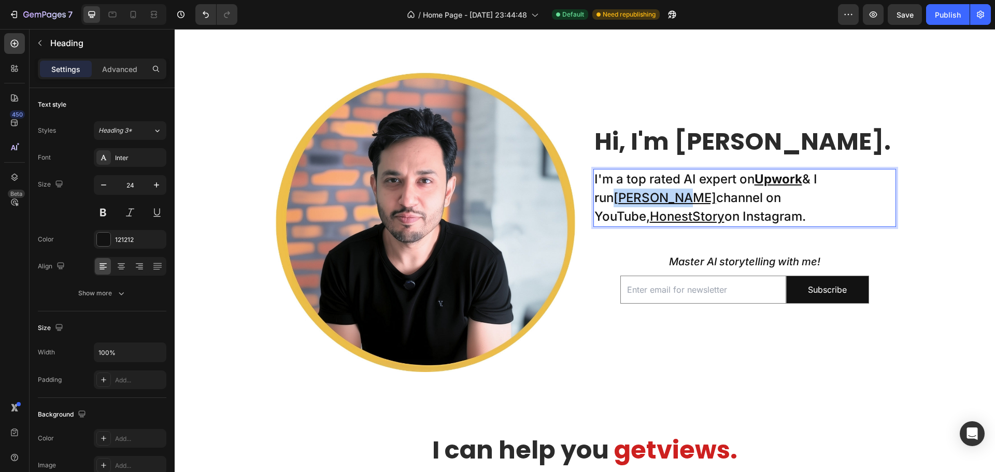
click at [622, 201] on p "I'm a top rated AI expert on Upwork & I run Taklu Dada channel on YouTube, Hone…" at bounding box center [745, 198] width 301 height 56
drag, startPoint x: 753, startPoint y: 195, endPoint x: 824, endPoint y: 199, distance: 70.6
click at [725, 209] on u "HonestStory" at bounding box center [687, 216] width 75 height 15
click at [736, 219] on p "I'm a top rated AI expert on Upwork & I run Taklu Dada channel on YouTube, Hone…" at bounding box center [745, 198] width 301 height 56
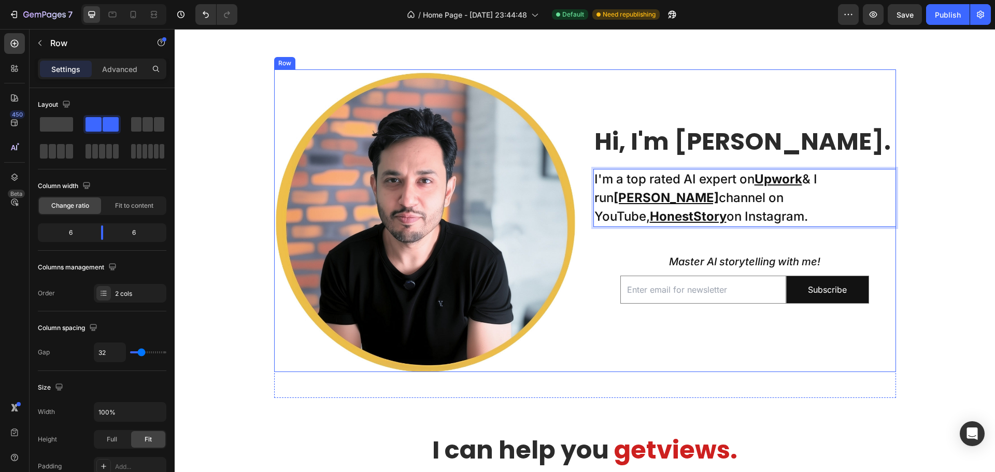
click at [605, 251] on div "Hi, I'm Nadeem. Heading I'm a top rated AI expert on Upwork & I run Taklu Dada …" at bounding box center [745, 220] width 303 height 303
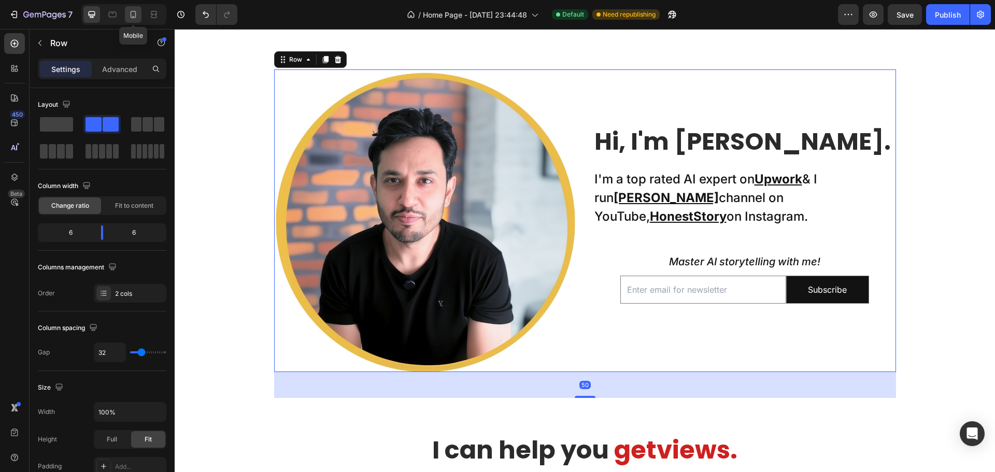
click at [133, 14] on icon at bounding box center [133, 14] width 10 height 10
type input "0"
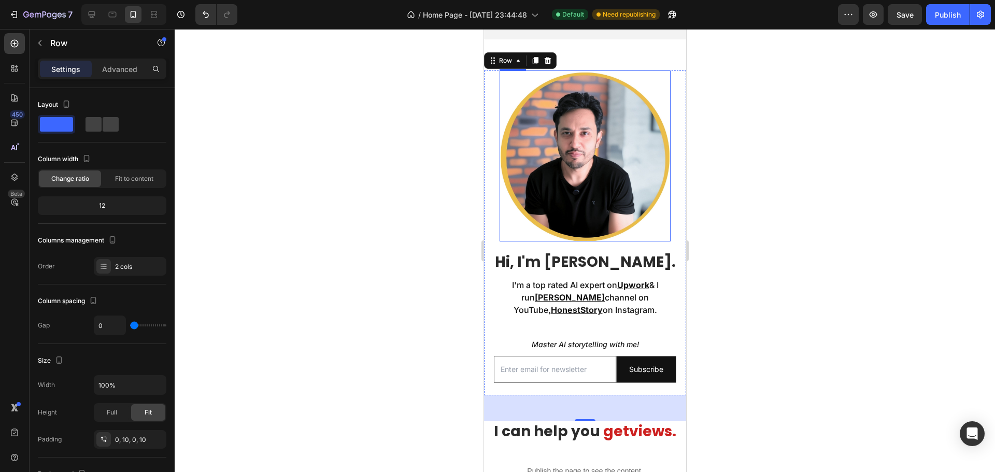
scroll to position [259, 0]
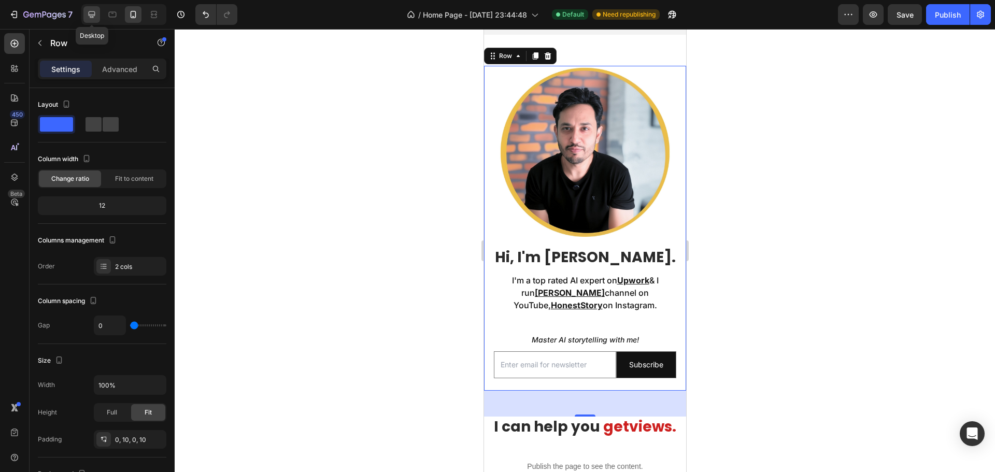
click at [90, 13] on icon at bounding box center [92, 14] width 10 height 10
type input "32"
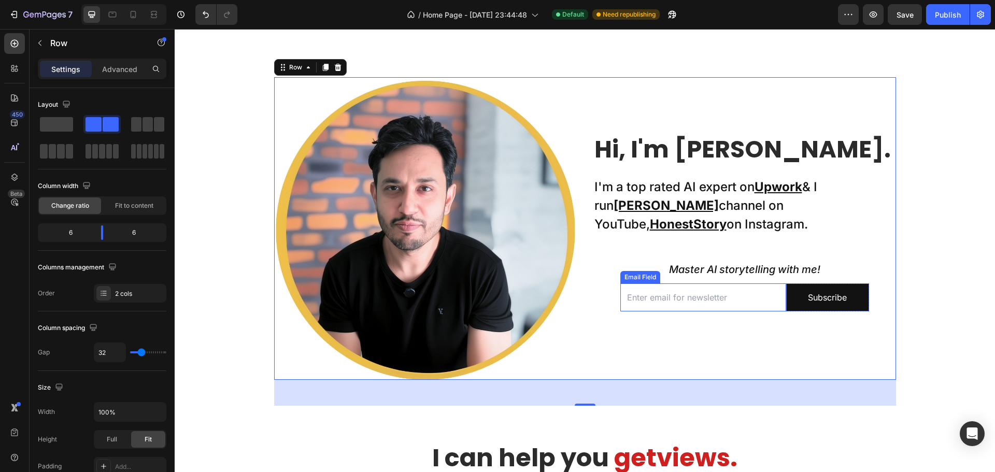
scroll to position [470, 0]
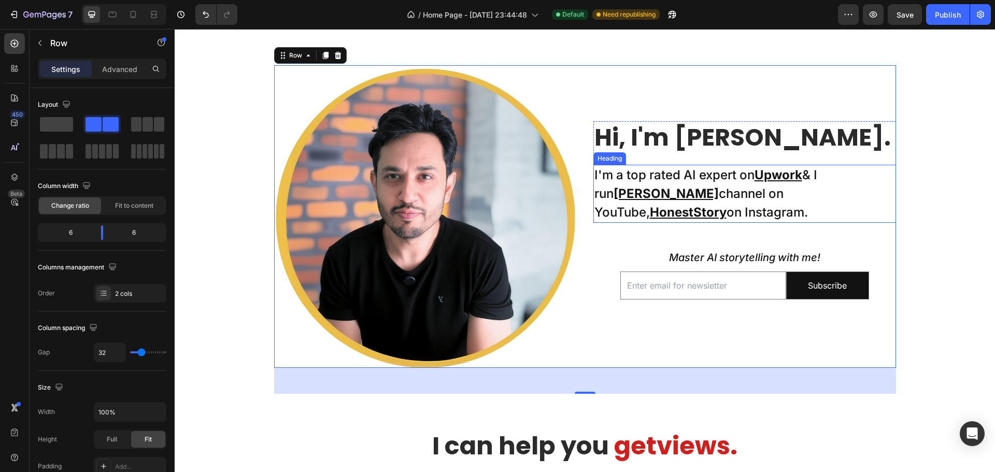
click at [745, 177] on p "I'm a top rated AI expert on Upwork & I run Taklu Dada channel on YouTube, Hone…" at bounding box center [745, 194] width 301 height 56
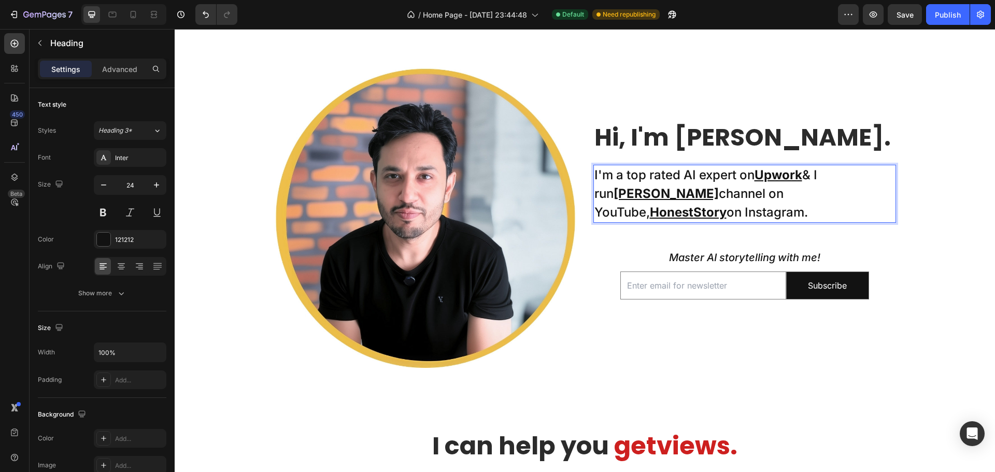
click at [751, 175] on p "I'm a top rated AI expert on Upwork & I run Taklu Dada channel on YouTube, Hone…" at bounding box center [745, 194] width 301 height 56
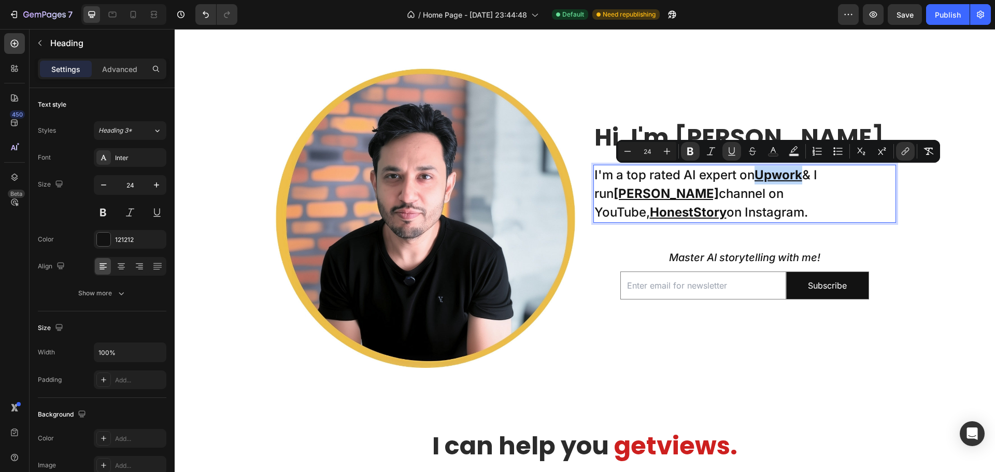
drag, startPoint x: 754, startPoint y: 175, endPoint x: 800, endPoint y: 175, distance: 45.6
click at [800, 175] on u "Upwork" at bounding box center [779, 174] width 48 height 15
click at [930, 152] on icon "Editor contextual toolbar" at bounding box center [929, 151] width 10 height 10
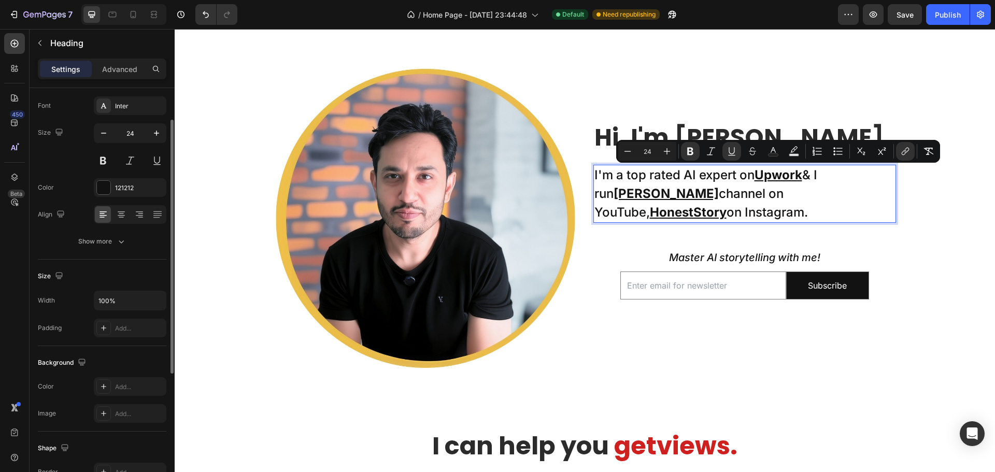
scroll to position [0, 0]
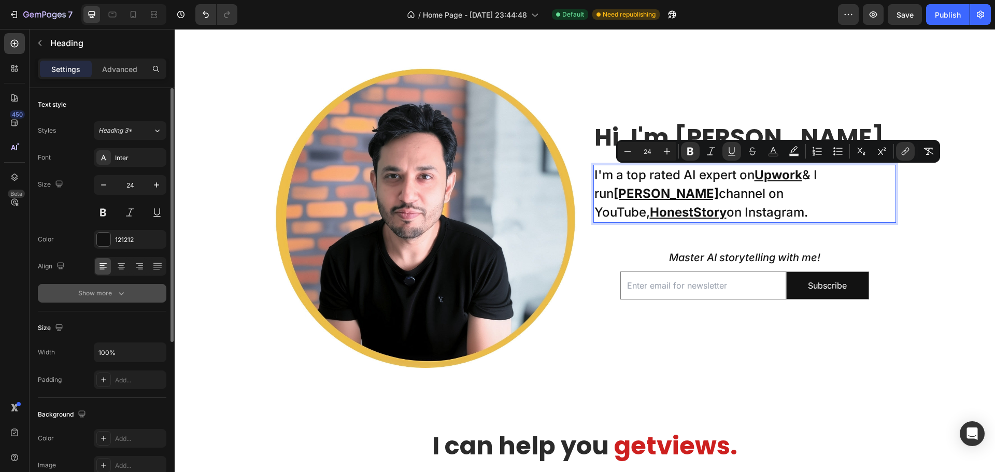
click at [80, 299] on button "Show more" at bounding box center [102, 293] width 129 height 19
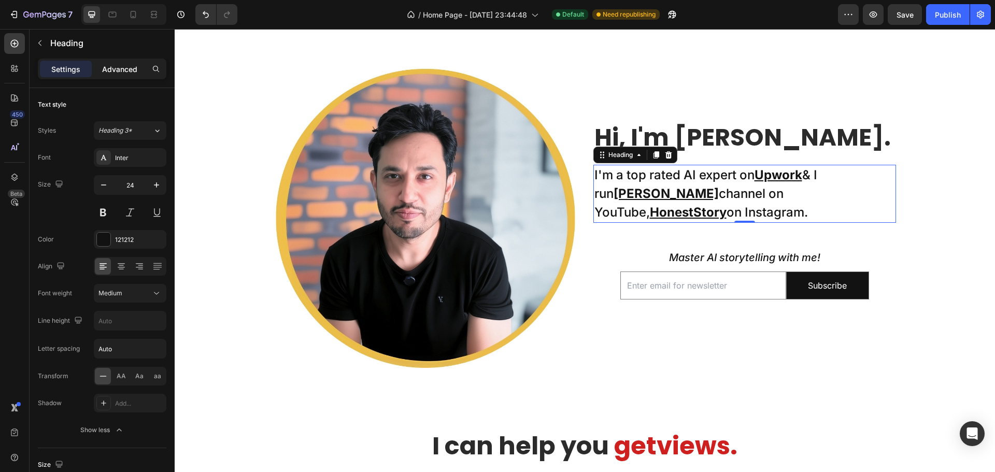
click at [122, 68] on p "Advanced" at bounding box center [119, 69] width 35 height 11
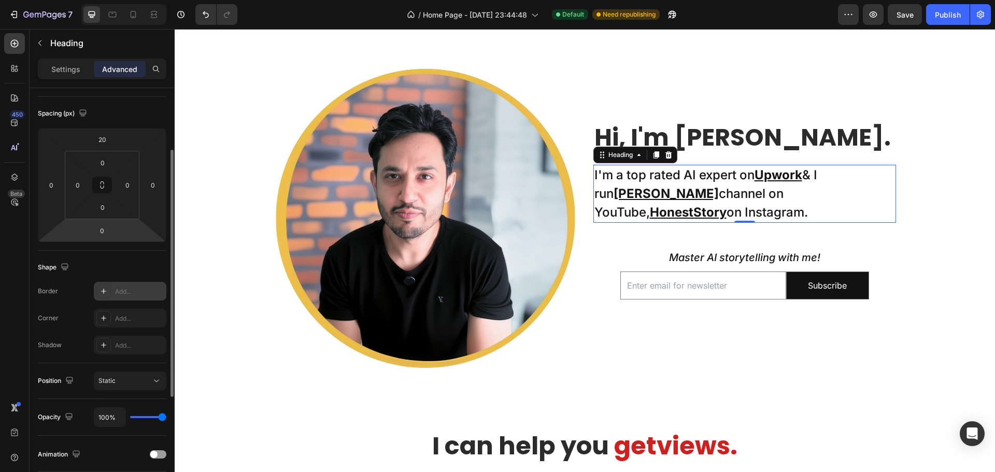
scroll to position [259, 0]
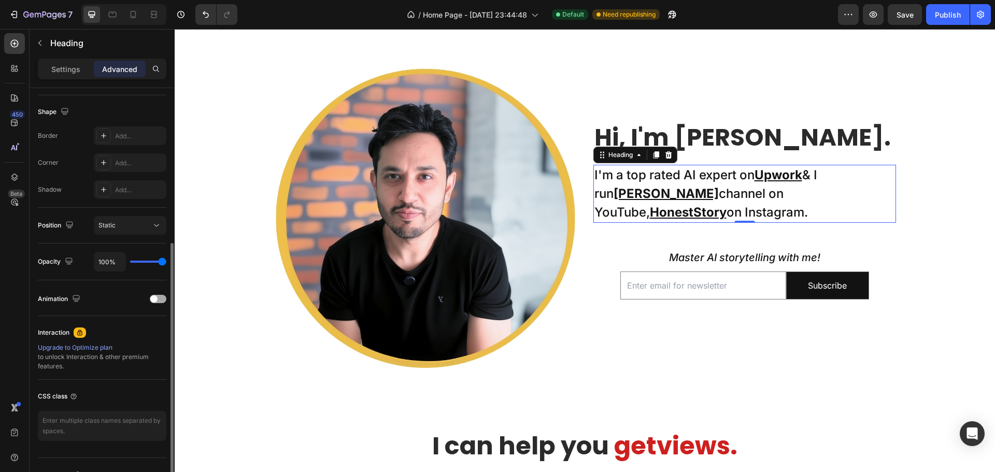
click at [157, 299] on span at bounding box center [153, 299] width 7 height 7
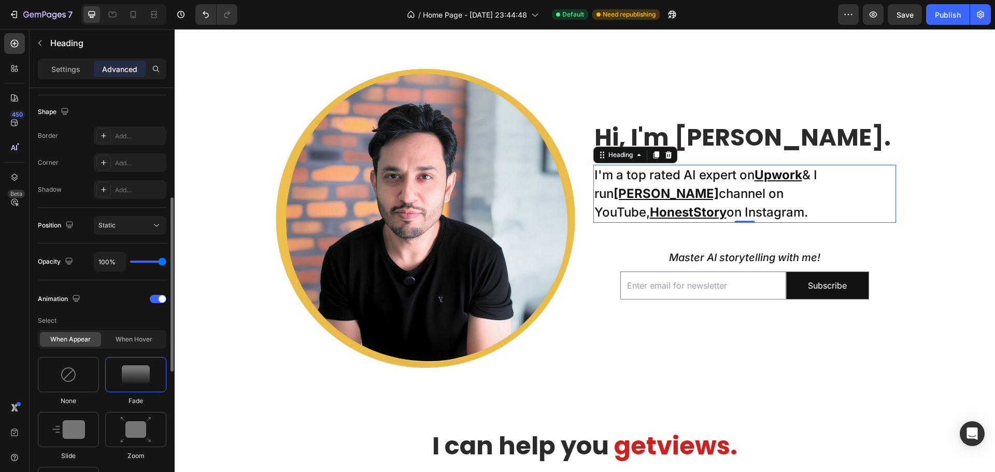
scroll to position [415, 0]
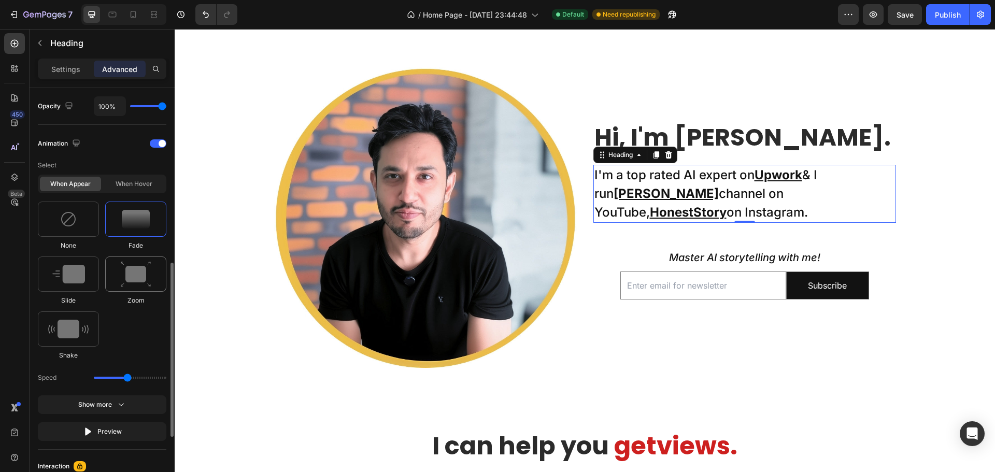
click at [137, 279] on img at bounding box center [135, 274] width 31 height 26
click at [73, 325] on img at bounding box center [68, 329] width 40 height 19
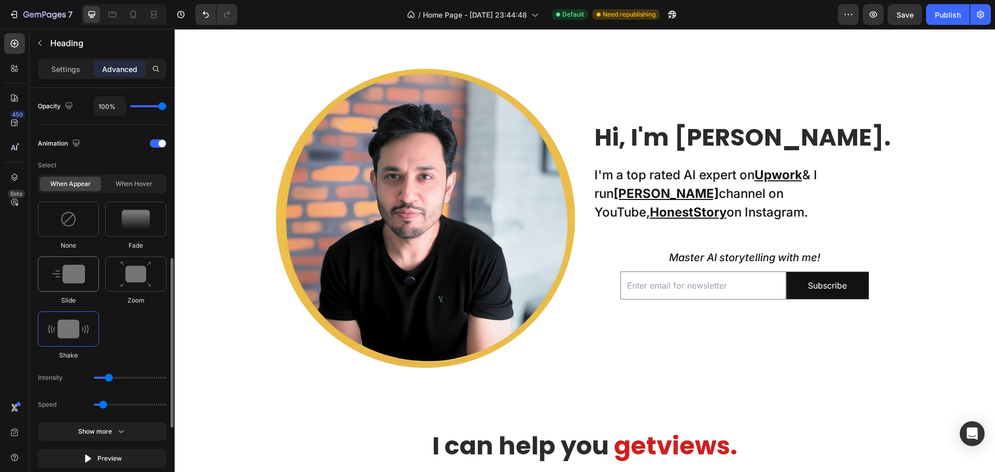
click at [75, 278] on img at bounding box center [68, 274] width 33 height 19
type input "1.7"
click at [130, 223] on img at bounding box center [136, 219] width 28 height 19
click at [144, 274] on img at bounding box center [135, 274] width 31 height 26
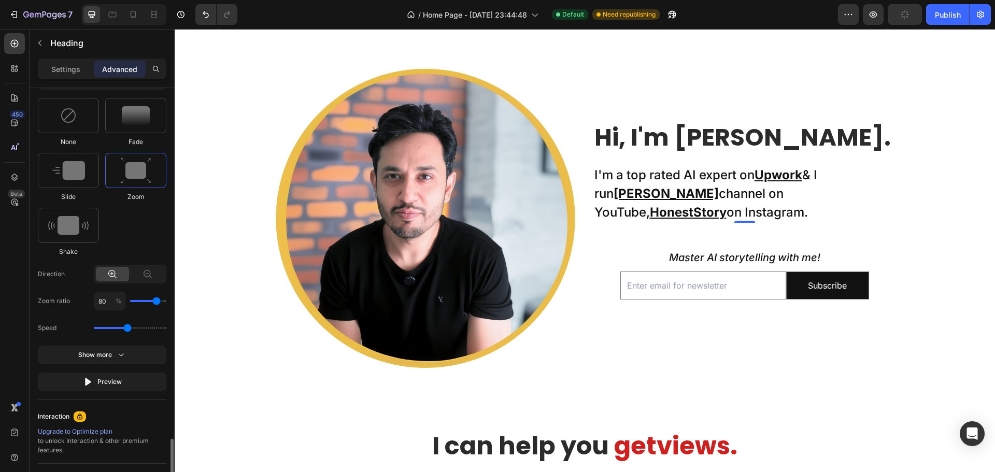
scroll to position [621, 0]
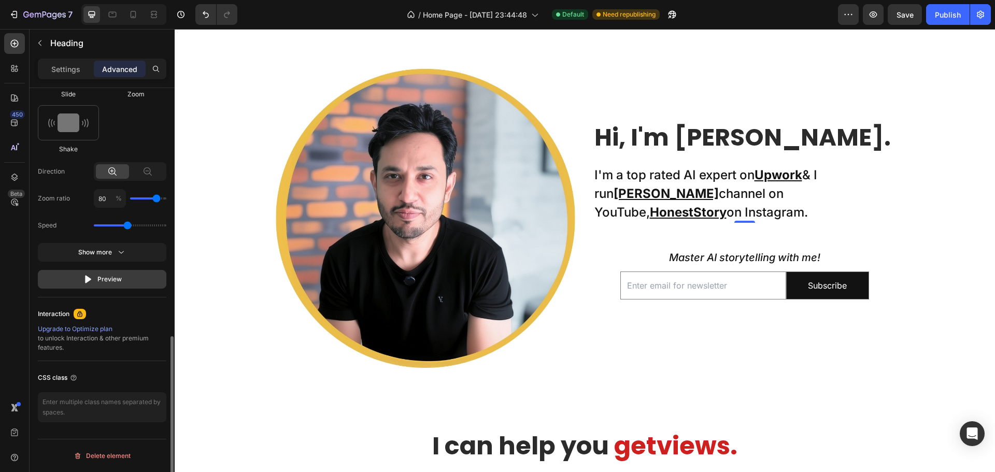
click at [116, 282] on div "Preview" at bounding box center [102, 279] width 39 height 10
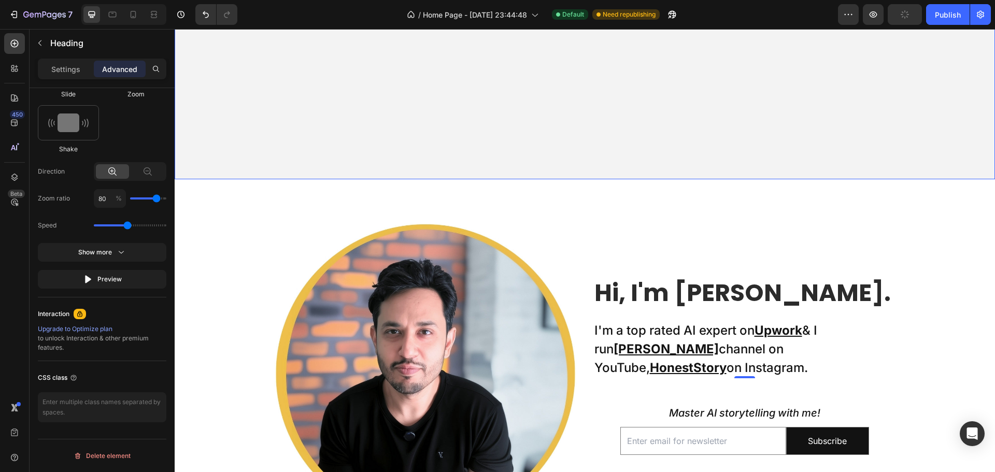
scroll to position [418, 0]
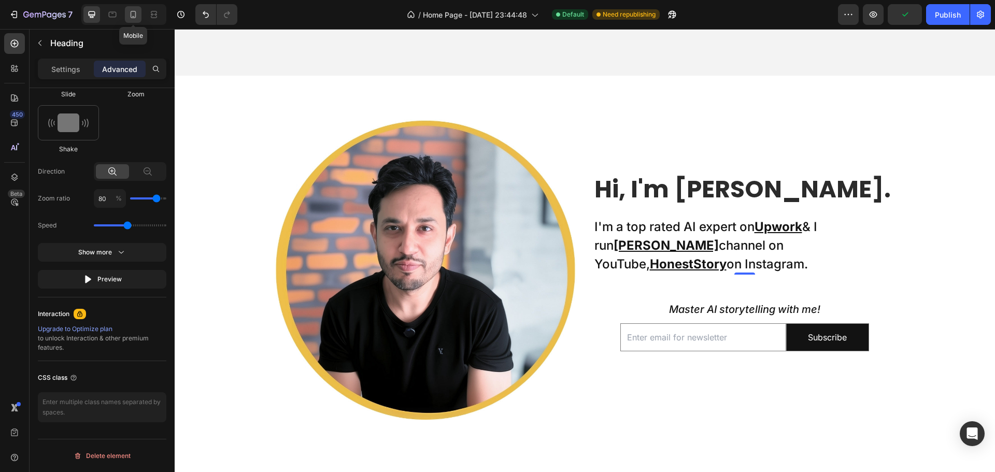
click at [139, 12] on div at bounding box center [133, 14] width 17 height 17
type input "10"
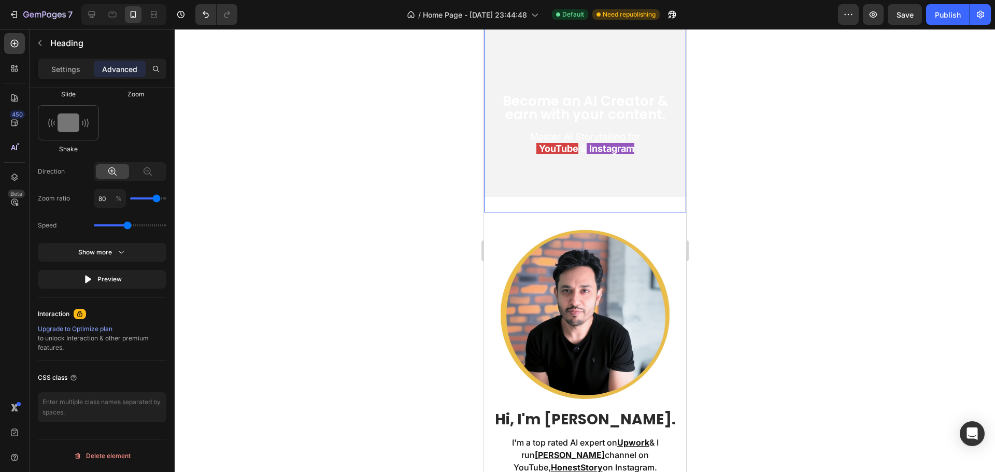
scroll to position [96, 0]
click at [100, 277] on div "Preview" at bounding box center [102, 279] width 39 height 10
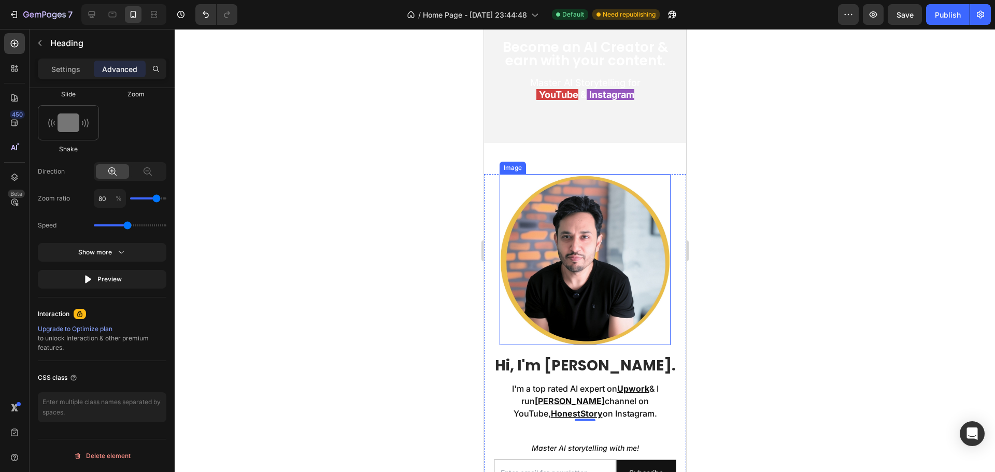
scroll to position [200, 0]
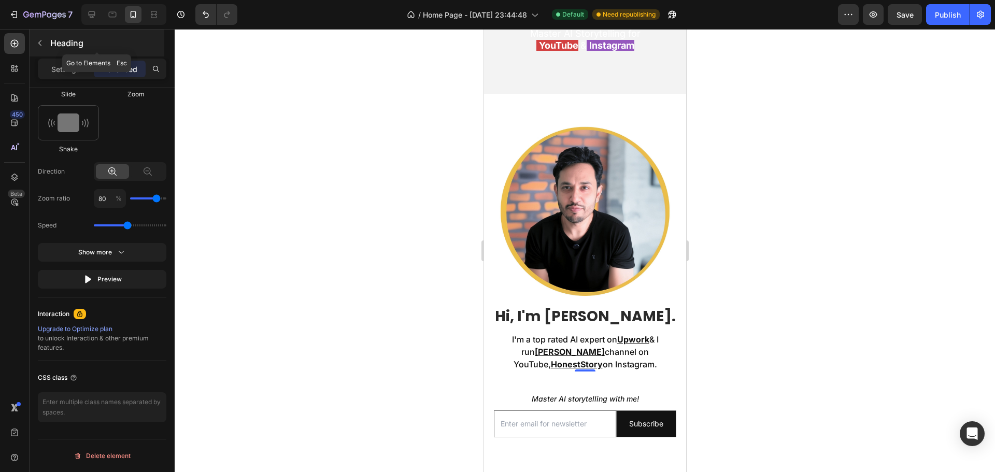
click at [40, 47] on button "button" at bounding box center [40, 43] width 17 height 17
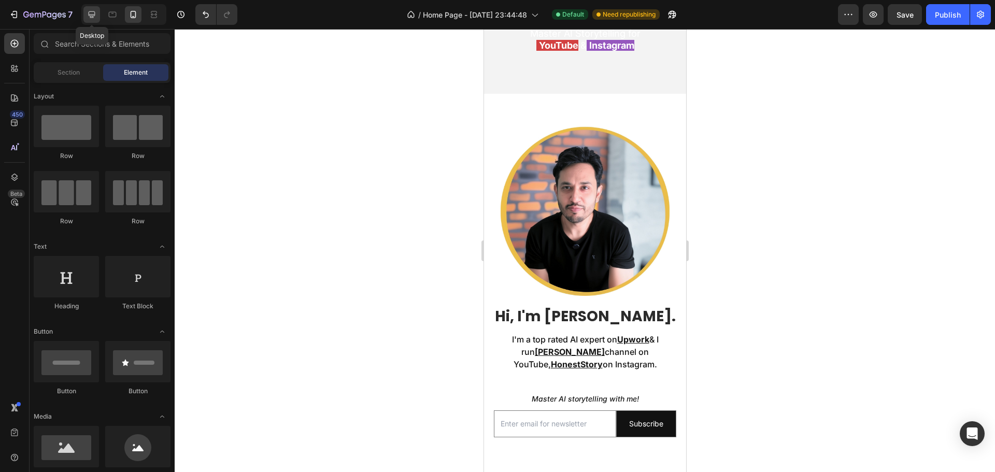
click at [95, 12] on icon at bounding box center [92, 14] width 7 height 7
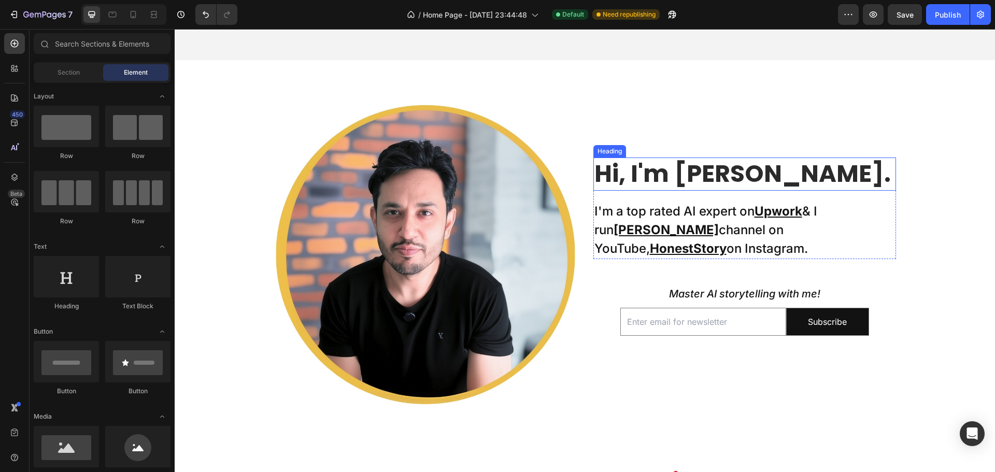
scroll to position [459, 0]
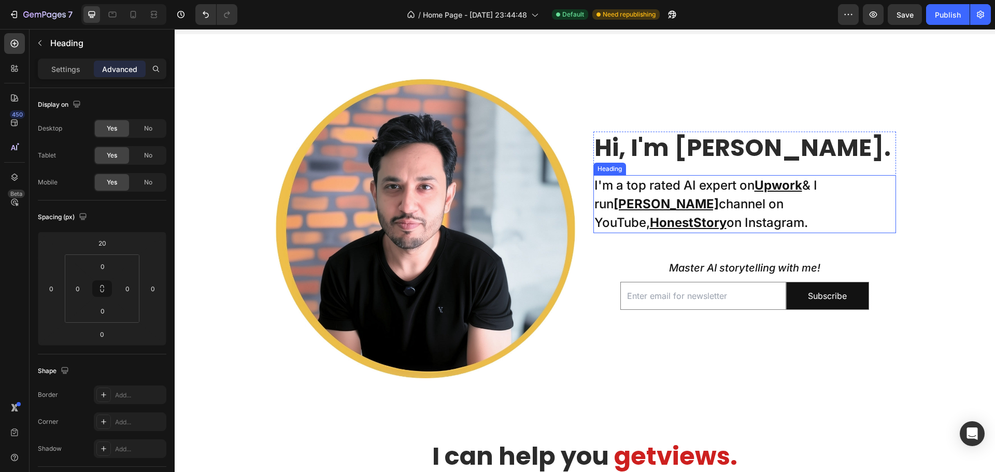
click at [803, 187] on p "I'm a top rated AI expert on Upwork & I run Taklu Dada channel on YouTube, Hone…" at bounding box center [745, 204] width 301 height 56
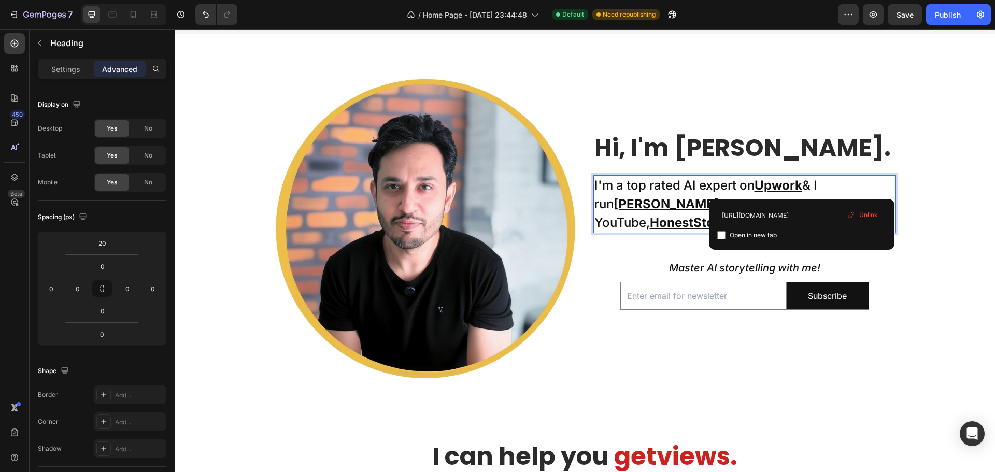
click at [804, 187] on p "I'm a top rated AI expert on Upwork & I run Taklu Dada channel on YouTube, Hone…" at bounding box center [745, 204] width 301 height 56
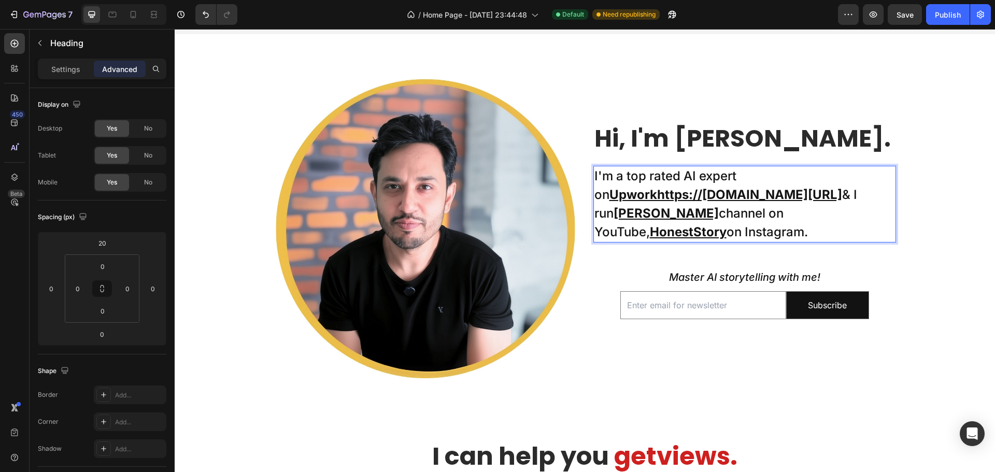
scroll to position [450, 0]
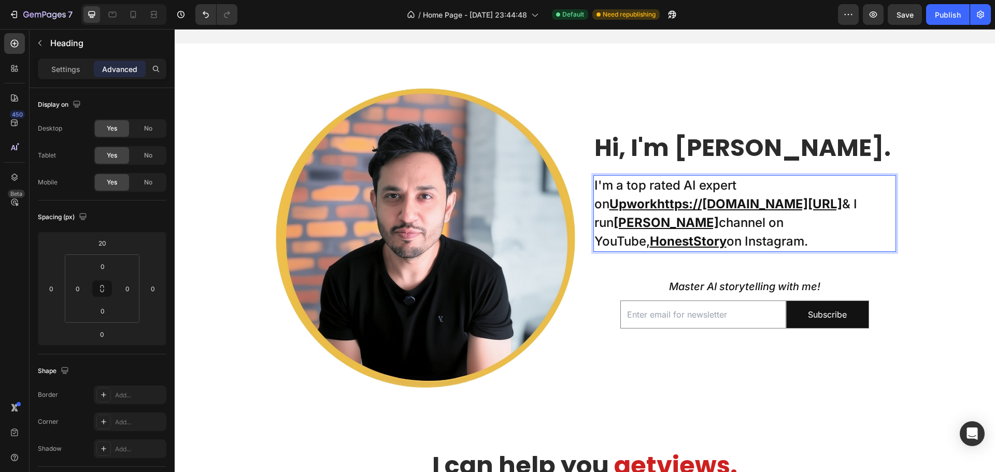
drag, startPoint x: 804, startPoint y: 187, endPoint x: 780, endPoint y: 187, distance: 23.9
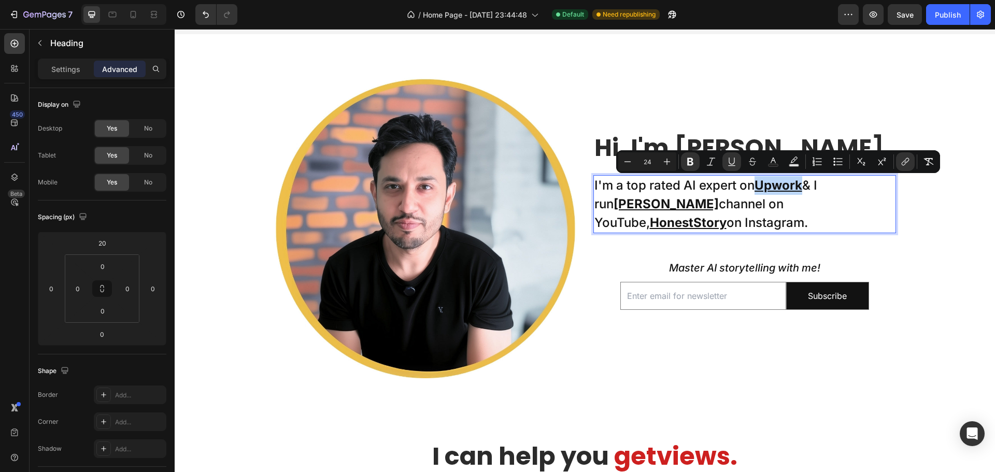
drag, startPoint x: 754, startPoint y: 184, endPoint x: 802, endPoint y: 178, distance: 47.6
click at [802, 178] on u "Upwork" at bounding box center [779, 185] width 48 height 15
click at [732, 158] on icon "Editor contextual toolbar" at bounding box center [732, 162] width 10 height 10
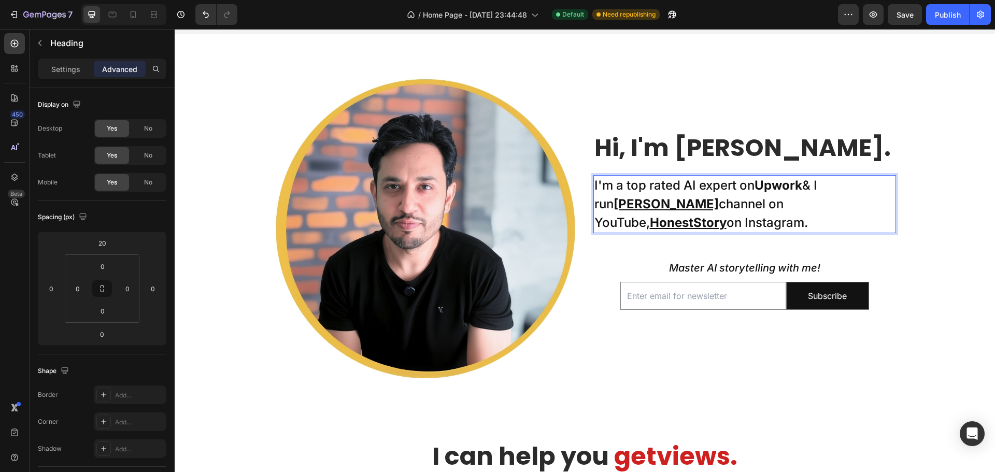
click at [837, 185] on p "I'm a top rated AI expert on Upwork & I run Taklu Dada channel on YouTube, Hone…" at bounding box center [745, 204] width 301 height 56
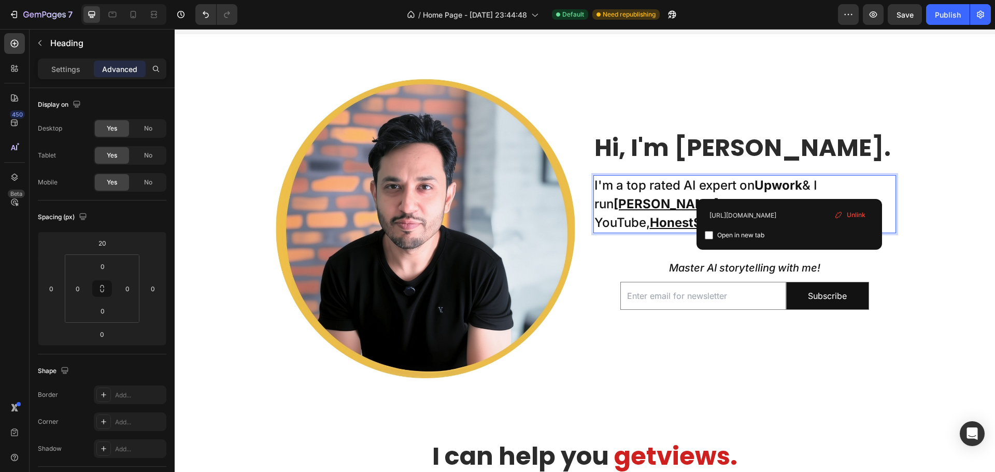
click at [790, 186] on strong "Upwork" at bounding box center [779, 185] width 48 height 15
click at [827, 182] on p "I'm a top rated AI expert on Upwork & I run Taklu Dada channel on YouTube, Hone…" at bounding box center [745, 204] width 301 height 56
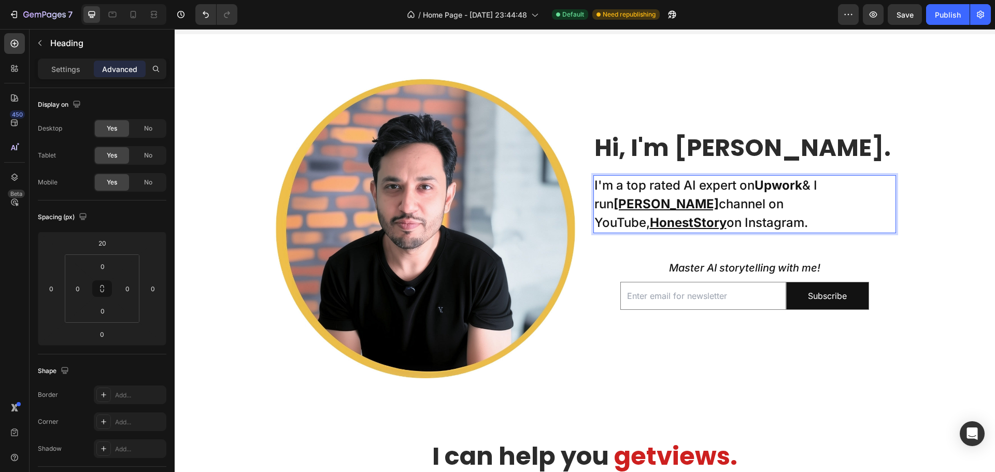
click at [844, 186] on p "I'm a top rated AI expert on Upwork & I run Taklu Dada channel on YouTube, Hone…" at bounding box center [745, 204] width 301 height 56
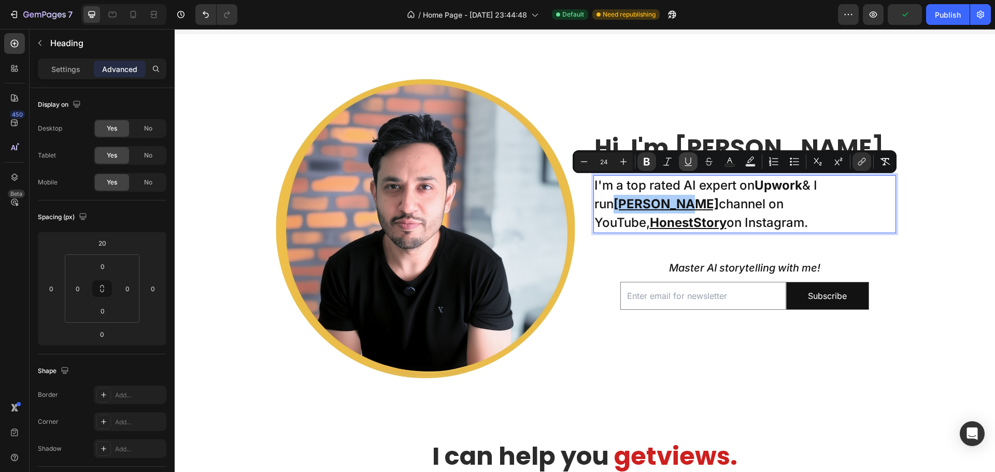
click at [687, 162] on icon "Editor contextual toolbar" at bounding box center [688, 162] width 10 height 10
click at [739, 200] on p "I'm a top rated AI expert on Upwork & I run Taklu Dada channel on YouTube, Hone…" at bounding box center [745, 204] width 301 height 56
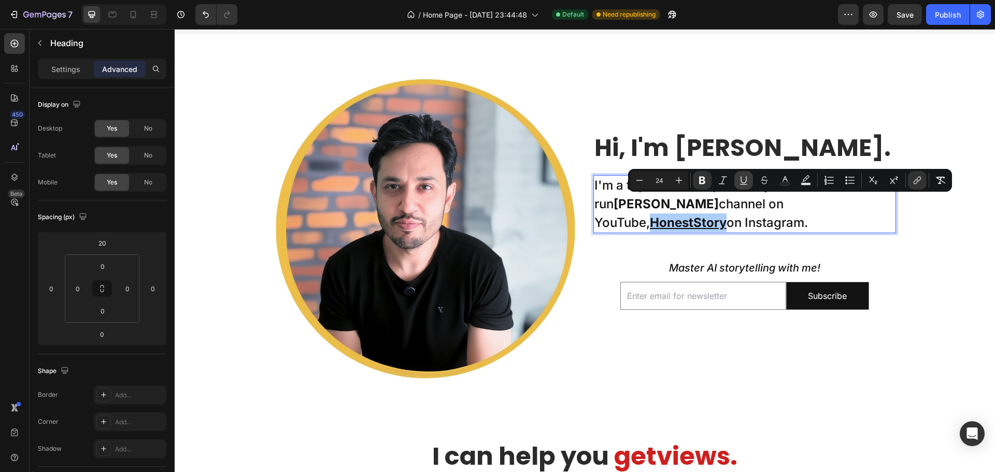
click at [741, 181] on icon "Editor contextual toolbar" at bounding box center [744, 179] width 6 height 7
click at [716, 205] on p "I'm a top rated AI expert on Upwork & I run Taklu Dada channel on YouTube, Hone…" at bounding box center [745, 204] width 301 height 56
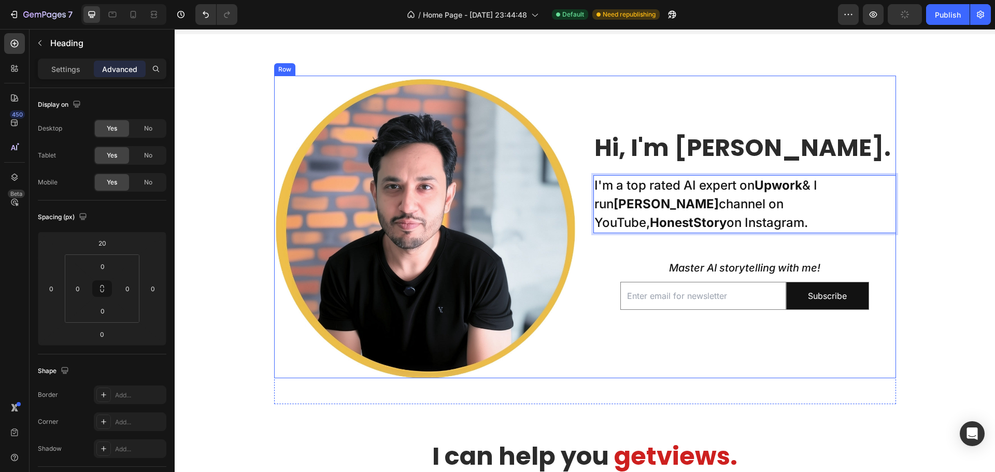
click at [619, 259] on div "Master AI storytelling with me! Heading" at bounding box center [745, 268] width 303 height 18
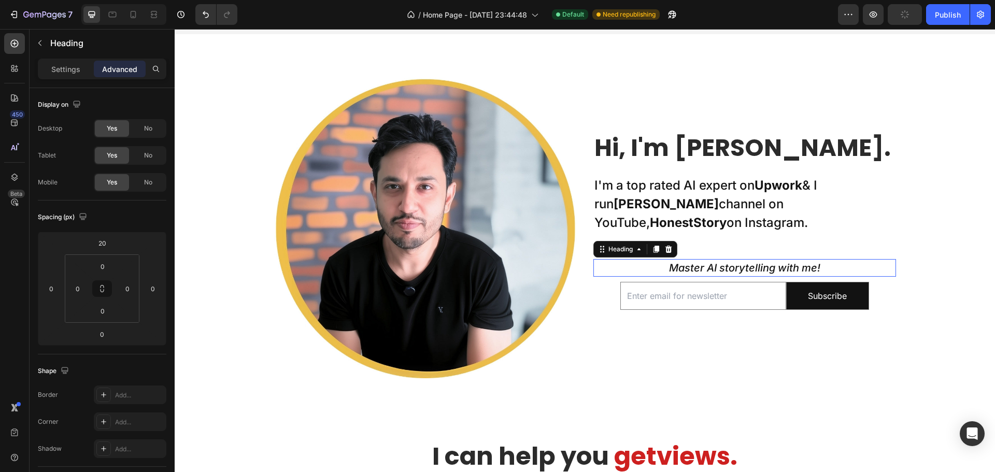
scroll to position [278, 0]
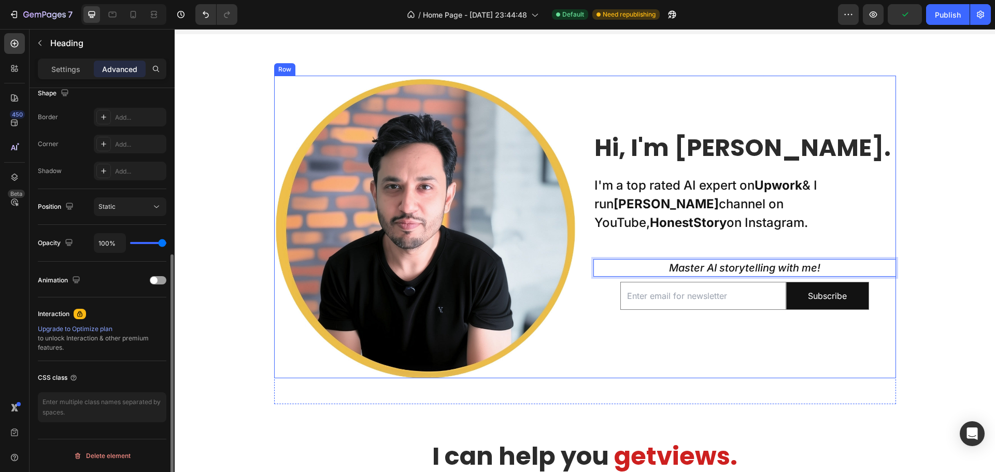
click at [599, 284] on div "Hi, I'm Nadeem. Heading I'm a top rated AI expert on Upwork & I run Taklu Dada …" at bounding box center [745, 227] width 303 height 303
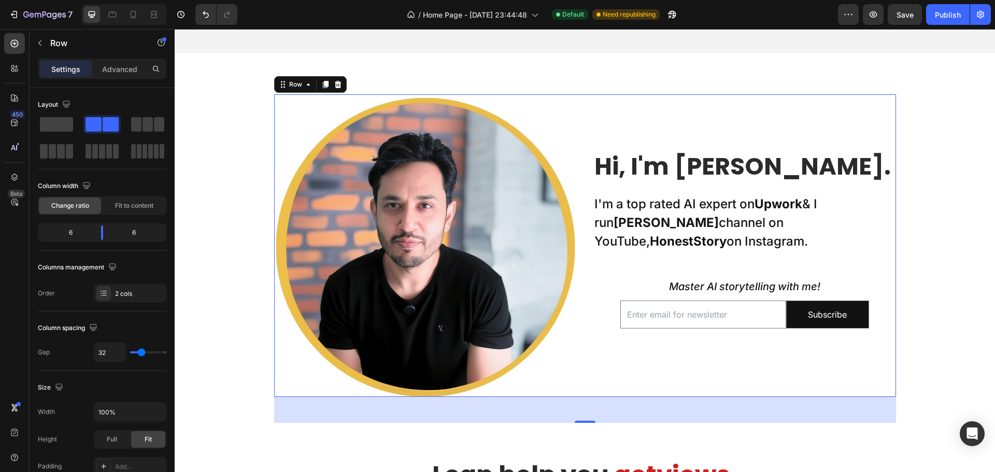
scroll to position [459, 0]
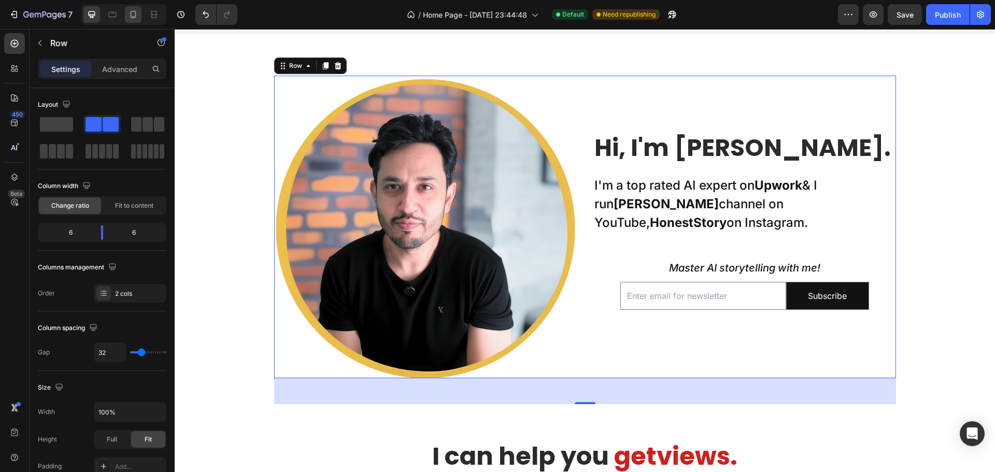
click at [134, 20] on div at bounding box center [133, 14] width 17 height 17
type input "0"
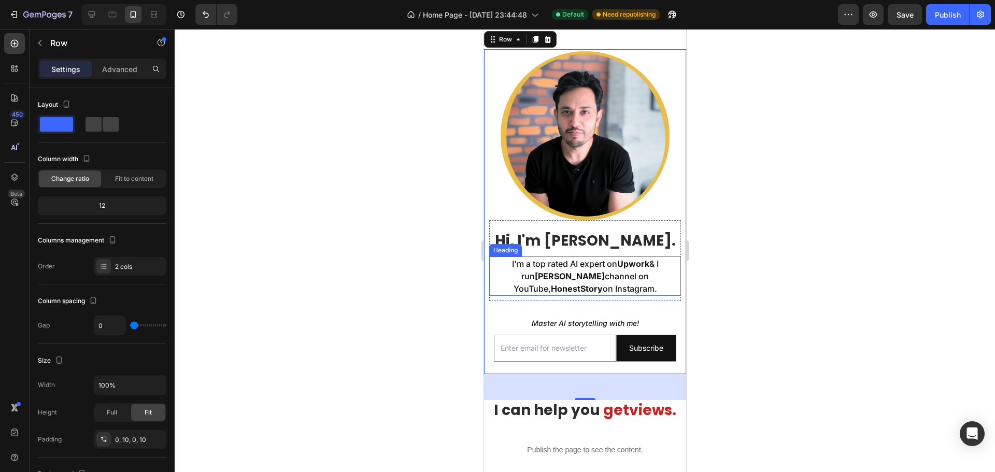
scroll to position [260, 0]
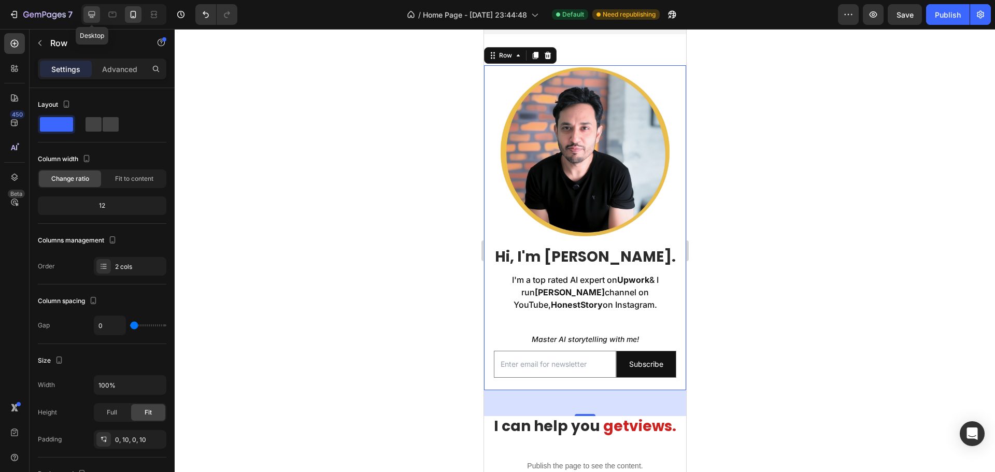
click at [92, 12] on icon at bounding box center [92, 14] width 10 height 10
type input "32"
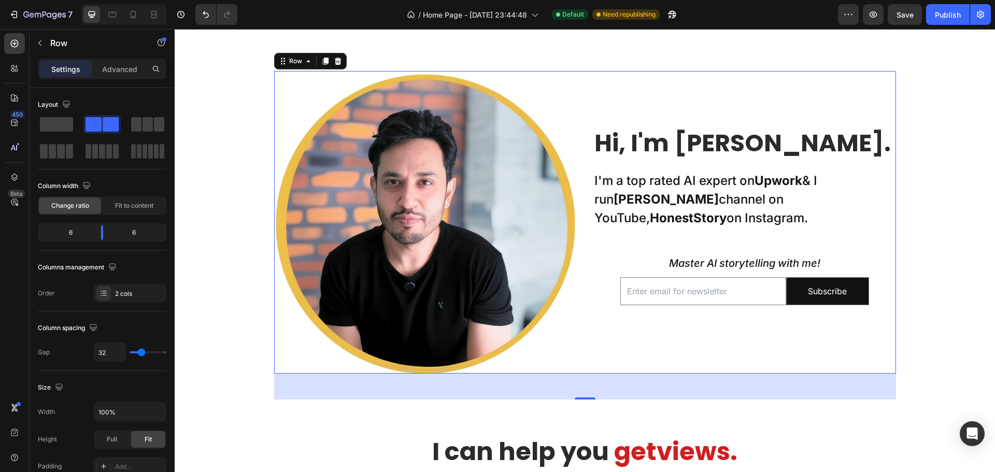
scroll to position [470, 0]
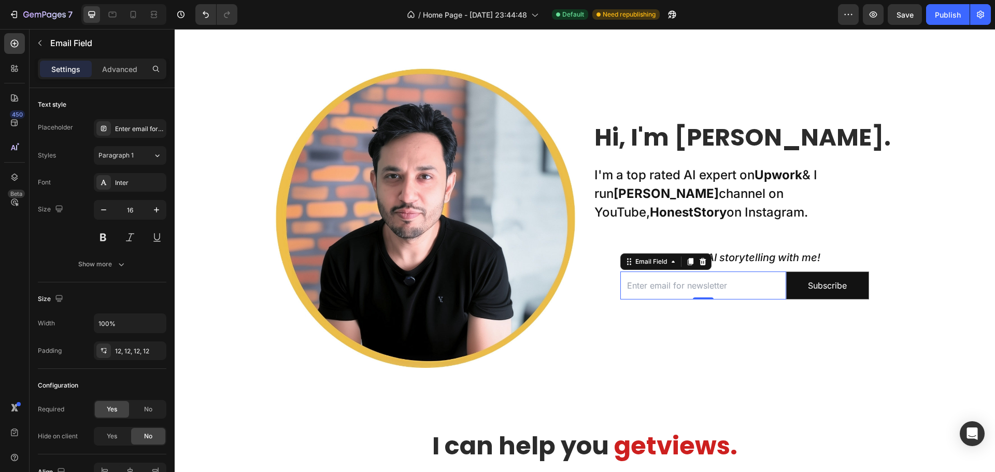
click at [653, 288] on input "email" at bounding box center [704, 286] width 166 height 29
click at [145, 130] on div "Enter email for newsletter" at bounding box center [139, 128] width 49 height 9
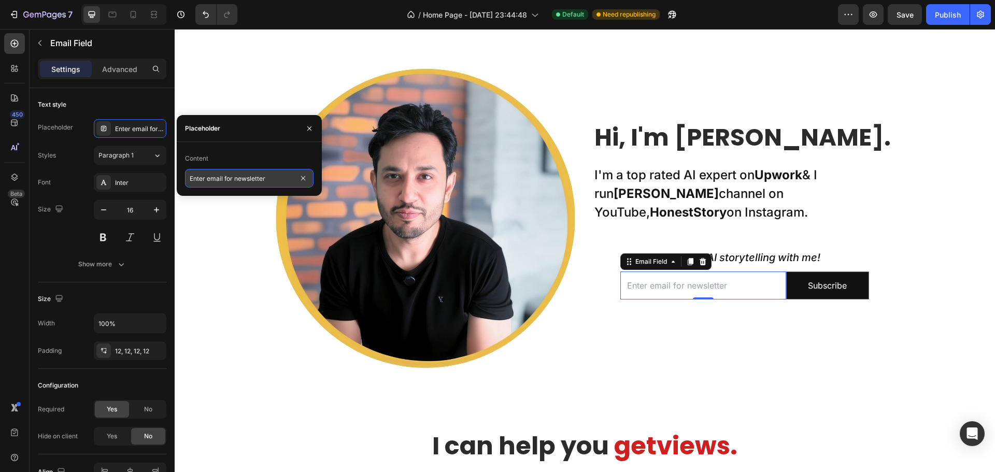
click at [236, 179] on input "Enter email for newsletter" at bounding box center [249, 178] width 129 height 19
click at [225, 180] on input "Enter email for newsletter" at bounding box center [249, 178] width 129 height 19
type input "Enter email to hear from me!"
click at [802, 254] on icon "Master AI storytelling with me!" at bounding box center [744, 257] width 151 height 12
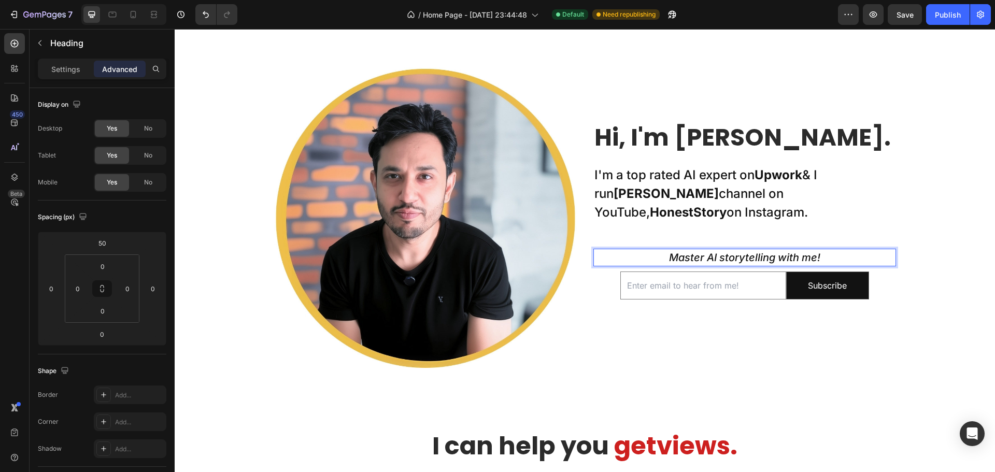
click at [816, 259] on icon "Master AI storytelling with me!" at bounding box center [744, 257] width 151 height 12
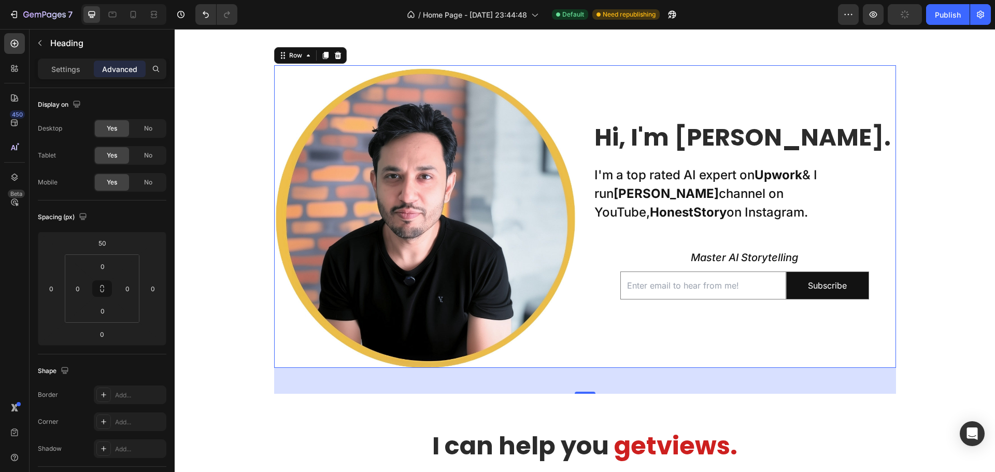
click at [681, 336] on div "Hi, I'm Nadeem. Heading I'm a top rated AI expert on Upwork & I run Taklu Dada …" at bounding box center [745, 216] width 303 height 303
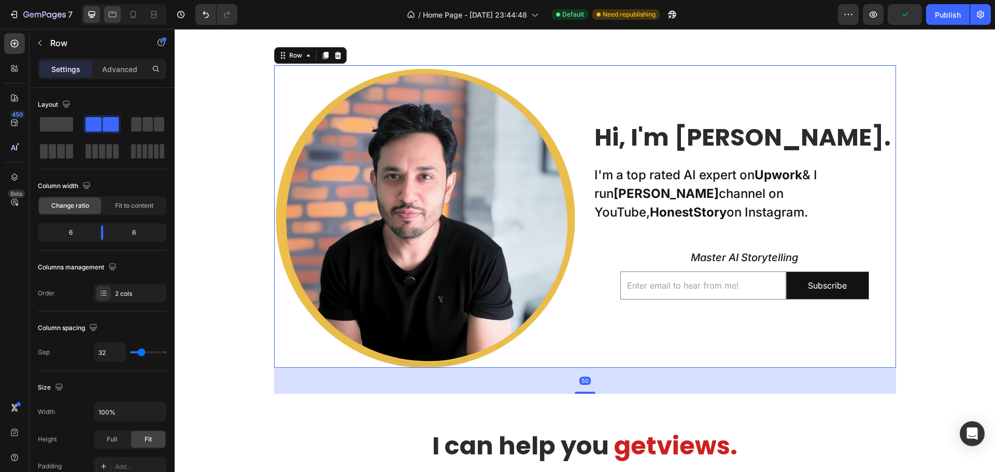
click at [111, 21] on div at bounding box center [112, 14] width 17 height 17
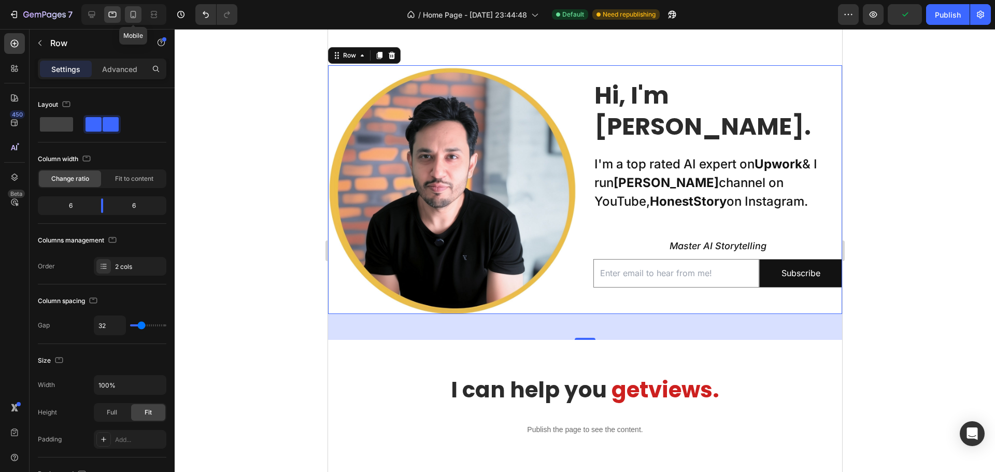
click at [135, 16] on icon at bounding box center [134, 14] width 6 height 7
type input "0"
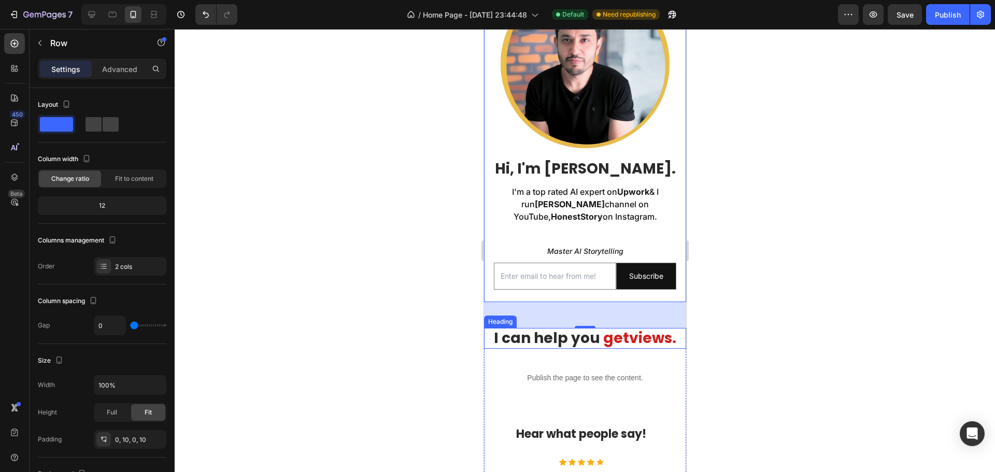
scroll to position [236, 0]
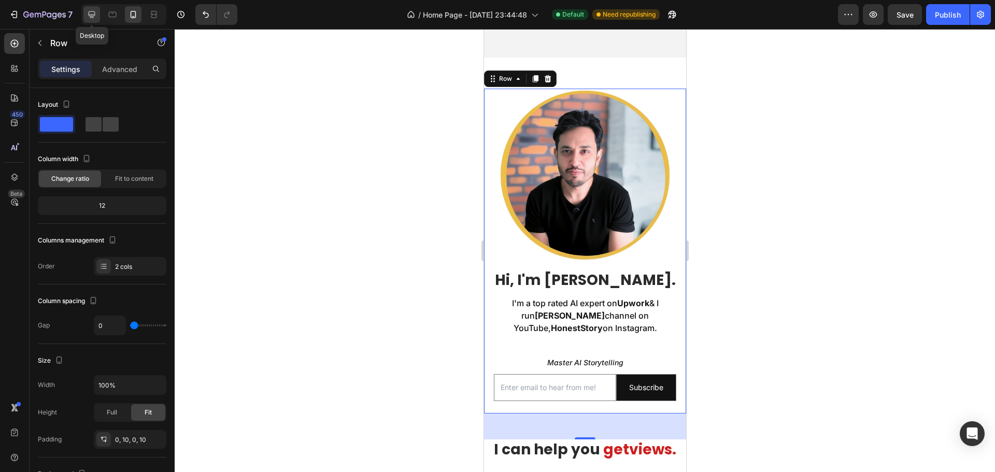
click at [90, 13] on icon at bounding box center [92, 14] width 10 height 10
type input "32"
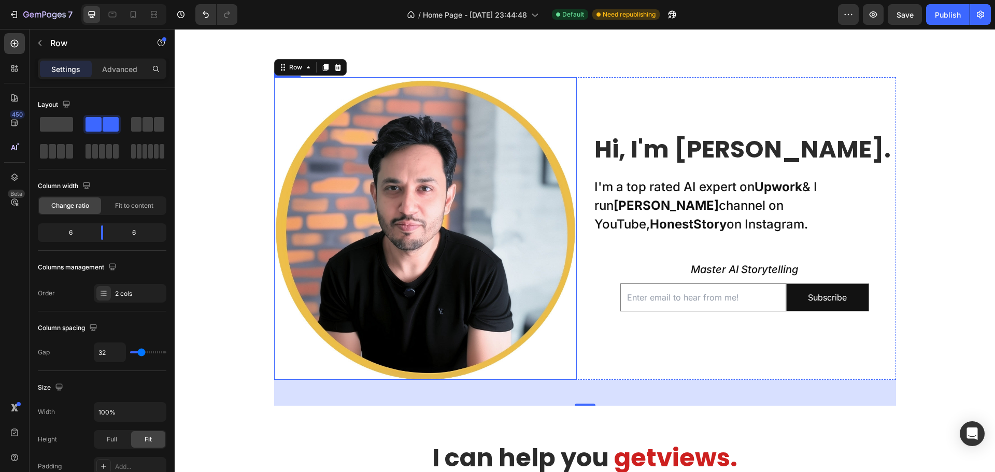
scroll to position [470, 0]
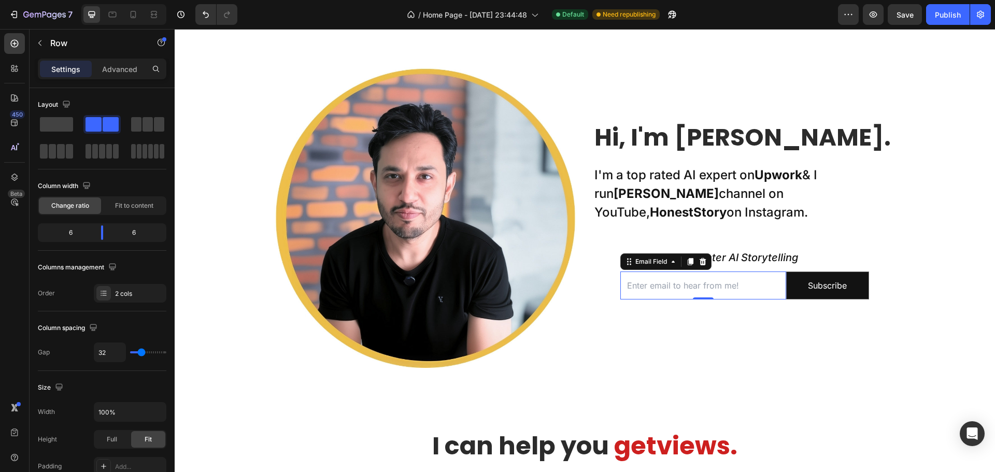
click at [686, 286] on input "email" at bounding box center [704, 286] width 166 height 29
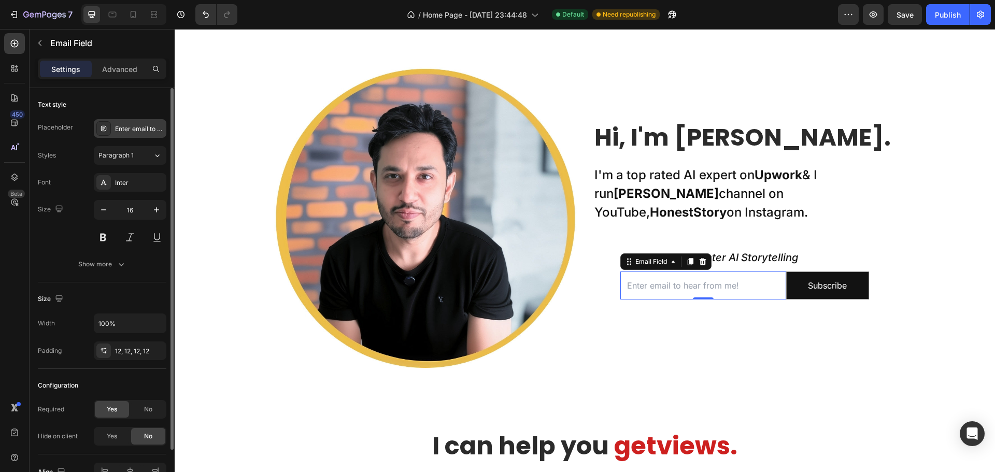
click at [126, 125] on div "Enter email to hear from me!" at bounding box center [139, 128] width 49 height 9
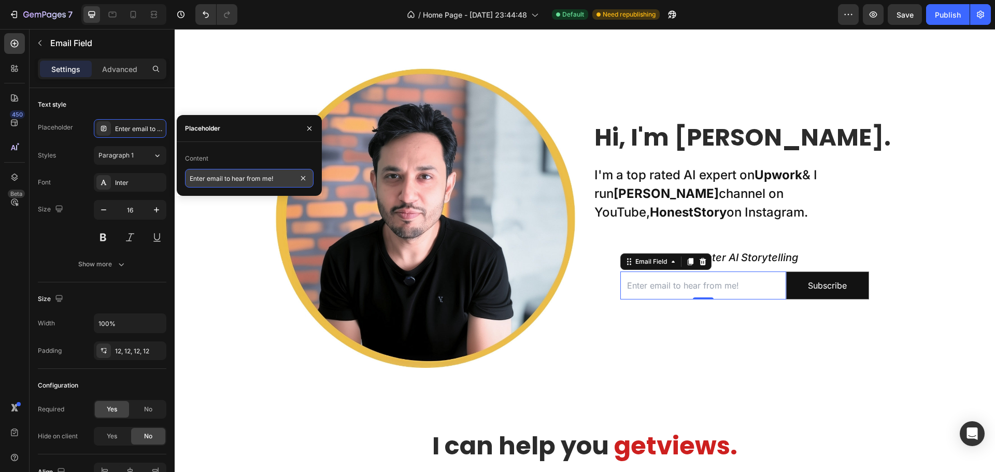
click at [226, 178] on input "Enter email to hear from me!" at bounding box center [249, 178] width 129 height 19
click at [240, 179] on input "Enter email to hear from me!" at bounding box center [249, 178] width 129 height 19
click at [223, 178] on input "Enter email to hear from me!" at bounding box center [249, 178] width 129 height 19
click at [250, 179] on input "Enter email for insights" at bounding box center [249, 178] width 129 height 19
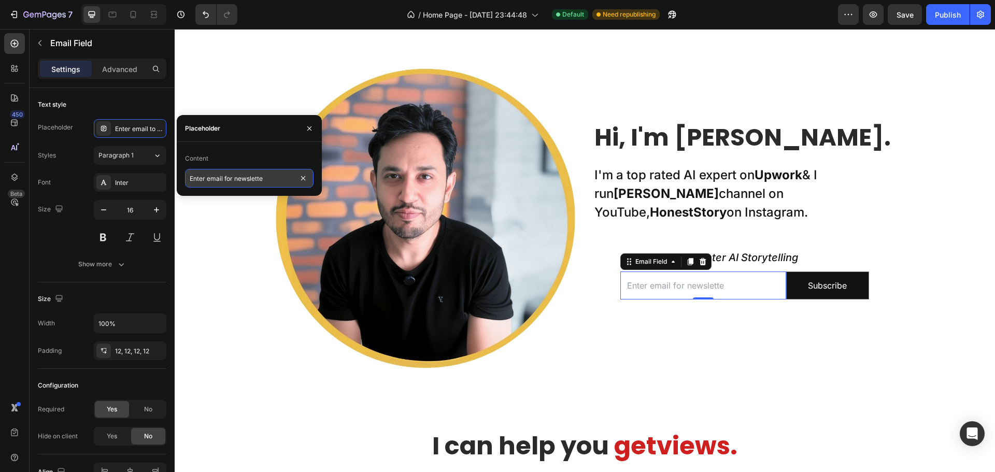
type input "Enter email for newsletter"
click at [726, 256] on icon "Master AI Storytelling" at bounding box center [744, 257] width 107 height 12
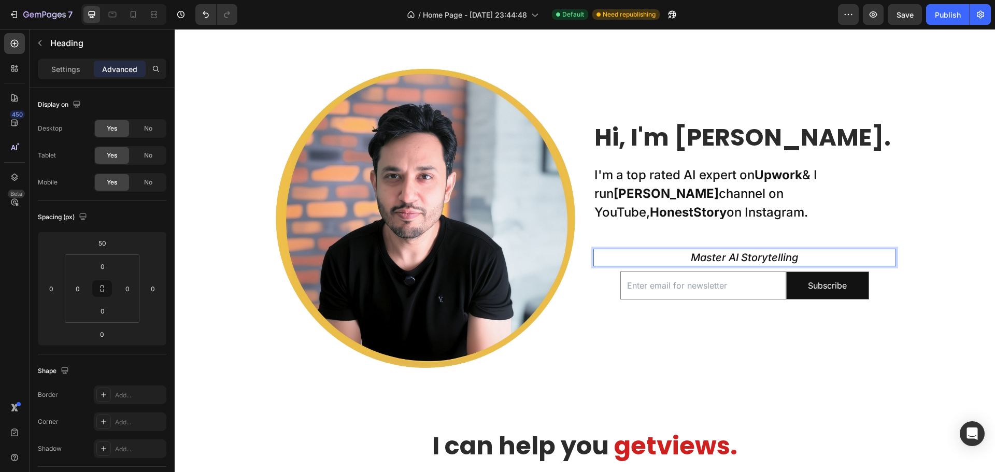
click at [780, 258] on icon "Master AI Storytelling" at bounding box center [744, 257] width 107 height 12
click at [799, 259] on p "Master AI Storytelling" at bounding box center [745, 258] width 301 height 16
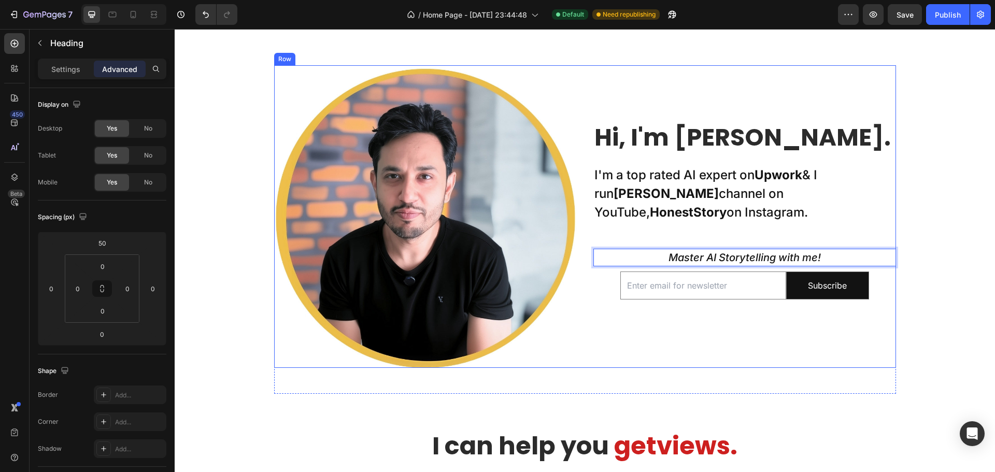
click at [713, 317] on div "Hi, I'm Nadeem. Heading I'm a top rated AI expert on Upwork & I run Taklu Dada …" at bounding box center [745, 216] width 303 height 303
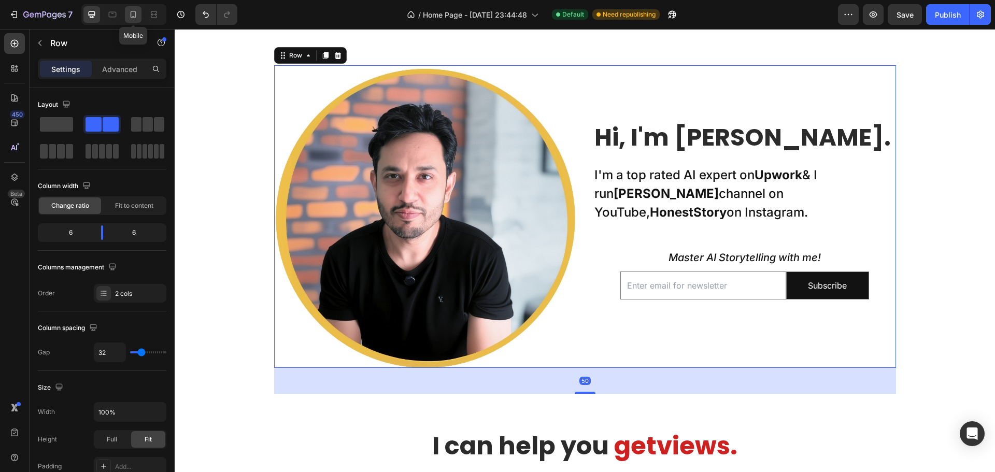
click at [136, 13] on icon at bounding box center [133, 14] width 10 height 10
type input "0"
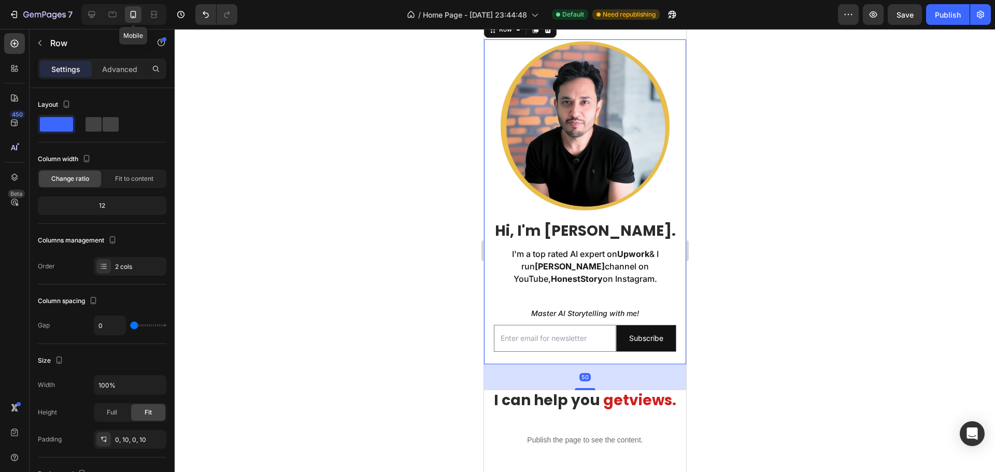
scroll to position [444, 0]
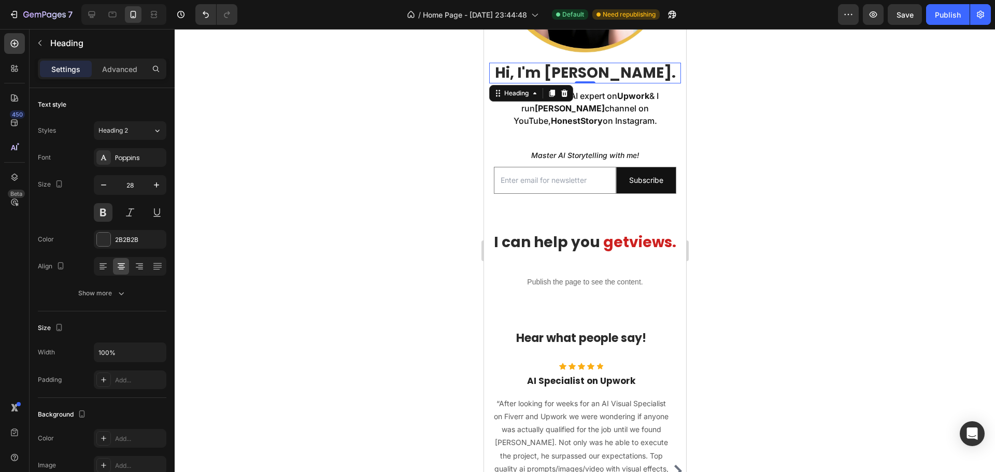
click at [633, 72] on h2 "Hi, I'm [PERSON_NAME]." at bounding box center [585, 73] width 192 height 21
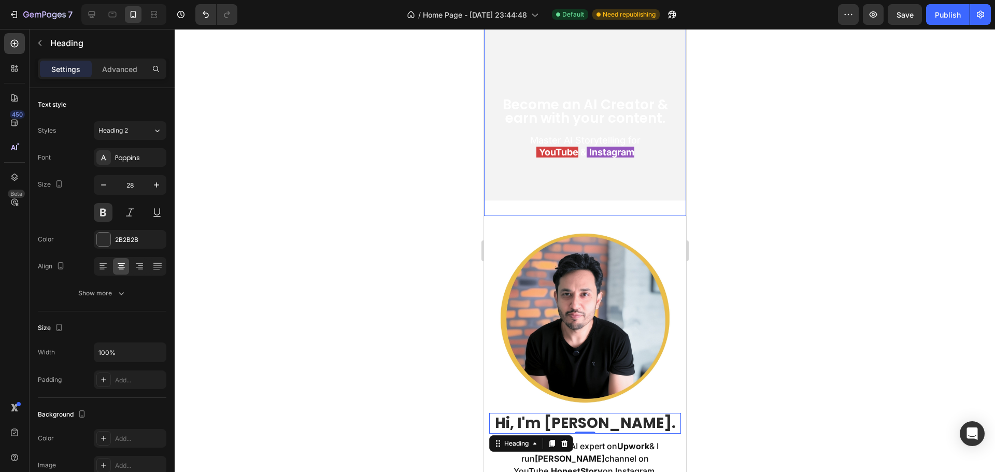
scroll to position [207, 0]
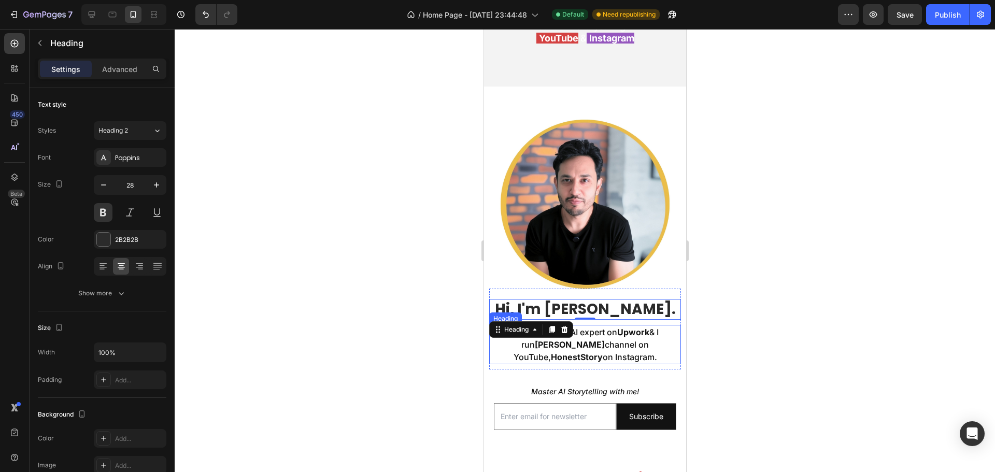
click at [644, 326] on p "I'm a top rated AI expert on Upwork & I run Taklu Dada channel on YouTube, Hone…" at bounding box center [585, 344] width 190 height 37
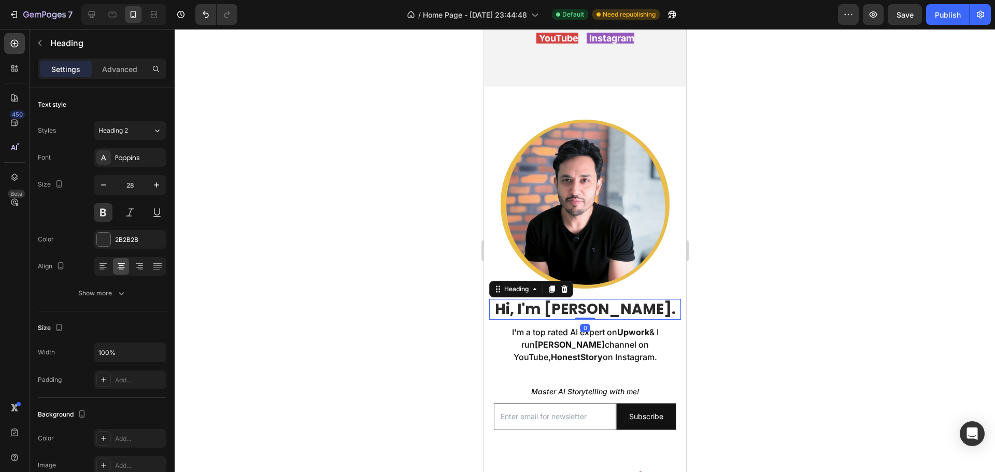
click at [657, 299] on h2 "Hi, I'm [PERSON_NAME]." at bounding box center [585, 309] width 192 height 21
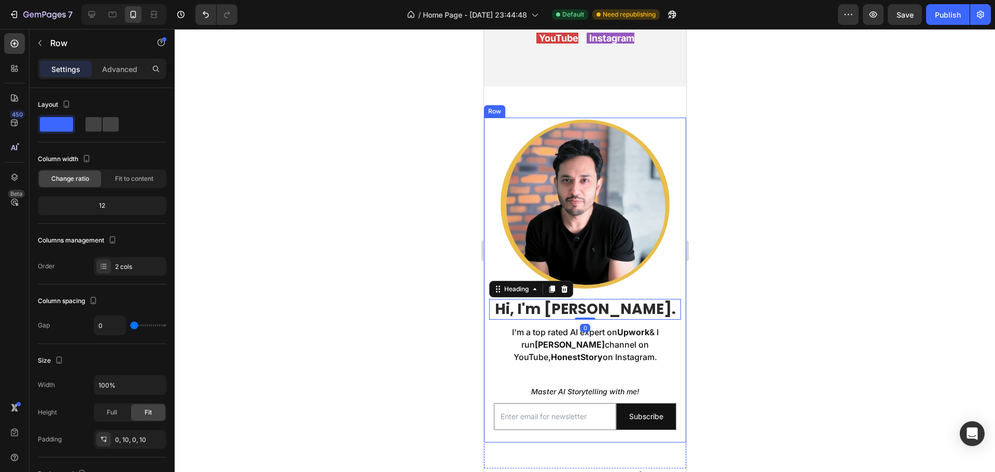
click at [673, 270] on div "Image Hi, I'm Nadeem. Heading 0 I'm a top rated AI expert on Upwork & I run Tak…" at bounding box center [585, 280] width 202 height 325
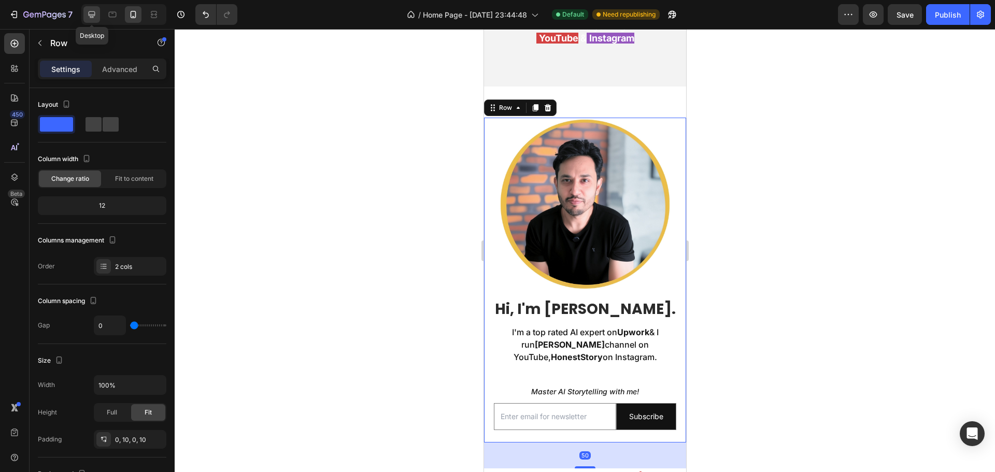
click at [90, 13] on icon at bounding box center [92, 14] width 10 height 10
type input "32"
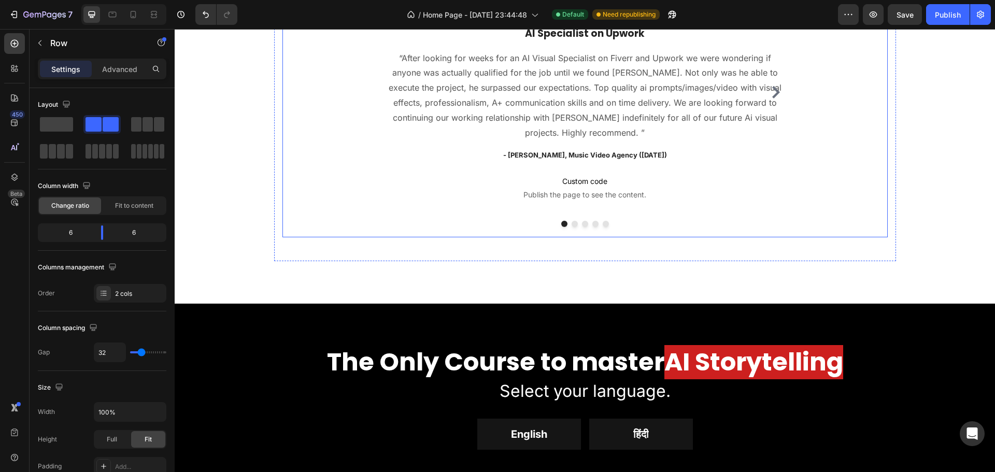
scroll to position [1140, 0]
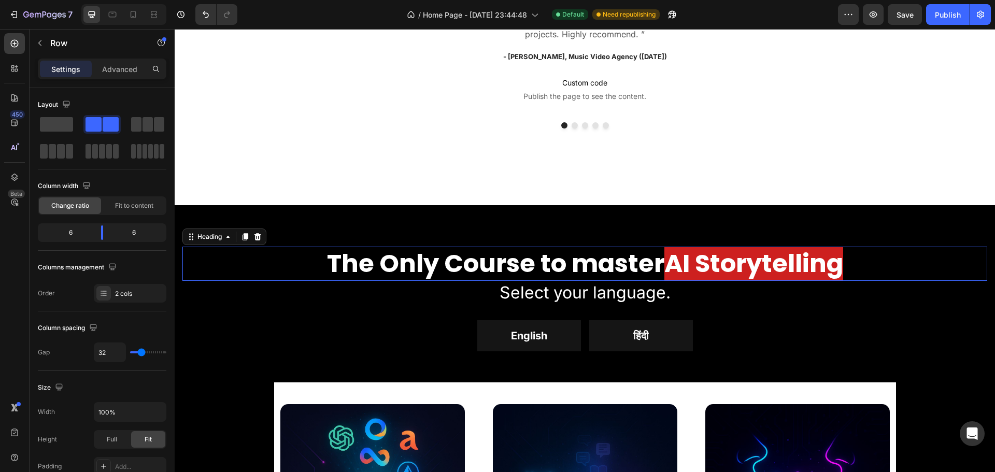
click at [434, 263] on strong "The Only Course to master" at bounding box center [496, 263] width 338 height 35
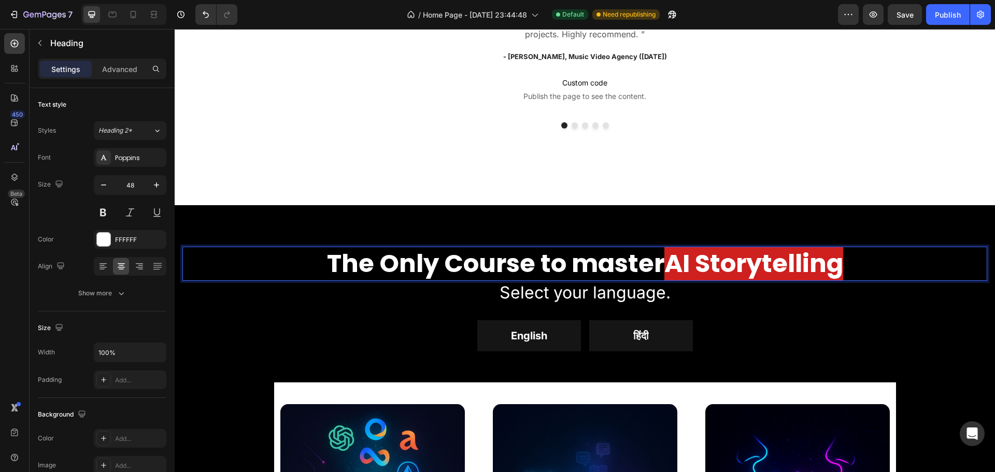
click at [432, 264] on strong "The Only Course to master" at bounding box center [496, 263] width 338 height 35
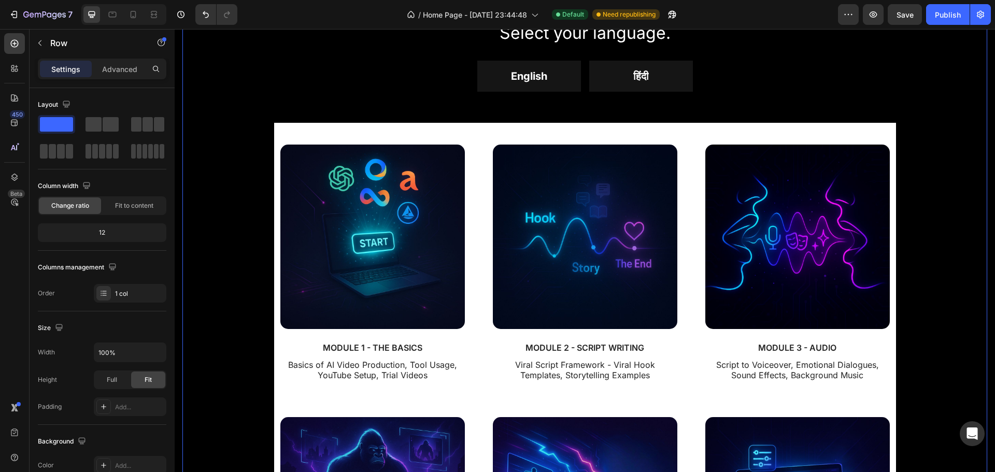
scroll to position [1399, 0]
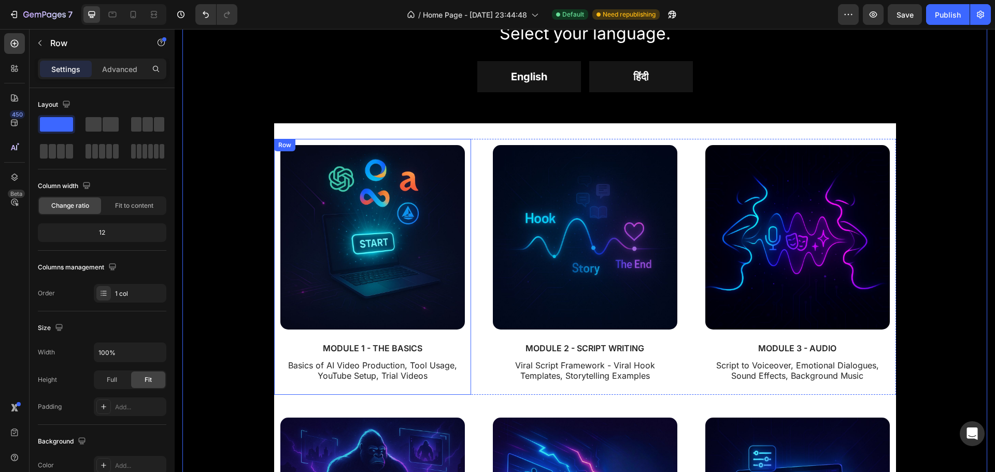
click at [350, 341] on div "Image MODULE 1 - THE BASICS Text Block Basics of AI Video Production, Tool Usag…" at bounding box center [372, 268] width 185 height 246
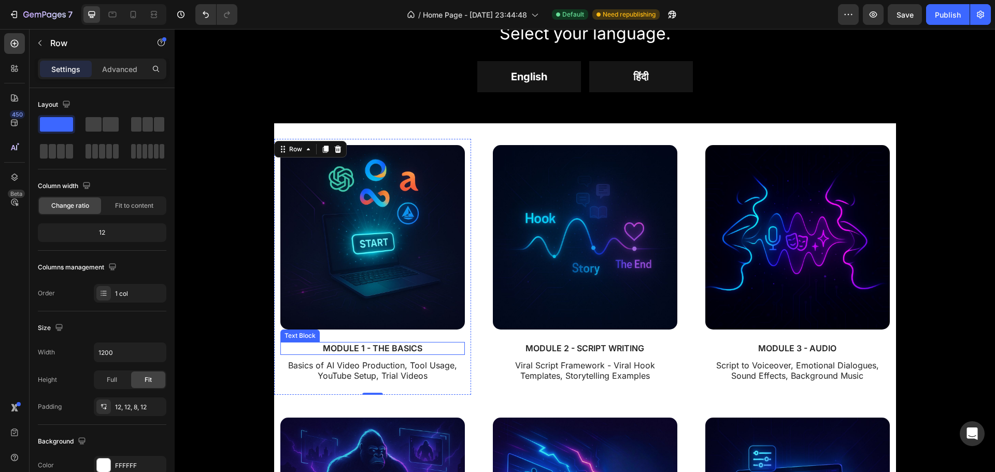
click at [344, 348] on p "MODULE 1 - THE BASICS" at bounding box center [373, 348] width 182 height 11
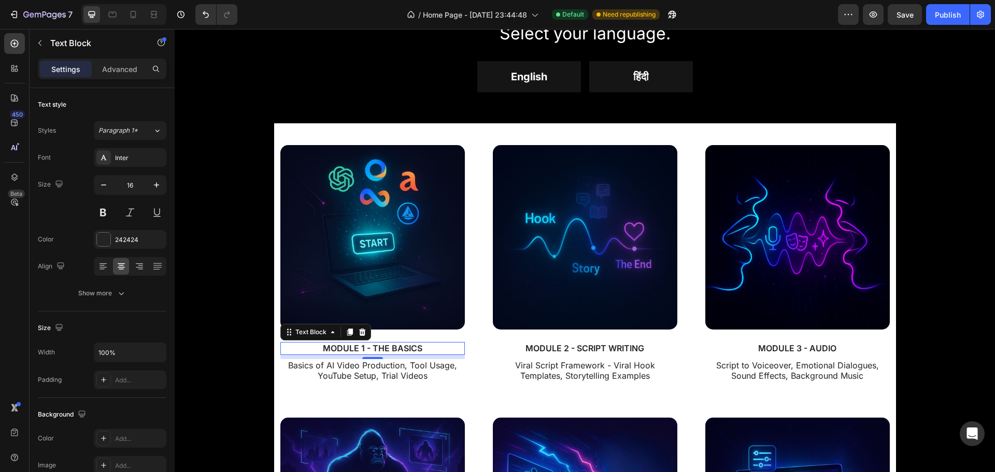
click at [393, 349] on p "MODULE 1 - THE BASICS" at bounding box center [373, 348] width 182 height 11
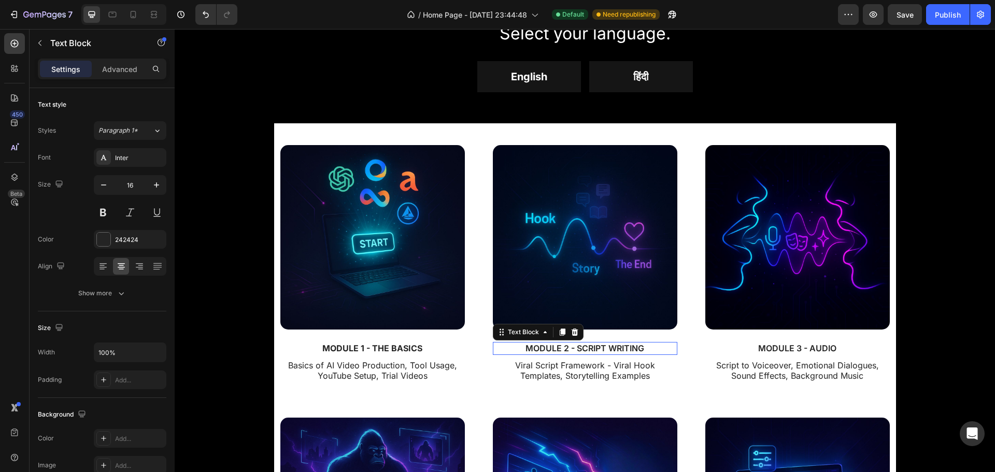
click at [599, 345] on p "MODULE 2 - SCRIPT WRITING" at bounding box center [585, 348] width 182 height 11
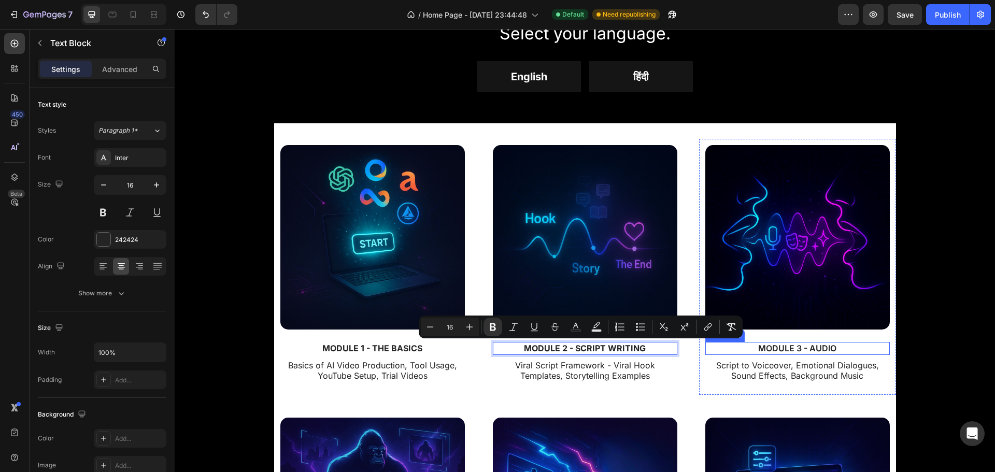
click at [781, 343] on p "MODULE 3 - AUDIO" at bounding box center [798, 348] width 182 height 11
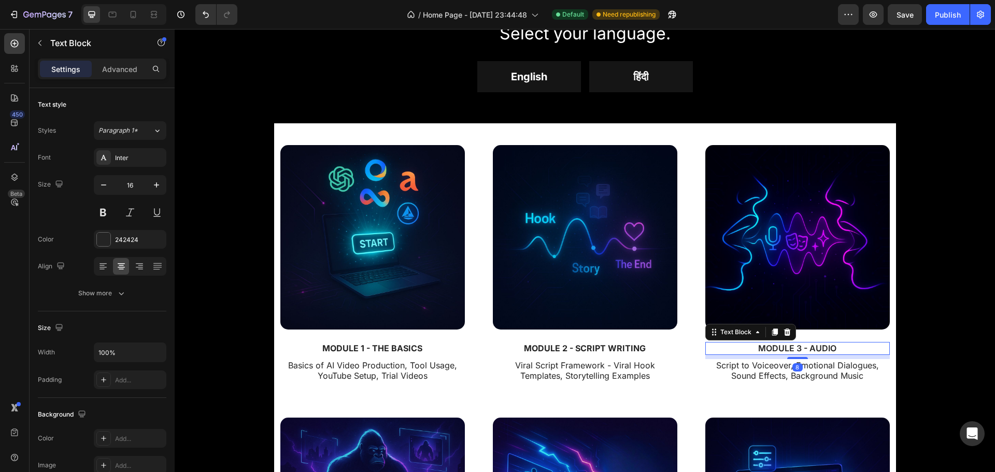
click at [781, 343] on p "MODULE 3 - AUDIO" at bounding box center [798, 348] width 182 height 11
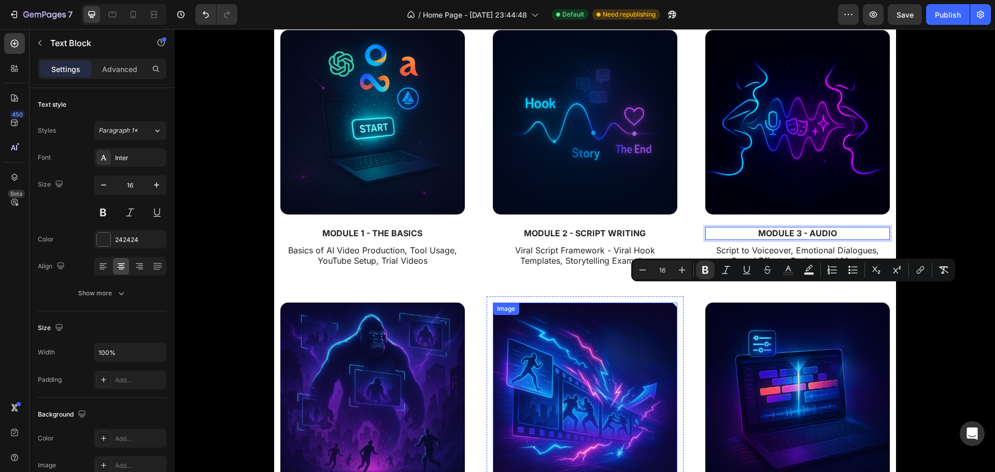
scroll to position [1606, 0]
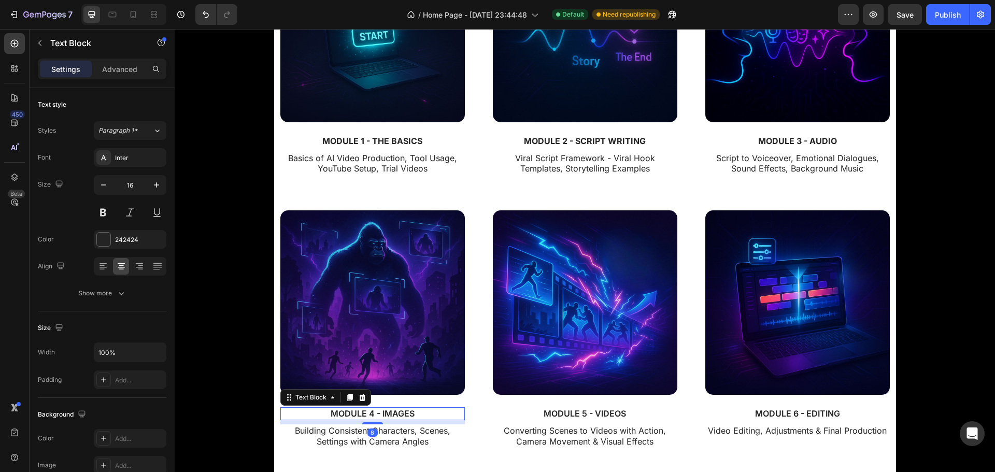
click at [378, 416] on p "MODULE 4 - IMAGES" at bounding box center [373, 414] width 182 height 11
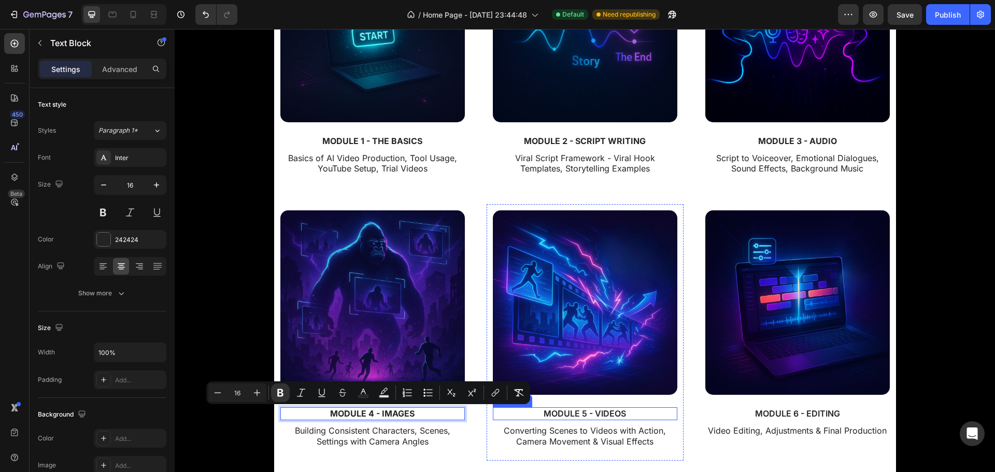
click at [571, 413] on p "MODULE 5 - VIDEOS" at bounding box center [585, 414] width 182 height 11
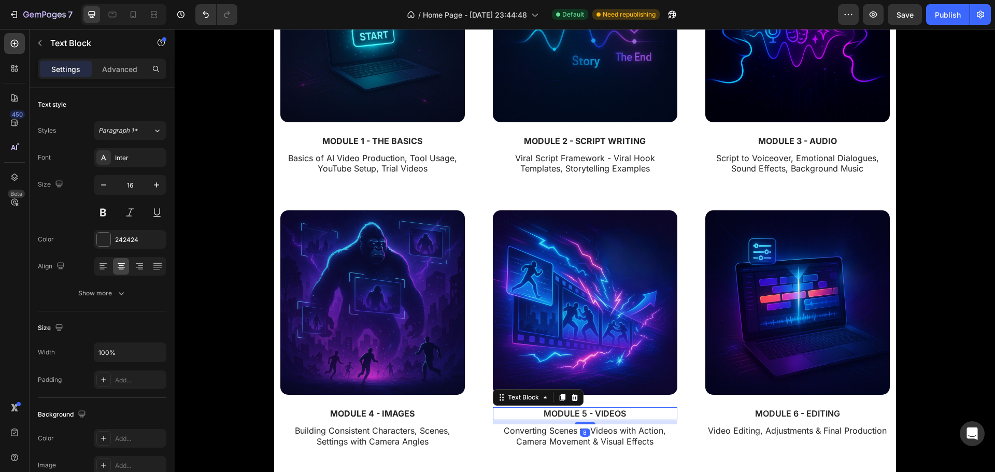
click at [571, 413] on p "MODULE 5 - VIDEOS" at bounding box center [585, 414] width 182 height 11
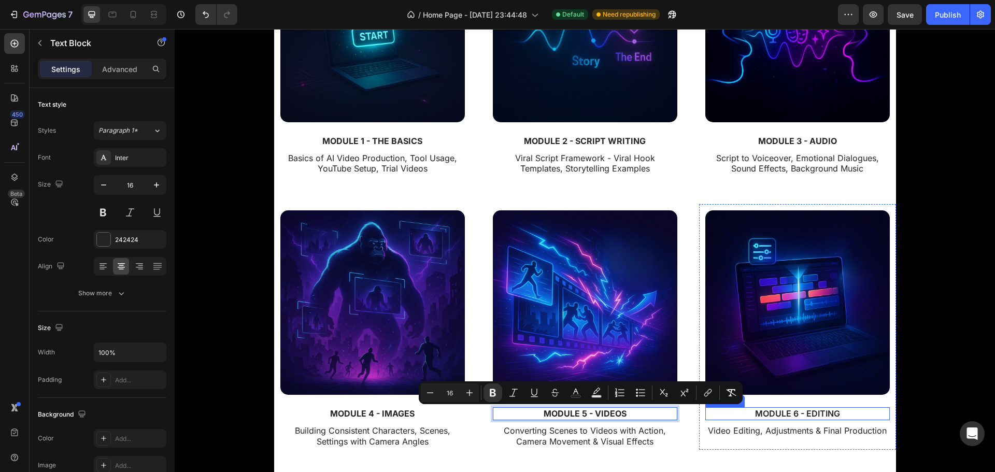
click at [800, 414] on p "MODULE 6 - EDITING" at bounding box center [798, 414] width 182 height 11
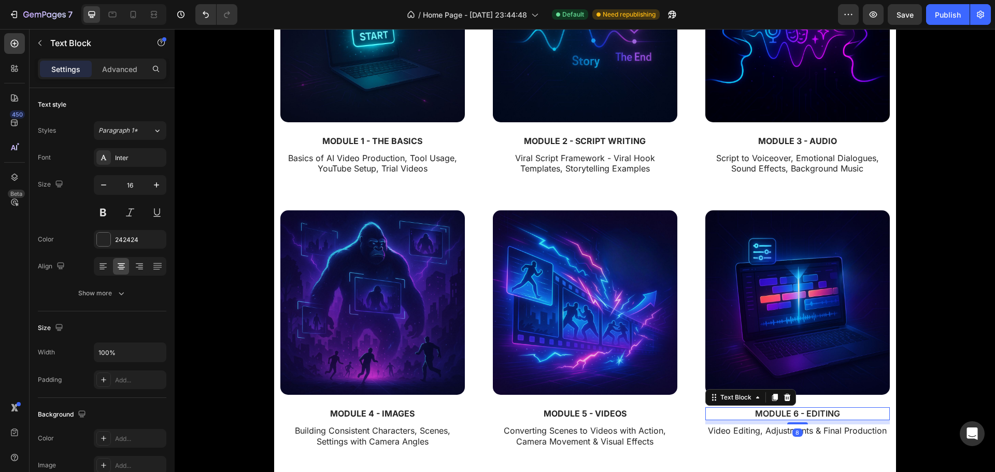
click at [800, 414] on p "MODULE 6 - EDITING" at bounding box center [798, 414] width 182 height 11
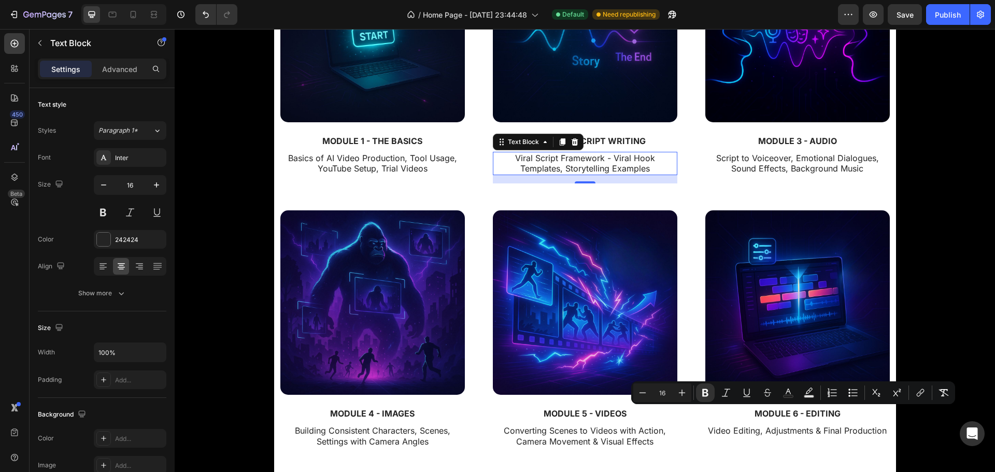
click at [547, 162] on p "Viral Script Framework - Viral Hook Templates, Storytelling Examples" at bounding box center [585, 164] width 182 height 22
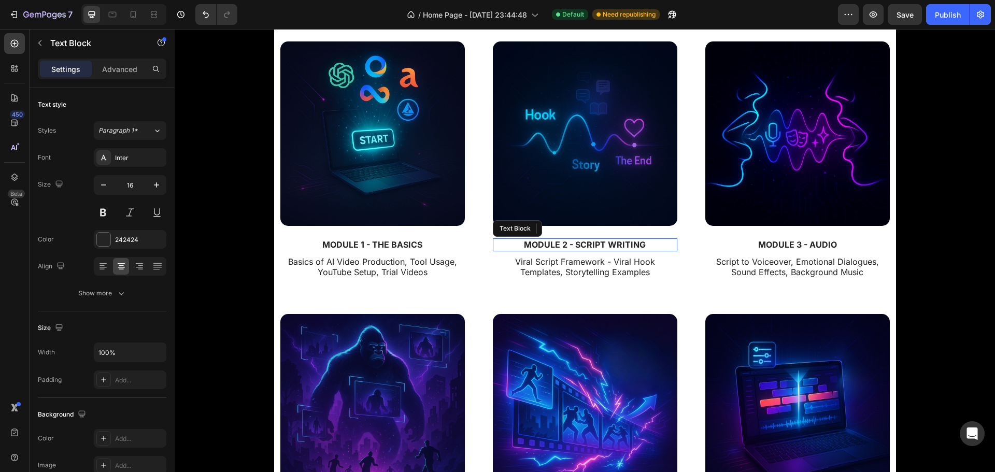
click at [611, 244] on strong "MODULE 2 - SCRIPT WRITING" at bounding box center [585, 245] width 122 height 10
click at [493, 278] on div "Viral Script Framework - Viral Hook Templates, Storytelling Examples" at bounding box center [585, 268] width 185 height 24
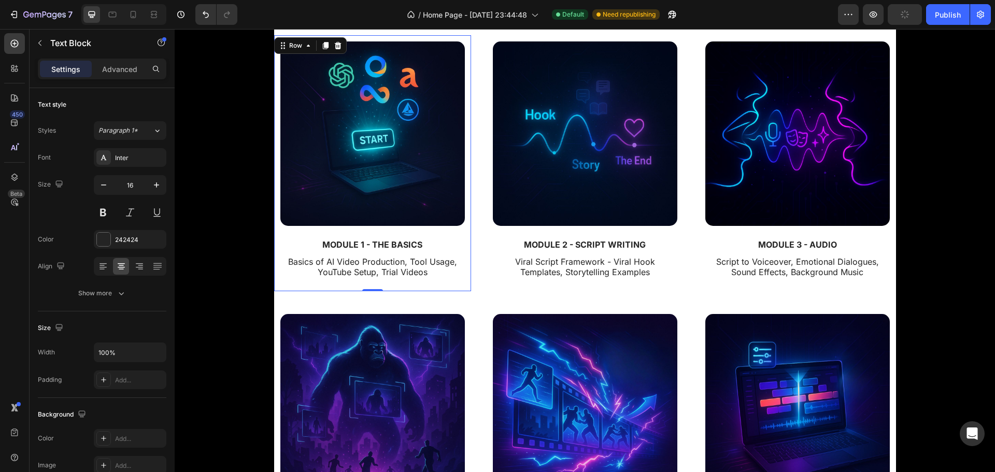
click at [462, 279] on div "Image MODULE 1 - THE BASICS Text Block Basics of AI Video Production, Tool Usag…" at bounding box center [372, 163] width 197 height 256
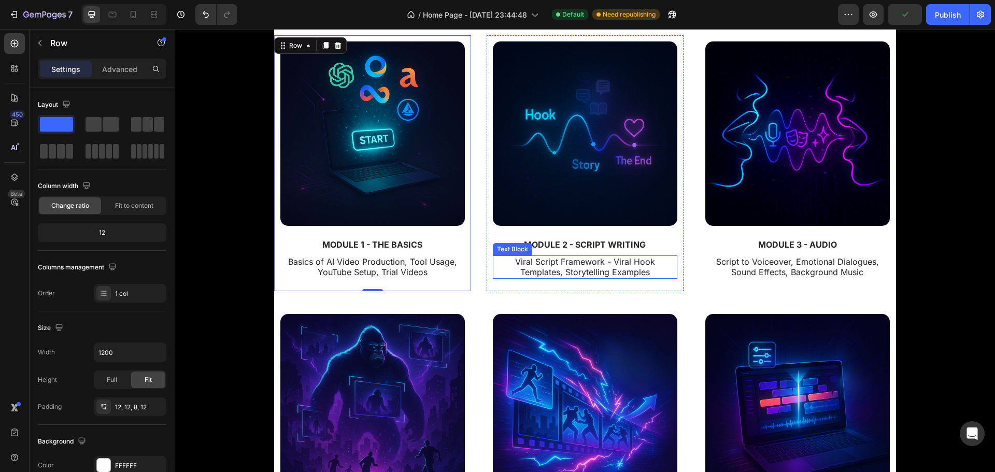
click at [614, 266] on p "Viral Script Framework - Viral Hook Templates, Storytelling Examples" at bounding box center [585, 268] width 182 height 22
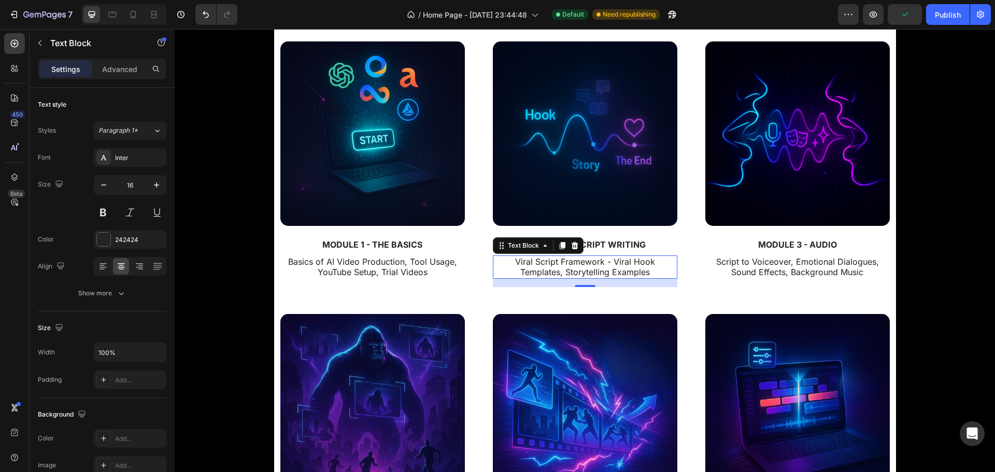
click at [614, 266] on p "Viral Script Framework - Viral Hook Templates, Storytelling Examples" at bounding box center [585, 268] width 182 height 22
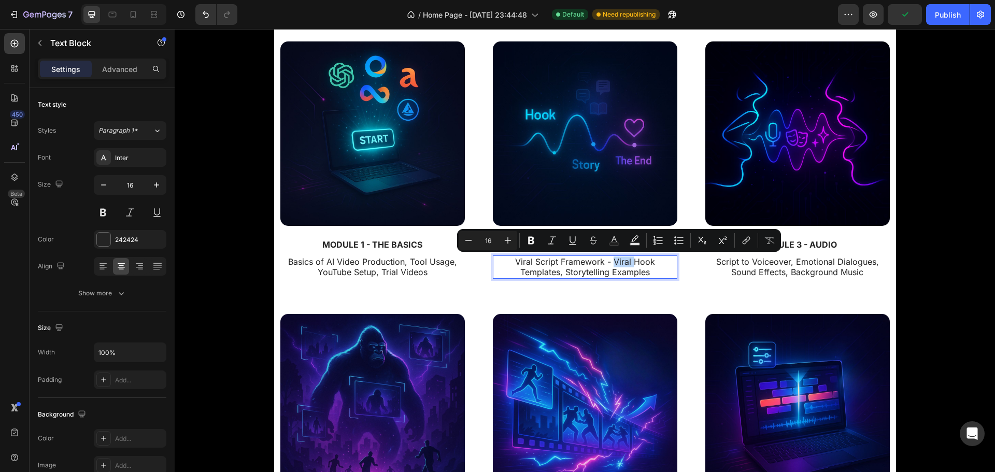
click at [617, 263] on p "Viral Script Framework - Viral Hook Templates, Storytelling Examples" at bounding box center [585, 268] width 182 height 22
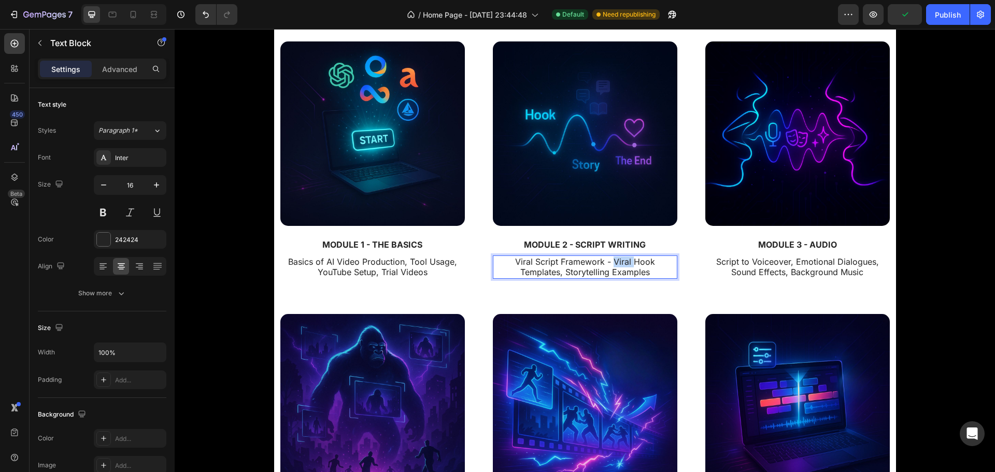
click at [617, 263] on p "Viral Script Framework - Viral Hook Templates, Storytelling Examples" at bounding box center [585, 268] width 182 height 22
click at [543, 275] on p "Viral Script Framework - Hook Templates, Storytelling Examples" at bounding box center [585, 268] width 182 height 22
click at [592, 262] on p "Viral Script Framework - Hook, Story, Ending" at bounding box center [585, 262] width 182 height 11
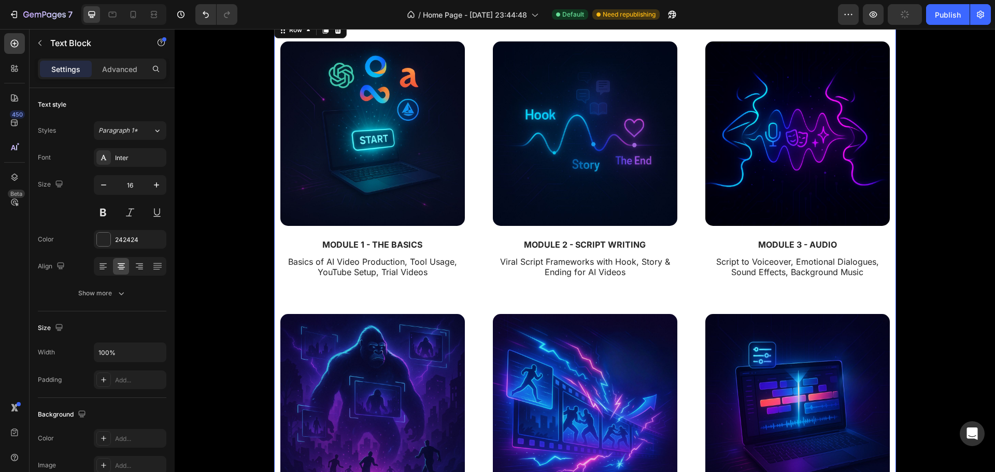
click at [579, 297] on div "Image MODULE 1 - THE BASICS Text Block Basics of AI Video Production, Tool Usag…" at bounding box center [585, 171] width 622 height 273
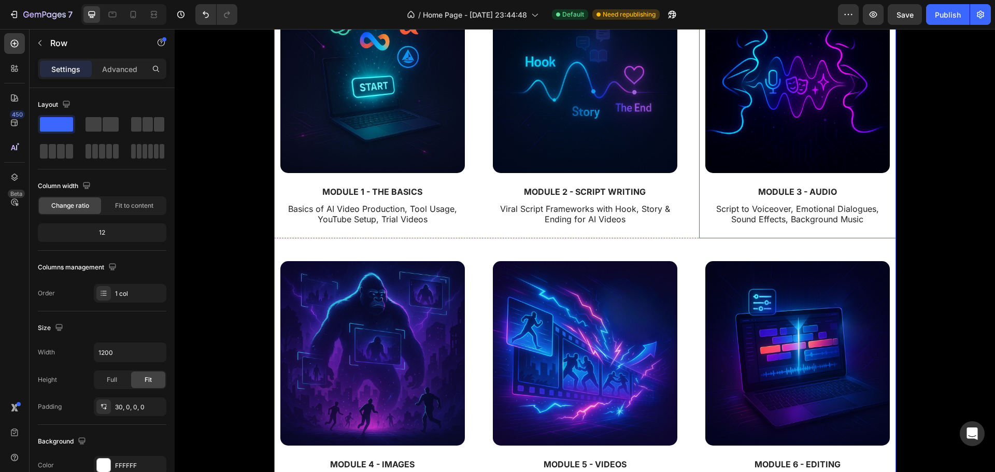
scroll to position [1554, 0]
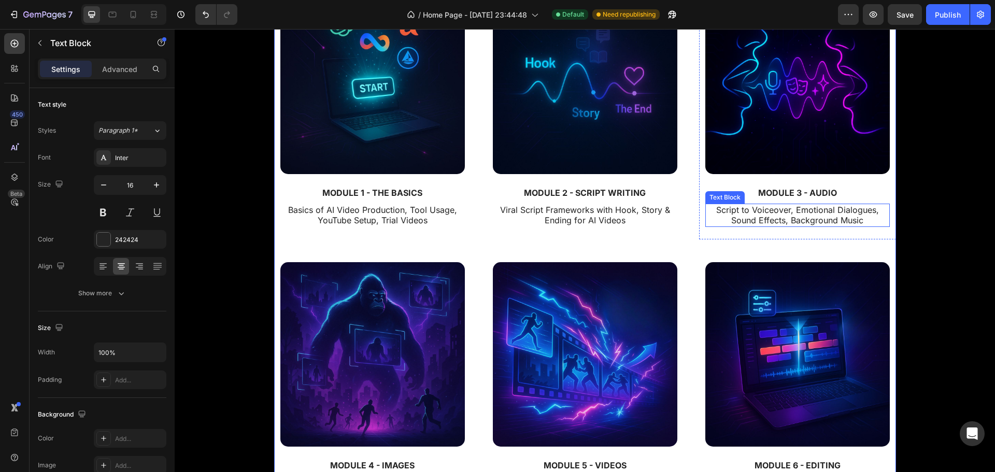
click at [822, 210] on p "Script to Voiceover, Emotional Dialogues, Sound Effects, Background Music" at bounding box center [798, 216] width 182 height 22
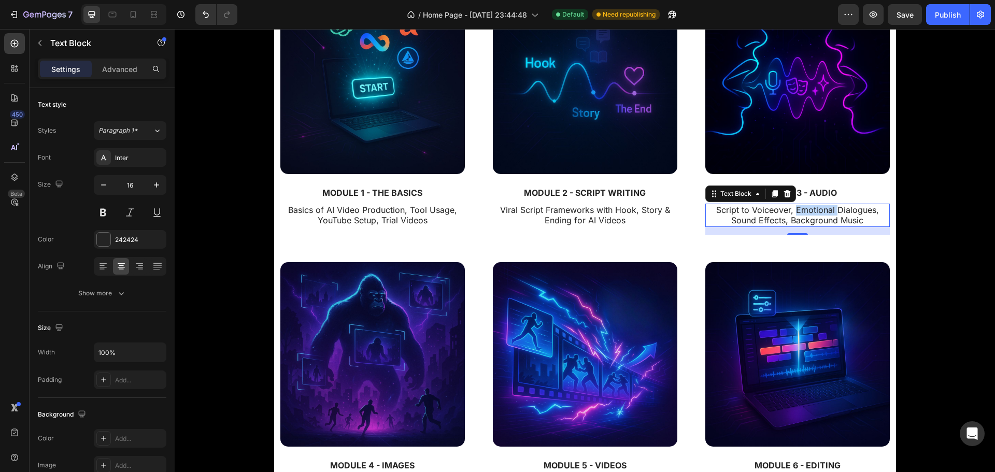
click at [822, 210] on p "Script to Voiceover, Emotional Dialogues, Sound Effects, Background Music" at bounding box center [798, 216] width 182 height 22
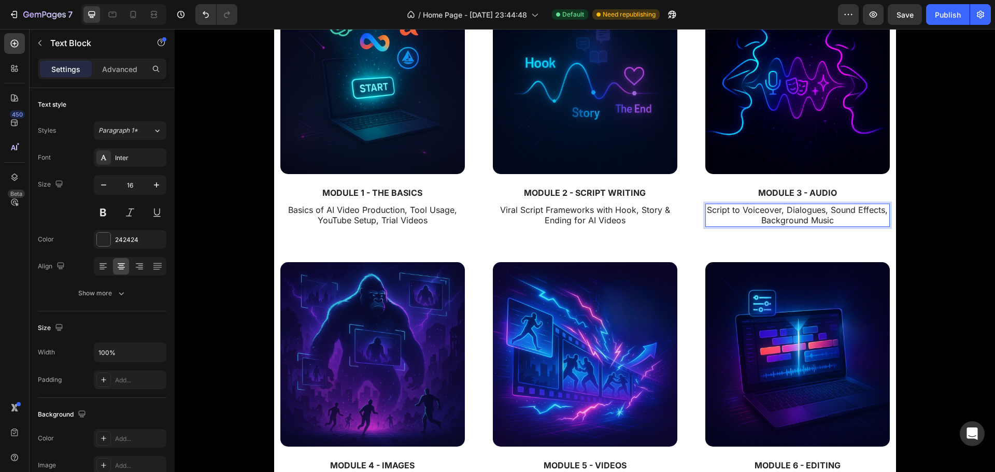
click at [767, 222] on p "Script to Voiceover, Dialogues, Sound Effects, Background Music" at bounding box center [798, 216] width 182 height 22
click at [693, 243] on div "Image MODULE 1 - THE BASICS Text Block Basics of AI Video Production, Tool Usag…" at bounding box center [585, 119] width 622 height 273
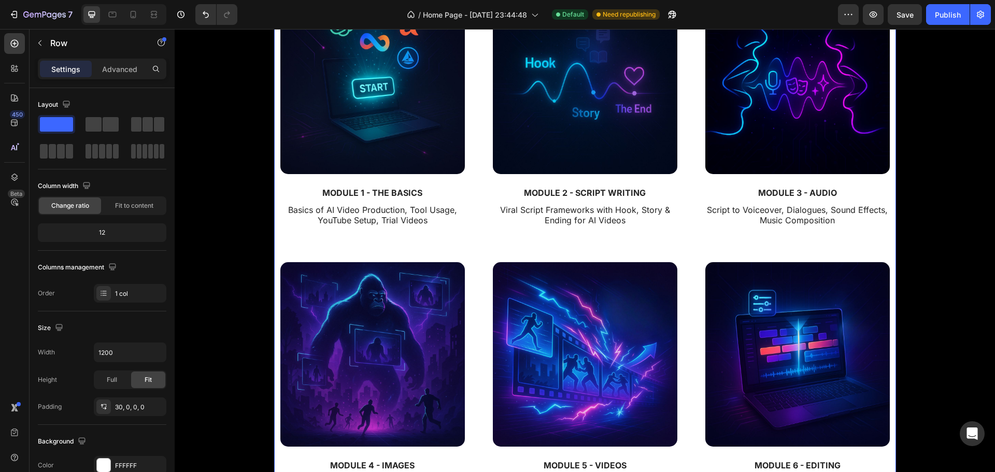
scroll to position [1710, 0]
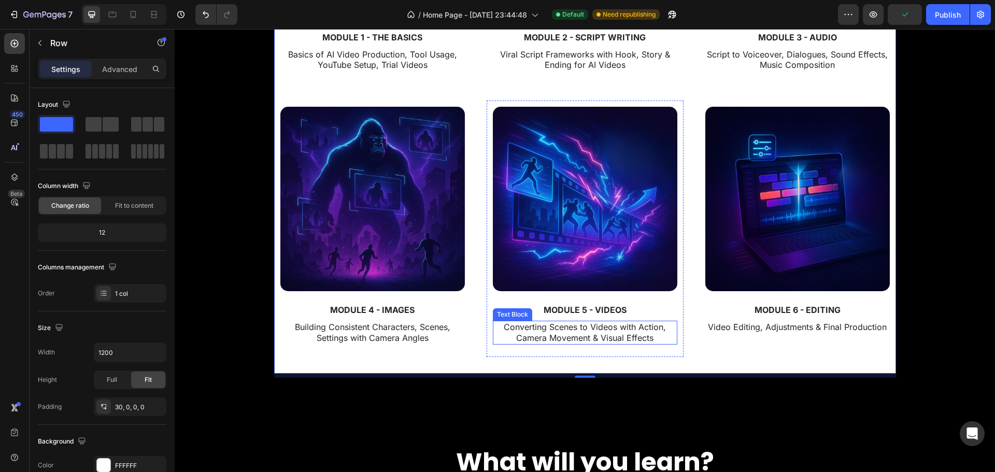
click at [556, 333] on p "Converting Scenes to Videos with Action, Camera Movement & Visual Effects" at bounding box center [585, 333] width 182 height 22
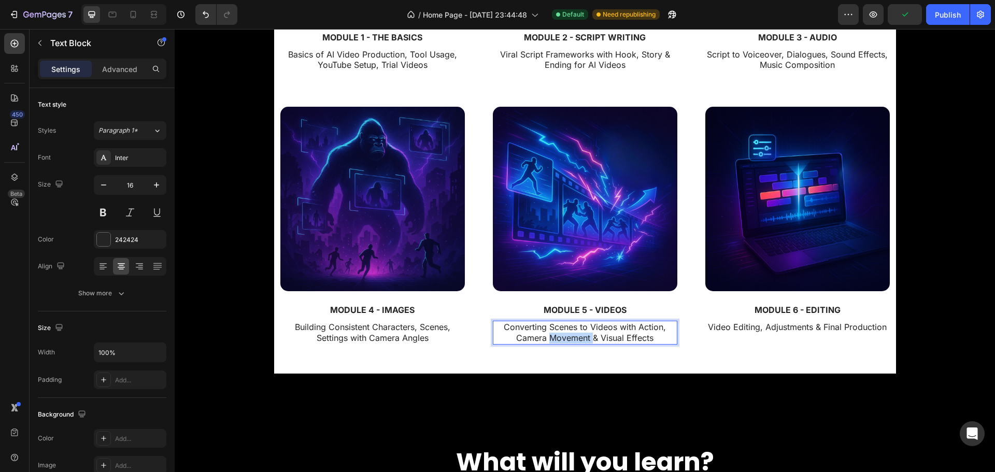
click at [556, 333] on p "Converting Scenes to Videos with Action, Camera Movement & Visual Effects" at bounding box center [585, 333] width 182 height 22
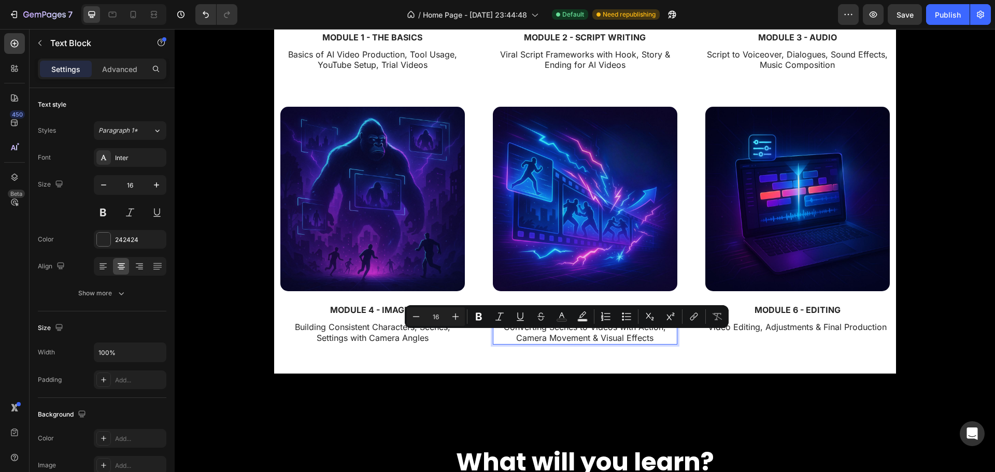
click at [538, 329] on p "Converting Scenes to Videos with Action, Camera Movement & Visual Effects" at bounding box center [585, 333] width 182 height 22
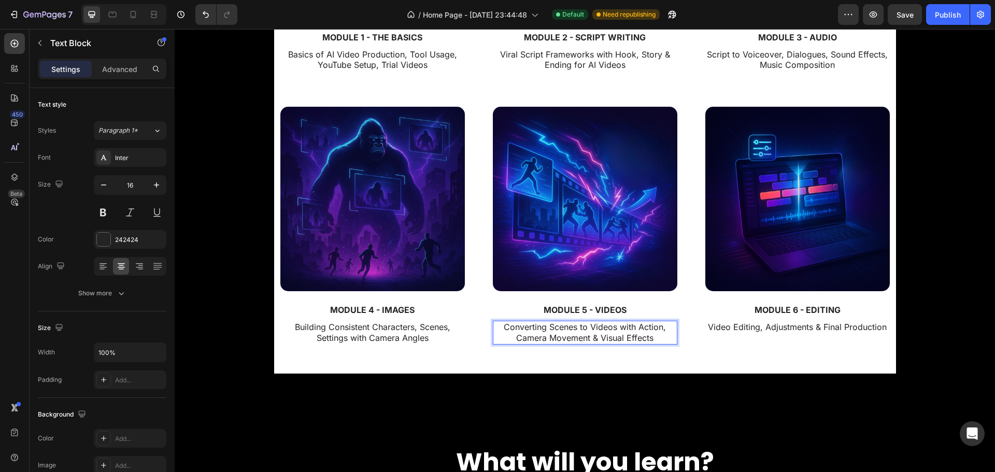
click at [543, 327] on p "Converting Scenes to Videos with Action, Camera Movement & Visual Effects" at bounding box center [585, 333] width 182 height 22
click at [765, 342] on div "Image MODULE 6 - EDITING Text Block Video Editing, Adjustments & Final Producti…" at bounding box center [797, 224] width 197 height 246
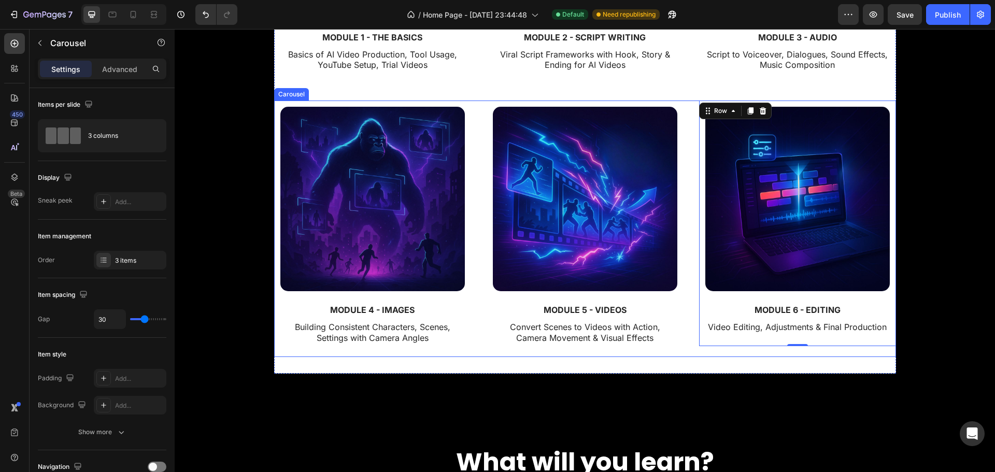
click at [688, 325] on div "Image MODULE 4 - IMAGES Text Block Building Consistent Characters, Scenes, Sett…" at bounding box center [585, 229] width 622 height 256
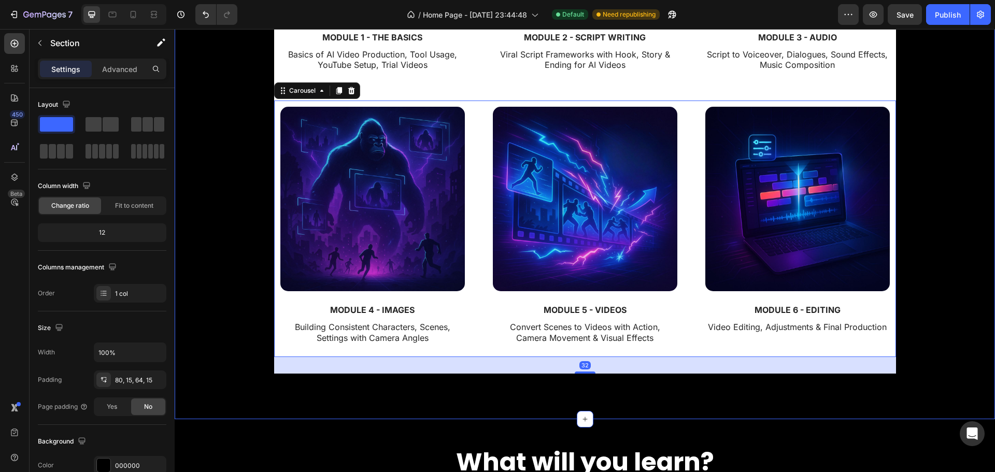
click at [764, 398] on div "⁠⁠⁠⁠⁠⁠⁠ The Only Course to master AI Storytelling Heading Select your language.…" at bounding box center [585, 27] width 821 height 784
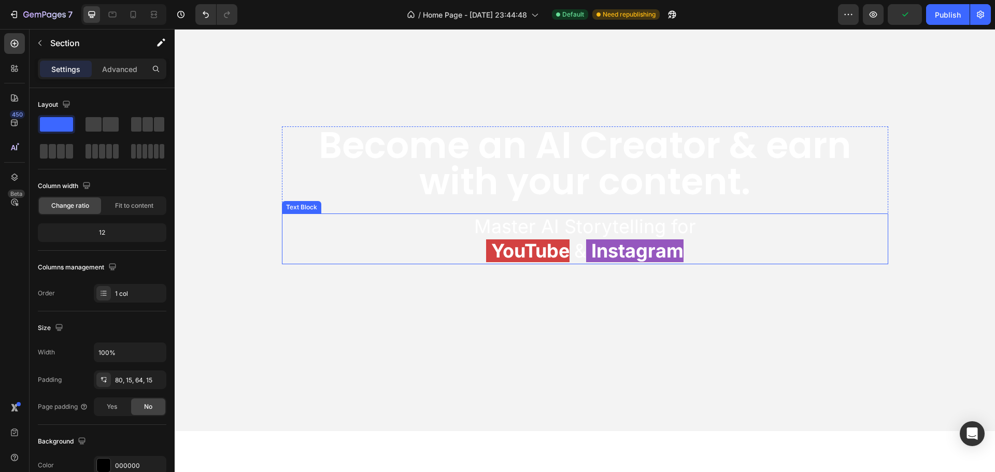
scroll to position [52, 0]
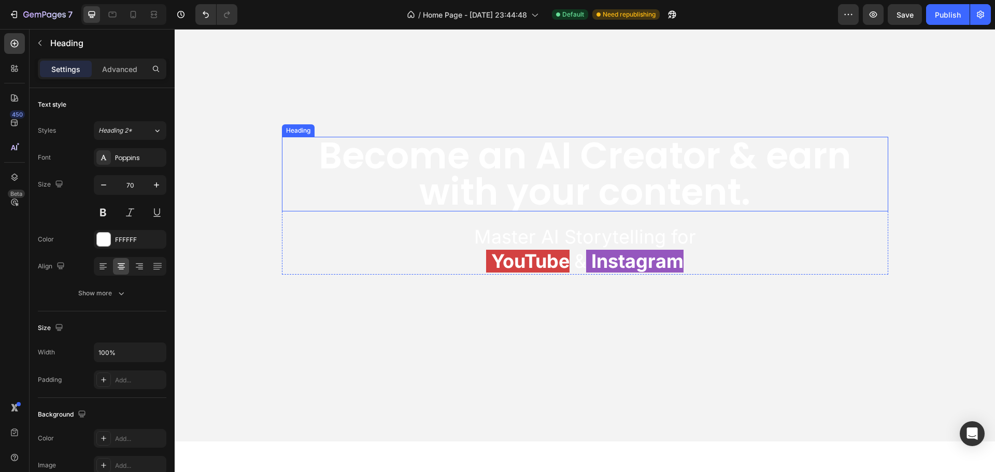
click at [594, 192] on h2 "Become an AI Creator & earn with your content." at bounding box center [585, 174] width 607 height 75
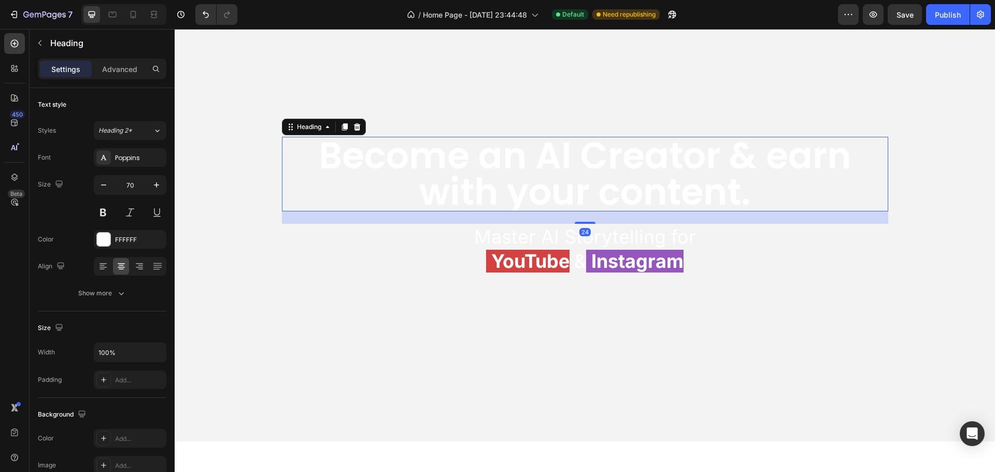
click at [581, 192] on h2 "Become an AI Creator & earn with your content." at bounding box center [585, 174] width 607 height 75
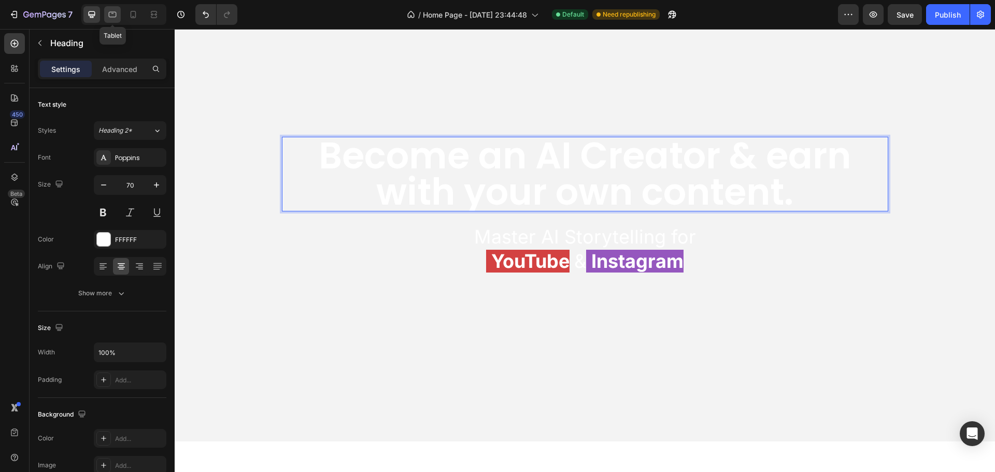
click at [109, 15] on icon at bounding box center [113, 15] width 8 height 6
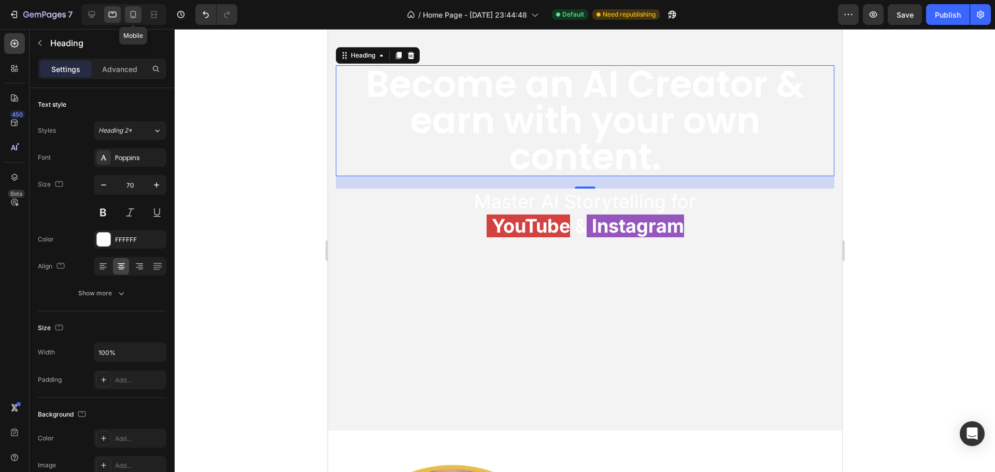
click at [137, 15] on icon at bounding box center [133, 14] width 10 height 10
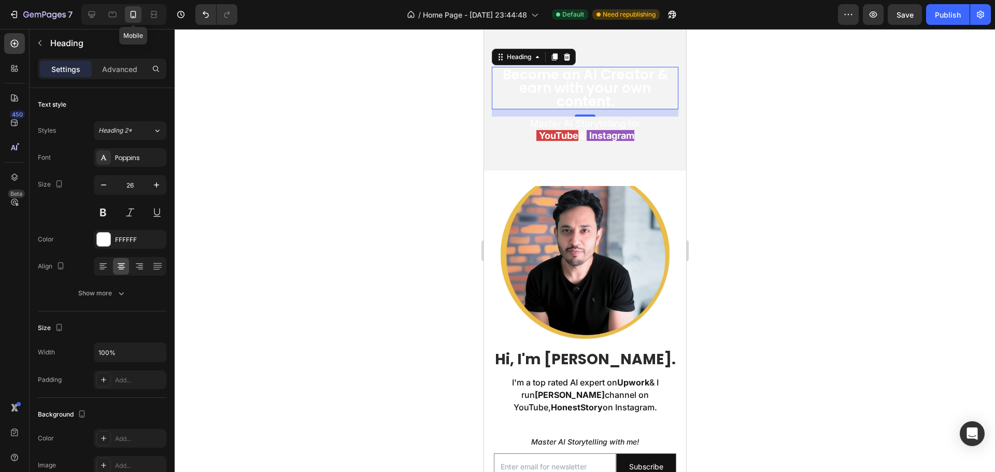
scroll to position [125, 0]
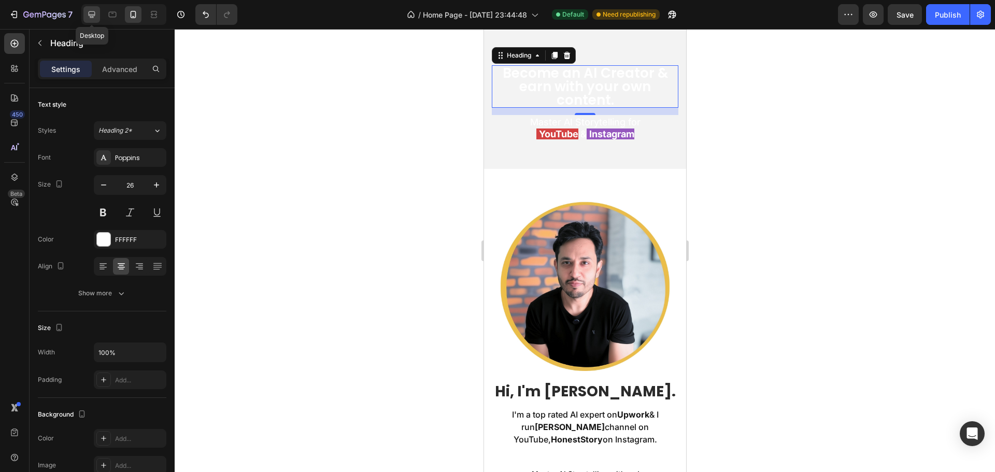
click at [92, 9] on icon at bounding box center [92, 14] width 10 height 10
type input "70"
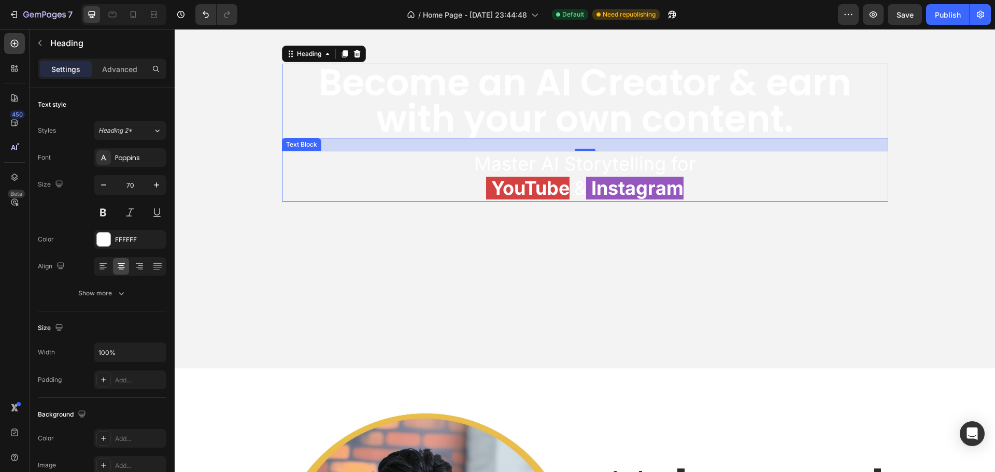
scroll to position [123, 0]
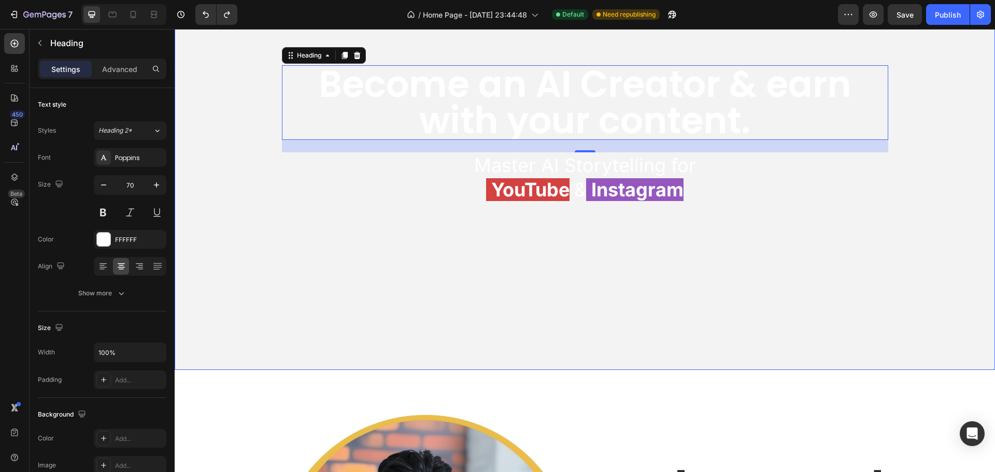
click at [347, 221] on video "Background Image" at bounding box center [585, 132] width 821 height 411
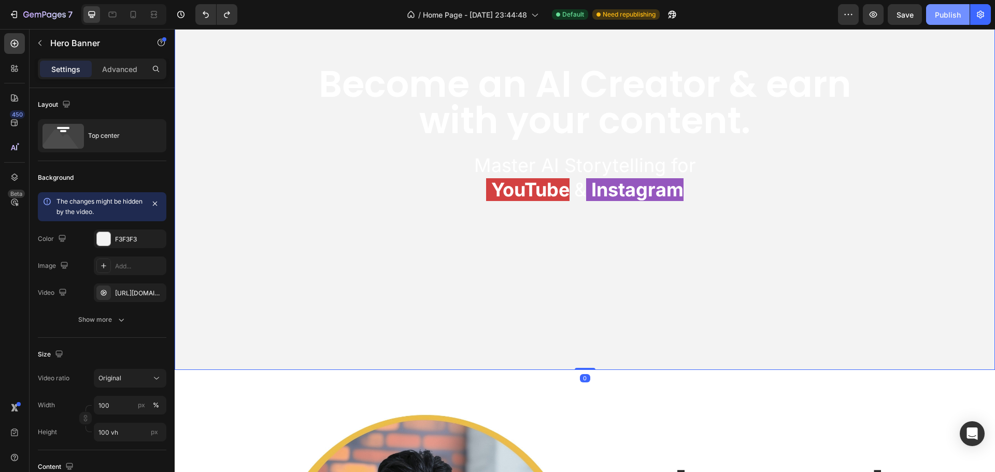
click at [937, 11] on div "Publish" at bounding box center [948, 14] width 26 height 11
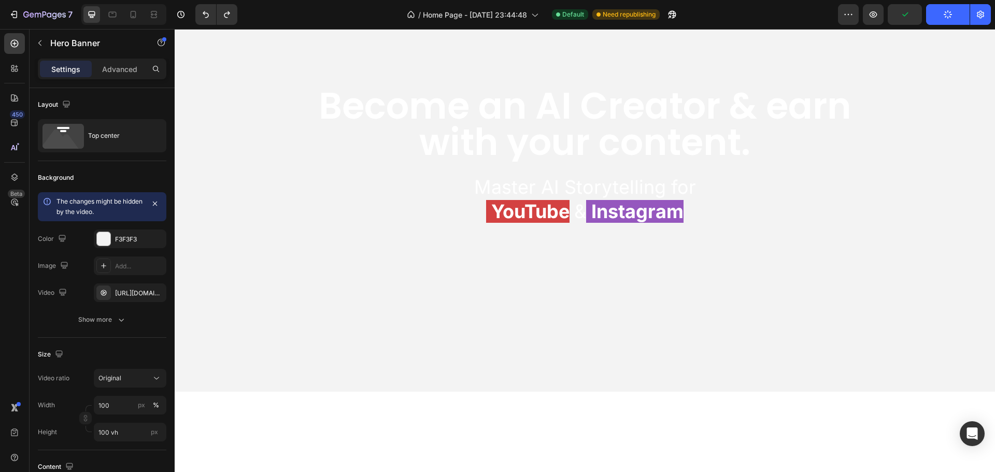
scroll to position [0, 0]
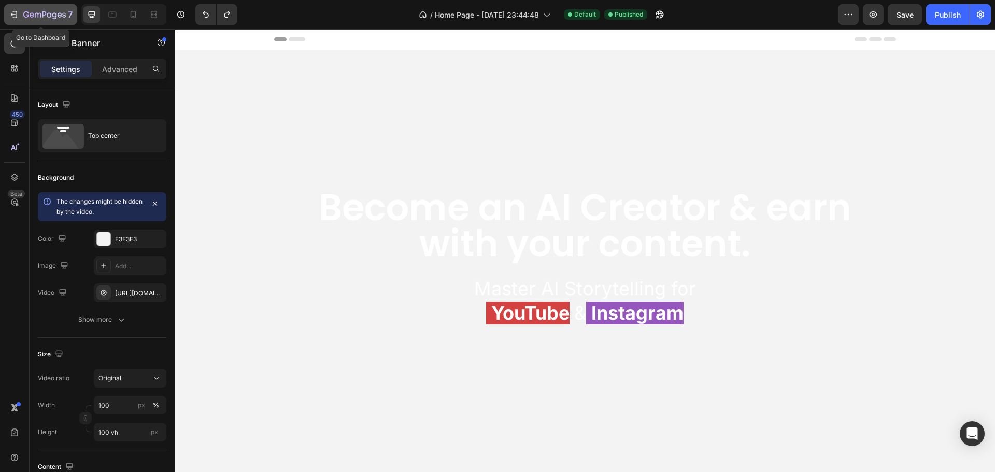
click at [14, 12] on icon "button" at bounding box center [14, 14] width 10 height 10
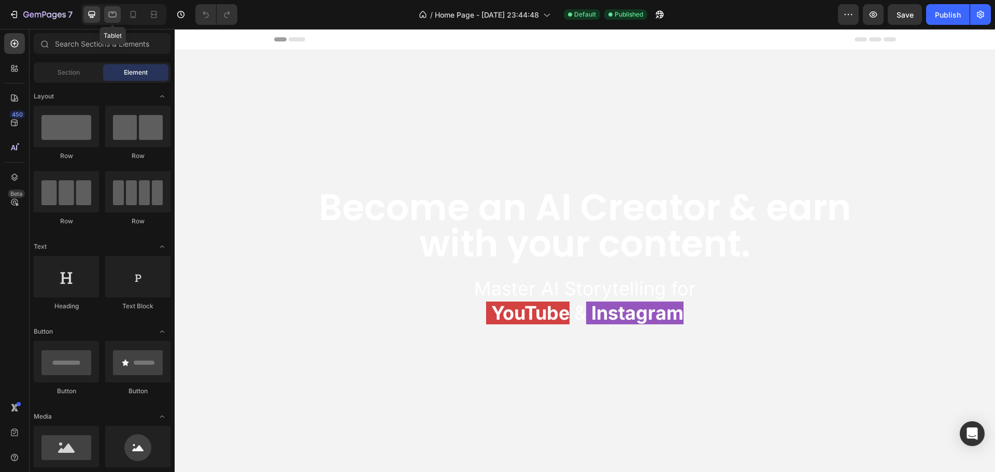
click at [115, 12] on icon at bounding box center [113, 15] width 8 height 6
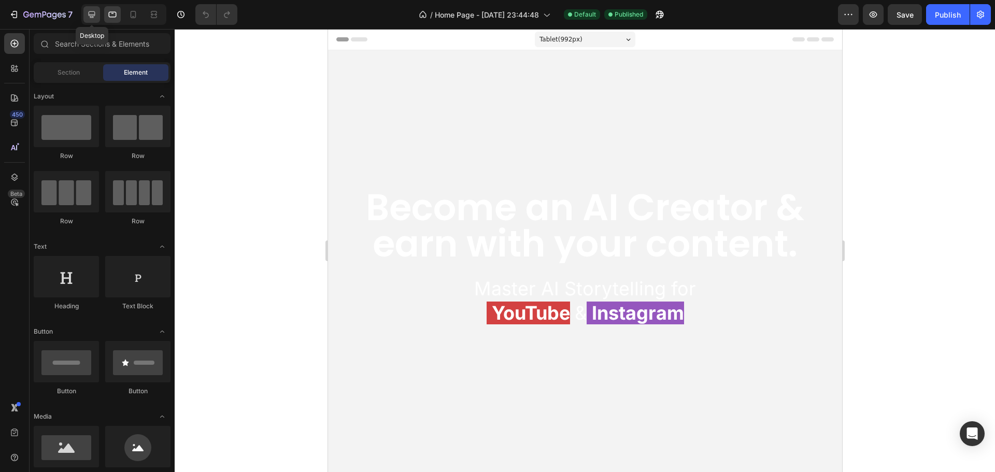
click at [97, 15] on div at bounding box center [91, 14] width 17 height 17
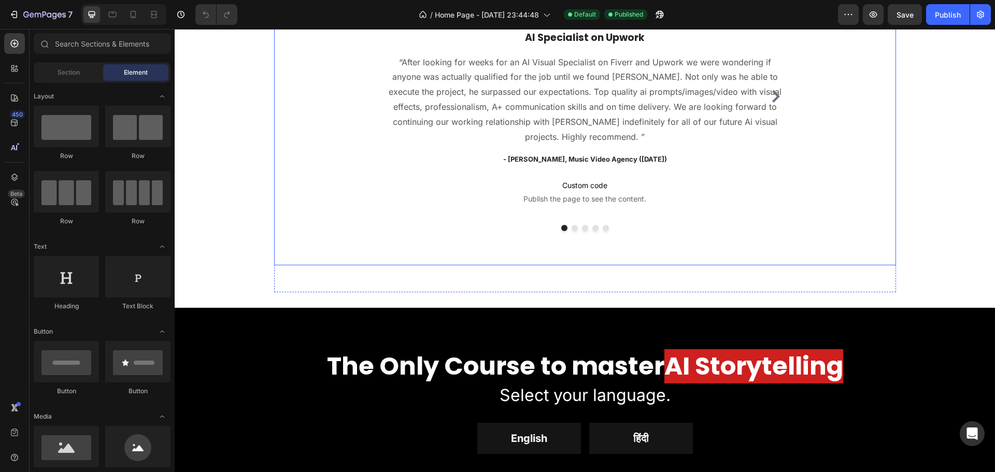
scroll to position [1244, 0]
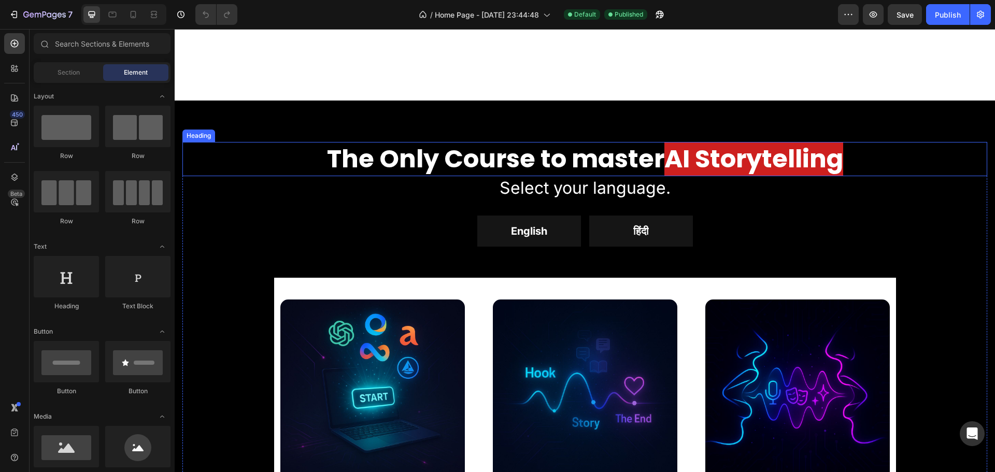
click at [472, 162] on strong "The Only Course to master" at bounding box center [496, 159] width 338 height 35
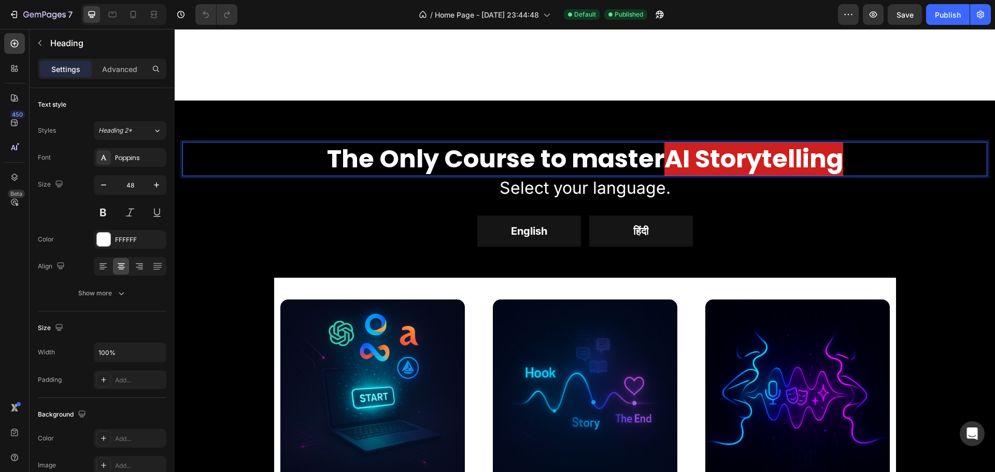
click at [513, 156] on strong "The Only Course to master" at bounding box center [496, 159] width 338 height 35
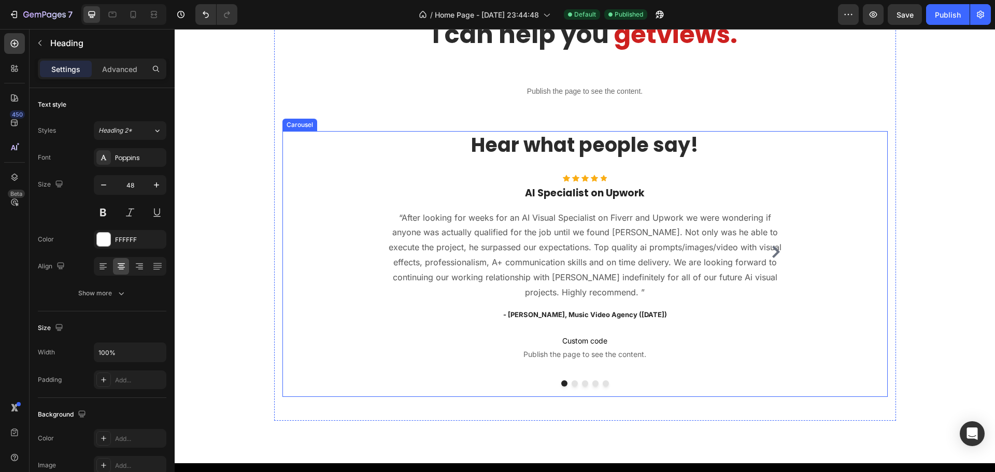
scroll to position [1141, 0]
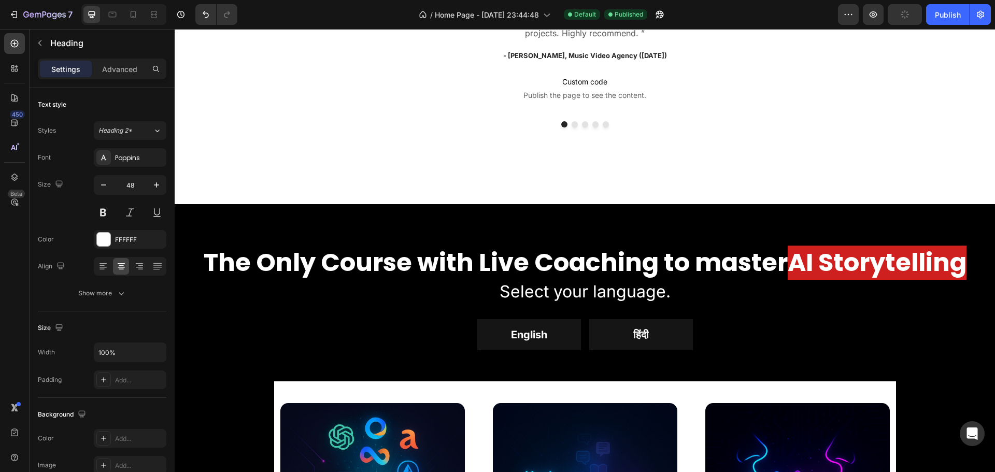
click at [451, 261] on strong "The Only Course with Live Coaching to master" at bounding box center [496, 262] width 584 height 35
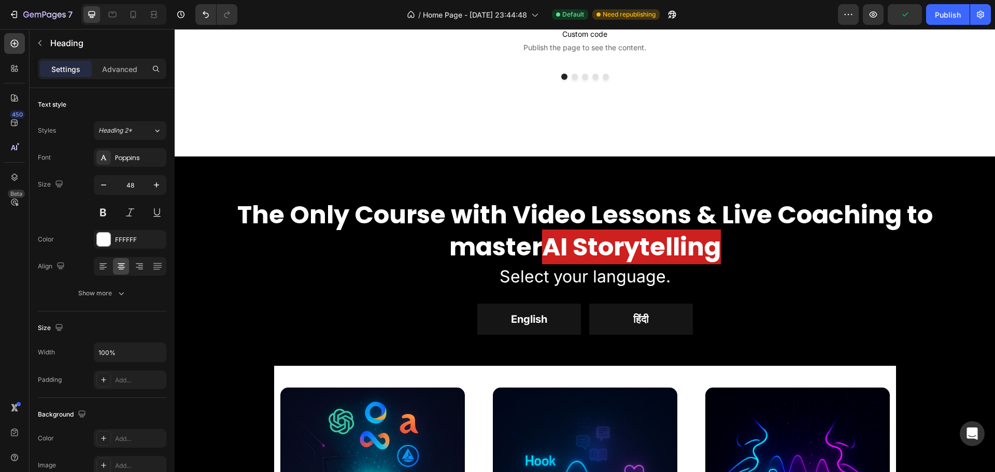
scroll to position [1190, 0]
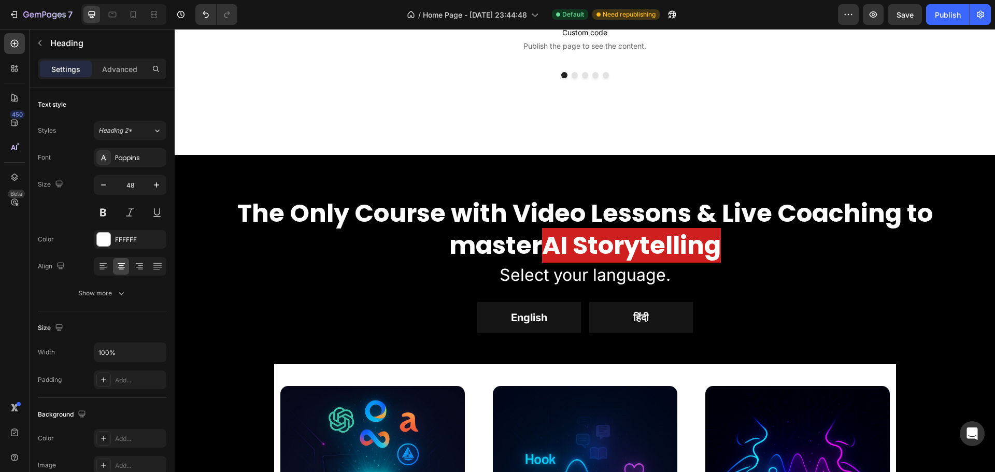
click at [862, 218] on strong "The Only Course with Video Lessons & Live Coaching to master" at bounding box center [585, 229] width 696 height 67
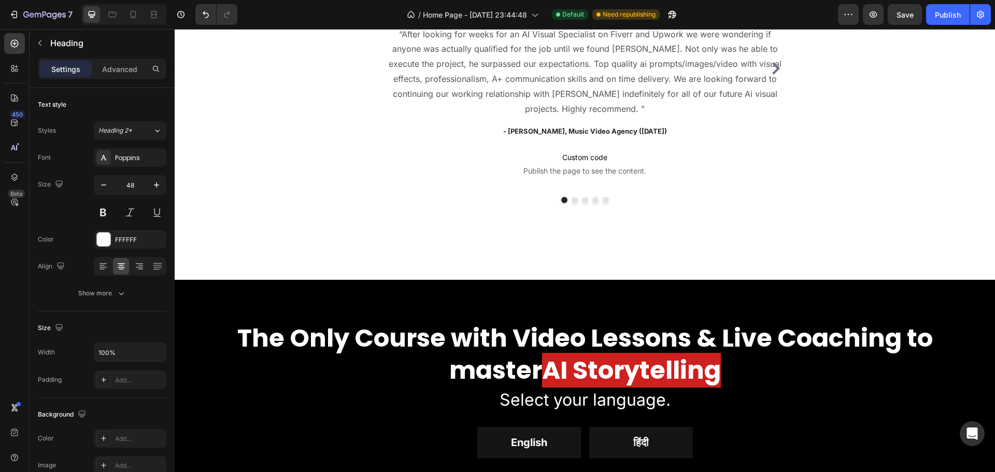
scroll to position [1075, 0]
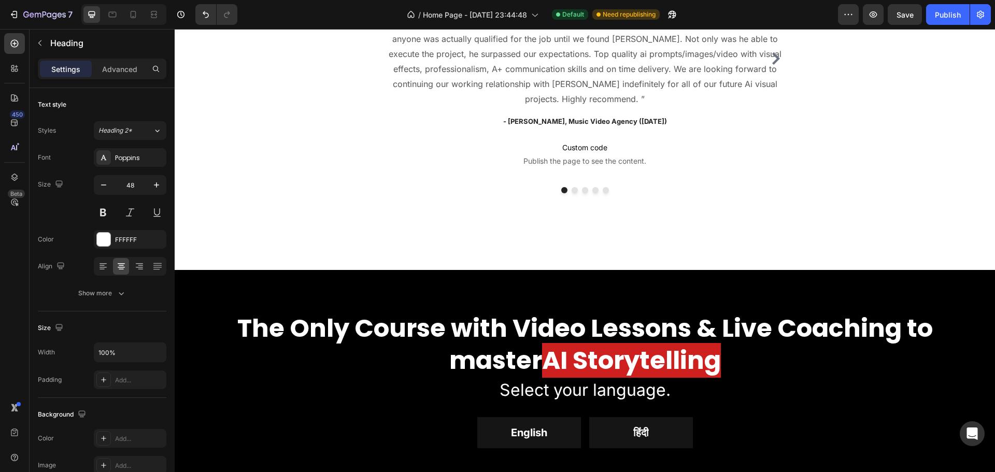
click at [301, 331] on strong "The Only Course with Video Lessons & Live Coaching to master" at bounding box center [585, 344] width 696 height 67
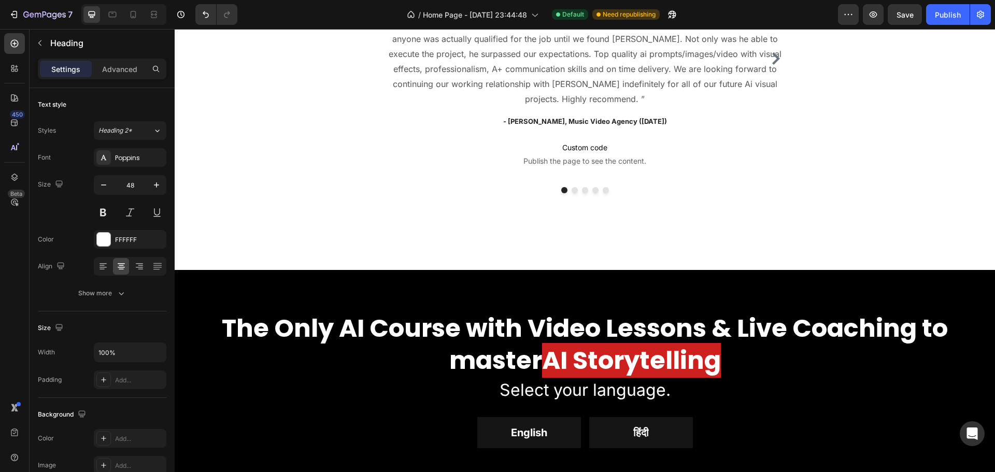
click at [909, 318] on strong "The Only AI Course with Video Lessons & Live Coaching to master" at bounding box center [585, 344] width 726 height 67
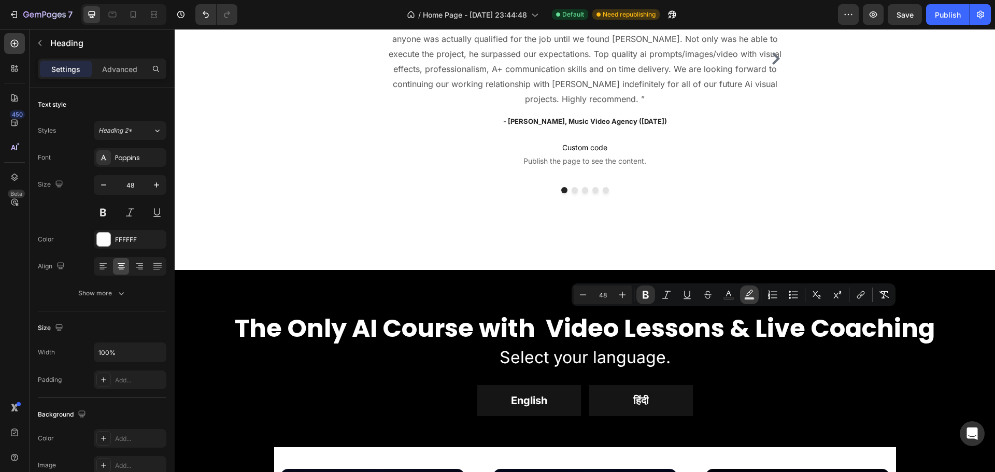
click at [748, 294] on icon "Editor contextual toolbar" at bounding box center [749, 295] width 10 height 10
type input "000000"
type input "77"
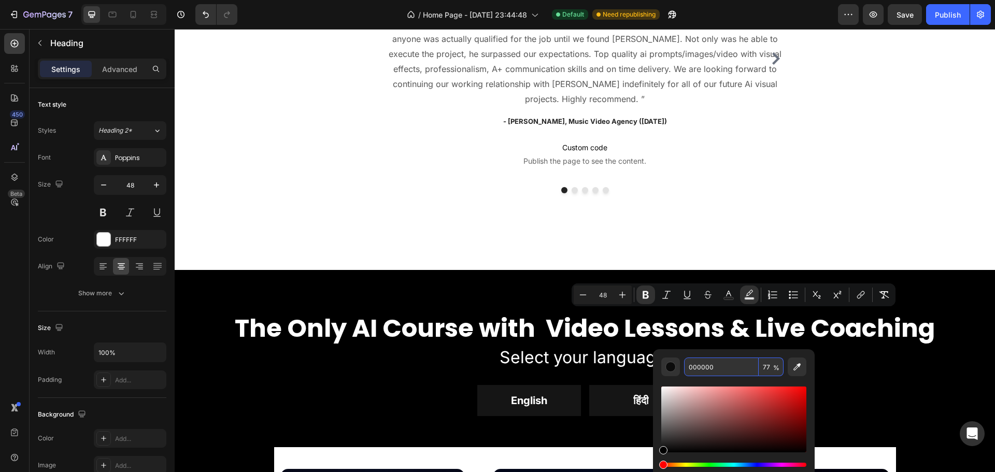
click at [711, 368] on input "000000" at bounding box center [721, 367] width 75 height 19
type input "c"
type input "CD201F"
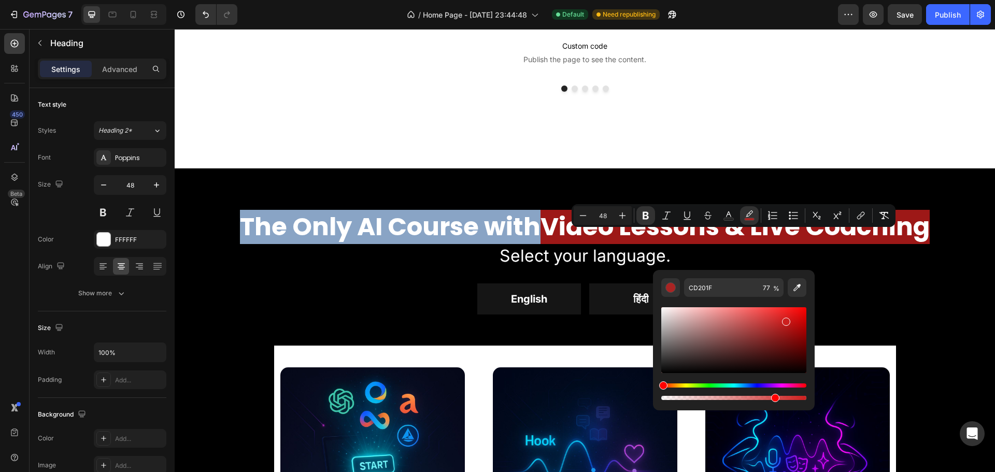
scroll to position [1178, 0]
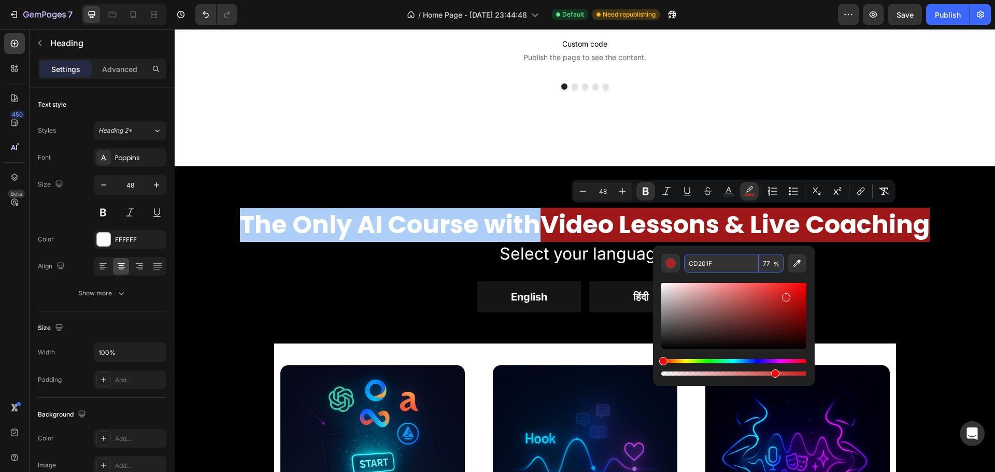
click at [724, 264] on input "CD201F" at bounding box center [721, 263] width 75 height 19
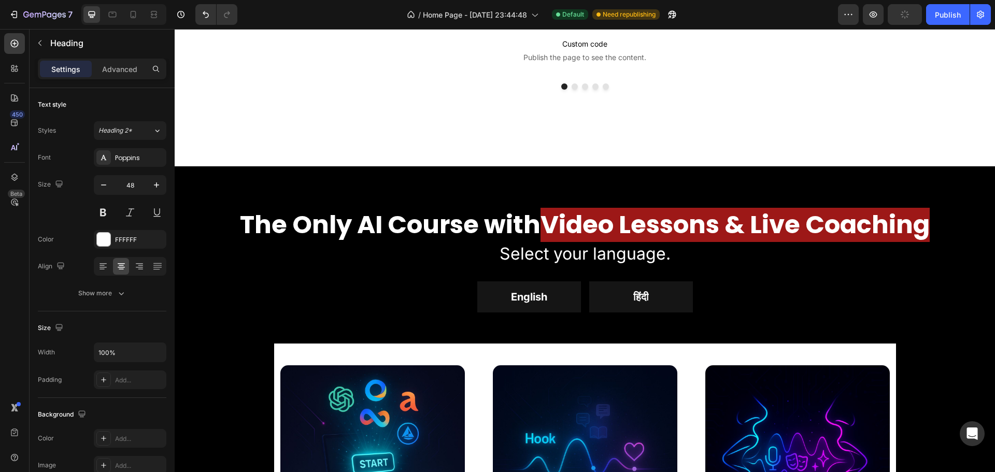
click at [452, 229] on strong "The Only AI Course with" at bounding box center [390, 224] width 301 height 35
click at [133, 12] on icon at bounding box center [133, 14] width 10 height 10
type input "28"
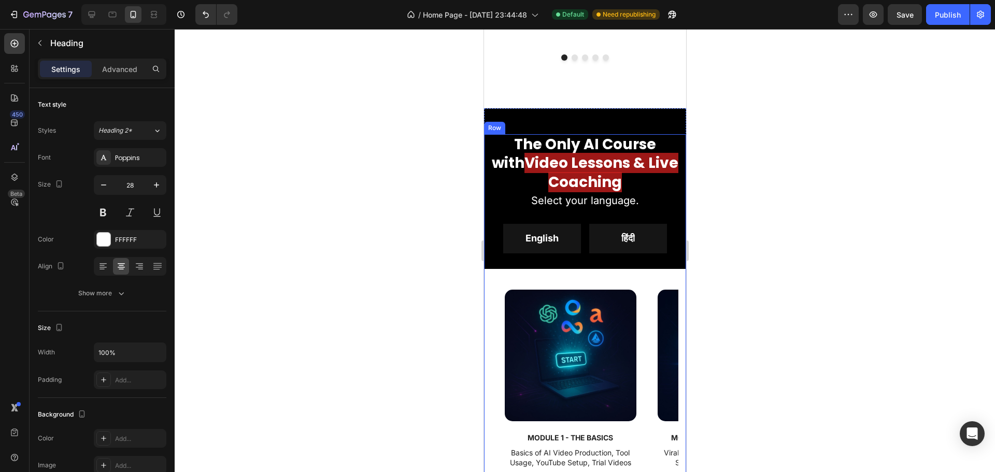
scroll to position [1108, 0]
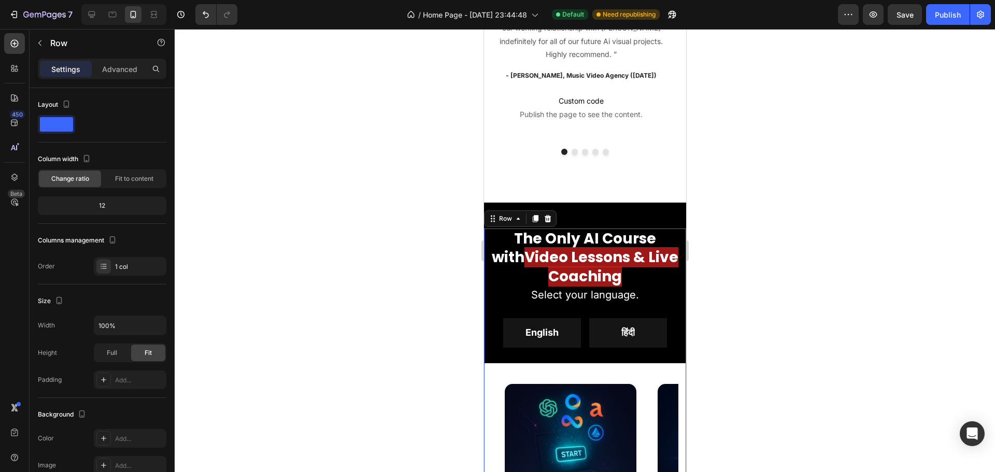
click at [533, 303] on div "The Only AI Course with Video Lessons & Live Coaching Heading Select your langu…" at bounding box center [585, 449] width 202 height 441
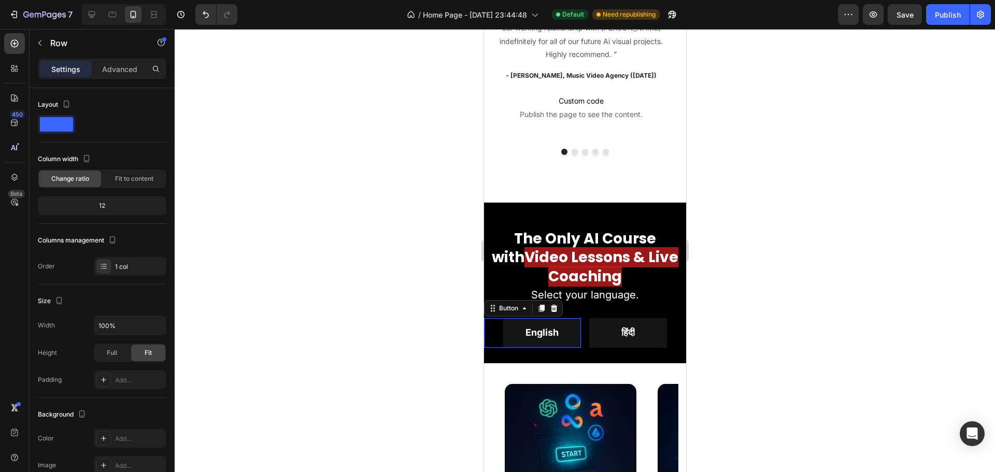
click at [488, 330] on div "English Button 0" at bounding box center [532, 332] width 97 height 29
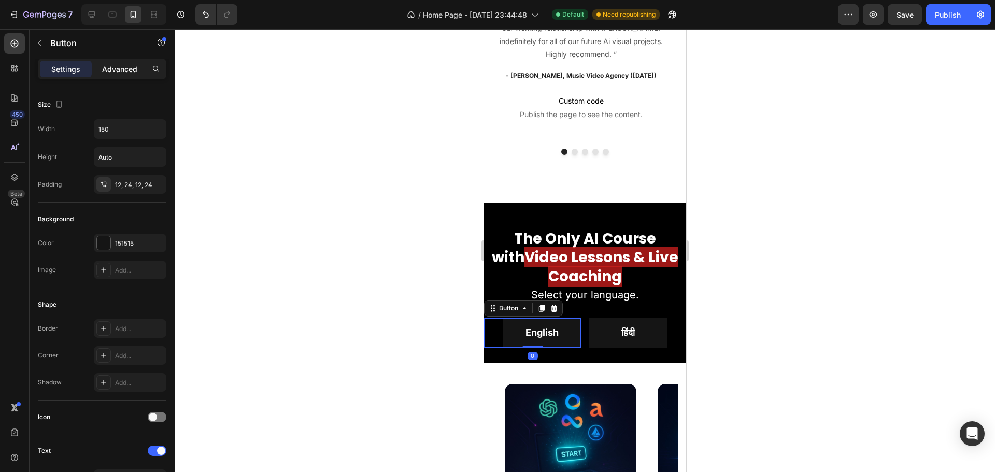
click at [111, 66] on p "Advanced" at bounding box center [119, 69] width 35 height 11
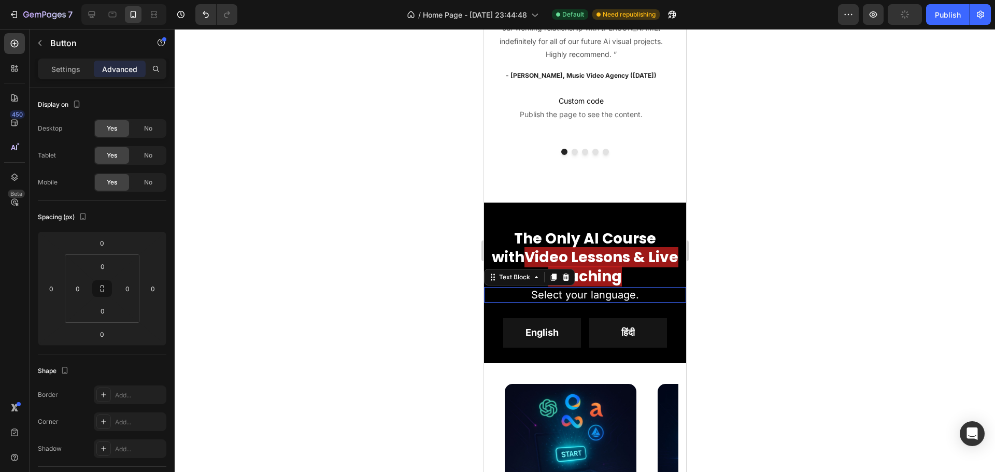
click at [582, 289] on p "Select your language." at bounding box center [585, 294] width 190 height 13
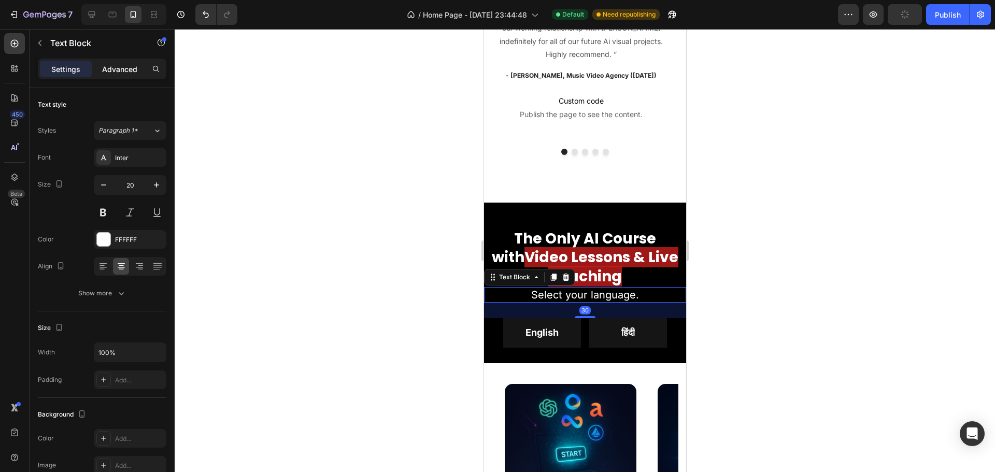
click at [116, 63] on div "Advanced" at bounding box center [120, 69] width 52 height 17
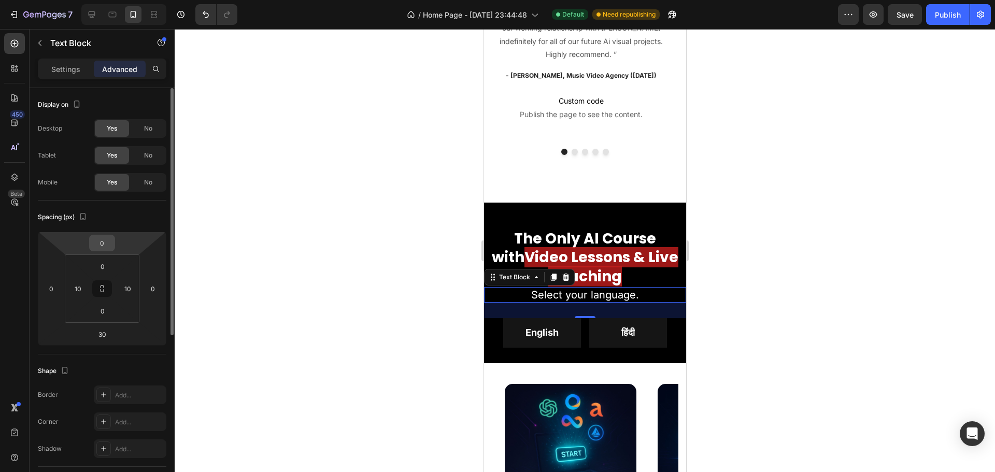
click at [98, 245] on input "0" at bounding box center [102, 243] width 21 height 16
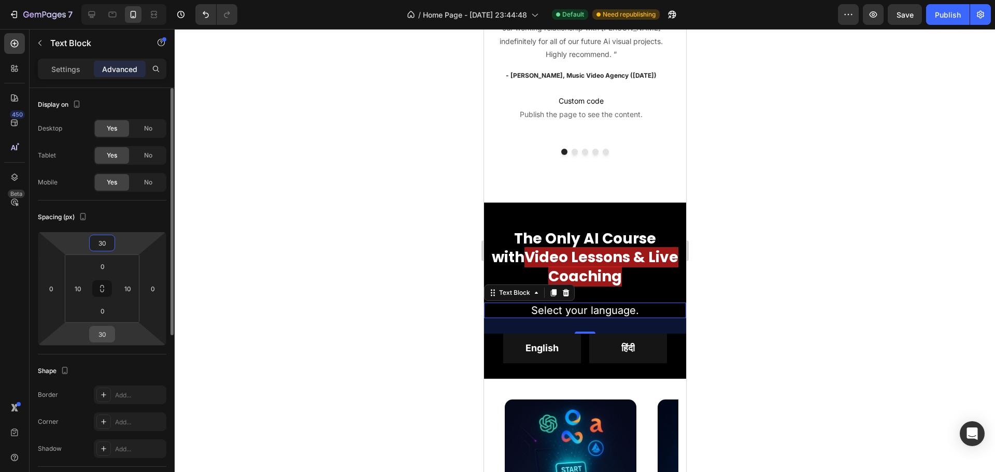
type input "30"
click at [100, 337] on input "30" at bounding box center [102, 335] width 21 height 16
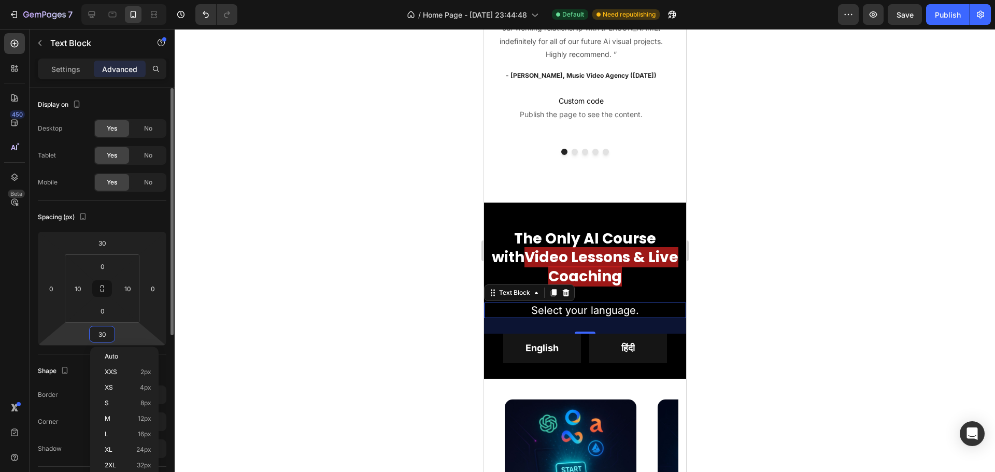
type input "0"
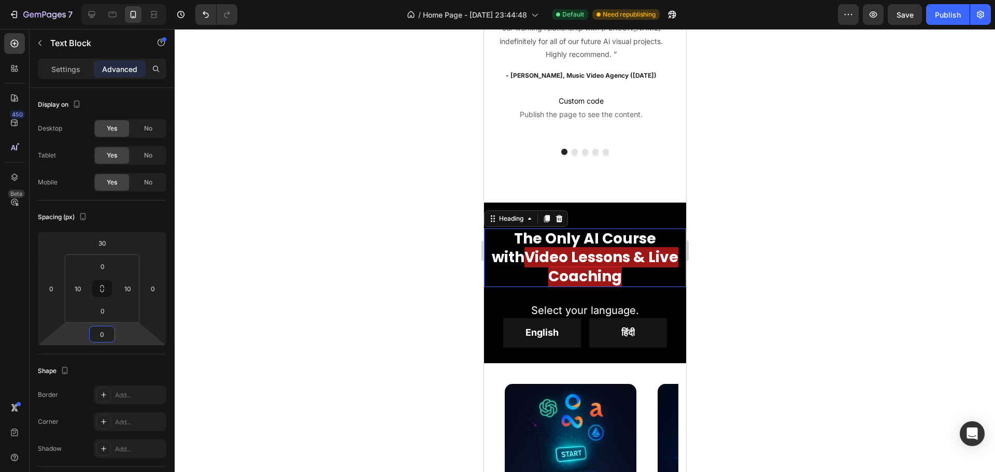
click at [640, 265] on h2 "The Only AI Course with Video Lessons & Live Coaching" at bounding box center [585, 258] width 202 height 59
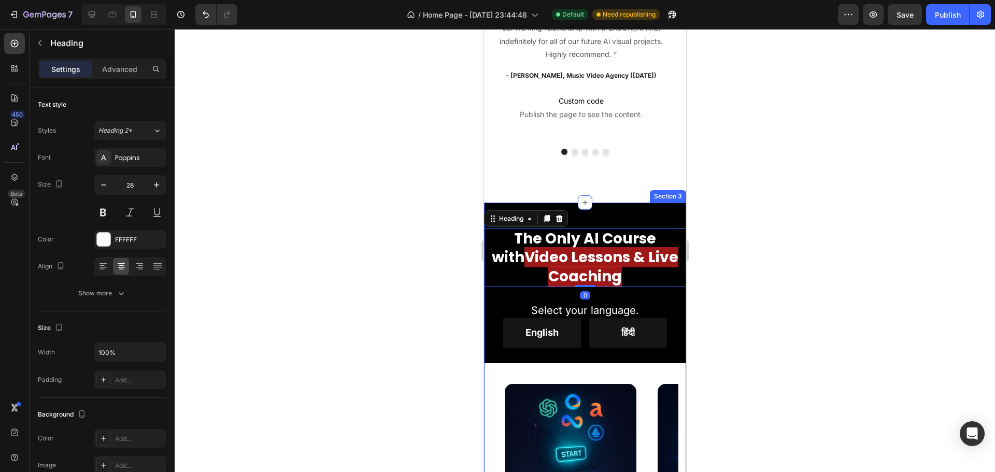
click at [630, 205] on div "The Only AI Course with Video Lessons & Live Coaching Heading 0 Select your lan…" at bounding box center [585, 447] width 202 height 489
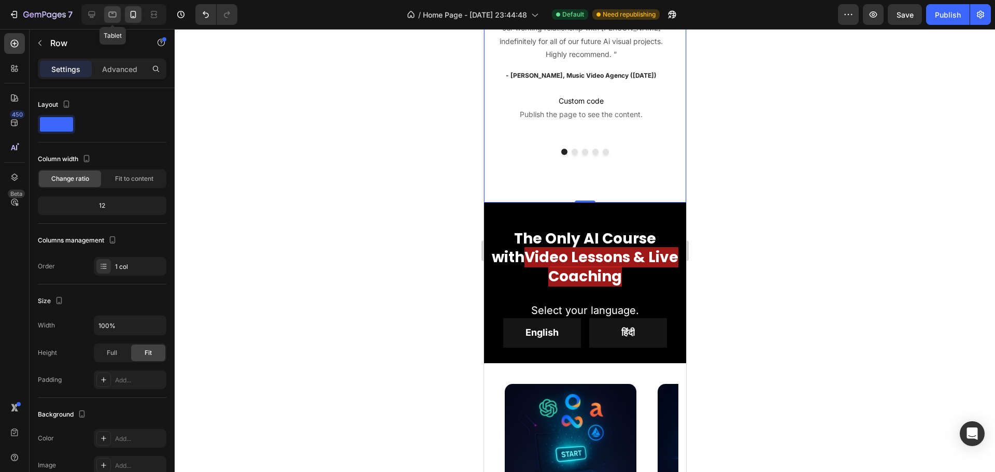
click at [109, 12] on icon at bounding box center [113, 15] width 8 height 6
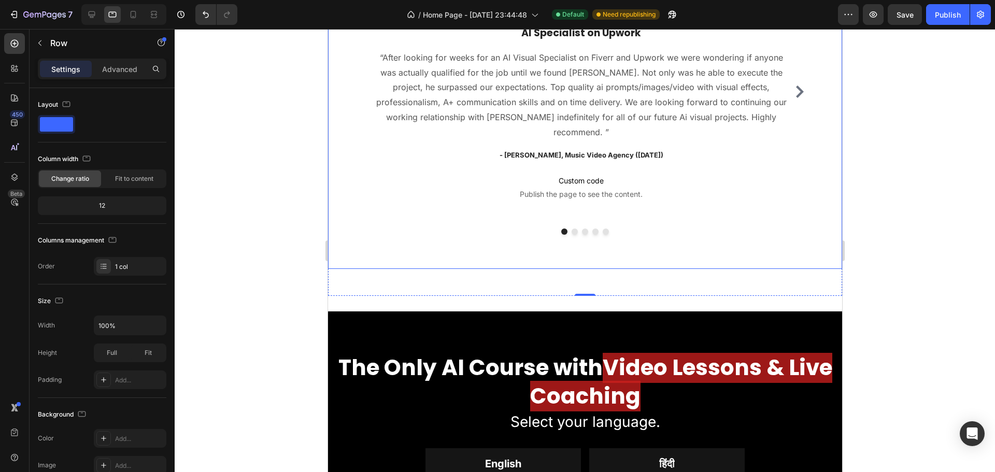
scroll to position [988, 0]
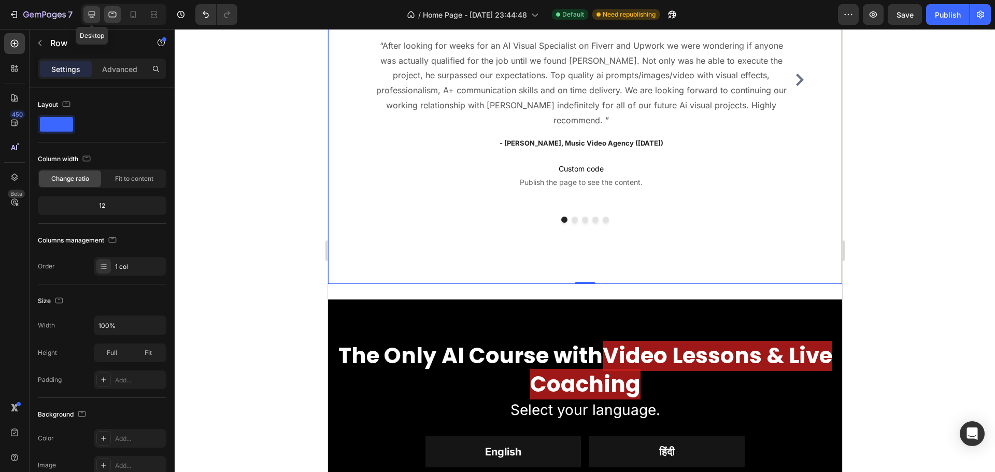
click at [87, 13] on icon at bounding box center [92, 14] width 10 height 10
type input "1200"
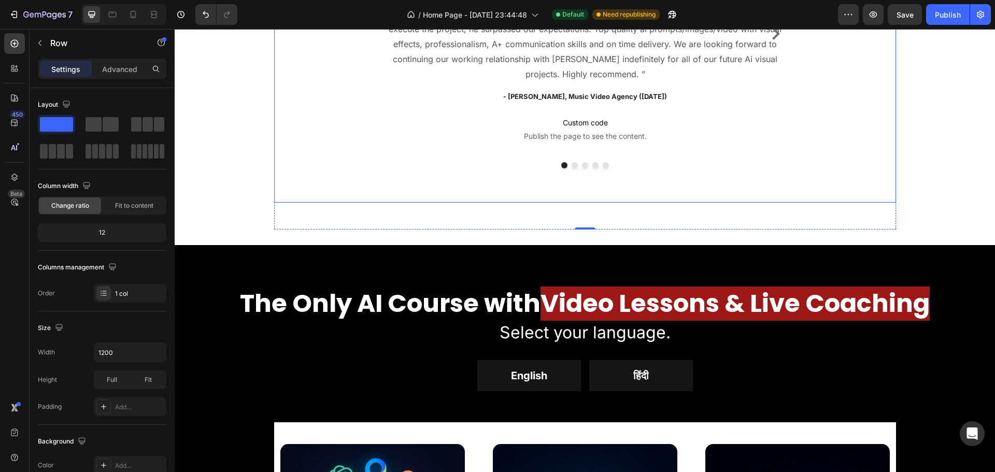
scroll to position [1307, 0]
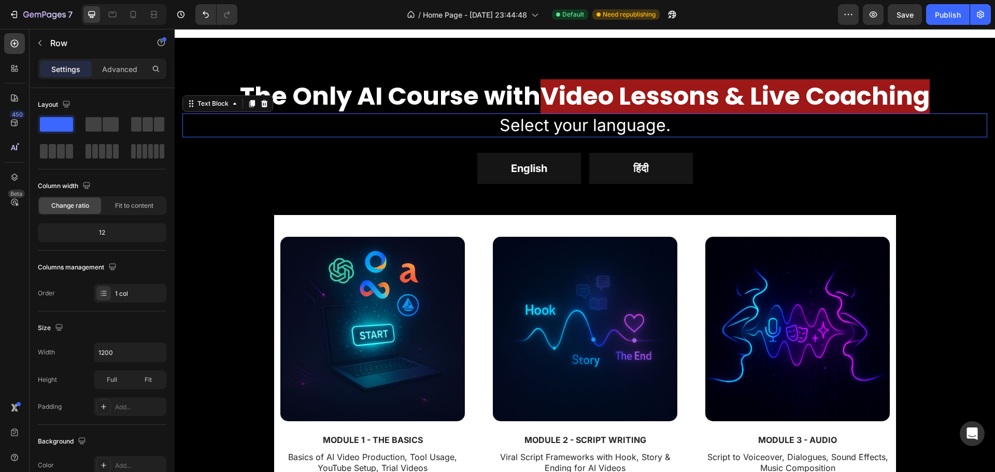
click at [517, 125] on p "Select your language." at bounding box center [585, 126] width 803 height 22
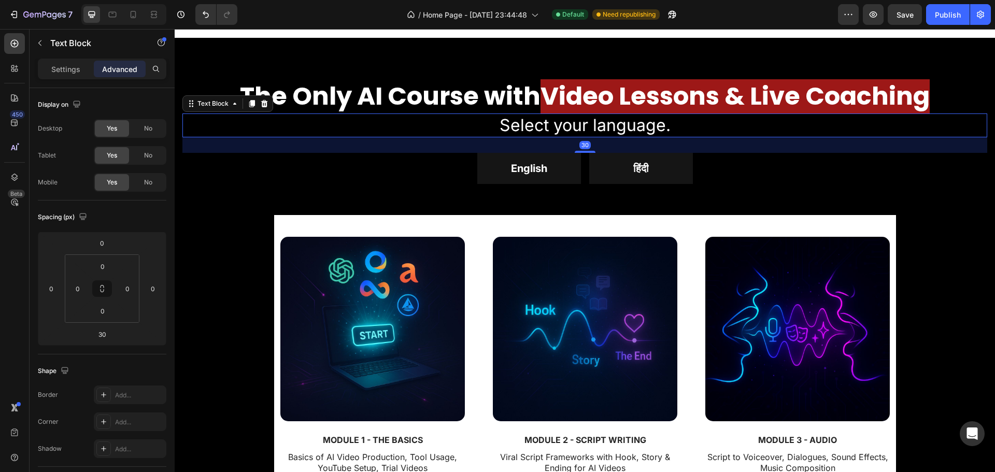
click at [119, 69] on p "Advanced" at bounding box center [119, 69] width 35 height 11
click at [102, 245] on input "0" at bounding box center [102, 243] width 21 height 16
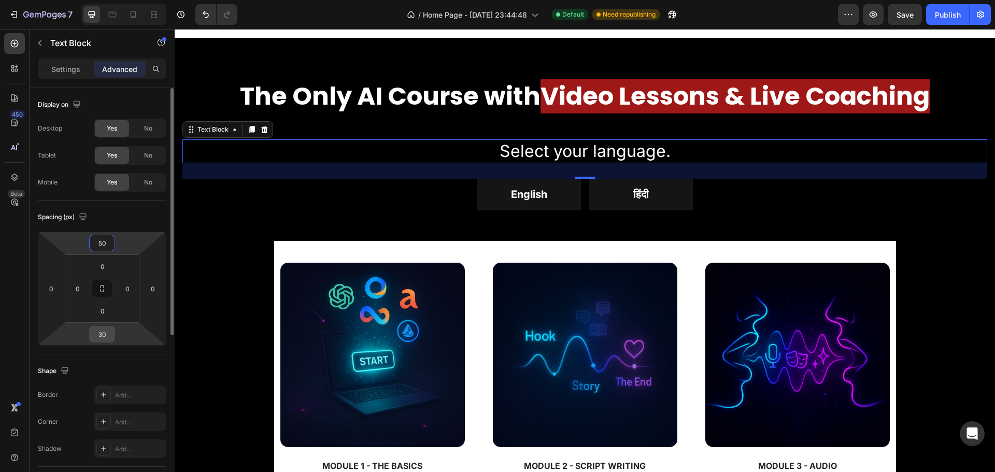
type input "50"
click at [106, 339] on input "30" at bounding box center [102, 335] width 21 height 16
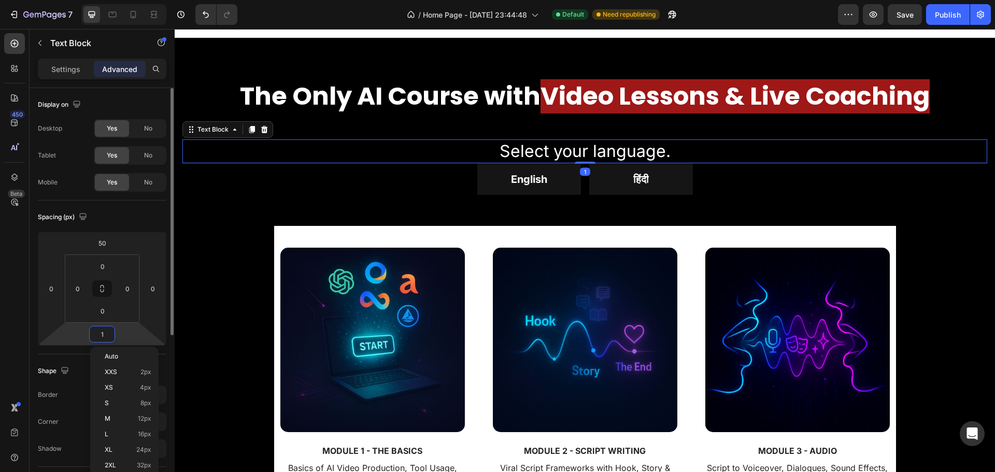
type input "10"
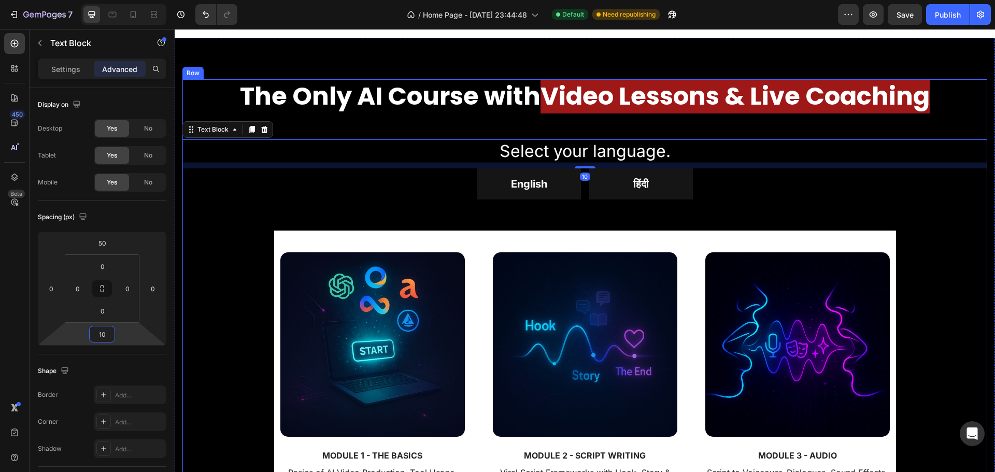
click at [259, 207] on div "The Only AI Course with Video Lessons & Live Coaching Heading Select your langu…" at bounding box center [584, 437] width 805 height 717
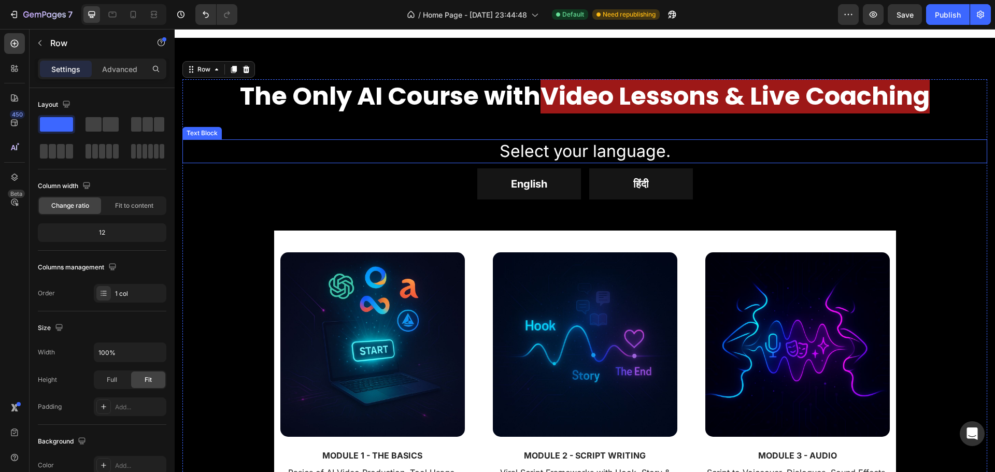
click at [437, 154] on p "Select your language." at bounding box center [585, 151] width 803 height 22
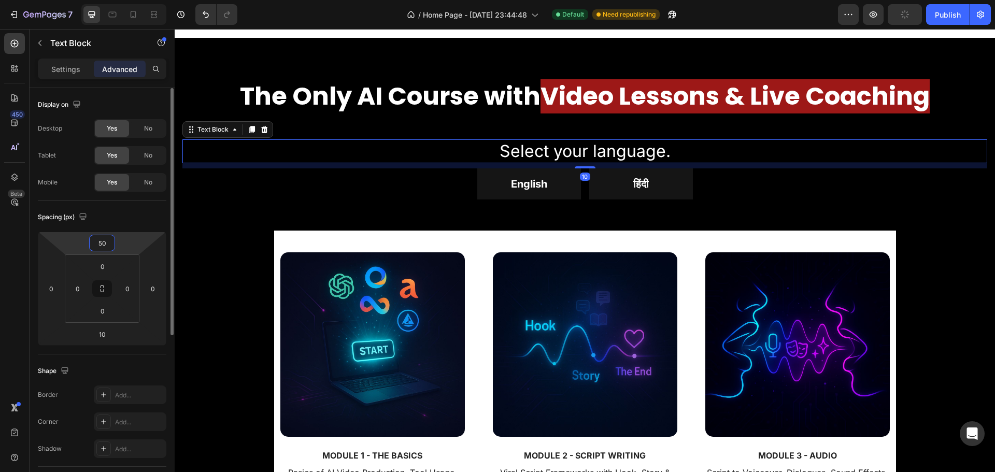
click at [94, 246] on input "50" at bounding box center [102, 243] width 21 height 16
type input "30"
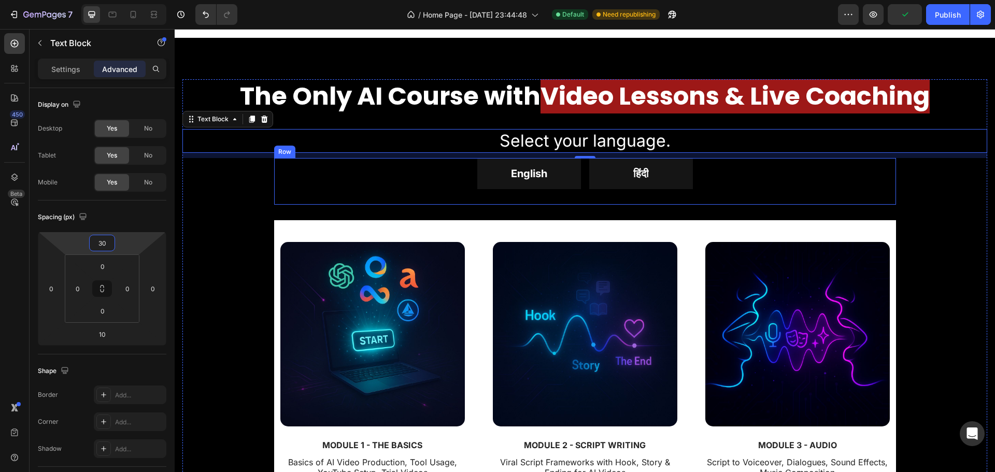
click at [339, 178] on div "English Button" at bounding box center [427, 173] width 307 height 31
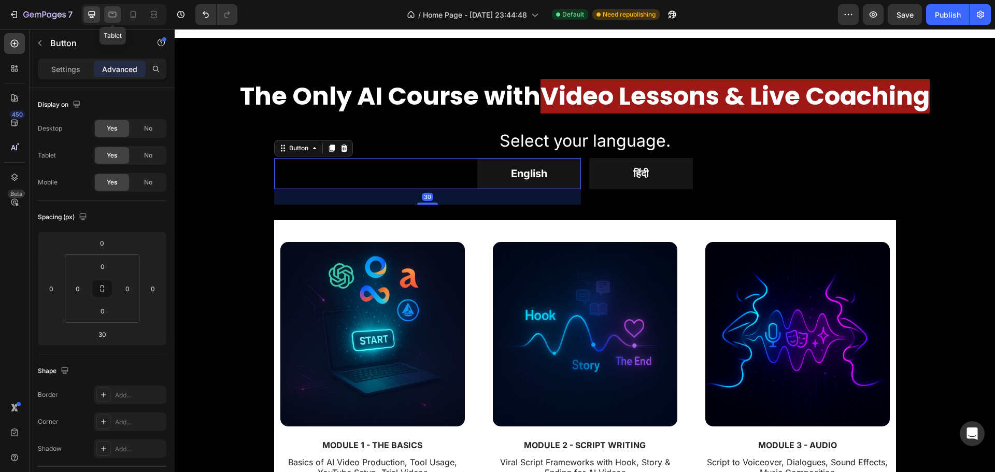
click at [111, 16] on icon at bounding box center [112, 14] width 10 height 10
type input "0"
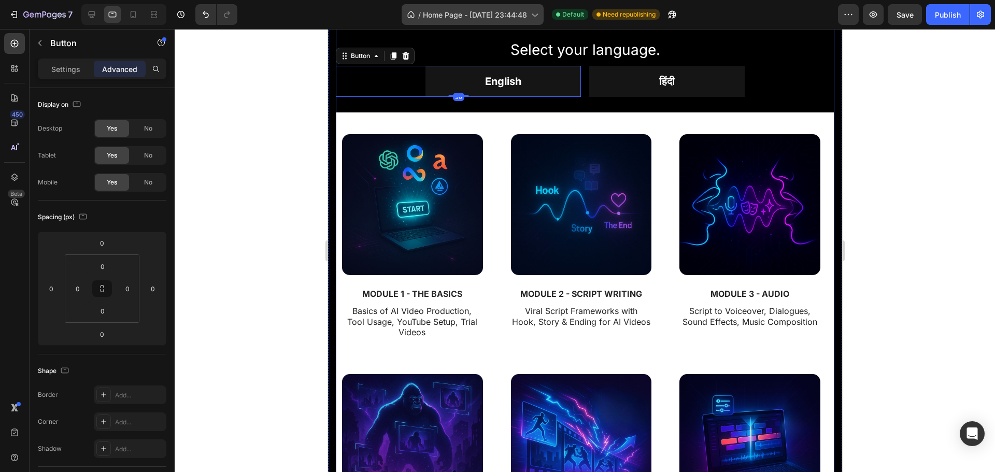
scroll to position [1408, 0]
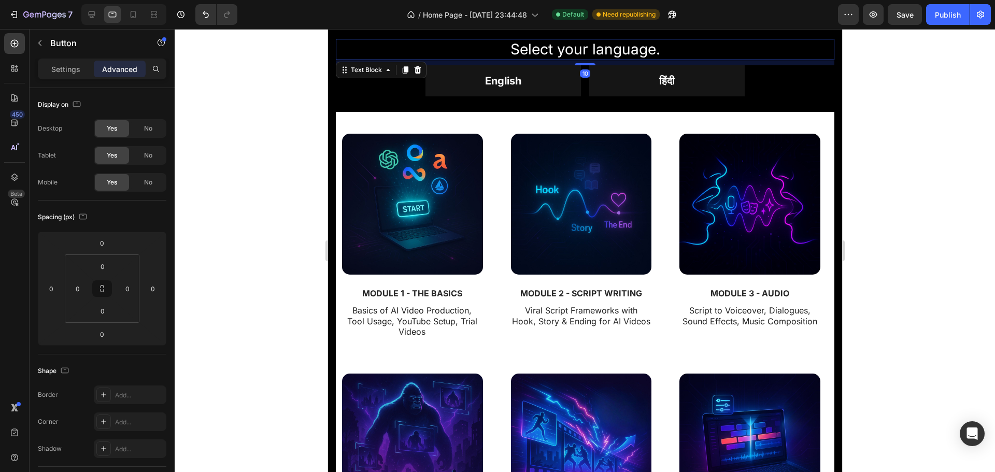
click at [484, 48] on p "Select your language." at bounding box center [584, 49] width 497 height 19
click at [130, 12] on icon at bounding box center [133, 14] width 10 height 10
type input "0"
type input "10"
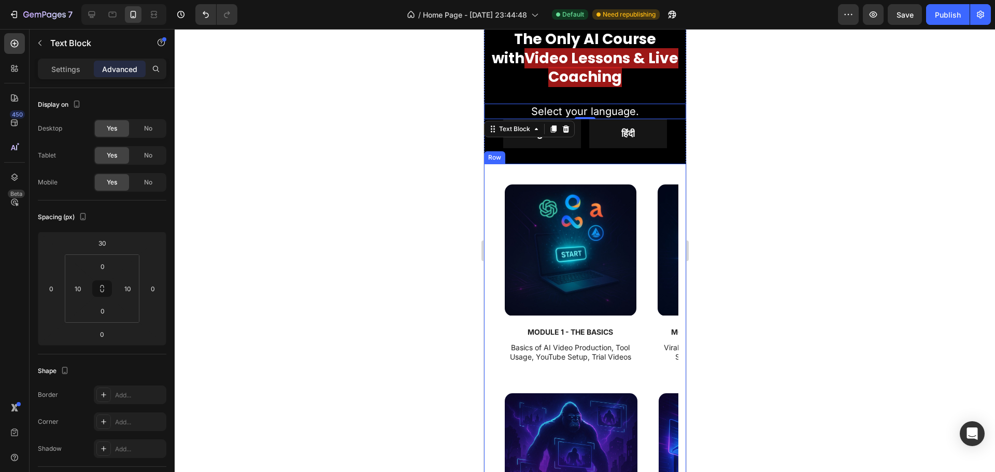
scroll to position [1237, 0]
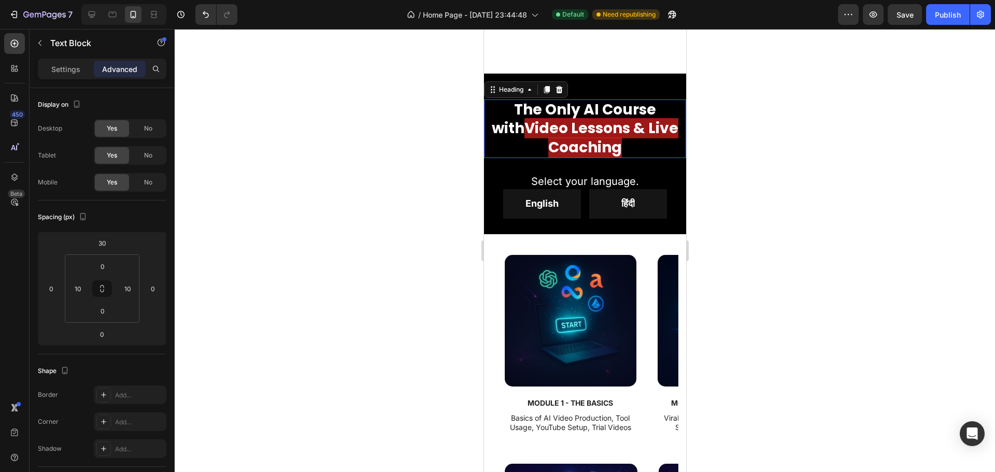
click at [518, 144] on h2 "The Only AI Course with Video Lessons & Live Coaching" at bounding box center [585, 129] width 202 height 59
click at [518, 175] on p "Select your language." at bounding box center [585, 181] width 190 height 13
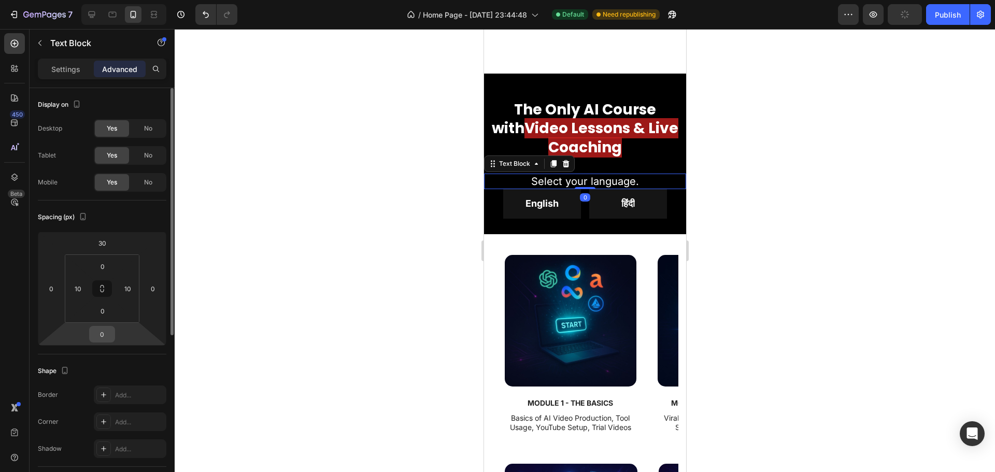
click at [100, 333] on input "0" at bounding box center [102, 335] width 21 height 16
type input "10"
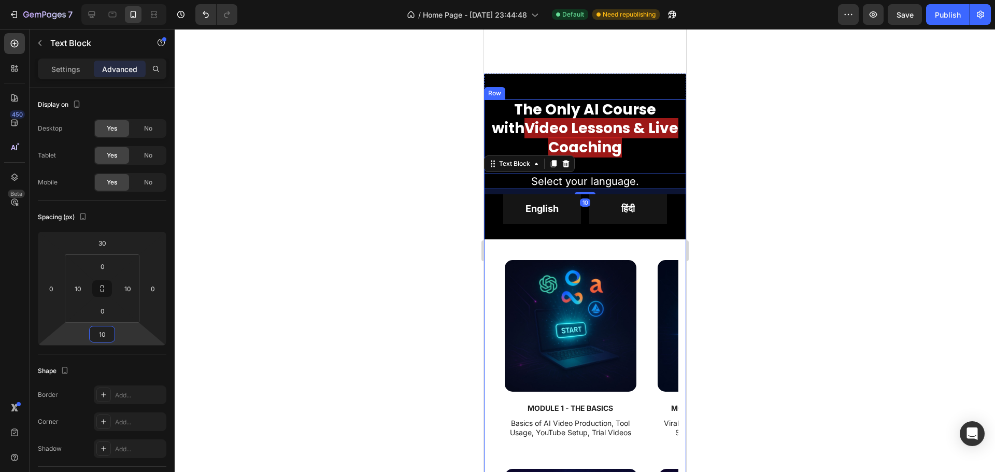
click at [626, 226] on div "The Only AI Course with Video Lessons & Live Coaching Heading Select your langu…" at bounding box center [585, 389] width 202 height 579
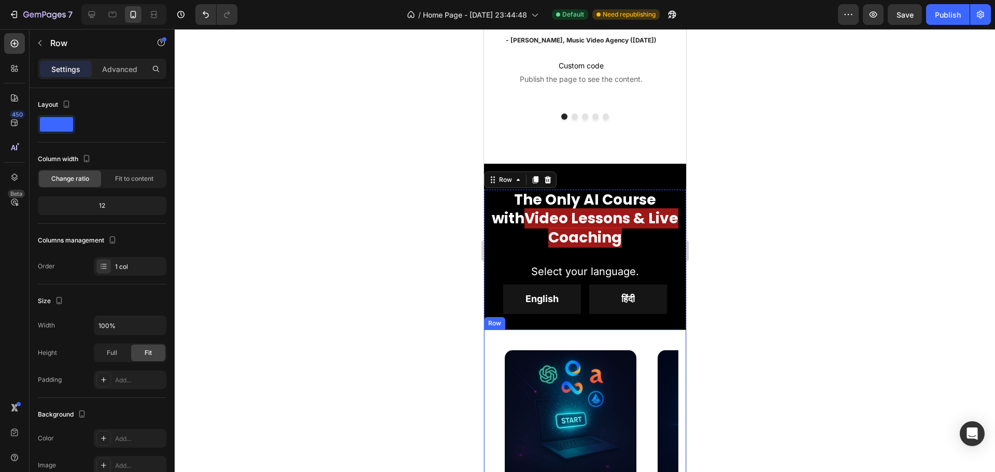
scroll to position [1133, 0]
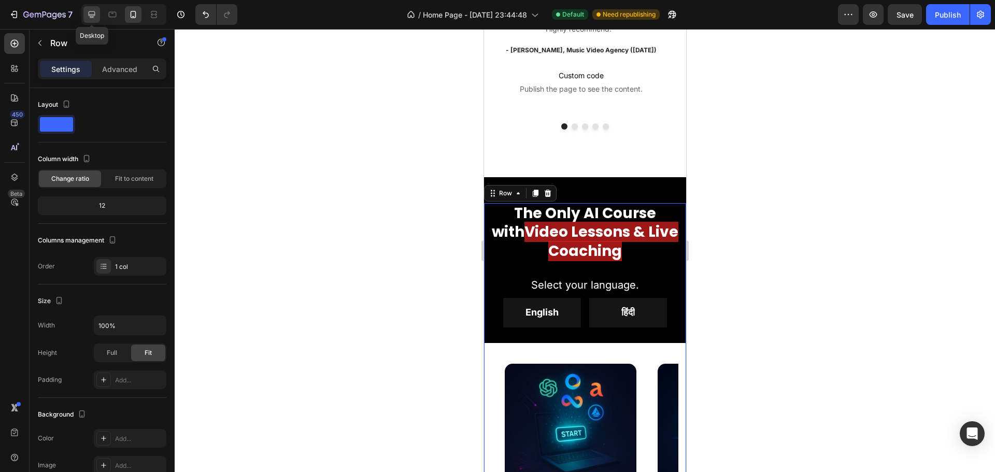
click at [94, 9] on div at bounding box center [91, 14] width 17 height 17
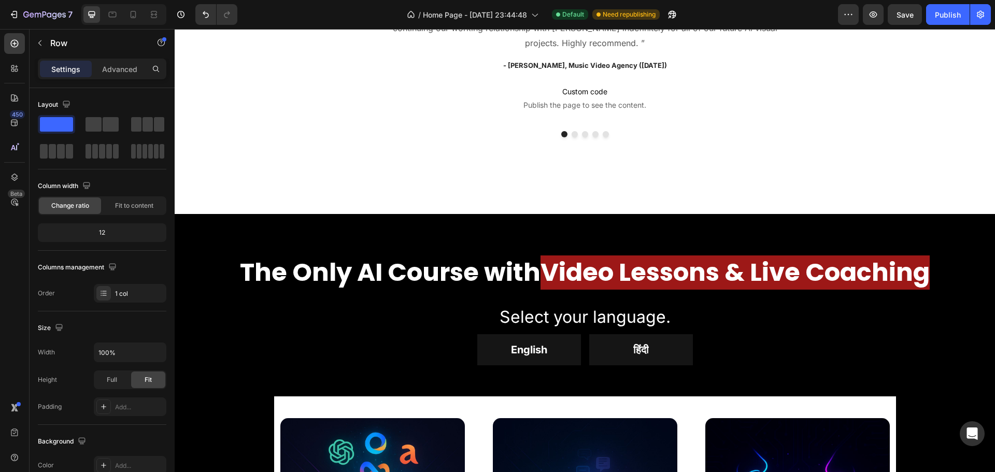
scroll to position [1141, 0]
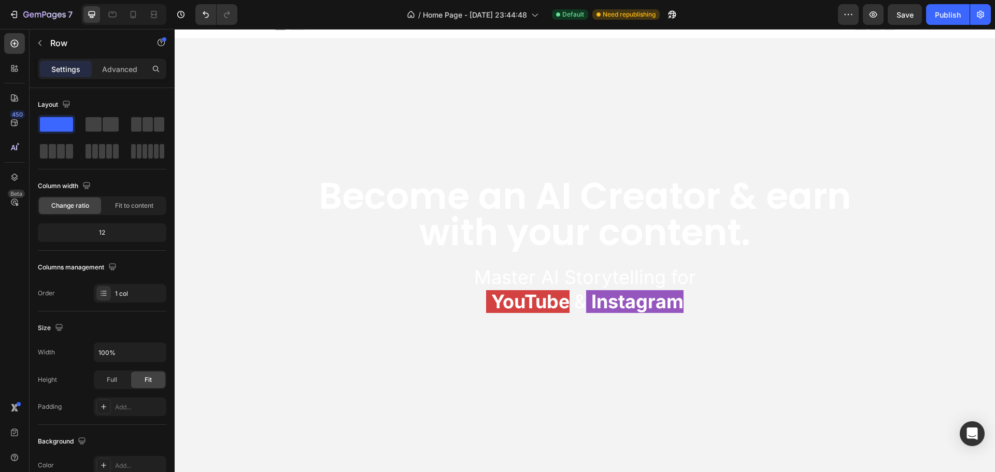
scroll to position [0, 0]
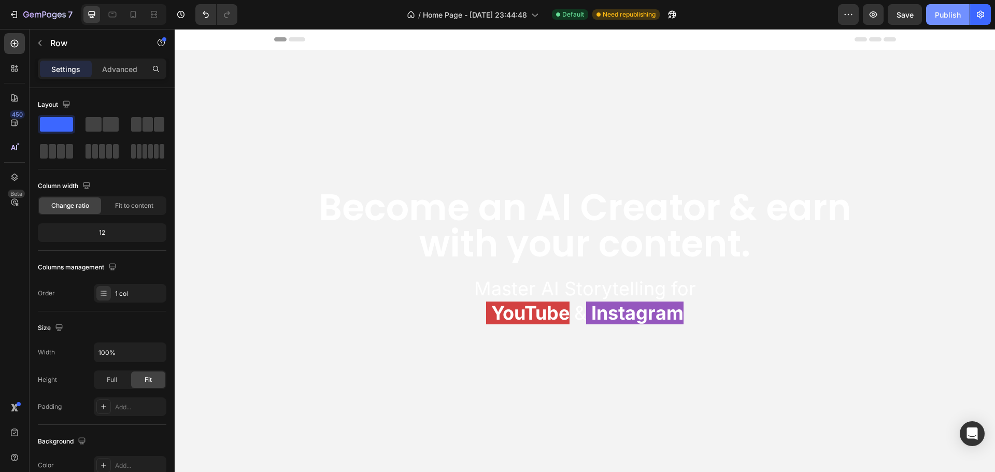
click at [948, 12] on div "Publish" at bounding box center [948, 14] width 26 height 11
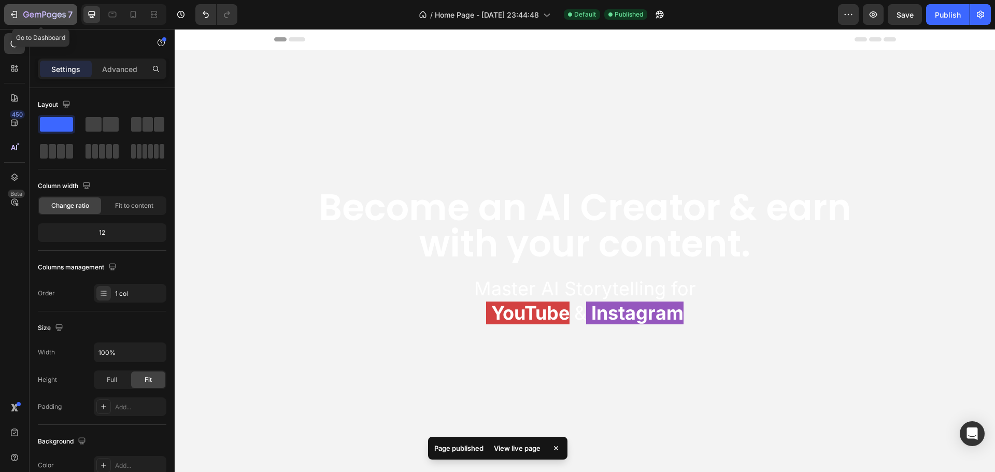
click at [17, 13] on icon "button" at bounding box center [15, 14] width 5 height 7
